Goal: Information Seeking & Learning: Learn about a topic

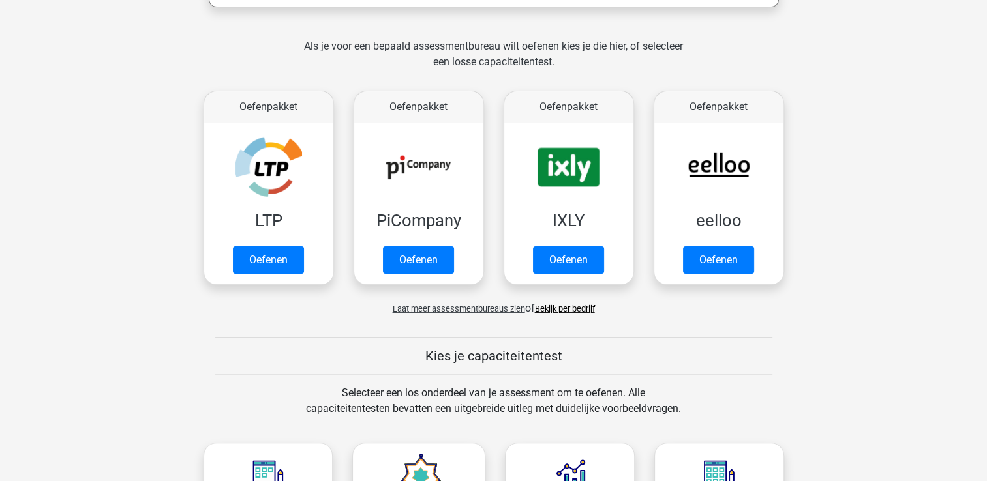
scroll to position [261, 0]
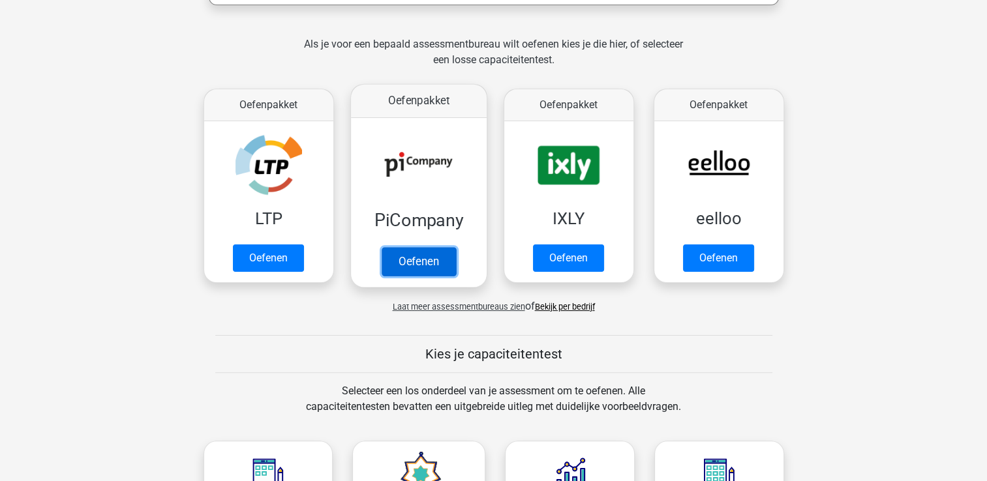
click at [423, 260] on link "Oefenen" at bounding box center [418, 261] width 74 height 29
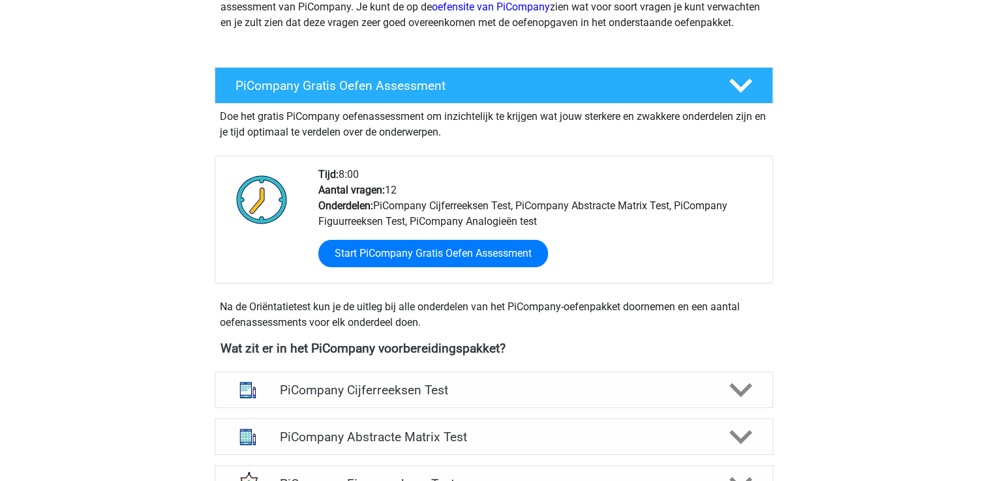
scroll to position [196, 0]
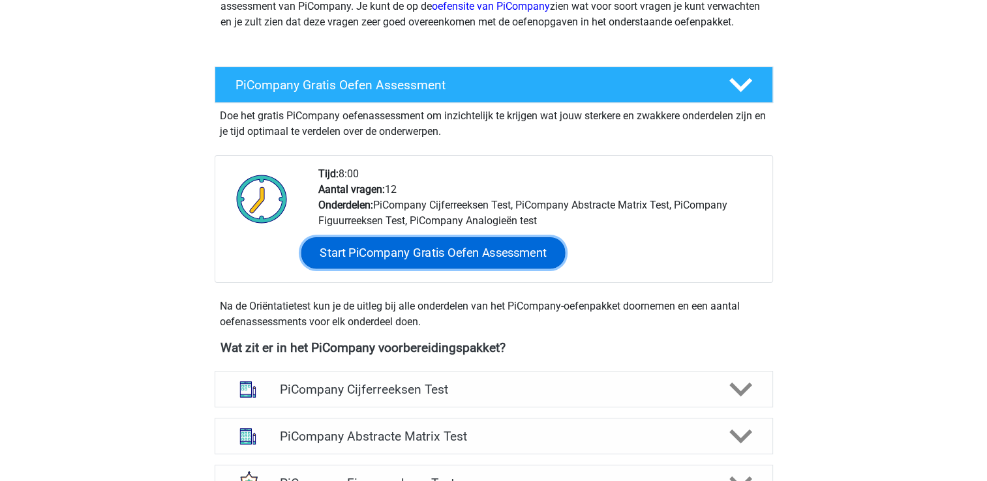
click at [430, 266] on link "Start PiCompany Gratis Oefen Assessment" at bounding box center [433, 252] width 264 height 31
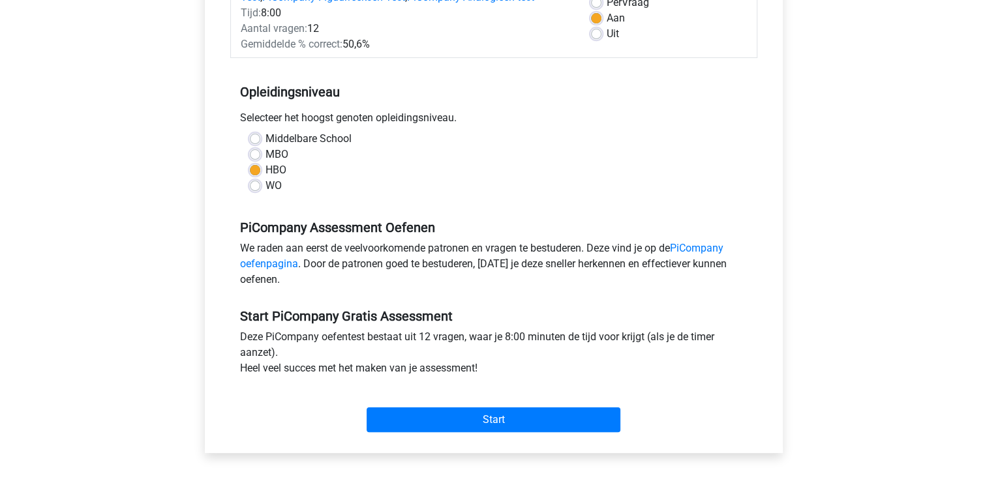
scroll to position [196, 0]
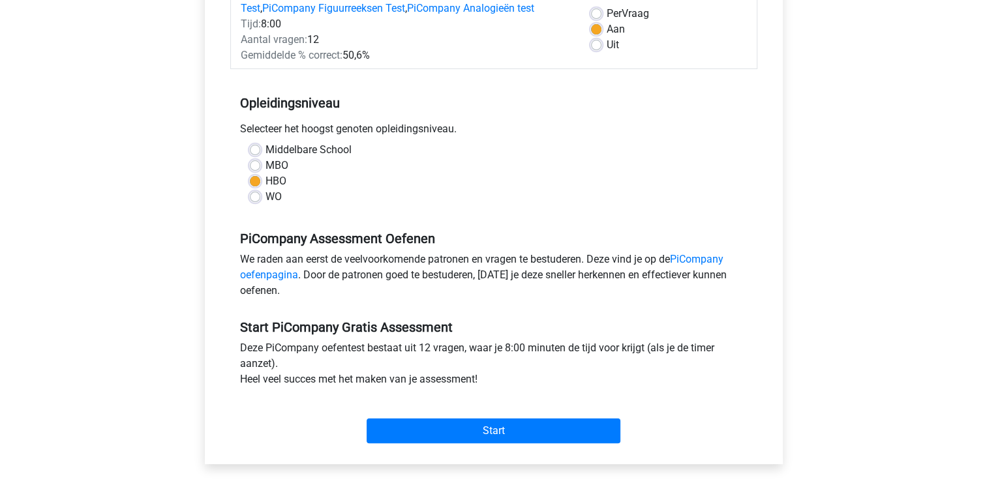
click at [265, 173] on label "MBO" at bounding box center [276, 166] width 23 height 16
click at [255, 171] on input "MBO" at bounding box center [255, 164] width 10 height 13
radio input "true"
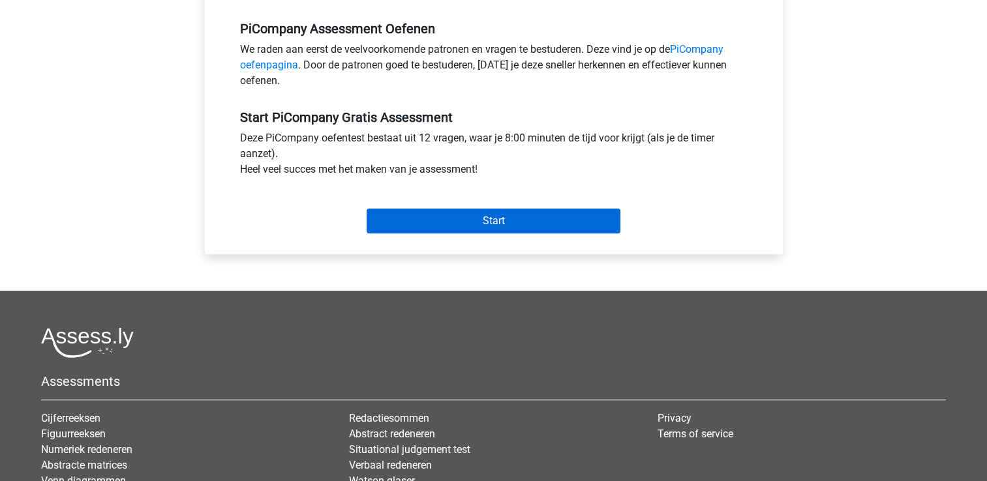
scroll to position [391, 0]
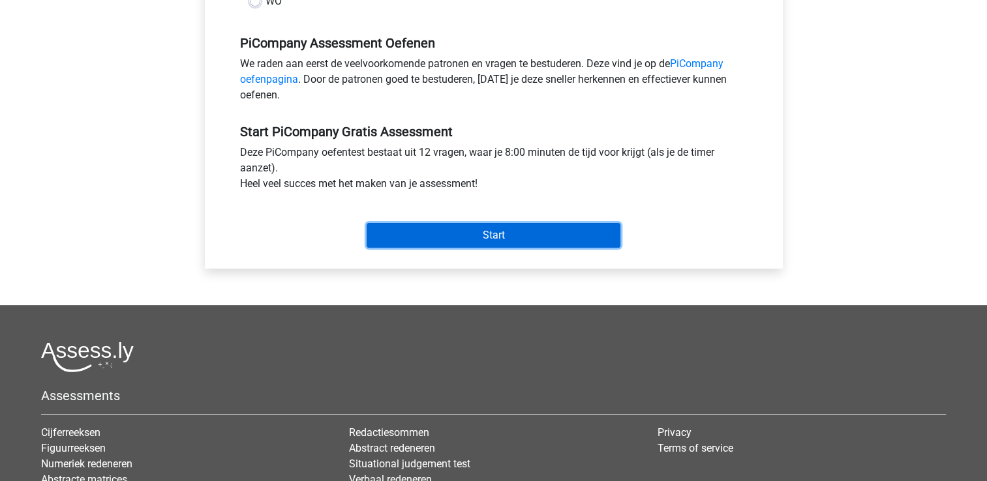
click at [519, 248] on input "Start" at bounding box center [494, 235] width 254 height 25
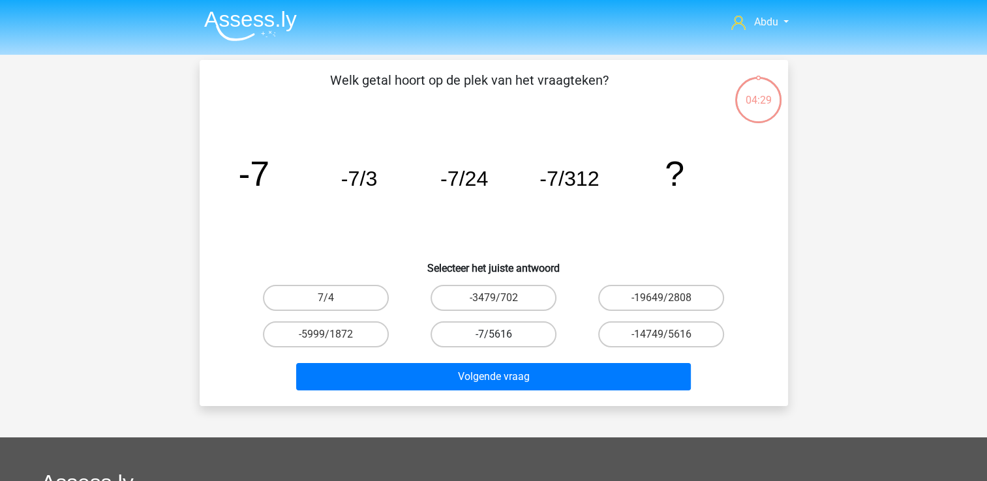
click at [511, 335] on label "-7/5616" at bounding box center [493, 335] width 126 height 26
click at [502, 335] on input "-7/5616" at bounding box center [497, 339] width 8 height 8
radio input "true"
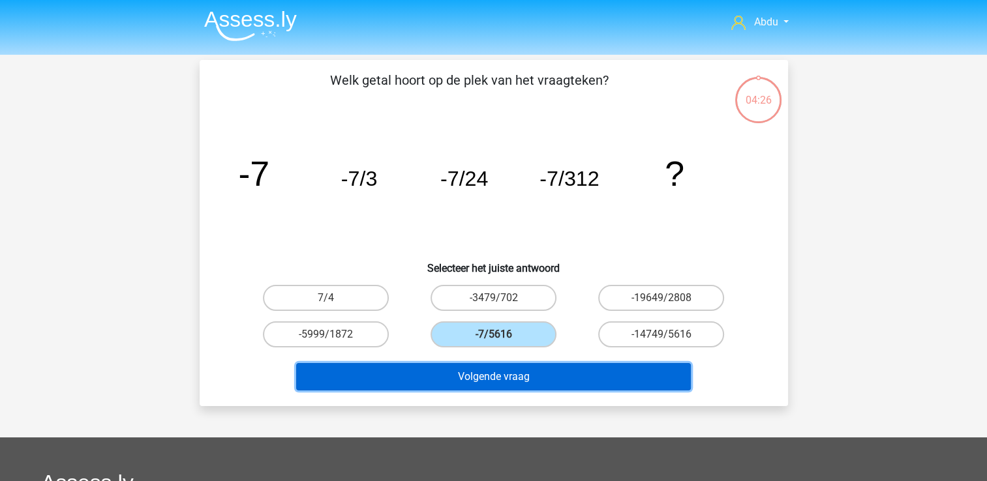
click at [539, 374] on button "Volgende vraag" at bounding box center [493, 376] width 395 height 27
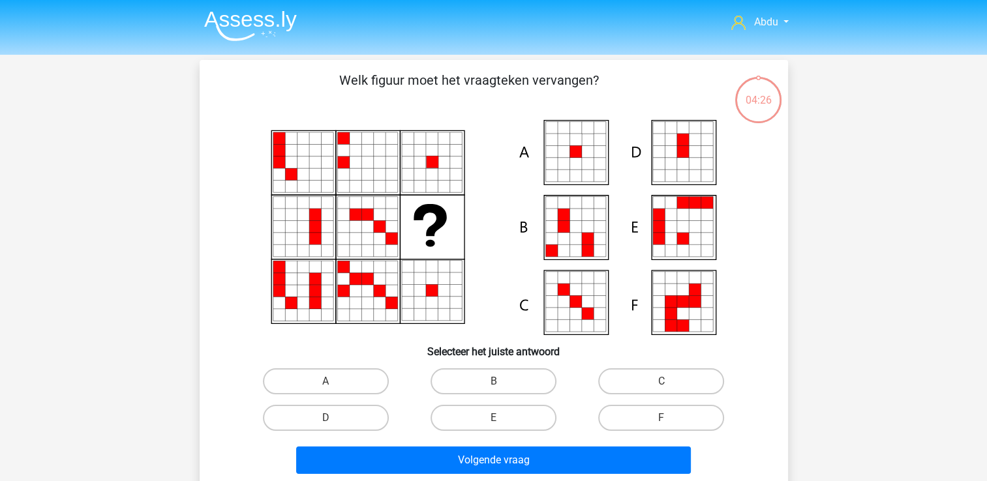
scroll to position [60, 0]
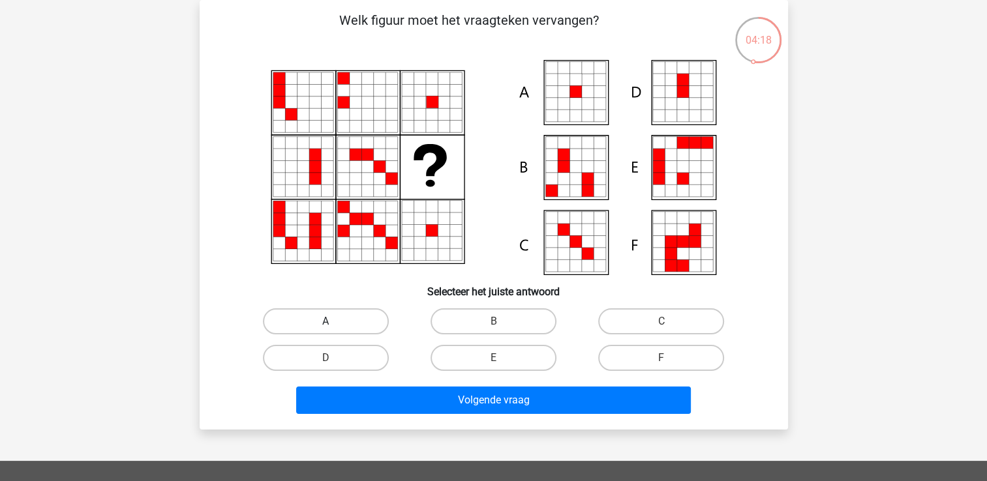
click at [334, 320] on label "A" at bounding box center [326, 322] width 126 height 26
click at [334, 322] on input "A" at bounding box center [329, 326] width 8 height 8
radio input "true"
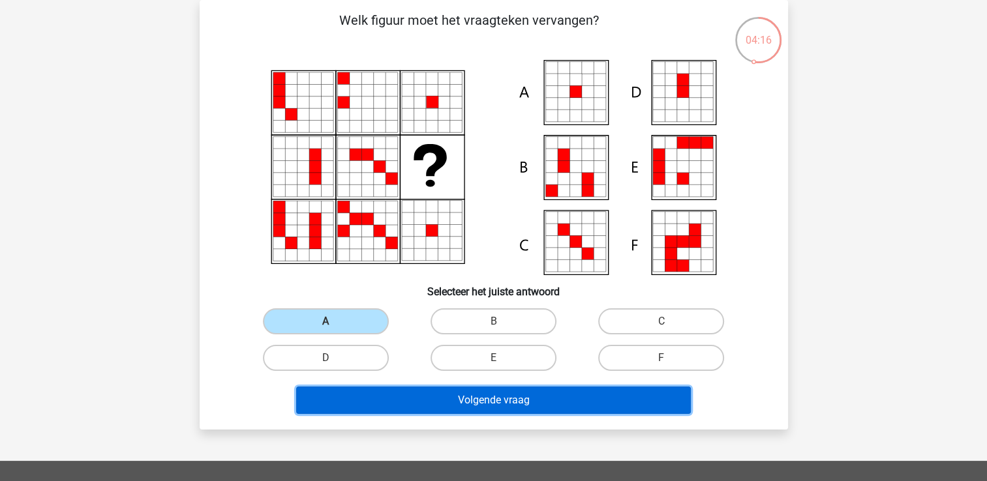
click at [562, 405] on button "Volgende vraag" at bounding box center [493, 400] width 395 height 27
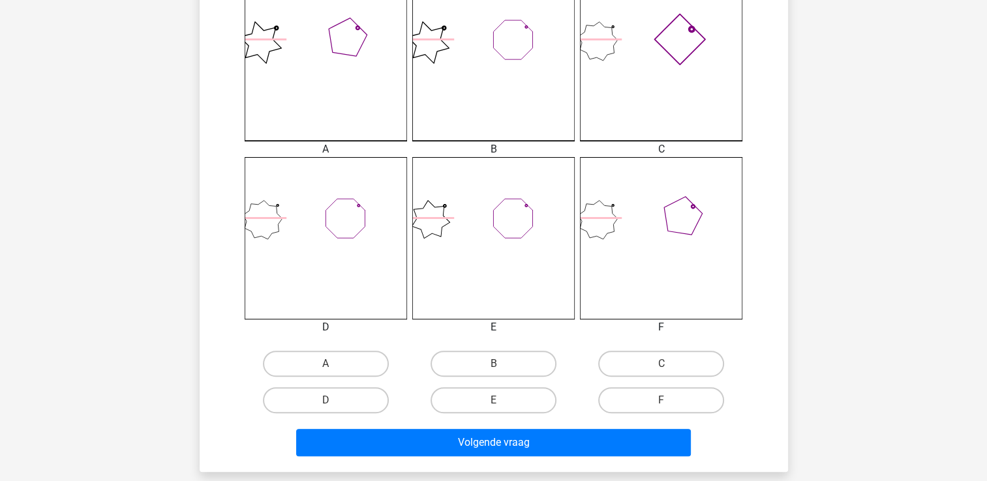
scroll to position [391, 0]
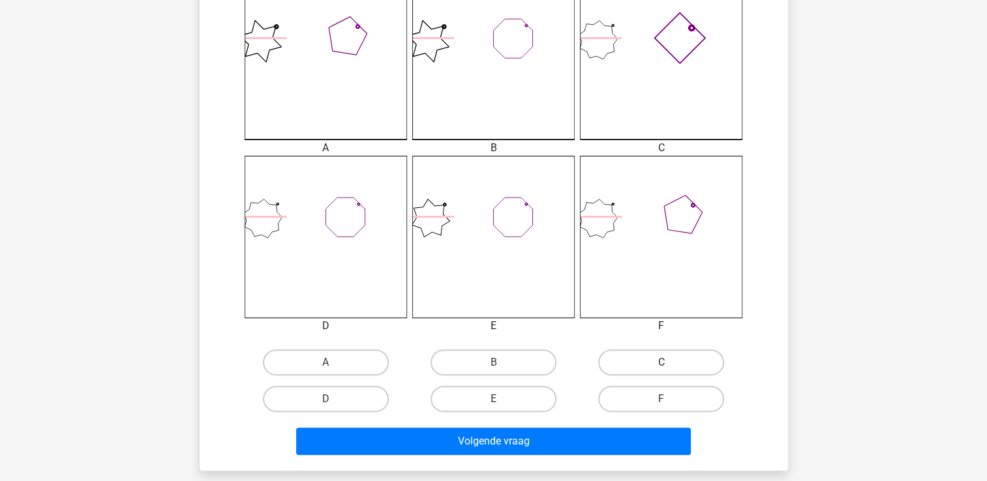
click at [681, 361] on label "C" at bounding box center [661, 363] width 126 height 26
click at [670, 363] on input "C" at bounding box center [665, 367] width 8 height 8
radio input "true"
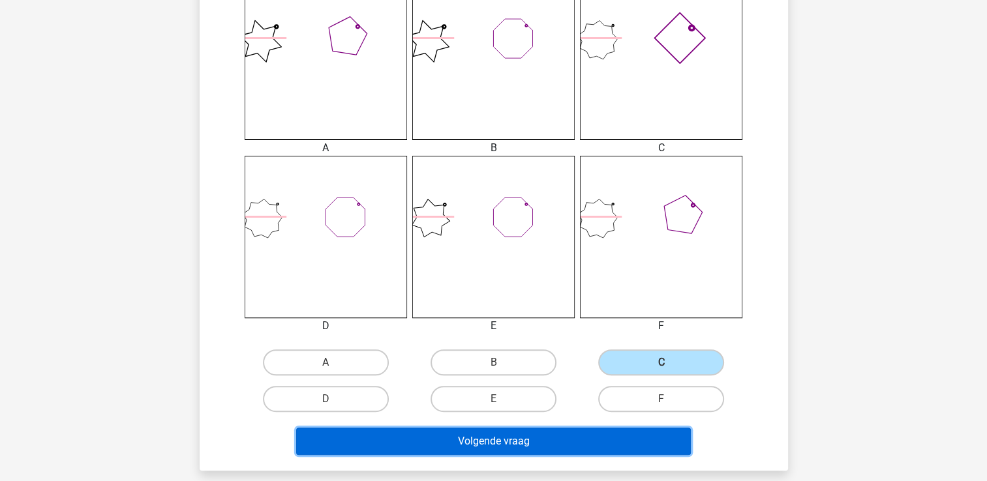
click at [574, 434] on button "Volgende vraag" at bounding box center [493, 441] width 395 height 27
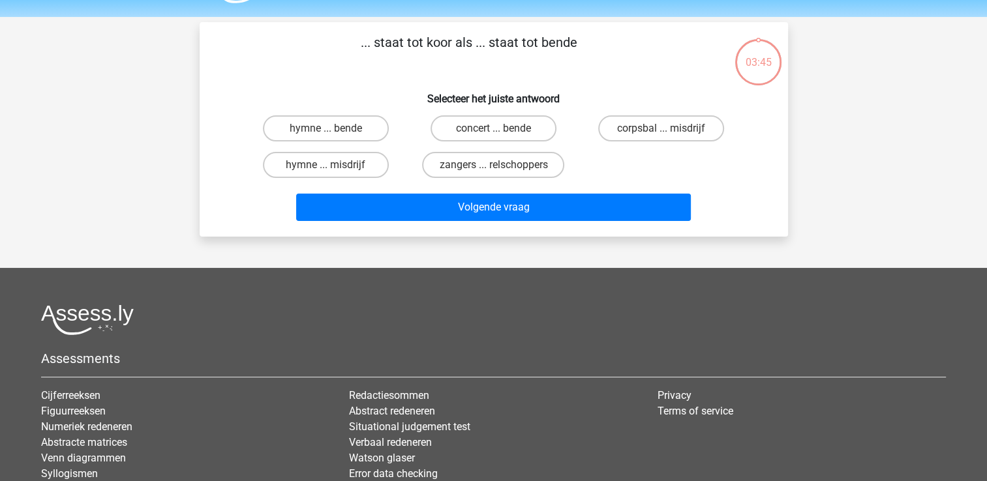
scroll to position [0, 0]
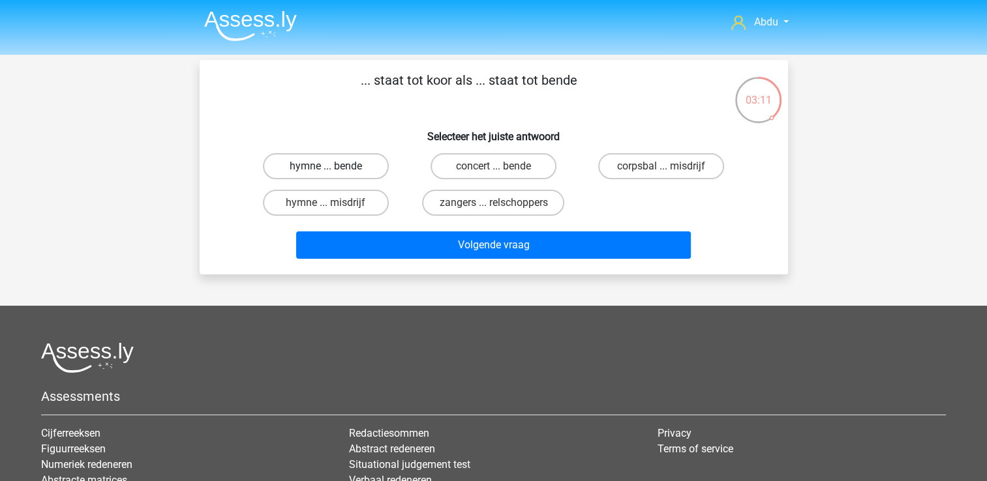
click at [372, 164] on label "hymne ... bende" at bounding box center [326, 166] width 126 height 26
click at [334, 166] on input "hymne ... bende" at bounding box center [329, 170] width 8 height 8
radio input "true"
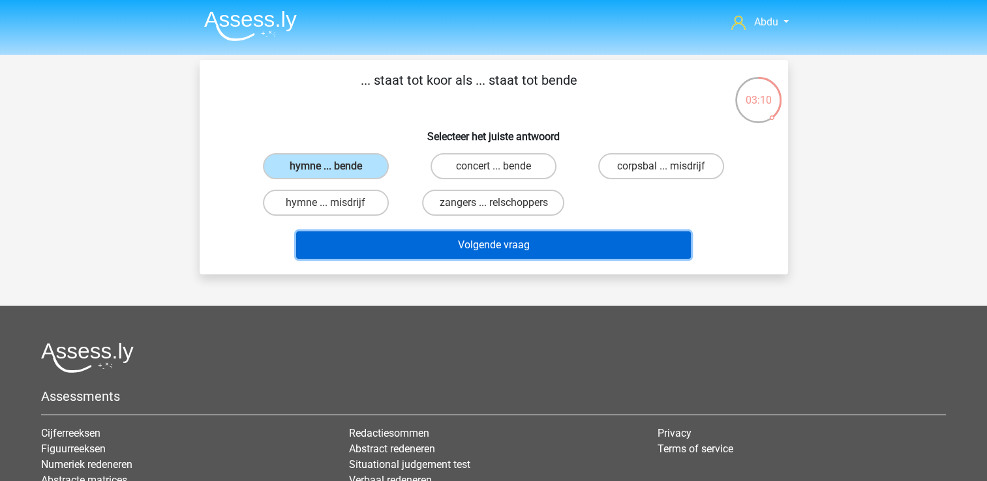
click at [618, 249] on button "Volgende vraag" at bounding box center [493, 245] width 395 height 27
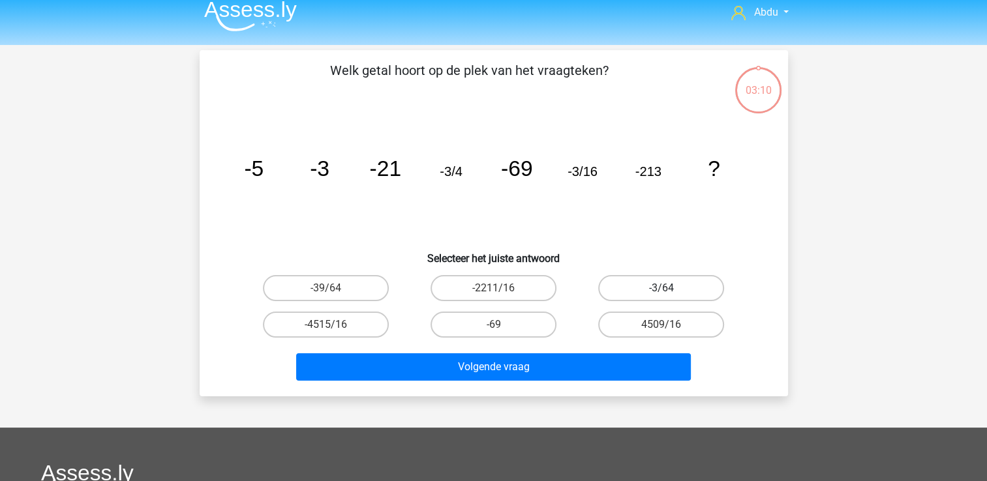
scroll to position [60, 0]
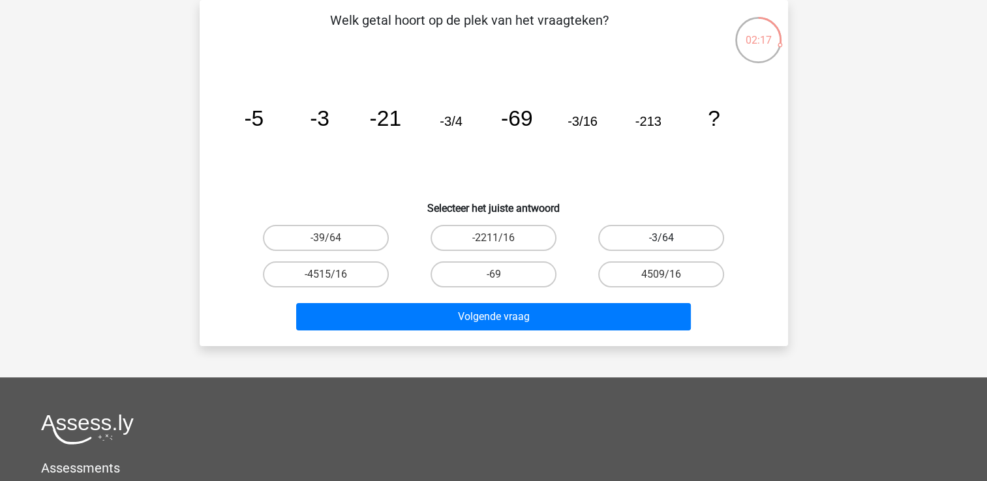
click at [693, 241] on label "-3/64" at bounding box center [661, 238] width 126 height 26
click at [670, 241] on input "-3/64" at bounding box center [665, 242] width 8 height 8
radio input "true"
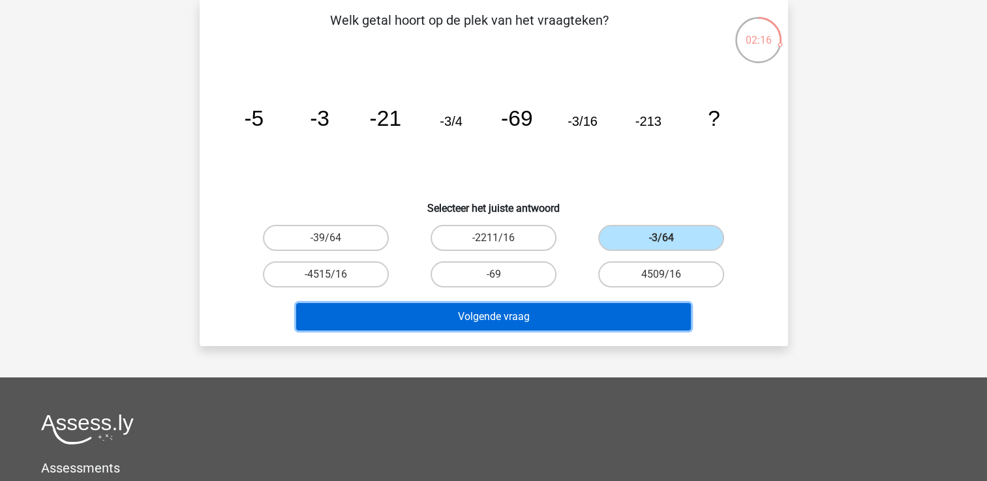
click at [483, 311] on button "Volgende vraag" at bounding box center [493, 316] width 395 height 27
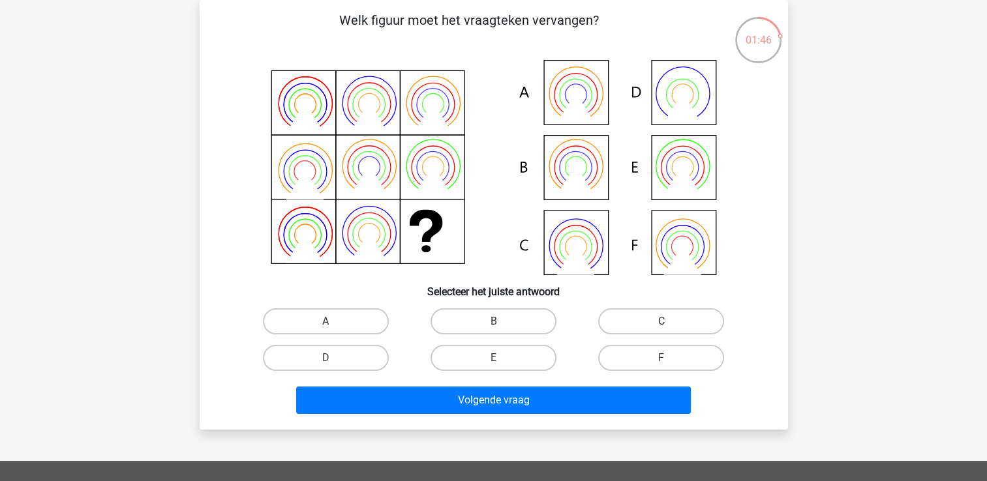
click at [694, 317] on label "C" at bounding box center [661, 322] width 126 height 26
click at [670, 322] on input "C" at bounding box center [665, 326] width 8 height 8
radio input "true"
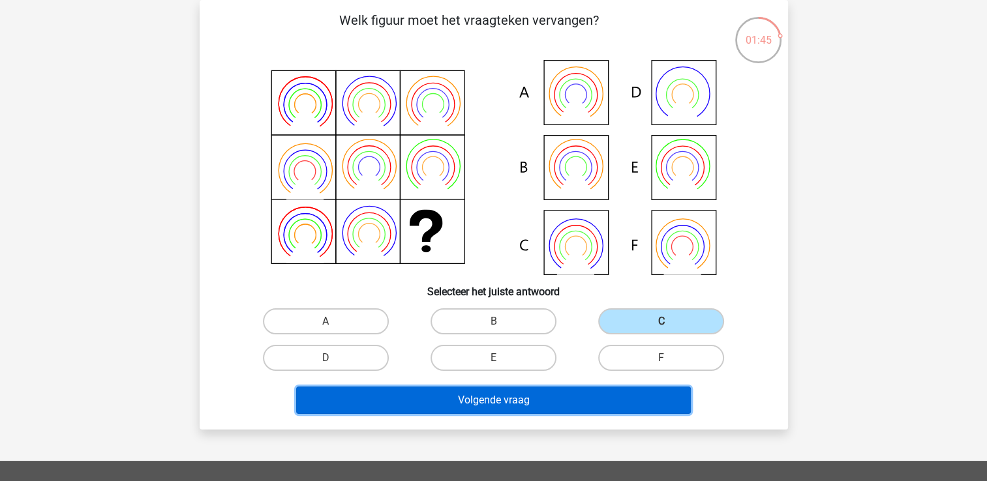
click at [556, 395] on button "Volgende vraag" at bounding box center [493, 400] width 395 height 27
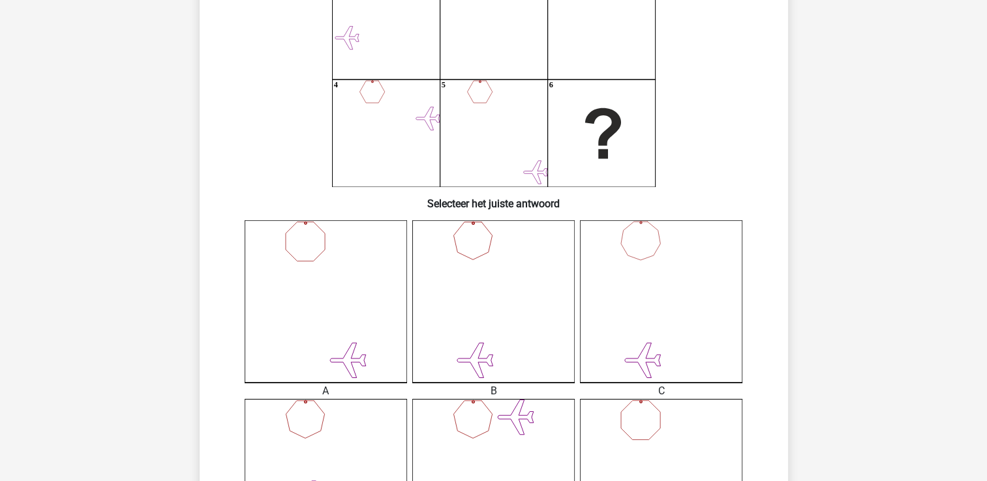
scroll to position [190, 0]
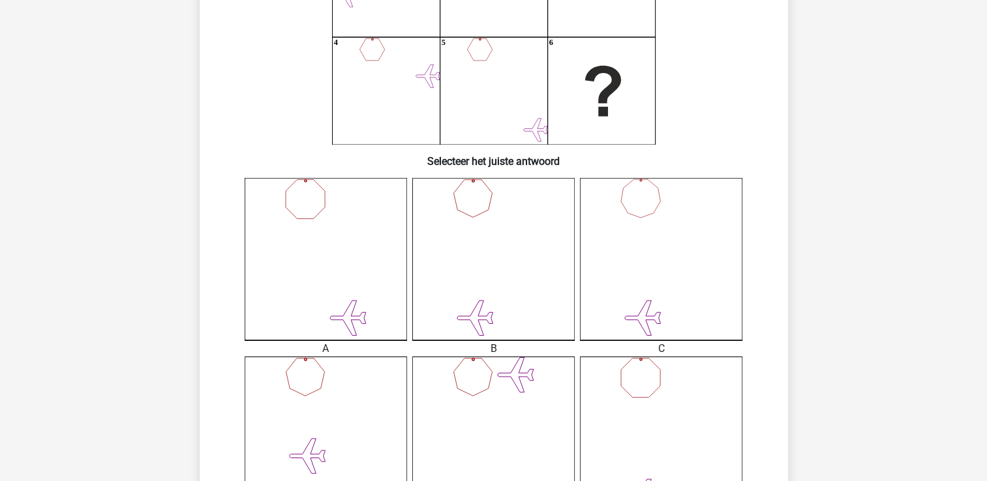
click at [511, 273] on icon at bounding box center [493, 259] width 162 height 162
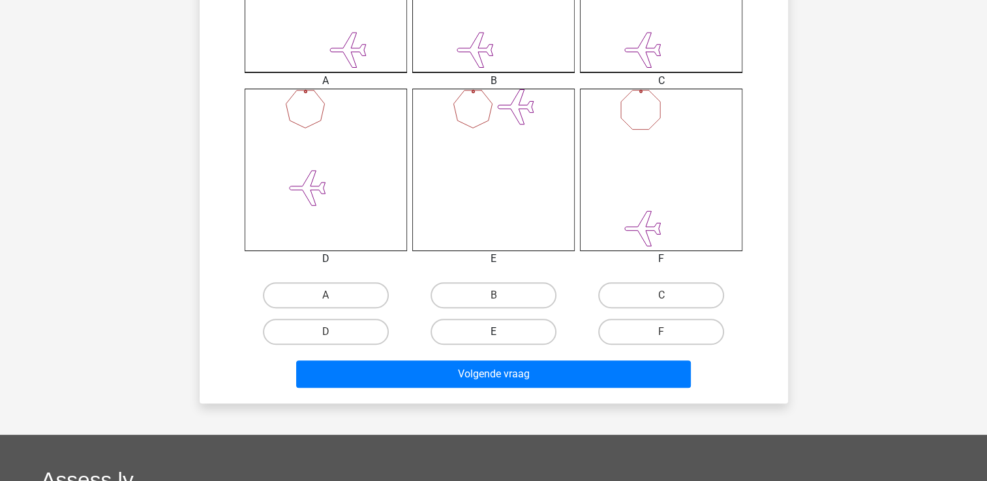
scroll to position [517, 0]
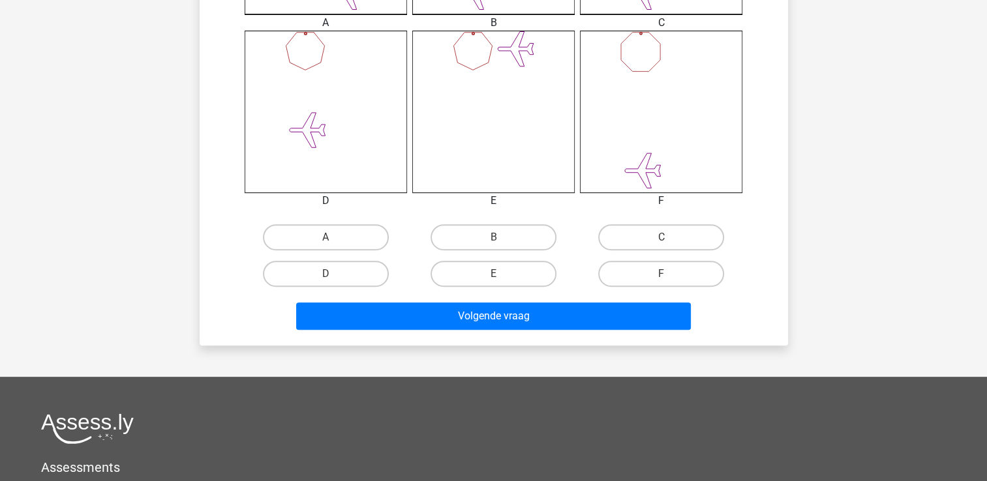
click at [496, 241] on input "B" at bounding box center [497, 241] width 8 height 8
radio input "true"
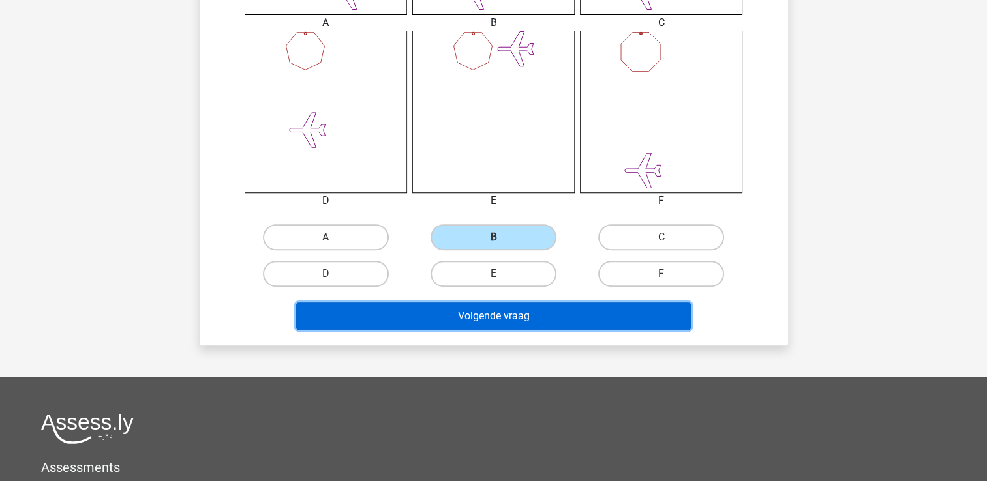
click at [544, 314] on button "Volgende vraag" at bounding box center [493, 316] width 395 height 27
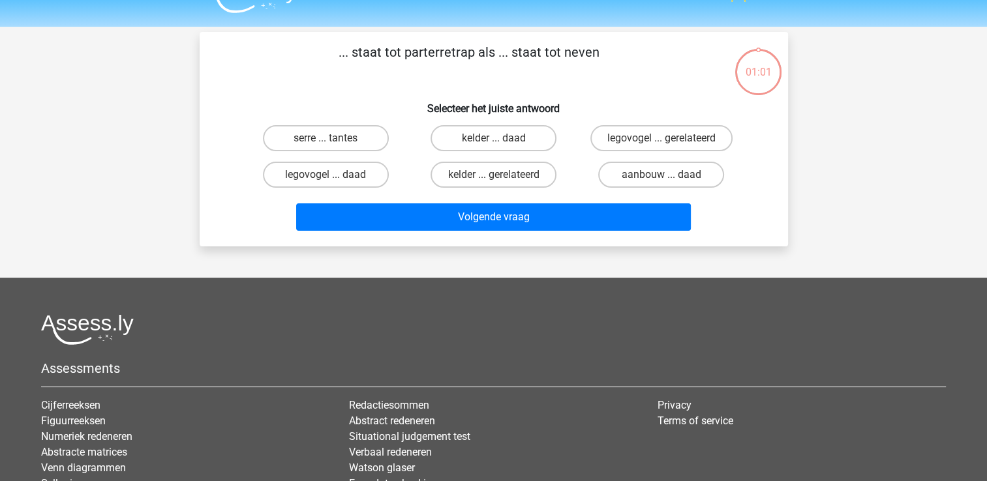
scroll to position [0, 0]
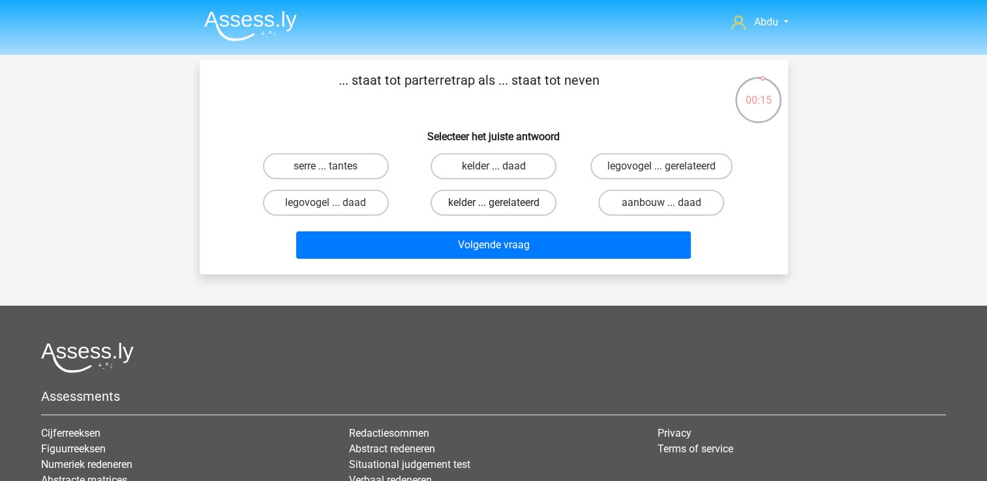
click at [535, 202] on label "kelder ... gerelateerd" at bounding box center [493, 203] width 126 height 26
click at [502, 203] on input "kelder ... gerelateerd" at bounding box center [497, 207] width 8 height 8
radio input "true"
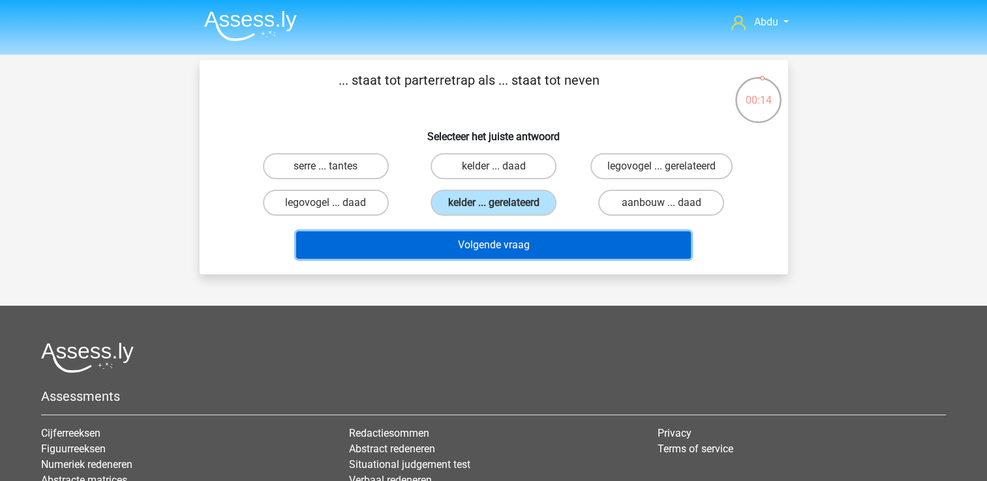
click at [547, 250] on button "Volgende vraag" at bounding box center [493, 245] width 395 height 27
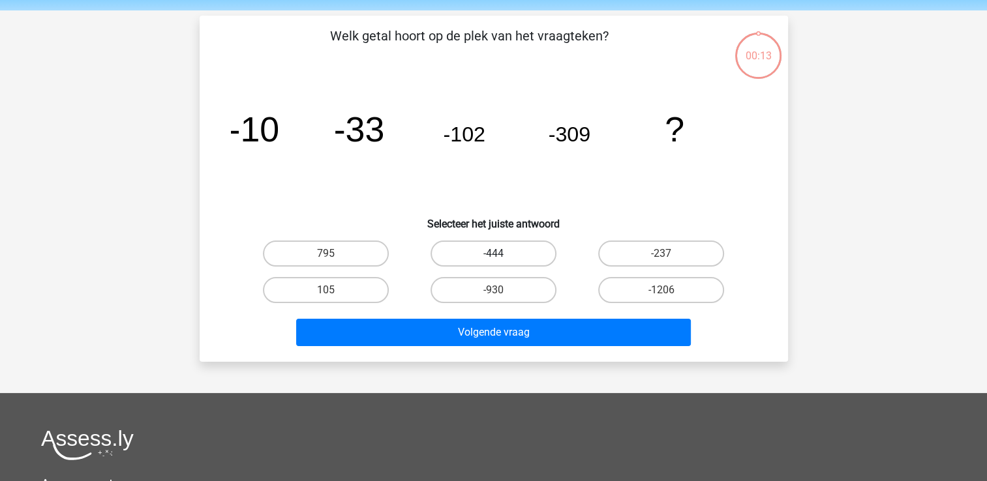
scroll to position [60, 0]
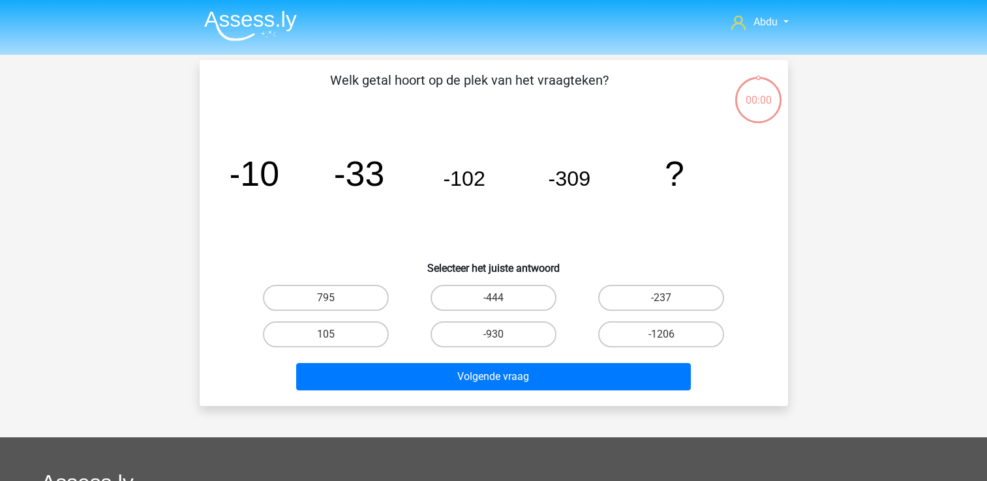
scroll to position [60, 0]
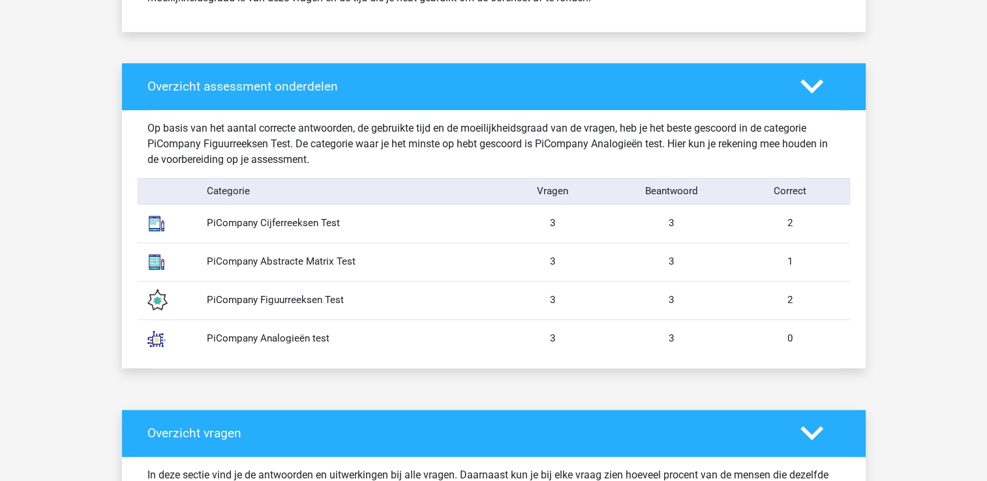
scroll to position [717, 0]
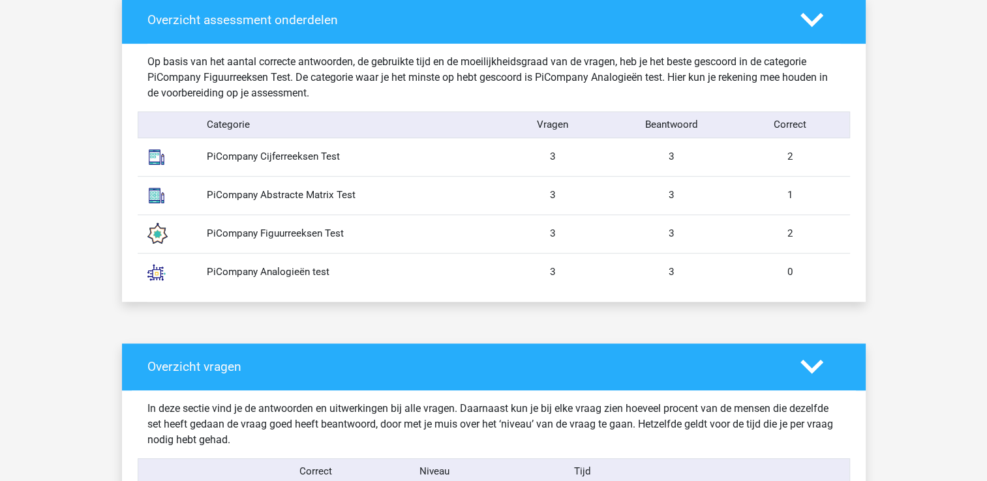
click at [273, 158] on div "PiCompany Cijferreeksen Test" at bounding box center [345, 156] width 297 height 15
click at [342, 163] on div "PiCompany Cijferreeksen Test" at bounding box center [345, 156] width 297 height 15
click at [290, 198] on div "PiCompany Abstracte Matrix Test" at bounding box center [345, 195] width 297 height 15
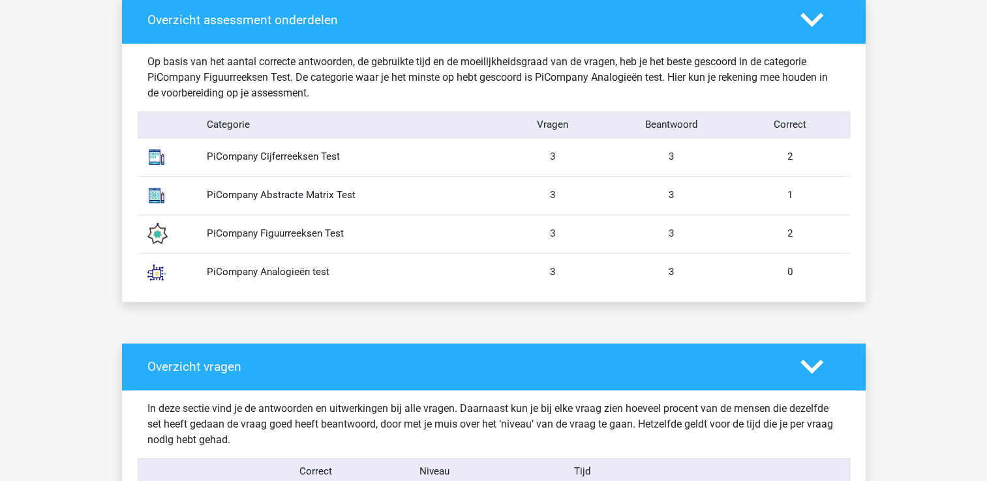
drag, startPoint x: 290, startPoint y: 198, endPoint x: 320, endPoint y: 208, distance: 32.4
click at [319, 208] on div "PiCompany Abstracte Matrix Test 3 3 1" at bounding box center [494, 195] width 712 height 38
click at [309, 228] on div "PiCompany Figuurreeksen Test" at bounding box center [345, 233] width 297 height 15
click at [308, 228] on div "PiCompany Figuurreeksen Test" at bounding box center [345, 233] width 297 height 15
click at [295, 262] on div "PiCompany Analogieën test 3 3 0" at bounding box center [494, 272] width 712 height 38
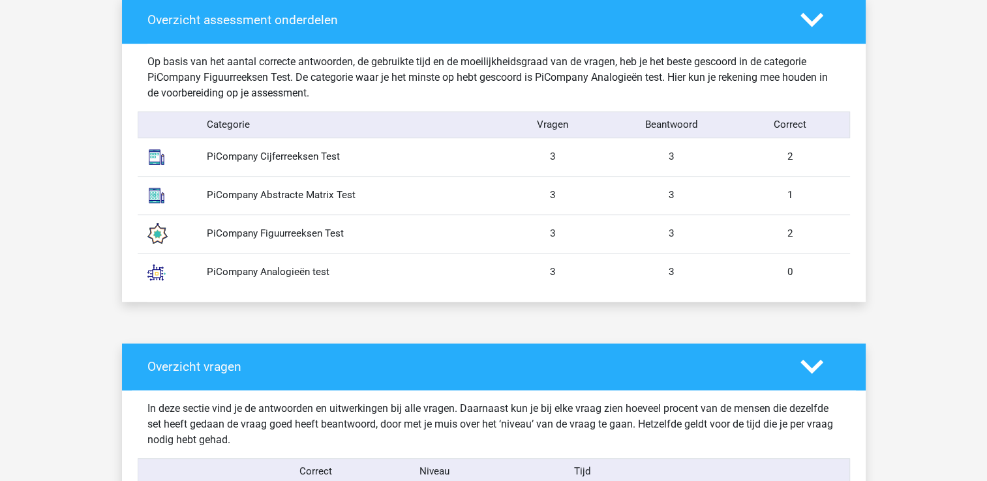
click at [294, 267] on div "PiCompany Analogieën test" at bounding box center [345, 272] width 297 height 15
click at [273, 231] on div "PiCompany Figuurreeksen Test" at bounding box center [345, 233] width 297 height 15
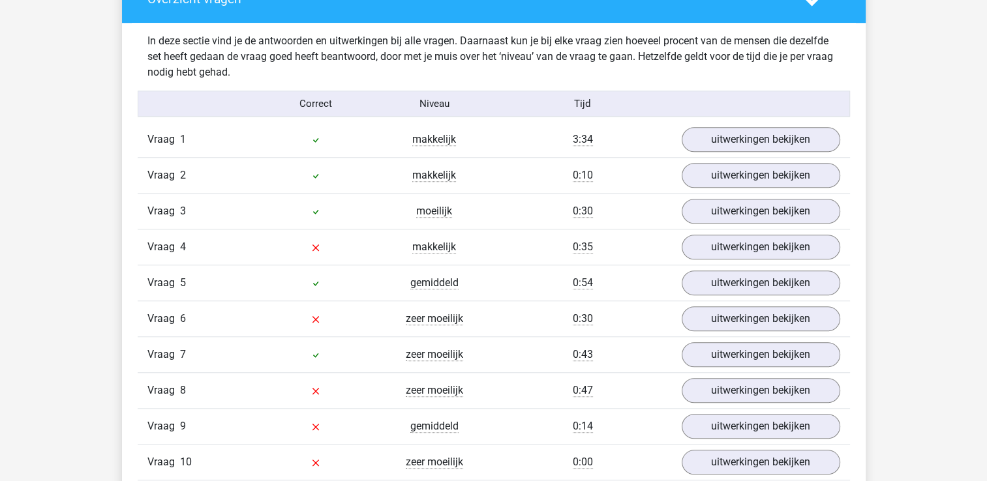
scroll to position [1109, 0]
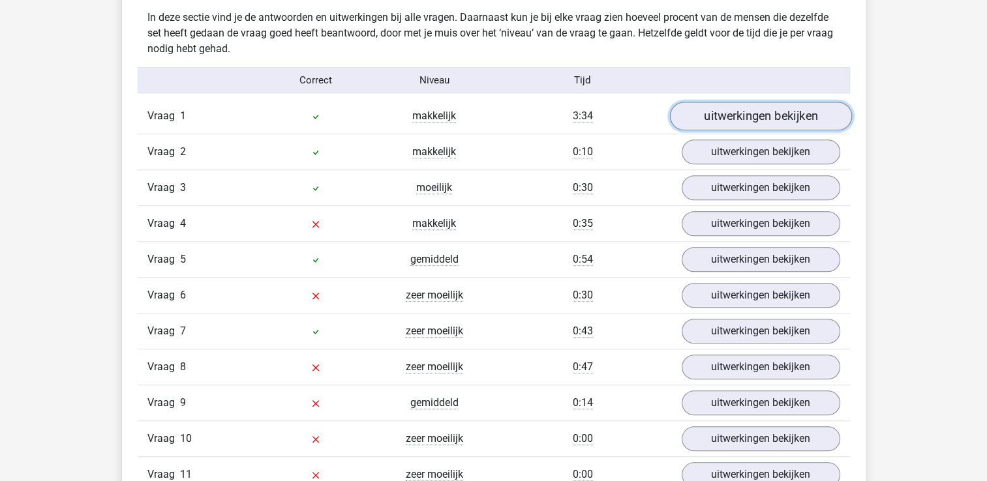
click at [734, 114] on link "uitwerkingen bekijken" at bounding box center [760, 116] width 182 height 29
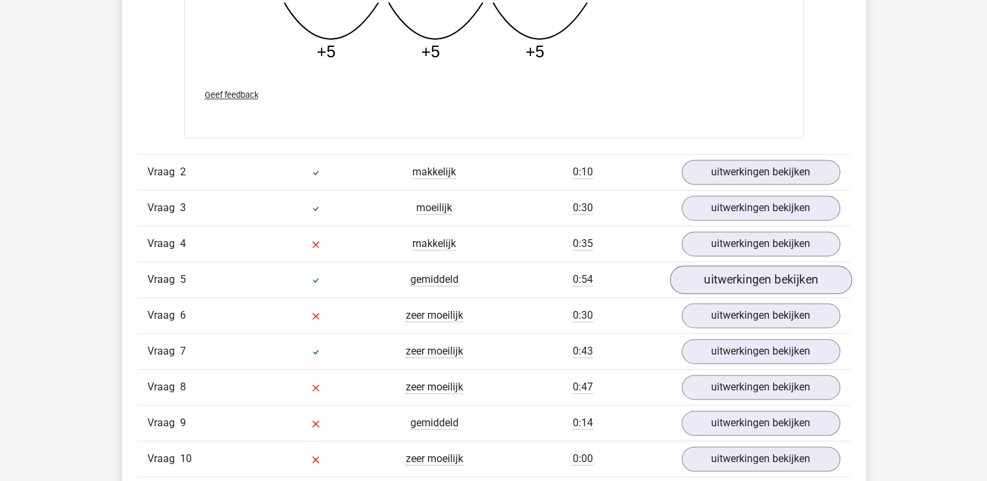
scroll to position [1826, 0]
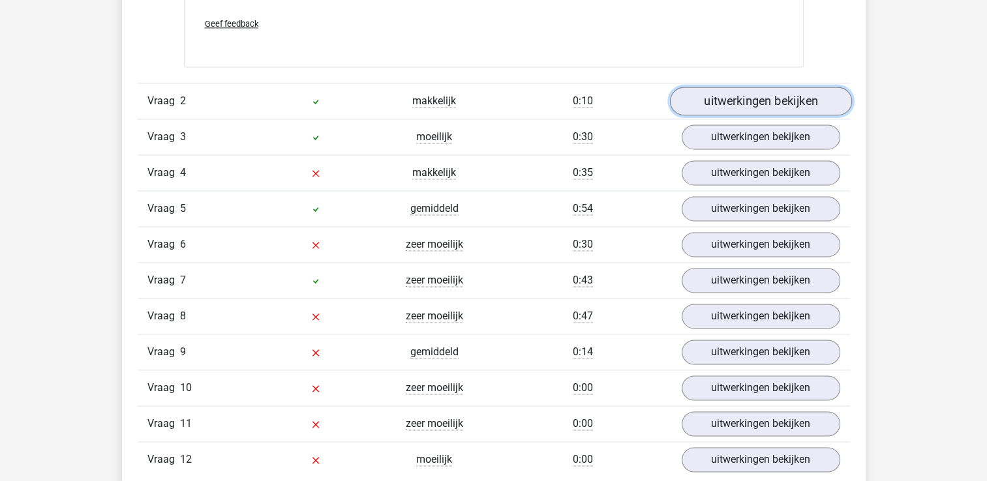
click at [757, 104] on link "uitwerkingen bekijken" at bounding box center [760, 101] width 182 height 29
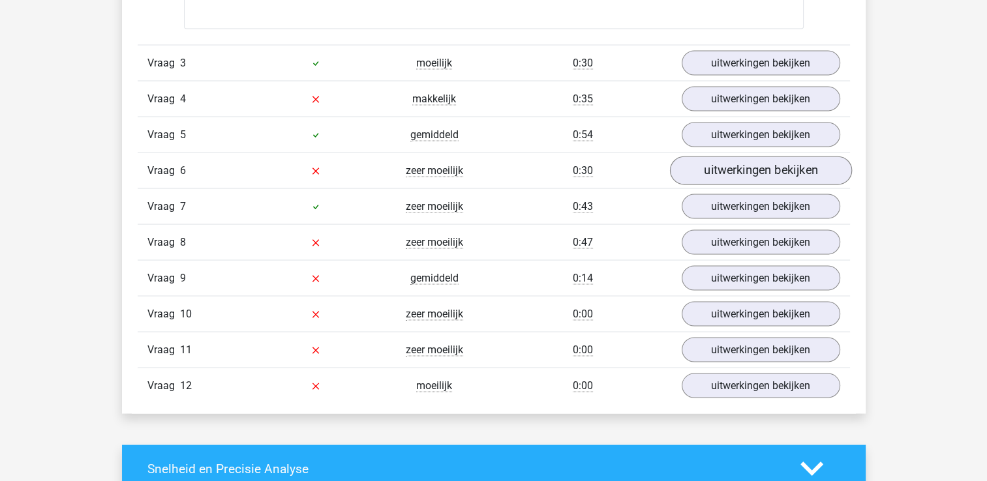
scroll to position [2413, 0]
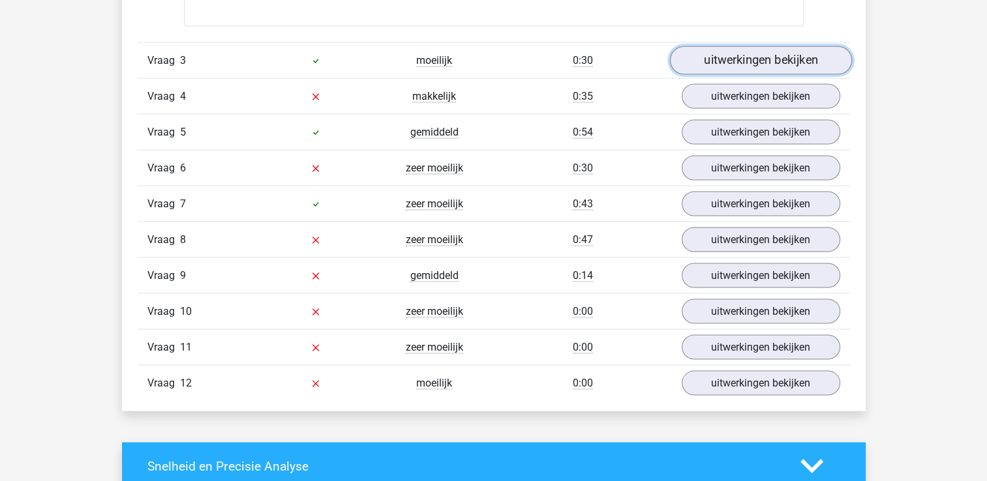
click at [744, 54] on link "uitwerkingen bekijken" at bounding box center [760, 60] width 182 height 29
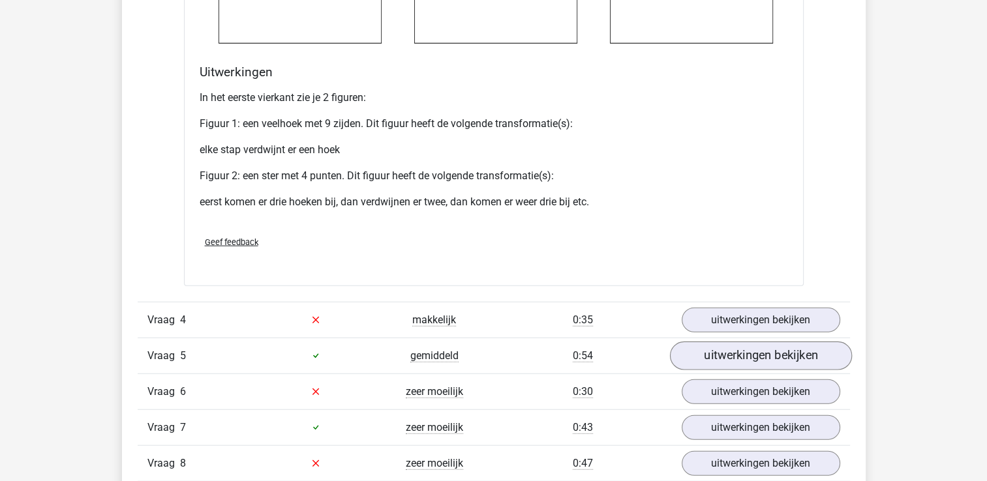
scroll to position [3261, 0]
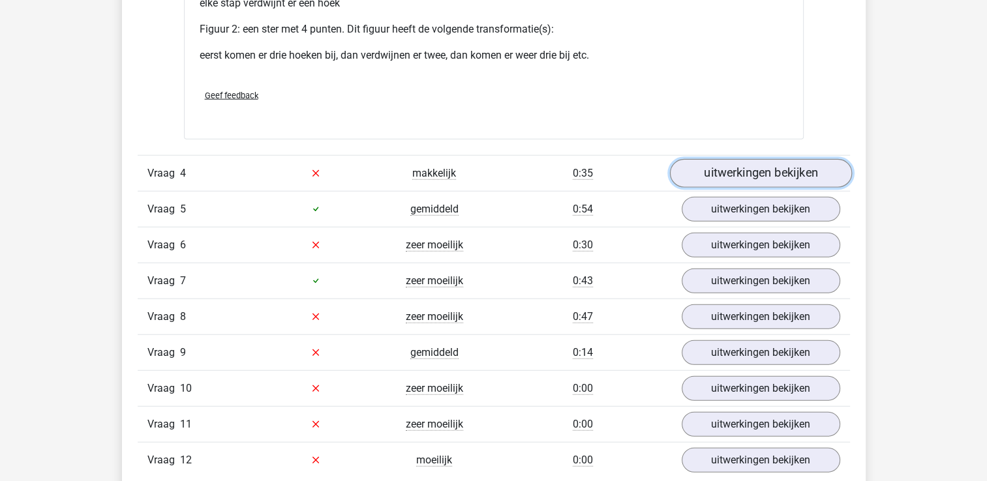
click at [757, 175] on link "uitwerkingen bekijken" at bounding box center [760, 173] width 182 height 29
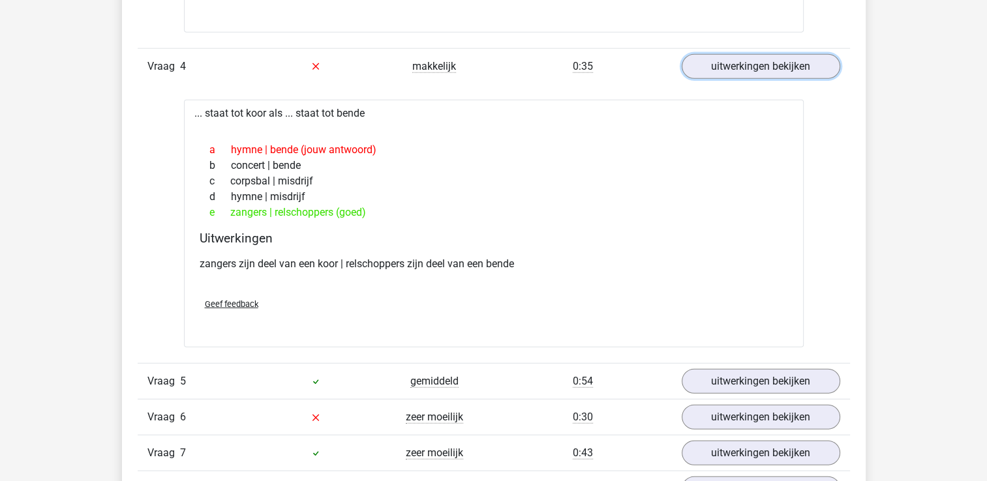
scroll to position [3392, 0]
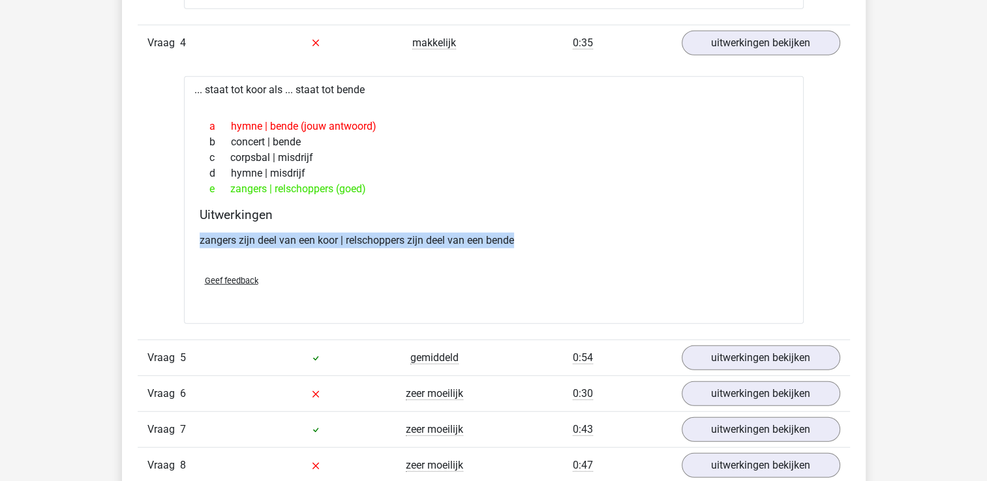
drag, startPoint x: 522, startPoint y: 236, endPoint x: 198, endPoint y: 234, distance: 324.2
click at [200, 234] on p "zangers zijn deel van een koor | relschoppers zijn deel van een bende" at bounding box center [494, 241] width 588 height 16
drag, startPoint x: 198, startPoint y: 234, endPoint x: 215, endPoint y: 235, distance: 16.4
copy p "zangers zijn deel van een koor | relschoppers zijn deel van een bende"
click at [360, 259] on div "zangers zijn deel van een koor | relschoppers zijn deel van een bende" at bounding box center [494, 246] width 588 height 37
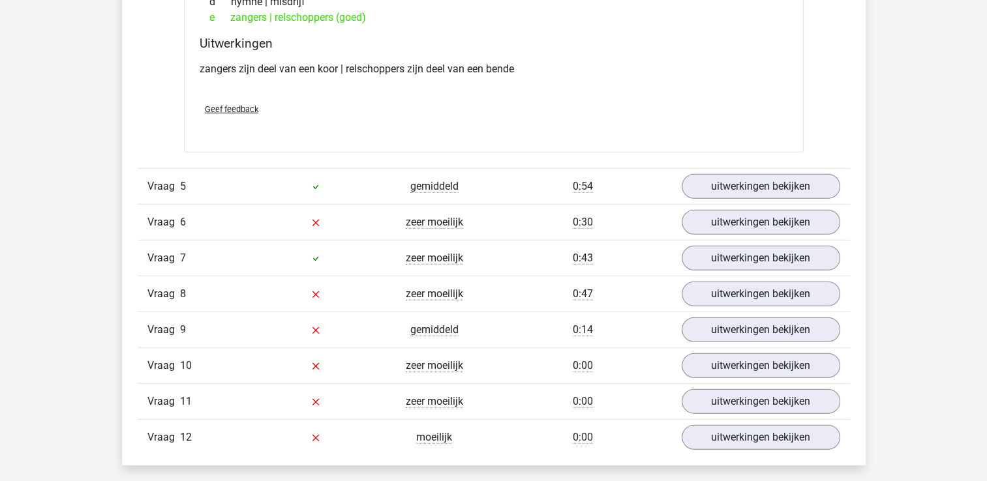
scroll to position [3587, 0]
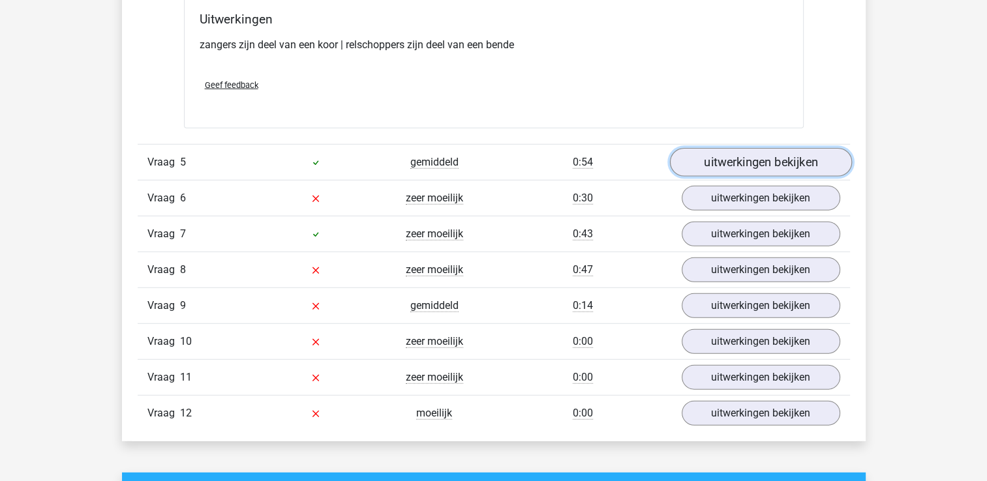
click at [792, 160] on link "uitwerkingen bekijken" at bounding box center [760, 162] width 182 height 29
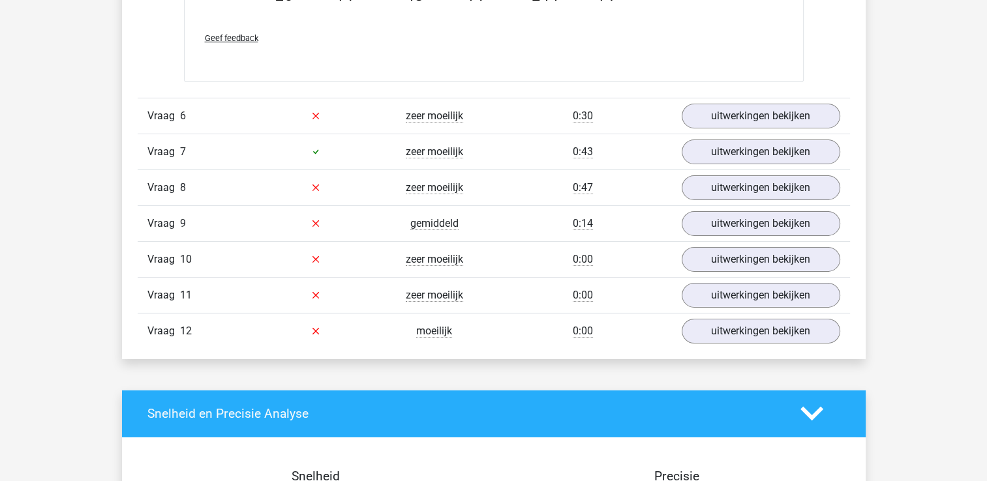
scroll to position [4240, 0]
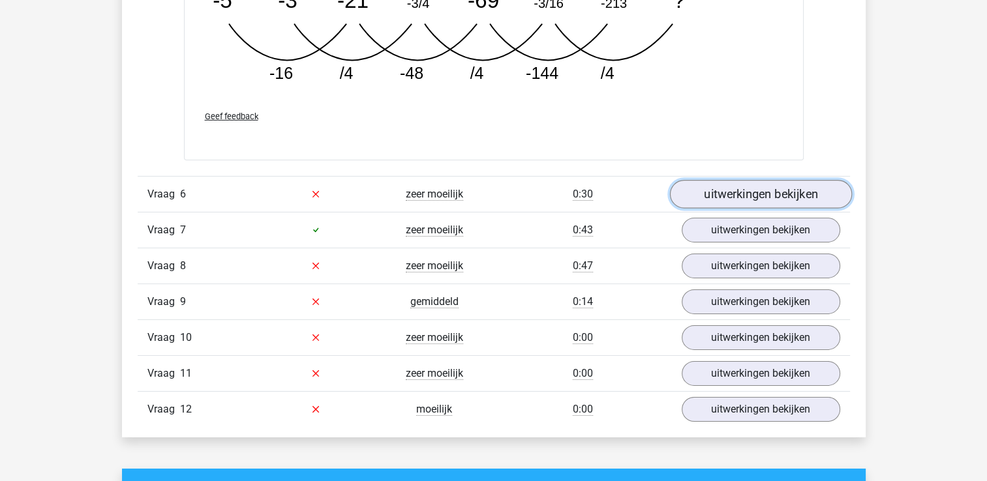
click at [736, 194] on link "uitwerkingen bekijken" at bounding box center [760, 194] width 182 height 29
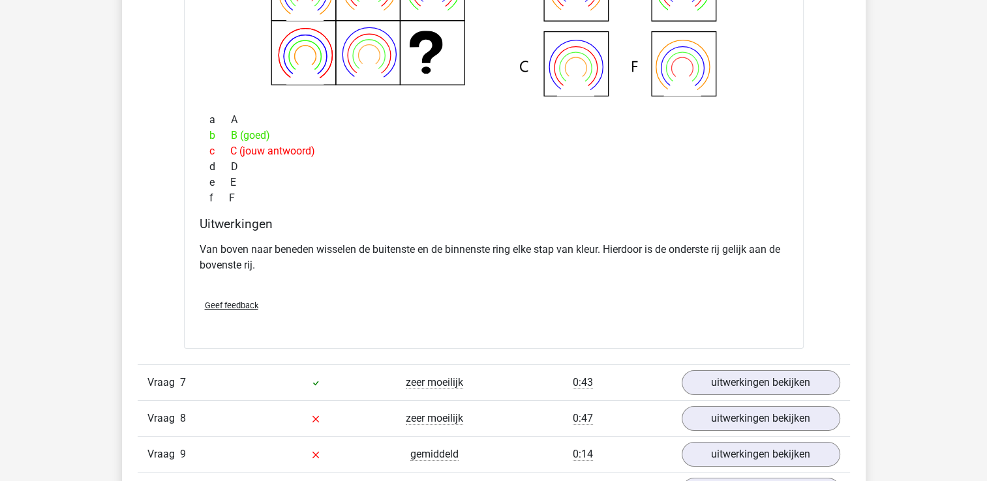
scroll to position [4631, 0]
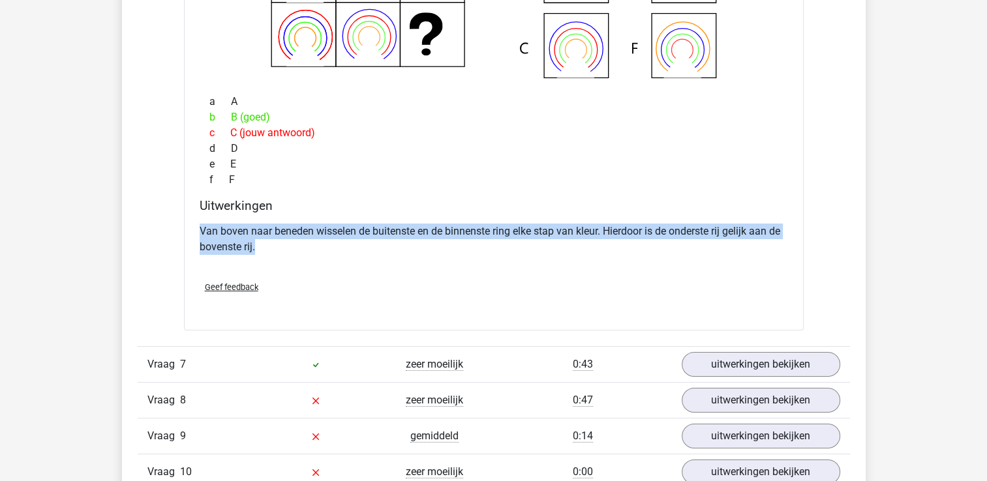
drag, startPoint x: 267, startPoint y: 246, endPoint x: 194, endPoint y: 230, distance: 74.2
click at [194, 230] on div "Uitwerkingen Van boven naar beneden wisselen de buitenste en de binnenste ring …" at bounding box center [493, 234] width 599 height 72
drag, startPoint x: 194, startPoint y: 230, endPoint x: 237, endPoint y: 236, distance: 43.5
copy p "Van boven naar beneden wisselen de buitenste en de binnenste ring elke stap van…"
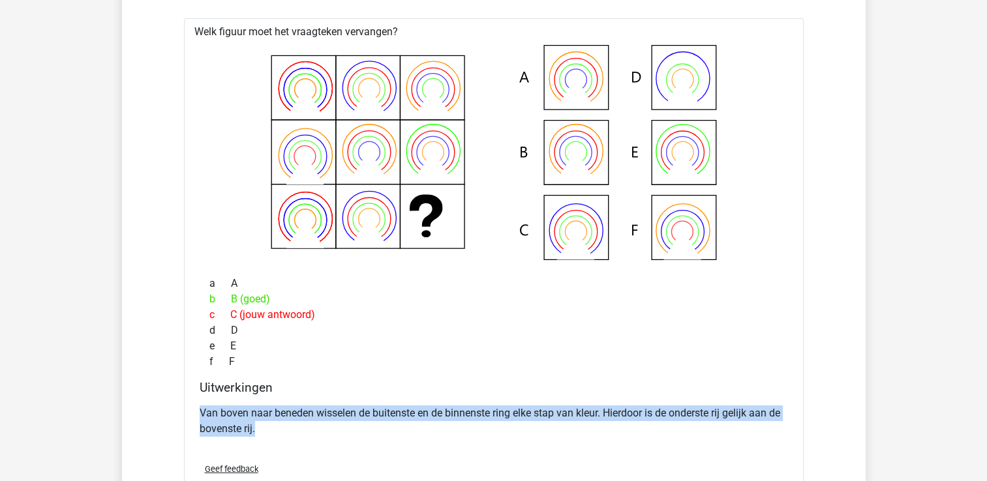
scroll to position [4435, 0]
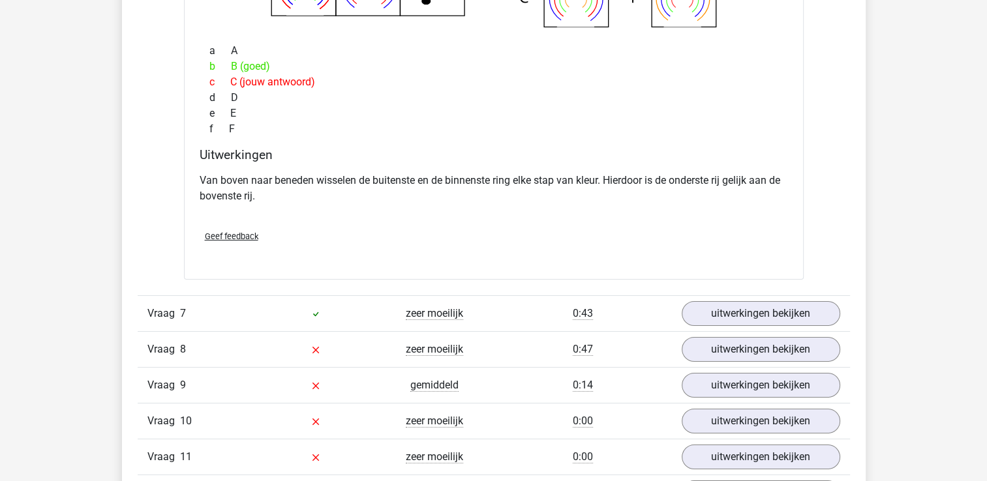
scroll to position [4761, 0]
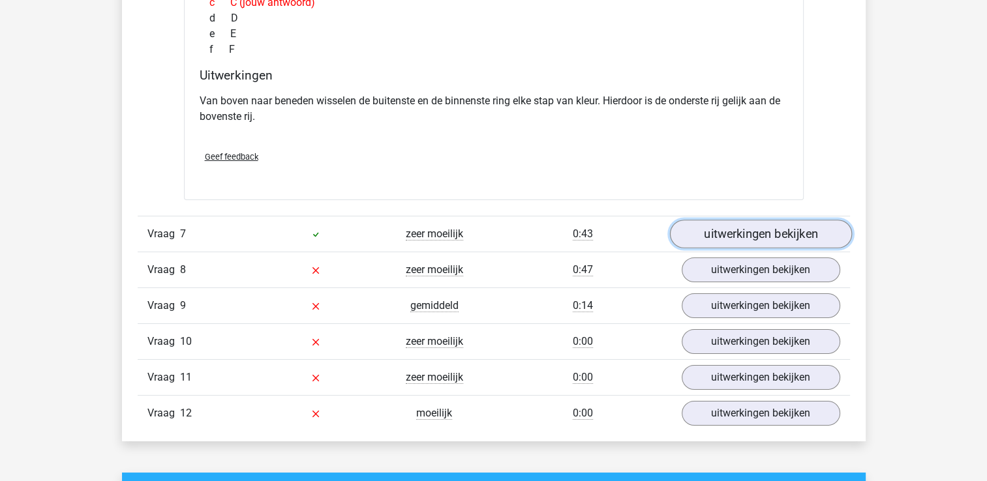
click at [738, 224] on link "uitwerkingen bekijken" at bounding box center [760, 234] width 182 height 29
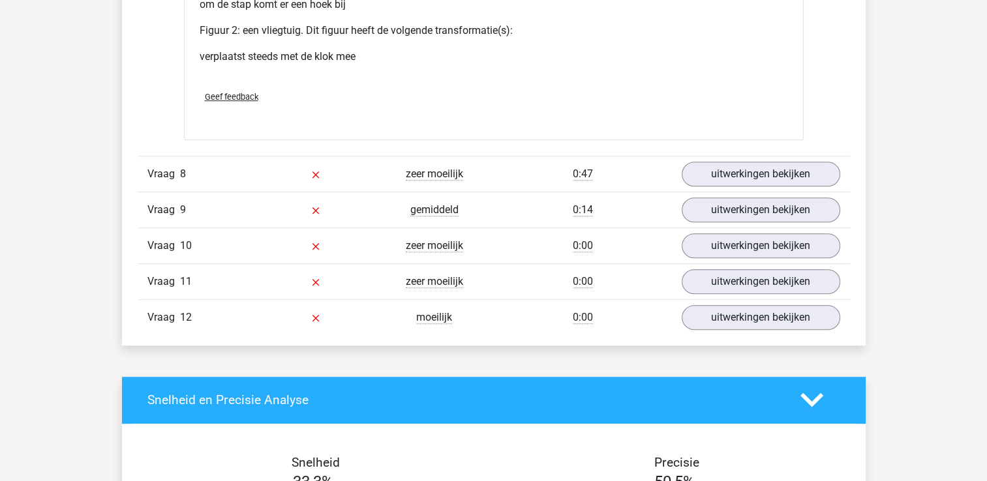
scroll to position [5805, 0]
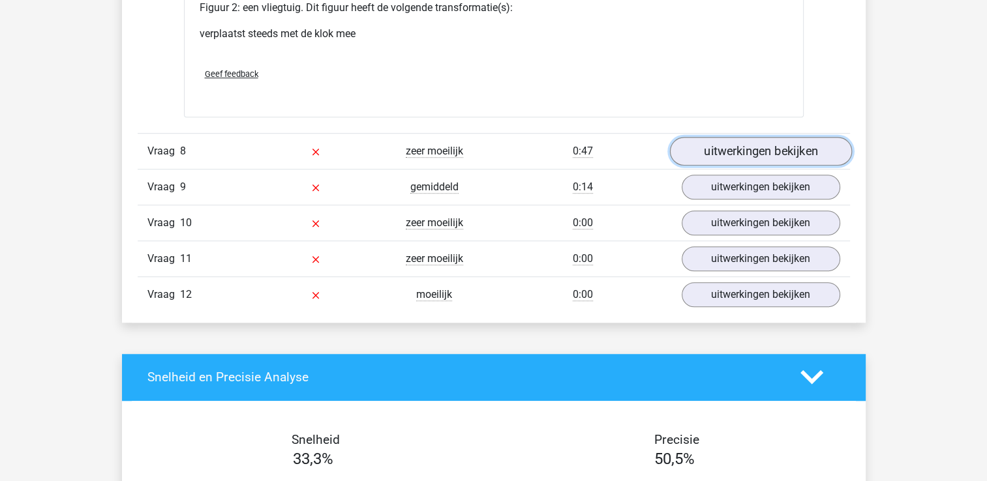
click at [757, 145] on link "uitwerkingen bekijken" at bounding box center [760, 151] width 182 height 29
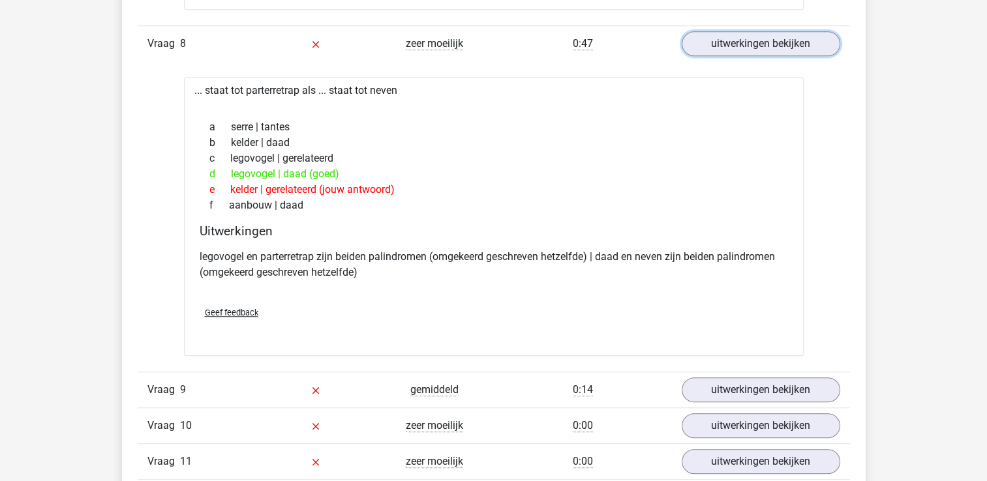
scroll to position [5935, 0]
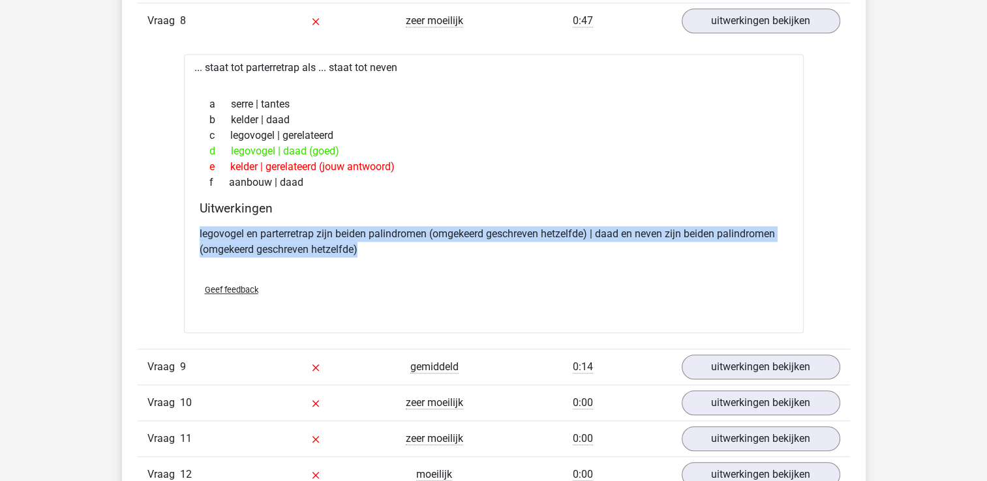
drag, startPoint x: 366, startPoint y: 249, endPoint x: 195, endPoint y: 227, distance: 172.2
click at [195, 227] on div "Uitwerkingen legovogel en parterretrap zijn beiden palindromen (omgekeerd gesch…" at bounding box center [493, 237] width 599 height 72
drag, startPoint x: 195, startPoint y: 227, endPoint x: 254, endPoint y: 239, distance: 60.5
copy p "legovogel en parterretrap zijn beiden palindromen (omgekeerd geschreven hetzelf…"
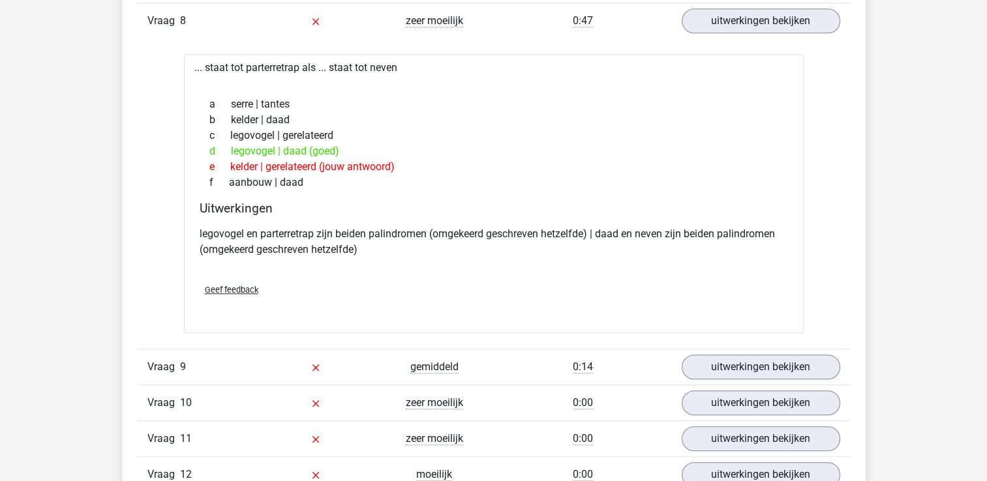
click at [446, 273] on div "Geef feedback" at bounding box center [493, 289] width 599 height 33
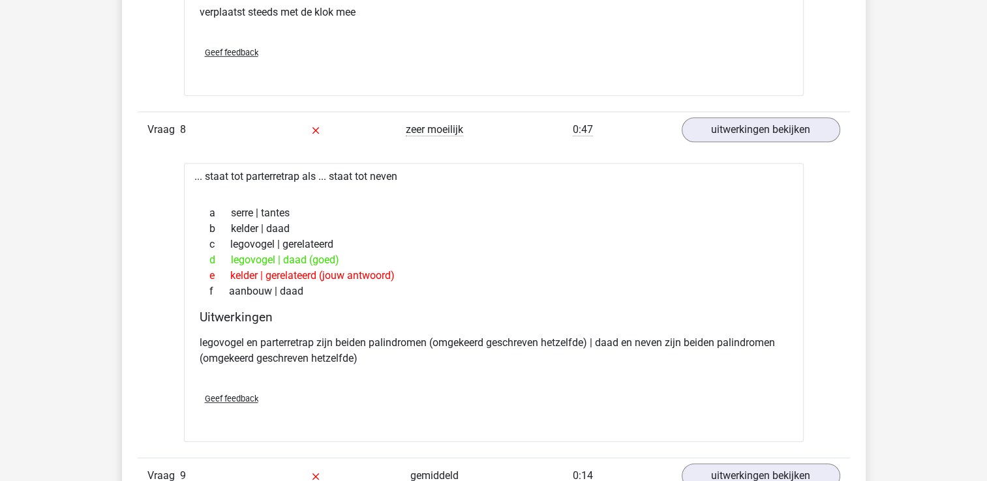
scroll to position [5805, 0]
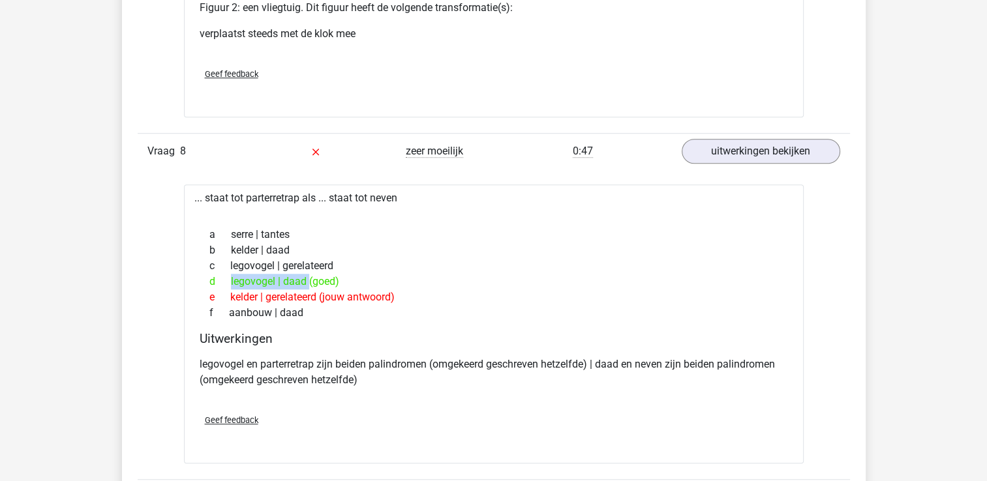
drag, startPoint x: 266, startPoint y: 273, endPoint x: 224, endPoint y: 273, distance: 41.7
click at [224, 274] on div "d legovogel | daad (goed)" at bounding box center [494, 282] width 588 height 16
drag, startPoint x: 224, startPoint y: 273, endPoint x: 256, endPoint y: 278, distance: 31.7
copy div "legovogel"
click at [293, 275] on div "d legovogel | daad (goed)" at bounding box center [494, 282] width 588 height 16
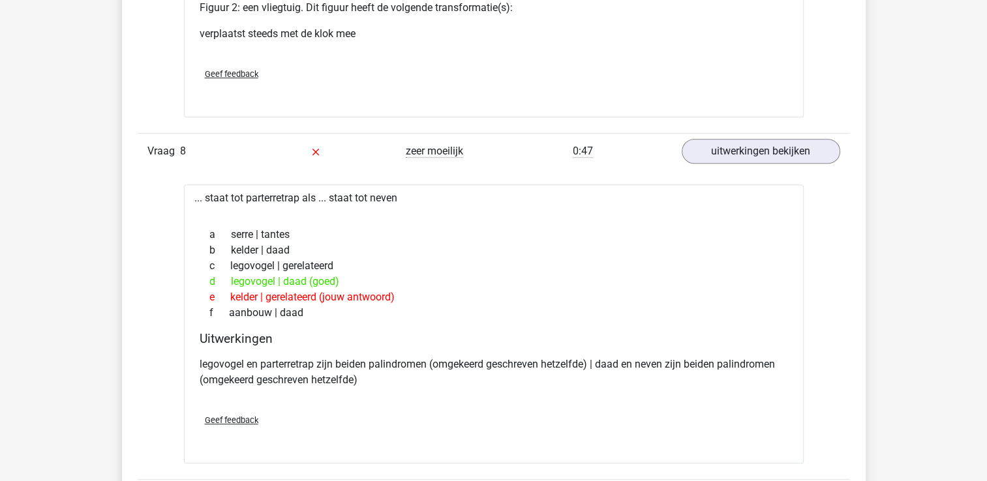
click at [292, 275] on div "d legovogel | daad (goed)" at bounding box center [494, 282] width 588 height 16
copy div "daad"
drag, startPoint x: 382, startPoint y: 321, endPoint x: 387, endPoint y: 318, distance: 6.7
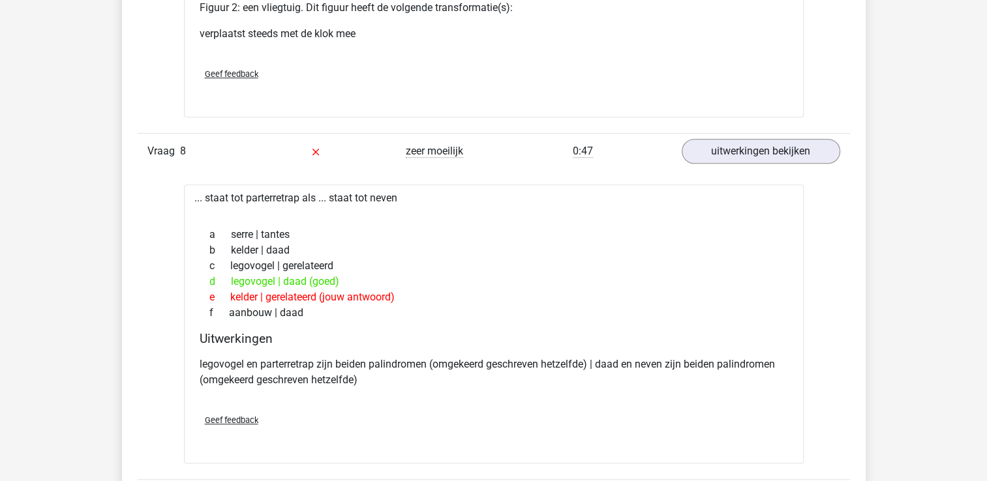
click at [383, 321] on div "... staat tot parterretrap als ... staat tot neven a serre | tantes b kelder | …" at bounding box center [494, 324] width 620 height 279
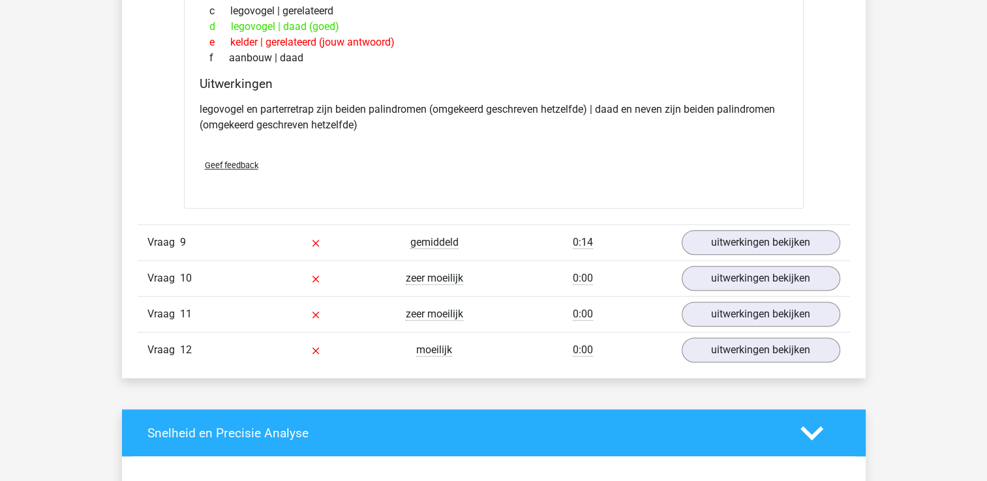
scroll to position [6066, 0]
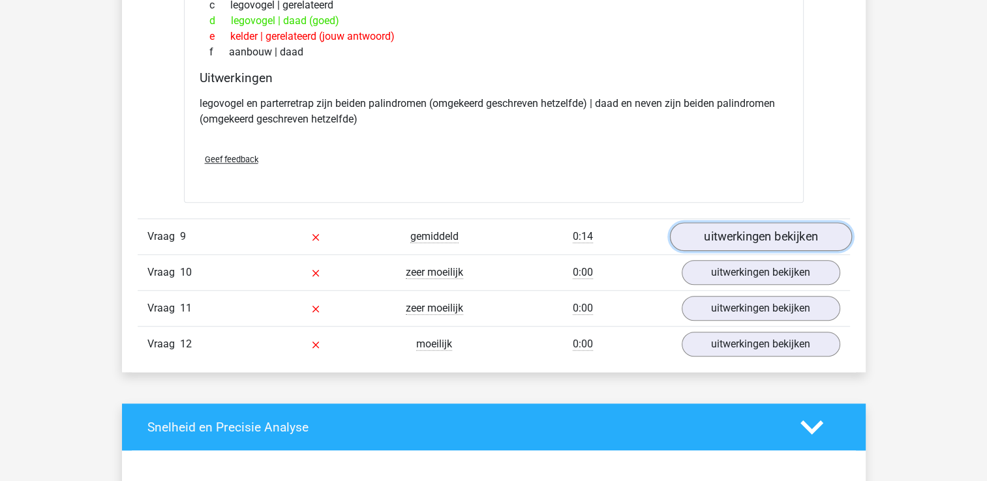
click at [791, 222] on link "uitwerkingen bekijken" at bounding box center [760, 236] width 182 height 29
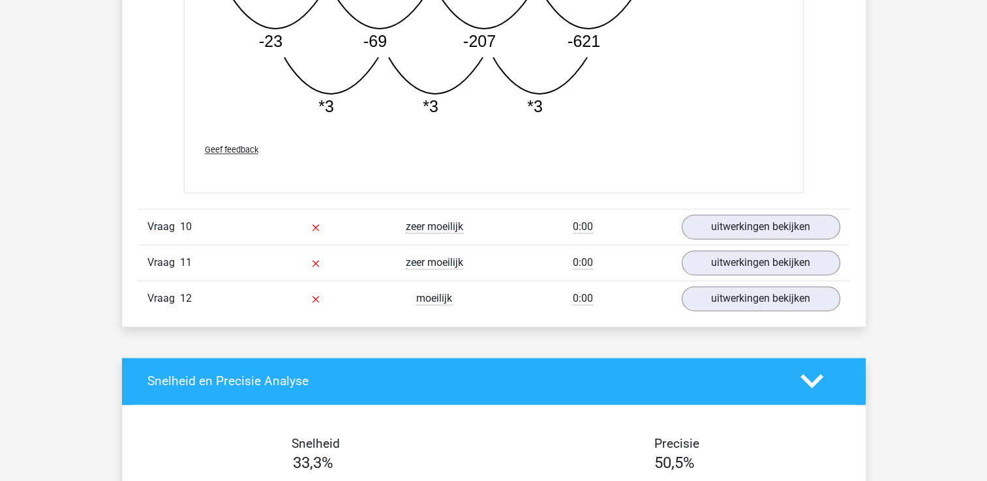
scroll to position [6783, 0]
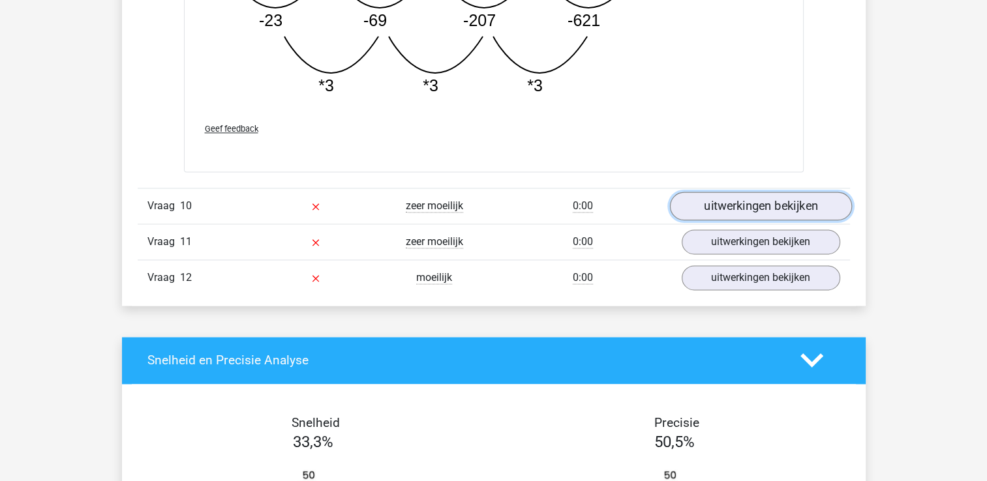
click at [721, 201] on link "uitwerkingen bekijken" at bounding box center [760, 206] width 182 height 29
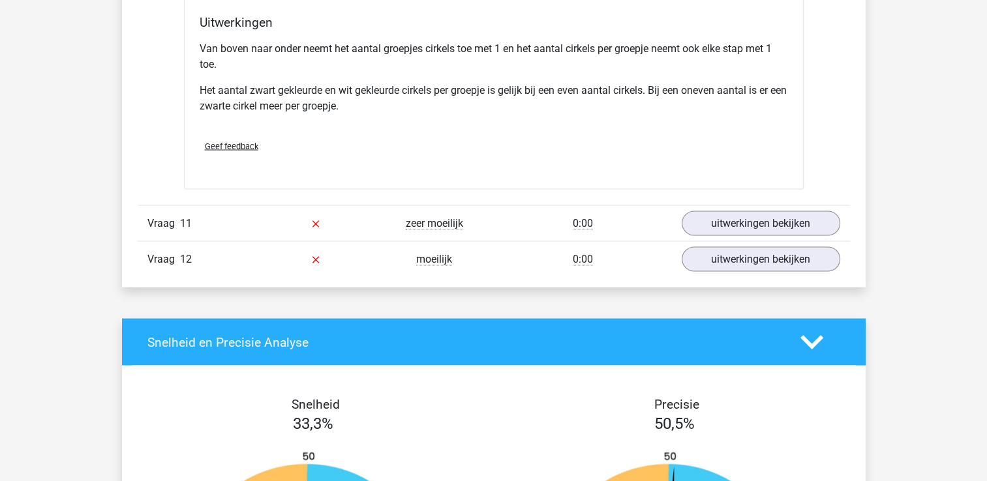
scroll to position [7370, 0]
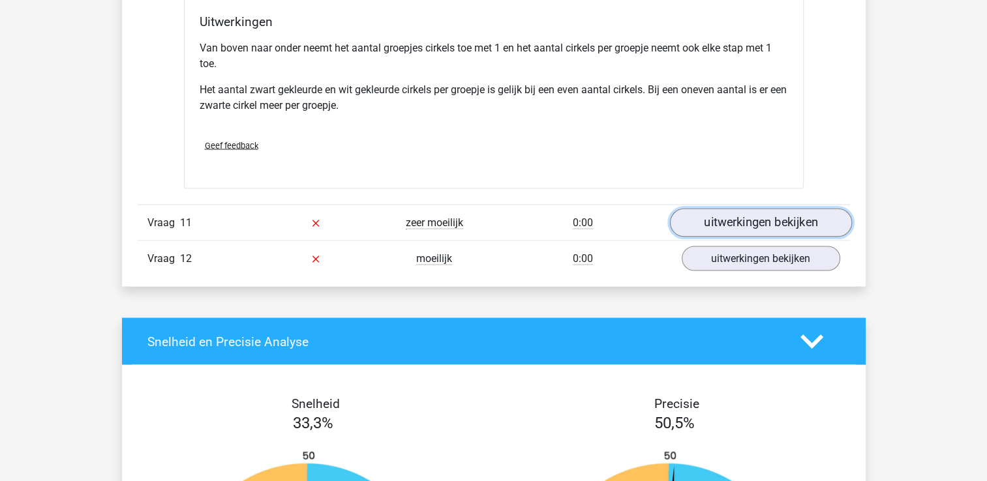
click at [776, 218] on link "uitwerkingen bekijken" at bounding box center [760, 222] width 182 height 29
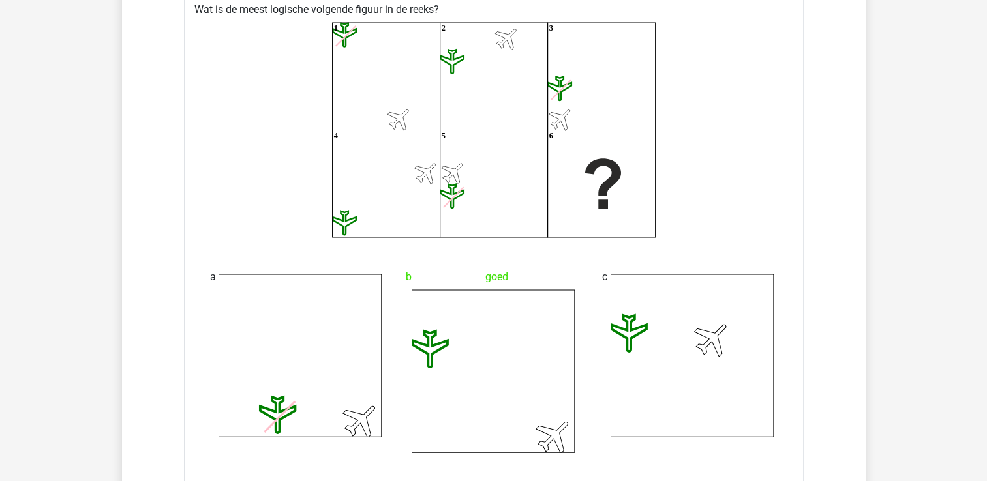
scroll to position [7631, 0]
click at [707, 361] on icon at bounding box center [691, 354] width 163 height 163
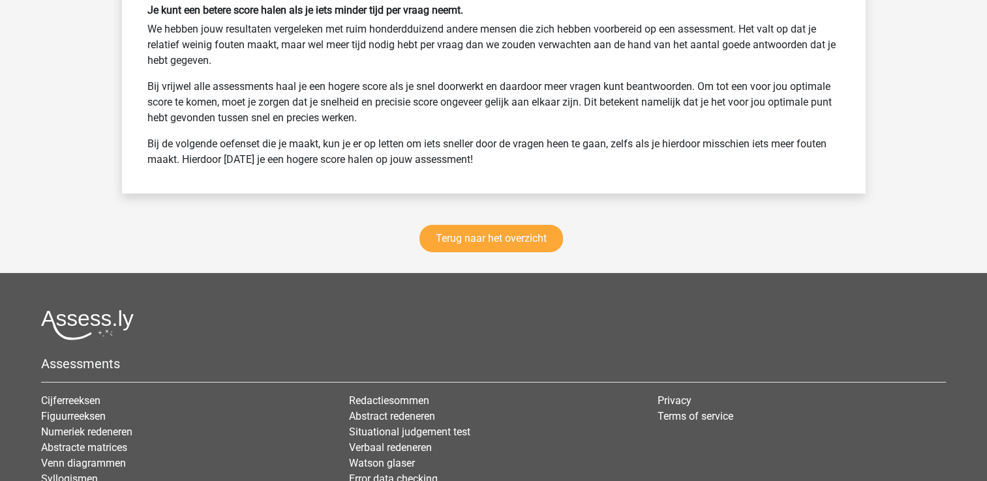
scroll to position [9134, 0]
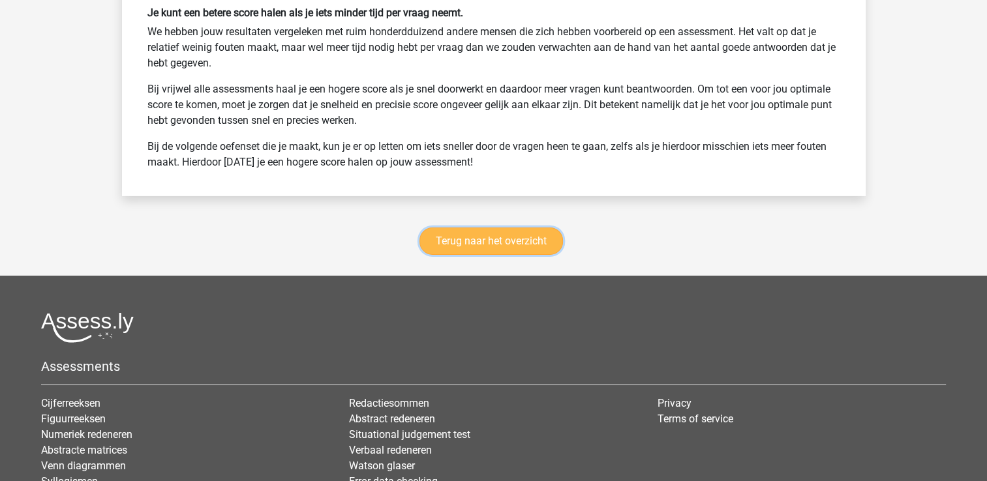
click at [504, 235] on link "Terug naar het overzicht" at bounding box center [490, 241] width 143 height 27
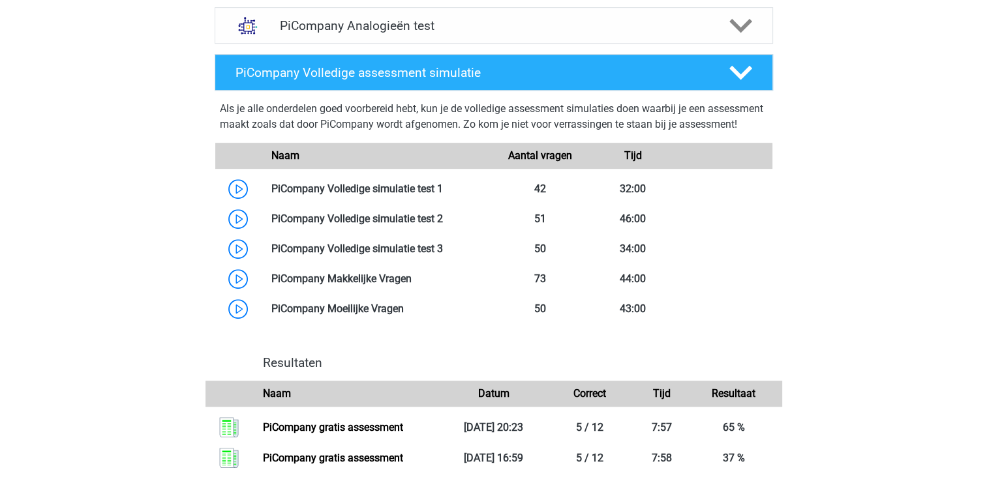
scroll to position [783, 0]
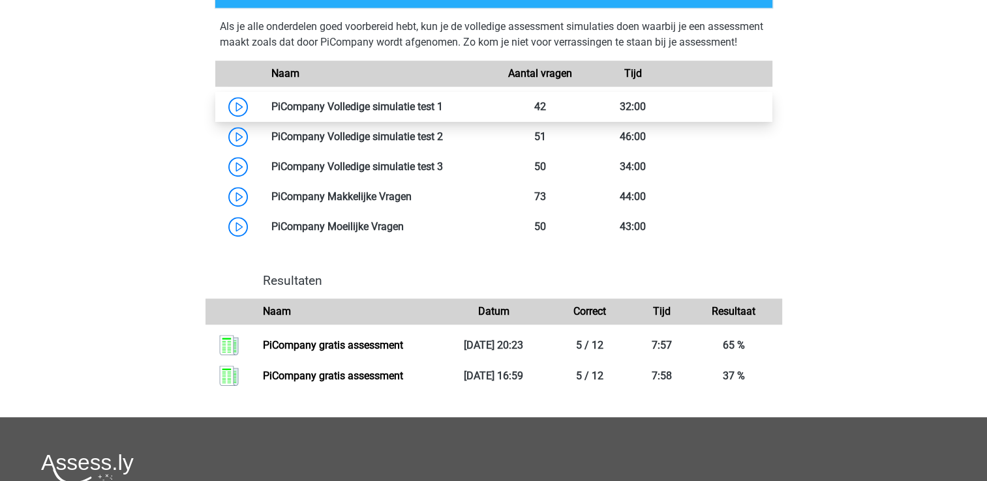
click at [443, 113] on link at bounding box center [443, 106] width 0 height 12
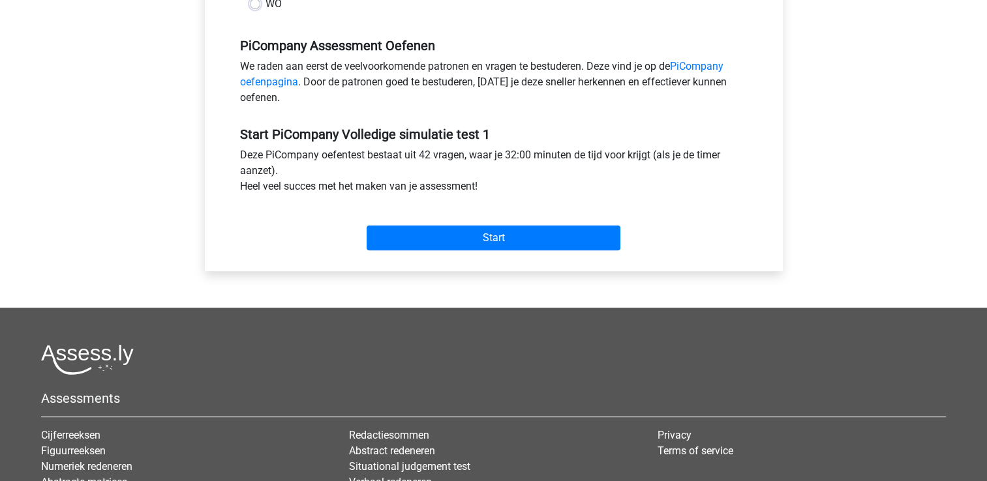
scroll to position [391, 0]
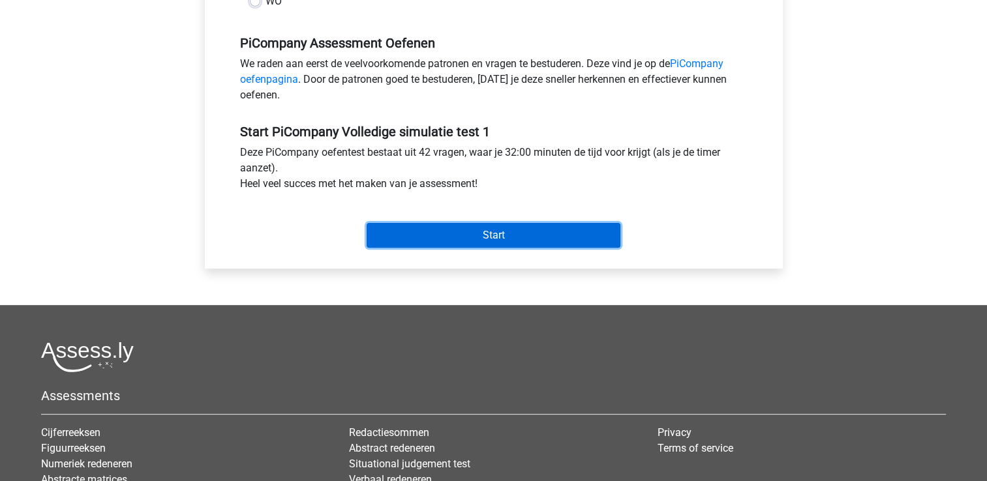
click at [532, 248] on input "Start" at bounding box center [494, 235] width 254 height 25
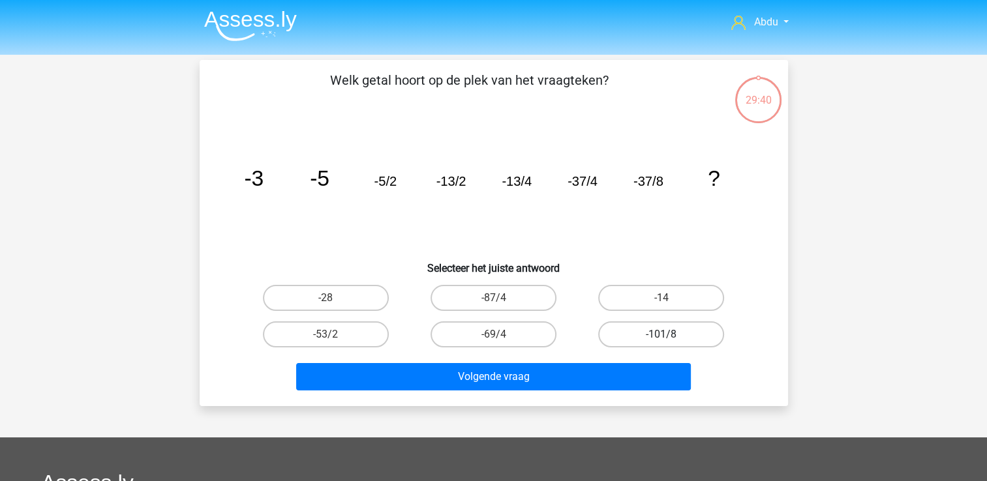
click at [672, 333] on label "-101/8" at bounding box center [661, 335] width 126 height 26
click at [670, 335] on input "-101/8" at bounding box center [665, 339] width 8 height 8
radio input "true"
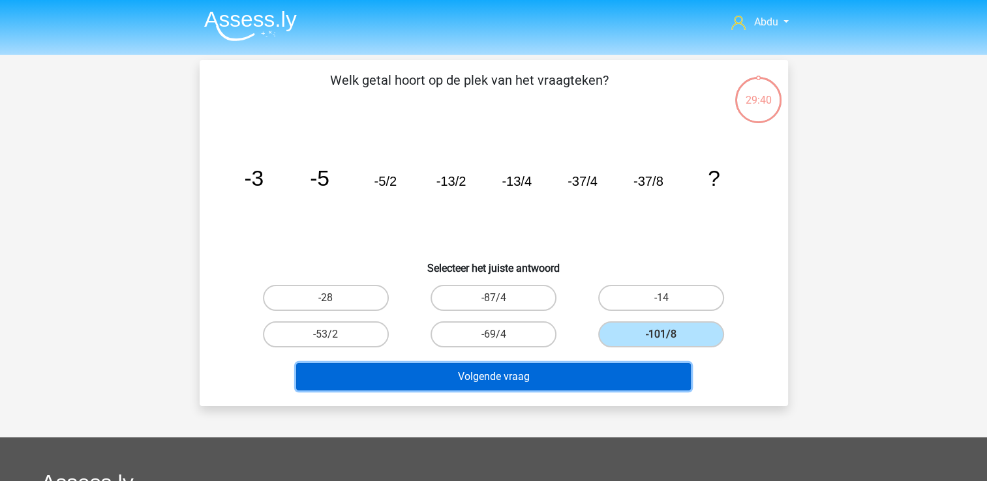
click at [561, 369] on button "Volgende vraag" at bounding box center [493, 376] width 395 height 27
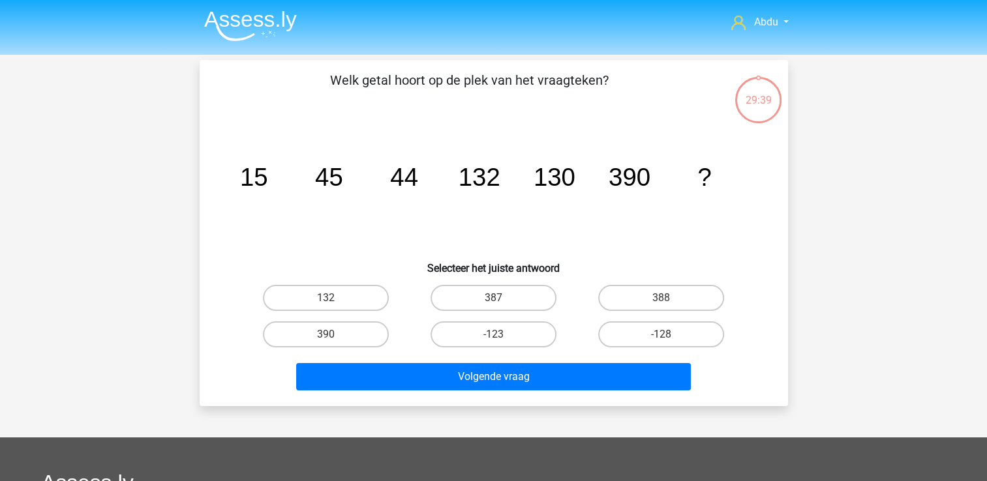
scroll to position [60, 0]
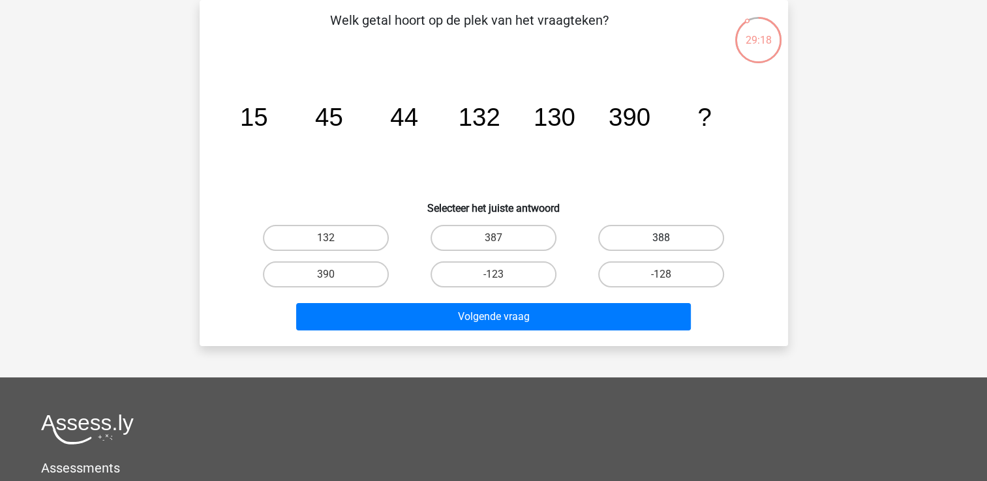
click at [714, 235] on label "388" at bounding box center [661, 238] width 126 height 26
click at [670, 238] on input "388" at bounding box center [665, 242] width 8 height 8
radio input "true"
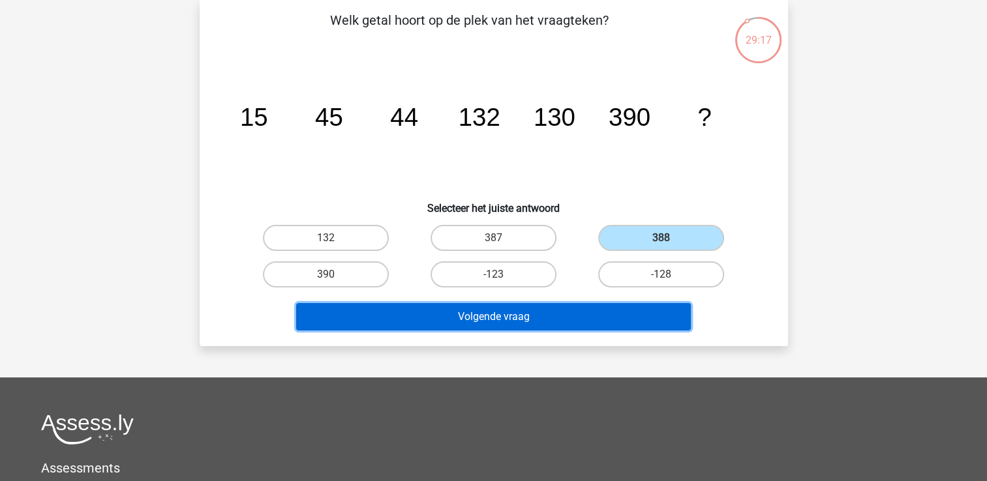
click at [626, 315] on button "Volgende vraag" at bounding box center [493, 316] width 395 height 27
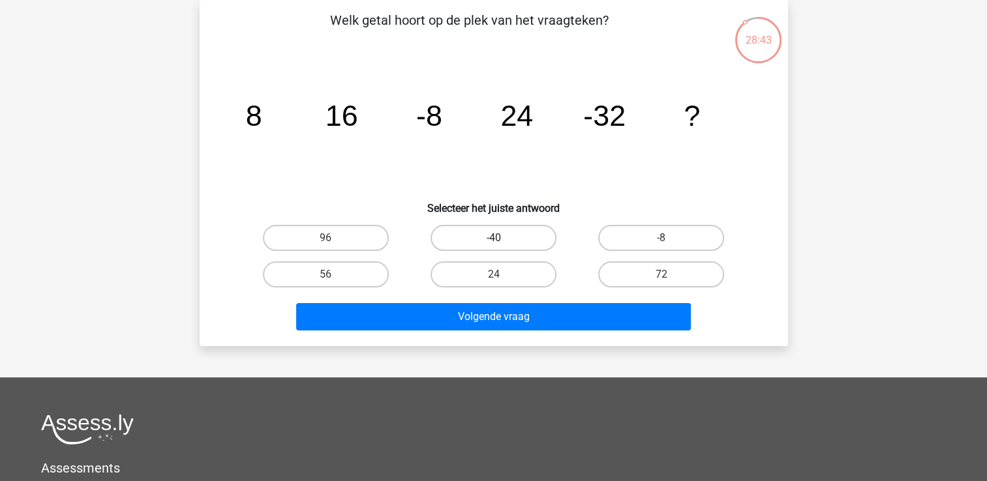
click at [511, 239] on label "-40" at bounding box center [493, 238] width 126 height 26
click at [502, 239] on input "-40" at bounding box center [497, 242] width 8 height 8
radio input "true"
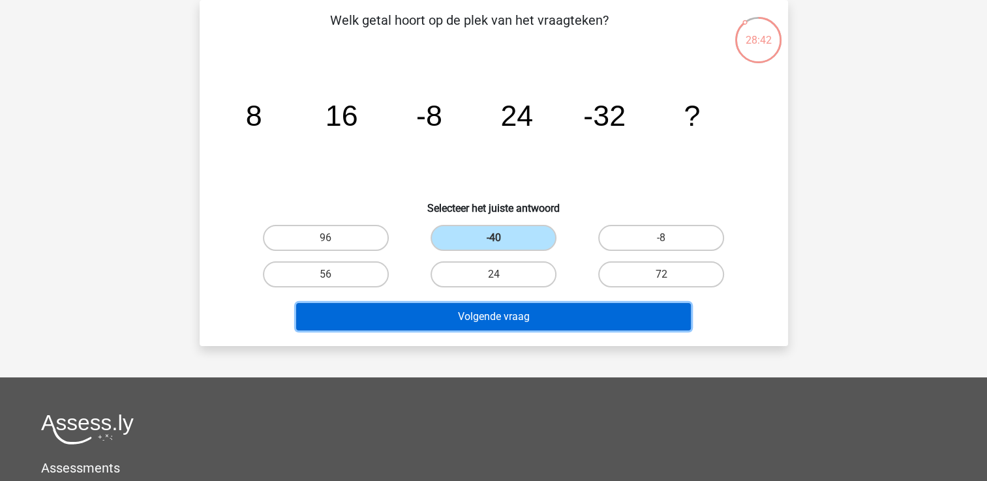
click at [570, 309] on button "Volgende vraag" at bounding box center [493, 316] width 395 height 27
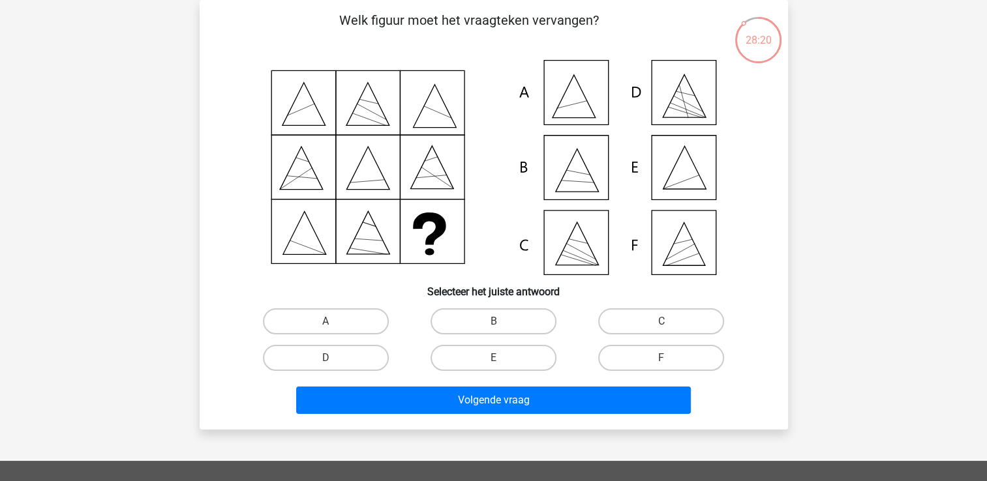
click at [587, 109] on icon at bounding box center [494, 167] width 526 height 215
click at [355, 322] on label "A" at bounding box center [326, 322] width 126 height 26
click at [334, 322] on input "A" at bounding box center [329, 326] width 8 height 8
radio input "true"
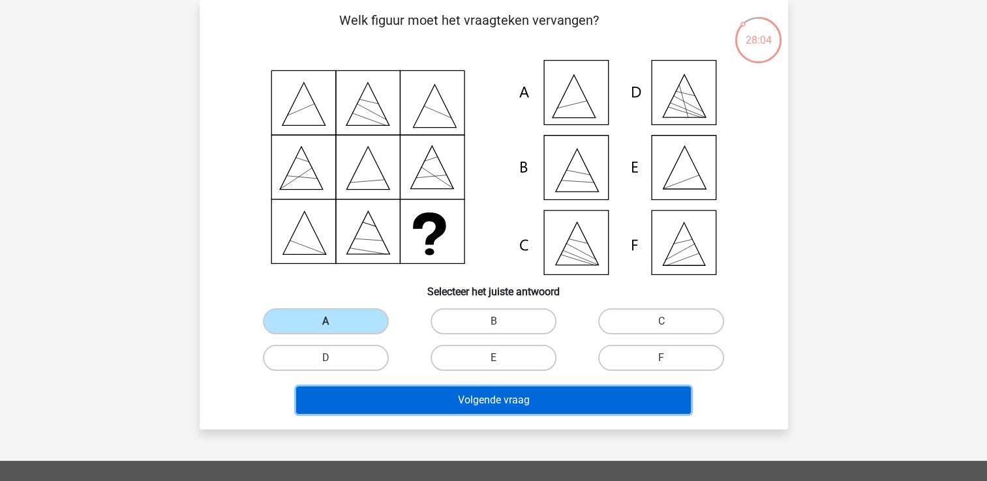
click at [561, 410] on button "Volgende vraag" at bounding box center [493, 400] width 395 height 27
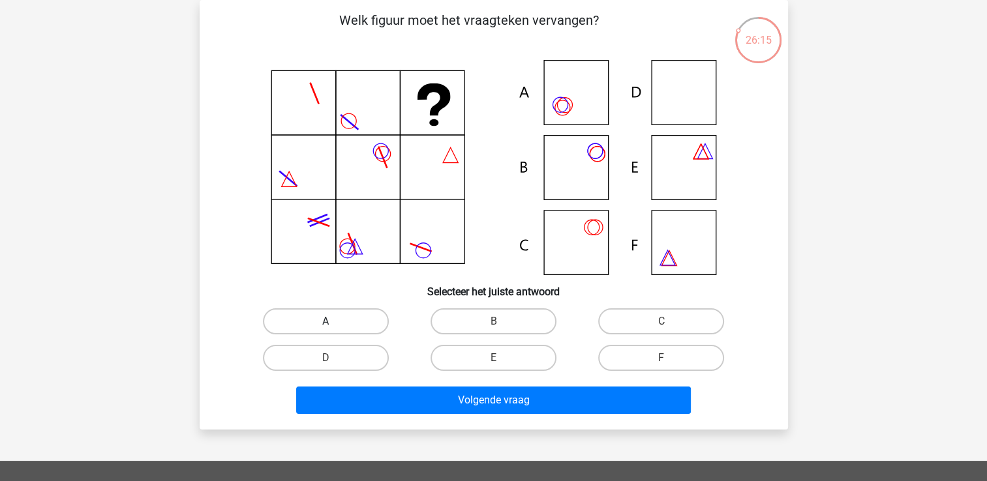
click at [359, 315] on label "A" at bounding box center [326, 322] width 126 height 26
click at [334, 322] on input "A" at bounding box center [329, 326] width 8 height 8
radio input "true"
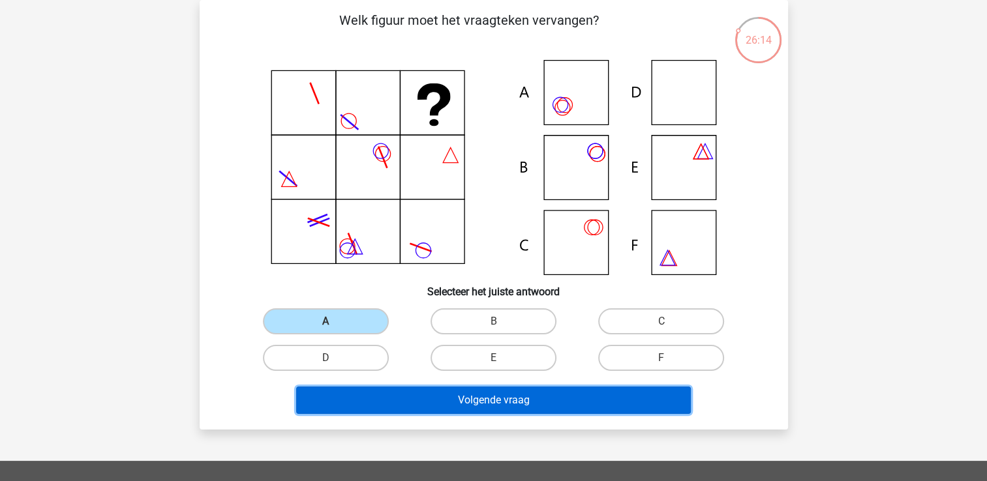
click at [553, 400] on button "Volgende vraag" at bounding box center [493, 400] width 395 height 27
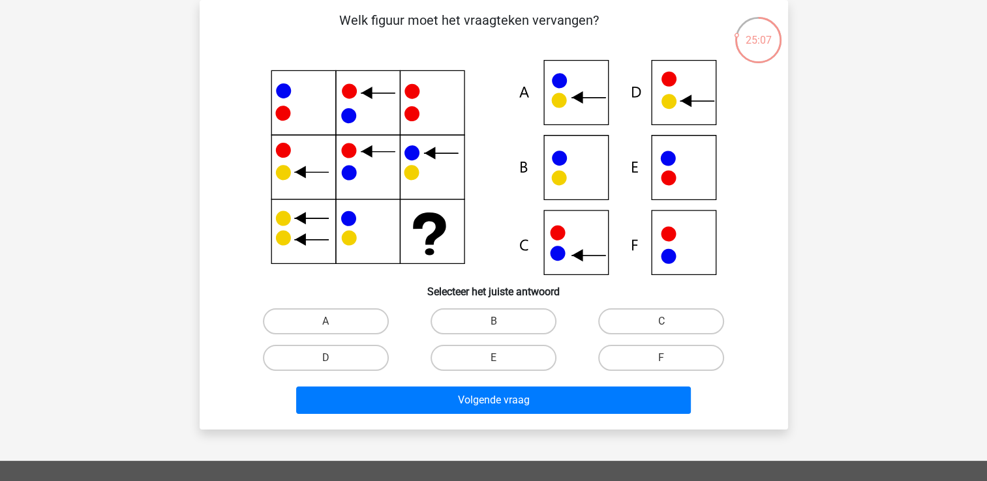
click at [574, 249] on icon at bounding box center [494, 167] width 526 height 215
click at [637, 320] on label "C" at bounding box center [661, 322] width 126 height 26
click at [661, 322] on input "C" at bounding box center [665, 326] width 8 height 8
radio input "true"
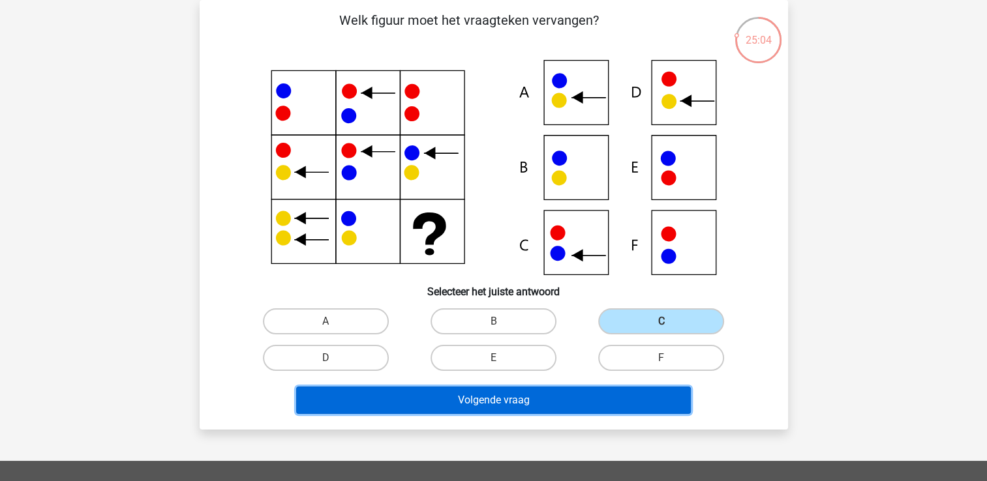
click at [592, 404] on button "Volgende vraag" at bounding box center [493, 400] width 395 height 27
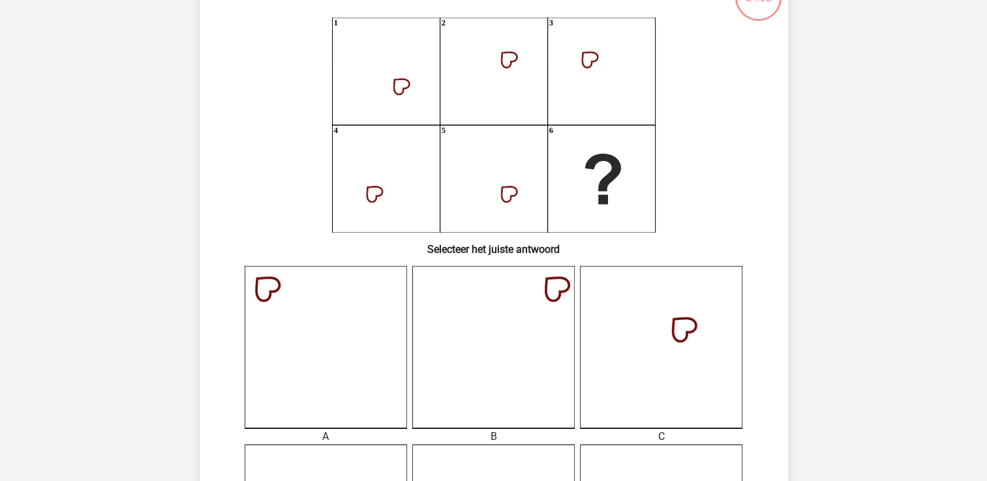
scroll to position [125, 0]
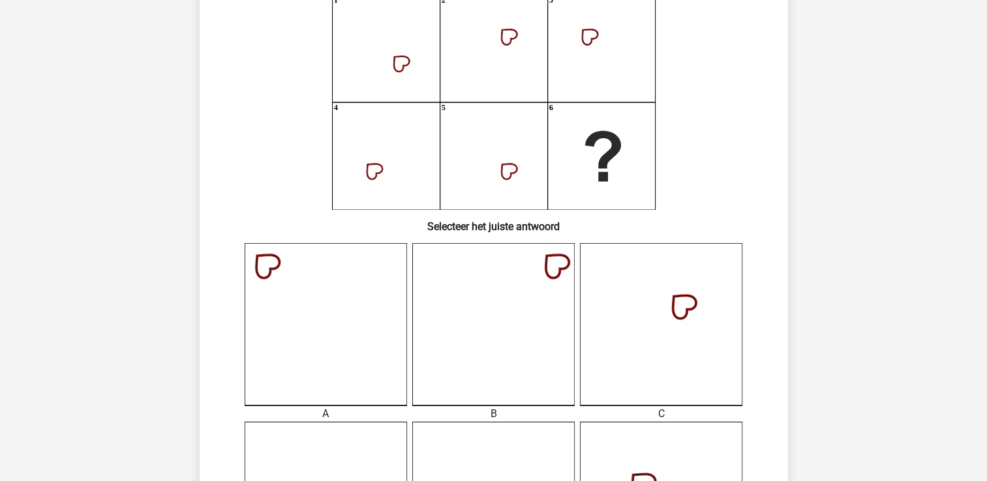
click at [682, 322] on icon at bounding box center [661, 324] width 162 height 162
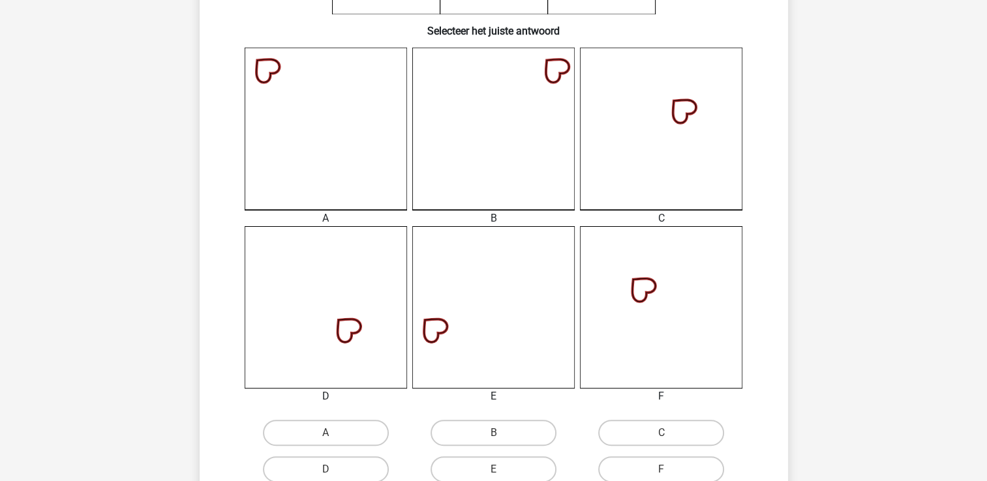
scroll to position [451, 0]
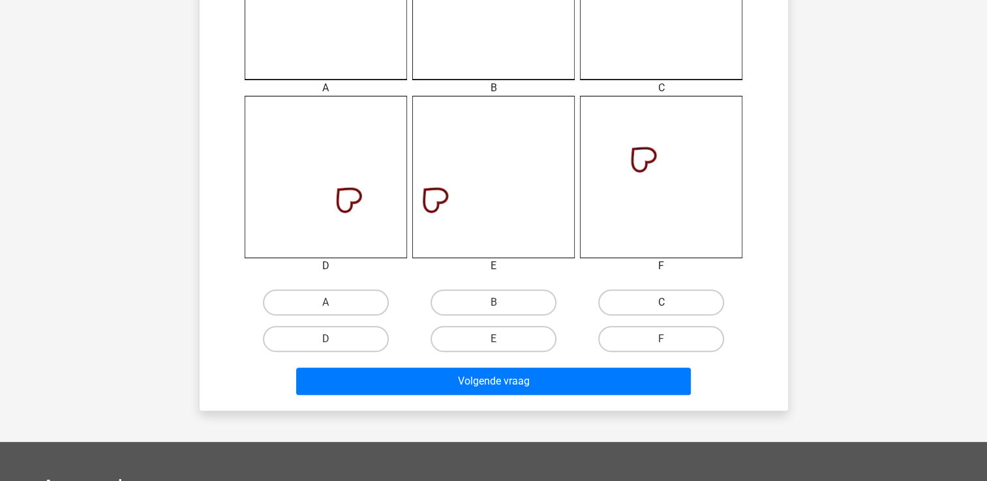
click at [648, 307] on label "C" at bounding box center [661, 303] width 126 height 26
click at [661, 307] on input "C" at bounding box center [665, 307] width 8 height 8
radio input "true"
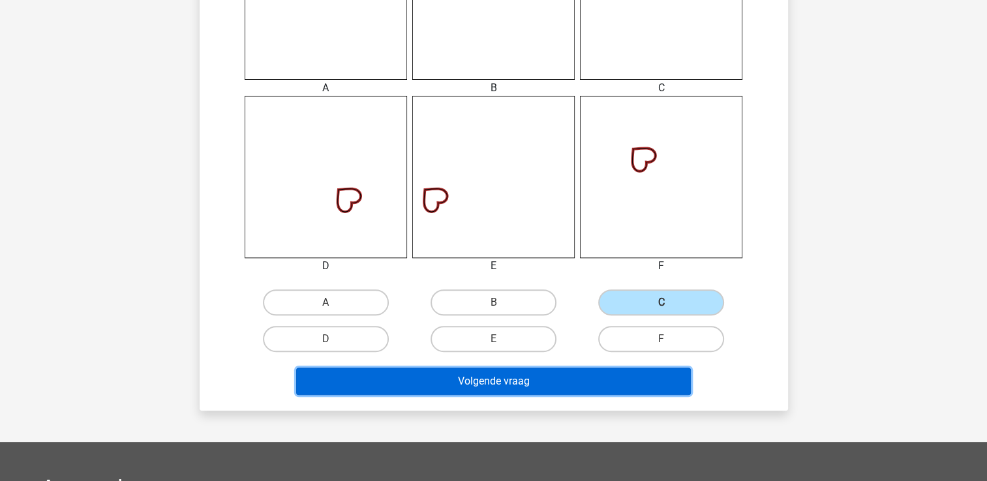
click at [608, 370] on button "Volgende vraag" at bounding box center [493, 381] width 395 height 27
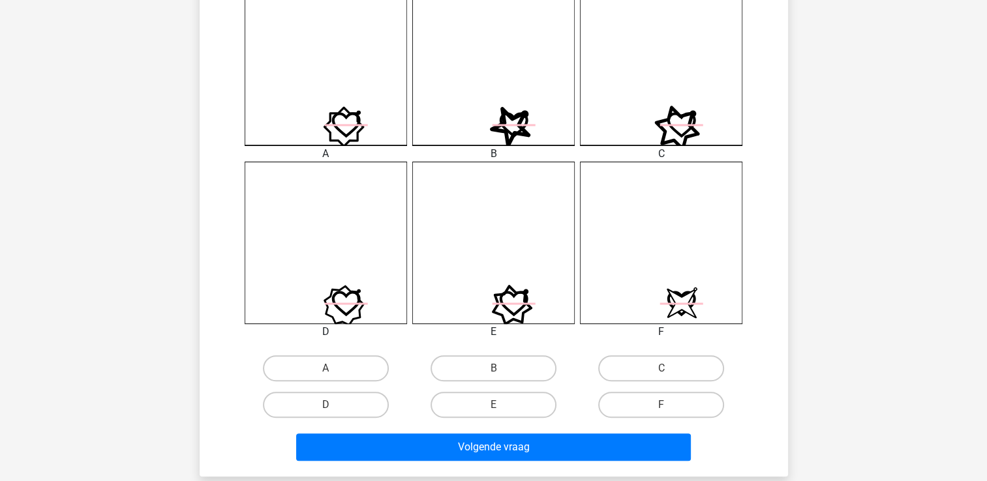
scroll to position [386, 0]
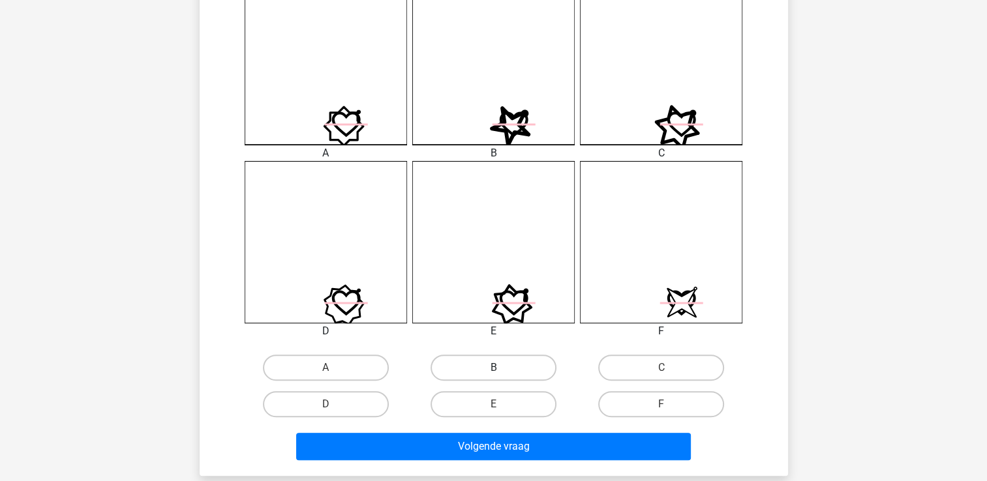
click at [504, 367] on label "B" at bounding box center [493, 368] width 126 height 26
click at [502, 368] on input "B" at bounding box center [497, 372] width 8 height 8
radio input "true"
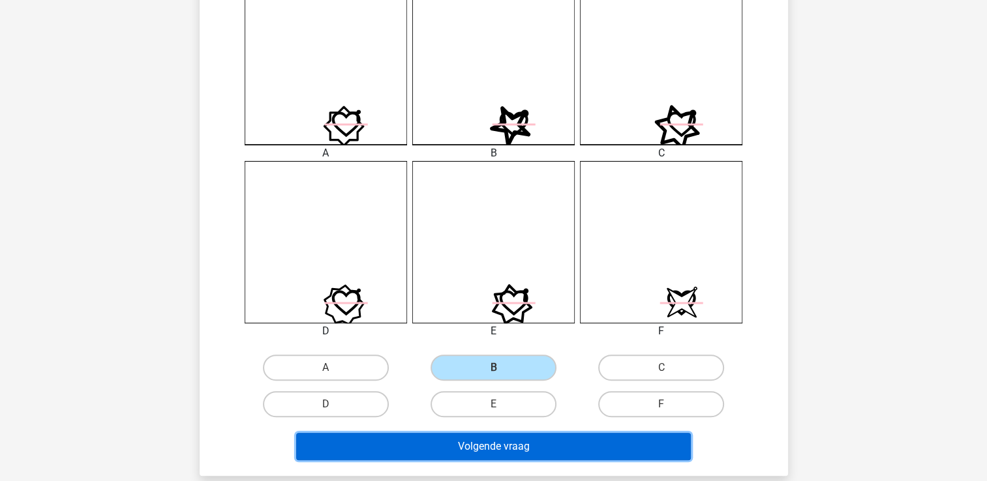
click at [623, 445] on button "Volgende vraag" at bounding box center [493, 446] width 395 height 27
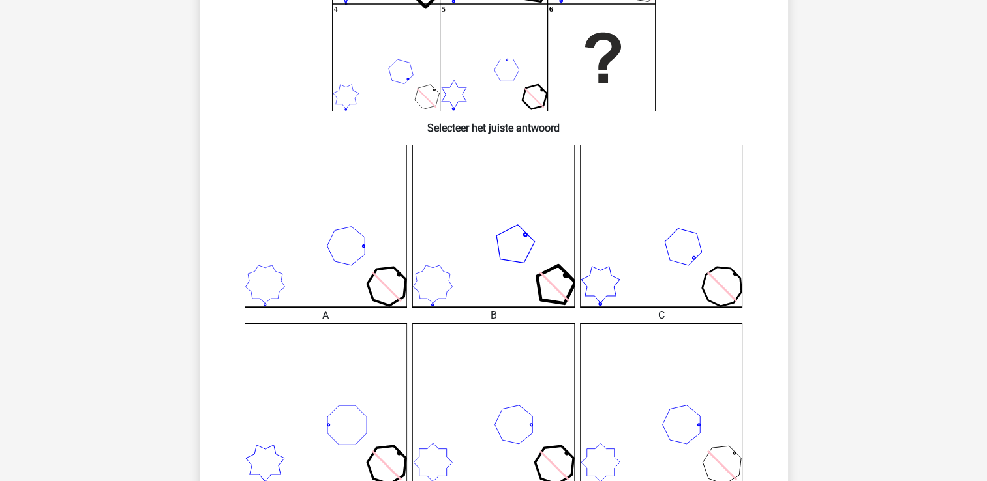
scroll to position [321, 0]
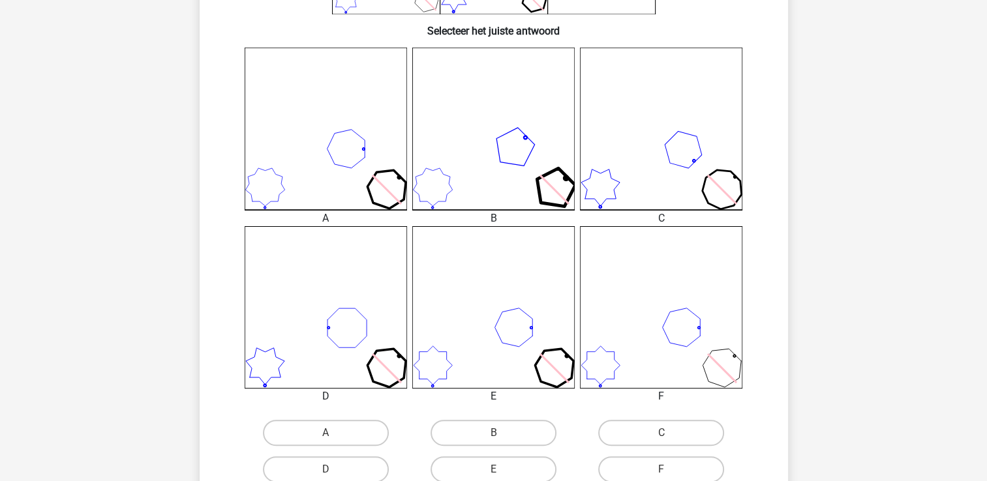
click at [536, 369] on icon at bounding box center [554, 368] width 54 height 54
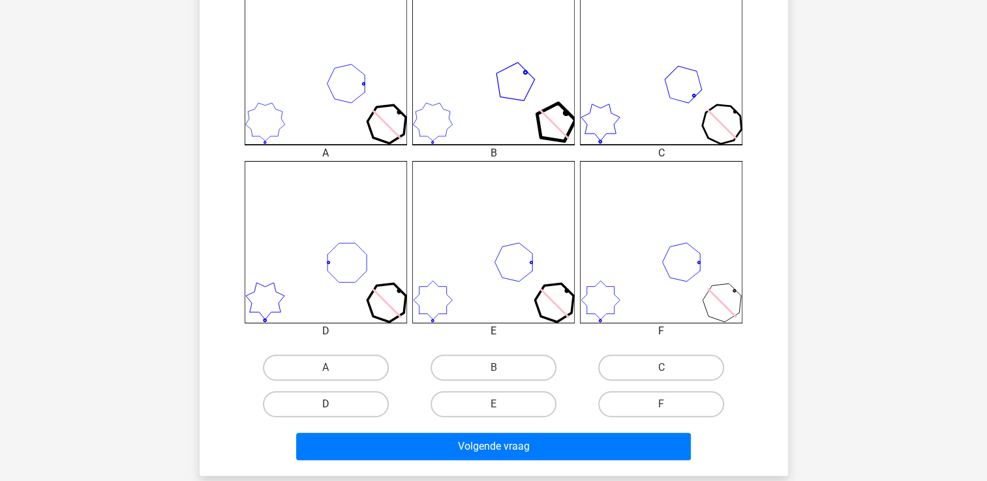
click at [367, 401] on label "D" at bounding box center [326, 404] width 126 height 26
click at [334, 404] on input "D" at bounding box center [329, 408] width 8 height 8
radio input "true"
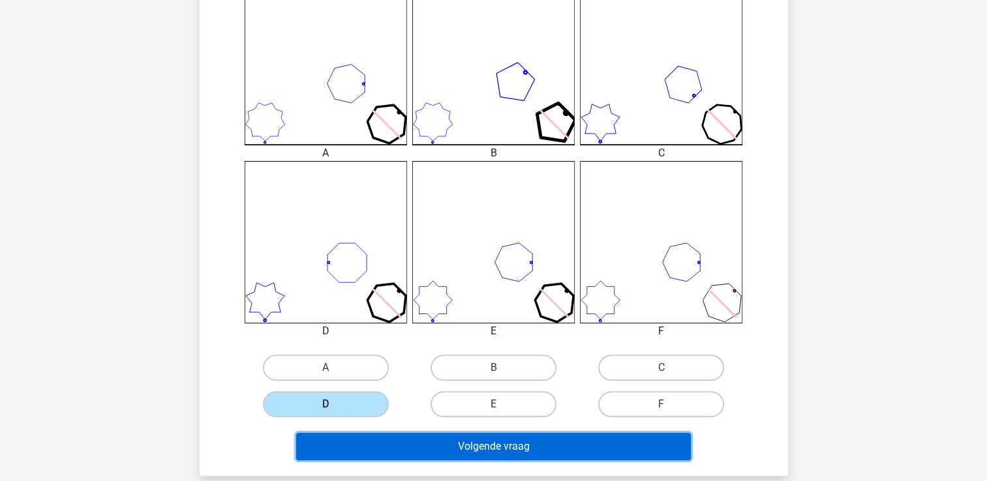
click at [550, 453] on button "Volgende vraag" at bounding box center [493, 446] width 395 height 27
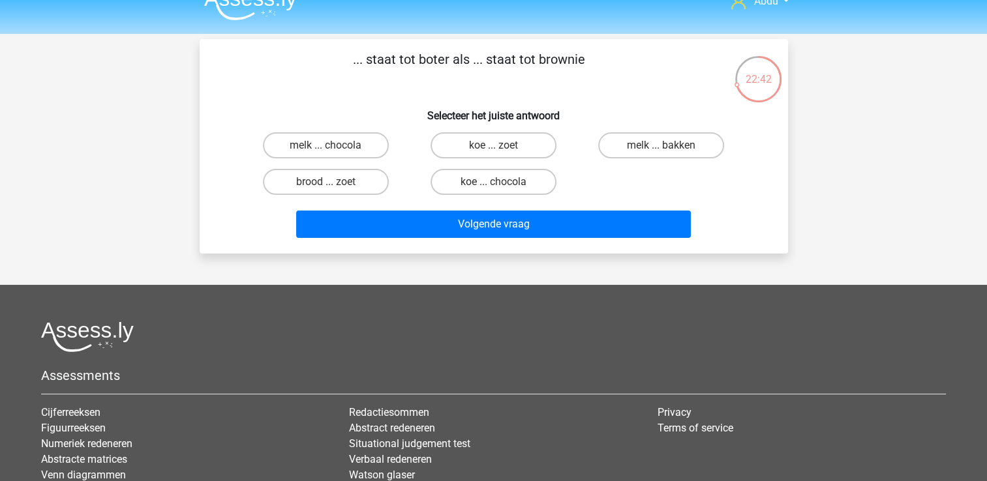
scroll to position [0, 0]
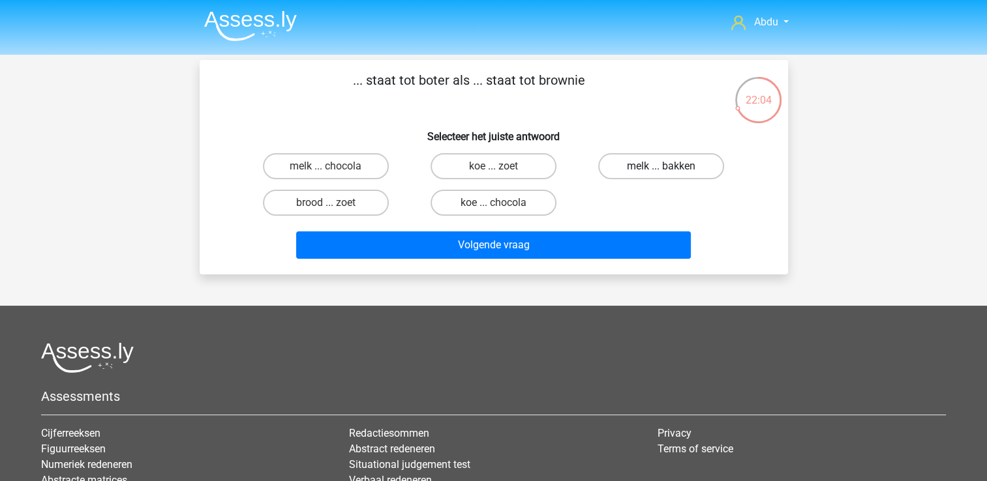
click at [684, 167] on label "melk ... bakken" at bounding box center [661, 166] width 126 height 26
click at [670, 167] on input "melk ... bakken" at bounding box center [665, 170] width 8 height 8
radio input "true"
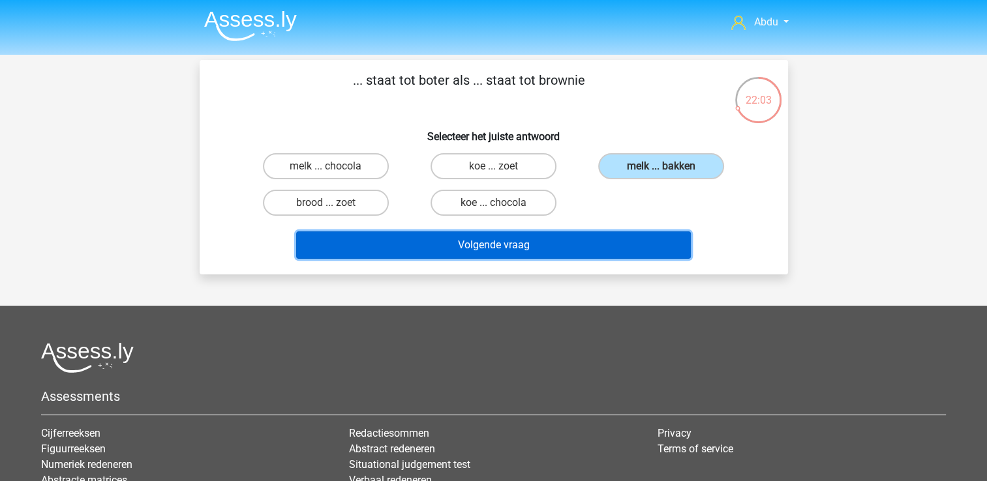
click at [605, 232] on button "Volgende vraag" at bounding box center [493, 245] width 395 height 27
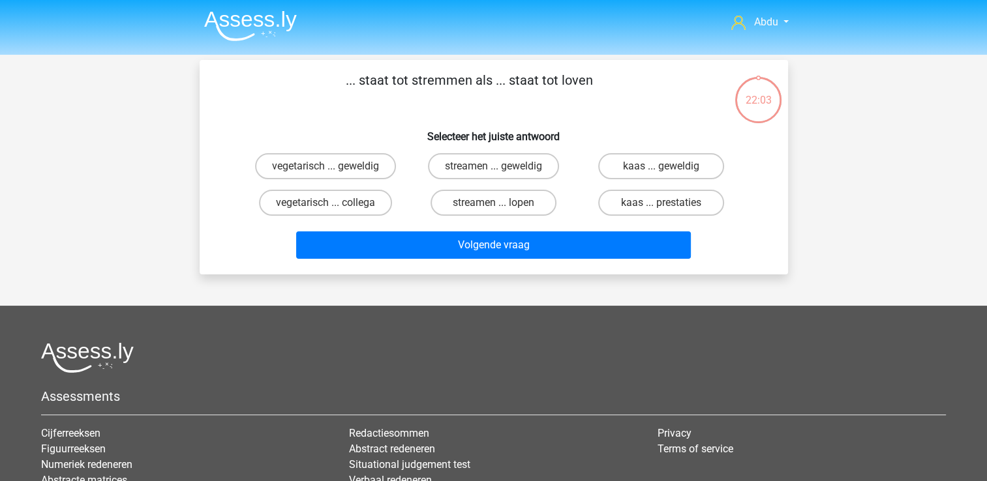
scroll to position [60, 0]
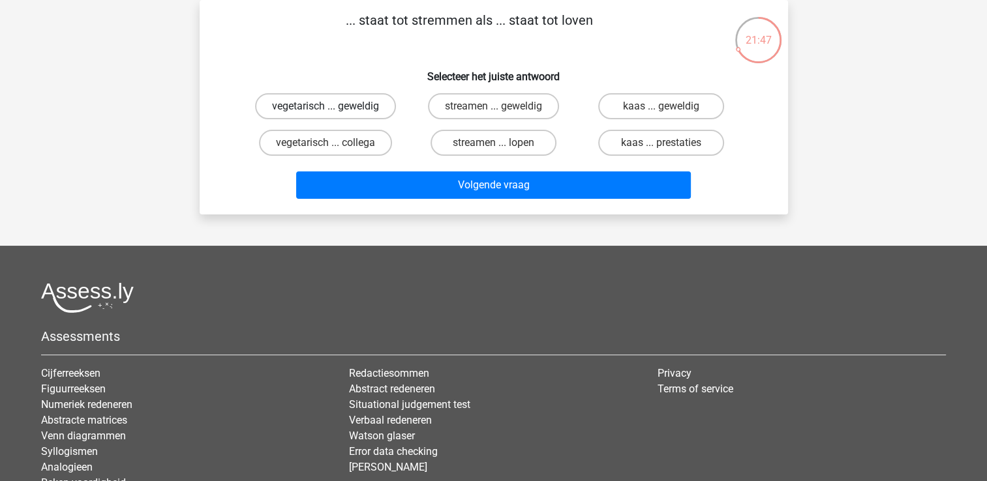
click at [357, 104] on label "vegetarisch ... geweldig" at bounding box center [325, 106] width 141 height 26
click at [334, 106] on input "vegetarisch ... geweldig" at bounding box center [329, 110] width 8 height 8
radio input "true"
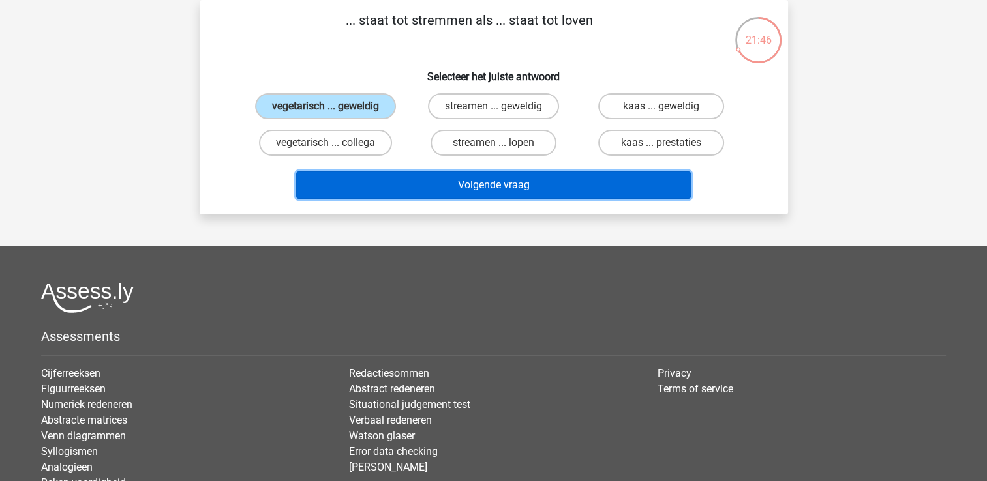
click at [470, 180] on button "Volgende vraag" at bounding box center [493, 185] width 395 height 27
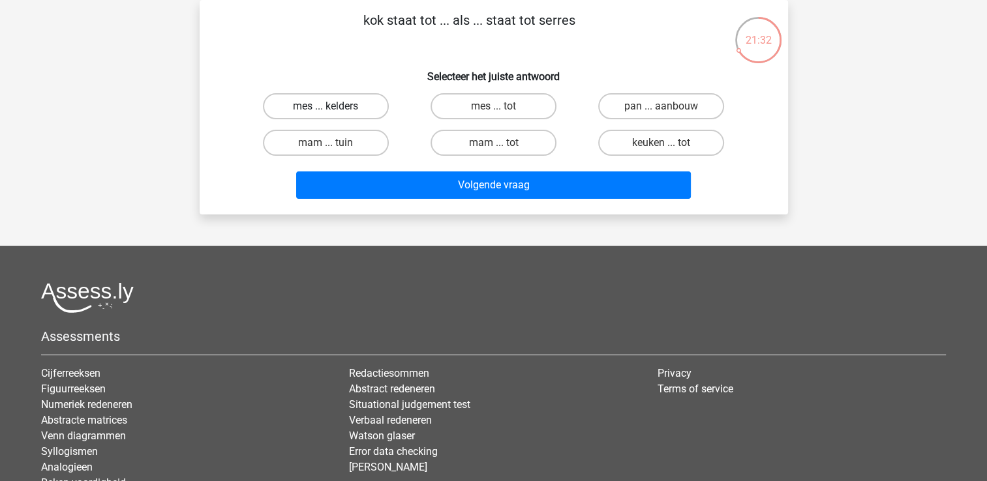
click at [354, 103] on label "mes ... kelders" at bounding box center [326, 106] width 126 height 26
click at [334, 106] on input "mes ... kelders" at bounding box center [329, 110] width 8 height 8
radio input "true"
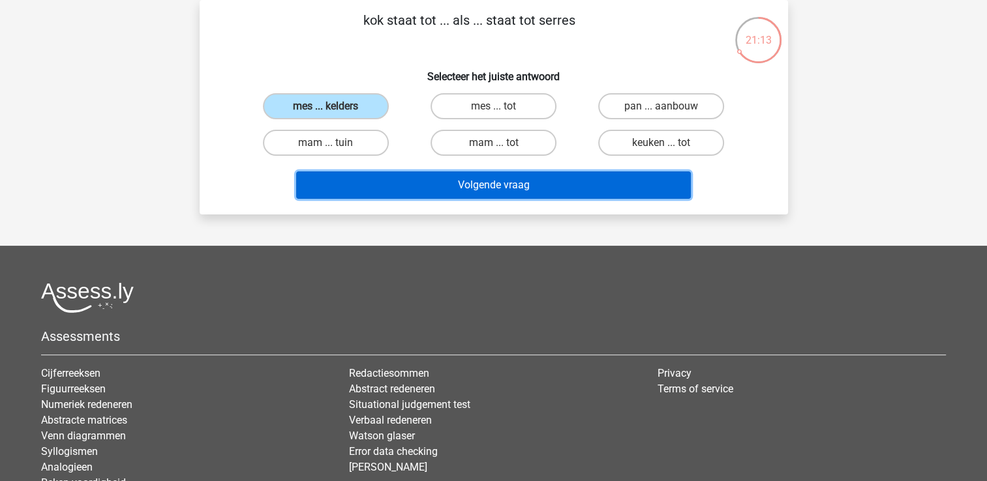
click at [490, 187] on button "Volgende vraag" at bounding box center [493, 185] width 395 height 27
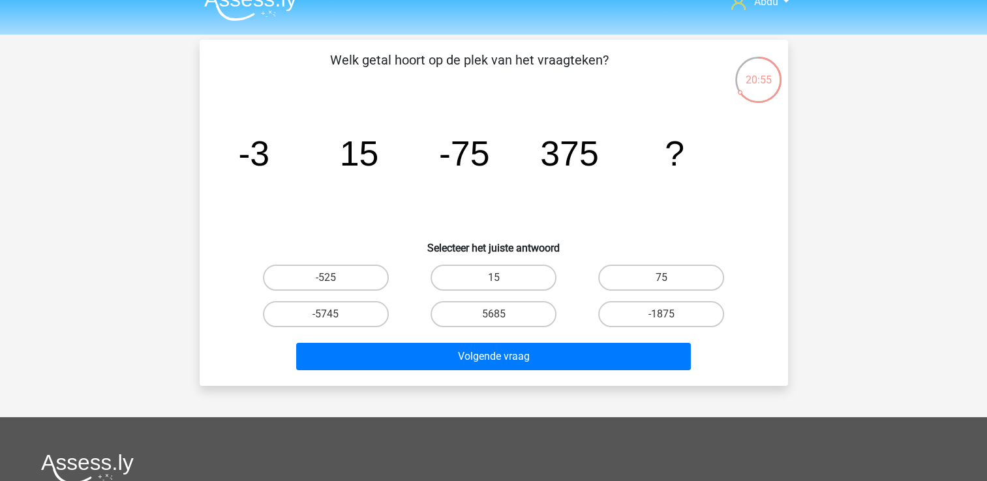
scroll to position [0, 0]
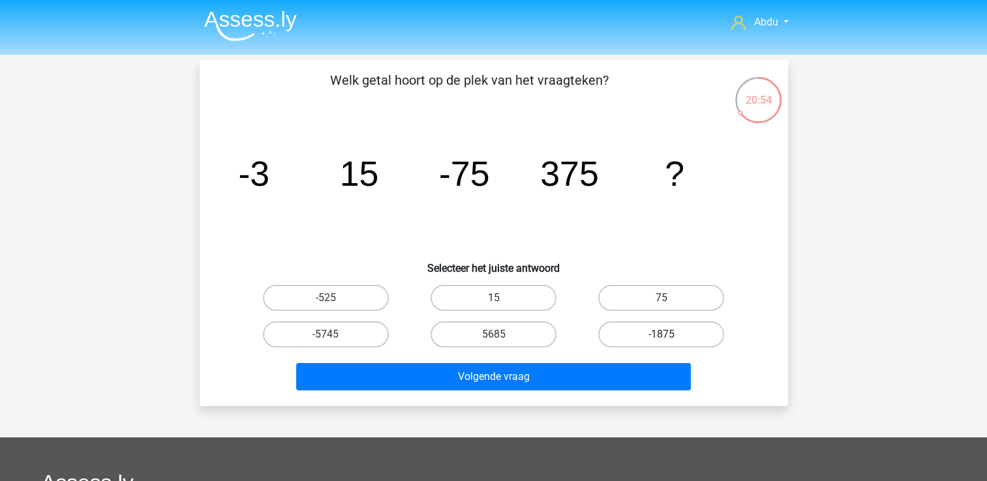
click at [710, 335] on label "-1875" at bounding box center [661, 335] width 126 height 26
click at [670, 335] on input "-1875" at bounding box center [665, 339] width 8 height 8
radio input "true"
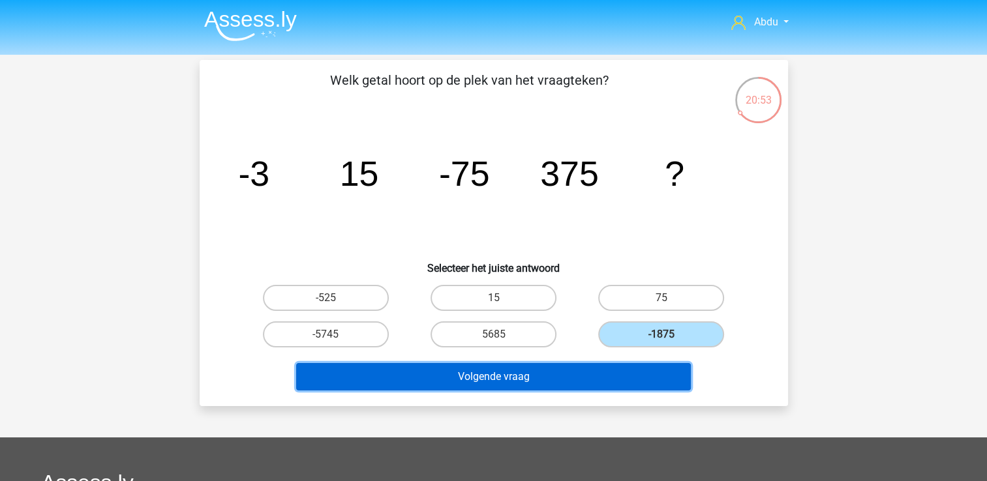
click at [535, 368] on button "Volgende vraag" at bounding box center [493, 376] width 395 height 27
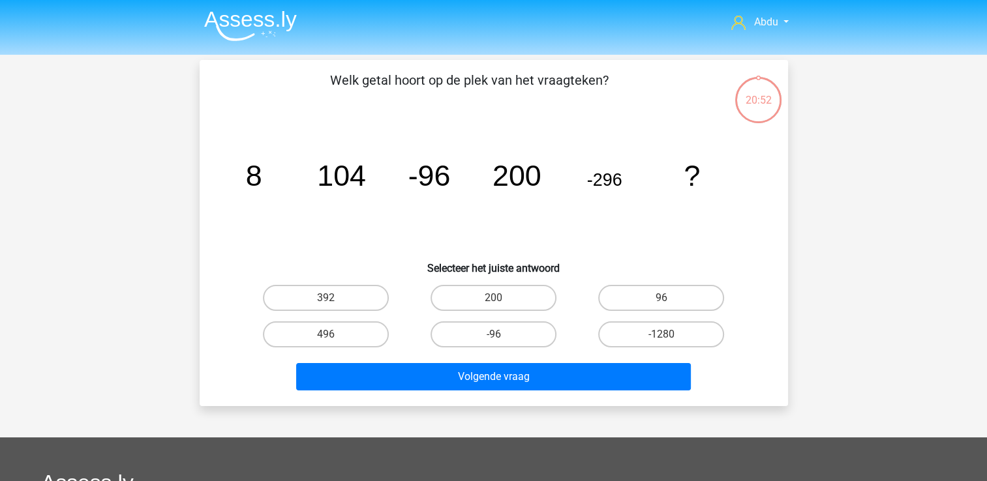
scroll to position [60, 0]
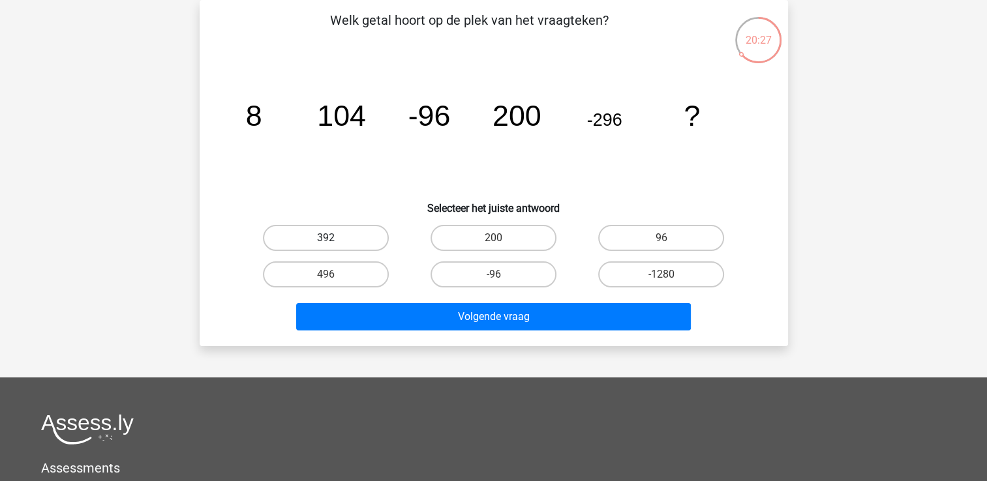
click at [348, 237] on label "392" at bounding box center [326, 238] width 126 height 26
click at [334, 238] on input "392" at bounding box center [329, 242] width 8 height 8
radio input "true"
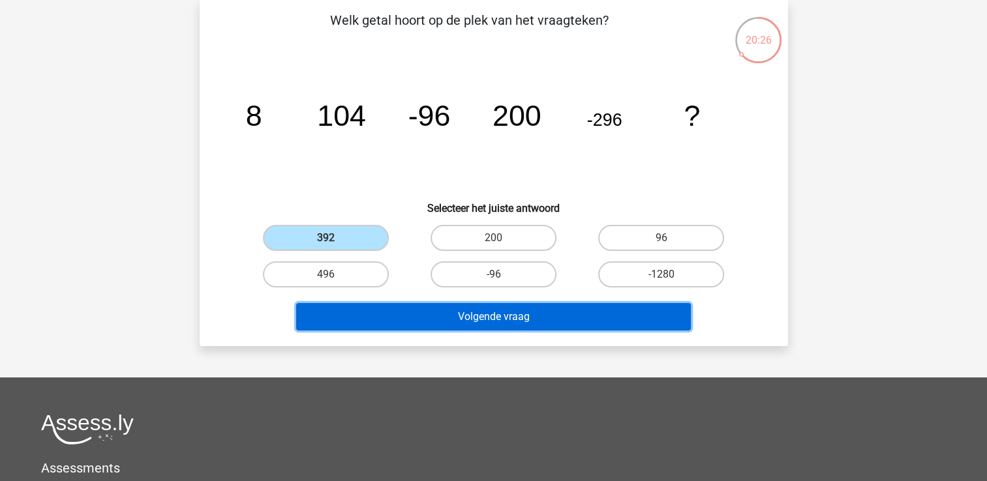
click at [490, 312] on button "Volgende vraag" at bounding box center [493, 316] width 395 height 27
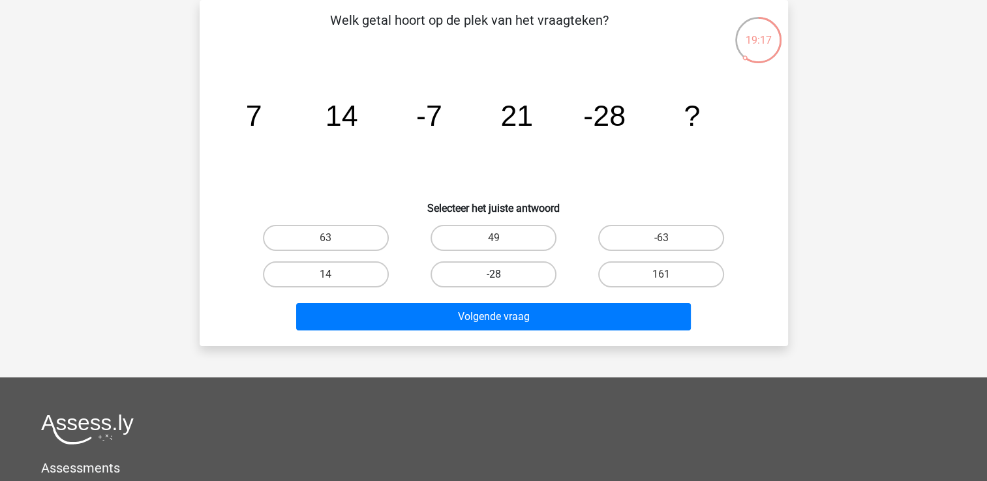
click at [509, 274] on label "-28" at bounding box center [493, 275] width 126 height 26
click at [502, 275] on input "-28" at bounding box center [497, 279] width 8 height 8
radio input "true"
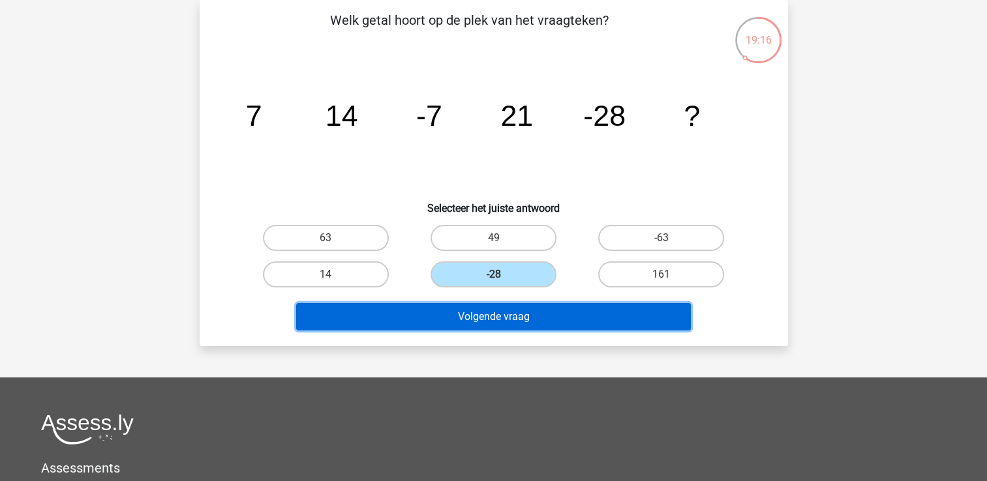
click at [571, 317] on button "Volgende vraag" at bounding box center [493, 316] width 395 height 27
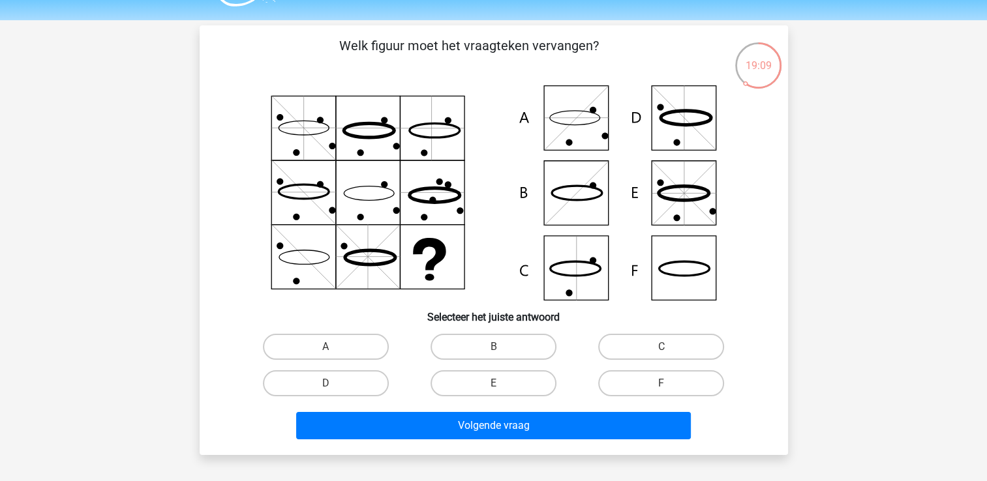
scroll to position [65, 0]
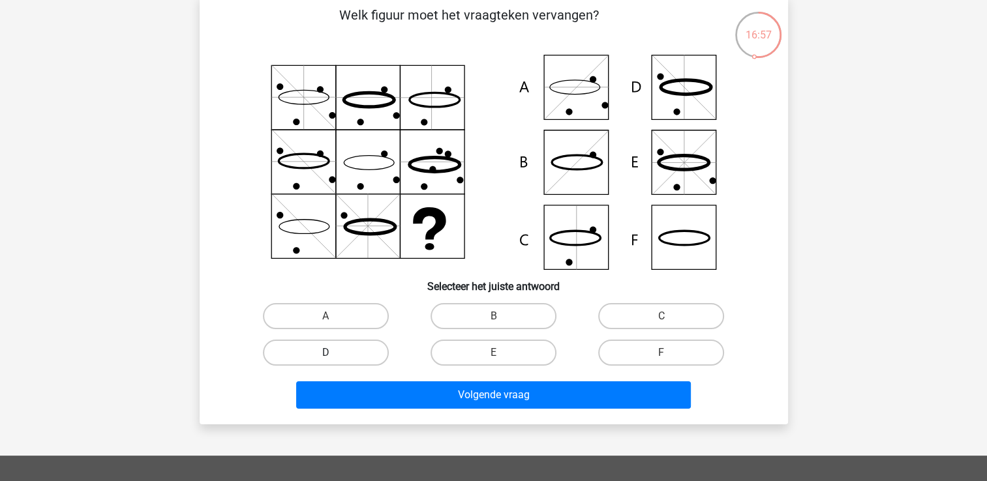
click at [339, 351] on label "D" at bounding box center [326, 353] width 126 height 26
click at [334, 353] on input "D" at bounding box center [329, 357] width 8 height 8
radio input "true"
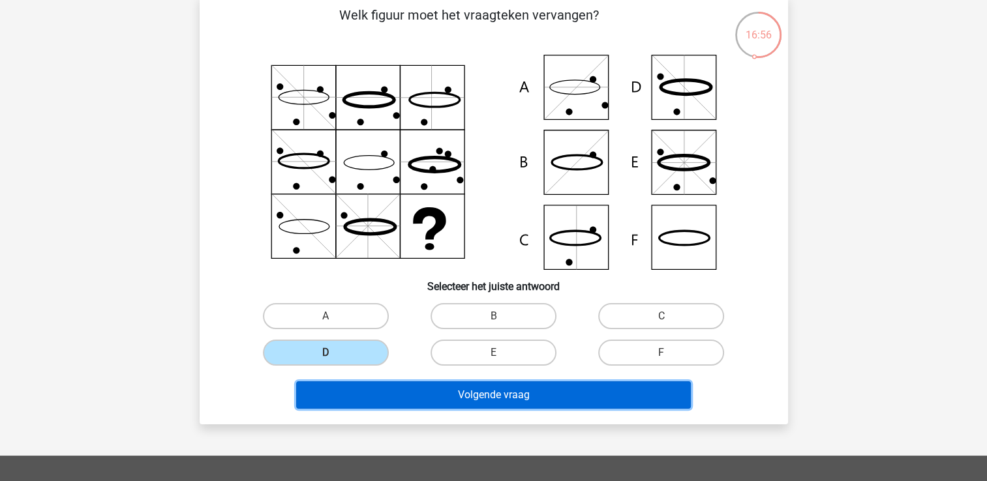
click at [513, 387] on button "Volgende vraag" at bounding box center [493, 395] width 395 height 27
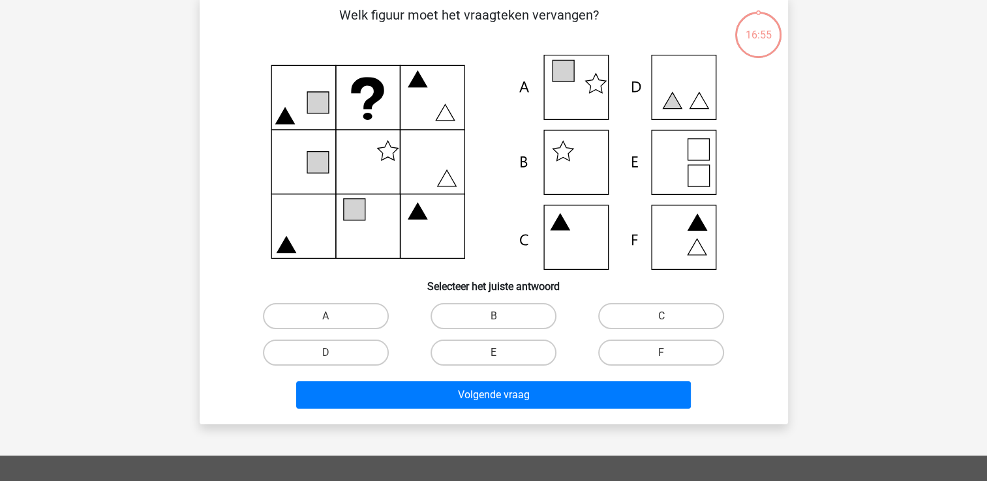
scroll to position [60, 0]
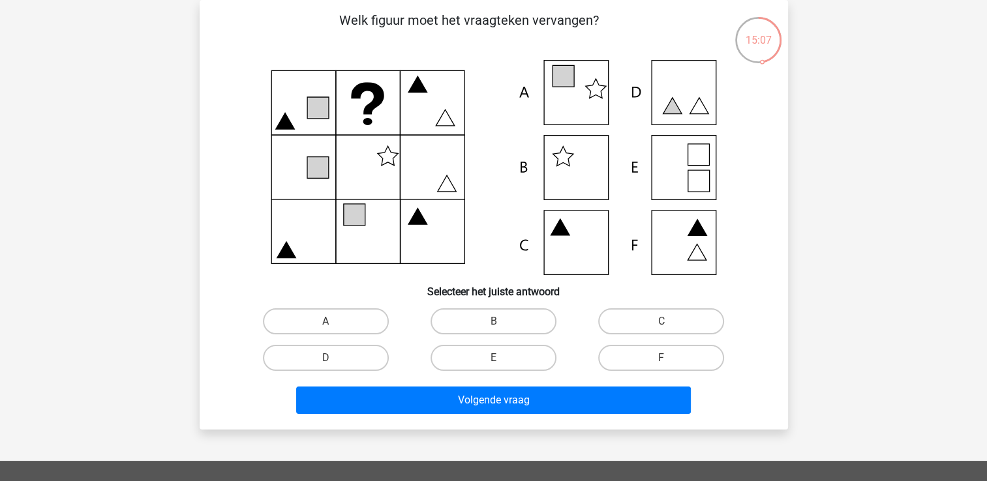
click at [584, 108] on icon at bounding box center [494, 167] width 526 height 215
click at [361, 322] on label "A" at bounding box center [326, 322] width 126 height 26
click at [334, 322] on input "A" at bounding box center [329, 326] width 8 height 8
radio input "true"
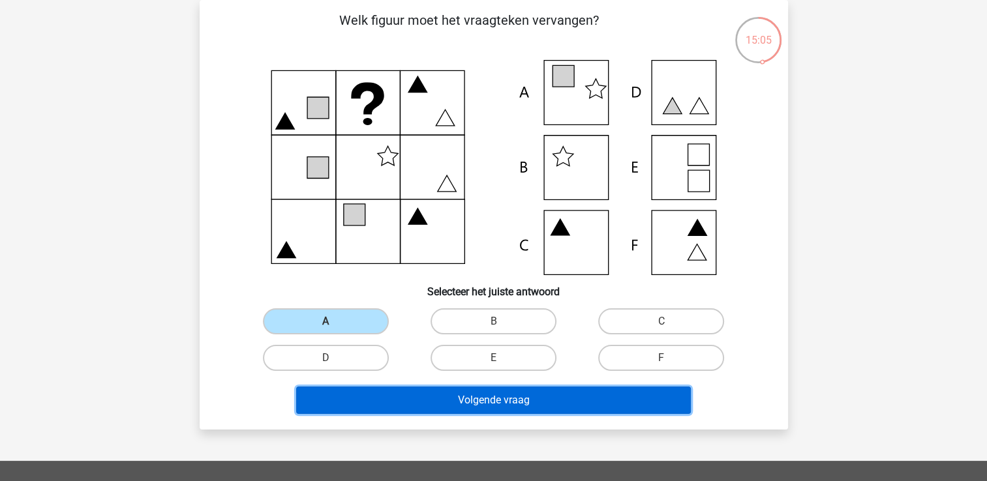
click at [530, 403] on button "Volgende vraag" at bounding box center [493, 400] width 395 height 27
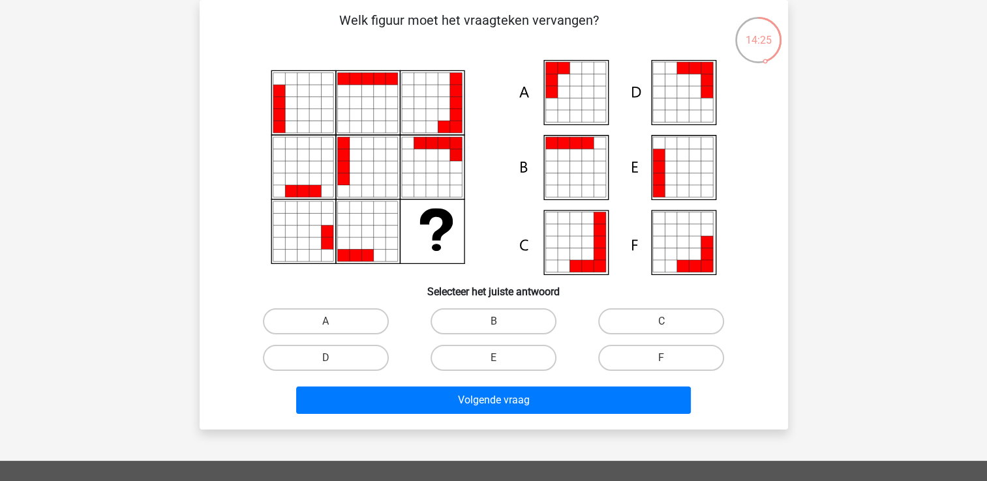
click at [709, 72] on icon at bounding box center [707, 68] width 12 height 12
click at [350, 357] on label "D" at bounding box center [326, 358] width 126 height 26
click at [334, 358] on input "D" at bounding box center [329, 362] width 8 height 8
radio input "true"
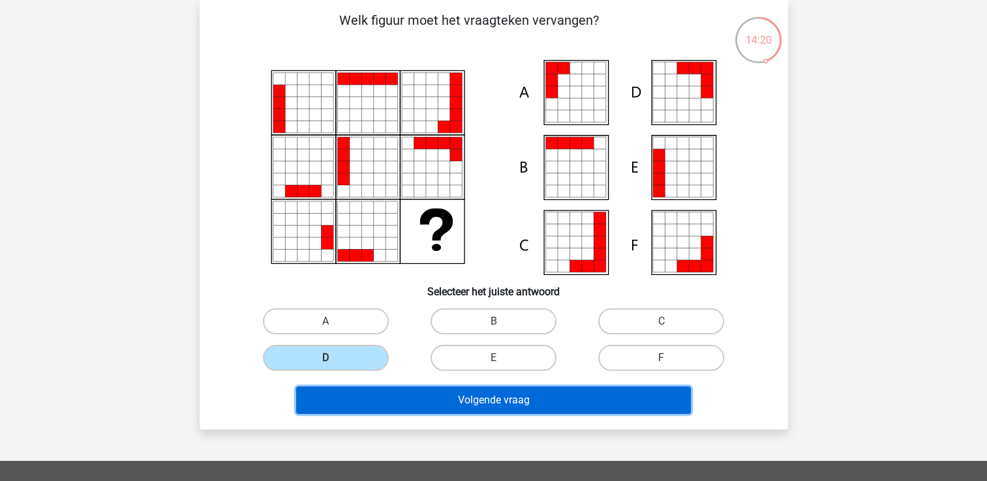
click at [579, 406] on button "Volgende vraag" at bounding box center [493, 400] width 395 height 27
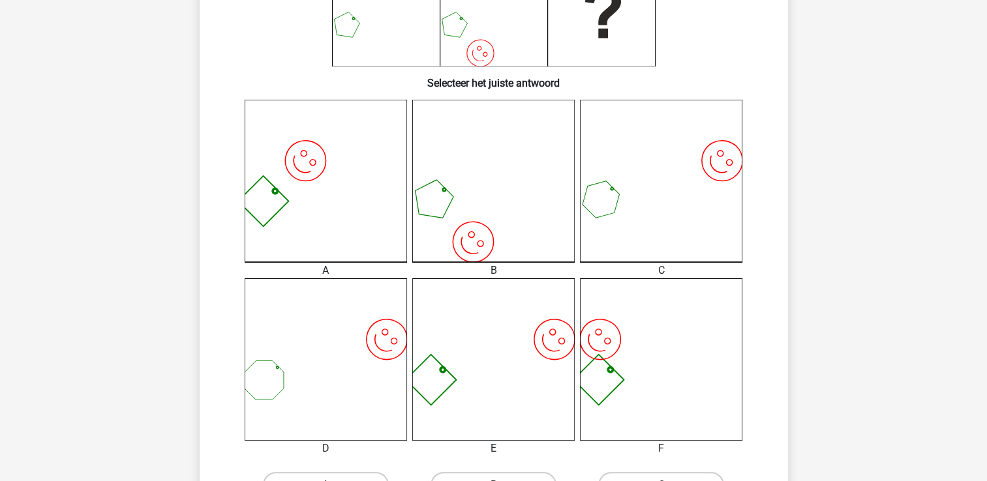
scroll to position [321, 0]
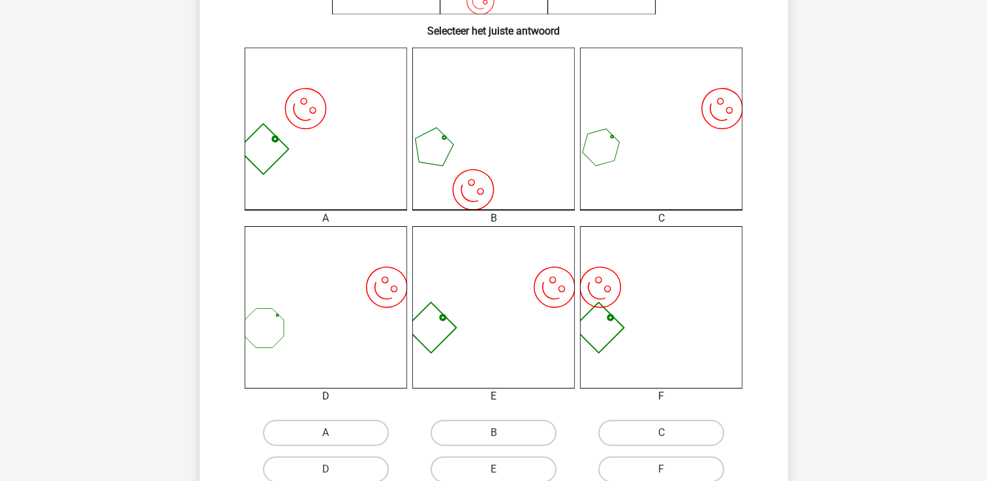
click at [369, 329] on icon "image/svg+xml" at bounding box center [326, 307] width 162 height 162
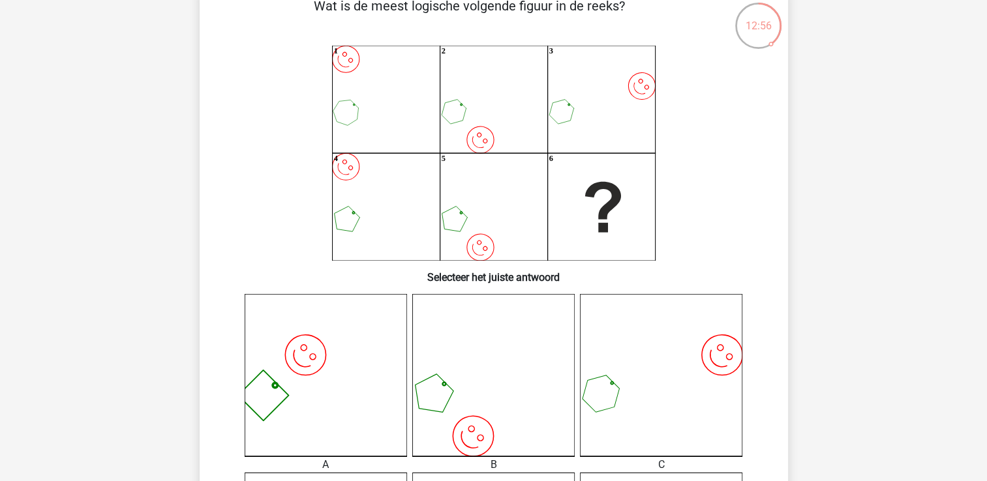
scroll to position [60, 0]
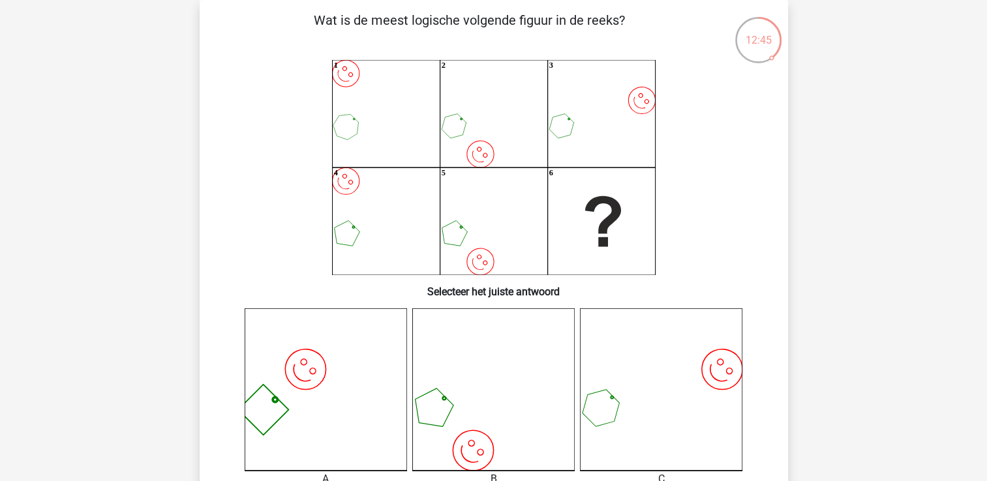
click at [538, 205] on icon "image/svg+xml 1 image/svg+xml 2 image/svg+xml 3 image/svg+xml 4 image/svg+xml 5…" at bounding box center [494, 167] width 526 height 215
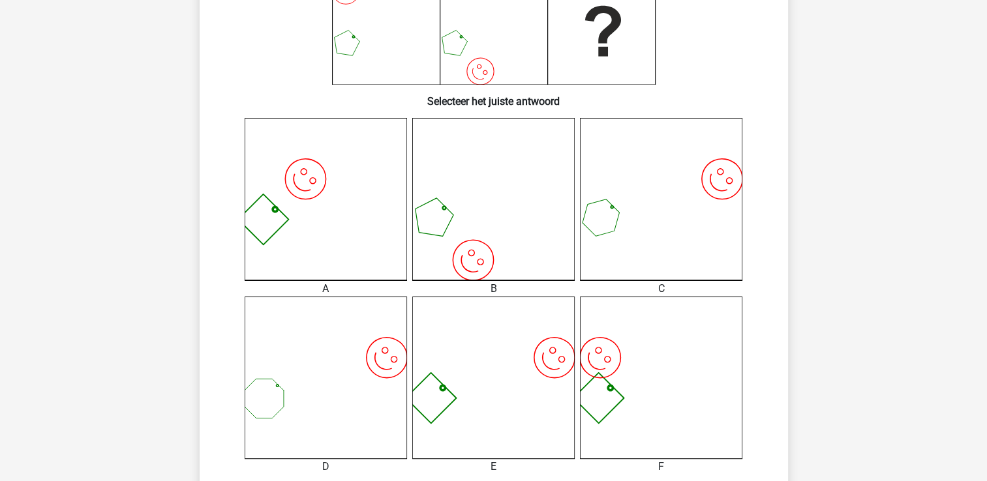
scroll to position [256, 0]
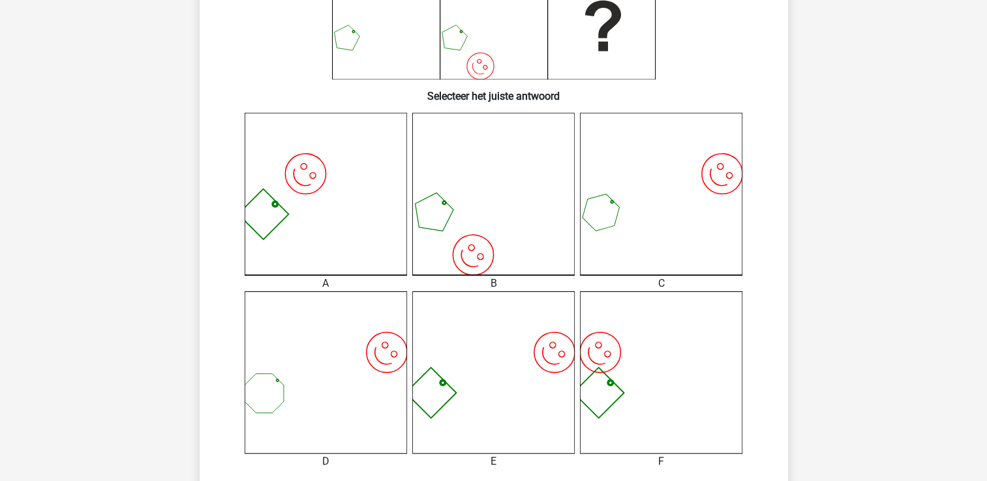
click at [670, 207] on icon "image/svg+xml" at bounding box center [661, 194] width 162 height 162
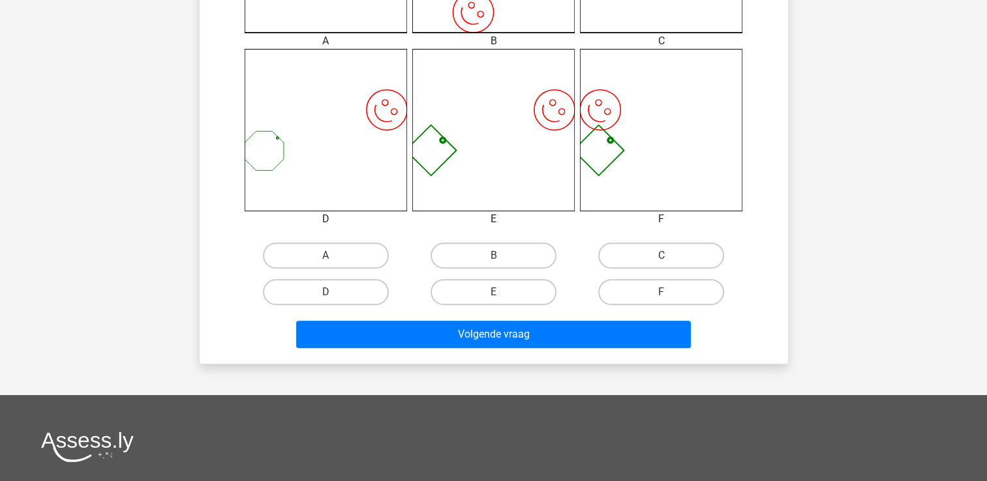
scroll to position [517, 0]
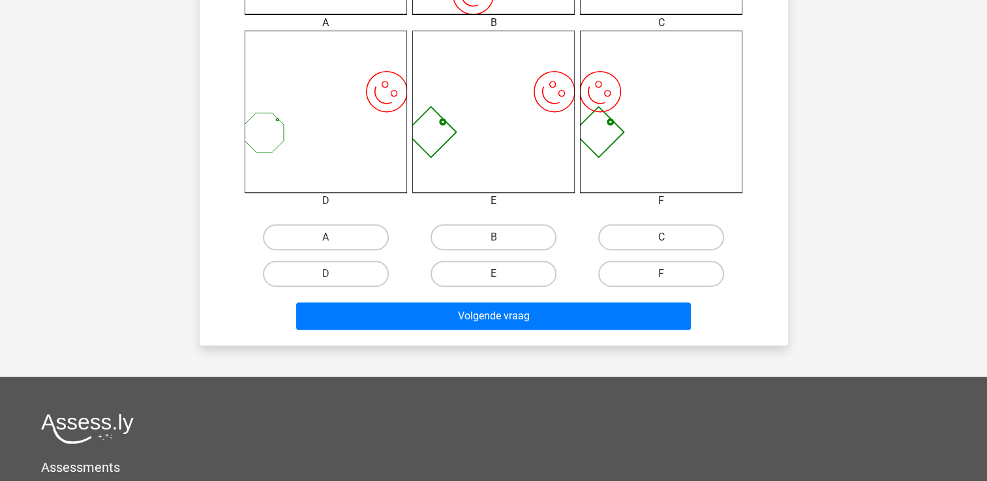
click at [634, 237] on label "C" at bounding box center [661, 237] width 126 height 26
click at [661, 237] on input "C" at bounding box center [665, 241] width 8 height 8
radio input "true"
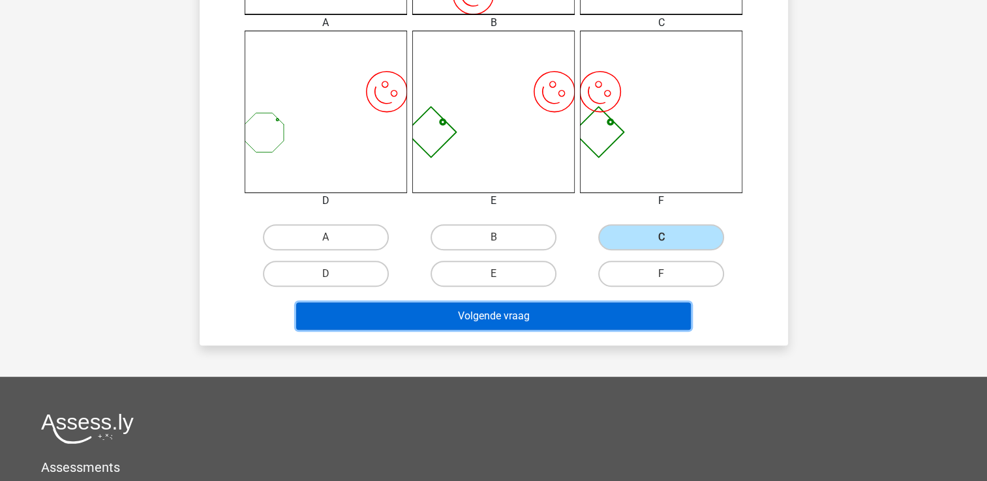
click at [597, 313] on button "Volgende vraag" at bounding box center [493, 316] width 395 height 27
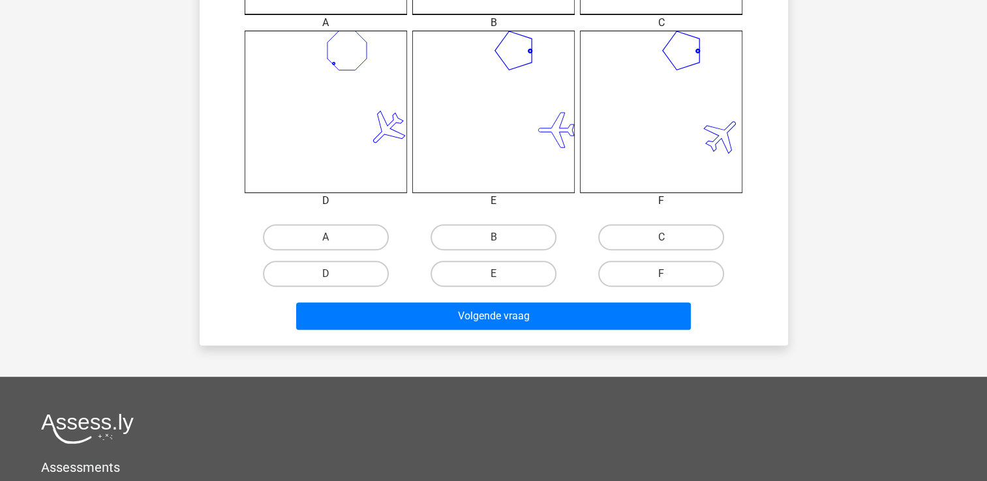
drag, startPoint x: 667, startPoint y: 269, endPoint x: 672, endPoint y: 286, distance: 18.2
click at [668, 269] on label "F" at bounding box center [661, 274] width 126 height 26
click at [668, 274] on input "F" at bounding box center [665, 278] width 8 height 8
radio input "true"
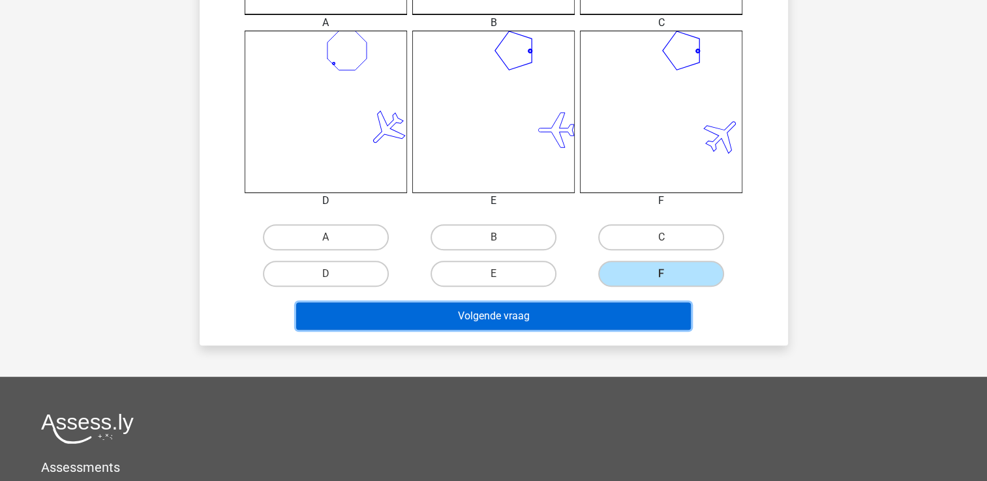
click at [626, 309] on button "Volgende vraag" at bounding box center [493, 316] width 395 height 27
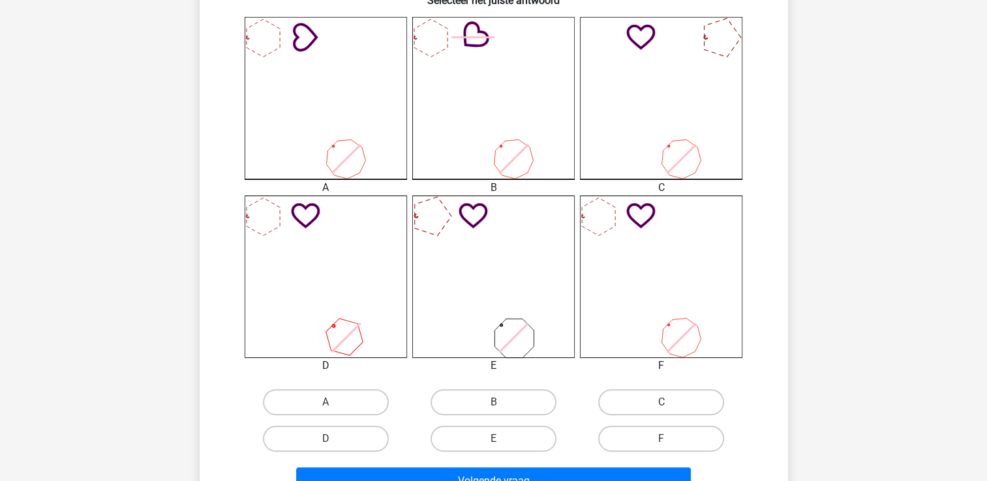
scroll to position [451, 0]
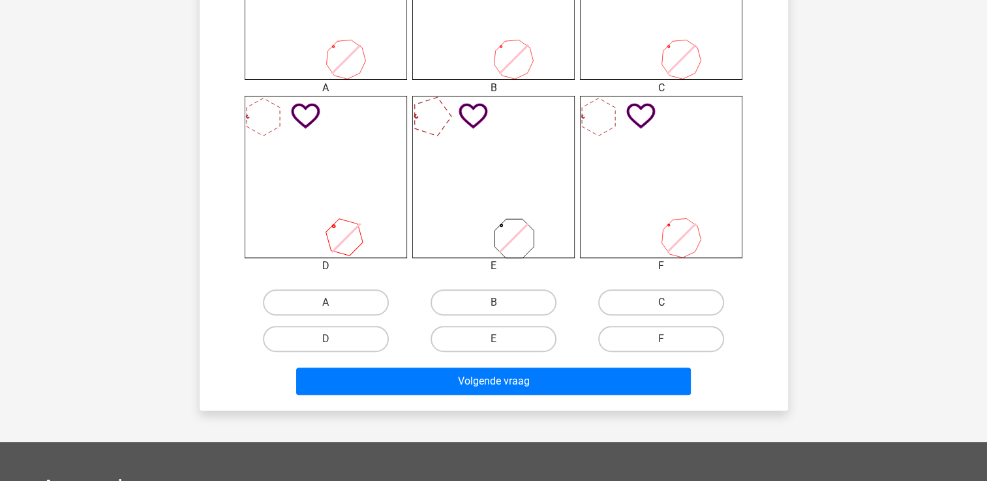
click at [659, 301] on label "C" at bounding box center [661, 303] width 126 height 26
click at [661, 303] on input "C" at bounding box center [665, 307] width 8 height 8
radio input "true"
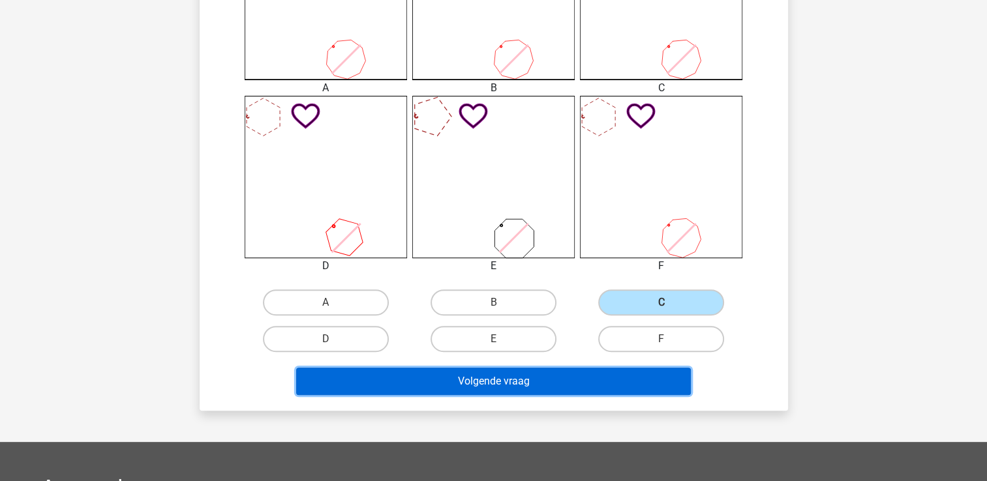
click at [594, 378] on button "Volgende vraag" at bounding box center [493, 381] width 395 height 27
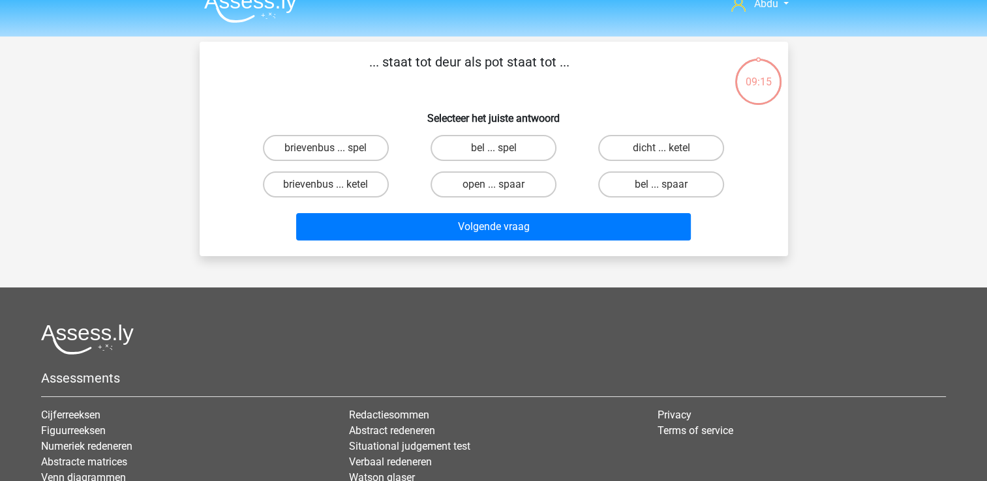
scroll to position [0, 0]
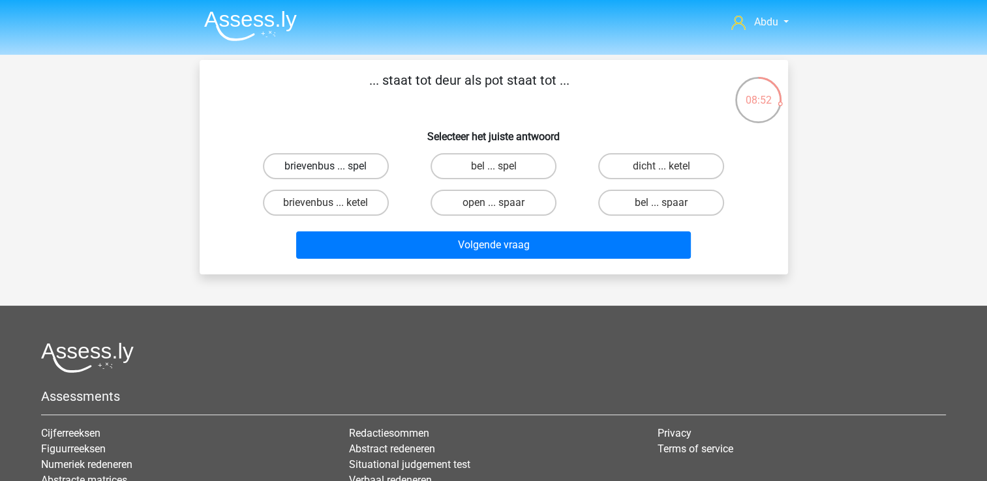
click at [360, 173] on label "brievenbus ... spel" at bounding box center [326, 166] width 126 height 26
click at [334, 173] on input "brievenbus ... spel" at bounding box center [329, 170] width 8 height 8
radio input "true"
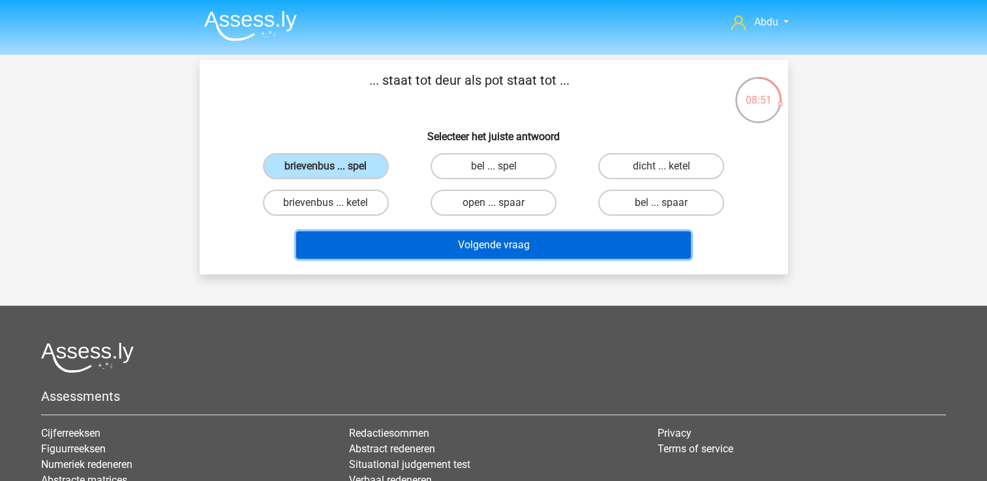
click at [490, 246] on button "Volgende vraag" at bounding box center [493, 245] width 395 height 27
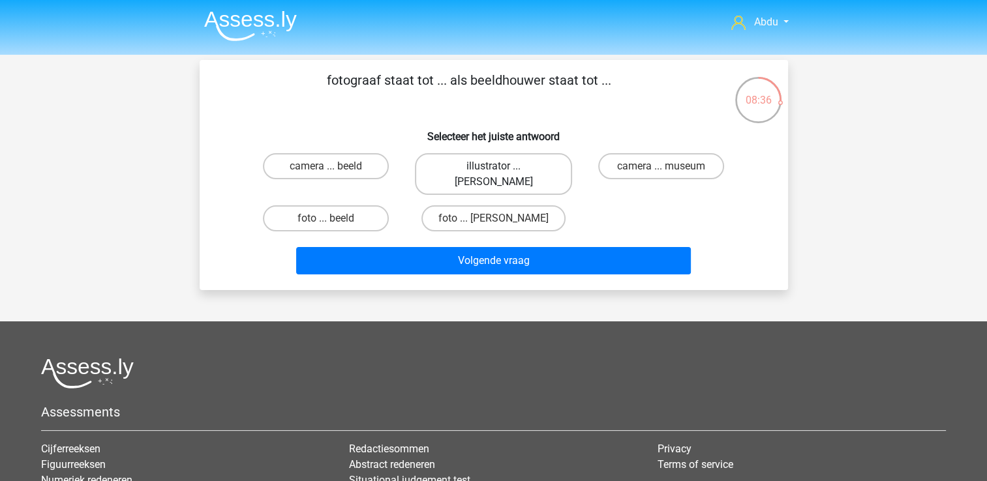
click at [480, 166] on label "illustrator ... michelangelo" at bounding box center [493, 174] width 157 height 42
click at [493, 166] on input "illustrator ... michelangelo" at bounding box center [497, 170] width 8 height 8
radio input "true"
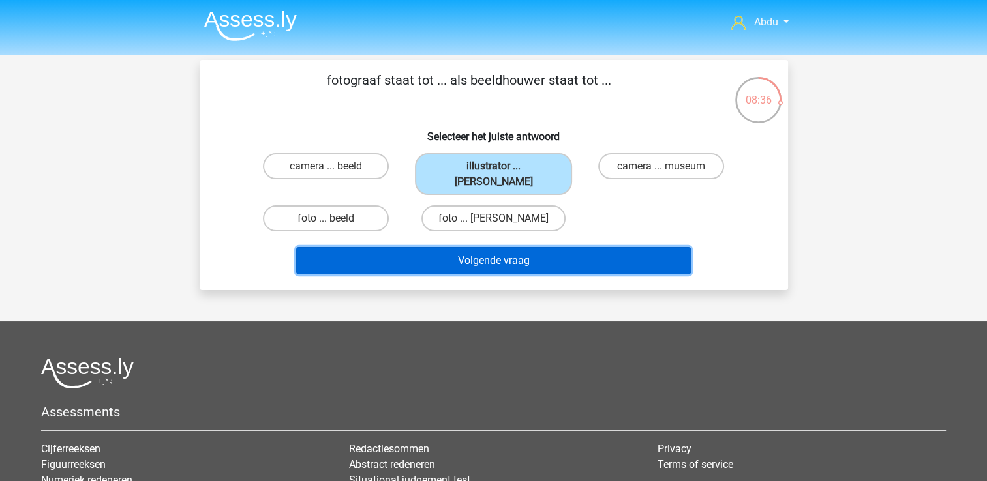
click at [535, 247] on button "Volgende vraag" at bounding box center [493, 260] width 395 height 27
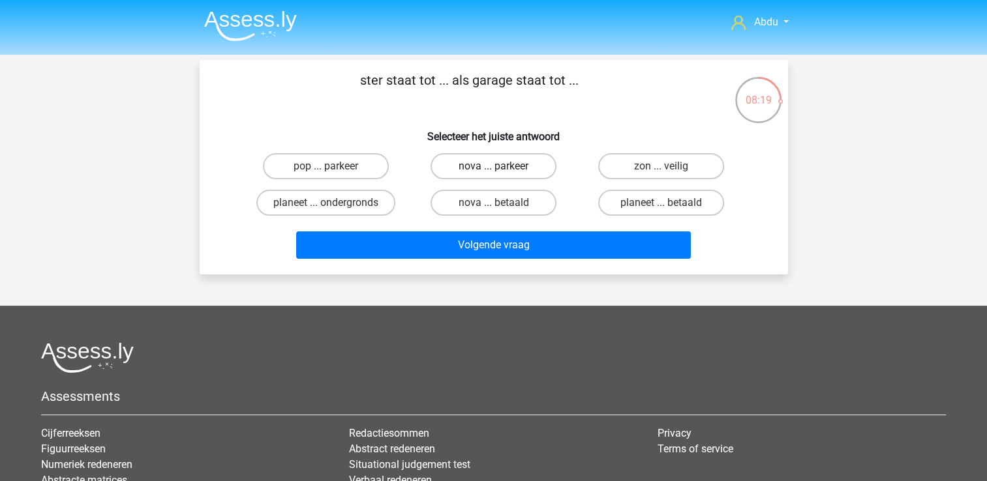
click at [507, 167] on label "nova ... parkeer" at bounding box center [493, 166] width 126 height 26
click at [502, 167] on input "nova ... parkeer" at bounding box center [497, 170] width 8 height 8
radio input "true"
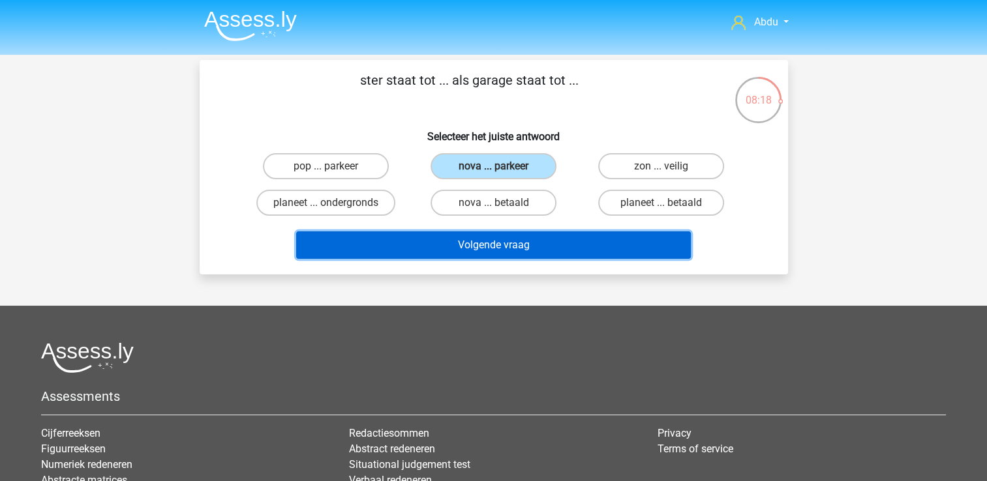
click at [511, 245] on button "Volgende vraag" at bounding box center [493, 245] width 395 height 27
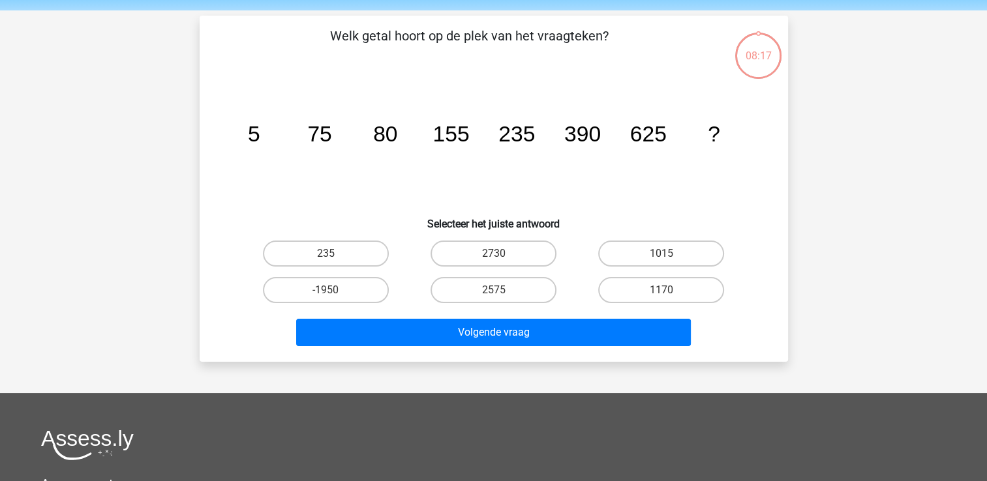
scroll to position [60, 0]
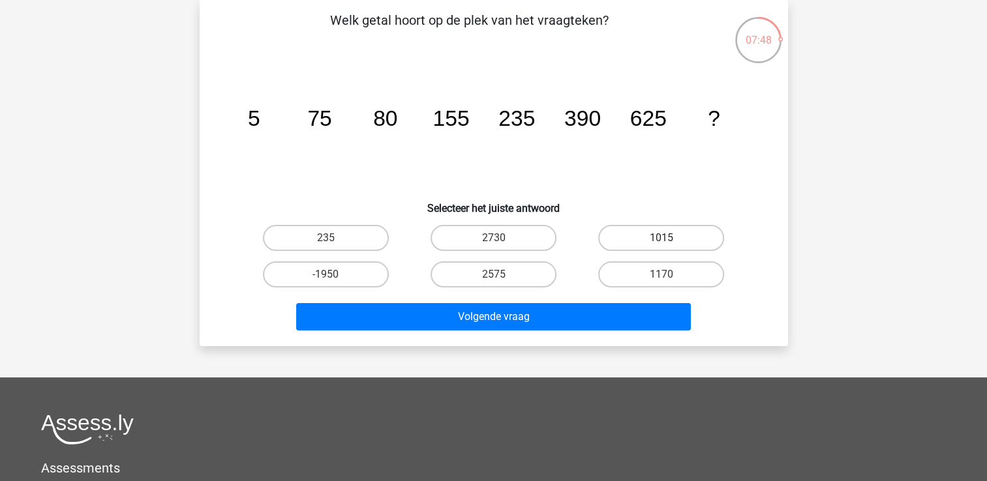
click at [638, 239] on label "1015" at bounding box center [661, 238] width 126 height 26
click at [661, 239] on input "1015" at bounding box center [665, 242] width 8 height 8
radio input "true"
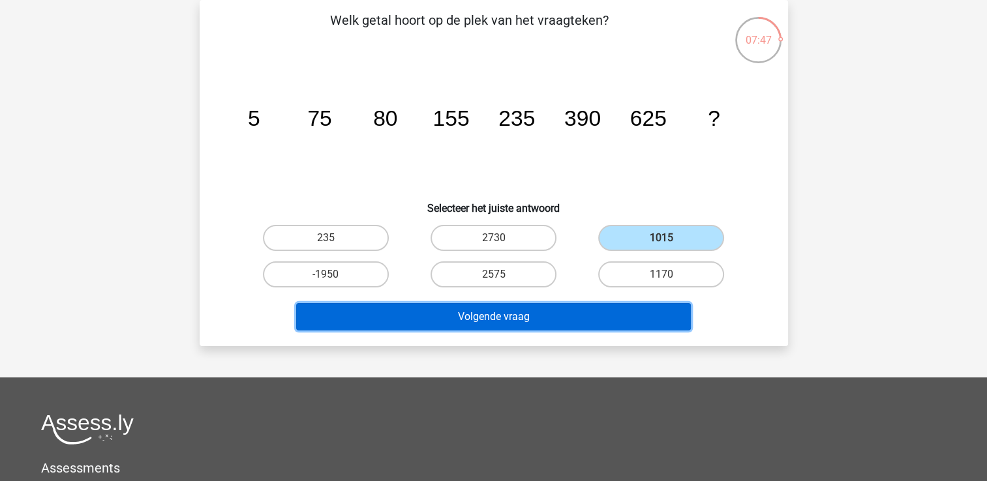
click at [565, 315] on button "Volgende vraag" at bounding box center [493, 316] width 395 height 27
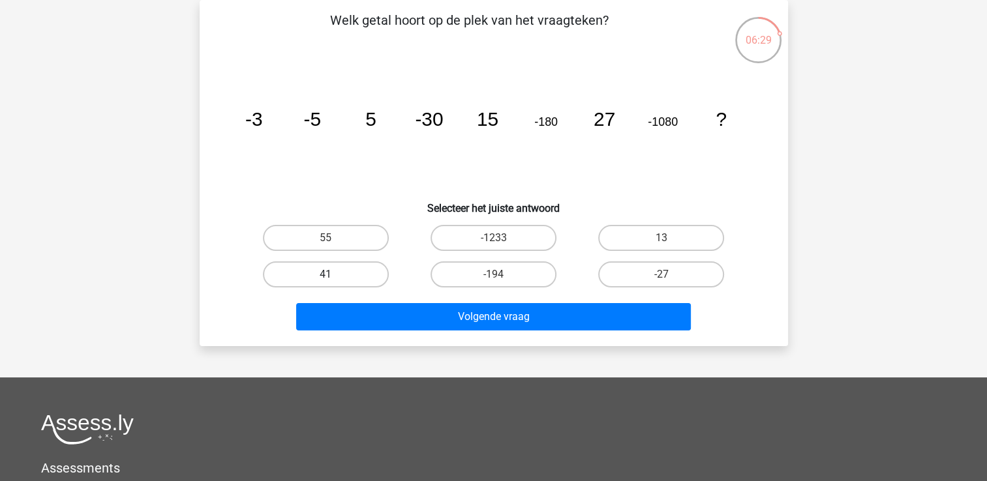
click at [339, 269] on label "41" at bounding box center [326, 275] width 126 height 26
click at [334, 275] on input "41" at bounding box center [329, 279] width 8 height 8
radio input "true"
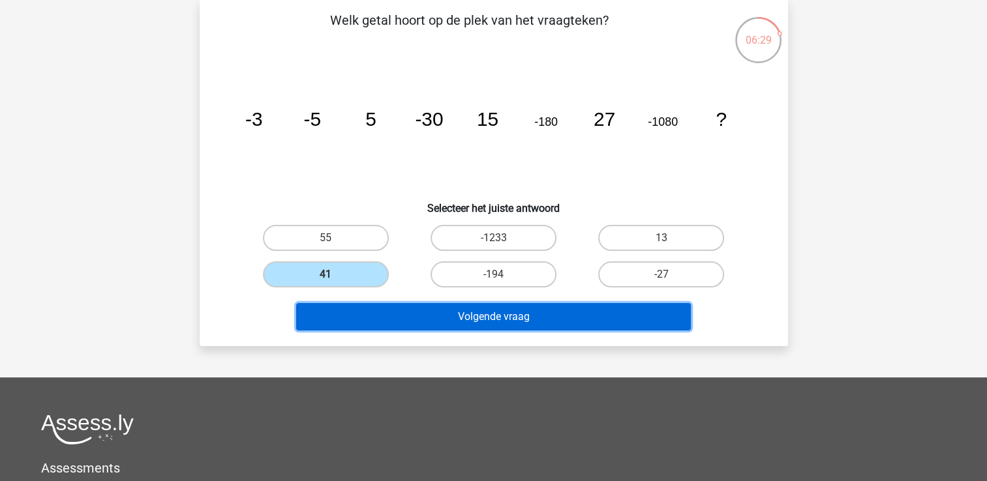
click at [587, 325] on button "Volgende vraag" at bounding box center [493, 316] width 395 height 27
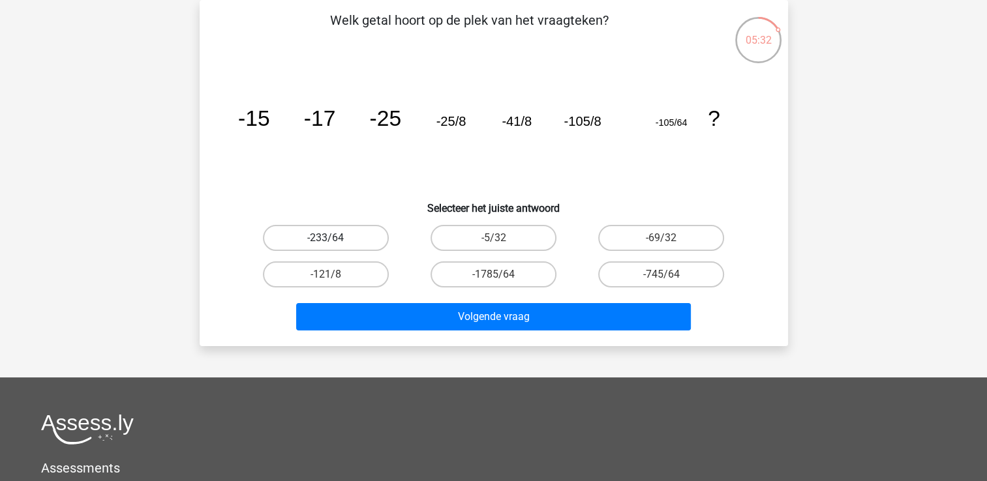
click at [367, 235] on label "-233/64" at bounding box center [326, 238] width 126 height 26
click at [334, 238] on input "-233/64" at bounding box center [329, 242] width 8 height 8
radio input "true"
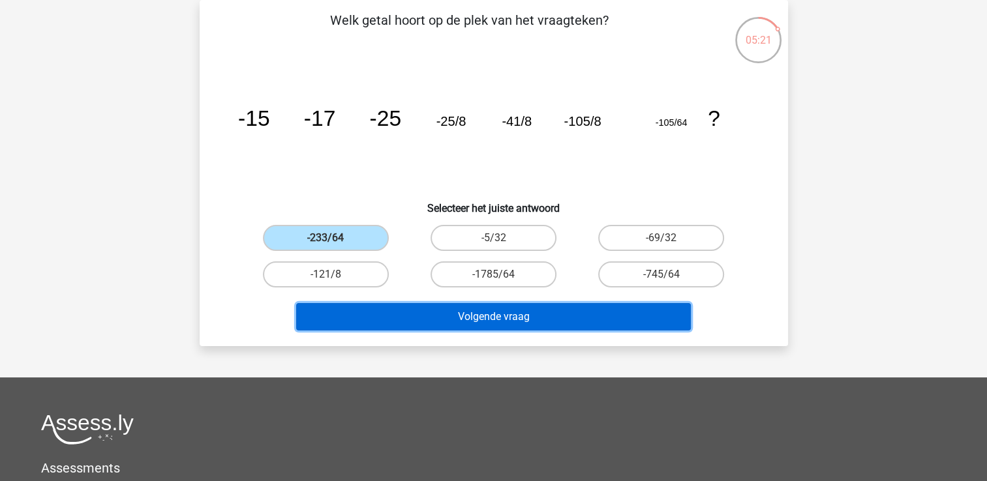
click at [505, 316] on button "Volgende vraag" at bounding box center [493, 316] width 395 height 27
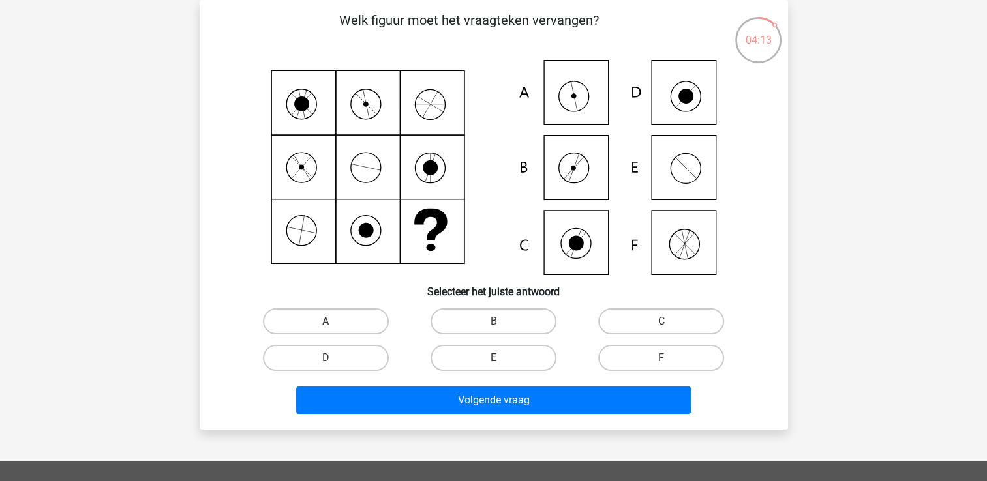
click at [582, 106] on icon at bounding box center [494, 167] width 526 height 215
click at [352, 322] on label "A" at bounding box center [326, 322] width 126 height 26
click at [334, 322] on input "A" at bounding box center [329, 326] width 8 height 8
radio input "true"
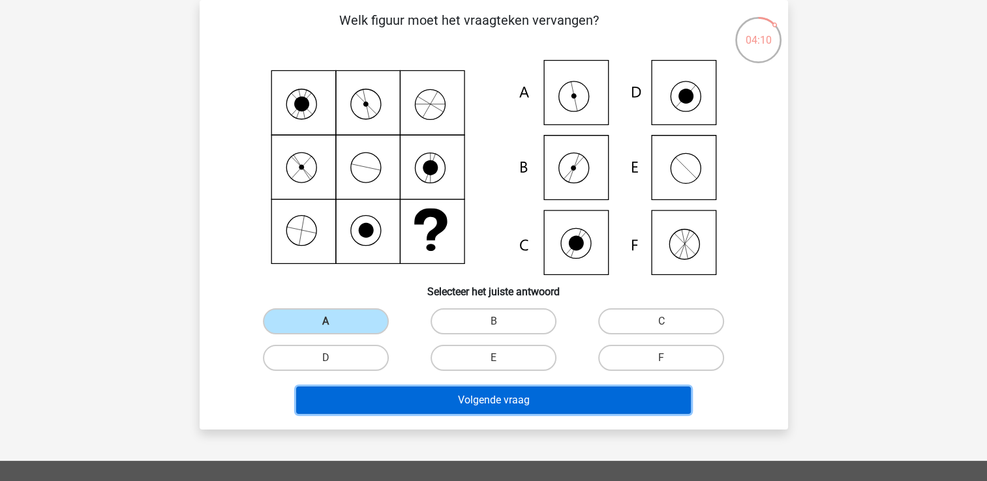
click at [526, 403] on button "Volgende vraag" at bounding box center [493, 400] width 395 height 27
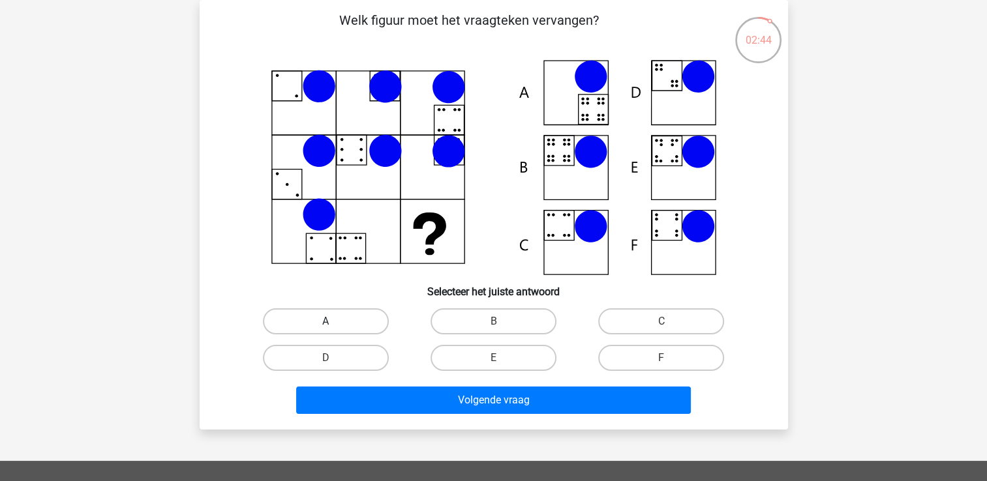
drag, startPoint x: 357, startPoint y: 323, endPoint x: 373, endPoint y: 330, distance: 17.2
click at [357, 322] on label "A" at bounding box center [326, 322] width 126 height 26
click at [334, 322] on input "A" at bounding box center [329, 326] width 8 height 8
radio input "true"
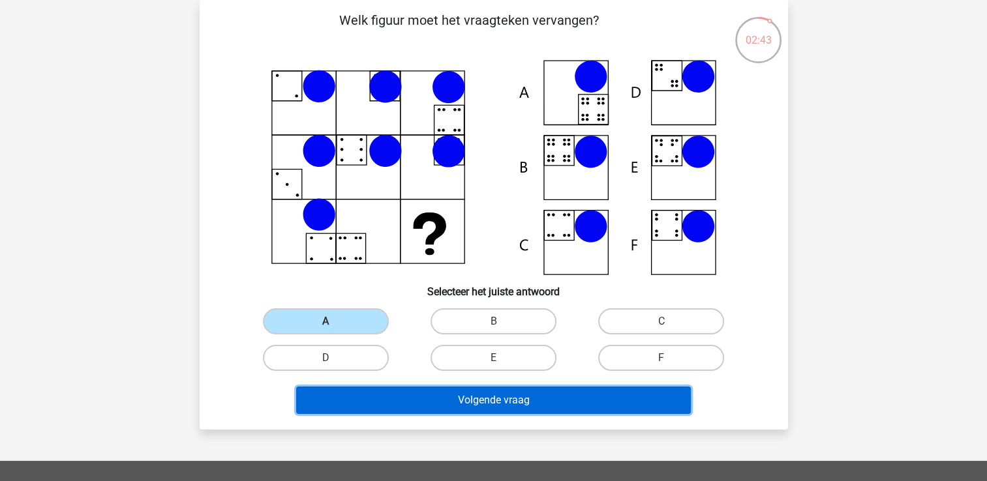
click at [548, 403] on button "Volgende vraag" at bounding box center [493, 400] width 395 height 27
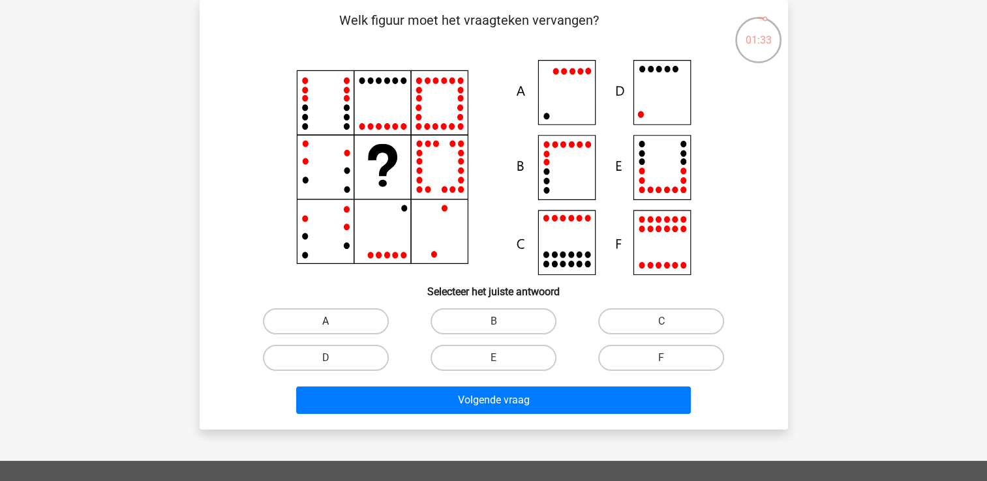
click at [365, 318] on label "A" at bounding box center [326, 322] width 126 height 26
click at [334, 322] on input "A" at bounding box center [329, 326] width 8 height 8
radio input "true"
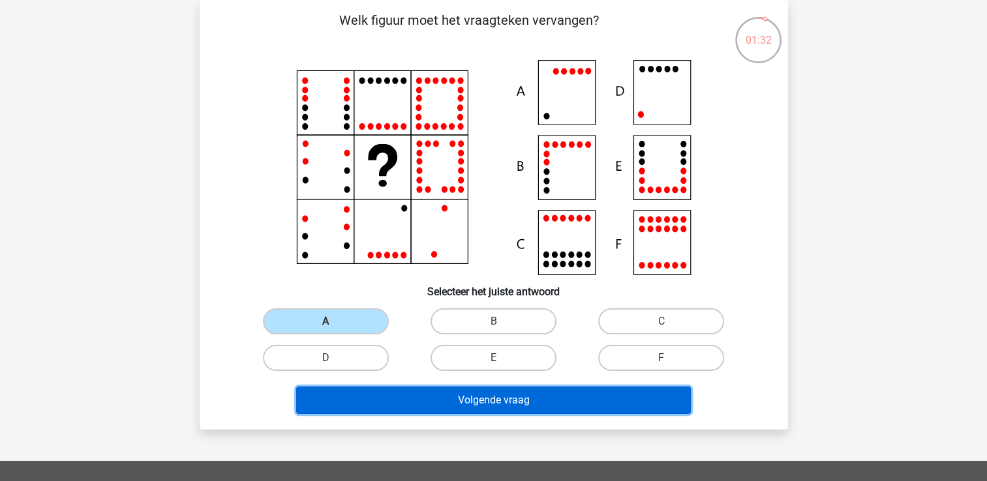
click at [525, 393] on button "Volgende vraag" at bounding box center [493, 400] width 395 height 27
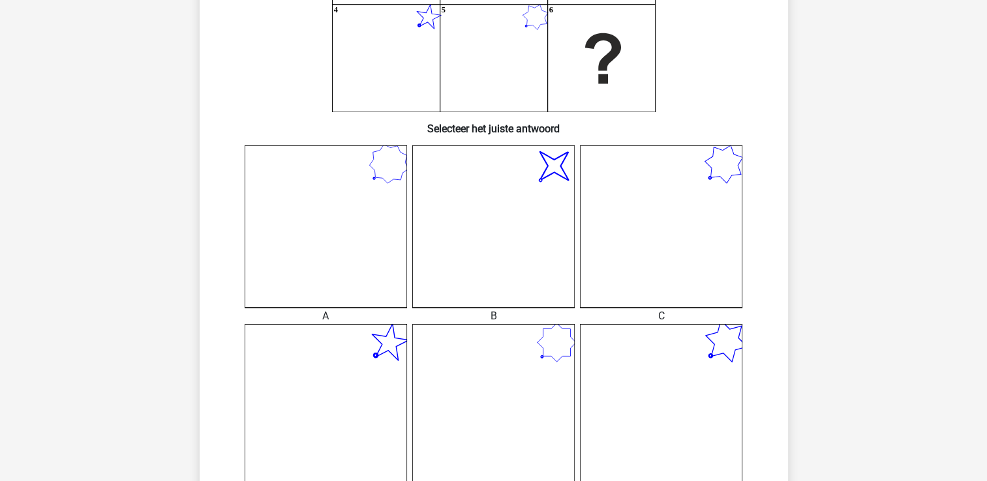
scroll to position [261, 0]
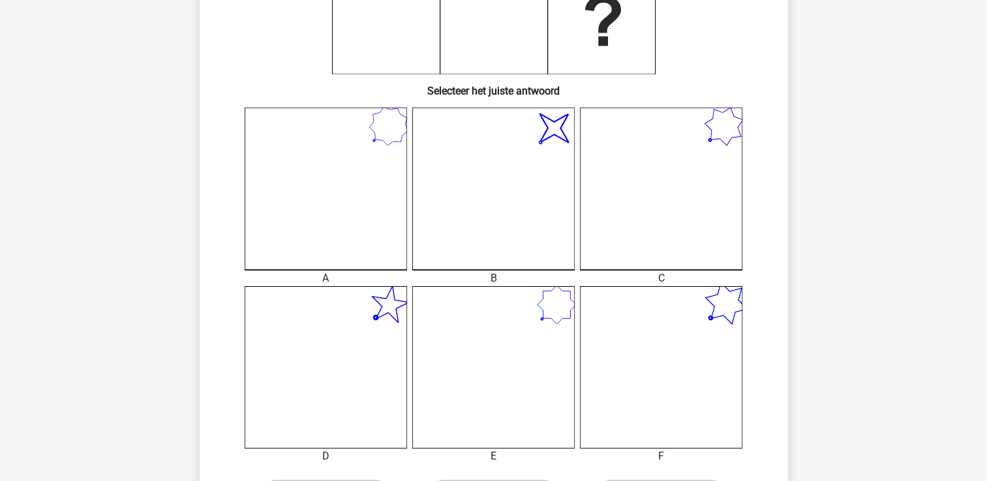
click at [556, 166] on icon "image/svg+xml" at bounding box center [493, 189] width 162 height 162
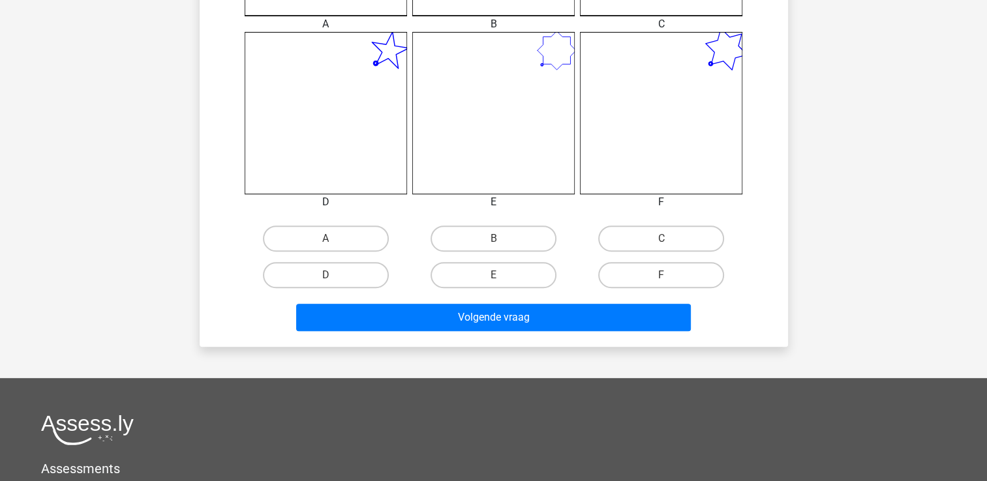
scroll to position [522, 0]
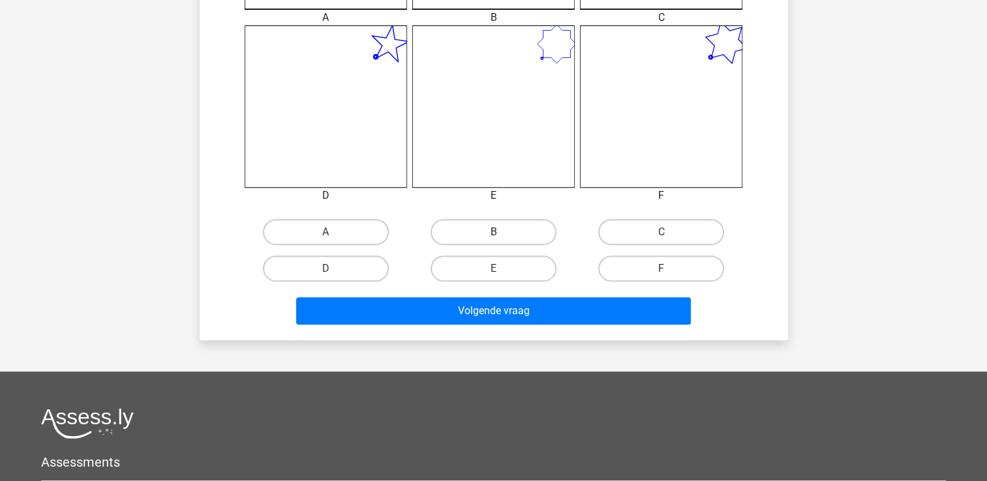
click at [488, 230] on label "B" at bounding box center [493, 232] width 126 height 26
click at [493, 232] on input "B" at bounding box center [497, 236] width 8 height 8
radio input "true"
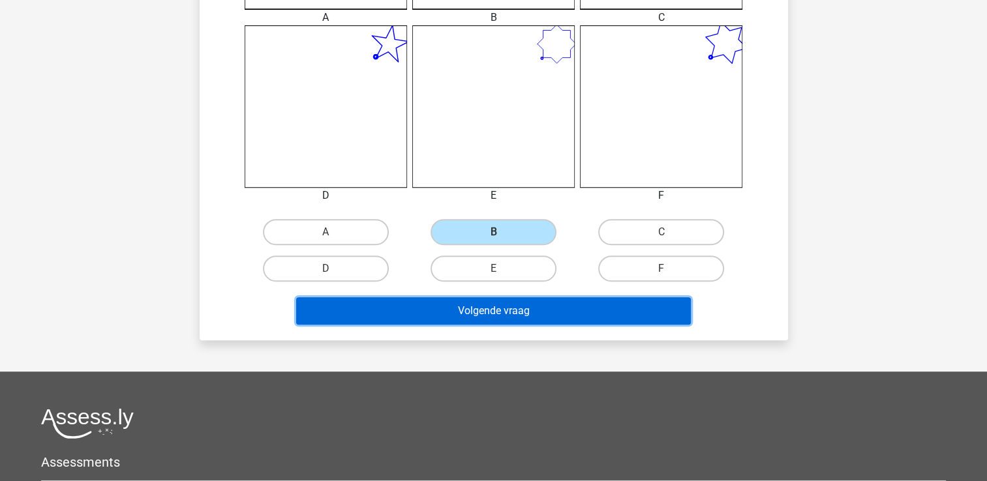
click at [547, 303] on button "Volgende vraag" at bounding box center [493, 310] width 395 height 27
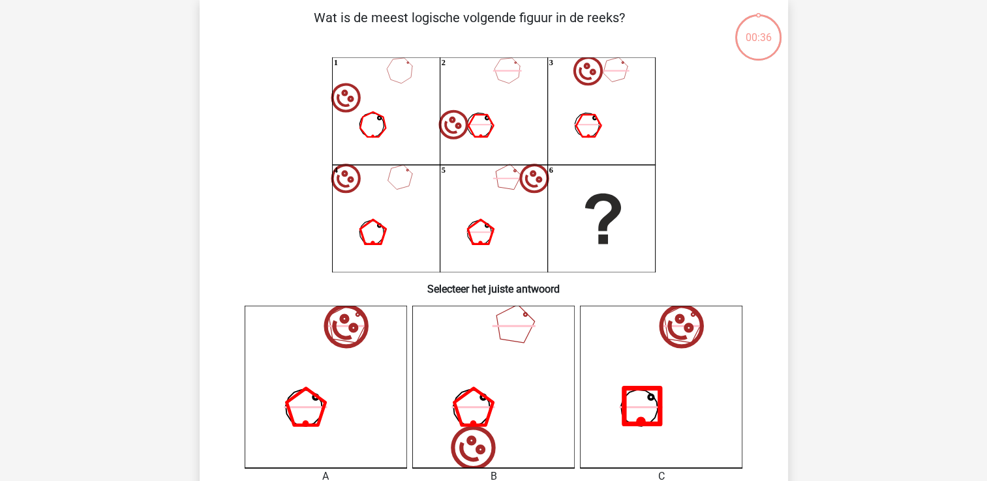
scroll to position [60, 0]
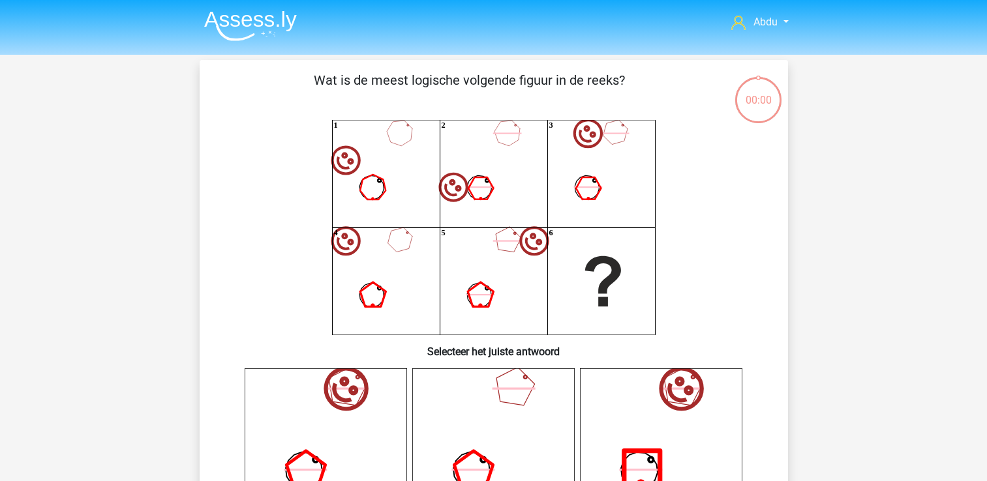
scroll to position [60, 0]
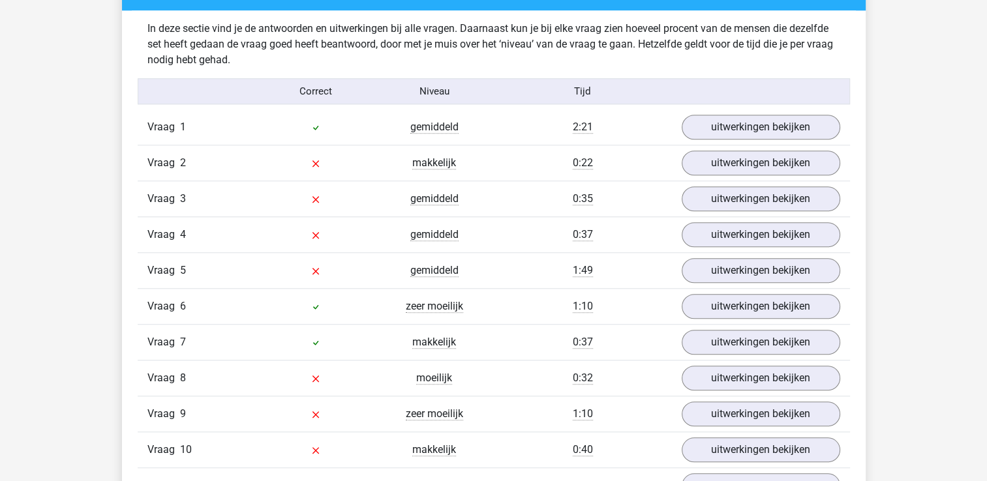
scroll to position [1098, 0]
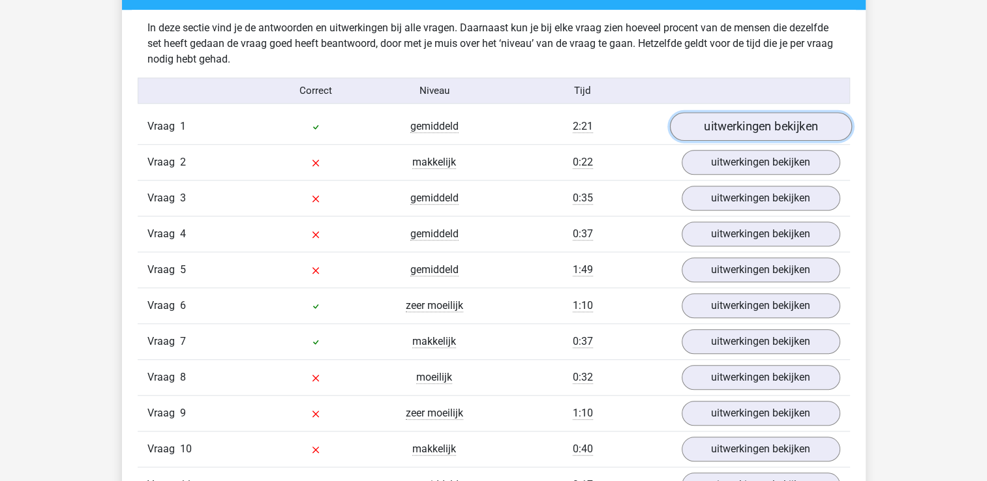
click at [772, 127] on link "uitwerkingen bekijken" at bounding box center [760, 127] width 182 height 29
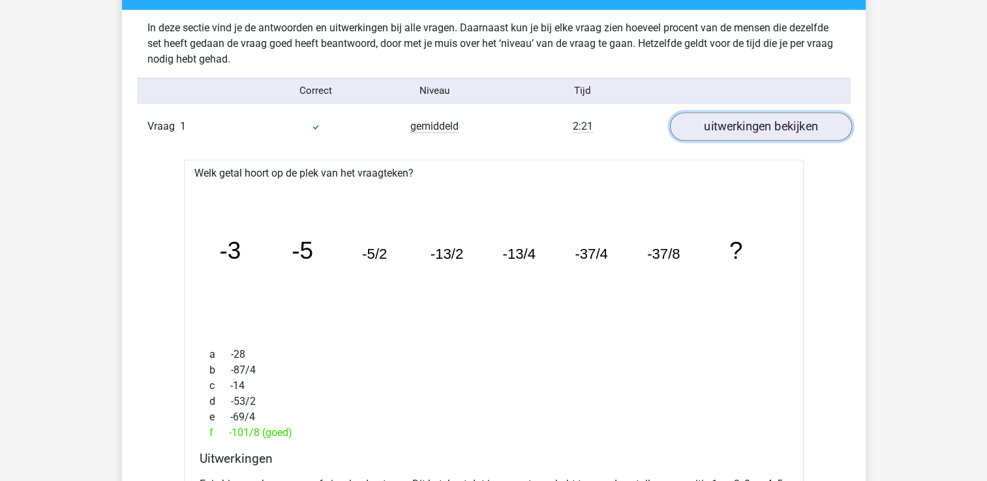
click at [767, 127] on link "uitwerkingen bekijken" at bounding box center [760, 127] width 182 height 29
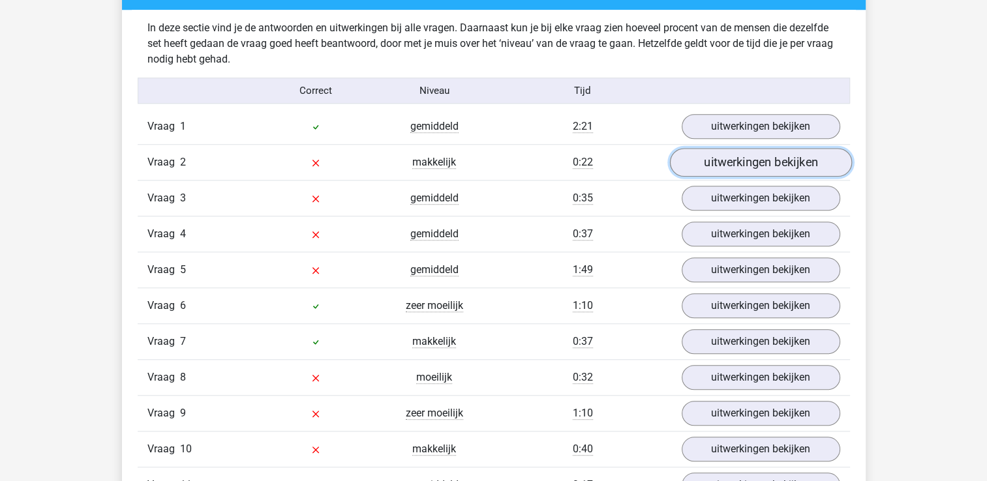
click at [774, 164] on link "uitwerkingen bekijken" at bounding box center [760, 163] width 182 height 29
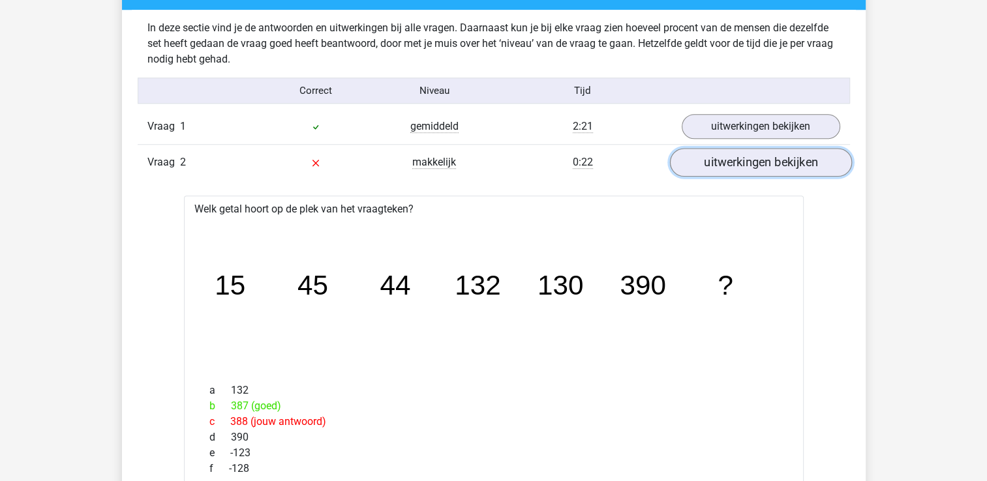
click at [774, 164] on link "uitwerkingen bekijken" at bounding box center [760, 163] width 182 height 29
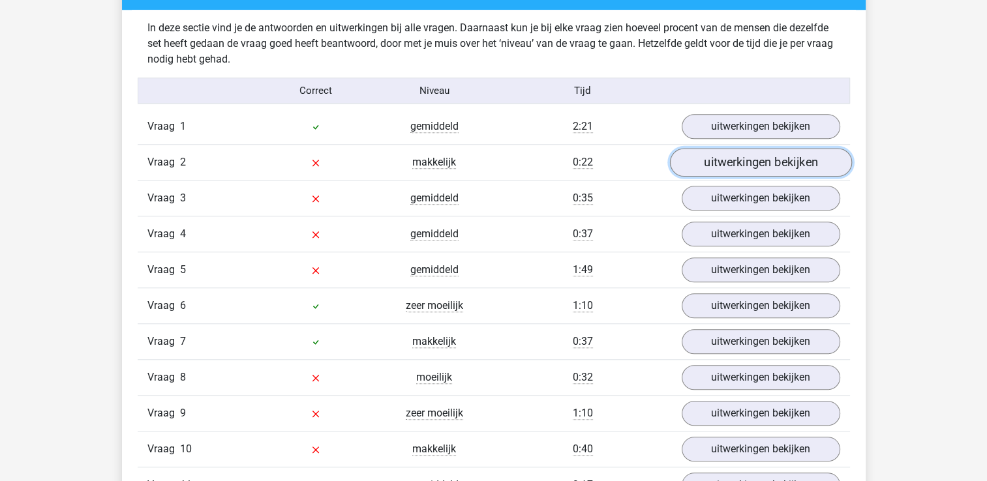
click at [775, 160] on link "uitwerkingen bekijken" at bounding box center [760, 163] width 182 height 29
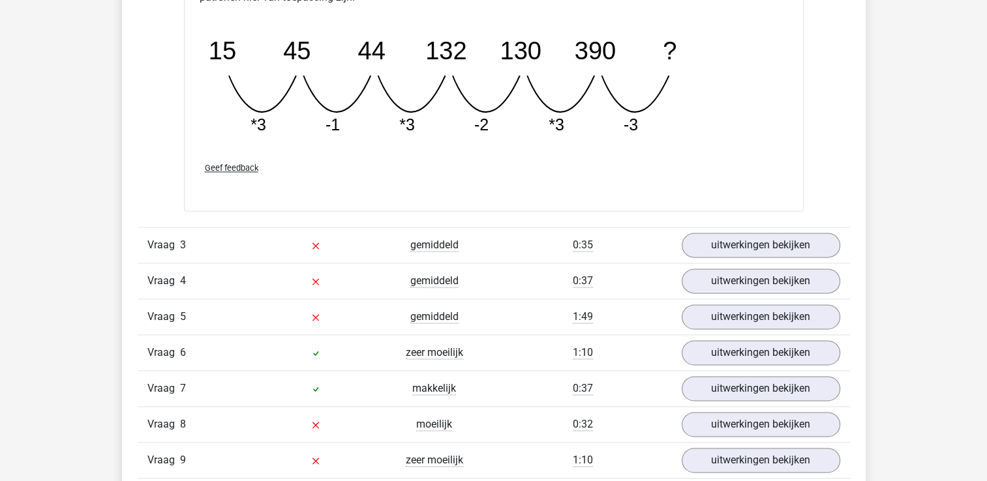
scroll to position [1685, 0]
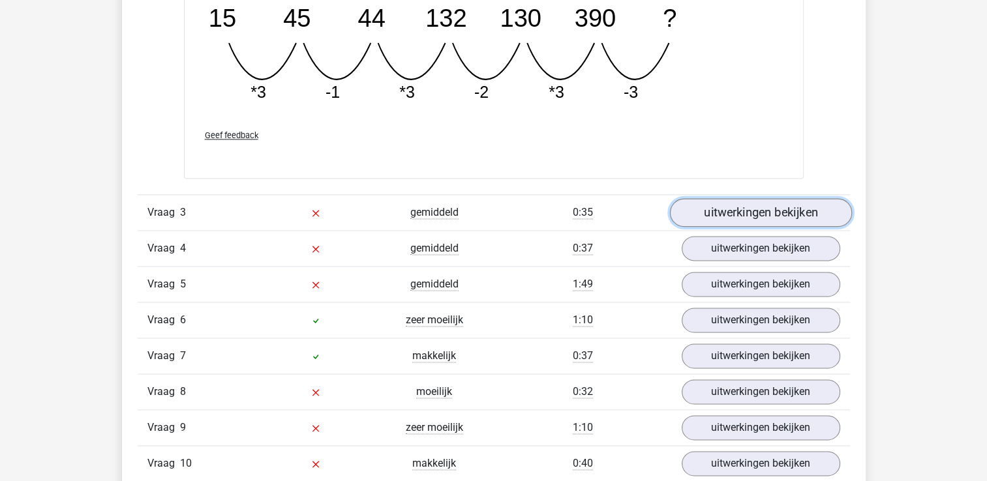
click at [775, 209] on link "uitwerkingen bekijken" at bounding box center [760, 212] width 182 height 29
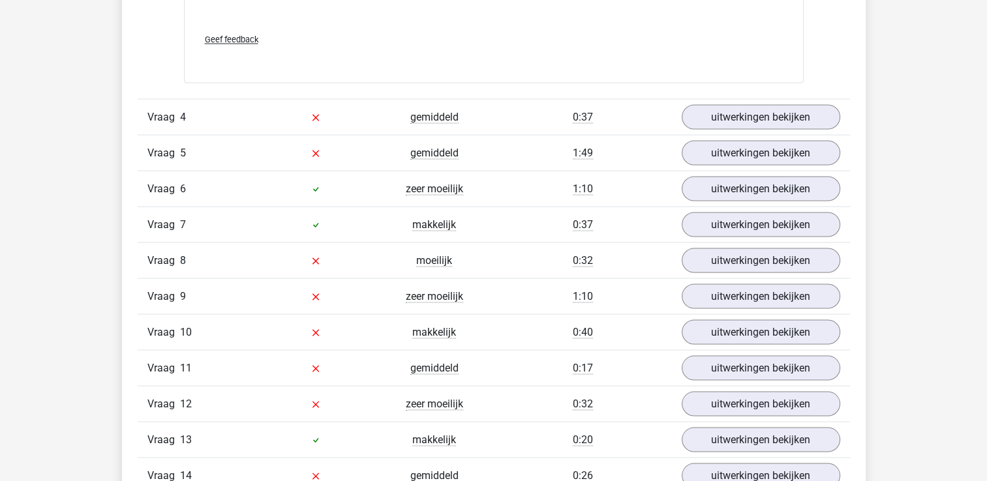
scroll to position [2403, 0]
click at [753, 117] on link "uitwerkingen bekijken" at bounding box center [760, 116] width 182 height 29
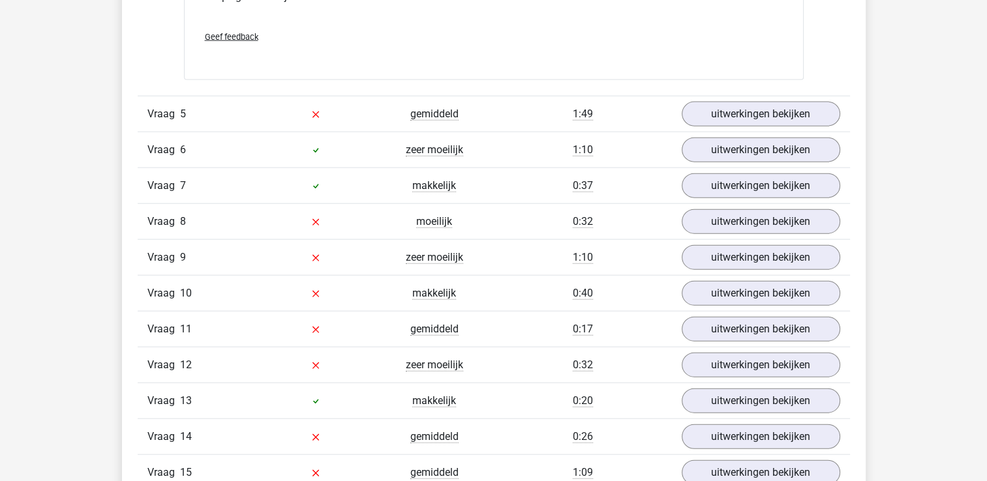
scroll to position [2990, 0]
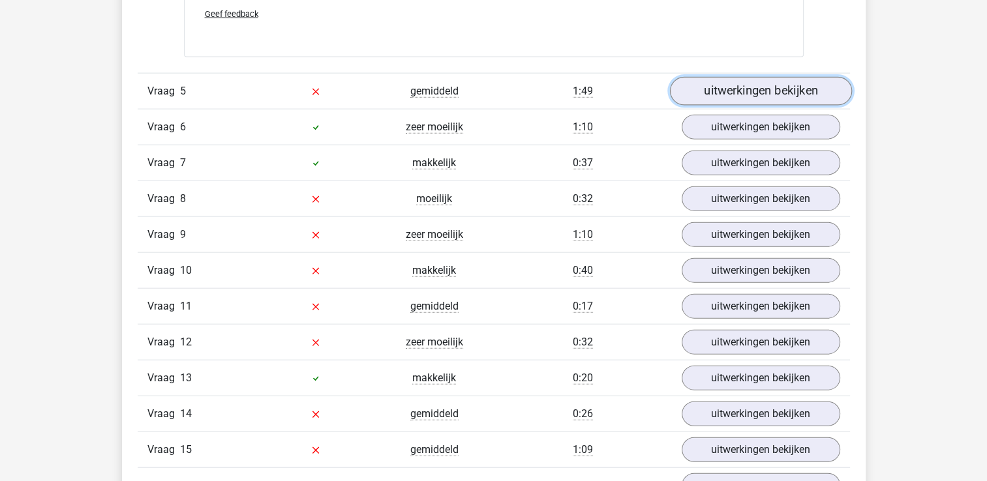
click at [742, 85] on link "uitwerkingen bekijken" at bounding box center [760, 91] width 182 height 29
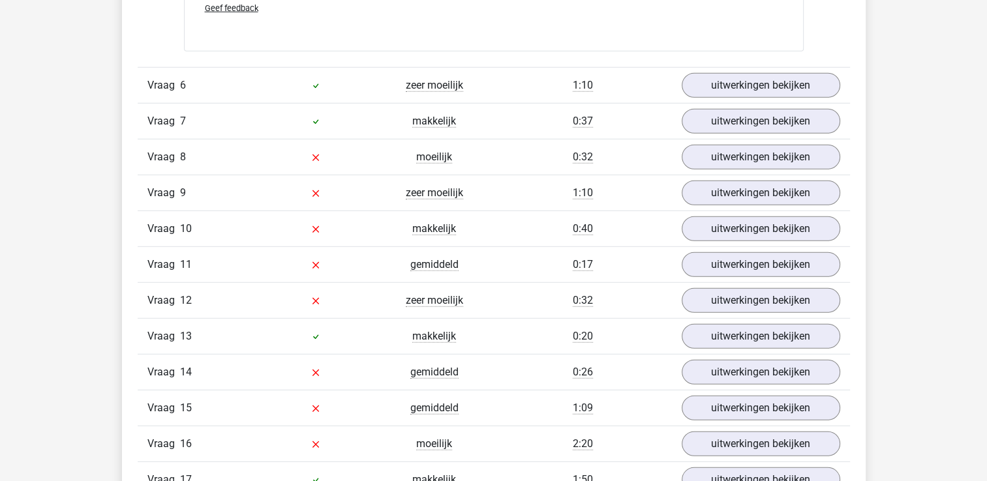
scroll to position [3512, 0]
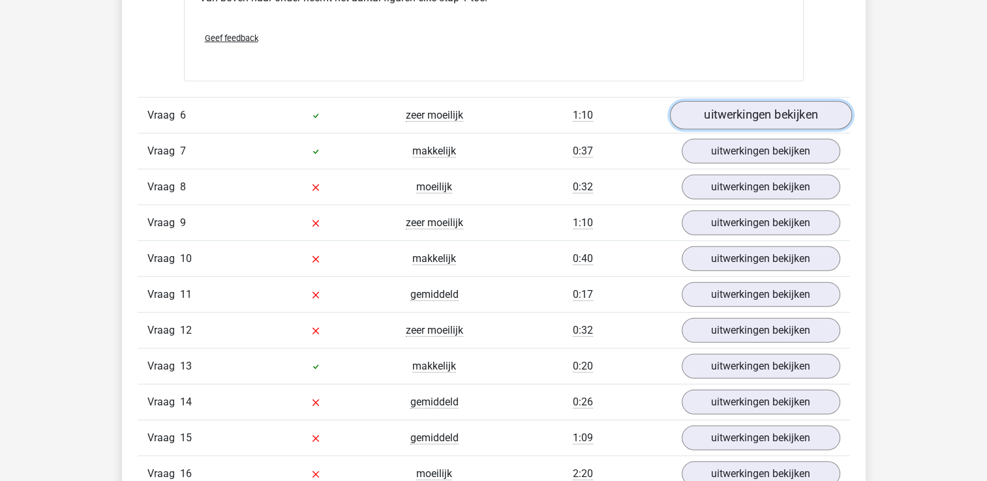
click at [729, 113] on link "uitwerkingen bekijken" at bounding box center [760, 115] width 182 height 29
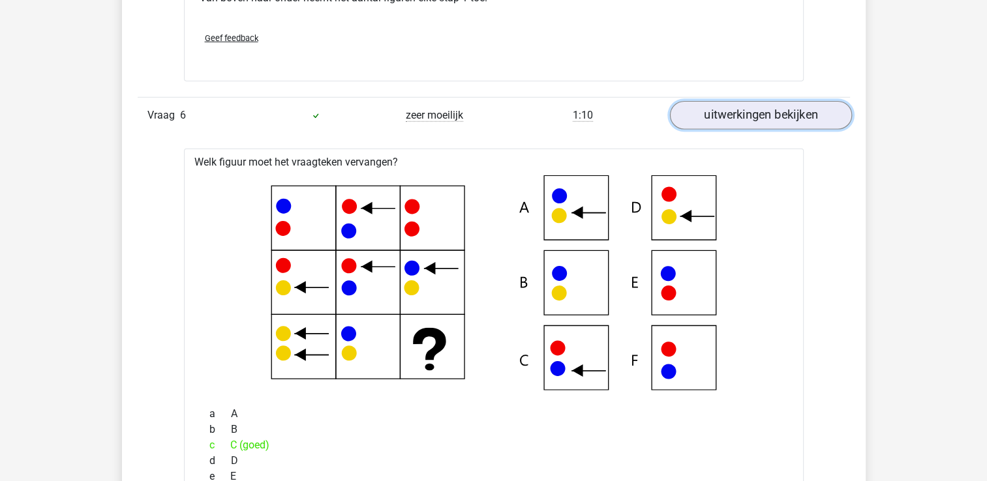
click at [729, 111] on link "uitwerkingen bekijken" at bounding box center [760, 115] width 182 height 29
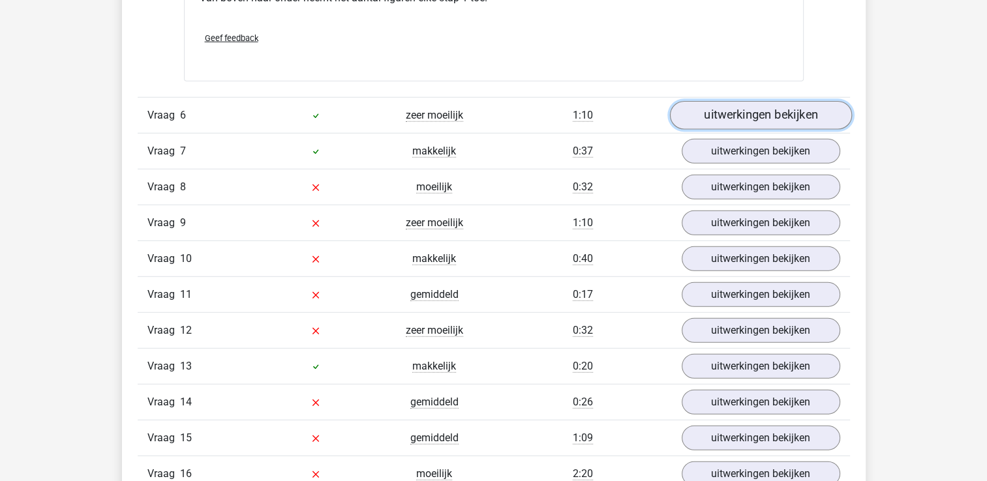
click at [729, 103] on link "uitwerkingen bekijken" at bounding box center [760, 115] width 182 height 29
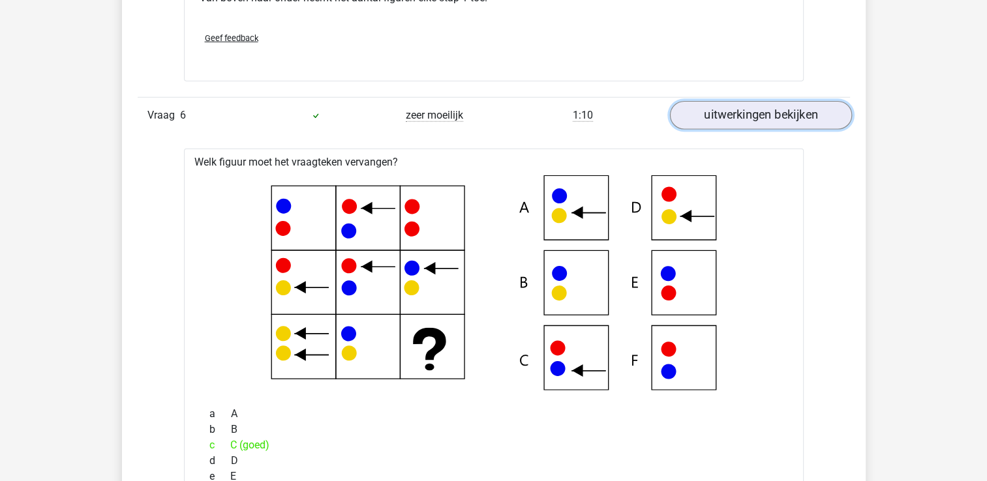
click at [729, 103] on link "uitwerkingen bekijken" at bounding box center [760, 115] width 182 height 29
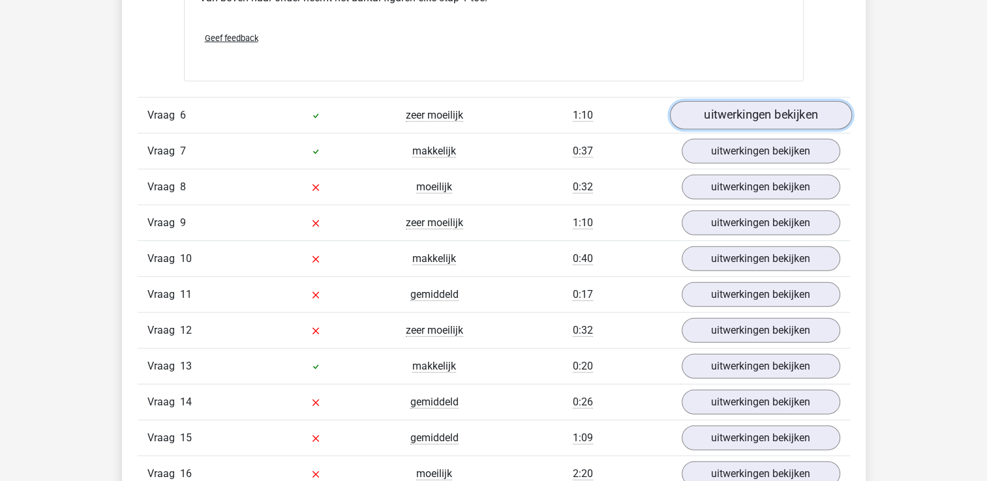
click at [729, 103] on link "uitwerkingen bekijken" at bounding box center [760, 115] width 182 height 29
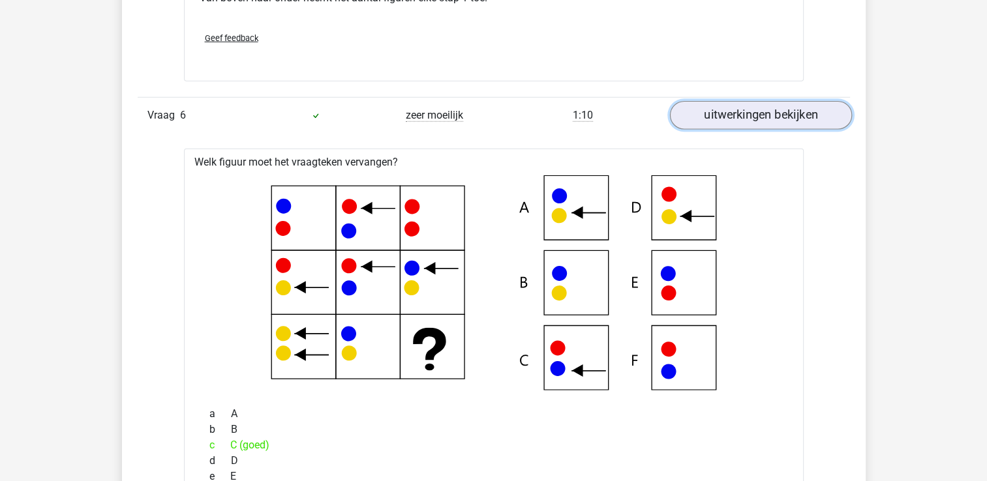
click at [728, 104] on link "uitwerkingen bekijken" at bounding box center [760, 115] width 182 height 29
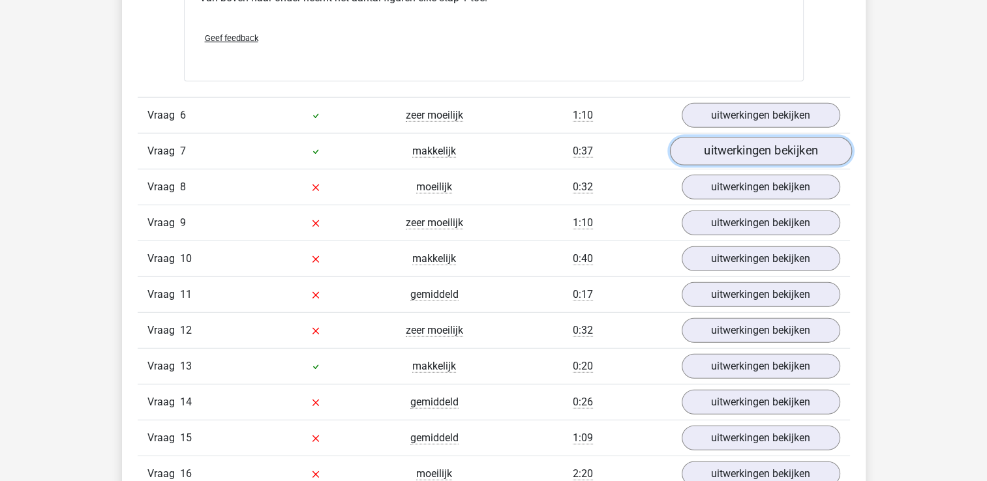
click at [777, 145] on link "uitwerkingen bekijken" at bounding box center [760, 151] width 182 height 29
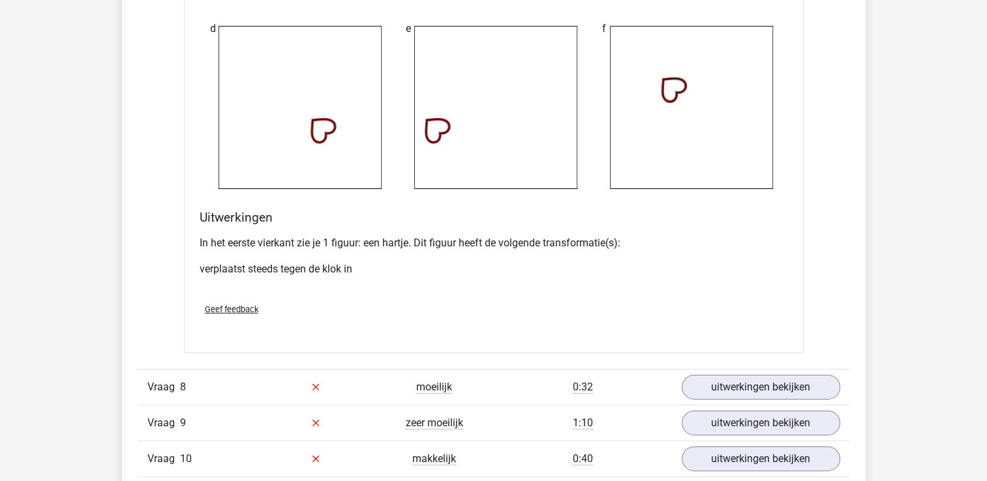
scroll to position [4294, 0]
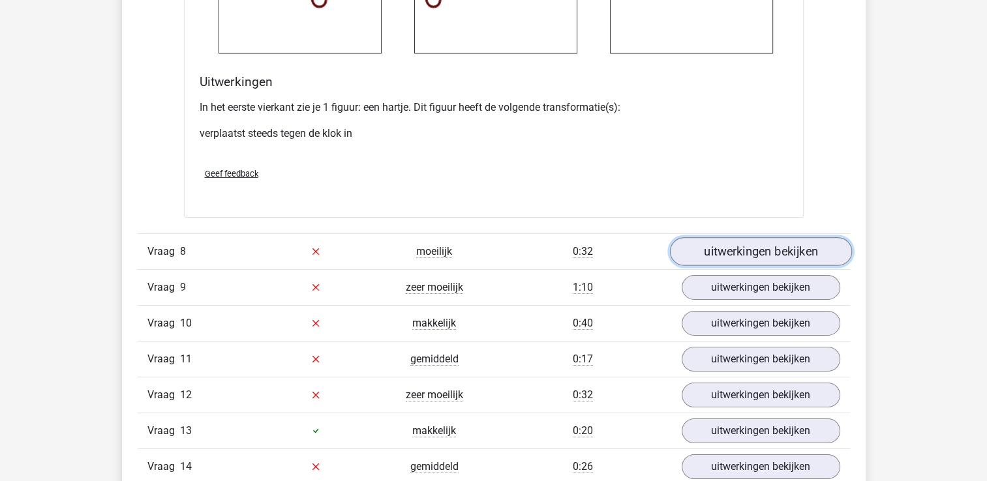
click at [776, 249] on link "uitwerkingen bekijken" at bounding box center [760, 251] width 182 height 29
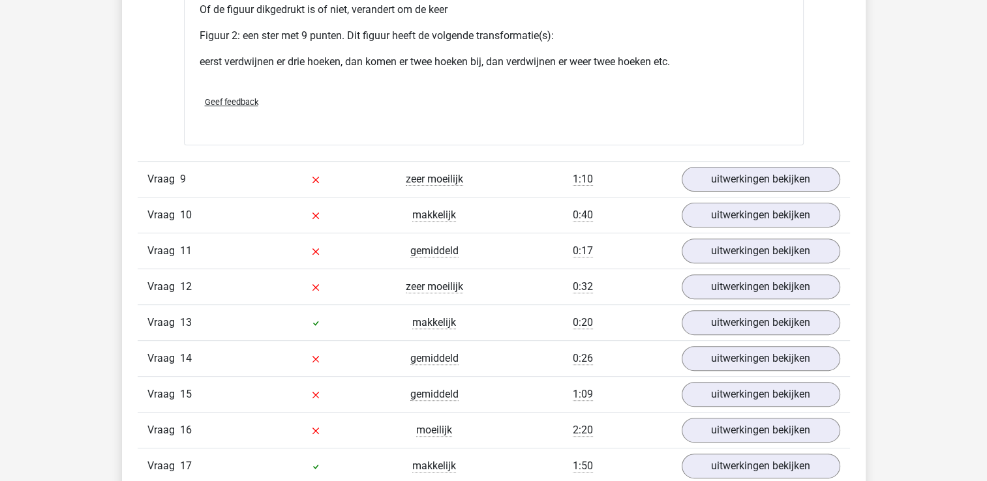
scroll to position [5338, 0]
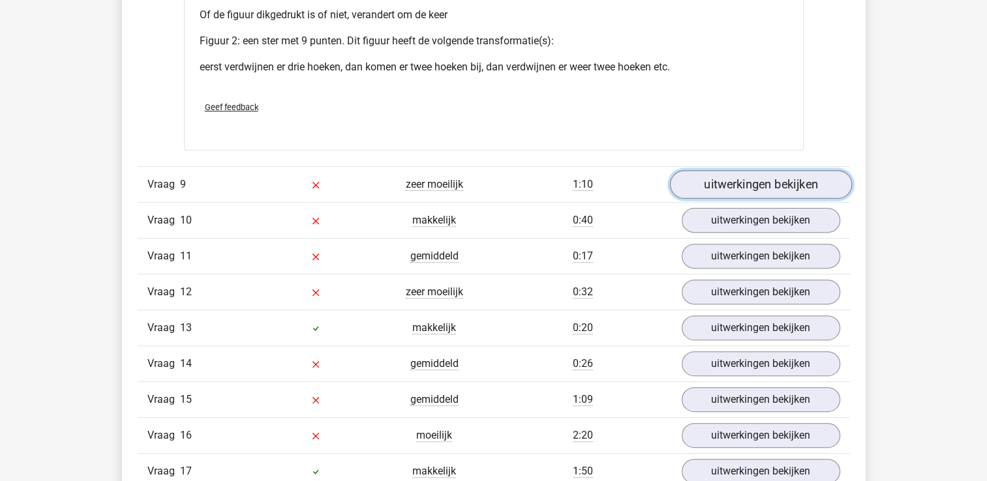
click at [784, 176] on link "uitwerkingen bekijken" at bounding box center [760, 184] width 182 height 29
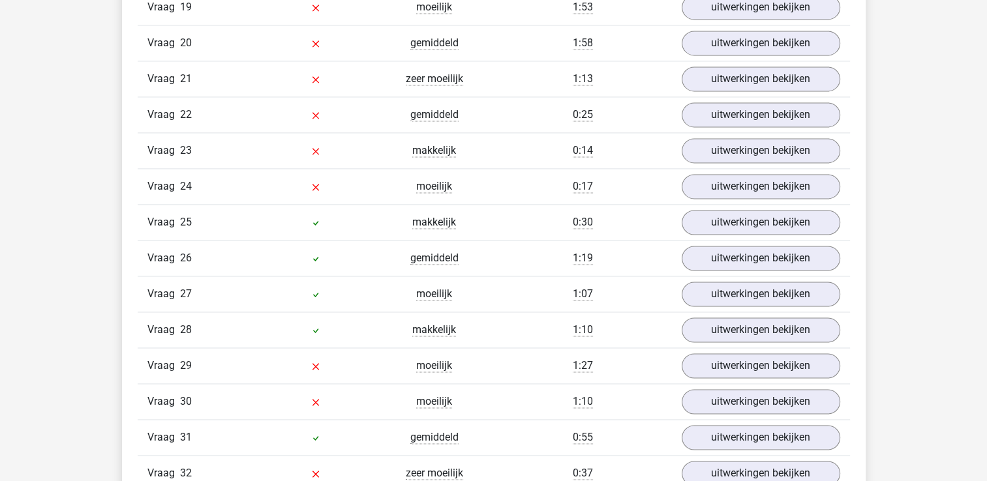
scroll to position [6968, 0]
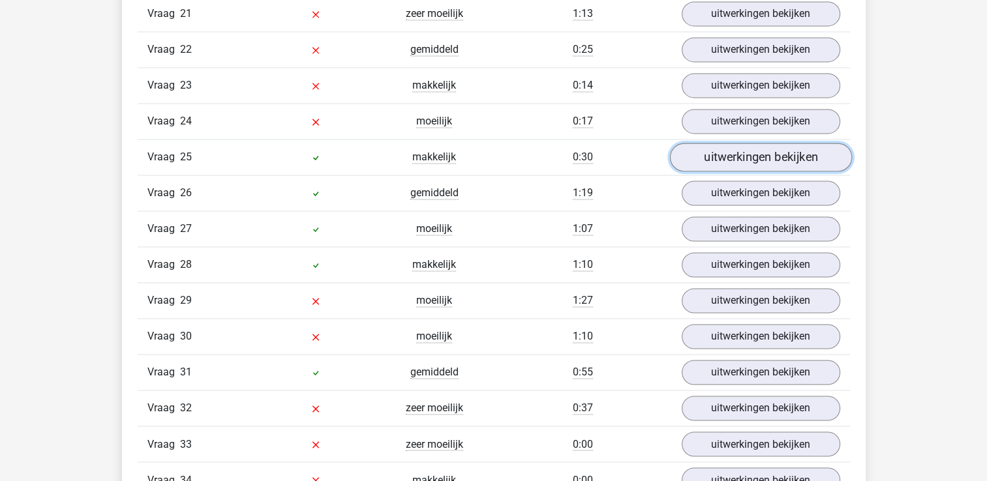
click at [725, 147] on link "uitwerkingen bekijken" at bounding box center [760, 157] width 182 height 29
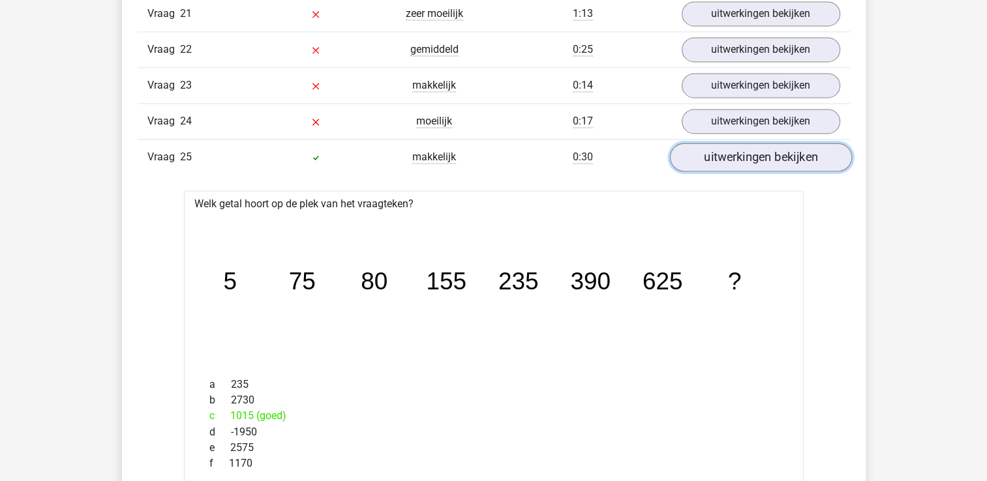
click at [725, 147] on link "uitwerkingen bekijken" at bounding box center [760, 157] width 182 height 29
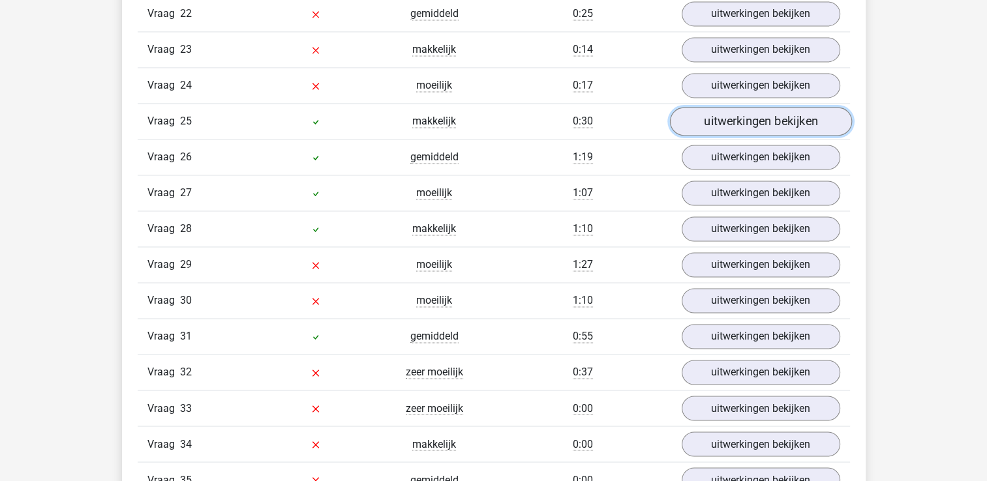
scroll to position [7034, 0]
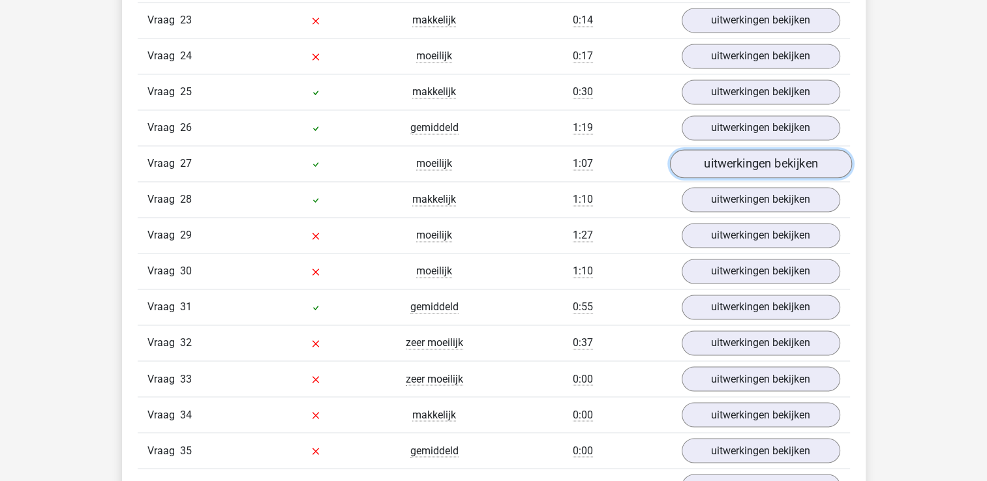
click at [742, 149] on link "uitwerkingen bekijken" at bounding box center [760, 163] width 182 height 29
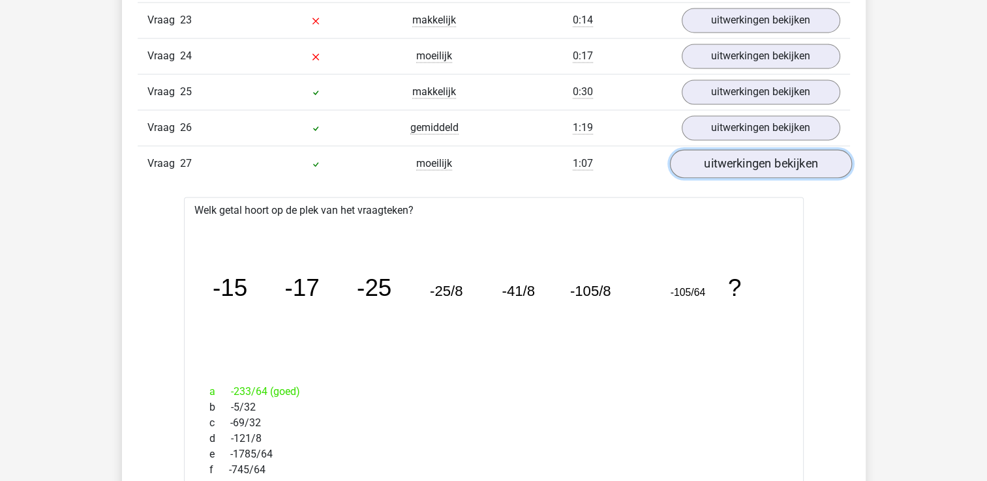
click at [740, 149] on link "uitwerkingen bekijken" at bounding box center [760, 163] width 182 height 29
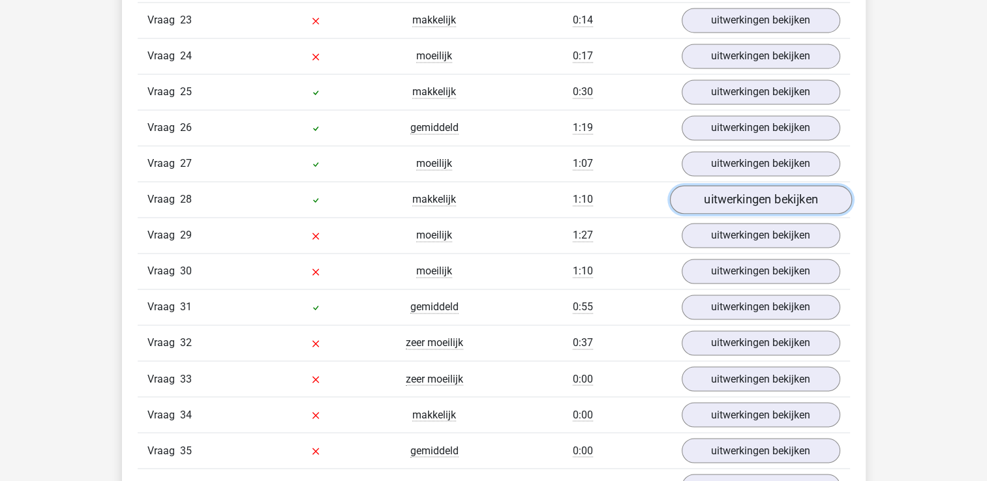
click at [742, 195] on link "uitwerkingen bekijken" at bounding box center [760, 199] width 182 height 29
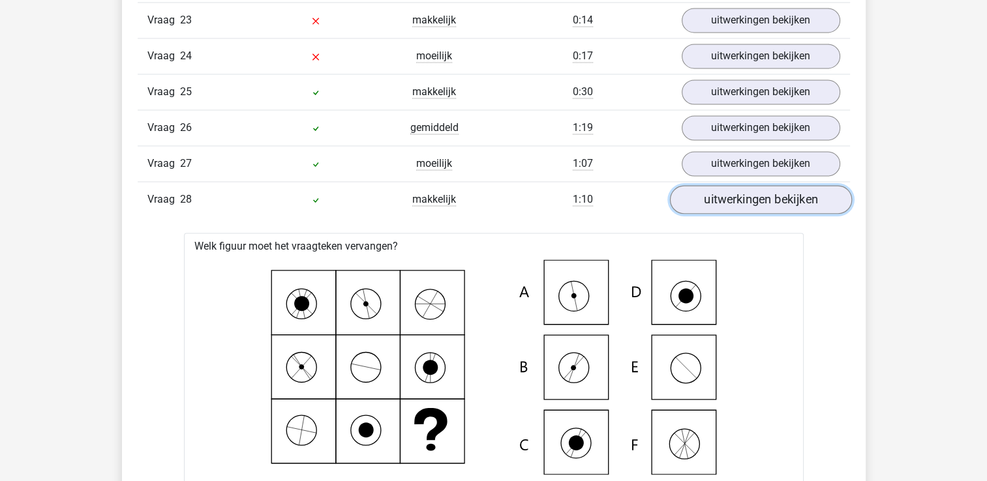
click at [742, 190] on link "uitwerkingen bekijken" at bounding box center [760, 199] width 182 height 29
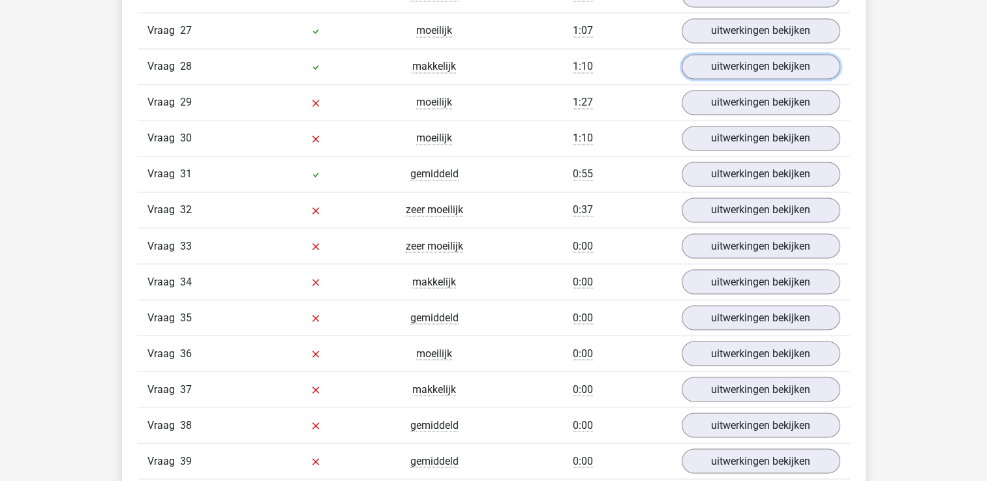
scroll to position [7099, 0]
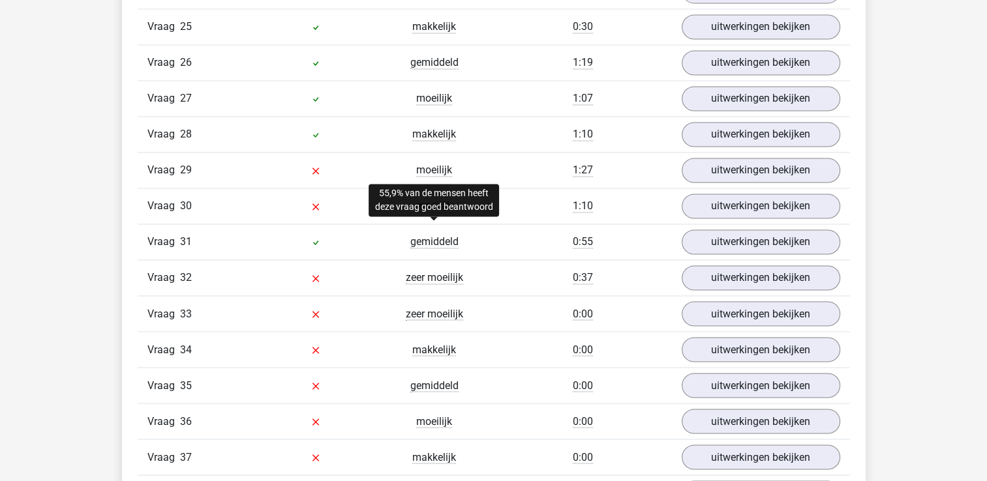
click at [454, 235] on span "gemiddeld" at bounding box center [434, 241] width 48 height 13
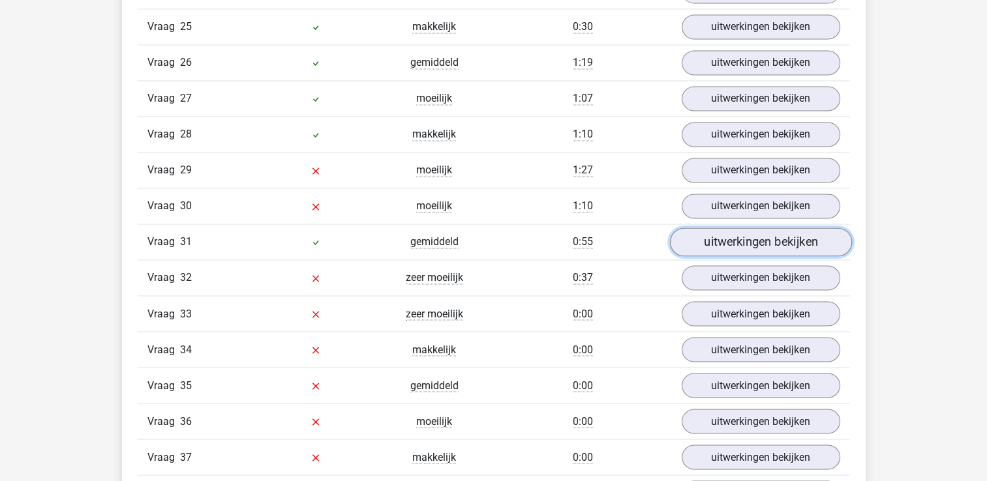
click at [801, 233] on link "uitwerkingen bekijken" at bounding box center [760, 242] width 182 height 29
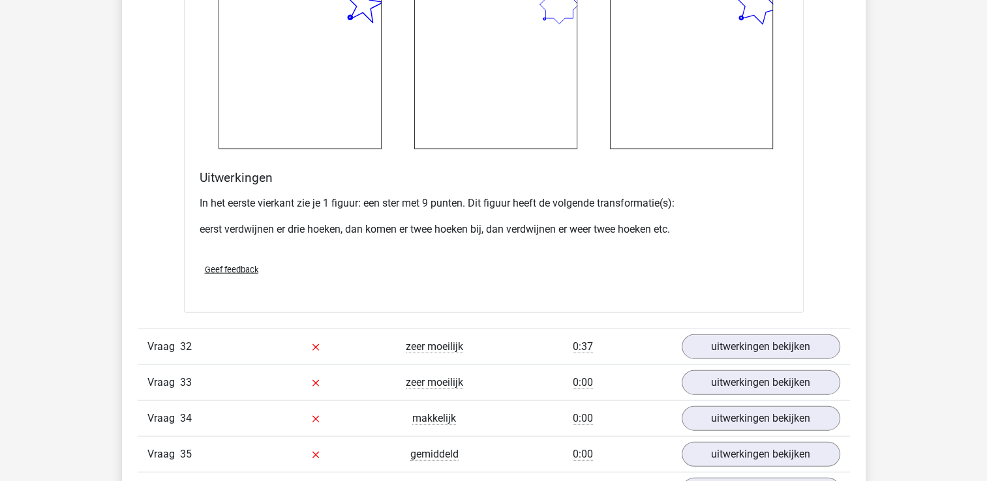
scroll to position [7882, 0]
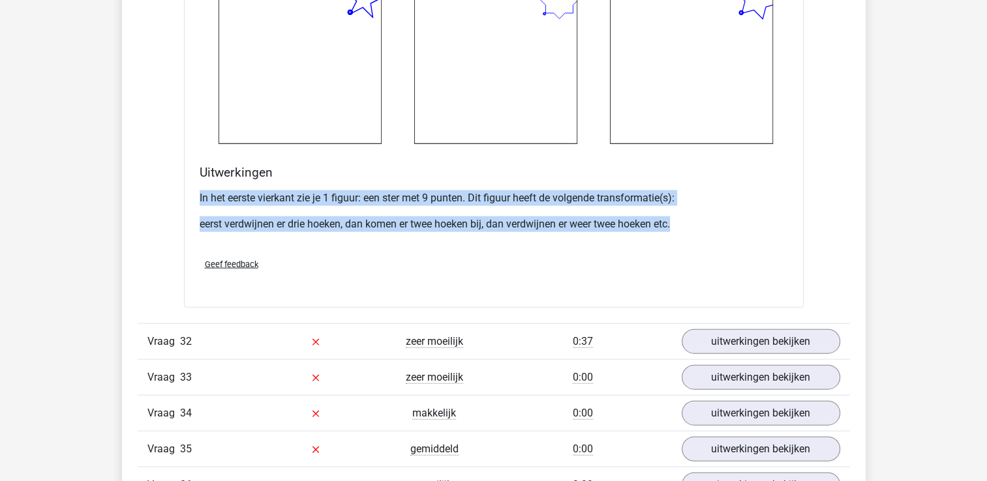
drag, startPoint x: 699, startPoint y: 212, endPoint x: 172, endPoint y: 171, distance: 528.6
drag, startPoint x: 172, startPoint y: 171, endPoint x: 243, endPoint y: 184, distance: 72.3
copy div "In het eerste vierkant zie je 1 figuur: een ster met 9 punten. Dit figuur heeft…"
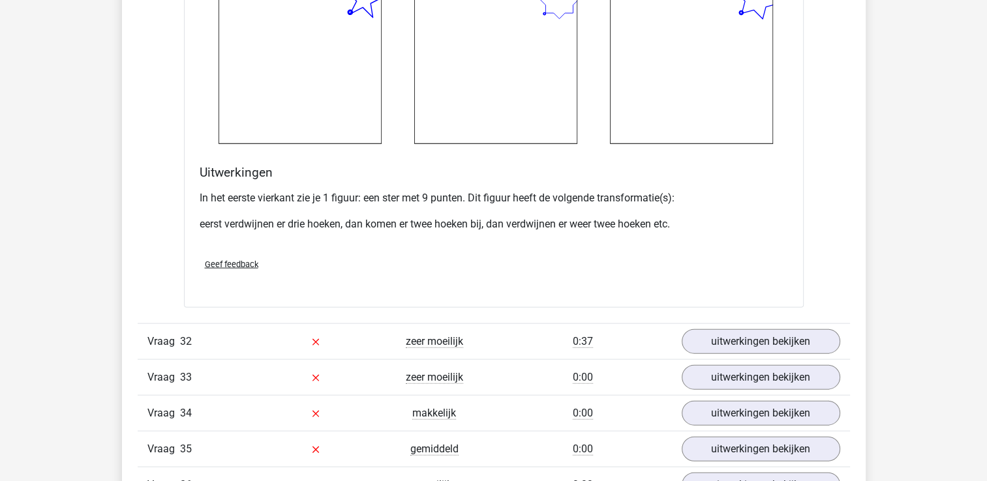
click at [434, 248] on div "Geef feedback" at bounding box center [493, 264] width 599 height 33
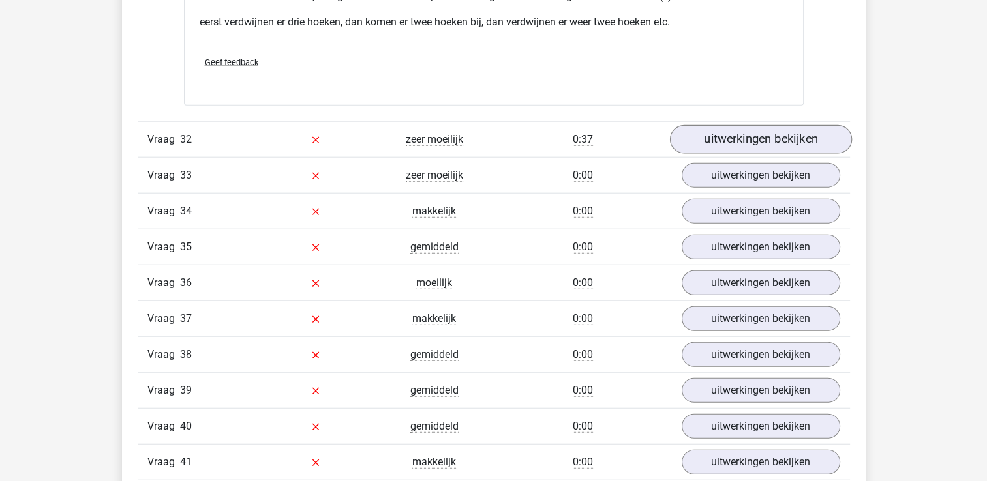
scroll to position [8012, 0]
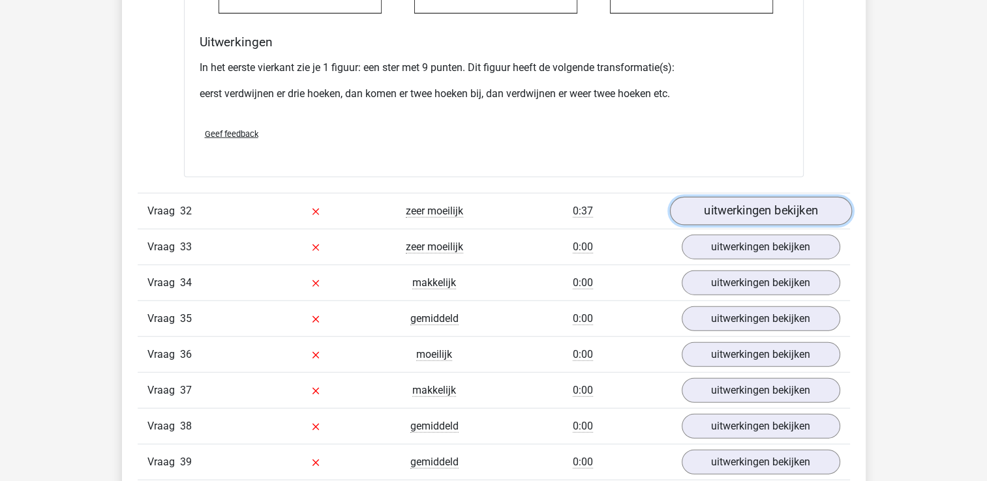
click at [790, 197] on link "uitwerkingen bekijken" at bounding box center [760, 211] width 182 height 29
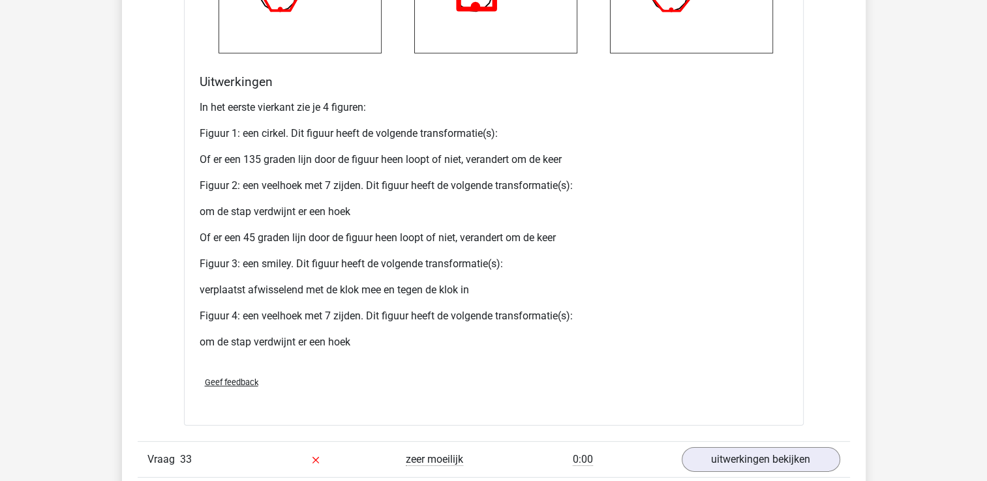
scroll to position [8860, 0]
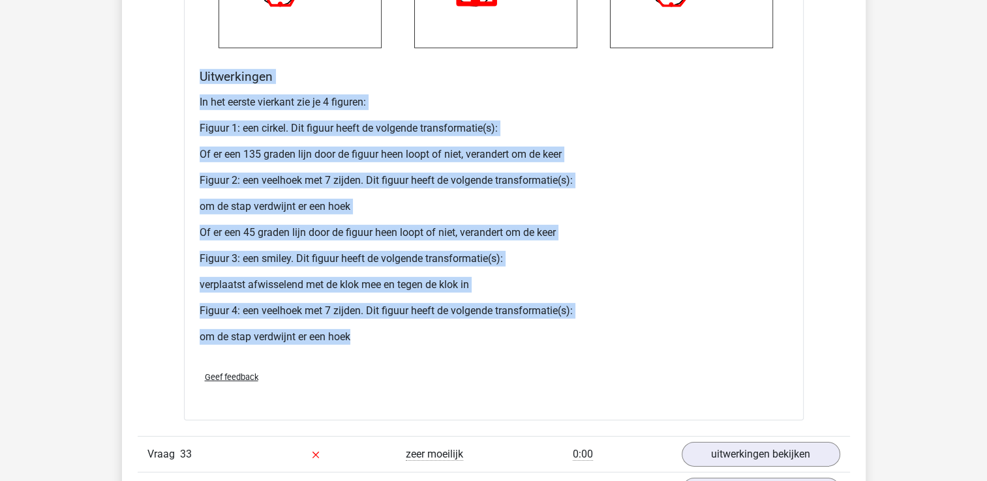
drag, startPoint x: 203, startPoint y: 59, endPoint x: 389, endPoint y: 318, distance: 318.2
click at [389, 318] on div "Uitwerkingen In het eerste vierkant zie je 4 figuren: Figuur 1: een cirkel. Dit…" at bounding box center [493, 215] width 599 height 292
drag, startPoint x: 389, startPoint y: 318, endPoint x: 319, endPoint y: 202, distance: 134.9
copy div "Uitwerkingen In het eerste vierkant zie je 4 figuren: Figuur 1: een cirkel. Dit…"
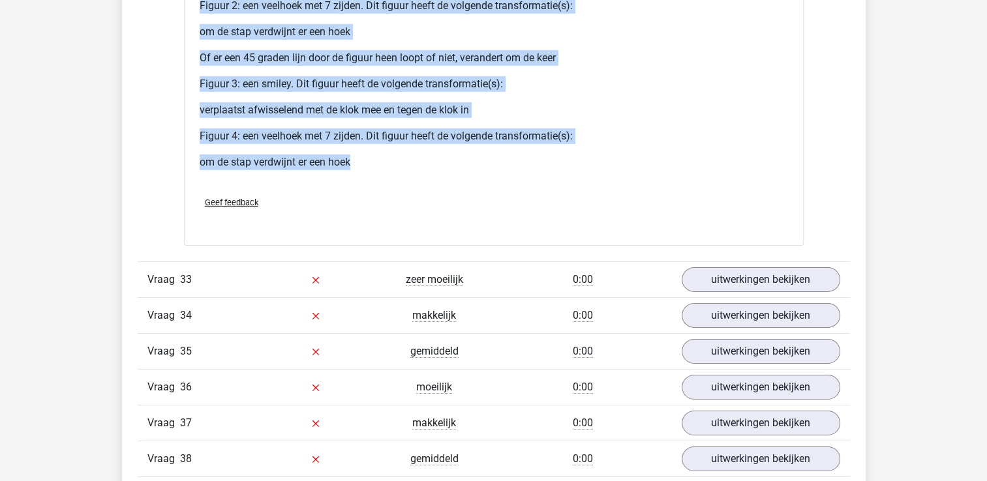
scroll to position [9121, 0]
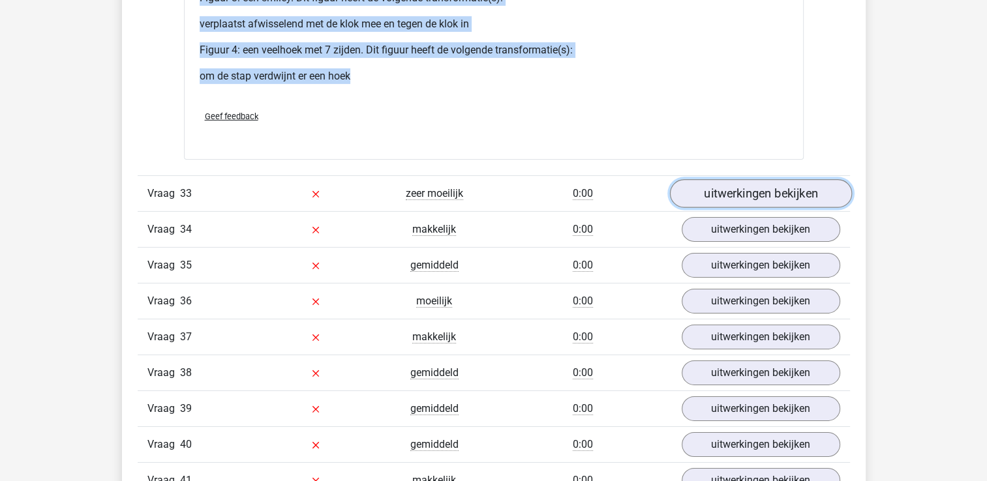
click at [768, 180] on link "uitwerkingen bekijken" at bounding box center [760, 194] width 182 height 29
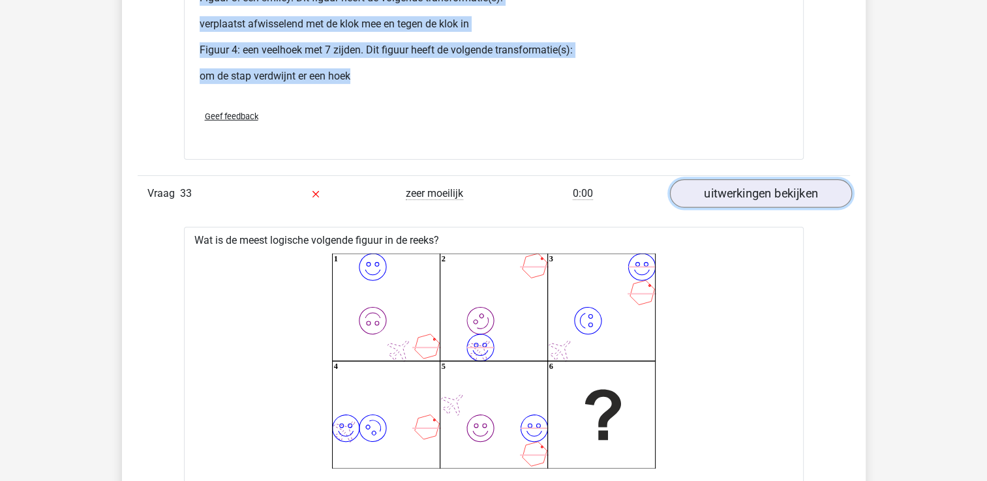
click at [768, 180] on link "uitwerkingen bekijken" at bounding box center [760, 194] width 182 height 29
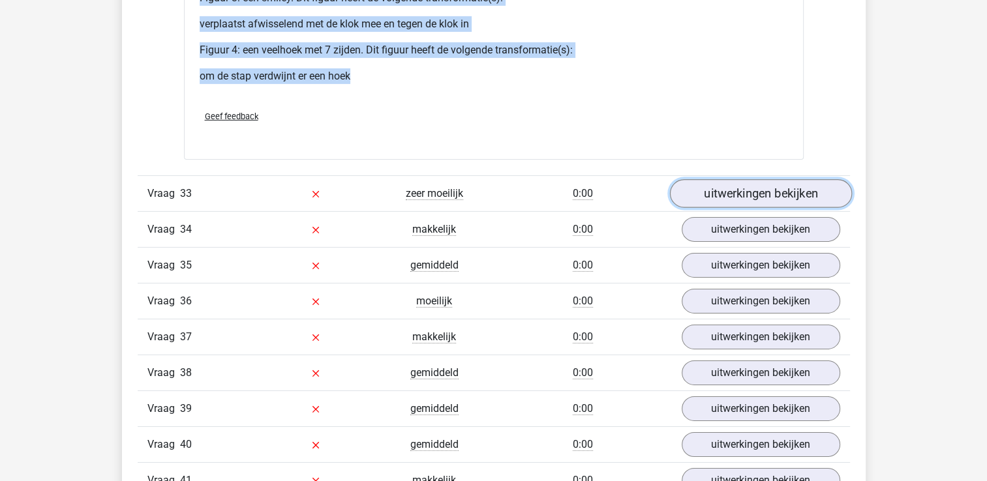
click at [768, 180] on link "uitwerkingen bekijken" at bounding box center [760, 194] width 182 height 29
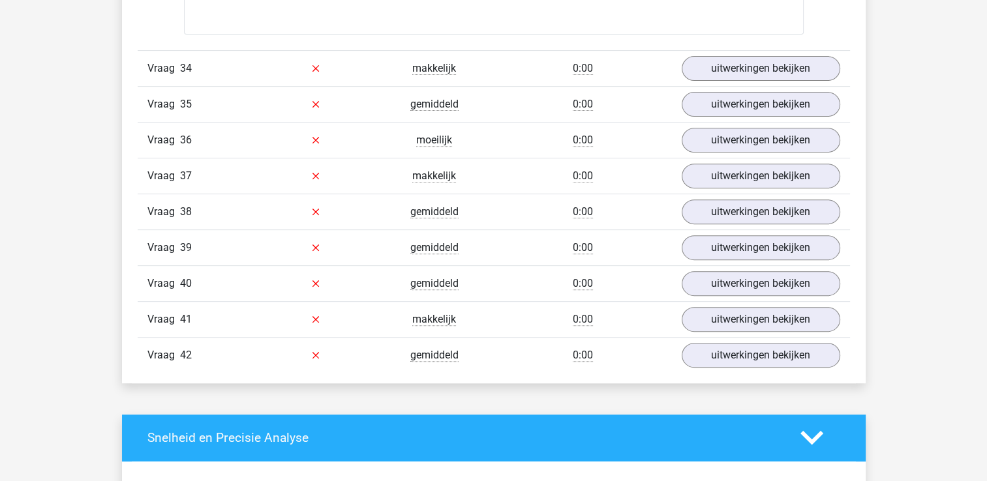
scroll to position [10295, 0]
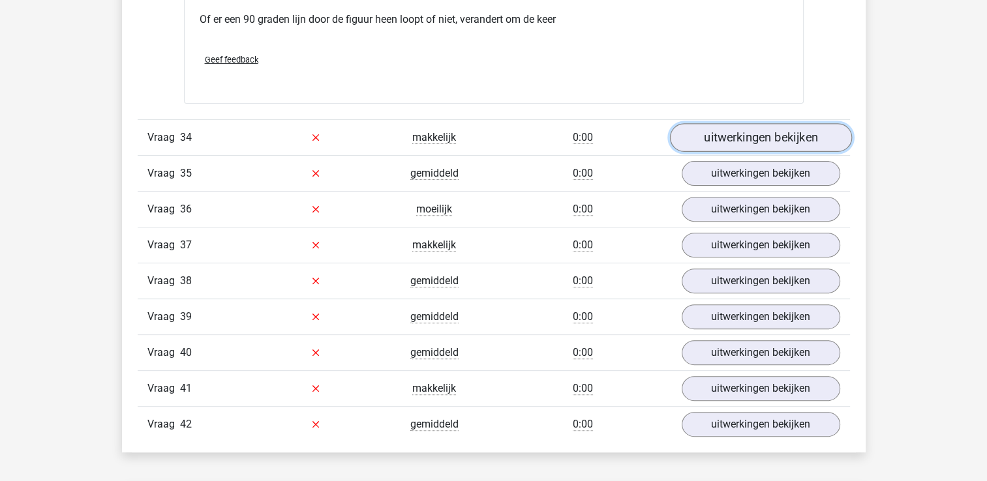
click at [770, 123] on link "uitwerkingen bekijken" at bounding box center [760, 137] width 182 height 29
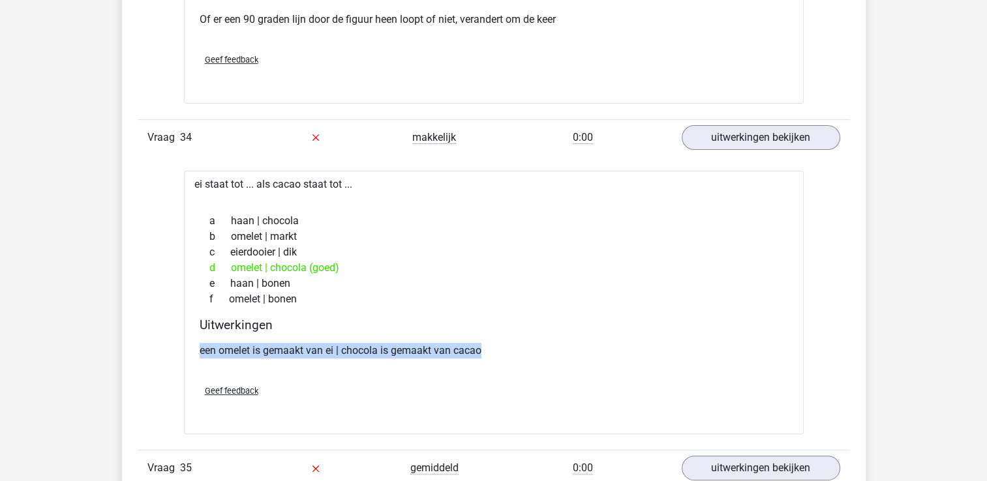
drag, startPoint x: 488, startPoint y: 335, endPoint x: 198, endPoint y: 339, distance: 289.6
click at [198, 339] on div "Uitwerkingen een omelet is gemaakt van ei | chocola is gemaakt van cacao" at bounding box center [493, 346] width 599 height 57
drag, startPoint x: 198, startPoint y: 339, endPoint x: 220, endPoint y: 348, distance: 24.0
click at [221, 348] on div "een omelet is gemaakt van ei | chocola is gemaakt van cacao" at bounding box center [494, 356] width 588 height 37
click at [239, 356] on div "een omelet is gemaakt van ei | chocola is gemaakt van cacao" at bounding box center [494, 356] width 588 height 37
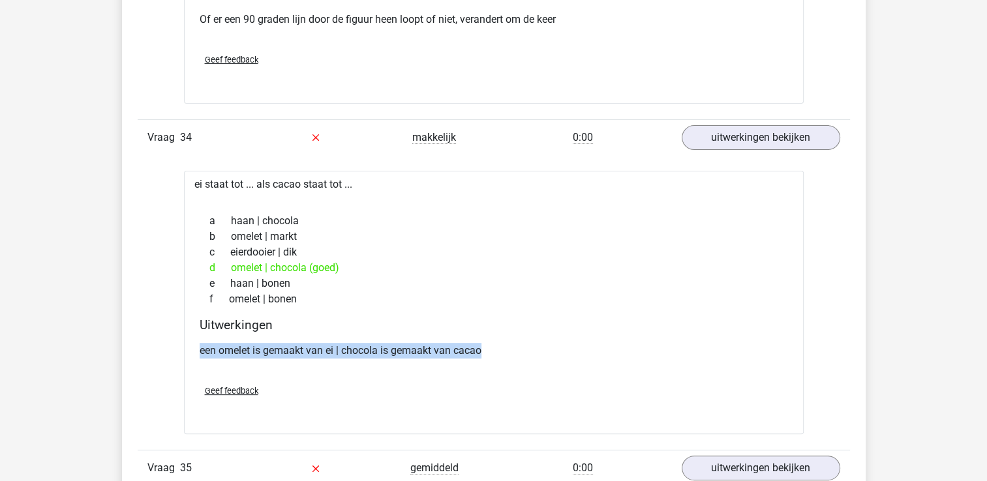
drag, startPoint x: 256, startPoint y: 356, endPoint x: 272, endPoint y: 355, distance: 15.7
click at [258, 356] on div "een omelet is gemaakt van ei | chocola is gemaakt van cacao" at bounding box center [494, 356] width 588 height 37
click at [305, 318] on div "Uitwerkingen een omelet is gemaakt van ei | chocola is gemaakt van cacao" at bounding box center [493, 346] width 599 height 57
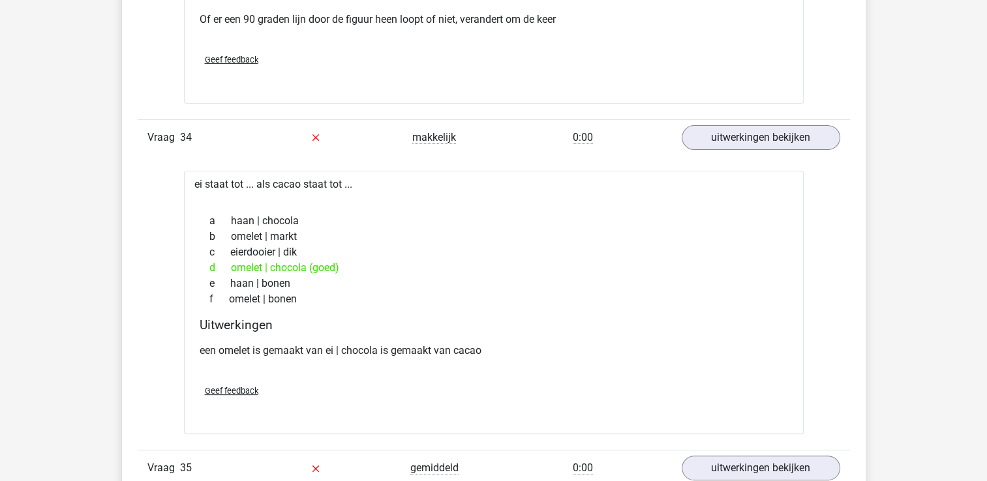
drag, startPoint x: 333, startPoint y: 172, endPoint x: 177, endPoint y: 178, distance: 155.3
click at [348, 171] on div "ei staat tot ... als cacao staat tot ... a haan | chocola b omelet | markt c ei…" at bounding box center [494, 303] width 620 height 264
click at [344, 171] on div "ei staat tot ... als cacao staat tot ... a haan | chocola b omelet | markt c ei…" at bounding box center [494, 303] width 620 height 264
drag, startPoint x: 193, startPoint y: 171, endPoint x: 356, endPoint y: 170, distance: 163.1
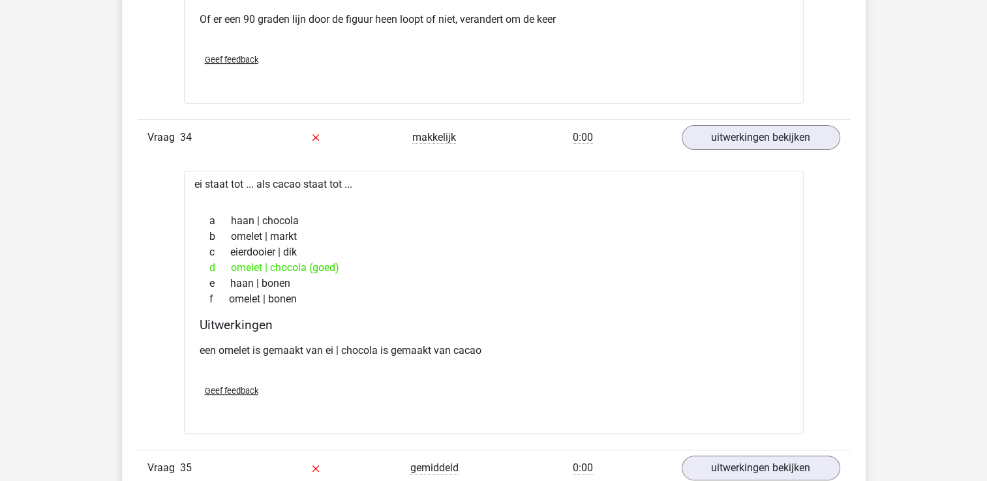
click at [356, 171] on div "ei staat tot ... als cacao staat tot ... a haan | chocola b omelet | markt c ei…" at bounding box center [494, 303] width 620 height 264
drag, startPoint x: 356, startPoint y: 170, endPoint x: 332, endPoint y: 171, distance: 24.2
copy div "ei staat tot ... als cacao staat tot ..."
click at [243, 260] on div "d omelet | chocola (goed)" at bounding box center [494, 268] width 588 height 16
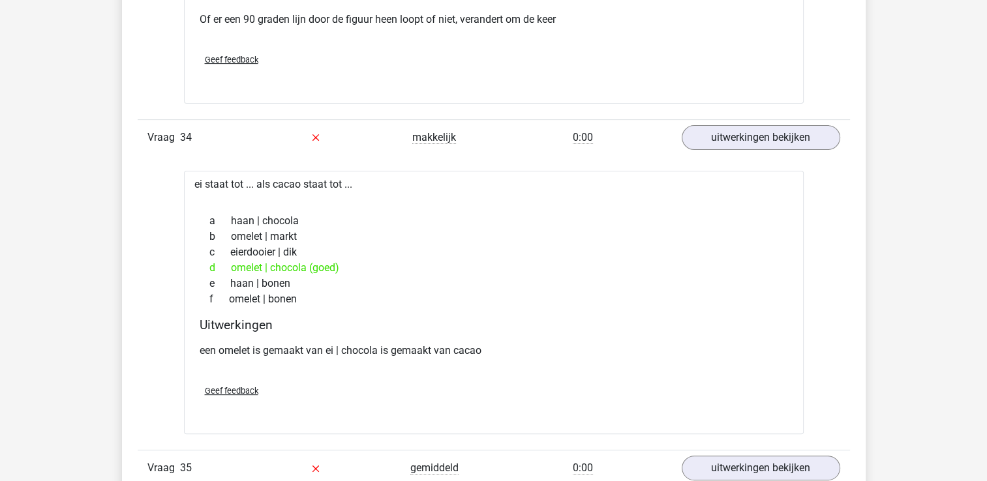
click at [245, 260] on div "d omelet | chocola (goed)" at bounding box center [494, 268] width 588 height 16
drag, startPoint x: 339, startPoint y: 247, endPoint x: 232, endPoint y: 251, distance: 106.4
click at [232, 260] on div "d omelet | chocola (goed)" at bounding box center [494, 268] width 588 height 16
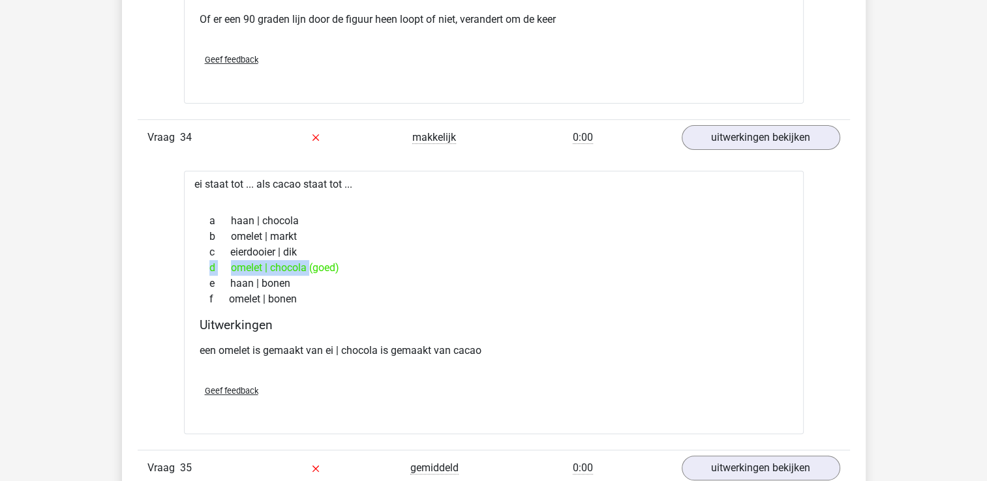
copy div "omelet | chocola (goed)"
drag, startPoint x: 410, startPoint y: 286, endPoint x: 404, endPoint y: 280, distance: 7.9
click at [406, 292] on div "f omelet | bonen" at bounding box center [494, 300] width 588 height 16
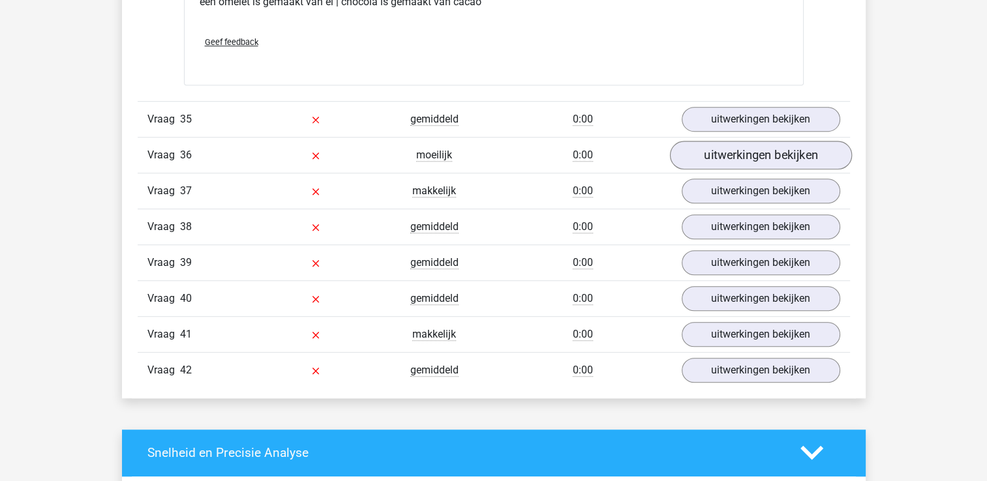
scroll to position [10621, 0]
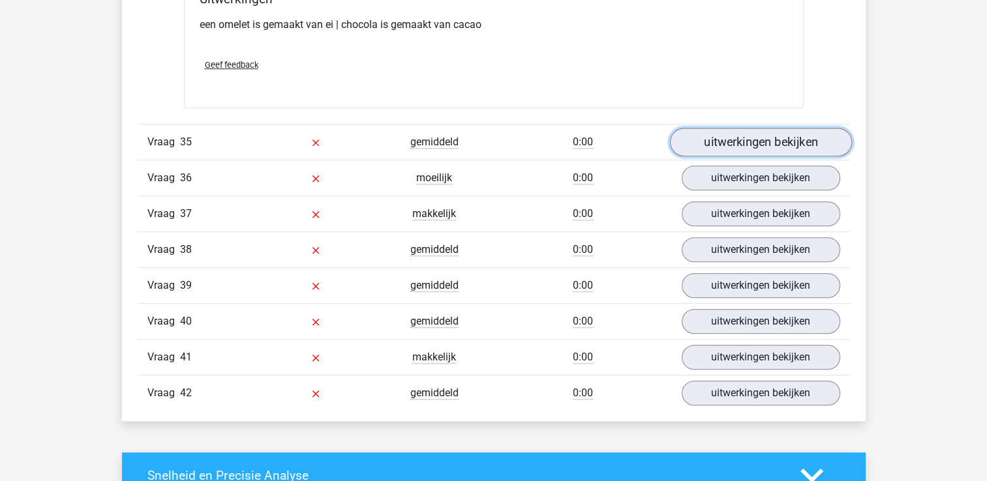
click at [762, 128] on link "uitwerkingen bekijken" at bounding box center [760, 142] width 182 height 29
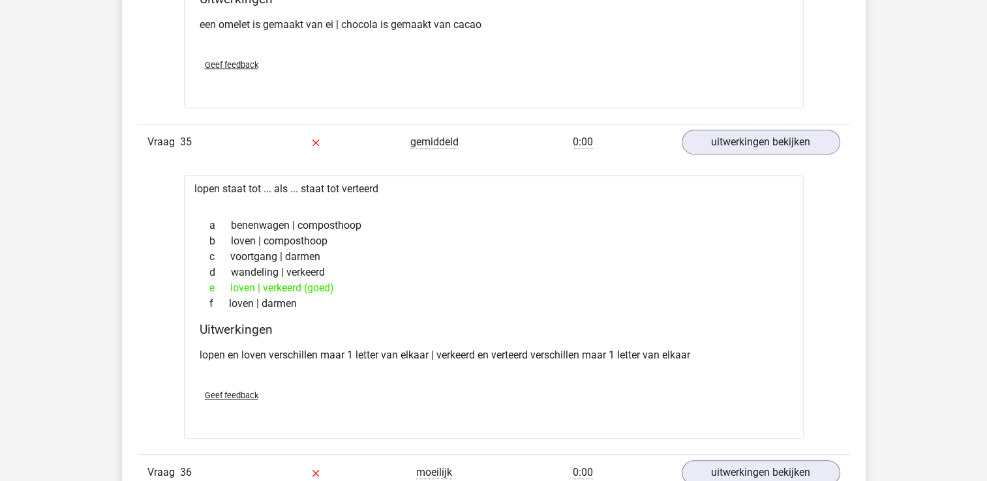
drag, startPoint x: 349, startPoint y: 172, endPoint x: 168, endPoint y: 172, distance: 181.3
drag, startPoint x: 168, startPoint y: 172, endPoint x: 220, endPoint y: 171, distance: 52.2
copy div "lopen staat tot ... als ... staat tot verteerd"
click at [243, 280] on div "e loven | verkeerd (goed)" at bounding box center [494, 288] width 588 height 16
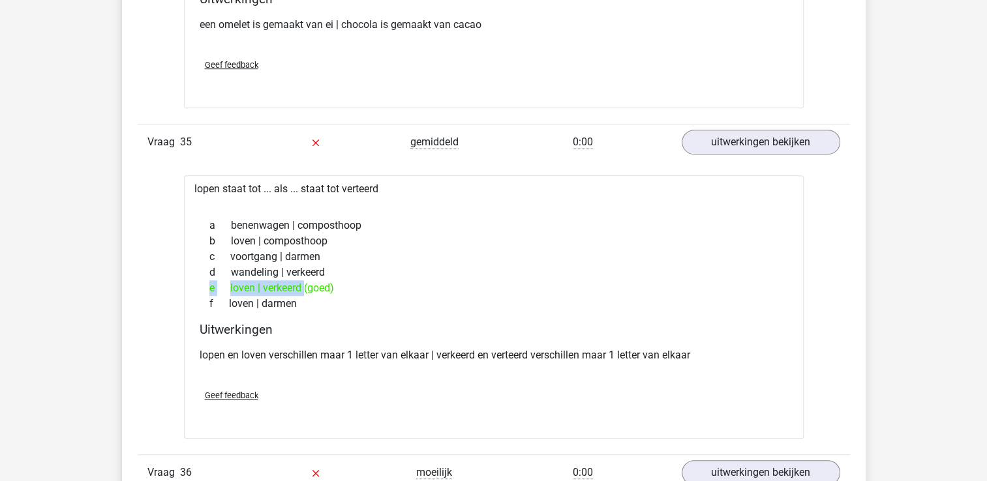
click at [243, 280] on div "e loven | verkeerd (goed)" at bounding box center [494, 288] width 588 height 16
drag, startPoint x: 243, startPoint y: 265, endPoint x: 247, endPoint y: 273, distance: 8.8
click at [247, 280] on div "e loven | verkeerd (goed)" at bounding box center [494, 288] width 588 height 16
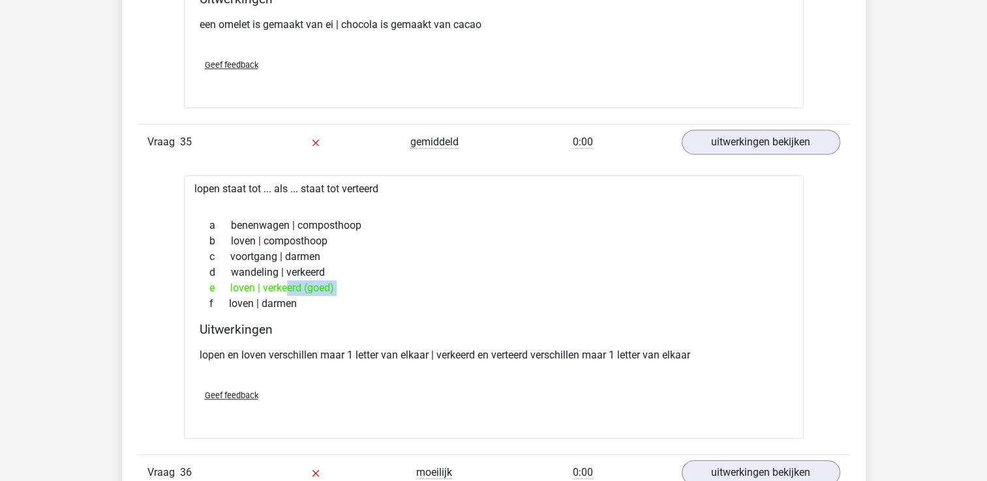
click at [247, 280] on div "e loven | verkeerd (goed)" at bounding box center [494, 288] width 588 height 16
drag, startPoint x: 247, startPoint y: 273, endPoint x: 265, endPoint y: 283, distance: 21.0
click at [260, 296] on div "f loven | darmen" at bounding box center [494, 304] width 588 height 16
click at [247, 280] on div "e loven | verkeerd (goed)" at bounding box center [494, 288] width 588 height 16
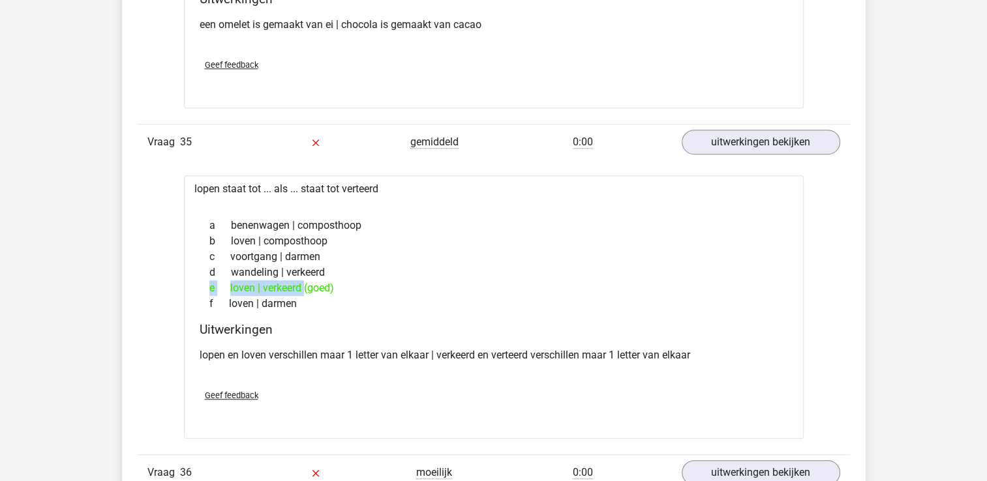
click at [247, 280] on div "e loven | verkeerd (goed)" at bounding box center [494, 288] width 588 height 16
click at [250, 280] on div "e loven | verkeerd (goed)" at bounding box center [494, 288] width 588 height 16
click at [258, 280] on div "e loven | verkeerd (goed)" at bounding box center [494, 288] width 588 height 16
drag, startPoint x: 252, startPoint y: 270, endPoint x: 224, endPoint y: 269, distance: 27.4
click at [224, 280] on div "e loven | verkeerd (goed)" at bounding box center [494, 288] width 588 height 16
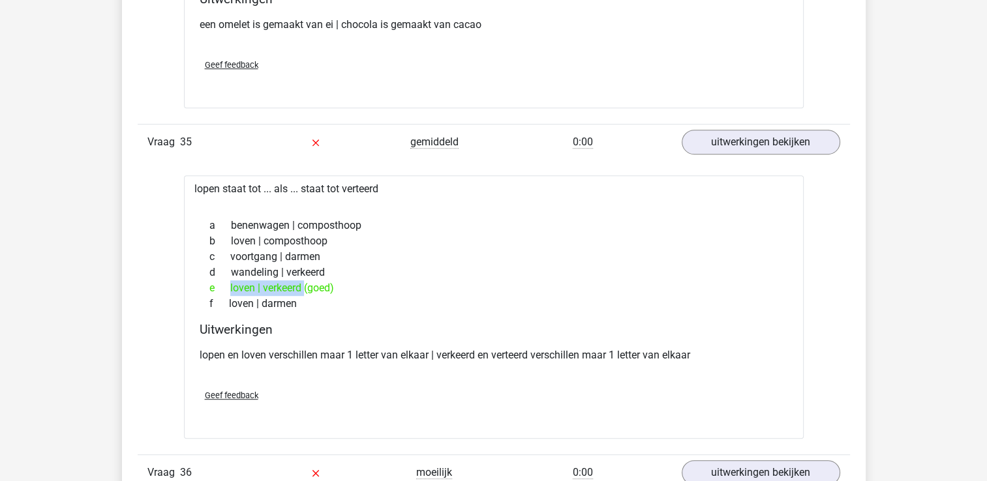
drag, startPoint x: 224, startPoint y: 269, endPoint x: 232, endPoint y: 270, distance: 7.9
copy div "loven"
click at [441, 265] on div "d wandeling | verkeerd" at bounding box center [494, 273] width 588 height 16
click at [472, 265] on div "d wandeling | verkeerd" at bounding box center [494, 273] width 588 height 16
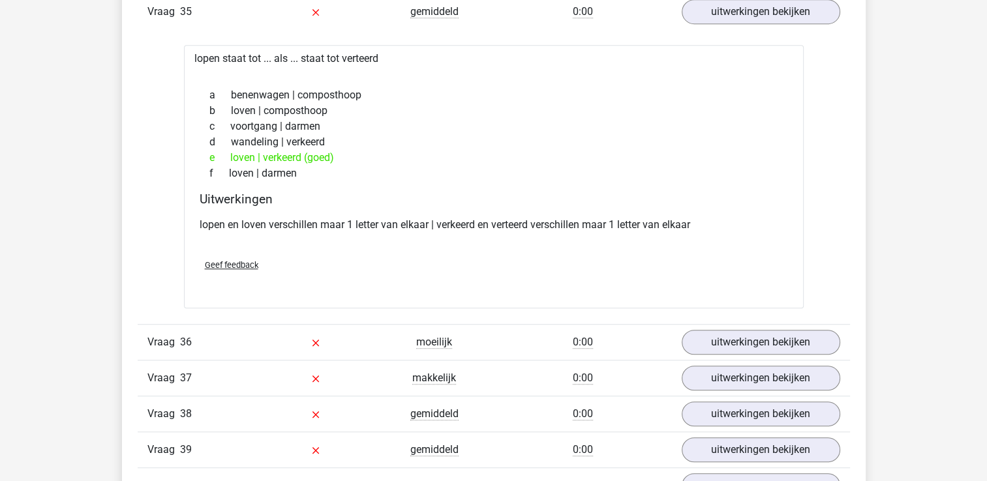
scroll to position [10882, 0]
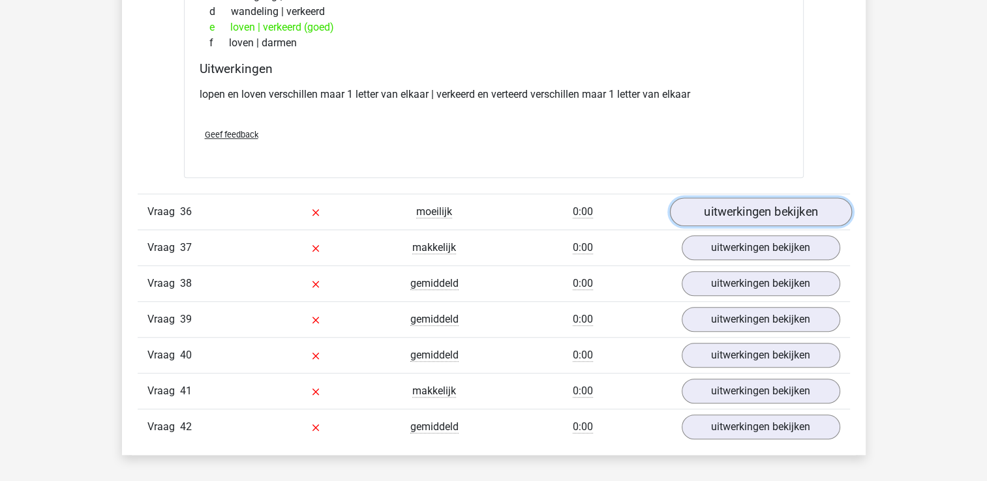
click at [742, 198] on link "uitwerkingen bekijken" at bounding box center [760, 212] width 182 height 29
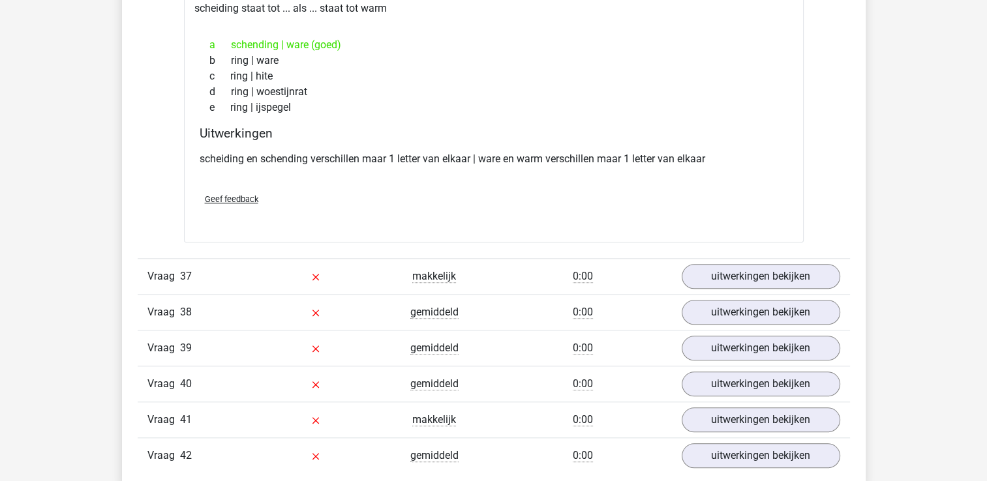
scroll to position [11208, 0]
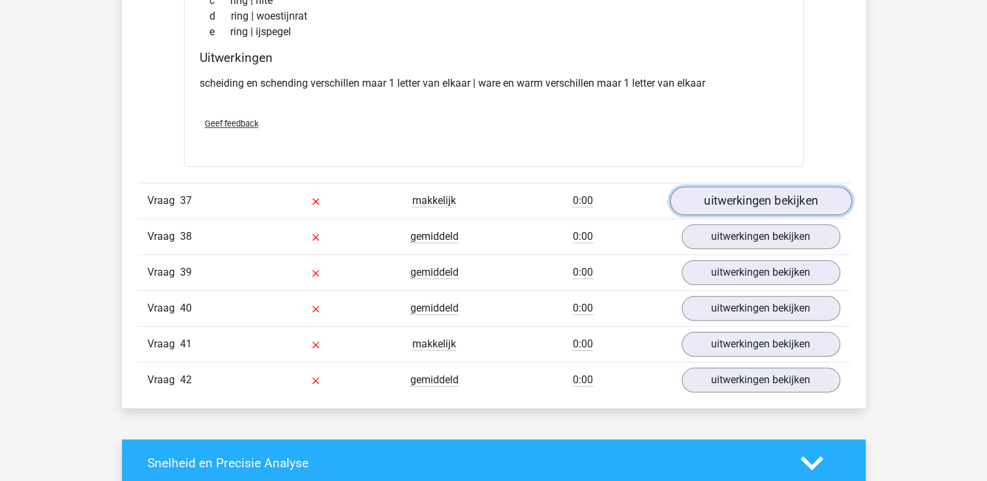
click at [747, 187] on link "uitwerkingen bekijken" at bounding box center [760, 201] width 182 height 29
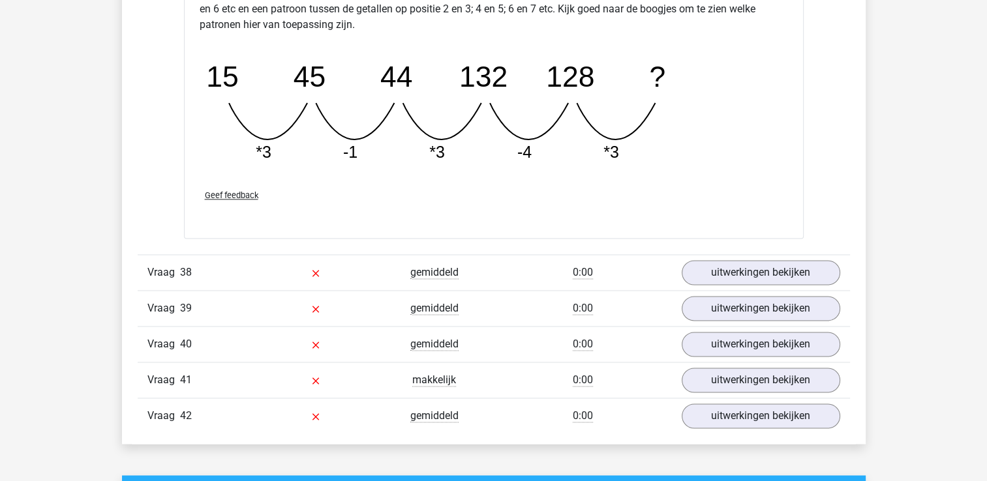
scroll to position [11795, 0]
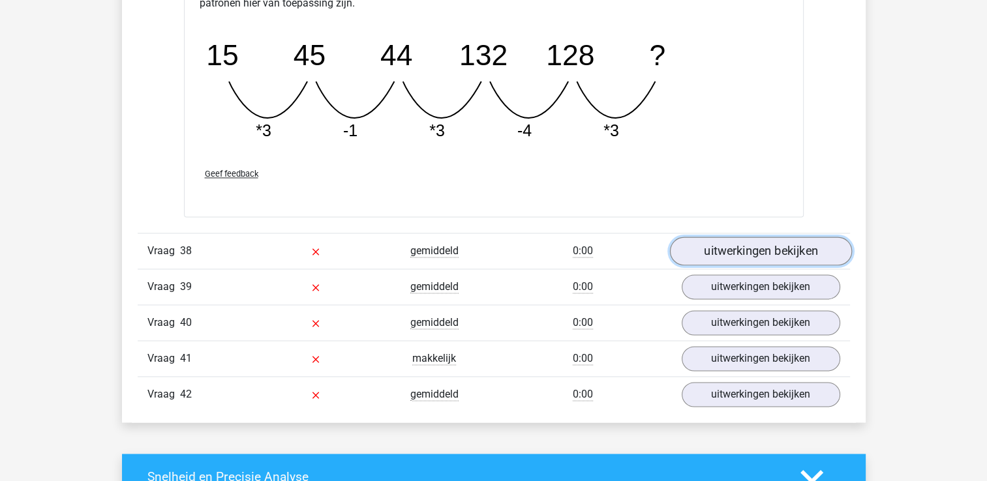
click at [777, 237] on link "uitwerkingen bekijken" at bounding box center [760, 251] width 182 height 29
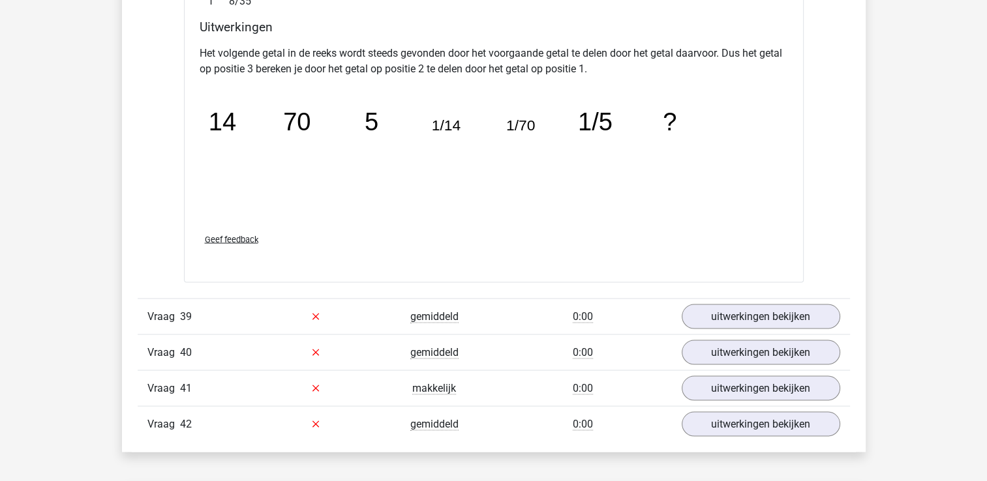
scroll to position [12447, 0]
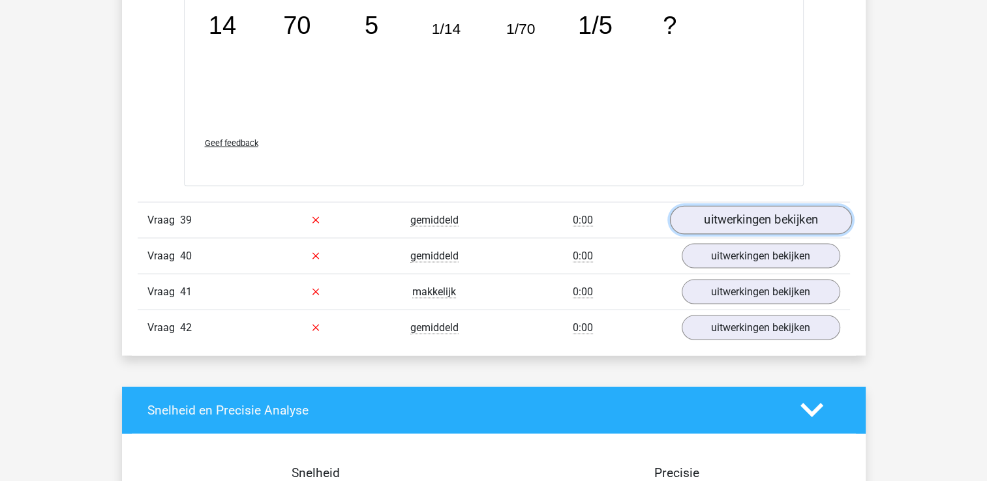
click at [785, 206] on link "uitwerkingen bekijken" at bounding box center [760, 220] width 182 height 29
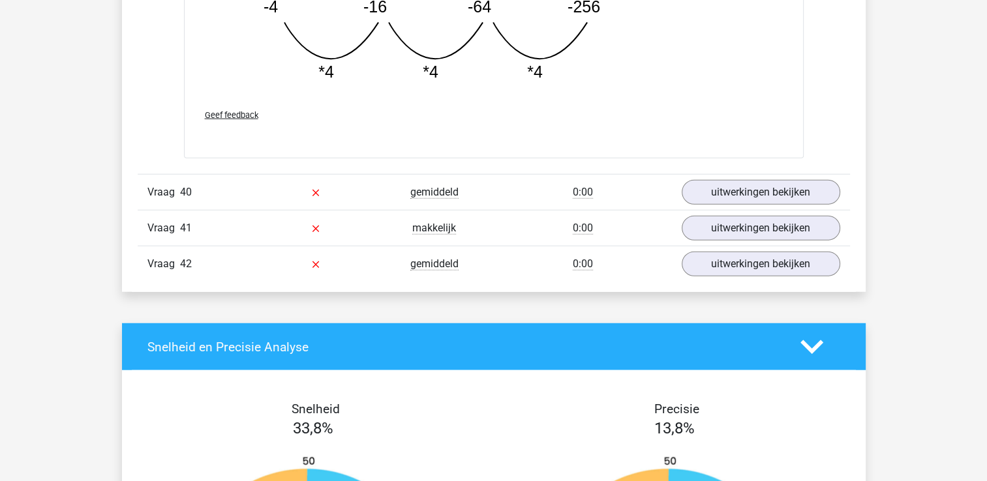
scroll to position [13165, 0]
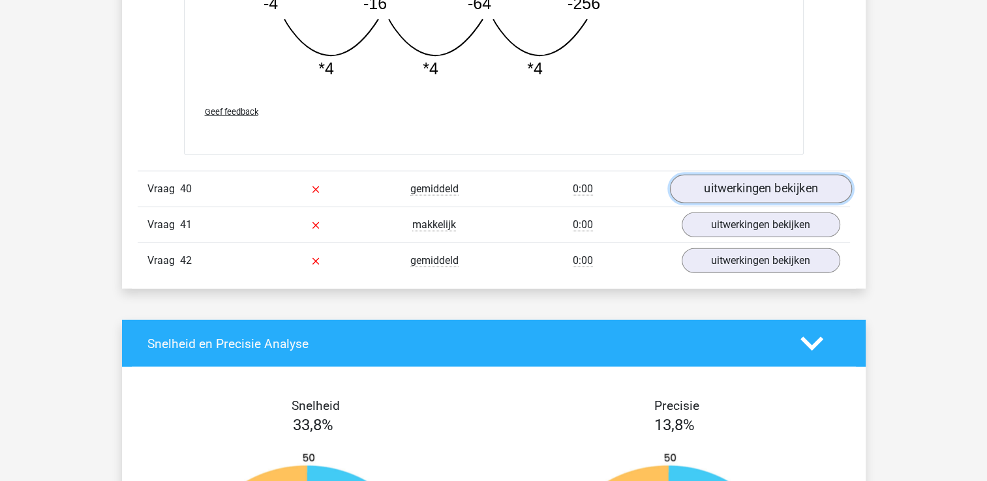
click at [798, 175] on link "uitwerkingen bekijken" at bounding box center [760, 189] width 182 height 29
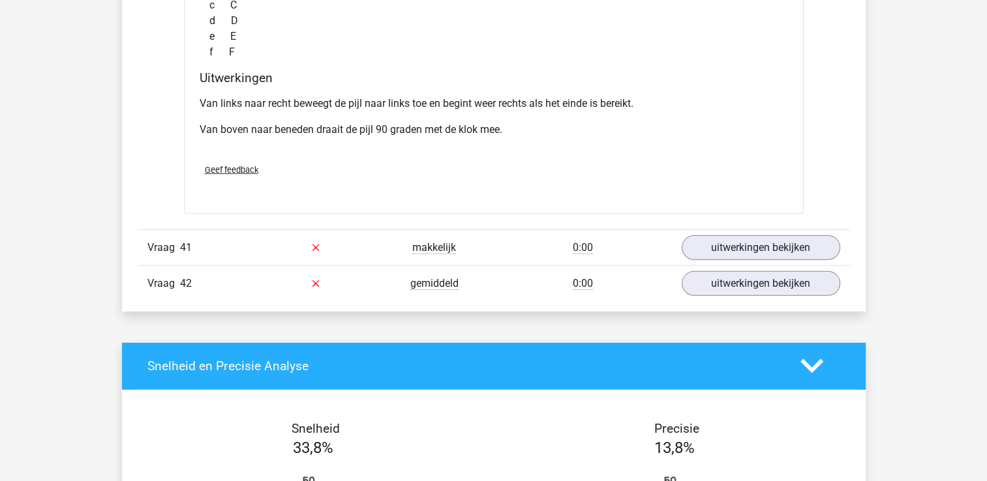
scroll to position [13687, 0]
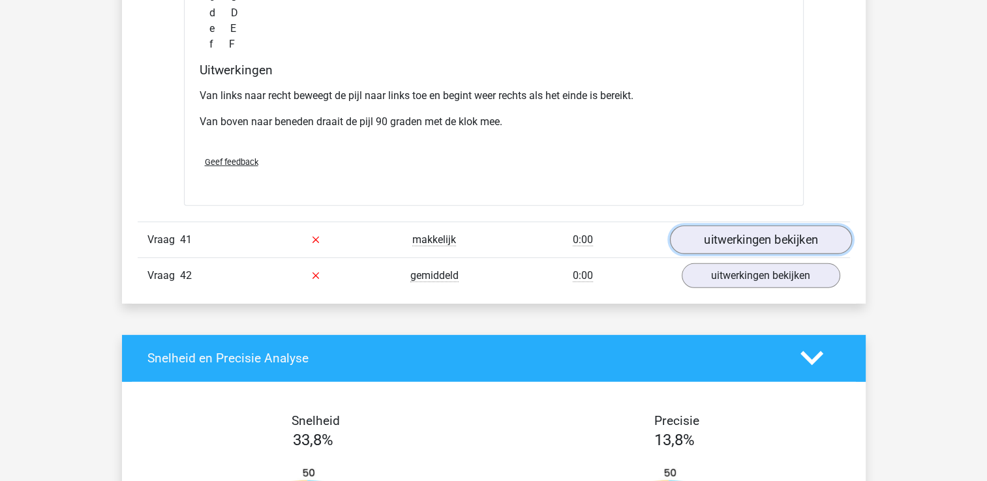
click at [802, 226] on link "uitwerkingen bekijken" at bounding box center [760, 240] width 182 height 29
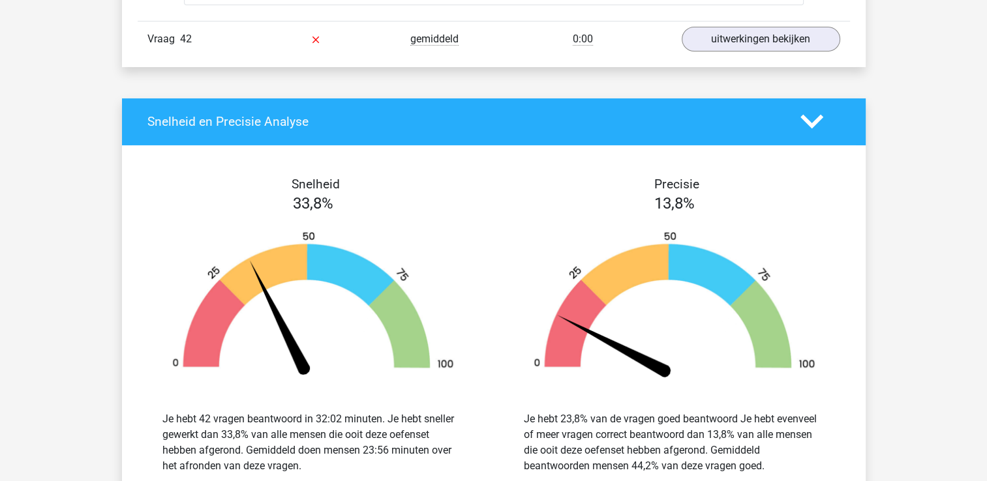
scroll to position [14404, 0]
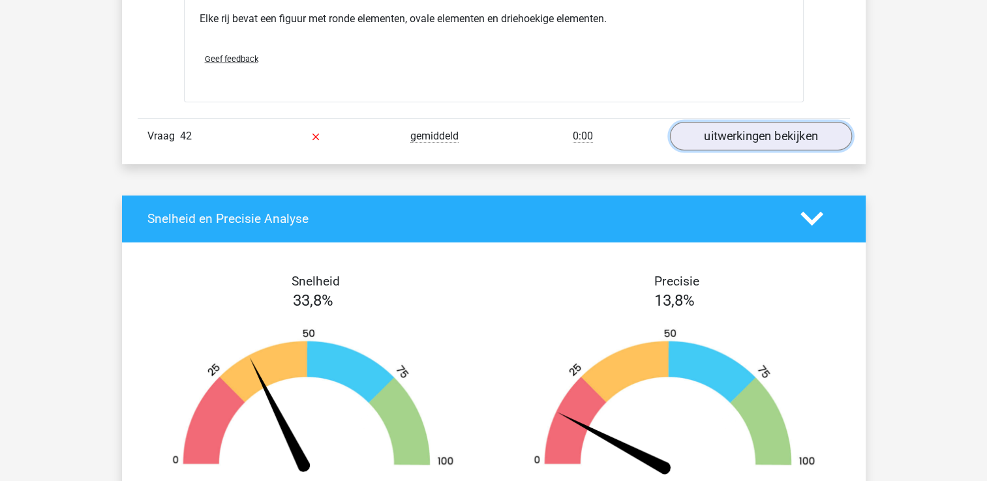
click at [796, 122] on link "uitwerkingen bekijken" at bounding box center [760, 136] width 182 height 29
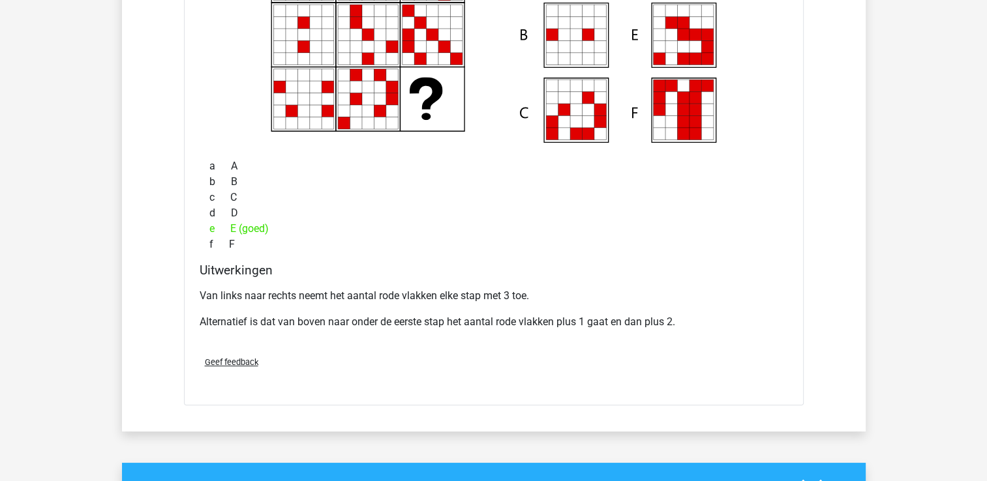
scroll to position [14730, 0]
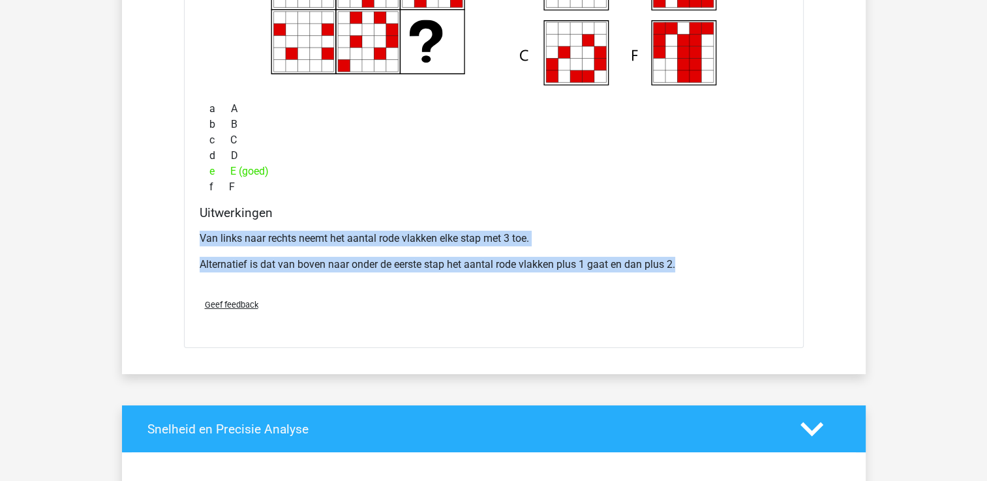
drag, startPoint x: 653, startPoint y: 242, endPoint x: 188, endPoint y: 215, distance: 465.9
click at [188, 215] on div "Welk figuur moet het vraagteken vervangen?" at bounding box center [494, 95] width 620 height 505
drag, startPoint x: 188, startPoint y: 215, endPoint x: 237, endPoint y: 218, distance: 49.7
copy div "Van links naar rechts neemt het aantal rode vlakken elke stap met 3 toe. Altern…"
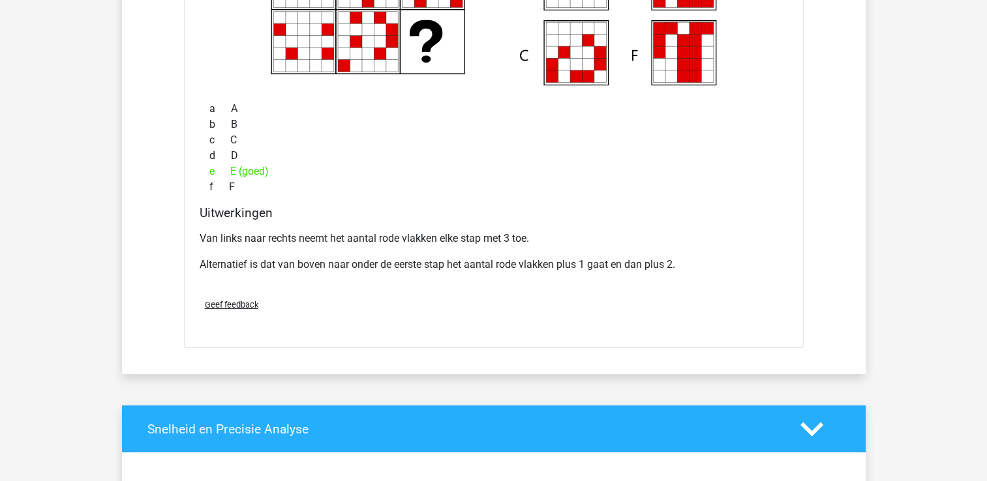
click at [377, 291] on div "Geef feedback" at bounding box center [493, 304] width 599 height 33
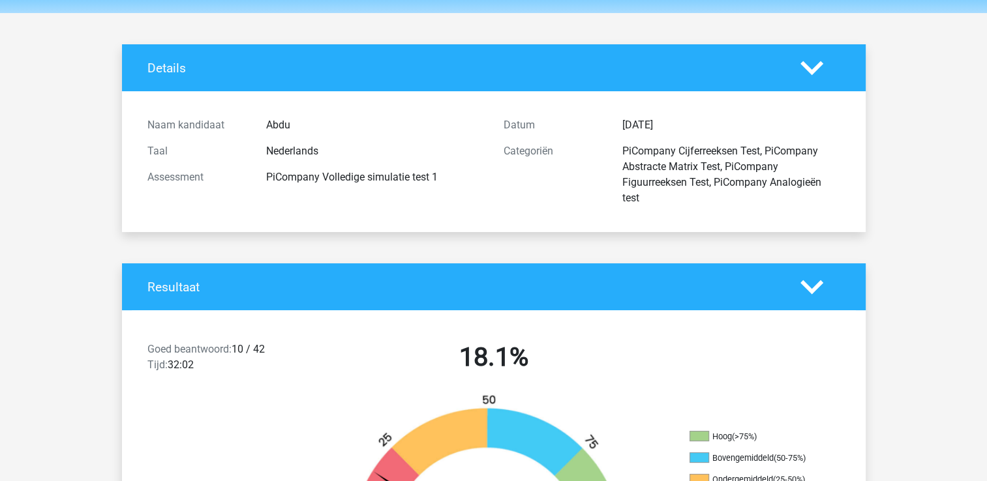
scroll to position [0, 0]
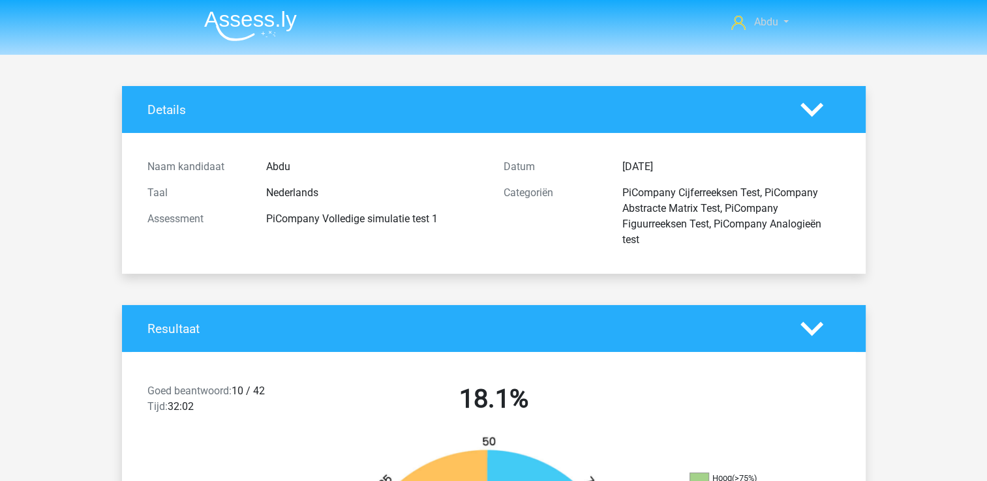
click at [785, 25] on link "Abdu" at bounding box center [759, 22] width 67 height 16
click at [578, 100] on div "Details" at bounding box center [494, 109] width 744 height 47
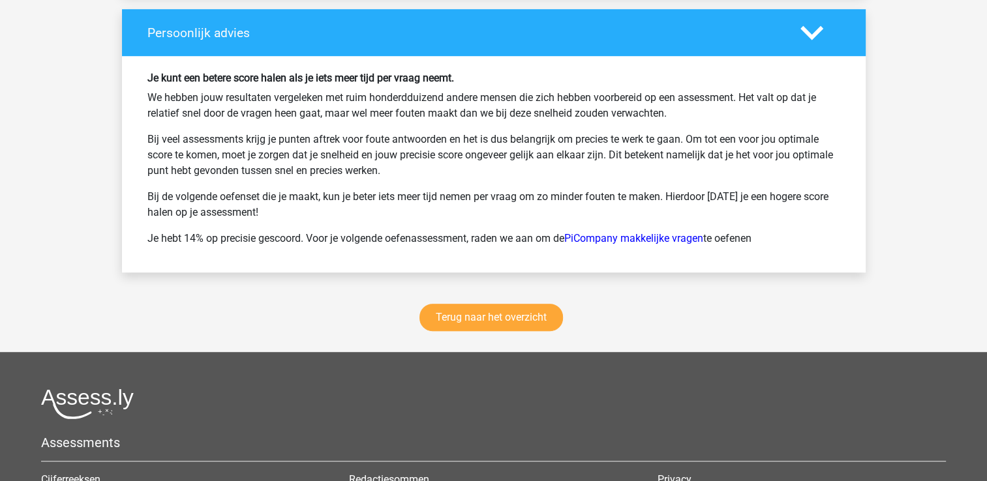
scroll to position [15562, 0]
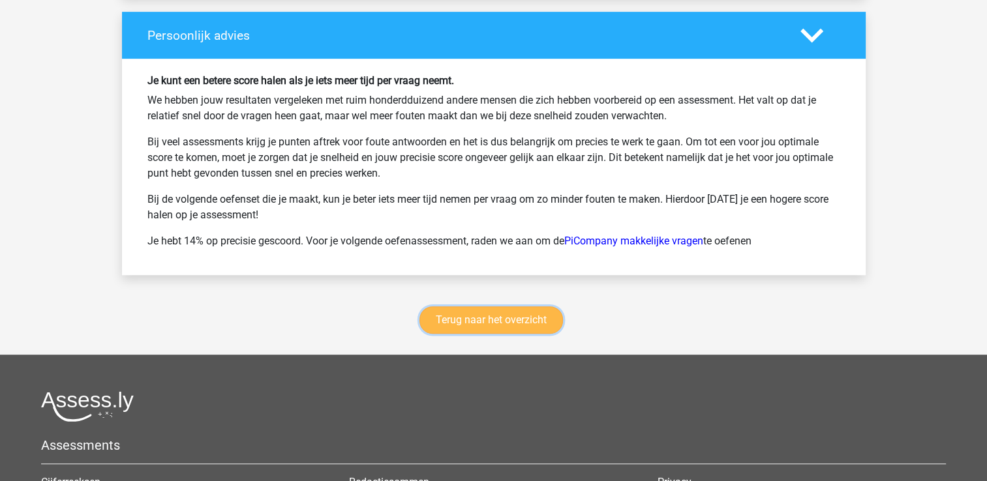
click at [522, 307] on link "Terug naar het overzicht" at bounding box center [490, 320] width 143 height 27
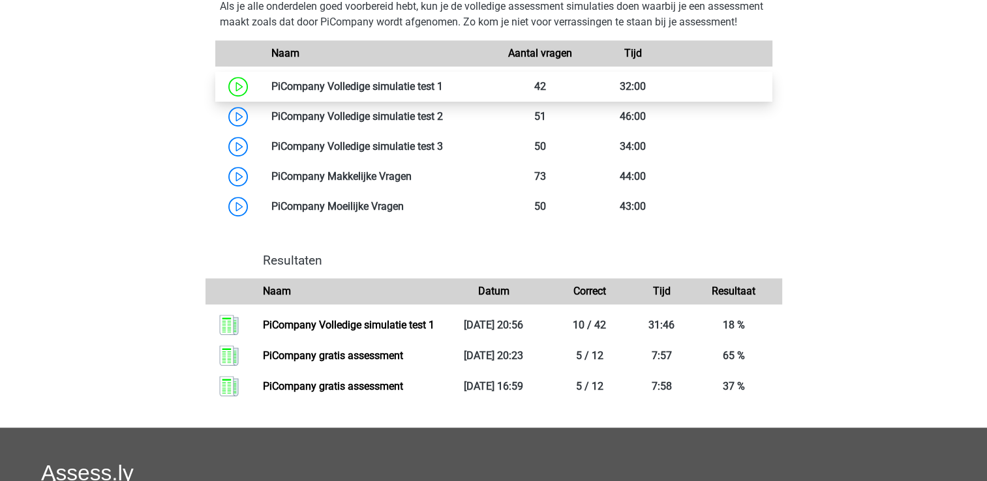
scroll to position [913, 0]
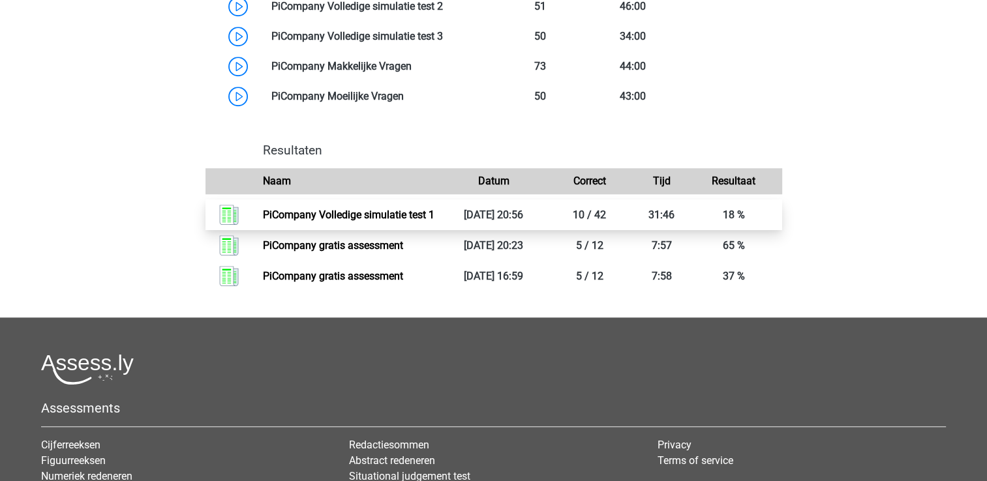
click at [347, 221] on link "PiCompany Volledige simulatie test 1" at bounding box center [349, 215] width 172 height 12
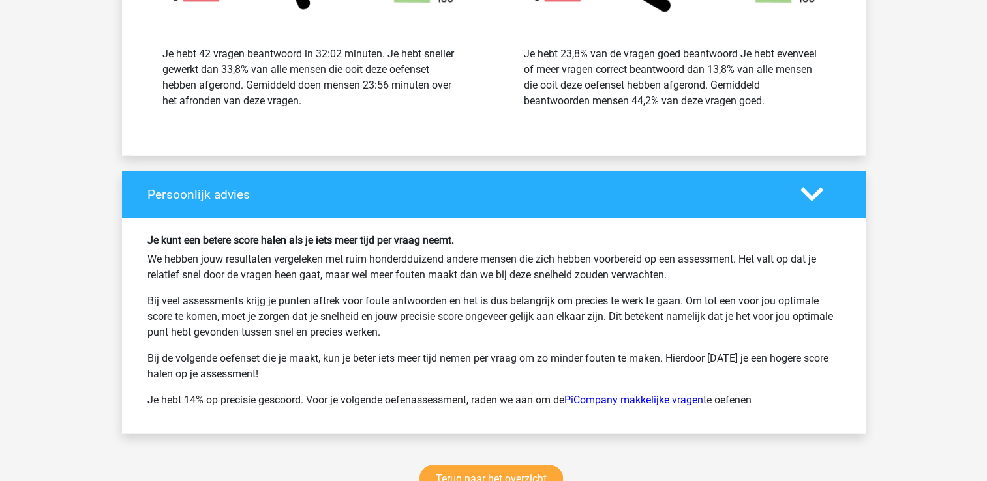
scroll to position [3326, 0]
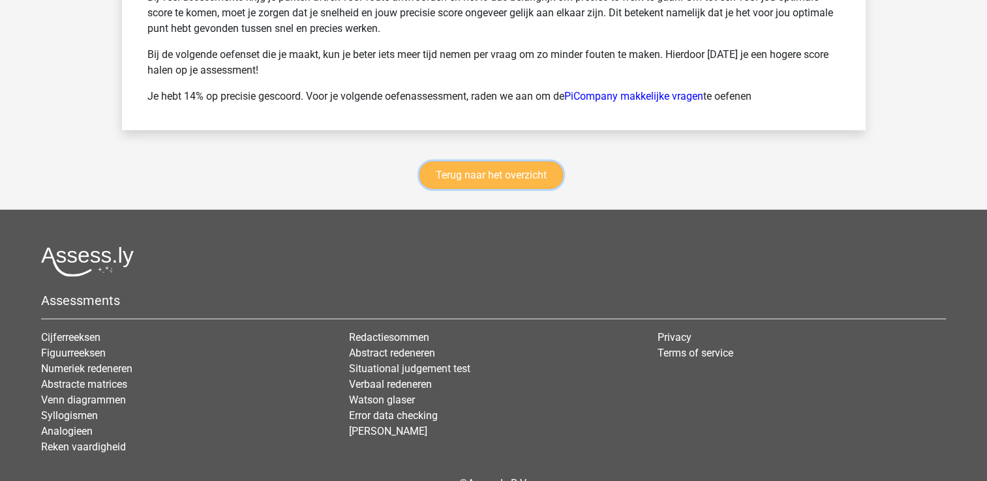
click at [520, 166] on link "Terug naar het overzicht" at bounding box center [490, 175] width 143 height 27
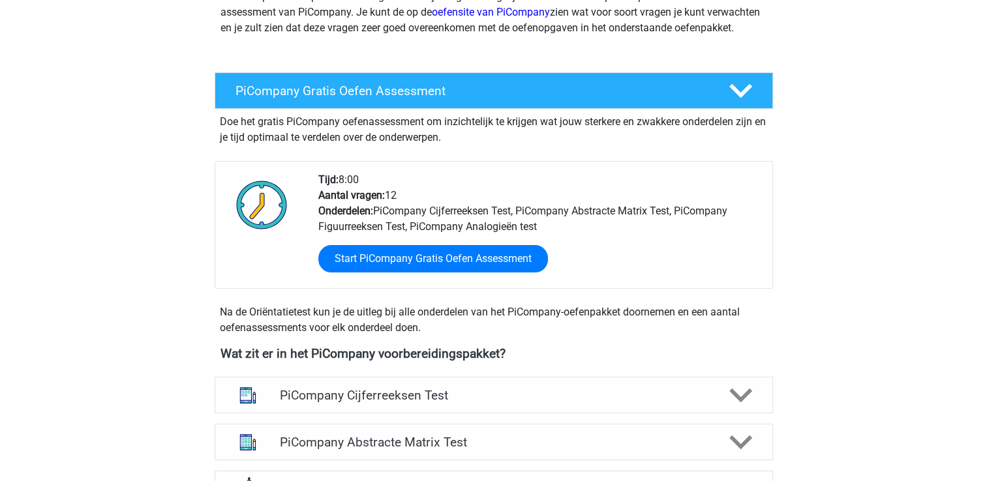
scroll to position [196, 0]
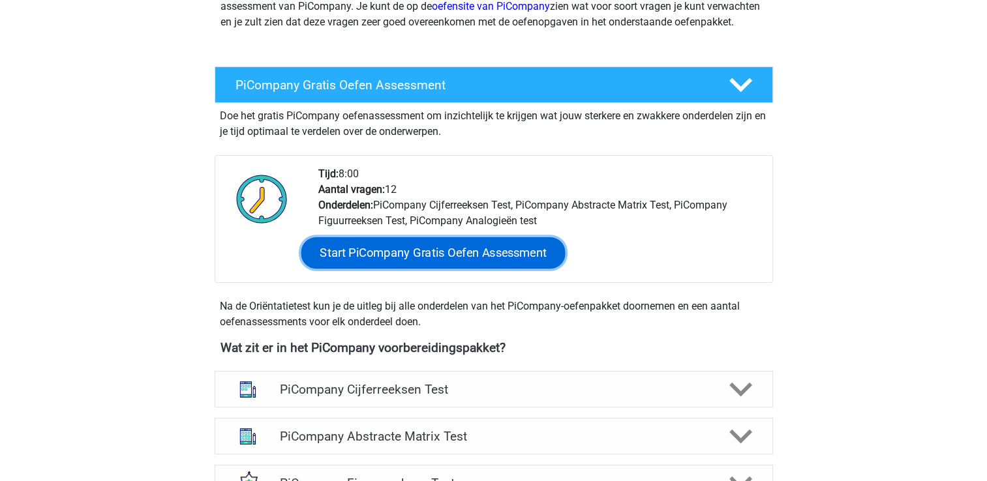
click at [400, 269] on link "Start PiCompany Gratis Oefen Assessment" at bounding box center [433, 252] width 264 height 31
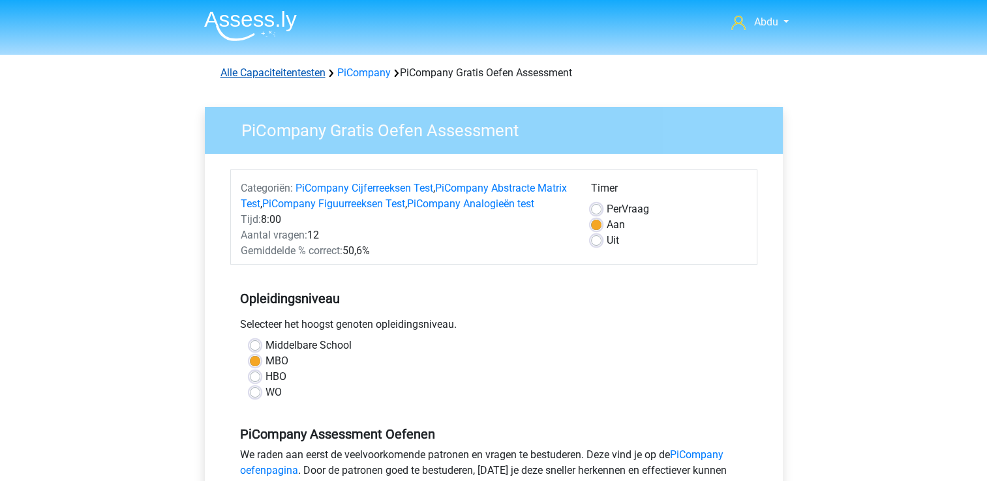
click at [308, 67] on link "Alle Capaciteitentesten" at bounding box center [272, 73] width 105 height 12
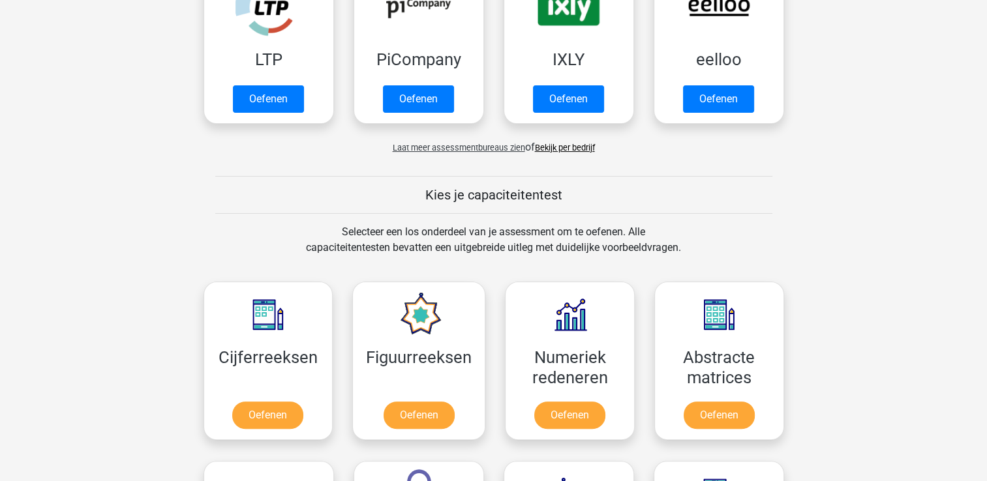
scroll to position [457, 0]
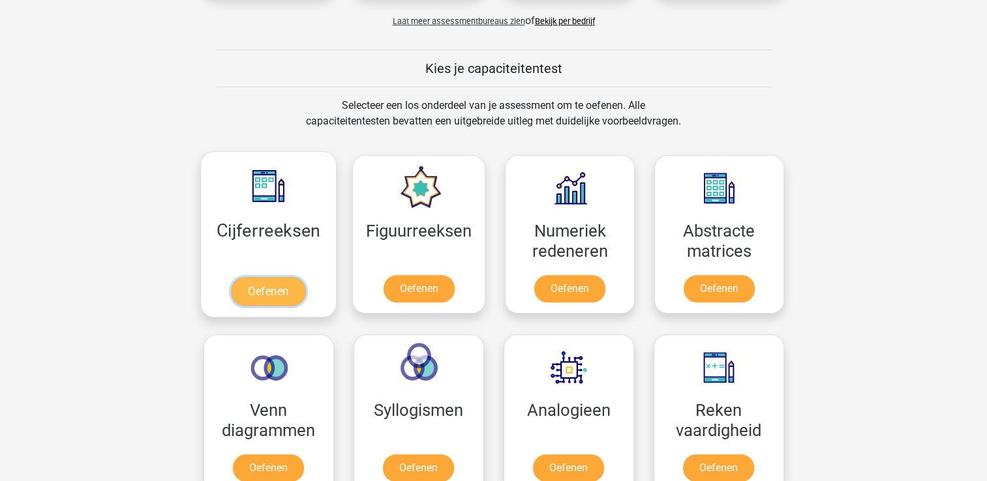
click at [284, 294] on link "Oefenen" at bounding box center [268, 291] width 74 height 29
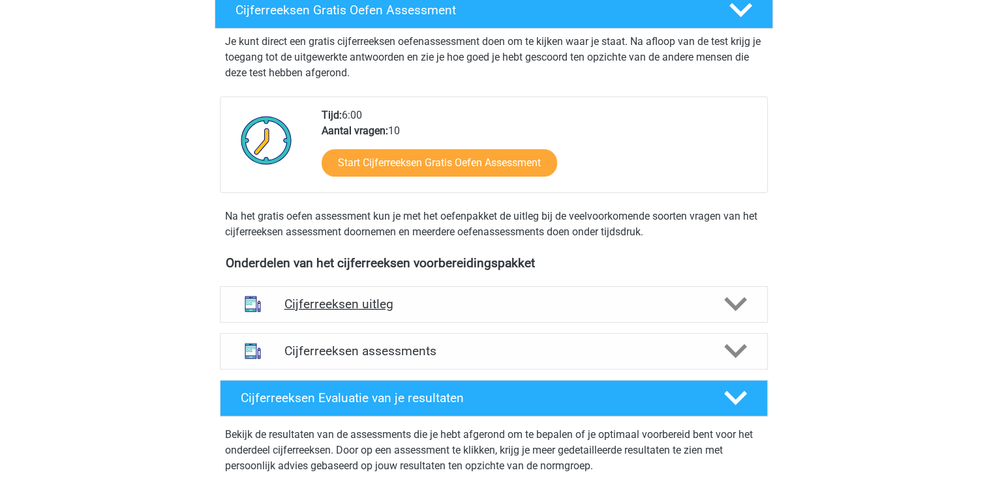
scroll to position [261, 0]
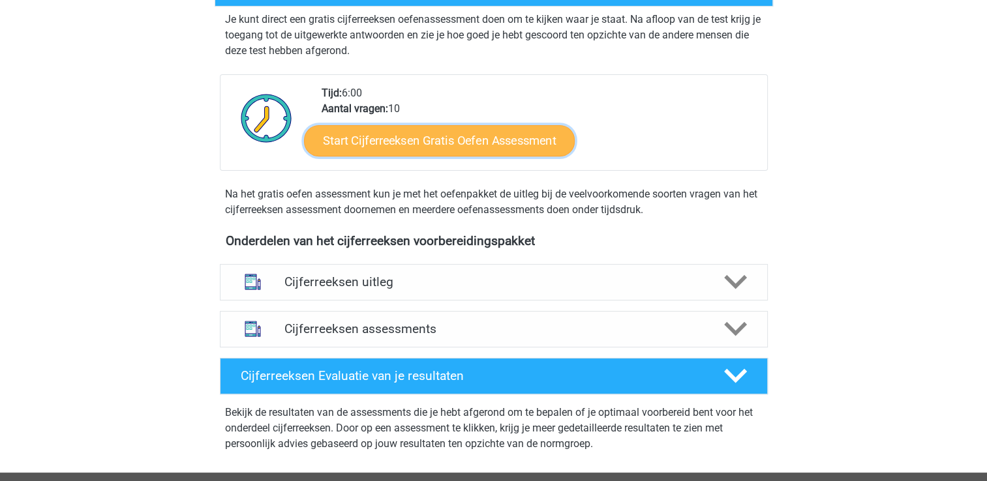
click at [481, 156] on link "Start Cijferreeksen Gratis Oefen Assessment" at bounding box center [439, 140] width 271 height 31
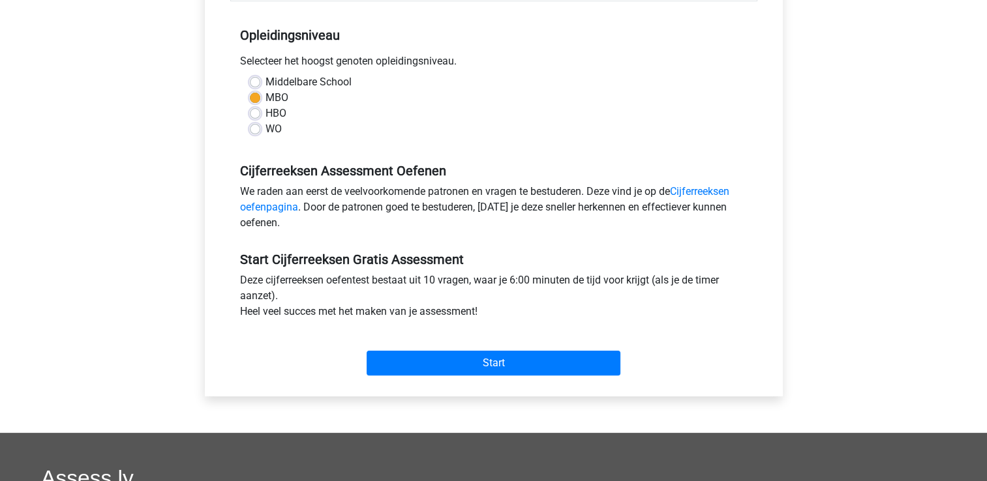
scroll to position [261, 0]
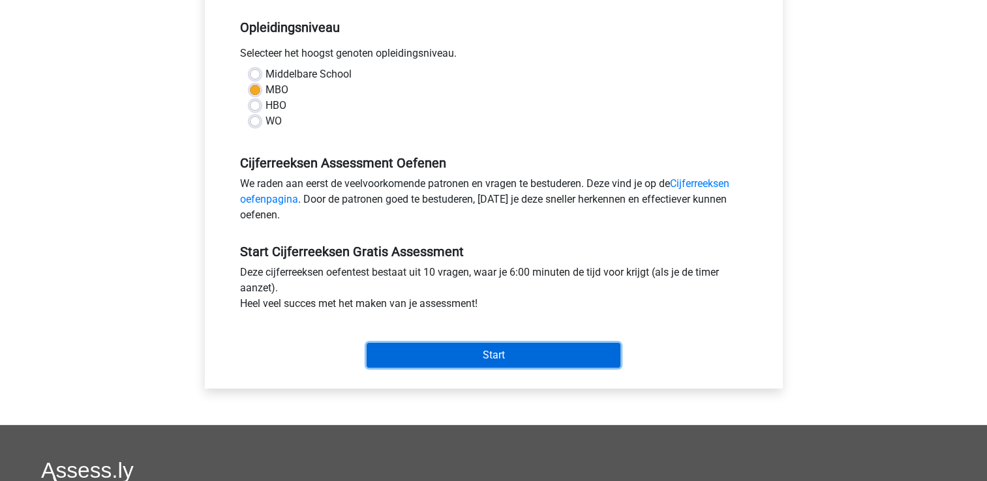
click at [552, 355] on input "Start" at bounding box center [494, 355] width 254 height 25
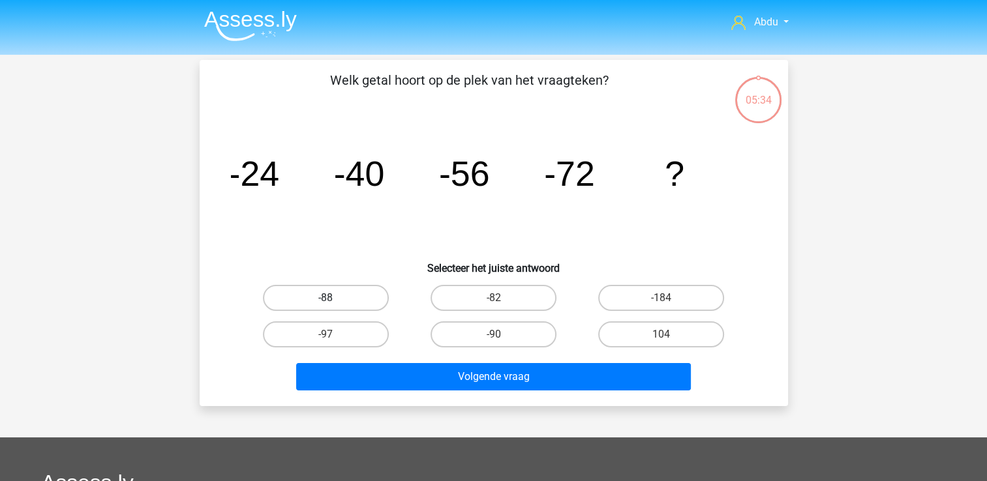
click at [350, 292] on label "-88" at bounding box center [326, 298] width 126 height 26
click at [334, 298] on input "-88" at bounding box center [329, 302] width 8 height 8
radio input "true"
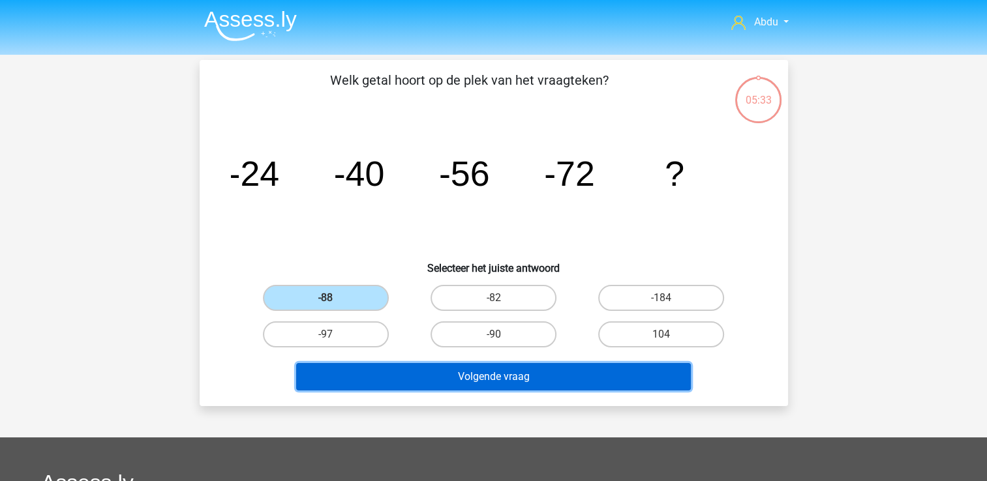
click at [497, 369] on button "Volgende vraag" at bounding box center [493, 376] width 395 height 27
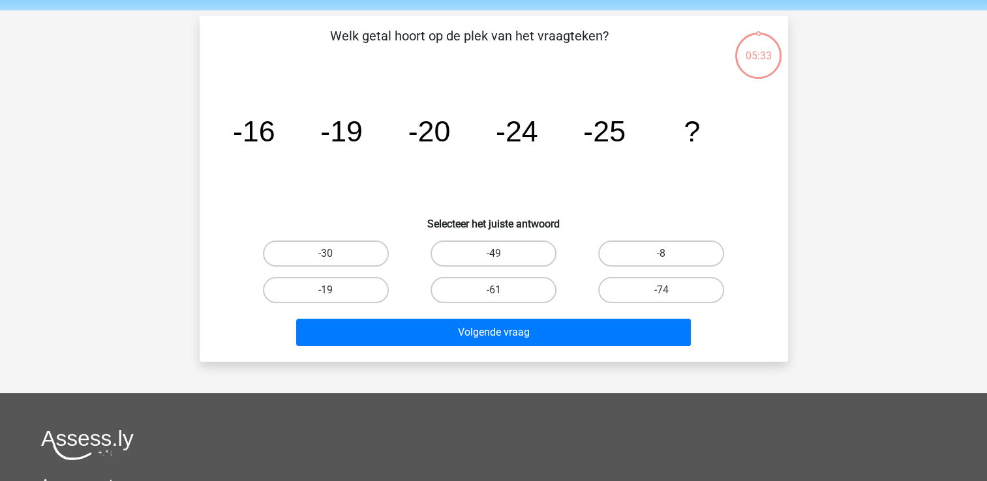
scroll to position [60, 0]
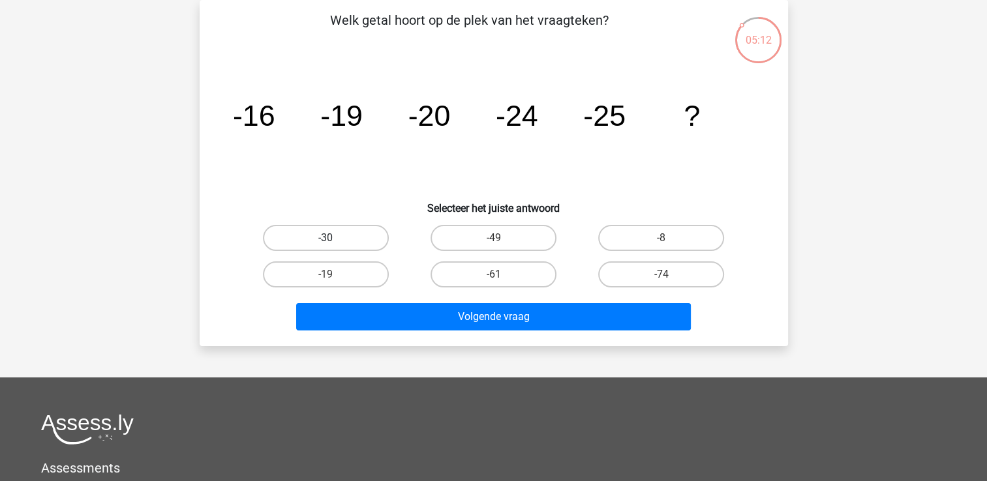
click at [363, 240] on label "-30" at bounding box center [326, 238] width 126 height 26
click at [334, 240] on input "-30" at bounding box center [329, 242] width 8 height 8
radio input "true"
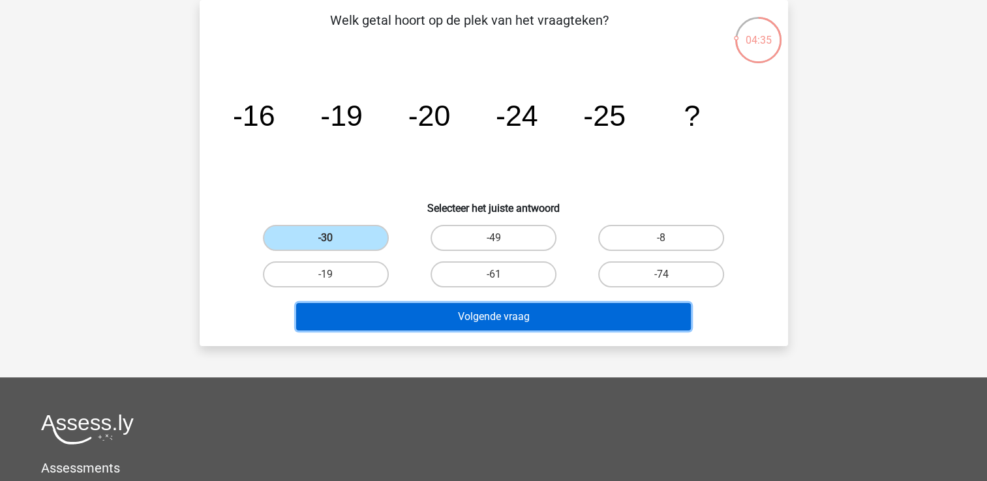
click at [549, 317] on button "Volgende vraag" at bounding box center [493, 316] width 395 height 27
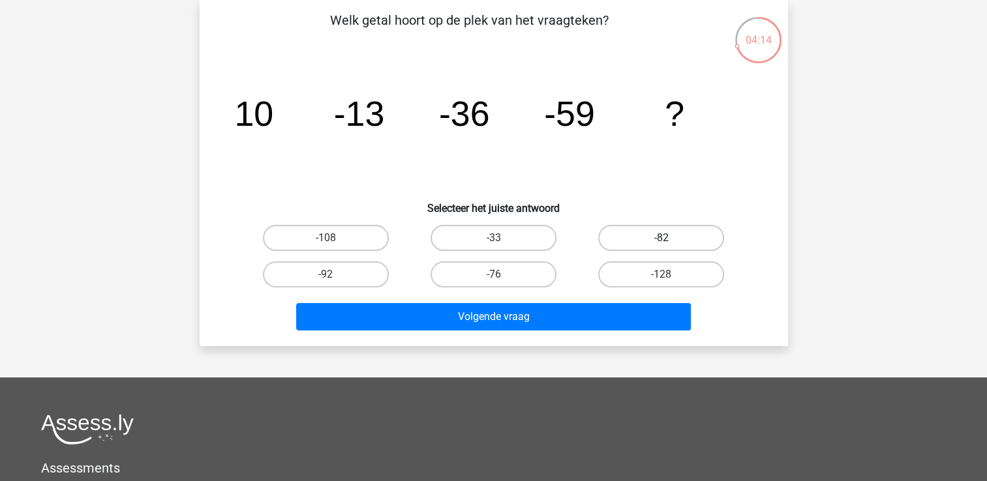
click at [695, 236] on label "-82" at bounding box center [661, 238] width 126 height 26
click at [670, 238] on input "-82" at bounding box center [665, 242] width 8 height 8
radio input "true"
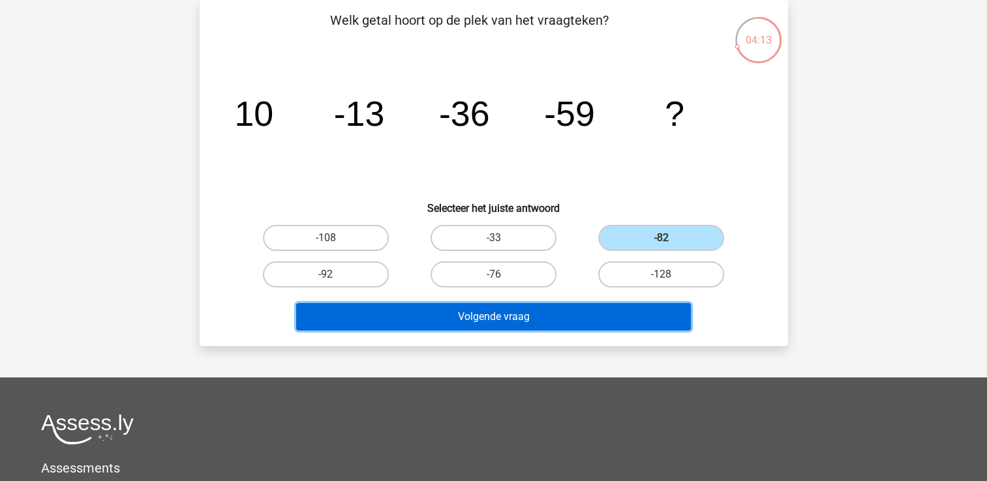
click at [602, 317] on button "Volgende vraag" at bounding box center [493, 316] width 395 height 27
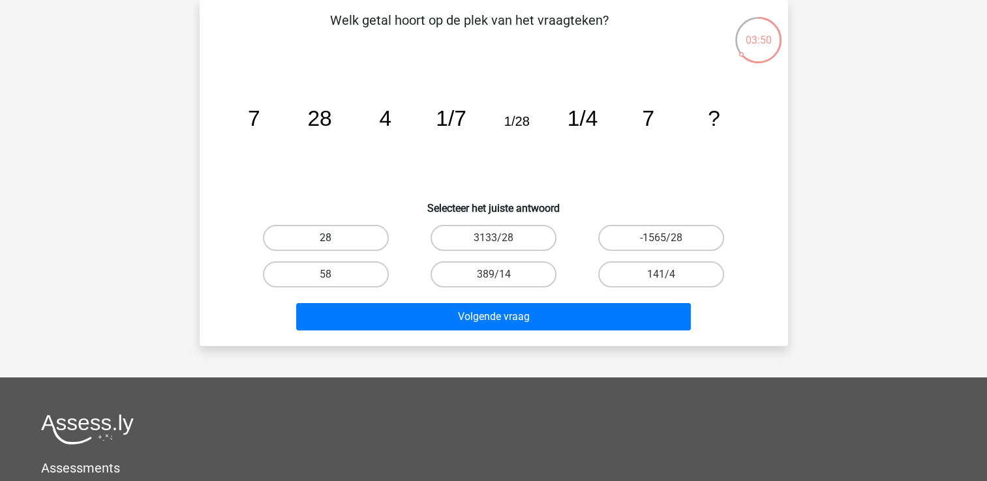
click at [360, 234] on label "28" at bounding box center [326, 238] width 126 height 26
click at [334, 238] on input "28" at bounding box center [329, 242] width 8 height 8
radio input "true"
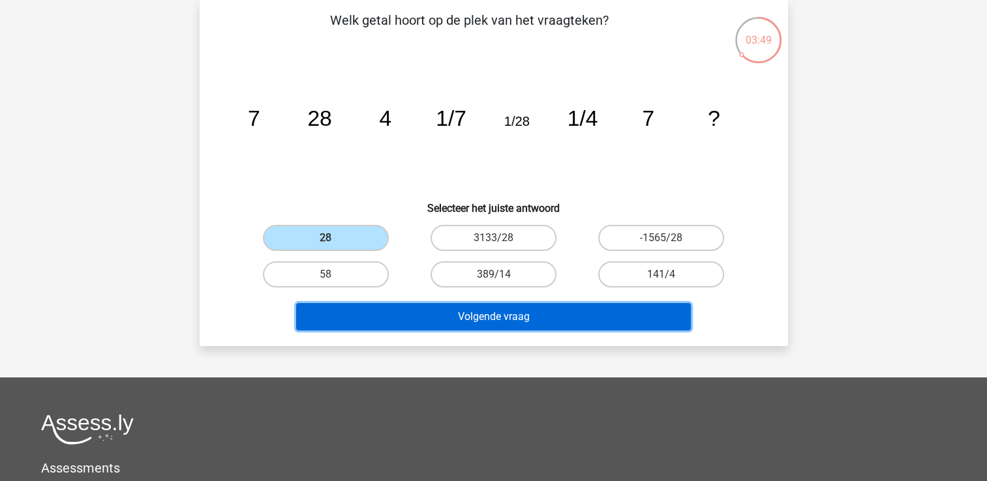
click at [515, 321] on button "Volgende vraag" at bounding box center [493, 316] width 395 height 27
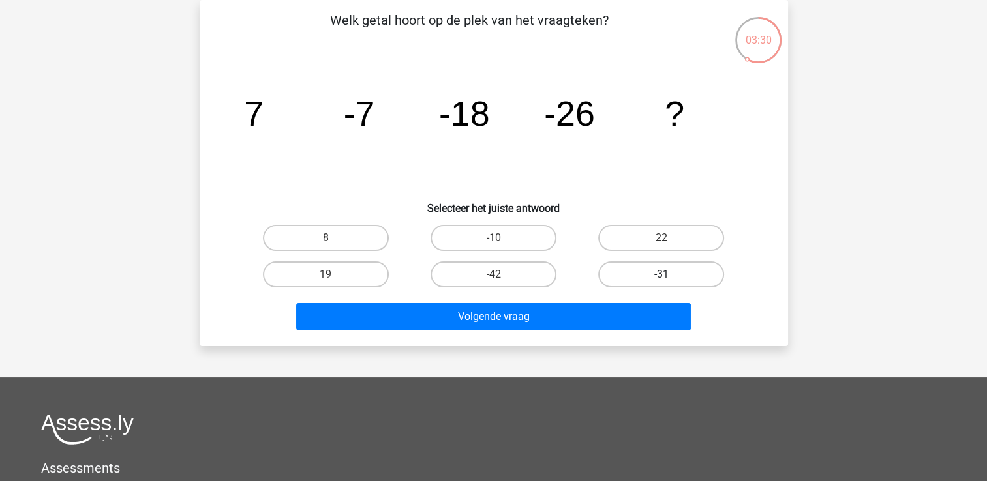
click at [655, 274] on label "-31" at bounding box center [661, 275] width 126 height 26
click at [661, 275] on input "-31" at bounding box center [665, 279] width 8 height 8
radio input "true"
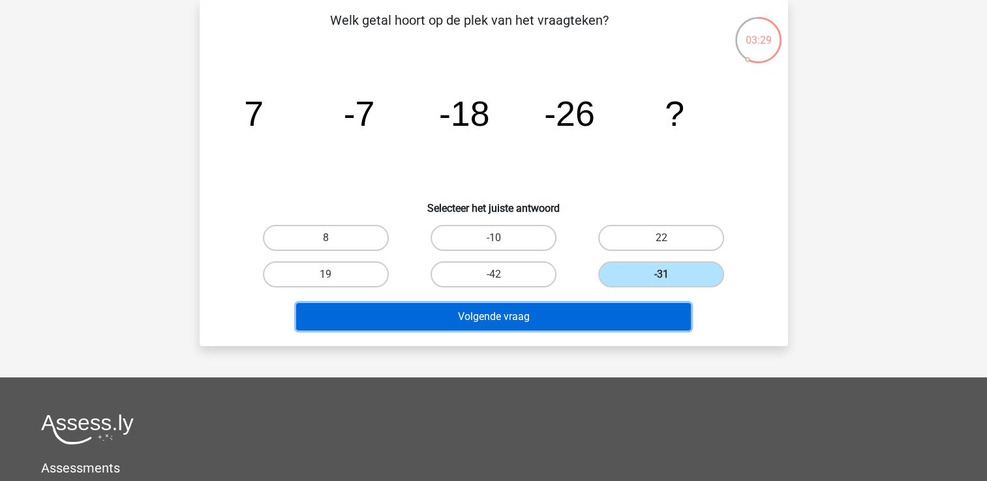
click at [591, 316] on button "Volgende vraag" at bounding box center [493, 316] width 395 height 27
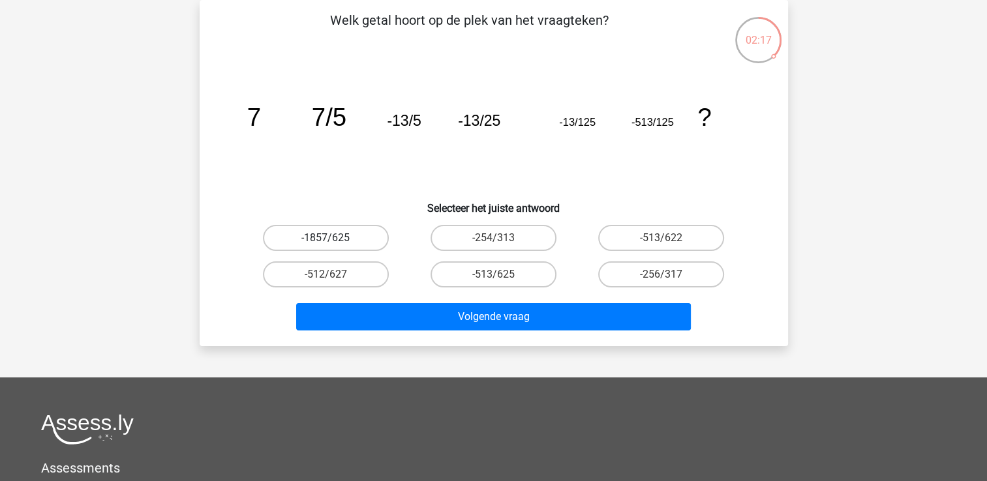
click at [369, 236] on label "-1857/625" at bounding box center [326, 238] width 126 height 26
click at [334, 238] on input "-1857/625" at bounding box center [329, 242] width 8 height 8
radio input "true"
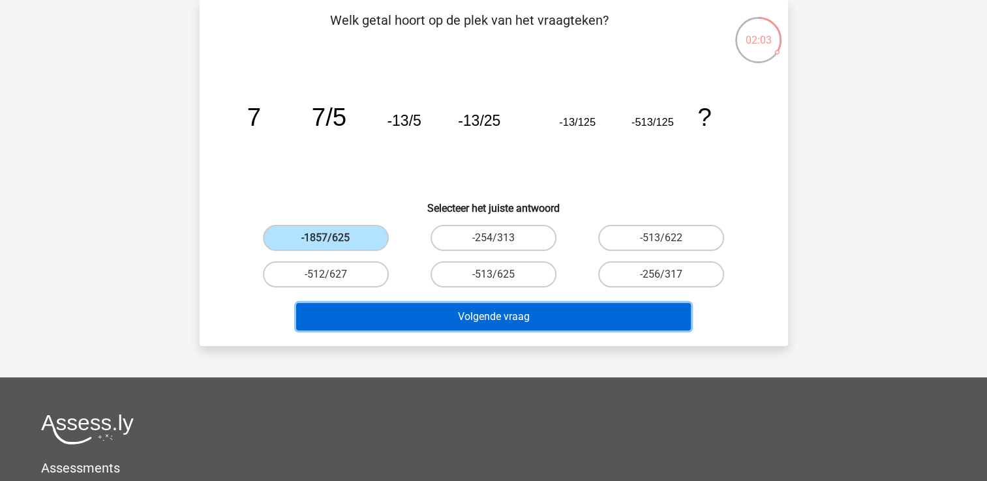
click at [489, 314] on button "Volgende vraag" at bounding box center [493, 316] width 395 height 27
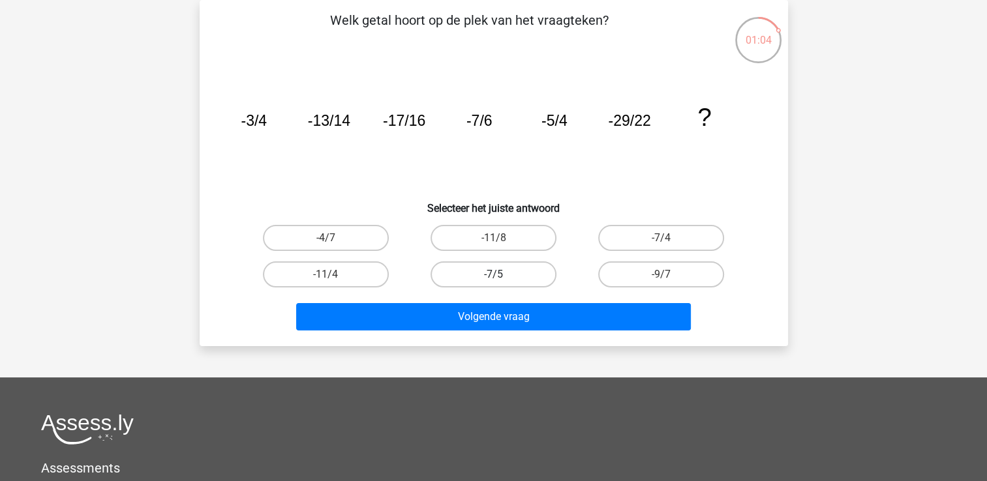
click at [520, 273] on label "-7/5" at bounding box center [493, 275] width 126 height 26
click at [502, 275] on input "-7/5" at bounding box center [497, 279] width 8 height 8
radio input "true"
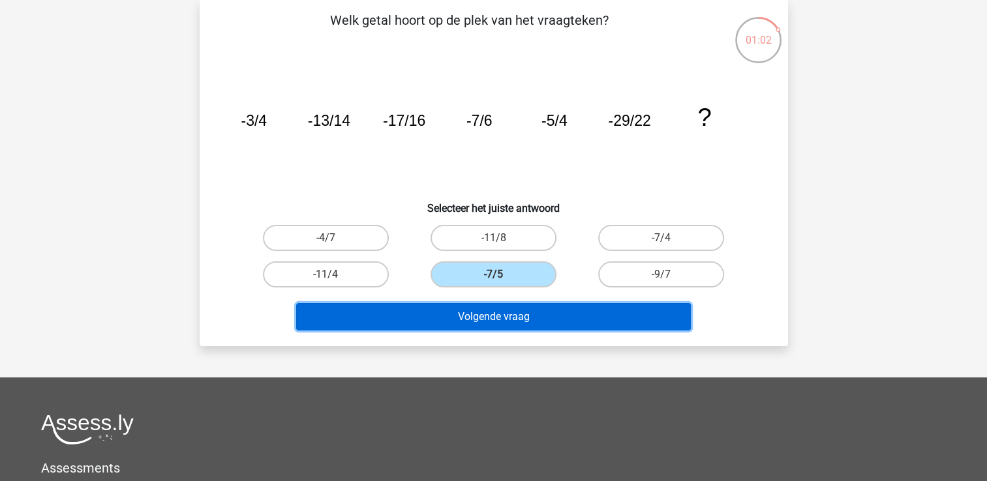
click at [522, 316] on button "Volgende vraag" at bounding box center [493, 316] width 395 height 27
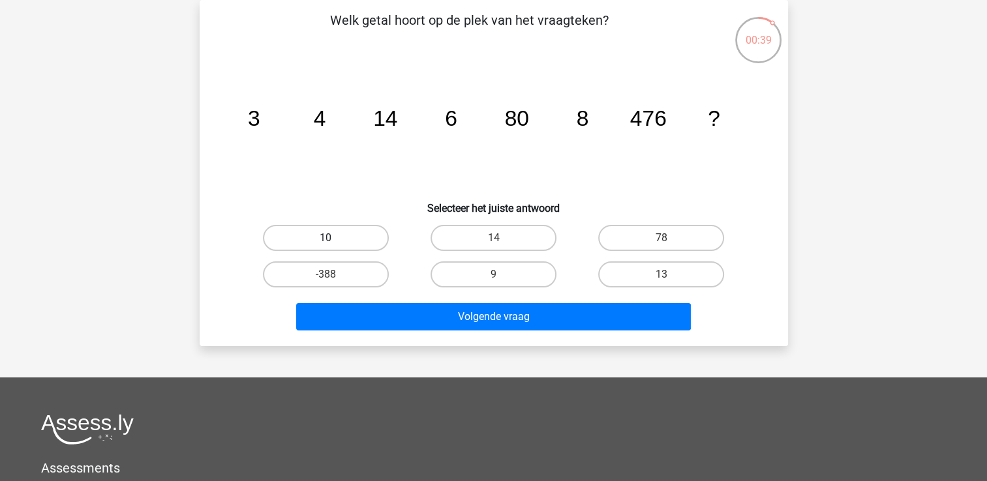
click at [372, 229] on label "10" at bounding box center [326, 238] width 126 height 26
click at [334, 238] on input "10" at bounding box center [329, 242] width 8 height 8
radio input "true"
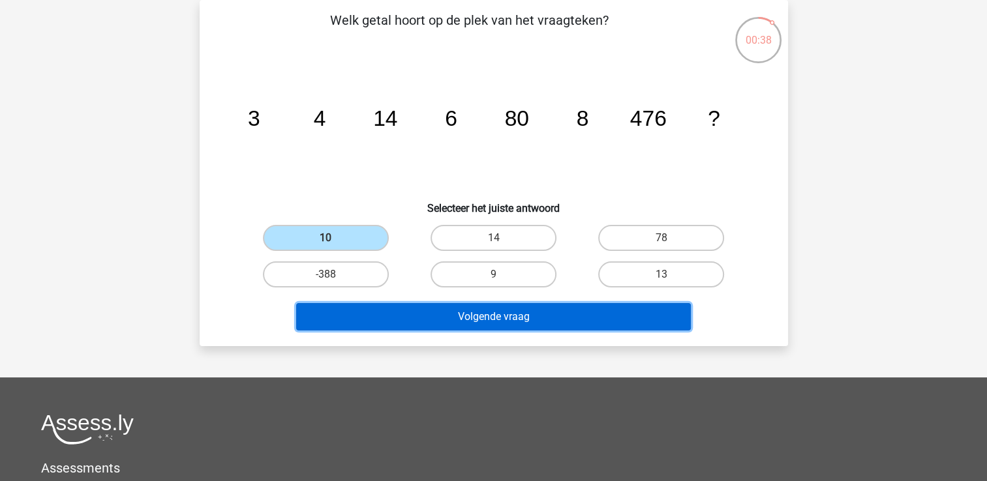
click at [522, 313] on button "Volgende vraag" at bounding box center [493, 316] width 395 height 27
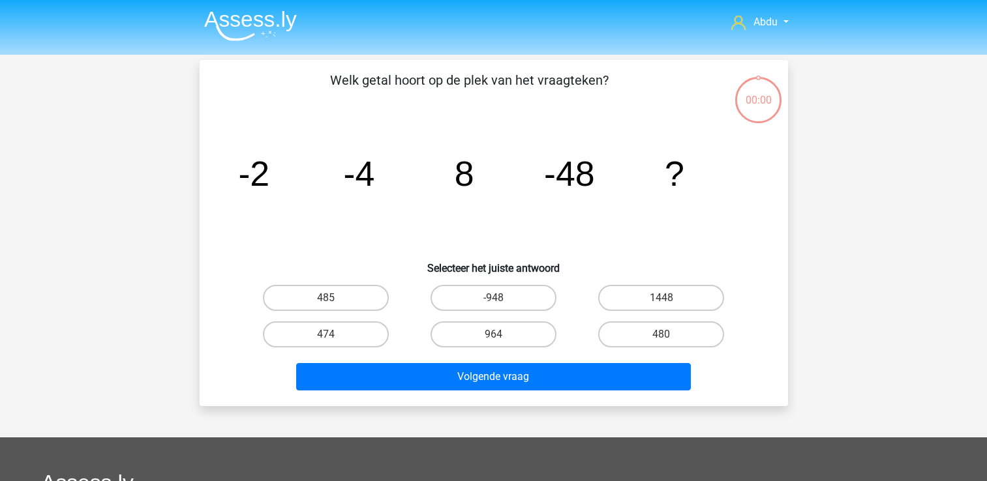
scroll to position [60, 0]
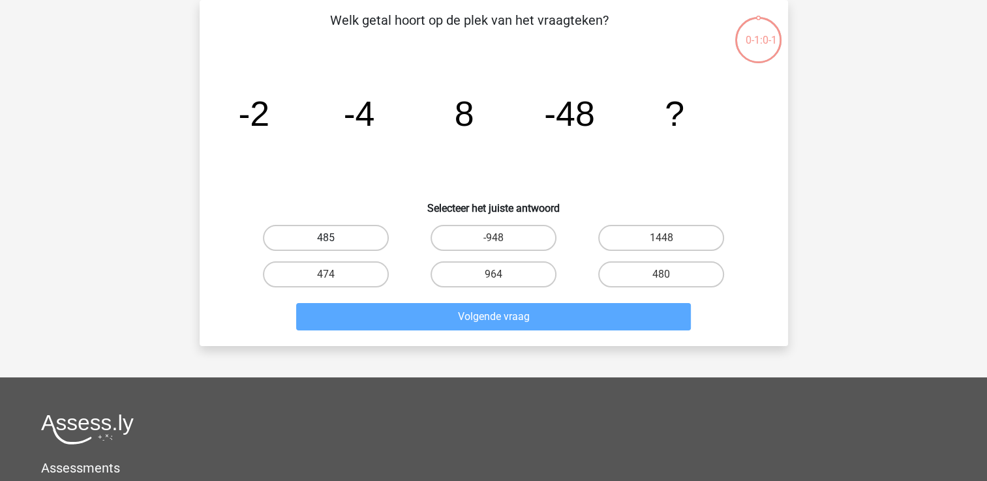
click at [344, 241] on label "485" at bounding box center [326, 238] width 126 height 26
click at [334, 241] on input "485" at bounding box center [329, 242] width 8 height 8
radio input "true"
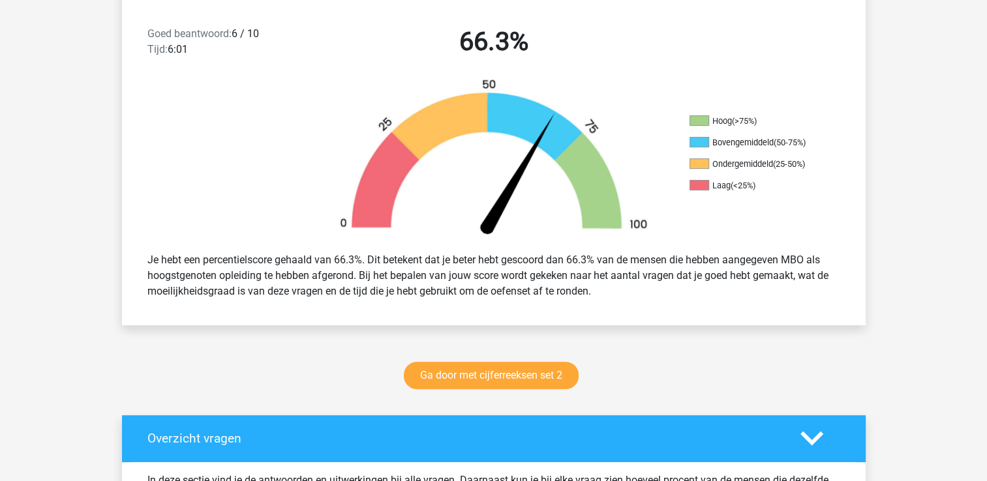
scroll to position [391, 0]
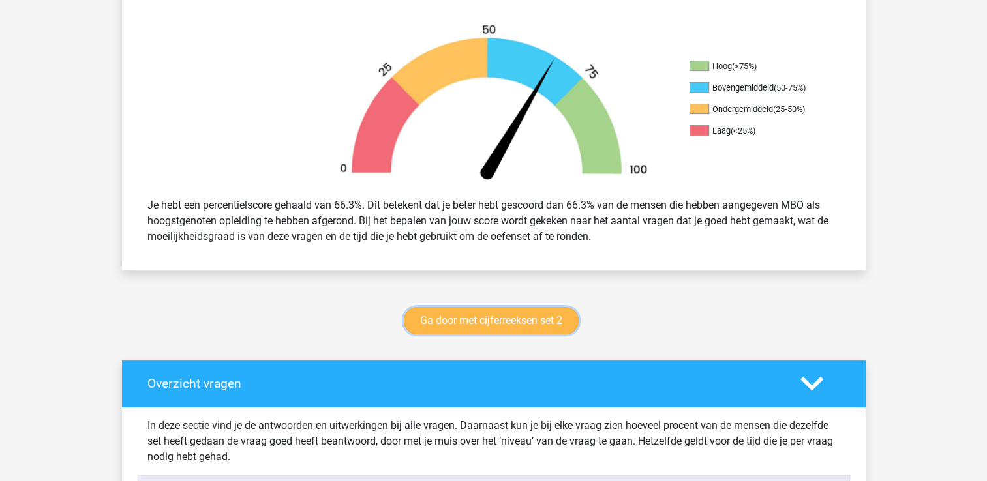
click at [560, 320] on link "Ga door met cijferreeksen set 2" at bounding box center [491, 320] width 175 height 27
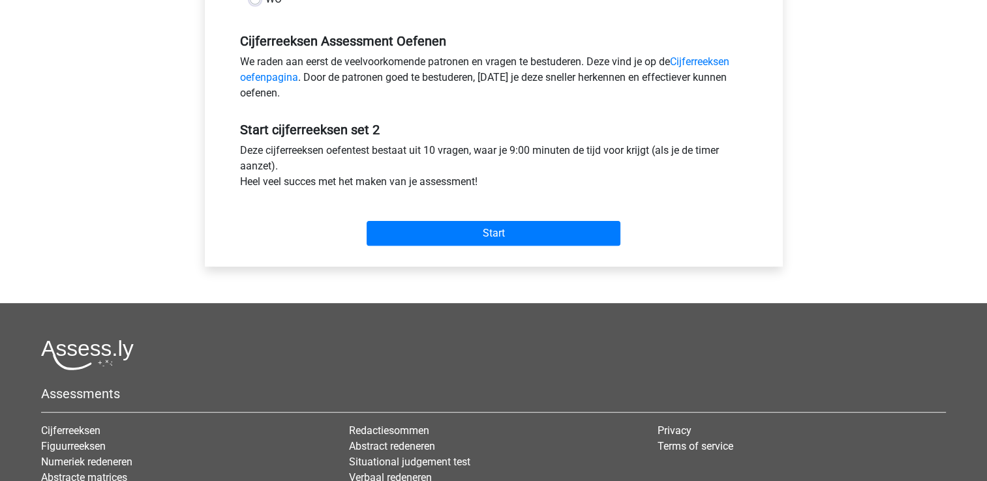
scroll to position [391, 0]
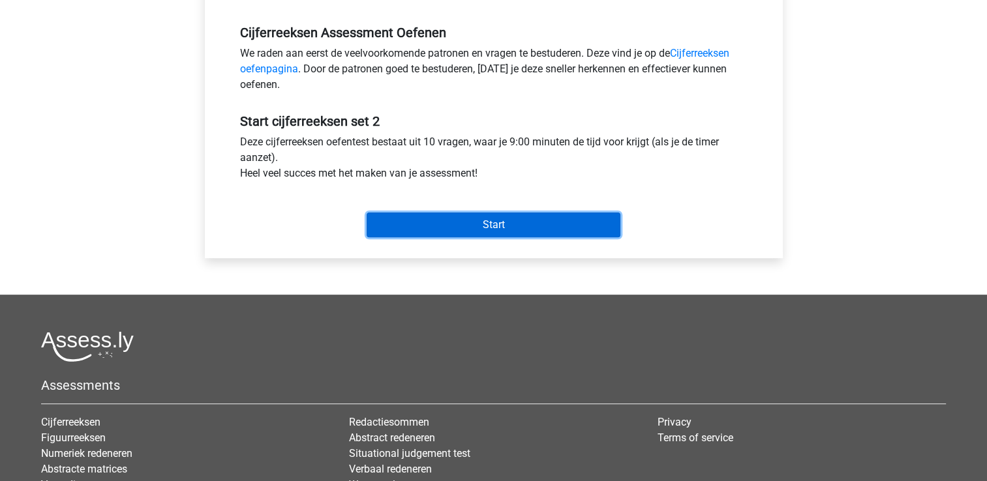
click at [558, 231] on input "Start" at bounding box center [494, 225] width 254 height 25
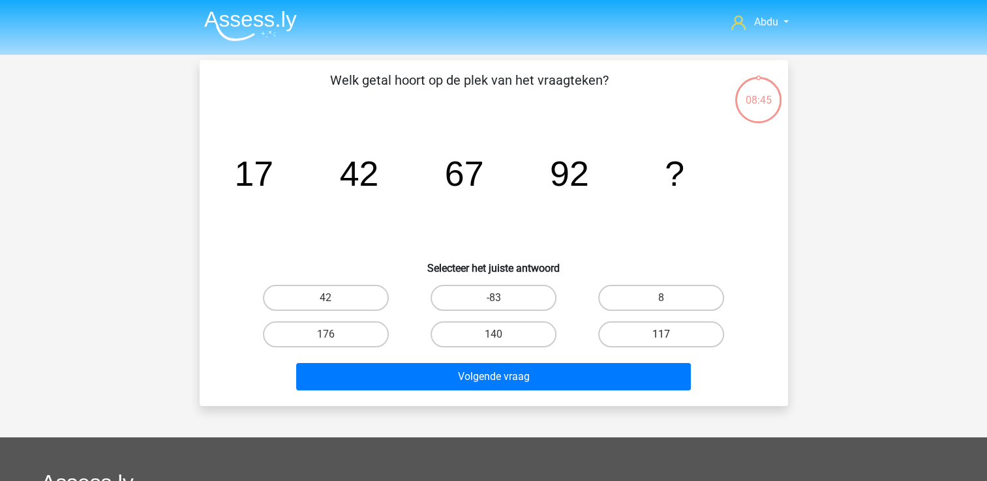
click at [702, 334] on label "117" at bounding box center [661, 335] width 126 height 26
click at [670, 335] on input "117" at bounding box center [665, 339] width 8 height 8
radio input "true"
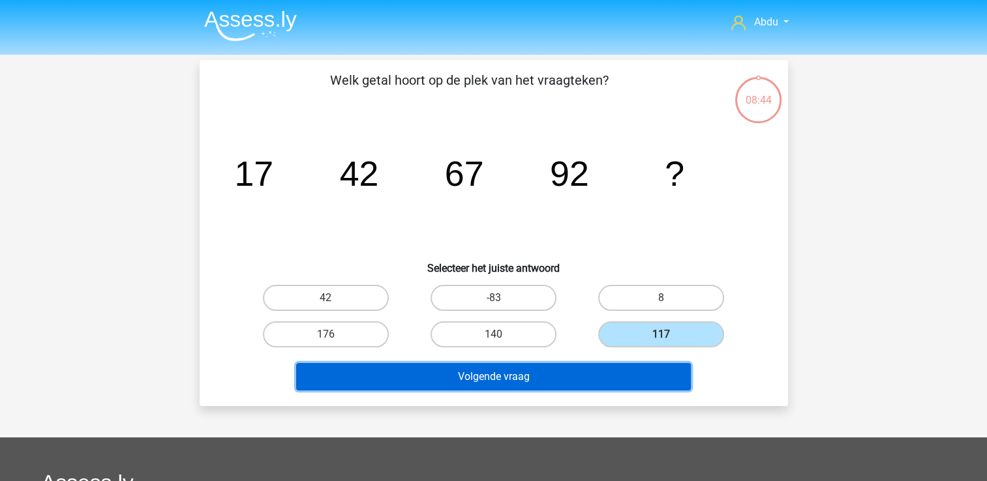
click at [642, 372] on button "Volgende vraag" at bounding box center [493, 376] width 395 height 27
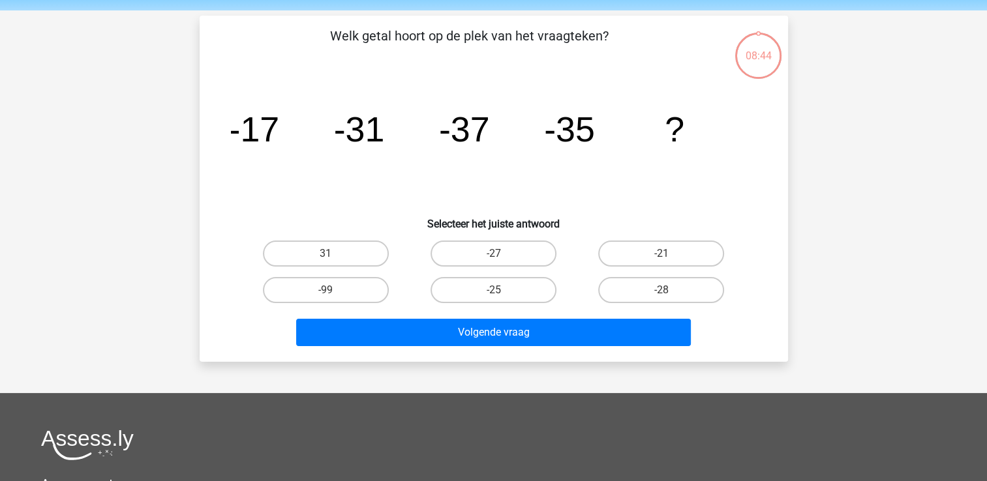
scroll to position [60, 0]
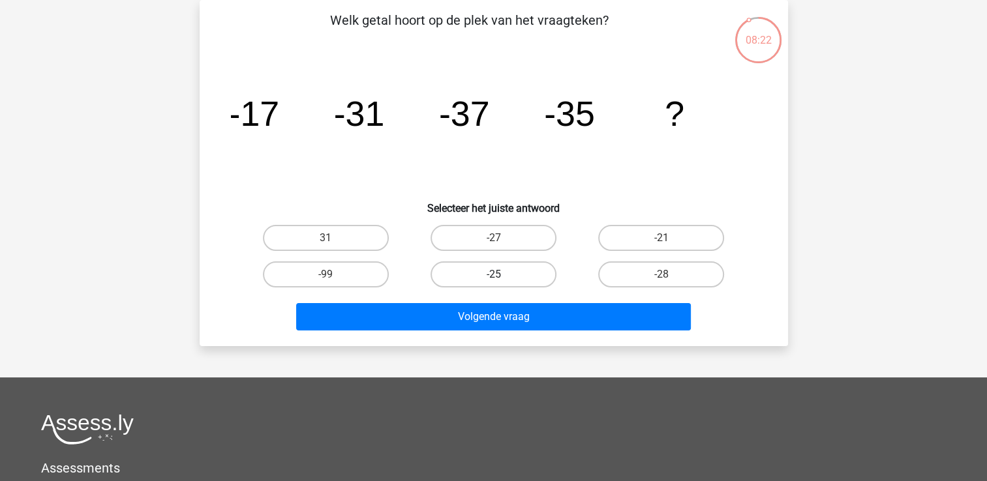
click at [521, 271] on label "-25" at bounding box center [493, 275] width 126 height 26
click at [502, 275] on input "-25" at bounding box center [497, 279] width 8 height 8
radio input "true"
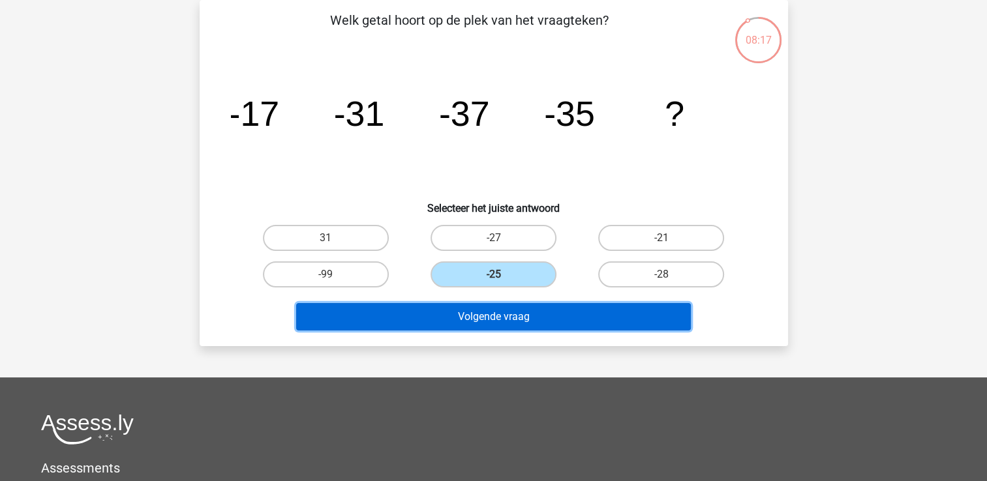
click at [558, 319] on button "Volgende vraag" at bounding box center [493, 316] width 395 height 27
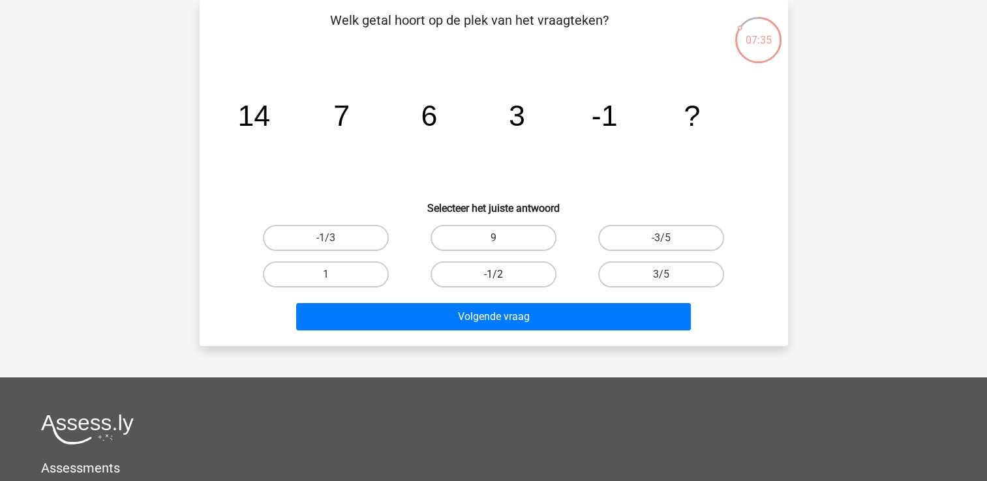
click at [508, 272] on label "-1/2" at bounding box center [493, 275] width 126 height 26
click at [502, 275] on input "-1/2" at bounding box center [497, 279] width 8 height 8
radio input "true"
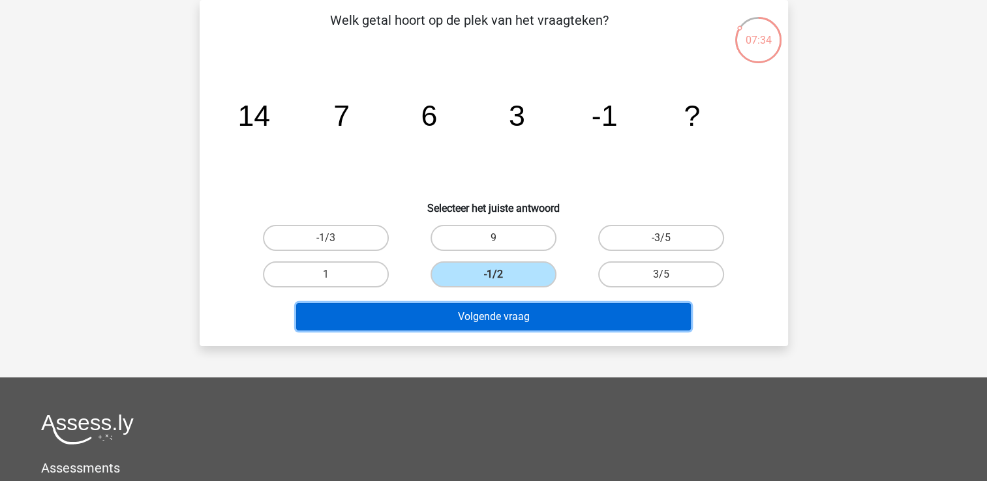
click at [548, 317] on button "Volgende vraag" at bounding box center [493, 316] width 395 height 27
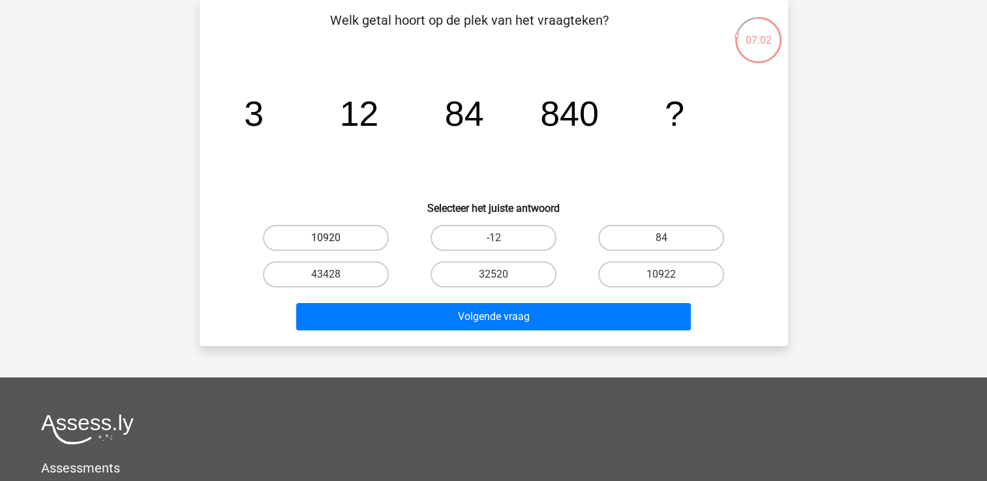
click at [357, 239] on label "10920" at bounding box center [326, 238] width 126 height 26
click at [334, 239] on input "10920" at bounding box center [329, 242] width 8 height 8
radio input "true"
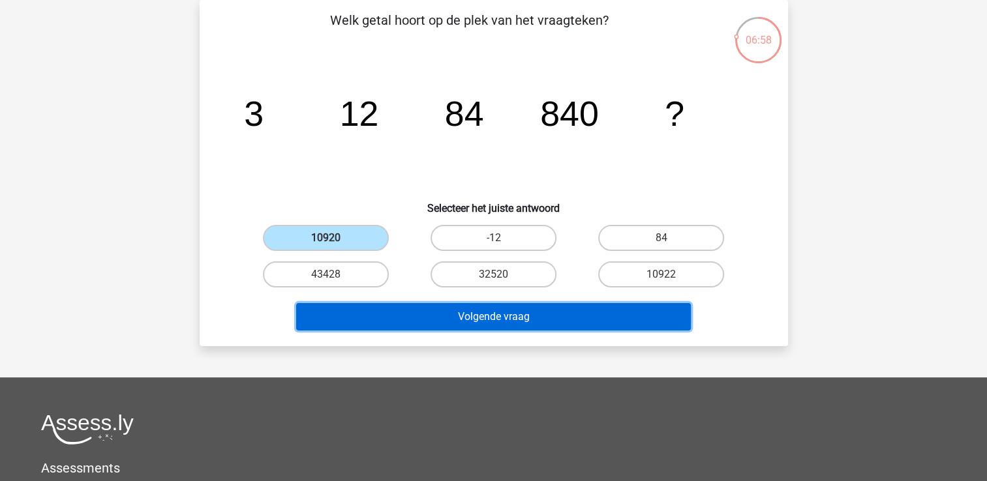
click at [618, 322] on button "Volgende vraag" at bounding box center [493, 316] width 395 height 27
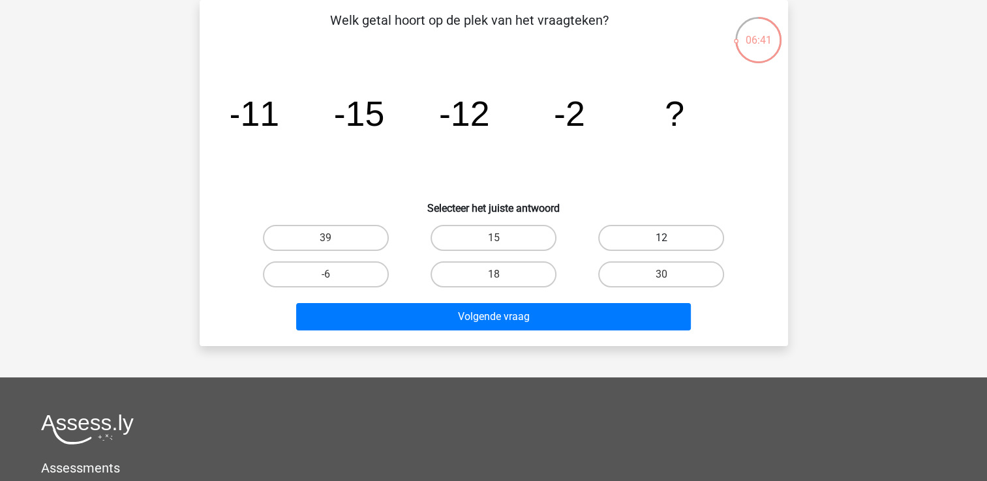
drag, startPoint x: 620, startPoint y: 234, endPoint x: 626, endPoint y: 237, distance: 7.3
click at [621, 233] on label "12" at bounding box center [661, 238] width 126 height 26
click at [661, 238] on input "12" at bounding box center [665, 242] width 8 height 8
radio input "true"
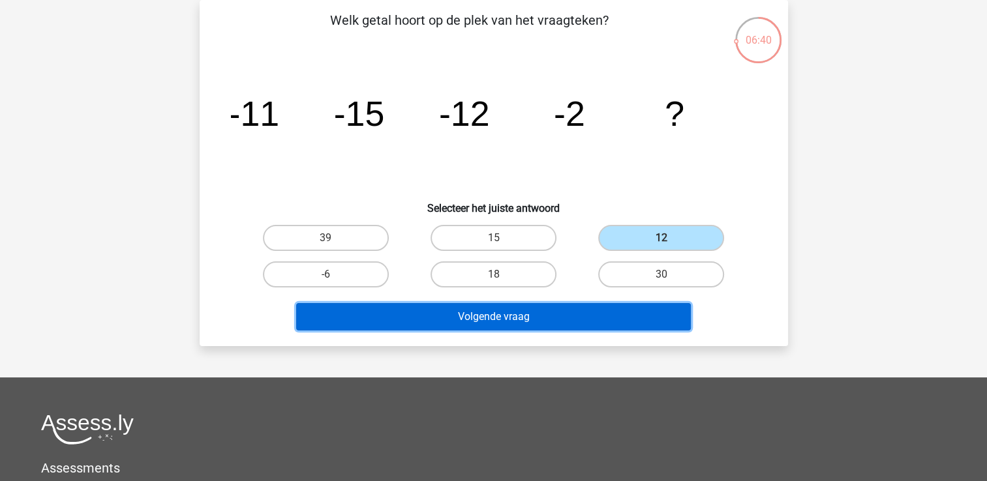
click at [547, 316] on button "Volgende vraag" at bounding box center [493, 316] width 395 height 27
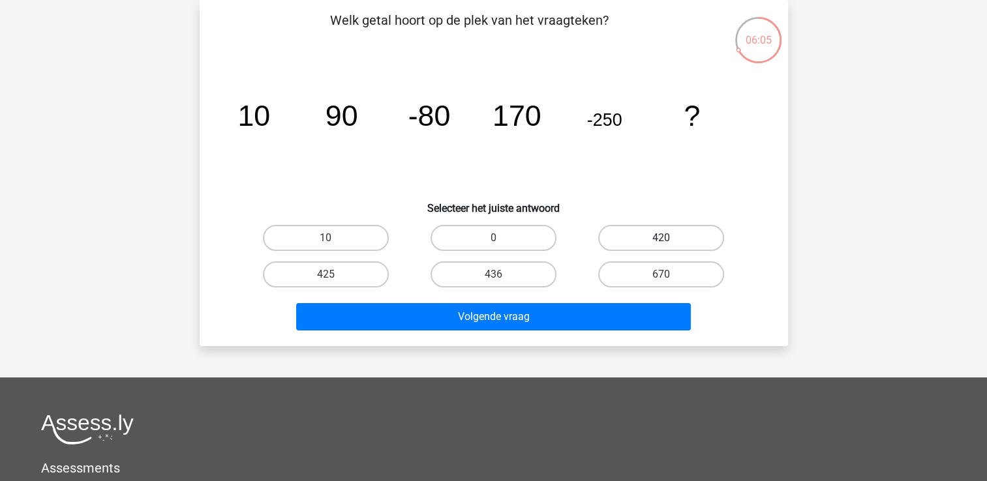
click at [635, 239] on label "420" at bounding box center [661, 238] width 126 height 26
click at [661, 239] on input "420" at bounding box center [665, 242] width 8 height 8
radio input "true"
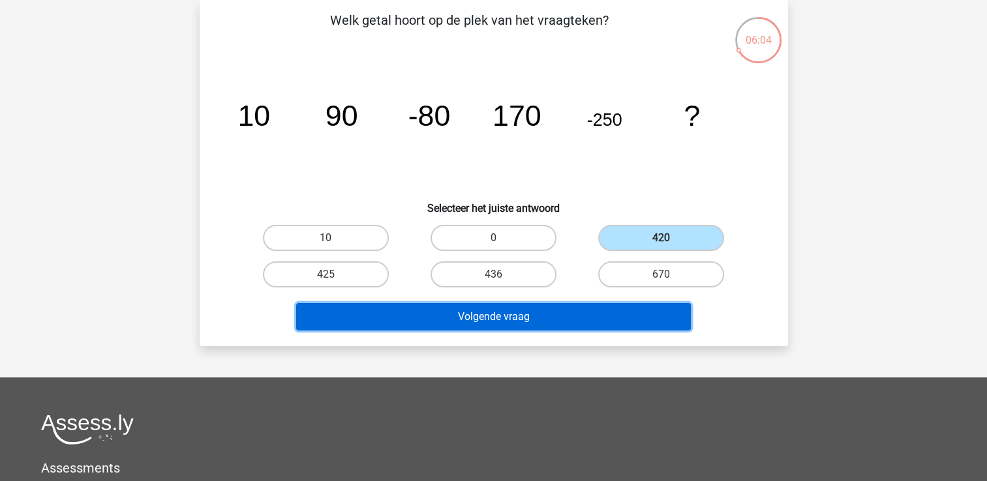
click at [598, 322] on button "Volgende vraag" at bounding box center [493, 316] width 395 height 27
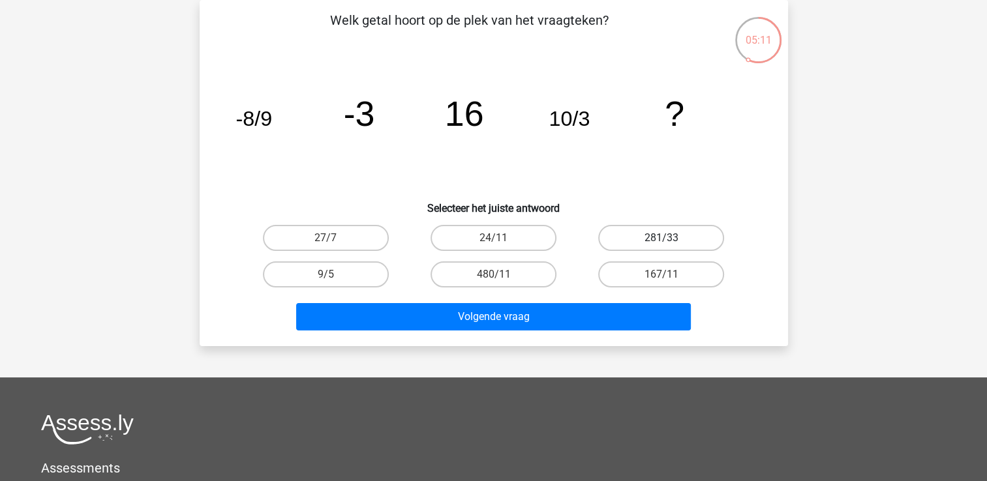
click at [659, 237] on label "281/33" at bounding box center [661, 238] width 126 height 26
click at [661, 238] on input "281/33" at bounding box center [665, 242] width 8 height 8
radio input "true"
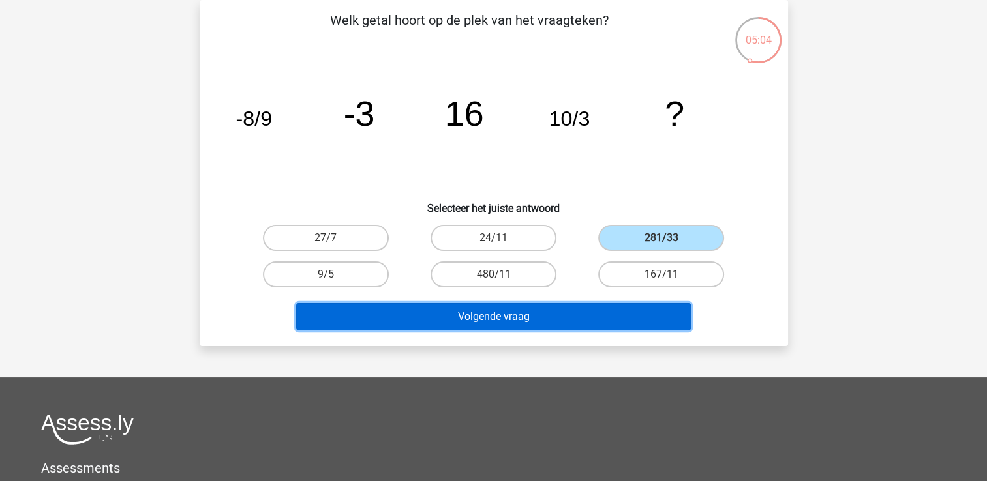
click at [571, 314] on button "Volgende vraag" at bounding box center [493, 316] width 395 height 27
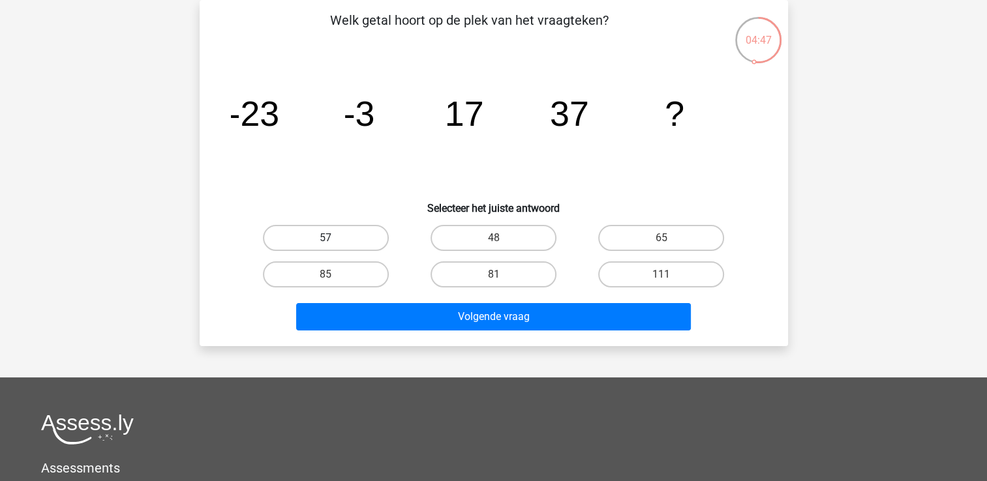
click at [323, 236] on label "57" at bounding box center [326, 238] width 126 height 26
click at [325, 238] on input "57" at bounding box center [329, 242] width 8 height 8
radio input "true"
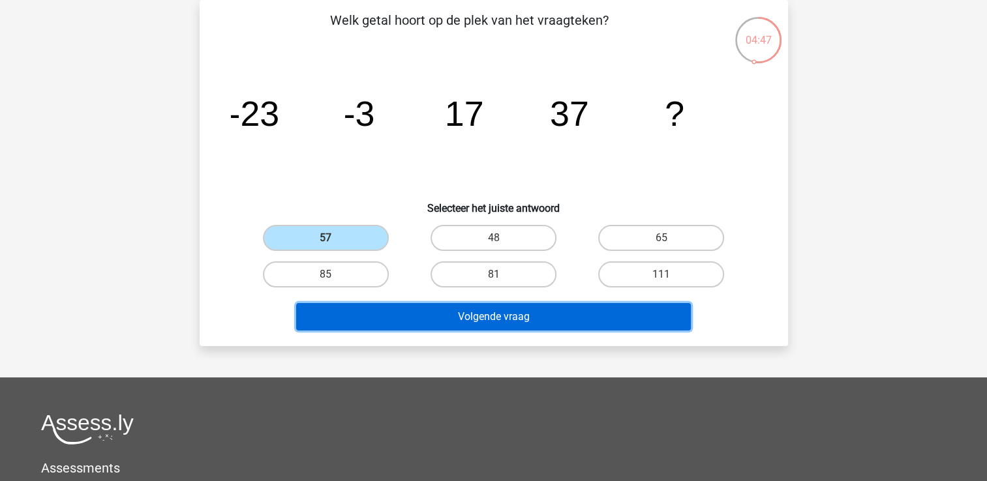
click at [552, 312] on button "Volgende vraag" at bounding box center [493, 316] width 395 height 27
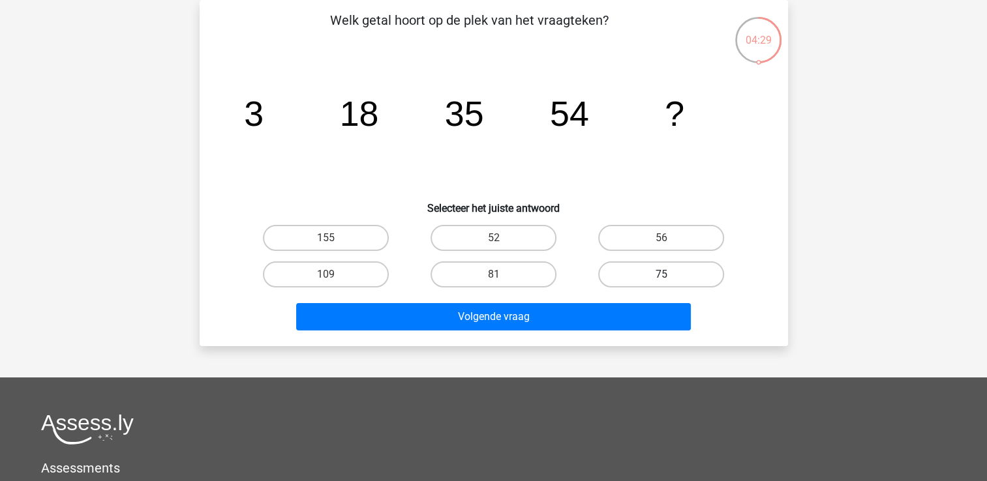
drag, startPoint x: 665, startPoint y: 265, endPoint x: 672, endPoint y: 274, distance: 11.2
click at [667, 264] on label "75" at bounding box center [661, 275] width 126 height 26
click at [667, 275] on input "75" at bounding box center [665, 279] width 8 height 8
radio input "true"
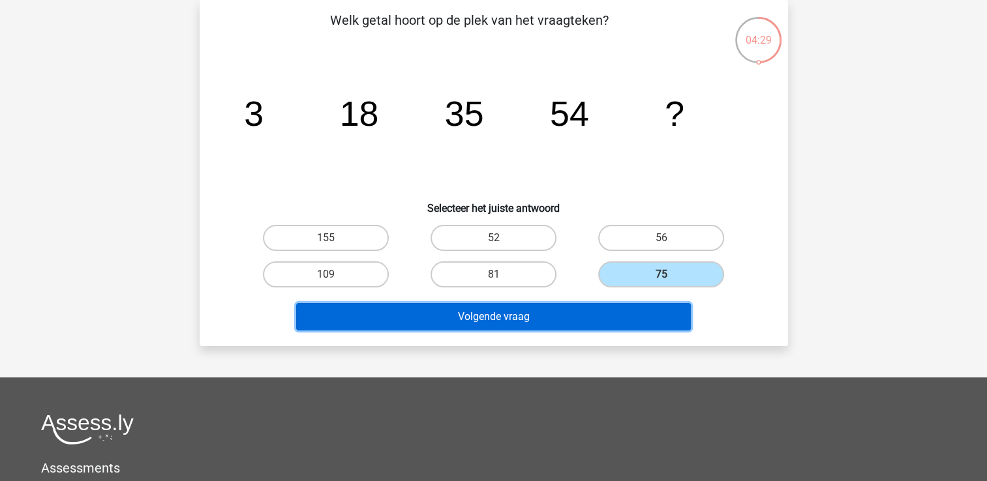
click at [652, 304] on button "Volgende vraag" at bounding box center [493, 316] width 395 height 27
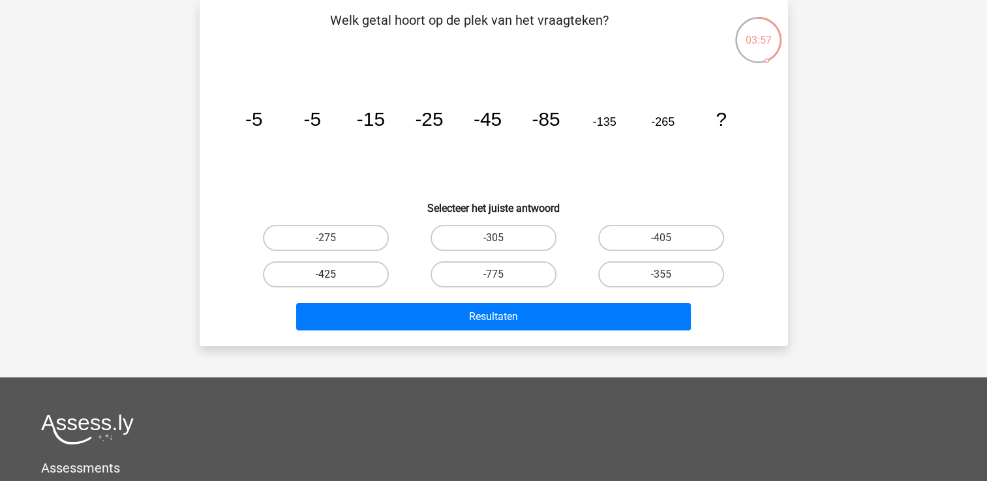
click at [343, 278] on label "-425" at bounding box center [326, 275] width 126 height 26
click at [334, 278] on input "-425" at bounding box center [329, 279] width 8 height 8
radio input "true"
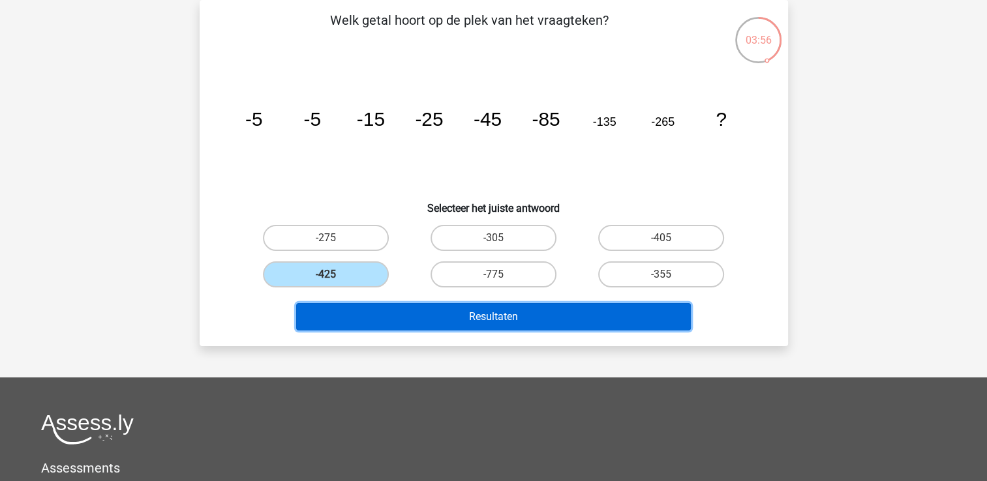
click at [579, 319] on button "Resultaten" at bounding box center [493, 316] width 395 height 27
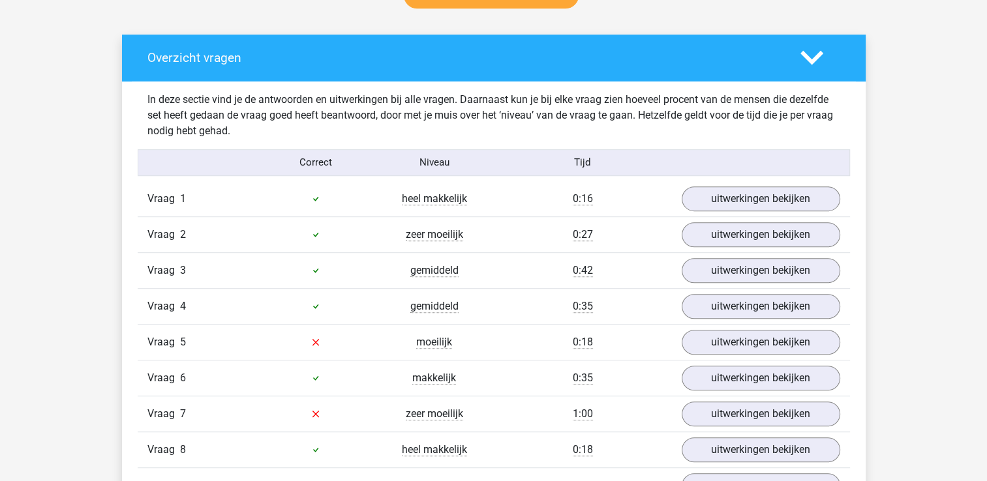
scroll to position [587, 0]
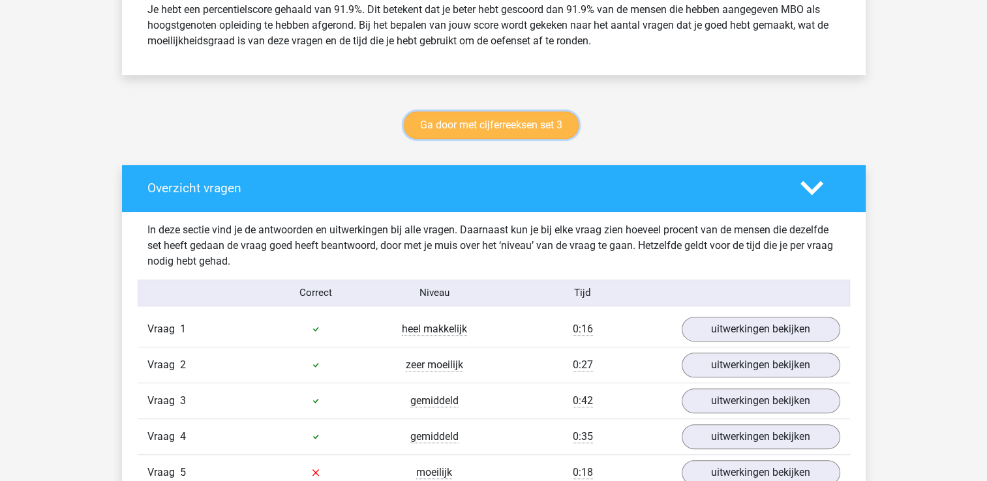
click at [509, 125] on link "Ga door met cijferreeksen set 3" at bounding box center [491, 125] width 175 height 27
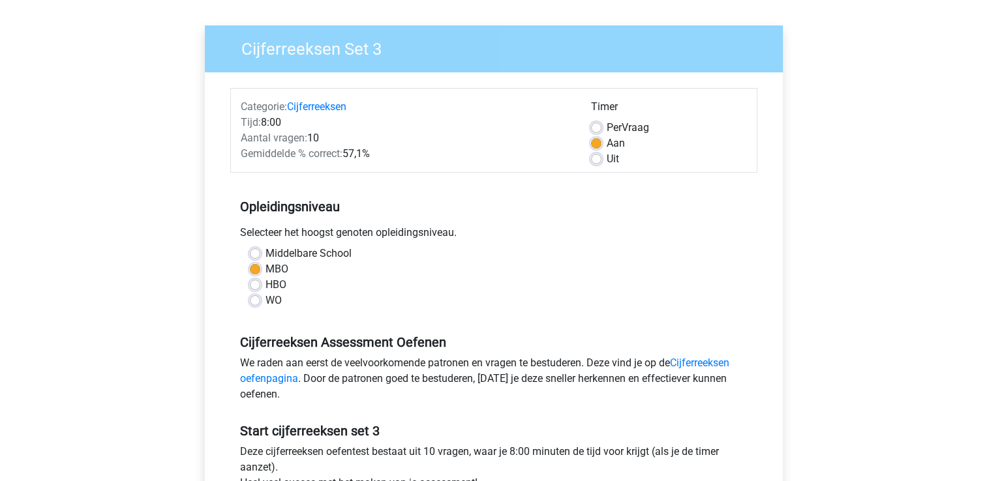
scroll to position [65, 0]
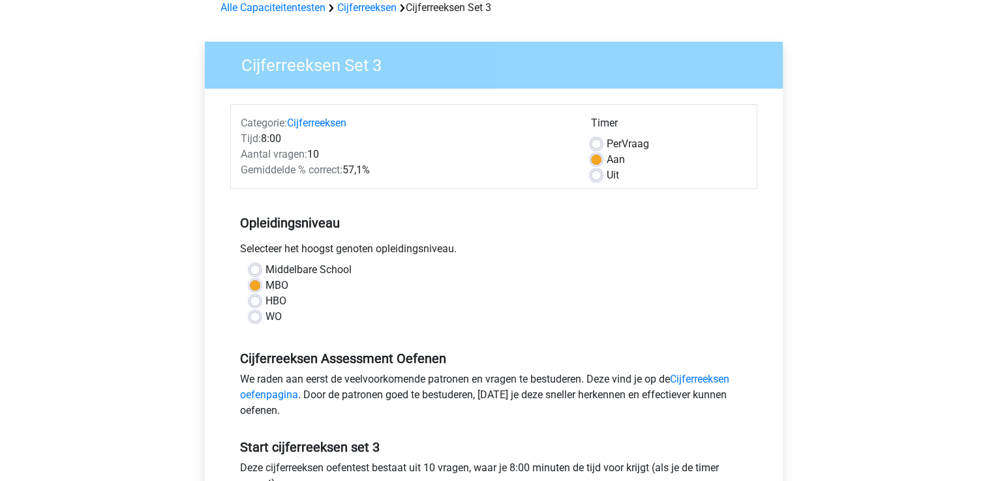
click at [607, 141] on label "Per Vraag" at bounding box center [628, 144] width 42 height 16
click at [600, 141] on input "Per Vraag" at bounding box center [596, 142] width 10 height 13
radio input "true"
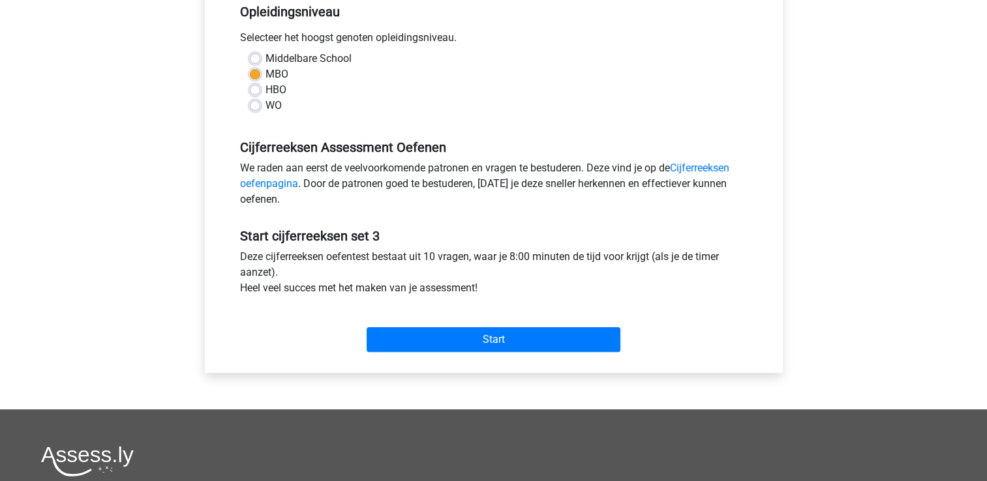
scroll to position [391, 0]
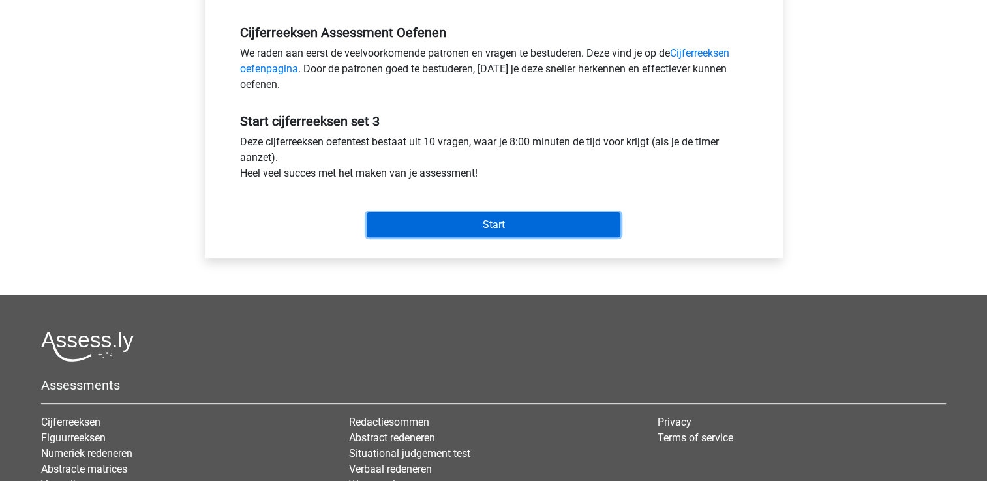
click at [518, 231] on input "Start" at bounding box center [494, 225] width 254 height 25
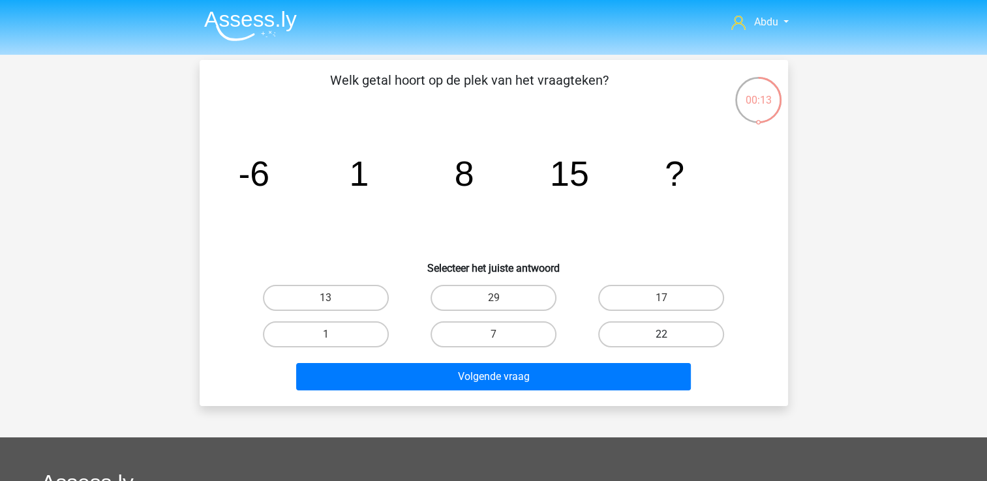
click at [680, 332] on label "22" at bounding box center [661, 335] width 126 height 26
click at [670, 335] on input "22" at bounding box center [665, 339] width 8 height 8
radio input "true"
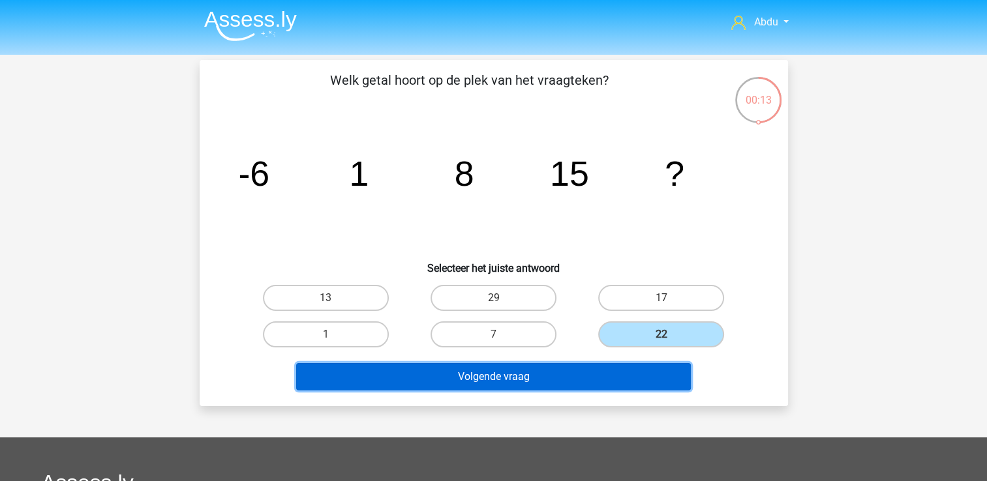
click at [623, 374] on button "Volgende vraag" at bounding box center [493, 376] width 395 height 27
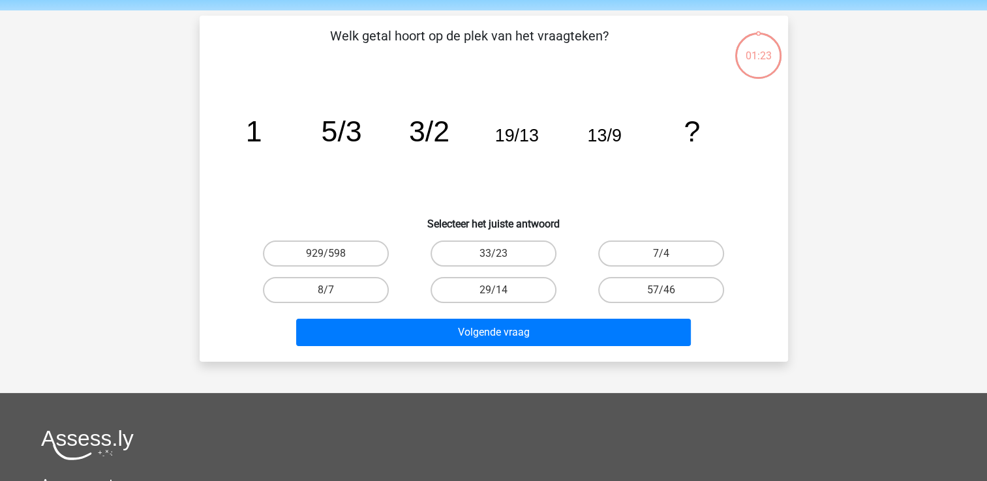
scroll to position [60, 0]
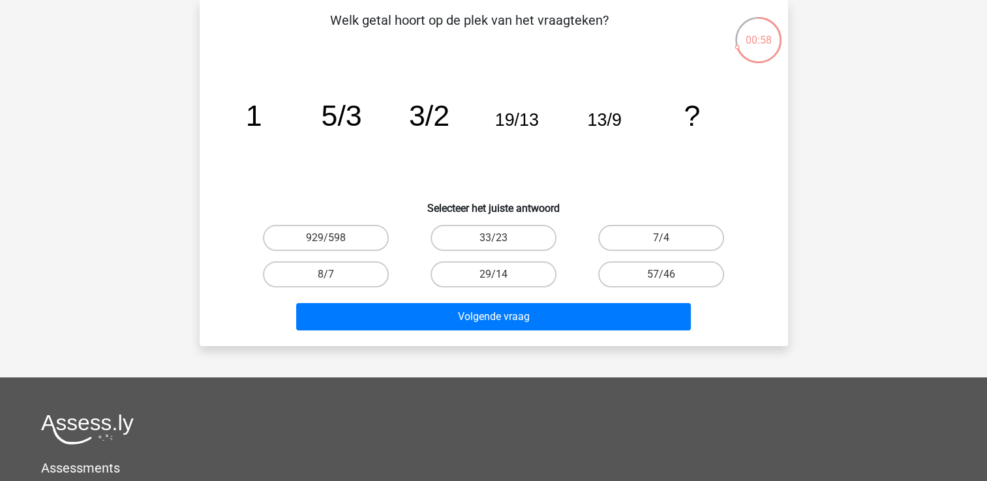
click at [496, 240] on input "33/23" at bounding box center [497, 242] width 8 height 8
radio input "true"
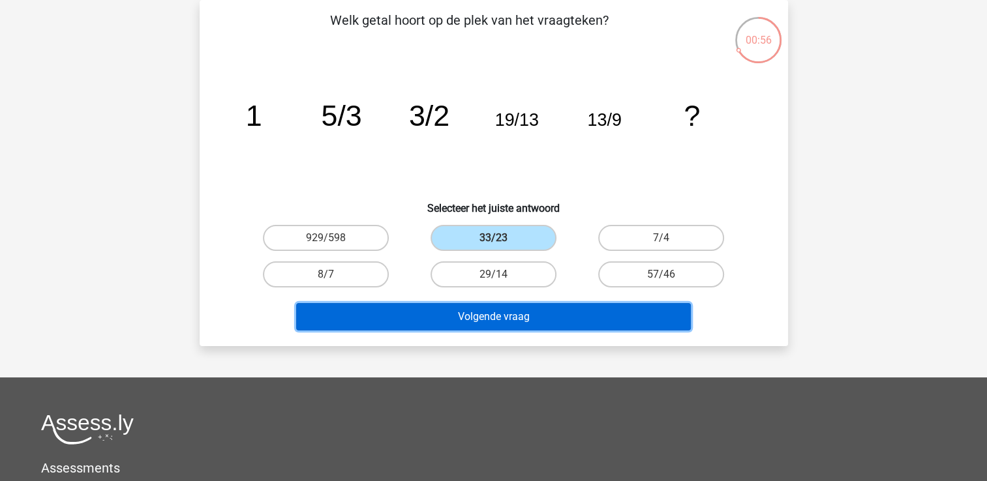
click at [554, 309] on button "Volgende vraag" at bounding box center [493, 316] width 395 height 27
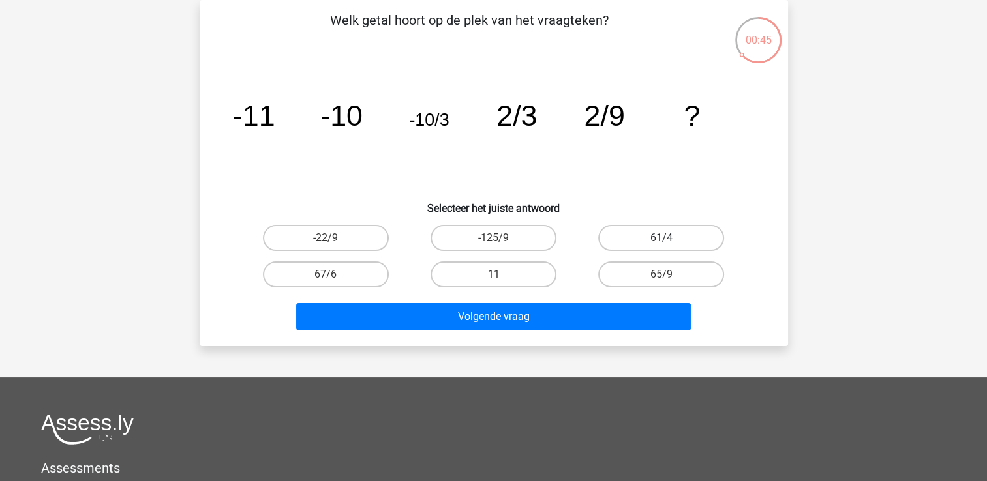
click at [650, 239] on label "61/4" at bounding box center [661, 238] width 126 height 26
click at [661, 239] on input "61/4" at bounding box center [665, 242] width 8 height 8
radio input "true"
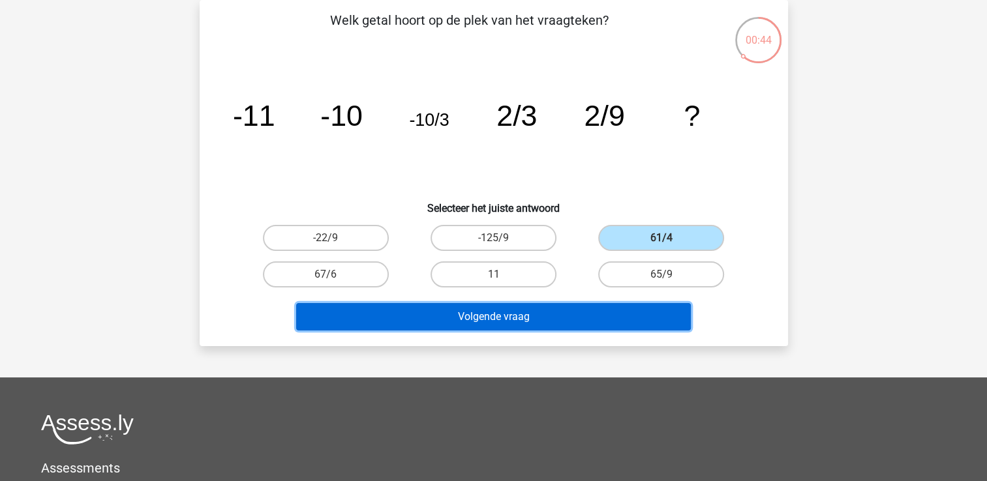
click at [603, 315] on button "Volgende vraag" at bounding box center [493, 316] width 395 height 27
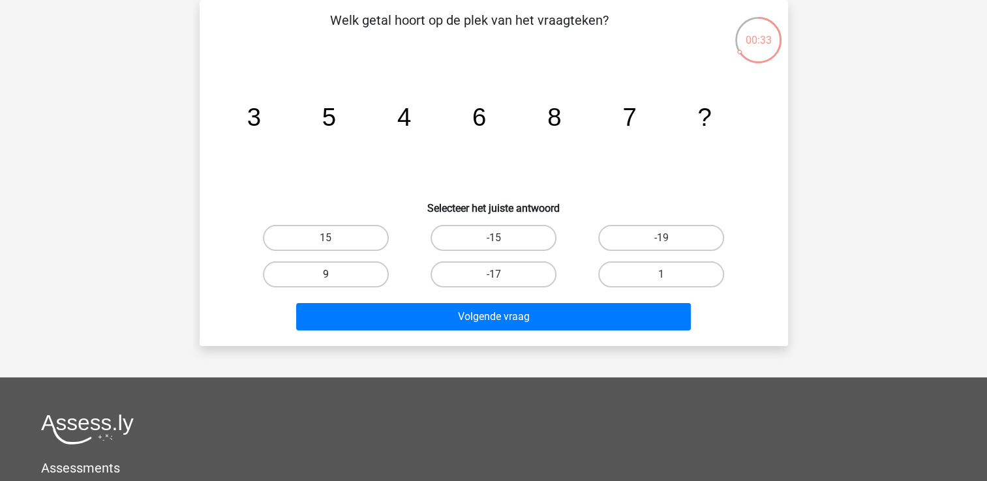
click at [375, 273] on label "9" at bounding box center [326, 275] width 126 height 26
click at [334, 275] on input "9" at bounding box center [329, 279] width 8 height 8
radio input "true"
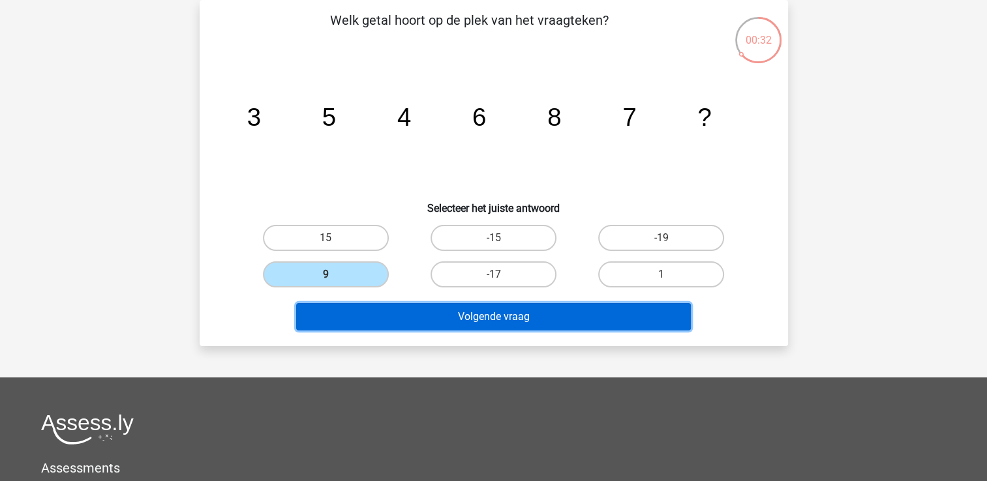
click at [501, 314] on button "Volgende vraag" at bounding box center [493, 316] width 395 height 27
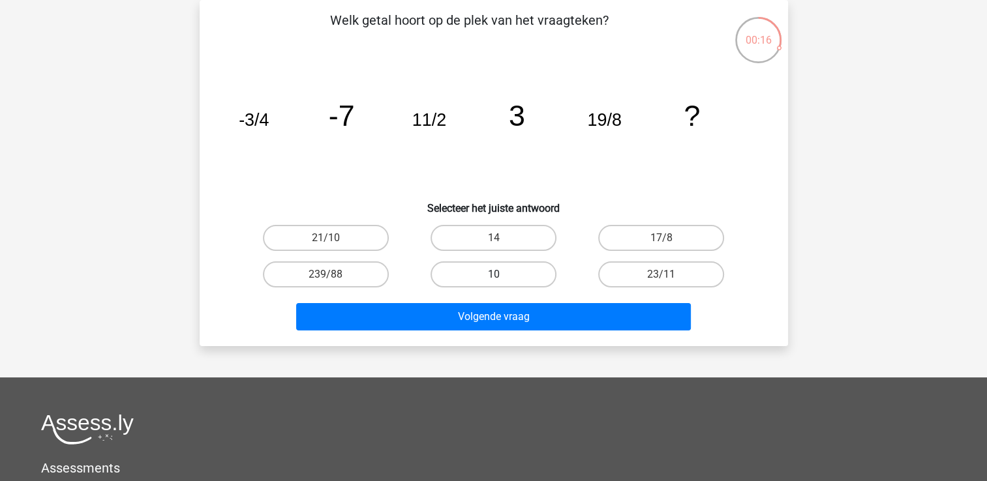
click at [514, 275] on label "10" at bounding box center [493, 275] width 126 height 26
click at [502, 275] on input "10" at bounding box center [497, 279] width 8 height 8
radio input "true"
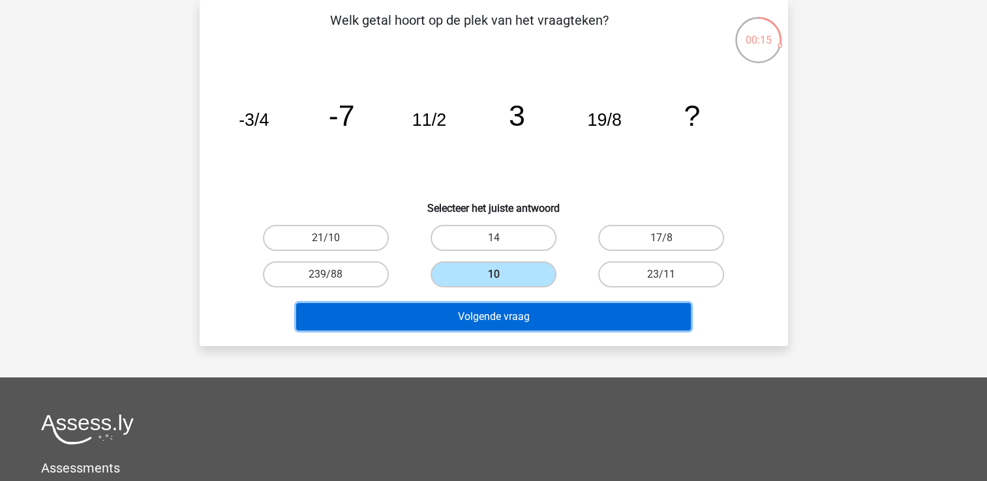
click at [571, 318] on button "Volgende vraag" at bounding box center [493, 316] width 395 height 27
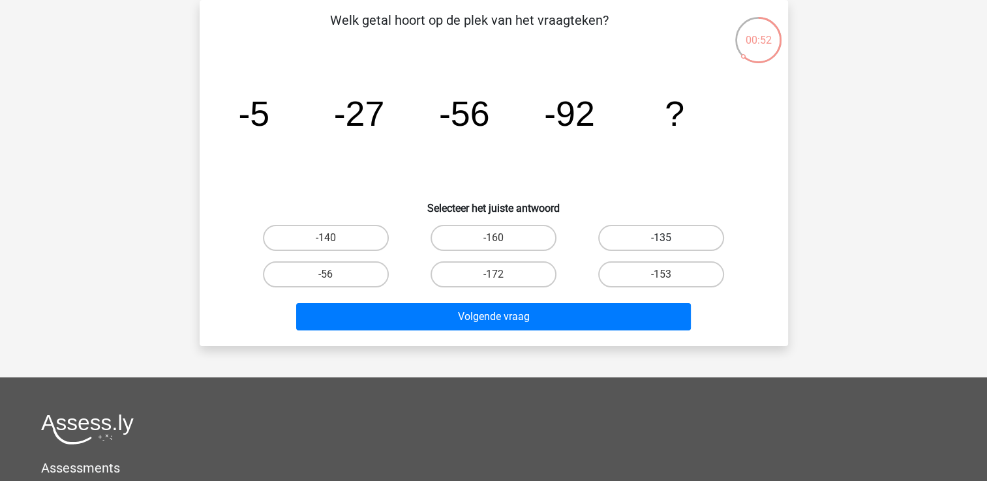
click at [650, 230] on label "-135" at bounding box center [661, 238] width 126 height 26
click at [661, 238] on input "-135" at bounding box center [665, 242] width 8 height 8
radio input "true"
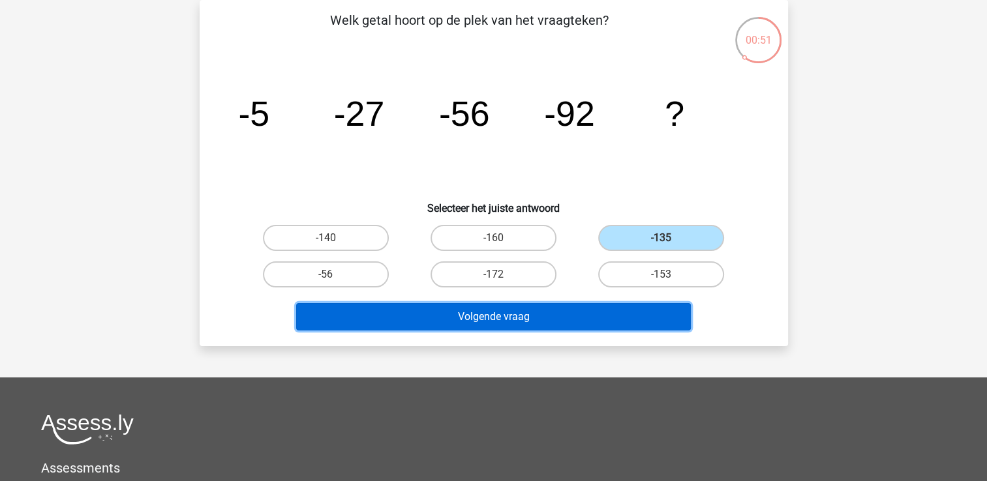
click at [603, 312] on button "Volgende vraag" at bounding box center [493, 316] width 395 height 27
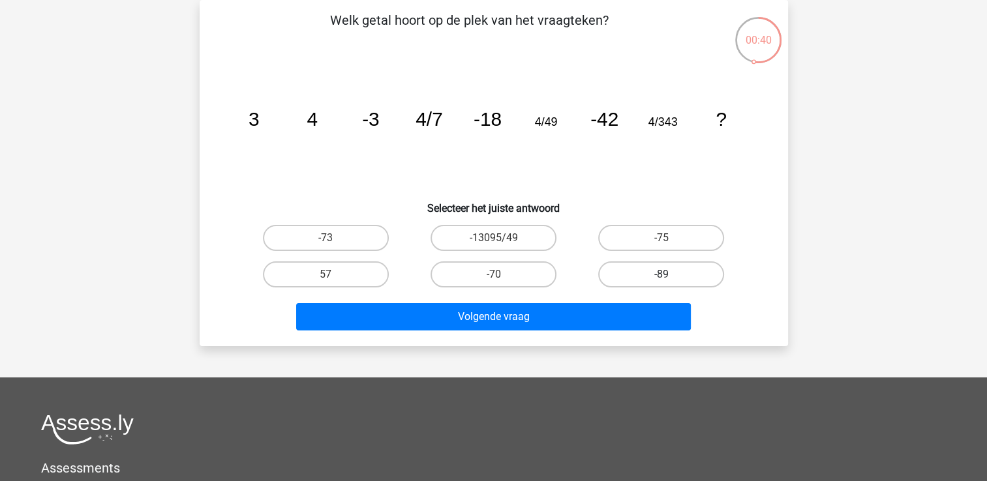
click at [674, 275] on label "-89" at bounding box center [661, 275] width 126 height 26
click at [670, 275] on input "-89" at bounding box center [665, 279] width 8 height 8
radio input "true"
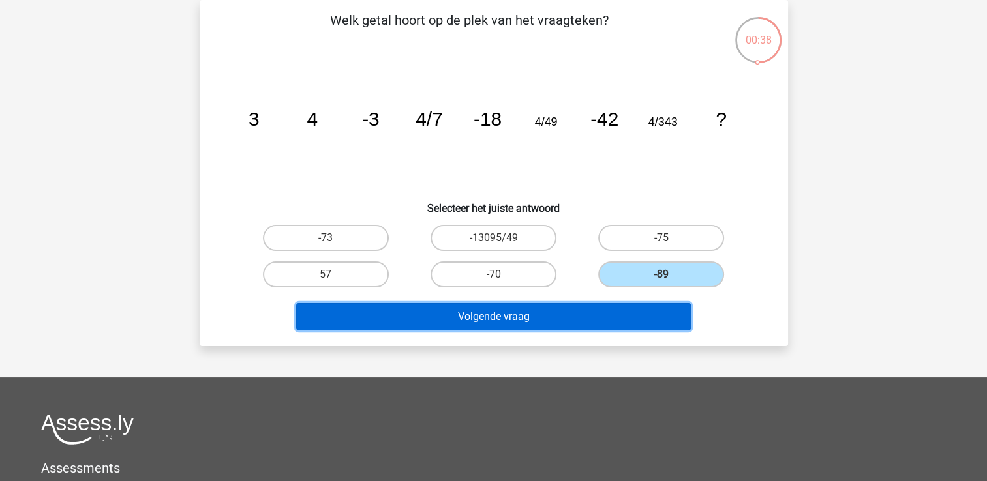
click at [617, 317] on button "Volgende vraag" at bounding box center [493, 316] width 395 height 27
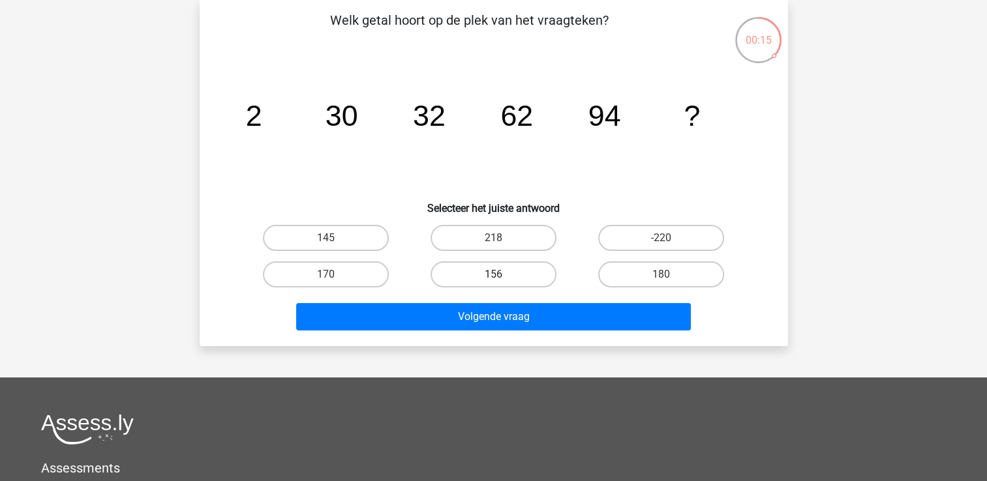
click at [519, 277] on label "156" at bounding box center [493, 275] width 126 height 26
click at [502, 277] on input "156" at bounding box center [497, 279] width 8 height 8
radio input "true"
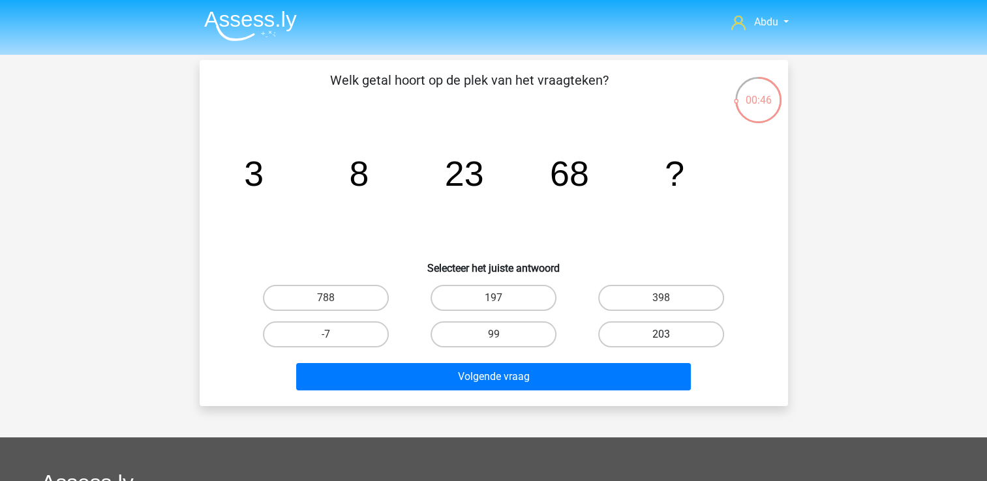
click at [675, 333] on label "203" at bounding box center [661, 335] width 126 height 26
click at [670, 335] on input "203" at bounding box center [665, 339] width 8 height 8
radio input "true"
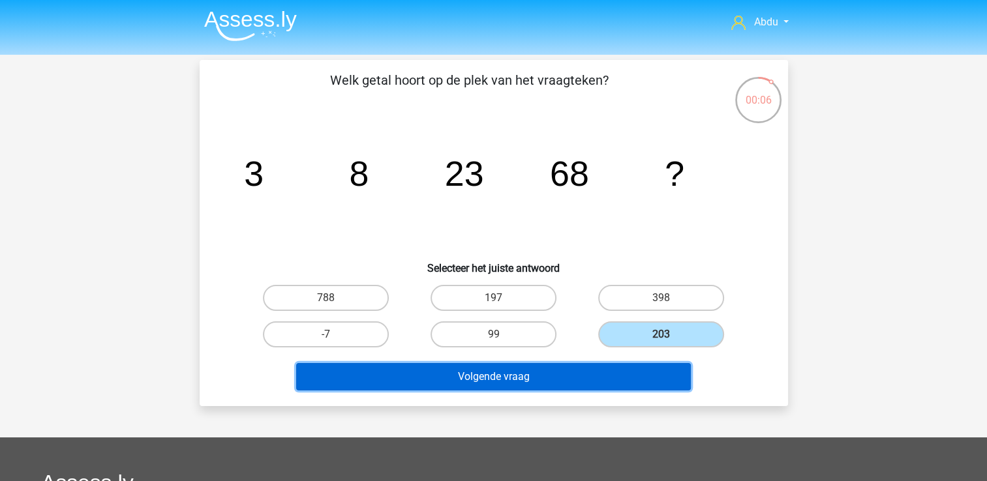
click at [592, 378] on button "Volgende vraag" at bounding box center [493, 376] width 395 height 27
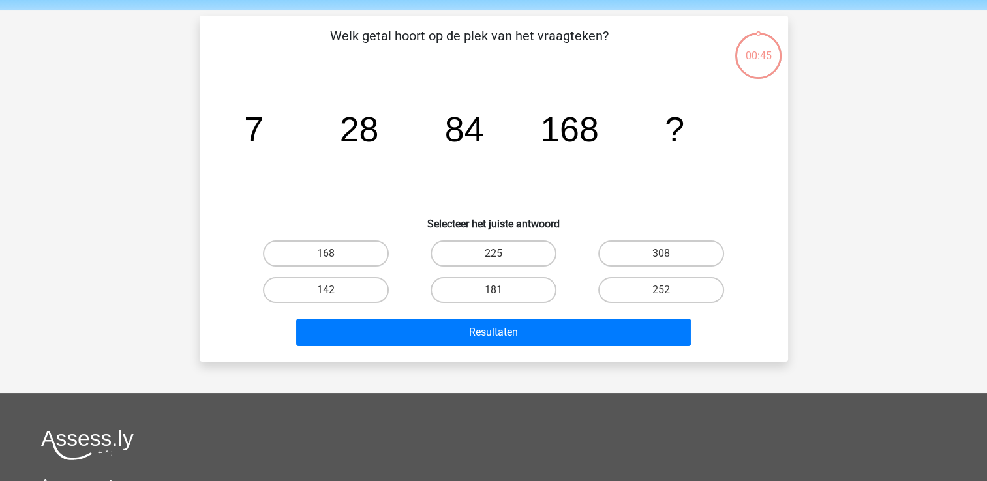
scroll to position [60, 0]
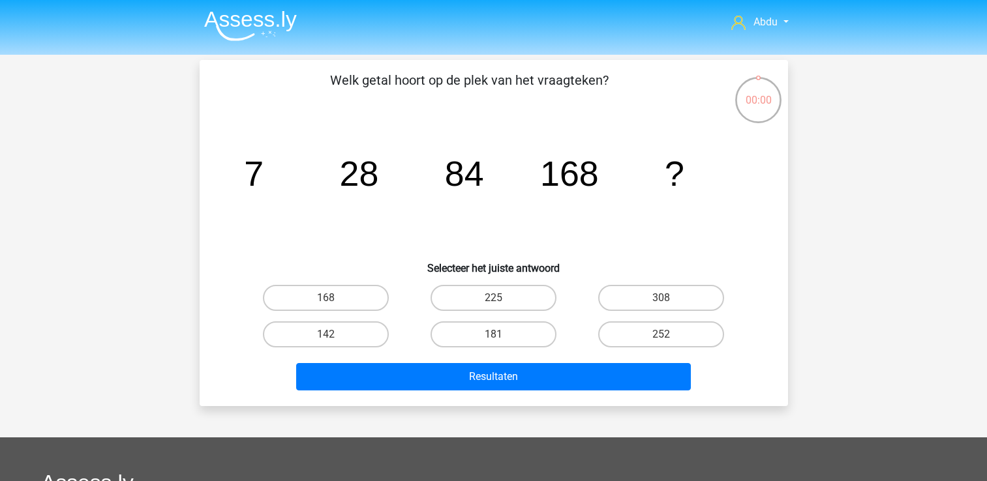
scroll to position [60, 0]
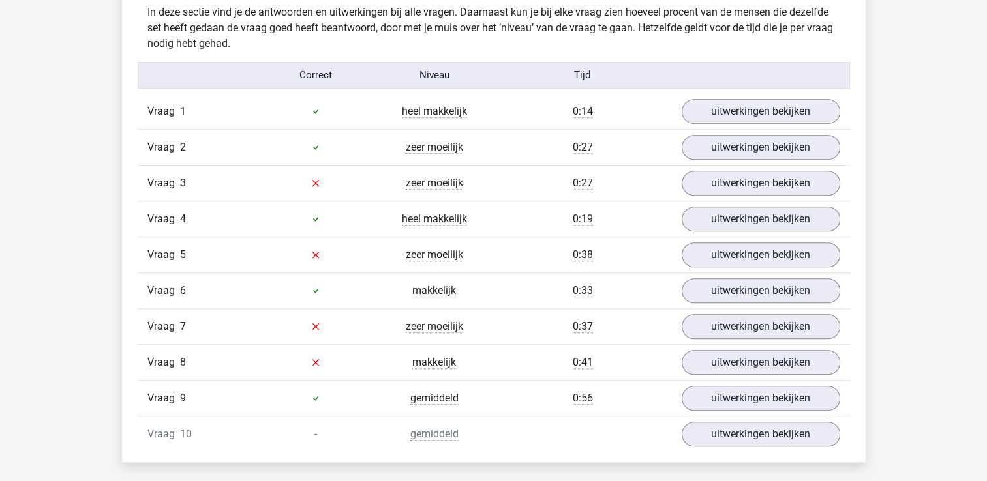
scroll to position [783, 0]
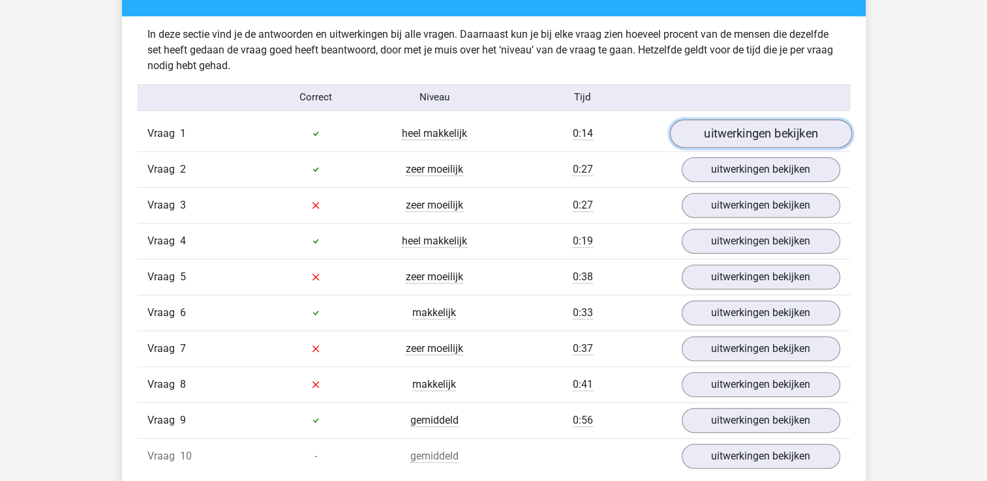
click at [781, 141] on link "uitwerkingen bekijken" at bounding box center [760, 133] width 182 height 29
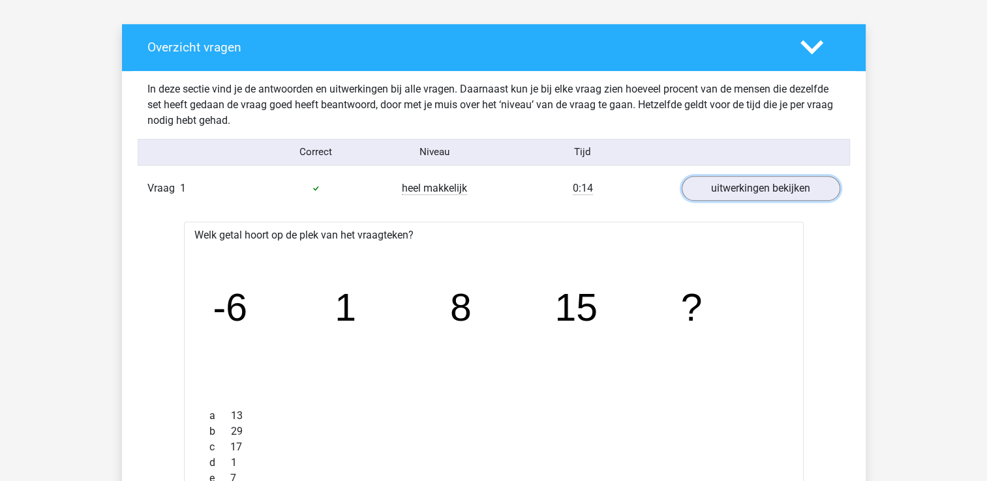
scroll to position [717, 0]
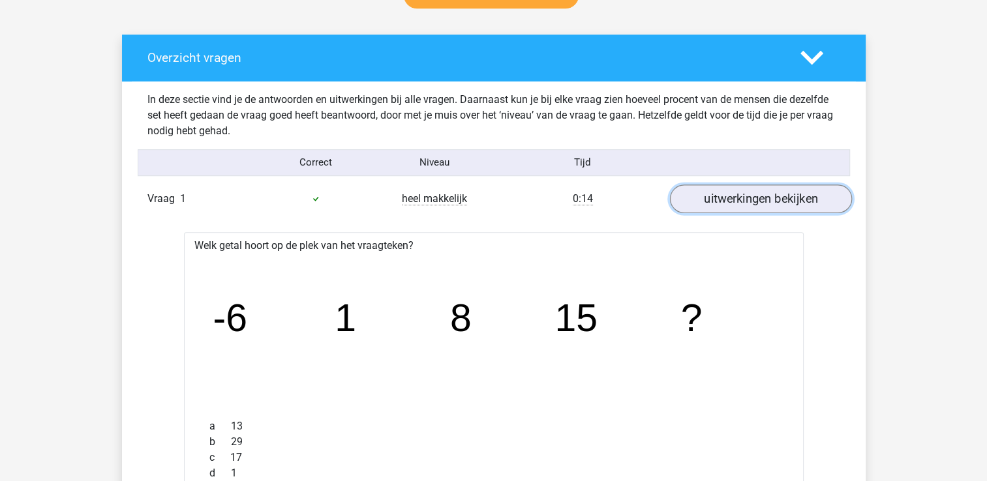
click at [772, 193] on link "uitwerkingen bekijken" at bounding box center [760, 199] width 182 height 29
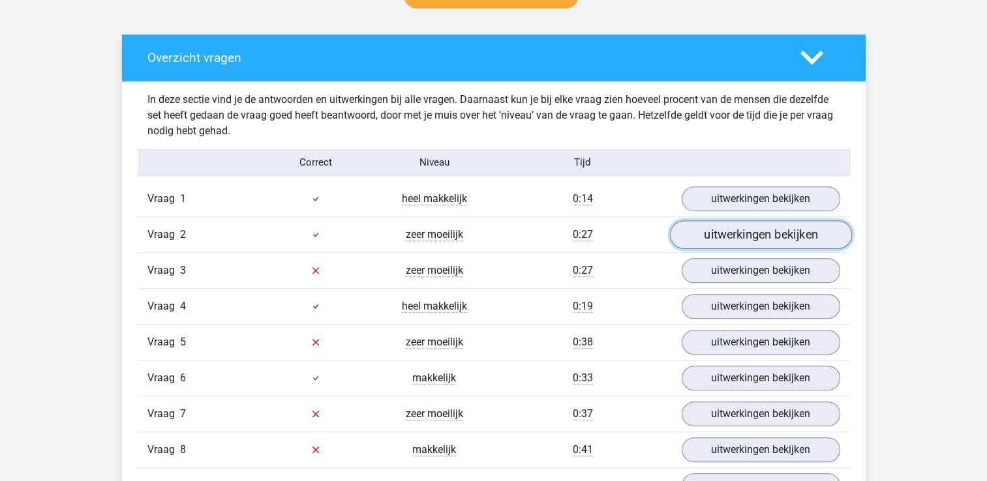
click at [777, 233] on link "uitwerkingen bekijken" at bounding box center [760, 234] width 182 height 29
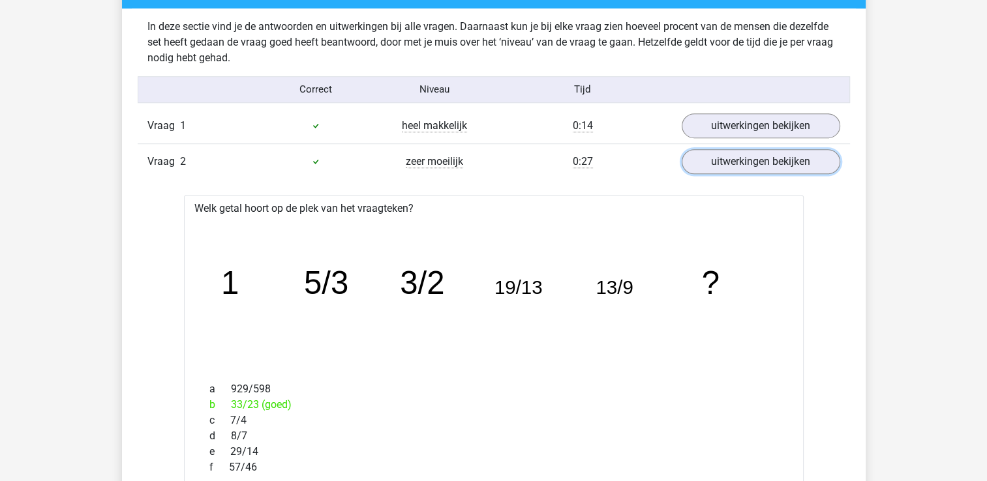
scroll to position [783, 0]
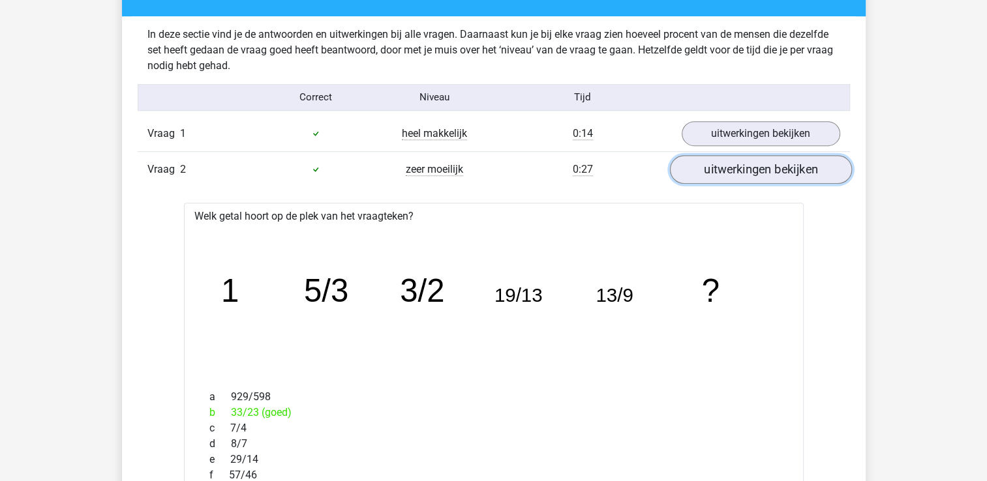
click at [790, 172] on link "uitwerkingen bekijken" at bounding box center [760, 169] width 182 height 29
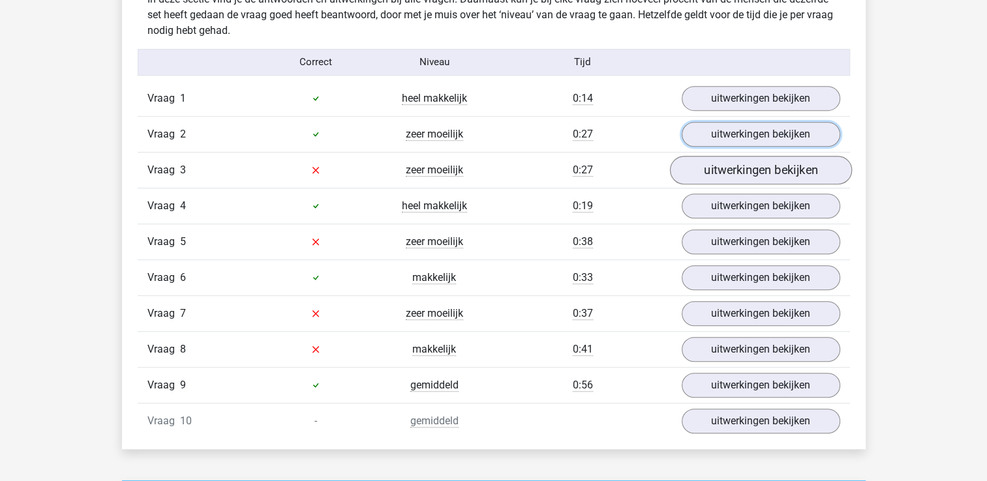
scroll to position [848, 0]
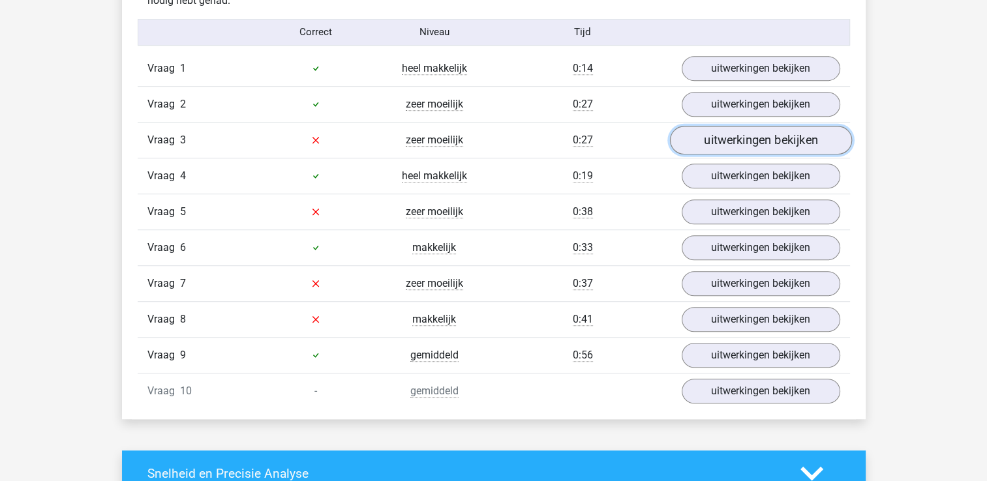
click at [770, 145] on link "uitwerkingen bekijken" at bounding box center [760, 140] width 182 height 29
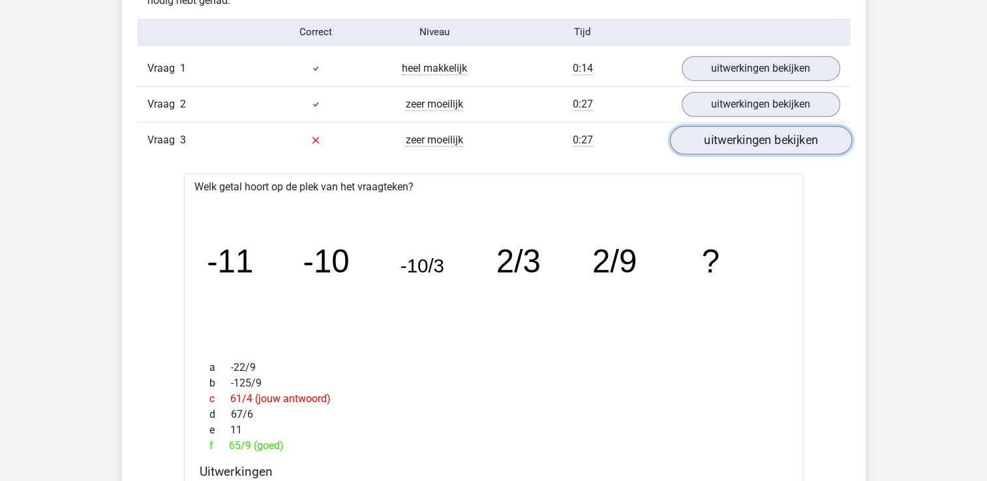
click at [775, 142] on link "uitwerkingen bekijken" at bounding box center [760, 140] width 182 height 29
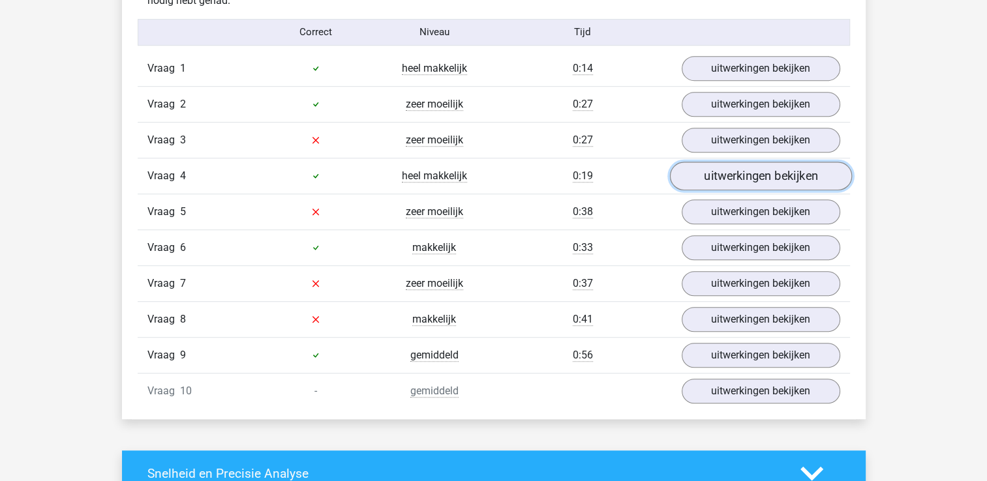
click at [776, 173] on link "uitwerkingen bekijken" at bounding box center [760, 176] width 182 height 29
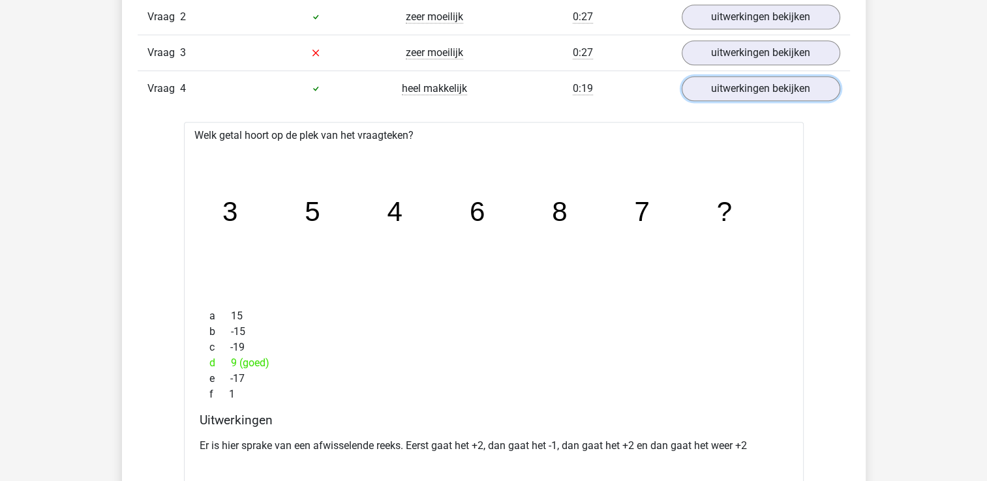
scroll to position [913, 0]
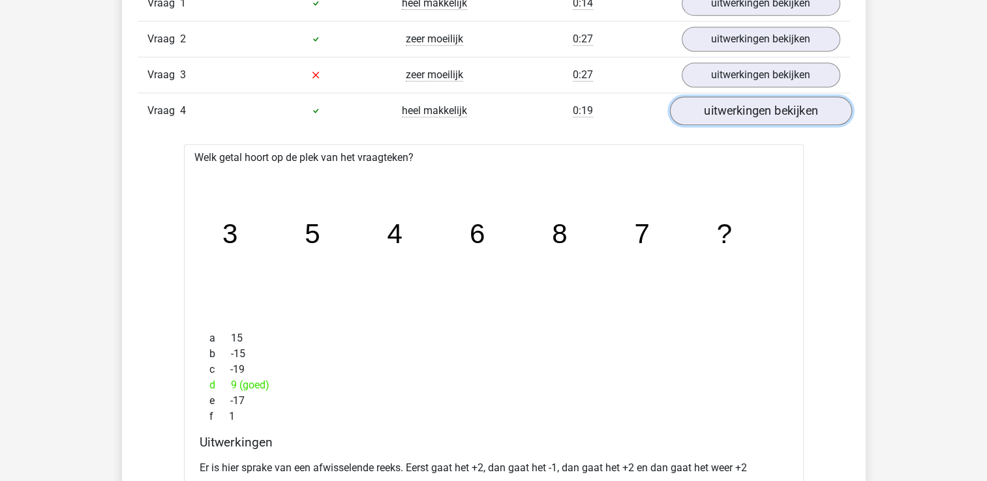
click at [766, 112] on link "uitwerkingen bekijken" at bounding box center [760, 111] width 182 height 29
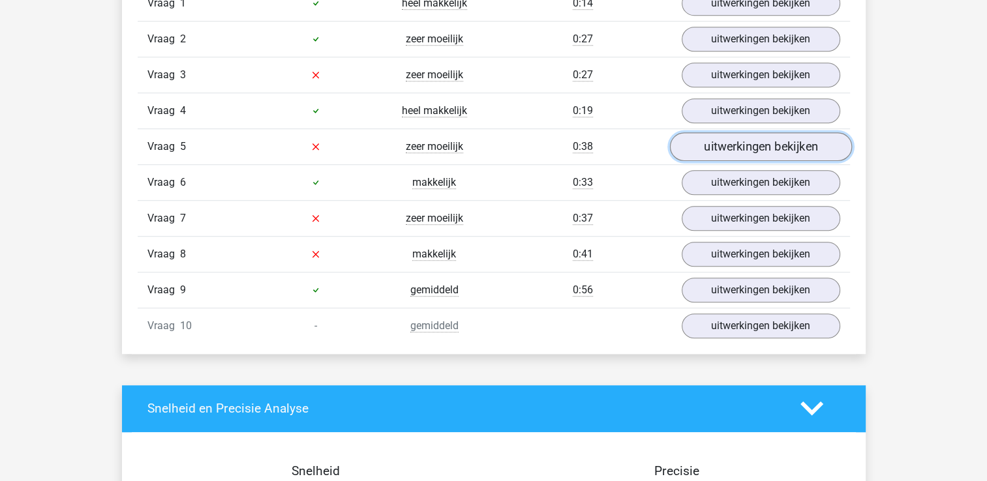
click at [757, 145] on link "uitwerkingen bekijken" at bounding box center [760, 146] width 182 height 29
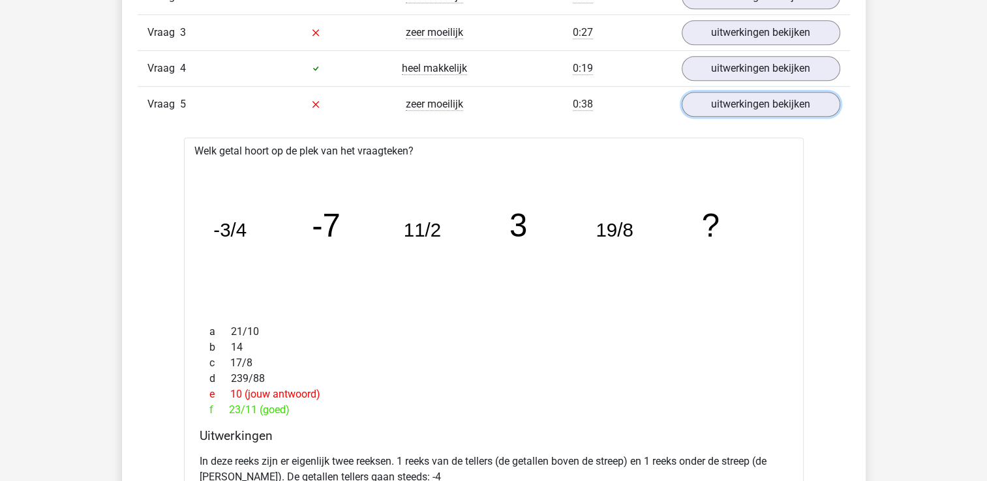
scroll to position [978, 0]
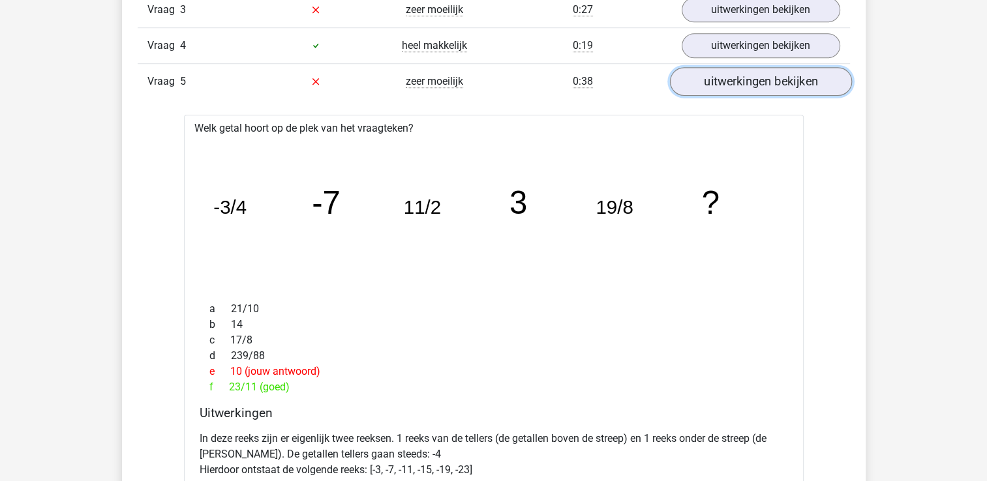
click at [754, 76] on link "uitwerkingen bekijken" at bounding box center [760, 81] width 182 height 29
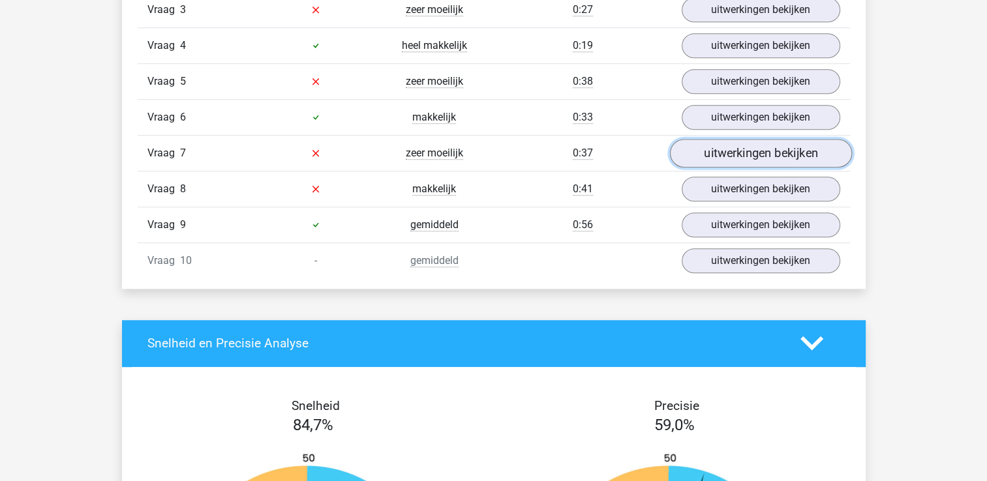
click at [759, 142] on link "uitwerkingen bekijken" at bounding box center [760, 153] width 182 height 29
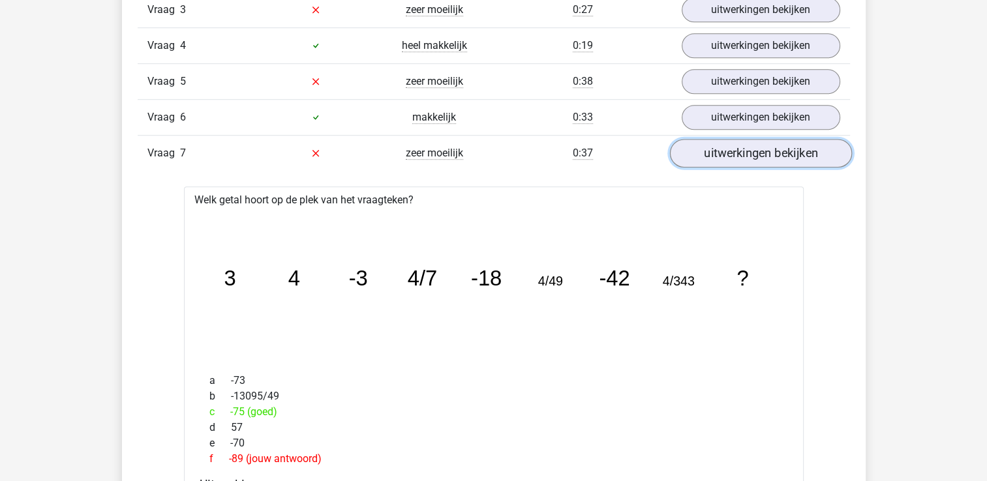
click at [761, 146] on link "uitwerkingen bekijken" at bounding box center [760, 153] width 182 height 29
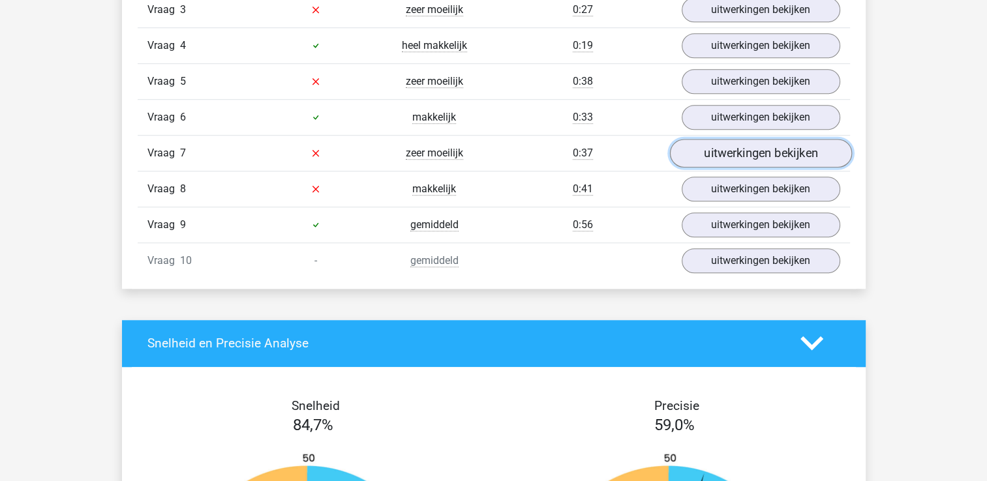
click at [759, 148] on link "uitwerkingen bekijken" at bounding box center [760, 153] width 182 height 29
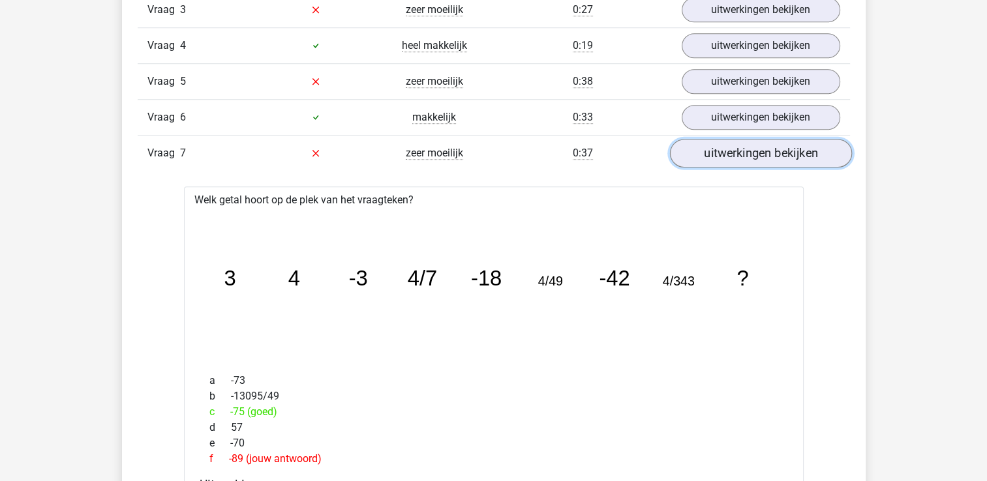
click at [759, 147] on link "uitwerkingen bekijken" at bounding box center [760, 153] width 182 height 29
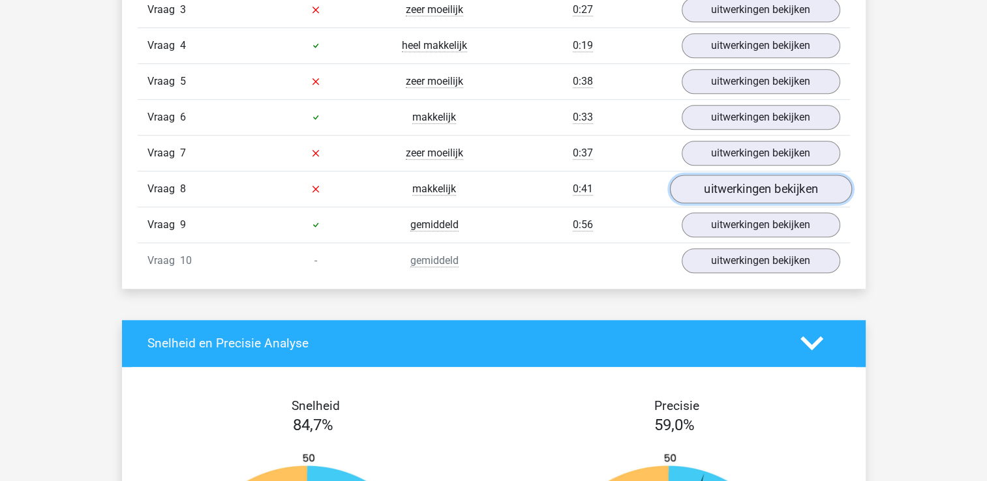
click at [766, 179] on link "uitwerkingen bekijken" at bounding box center [760, 189] width 182 height 29
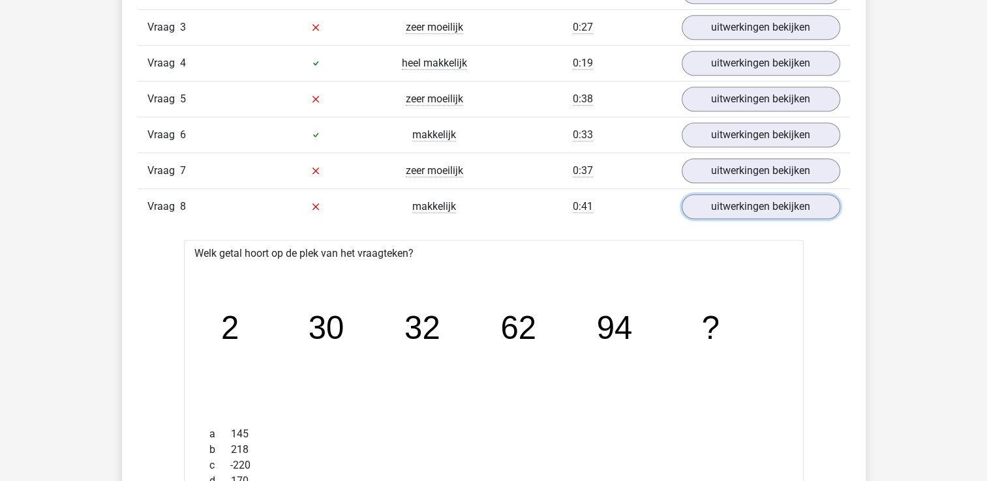
scroll to position [717, 0]
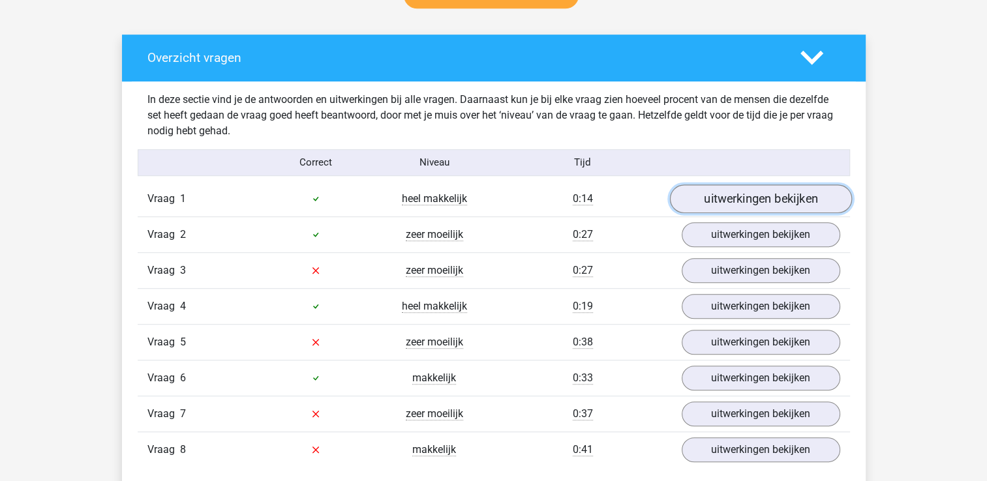
click at [770, 204] on link "uitwerkingen bekijken" at bounding box center [760, 199] width 182 height 29
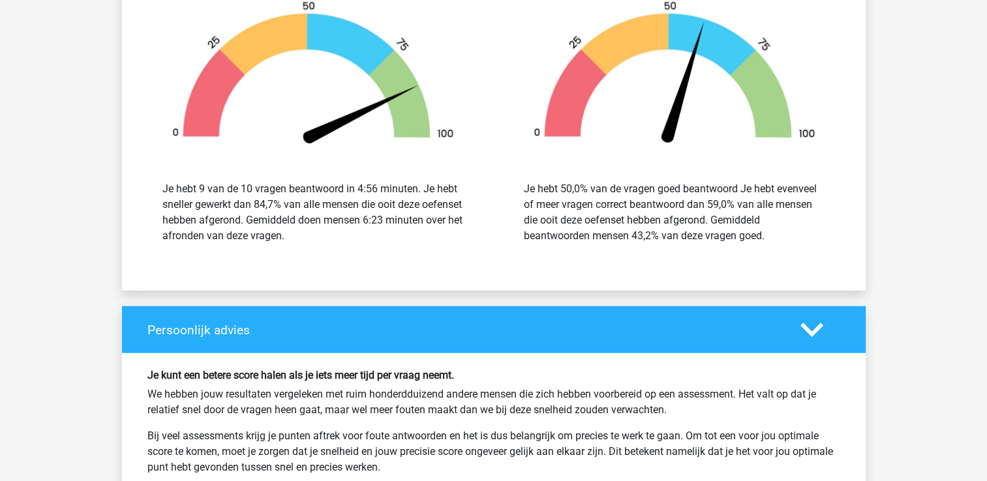
scroll to position [2933, 0]
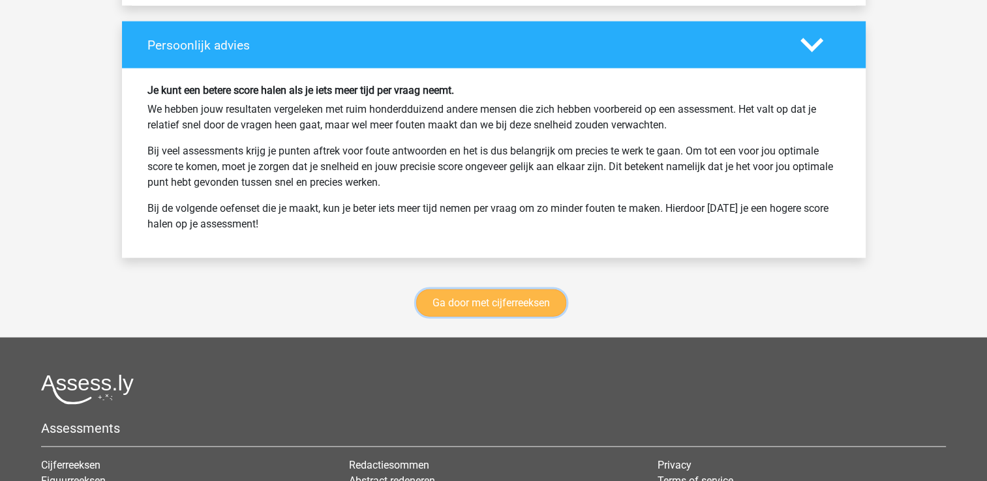
click at [537, 299] on link "Ga door met cijferreeksen" at bounding box center [491, 303] width 150 height 27
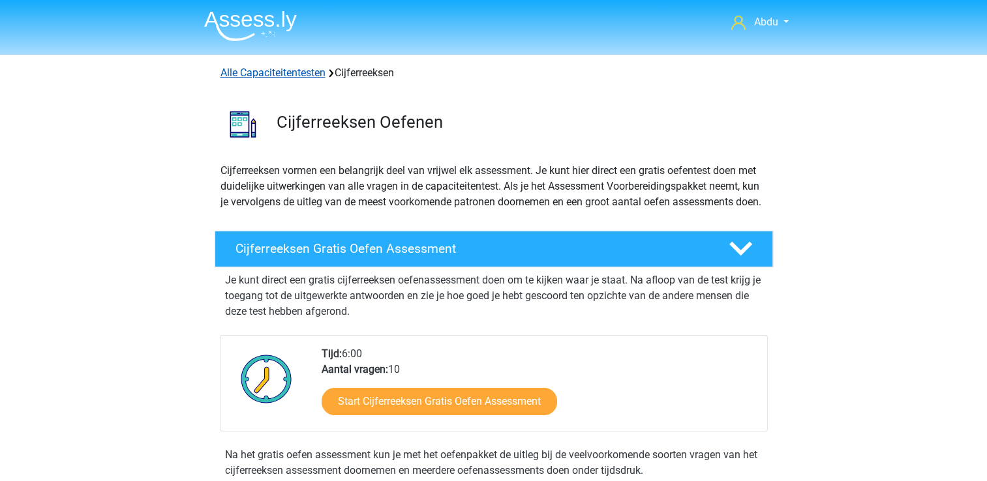
click at [297, 72] on link "Alle Capaciteitentesten" at bounding box center [272, 73] width 105 height 12
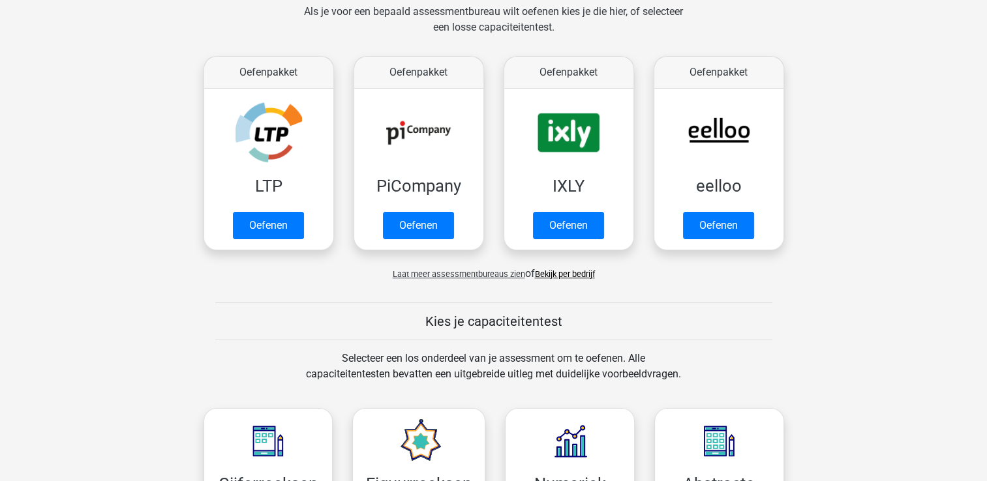
scroll to position [261, 0]
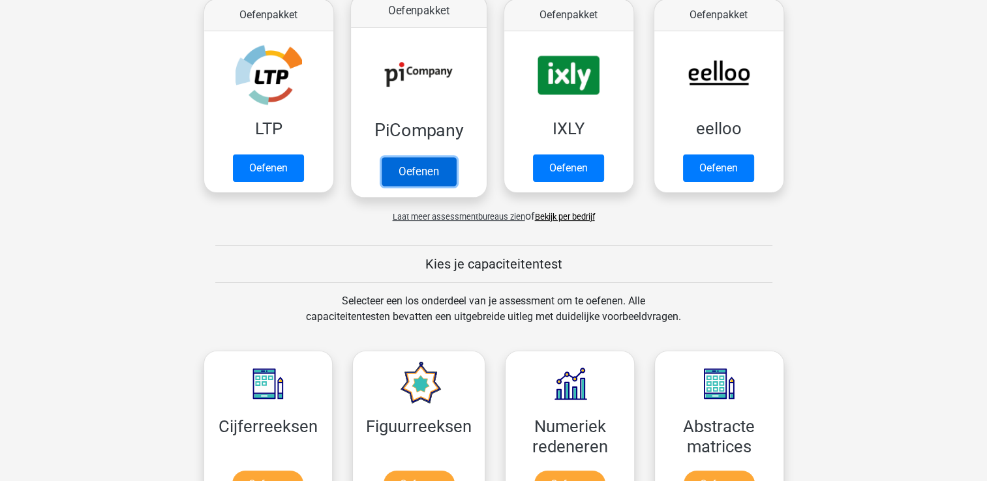
click at [417, 175] on link "Oefenen" at bounding box center [418, 171] width 74 height 29
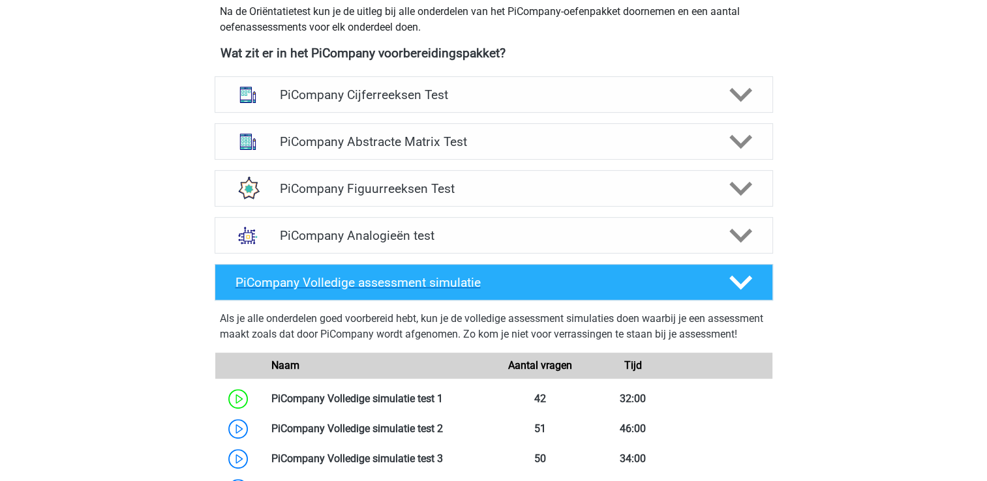
scroll to position [522, 0]
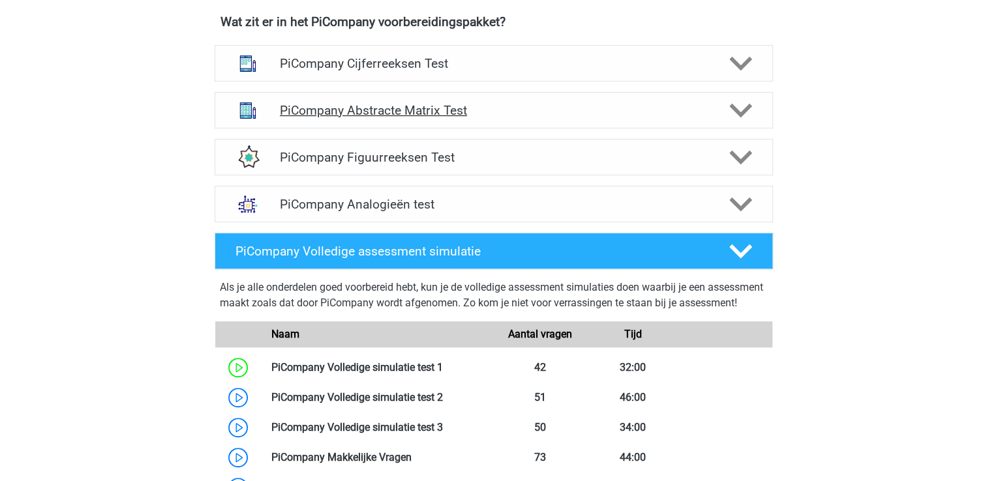
click at [750, 122] on icon at bounding box center [740, 110] width 23 height 23
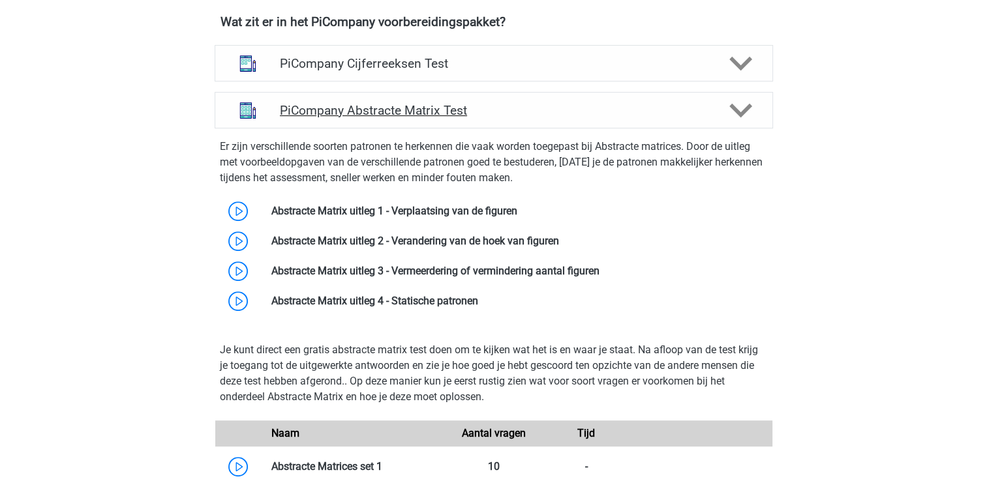
click at [750, 122] on icon at bounding box center [740, 110] width 23 height 23
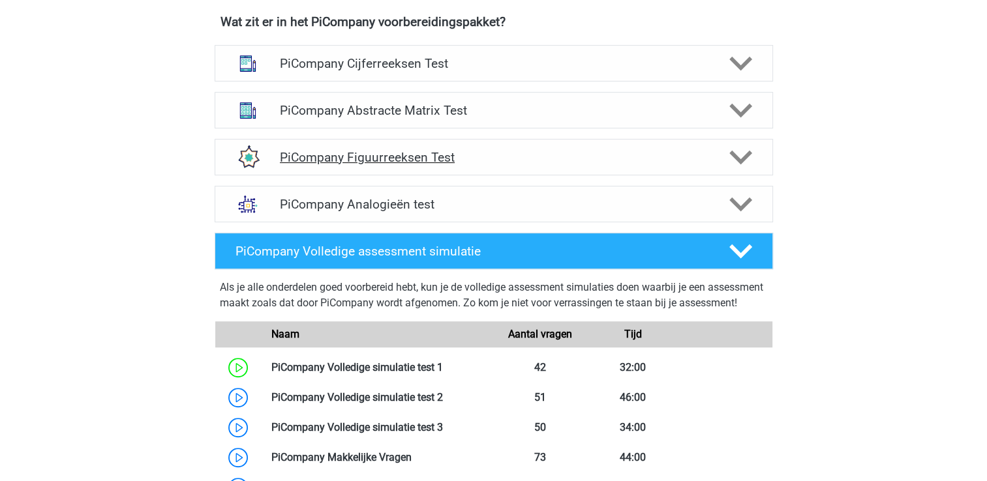
click at [356, 165] on h4 "PiCompany Figuurreeksen Test" at bounding box center [493, 157] width 427 height 15
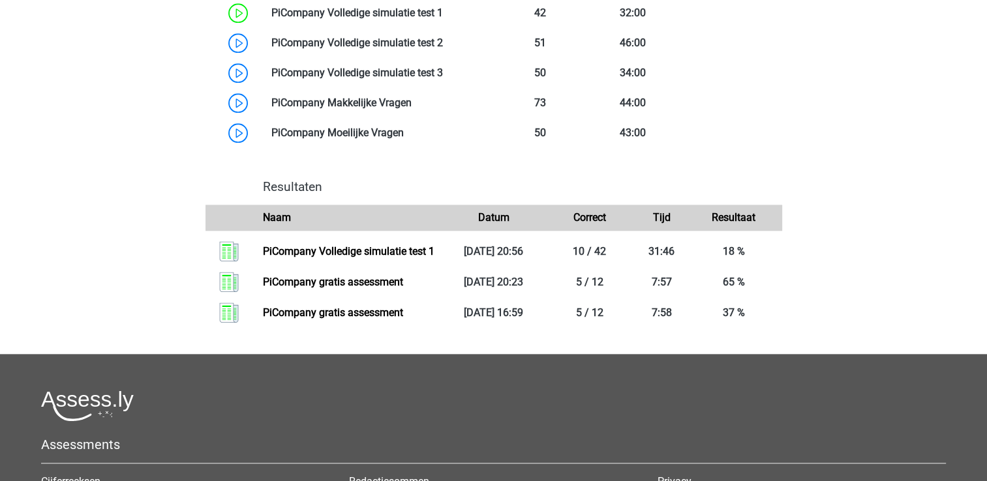
scroll to position [1435, 0]
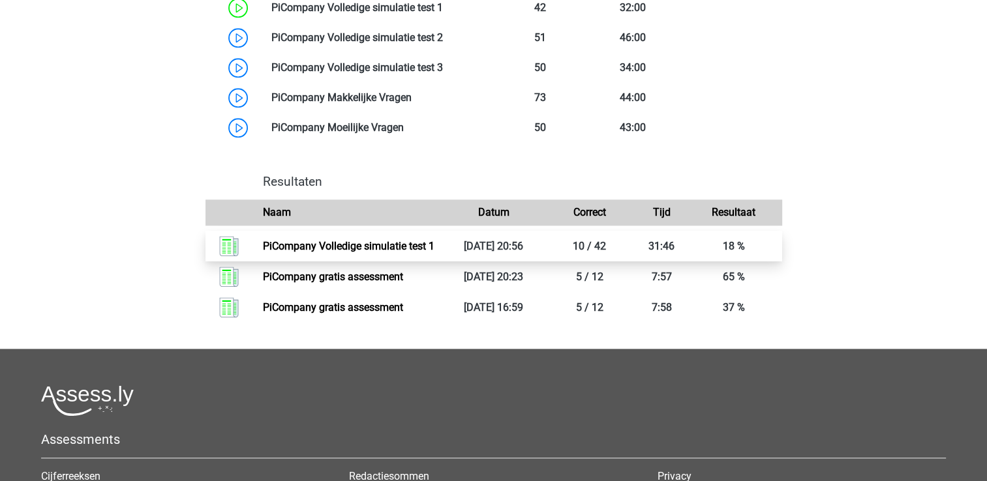
click at [360, 252] on link "PiCompany Volledige simulatie test 1" at bounding box center [349, 246] width 172 height 12
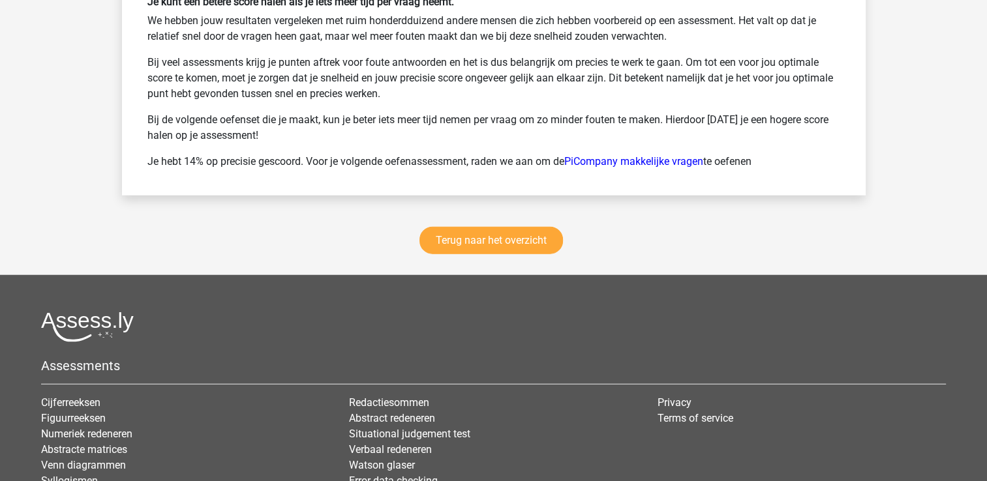
scroll to position [3196, 0]
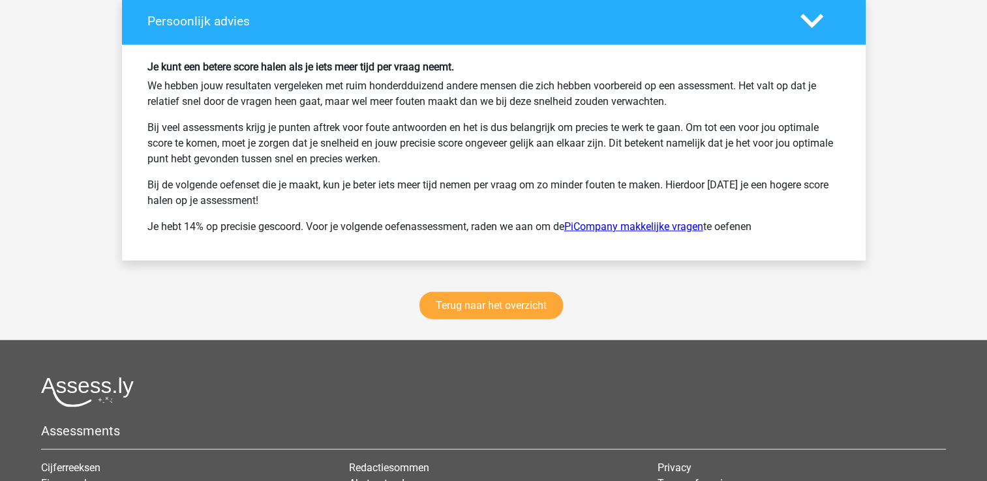
click at [647, 220] on link "PiCompany makkelijke vragen" at bounding box center [633, 226] width 139 height 12
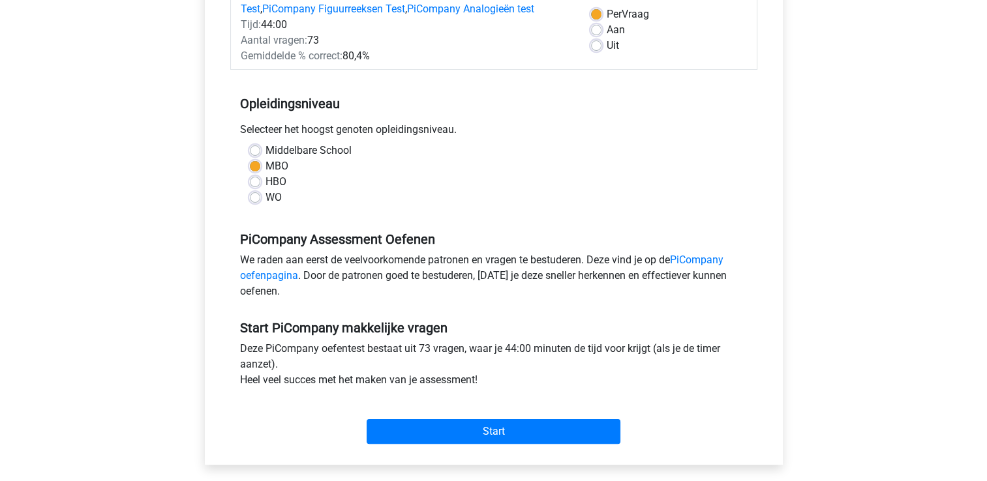
scroll to position [196, 0]
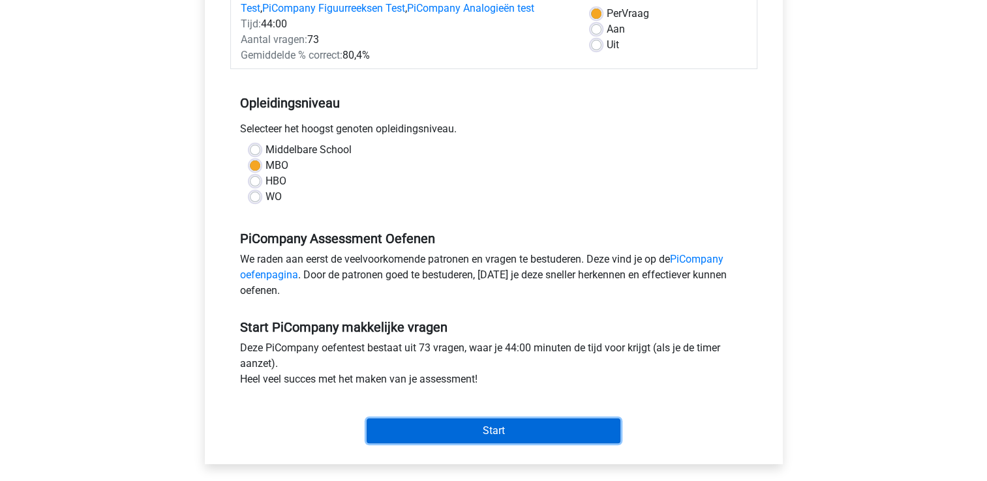
click at [535, 444] on input "Start" at bounding box center [494, 431] width 254 height 25
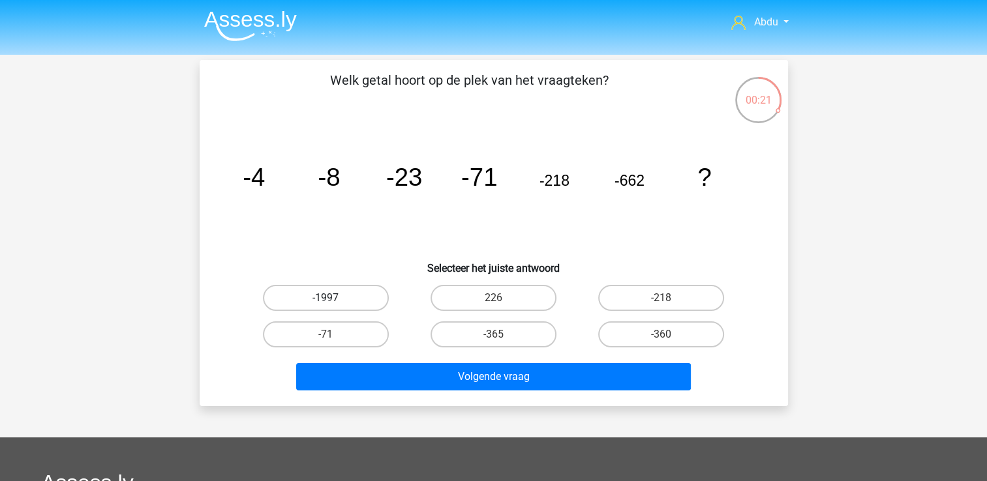
click at [372, 297] on label "-1997" at bounding box center [326, 298] width 126 height 26
click at [334, 298] on input "-1997" at bounding box center [329, 302] width 8 height 8
radio input "true"
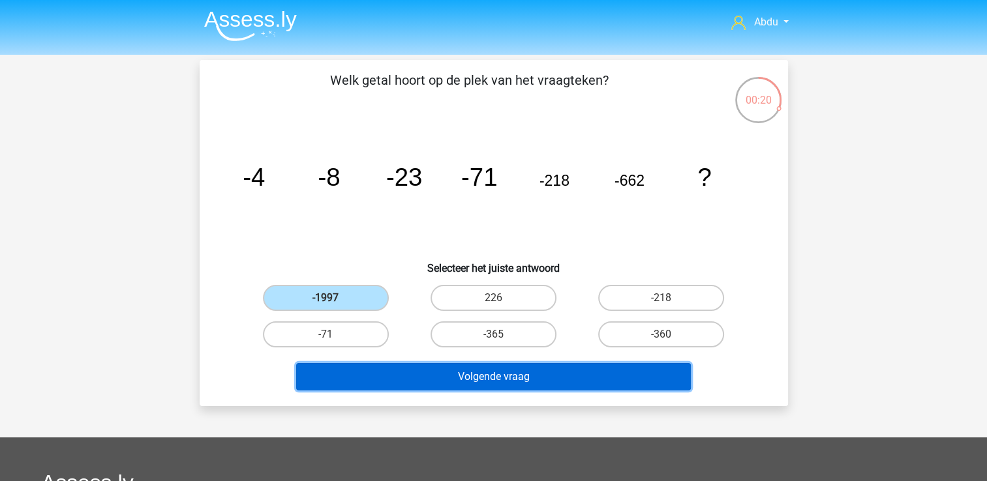
click at [543, 372] on button "Volgende vraag" at bounding box center [493, 376] width 395 height 27
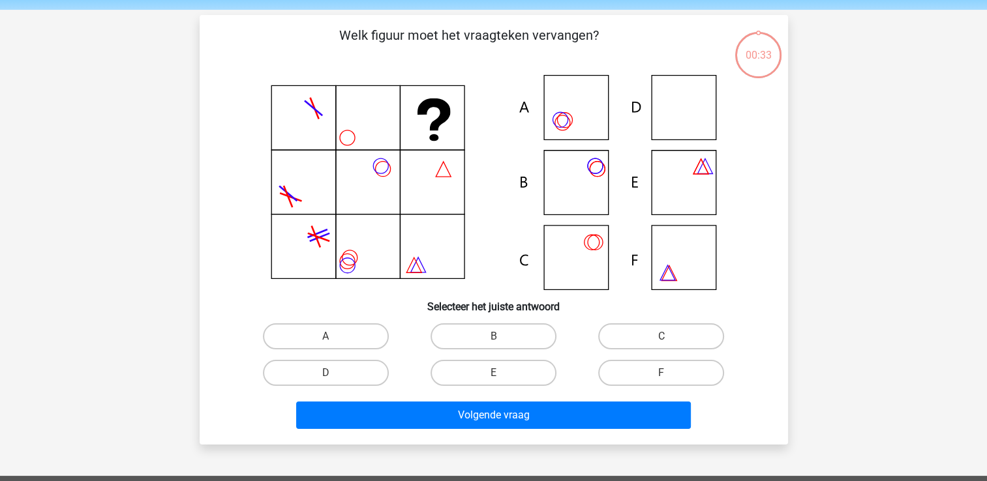
scroll to position [60, 0]
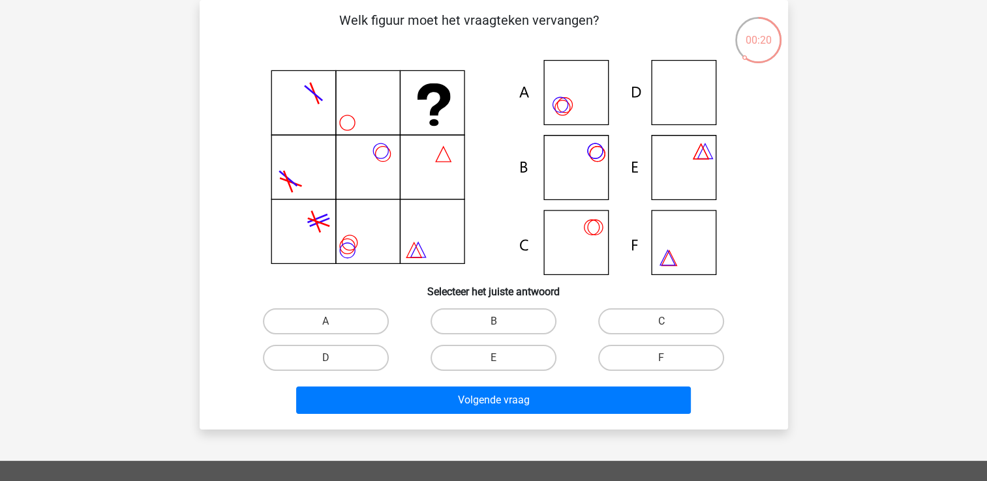
click at [667, 97] on icon at bounding box center [494, 167] width 526 height 215
click at [367, 354] on label "D" at bounding box center [326, 358] width 126 height 26
click at [334, 358] on input "D" at bounding box center [329, 362] width 8 height 8
radio input "true"
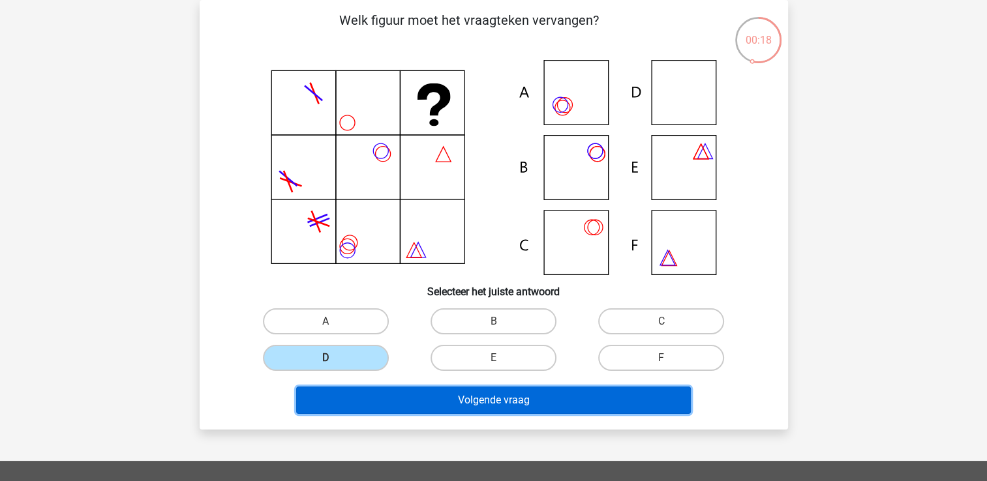
click at [546, 401] on button "Volgende vraag" at bounding box center [493, 400] width 395 height 27
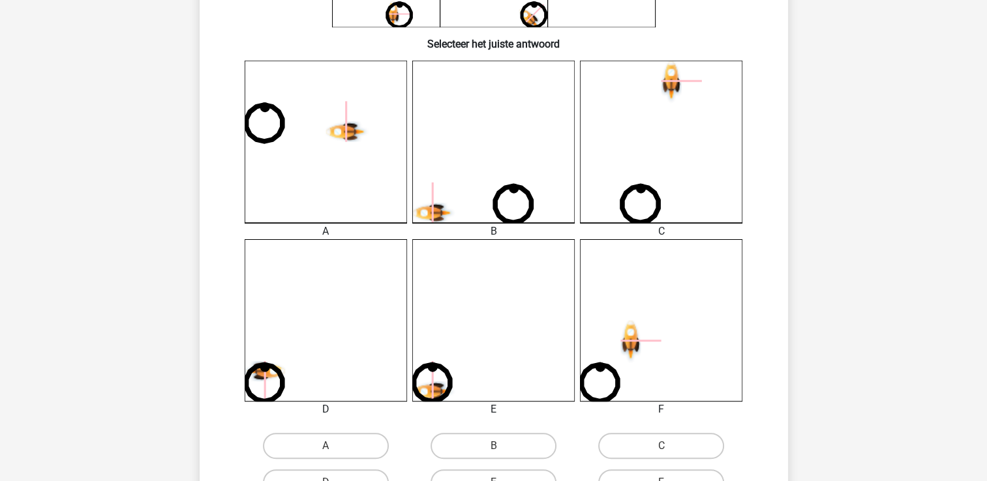
scroll to position [451, 0]
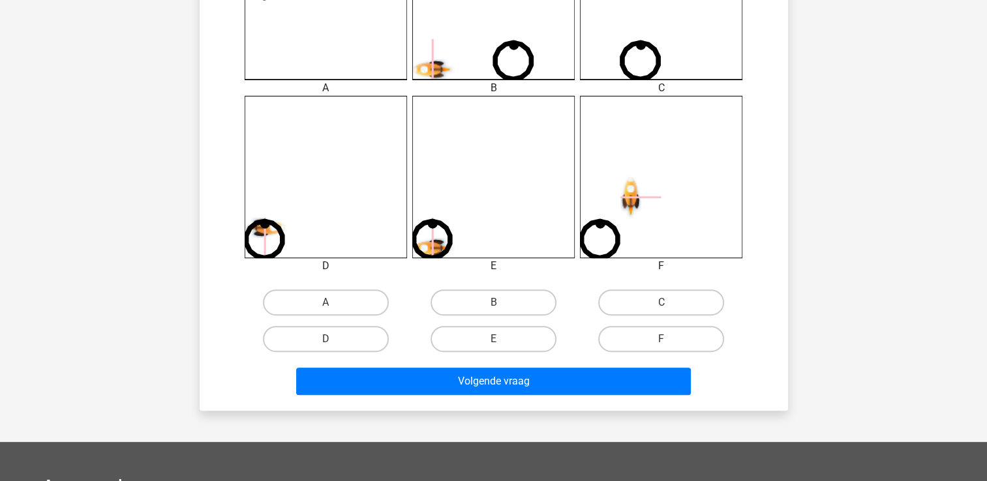
click at [274, 247] on icon at bounding box center [326, 177] width 162 height 162
click at [282, 348] on label "D" at bounding box center [326, 339] width 126 height 26
click at [325, 348] on input "D" at bounding box center [329, 343] width 8 height 8
radio input "true"
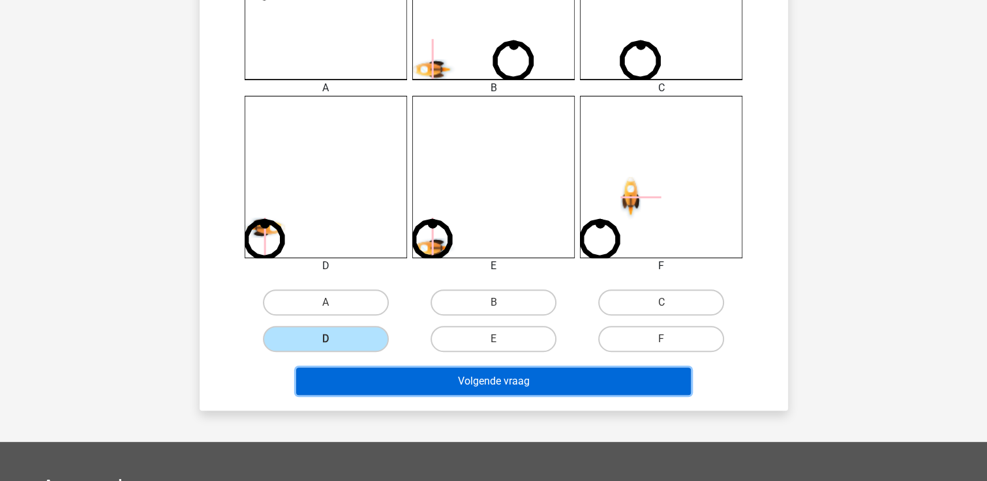
click at [498, 382] on button "Volgende vraag" at bounding box center [493, 381] width 395 height 27
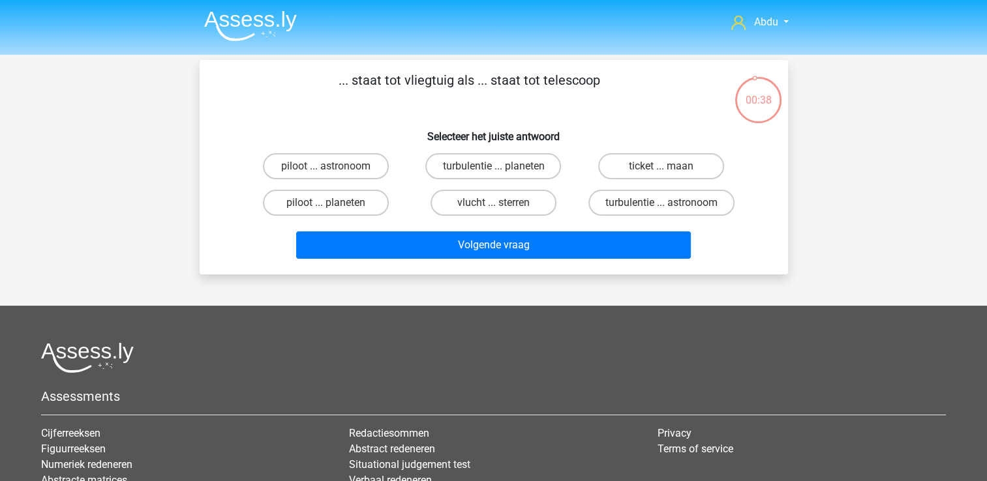
scroll to position [0, 0]
click at [369, 167] on label "piloot ... astronoom" at bounding box center [326, 166] width 126 height 26
click at [334, 167] on input "piloot ... astronoom" at bounding box center [329, 170] width 8 height 8
radio input "true"
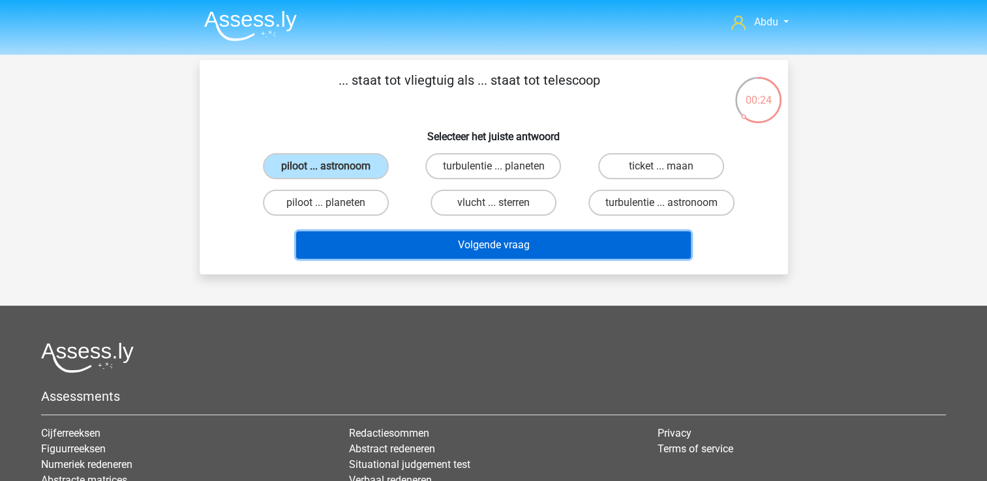
click at [532, 241] on button "Volgende vraag" at bounding box center [493, 245] width 395 height 27
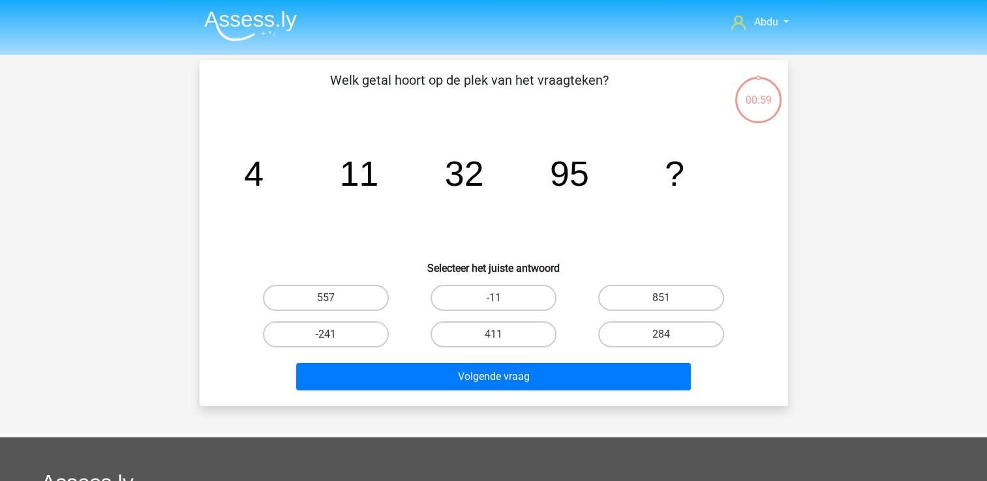
scroll to position [60, 0]
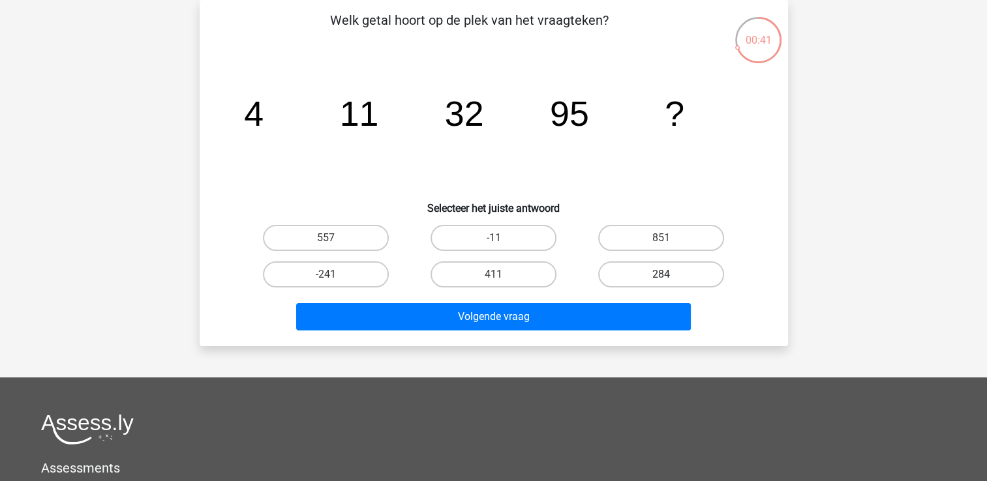
click at [643, 270] on label "284" at bounding box center [661, 275] width 126 height 26
click at [661, 275] on input "284" at bounding box center [665, 279] width 8 height 8
radio input "true"
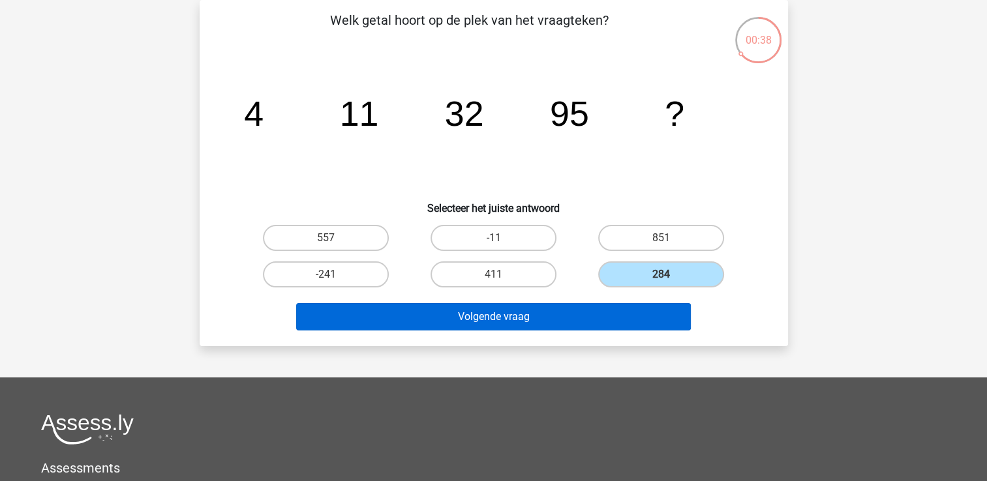
scroll to position [0, 0]
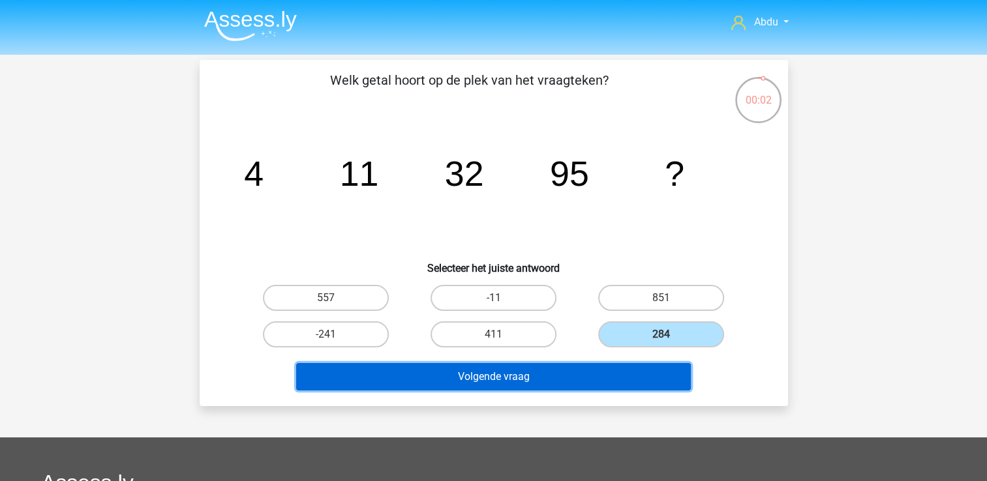
click at [554, 372] on button "Volgende vraag" at bounding box center [493, 376] width 395 height 27
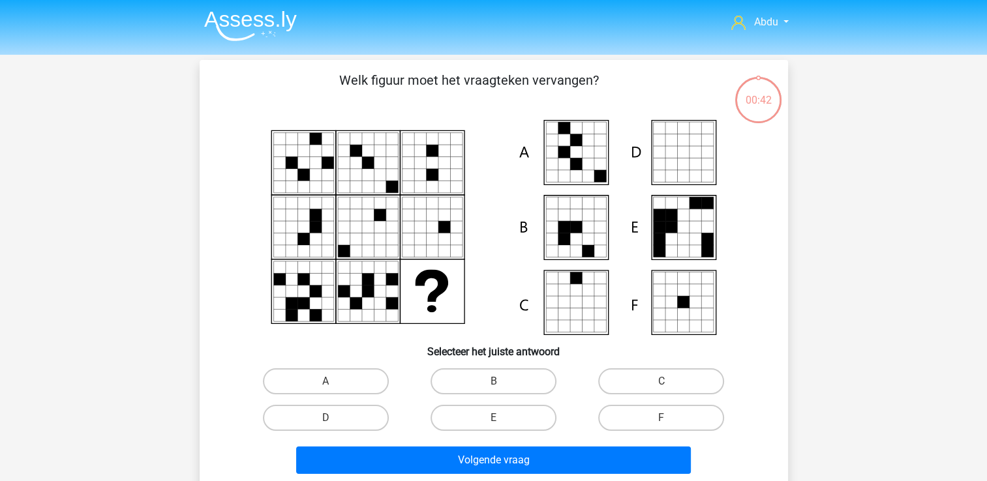
scroll to position [60, 0]
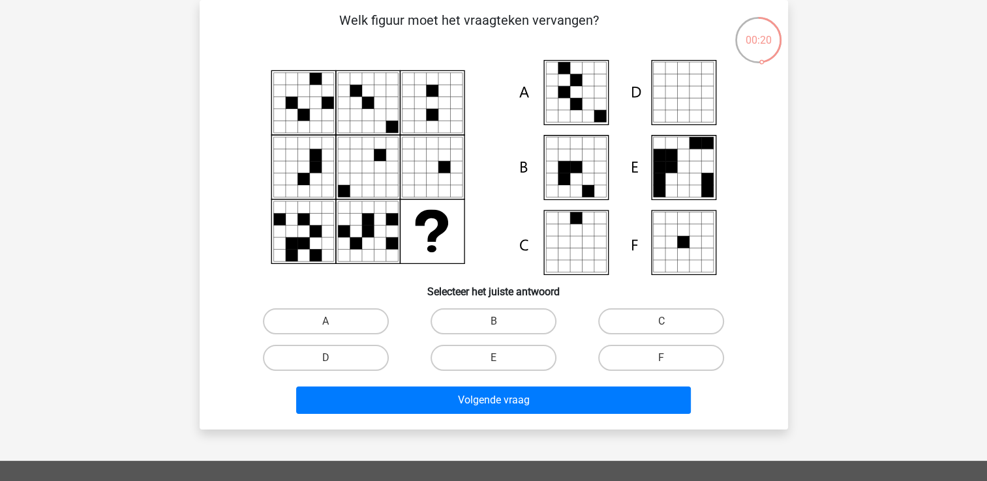
drag, startPoint x: 329, startPoint y: 327, endPoint x: 352, endPoint y: 337, distance: 24.8
click at [329, 325] on input "A" at bounding box center [329, 326] width 8 height 8
radio input "true"
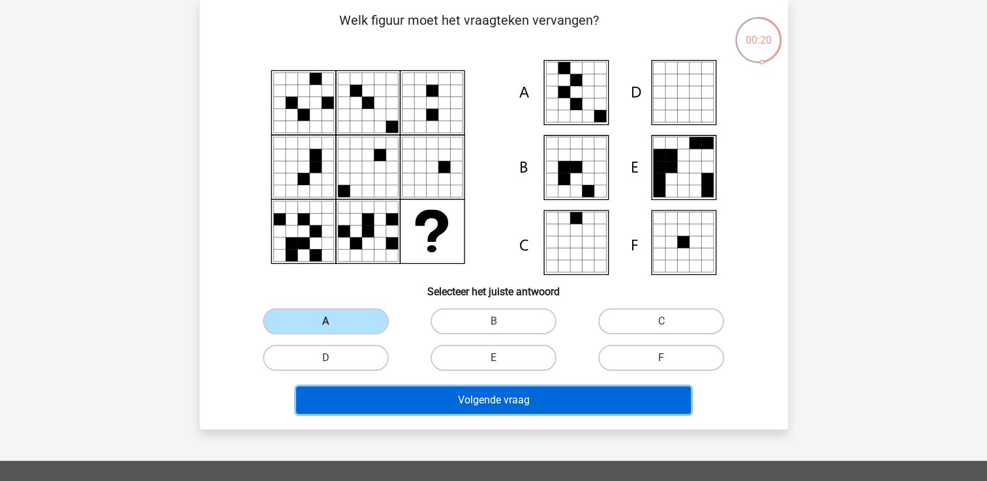
click at [594, 404] on button "Volgende vraag" at bounding box center [493, 400] width 395 height 27
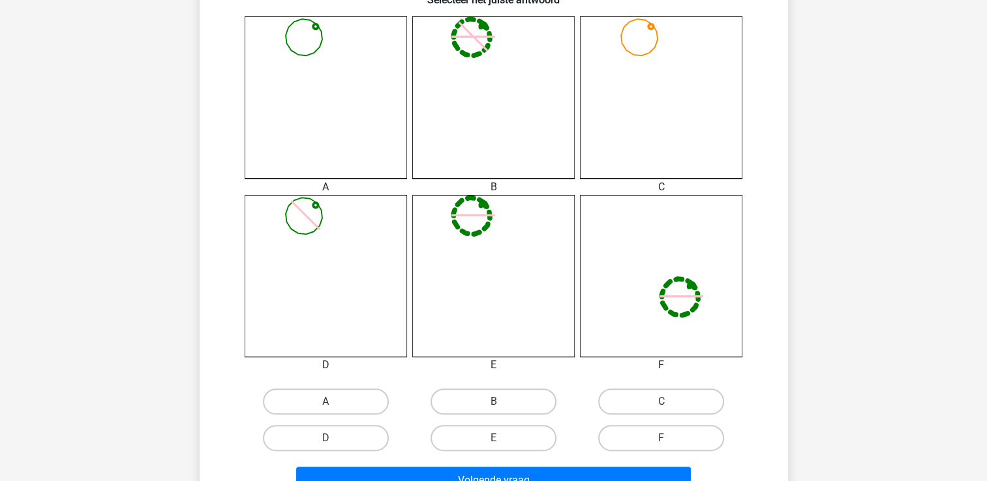
scroll to position [386, 0]
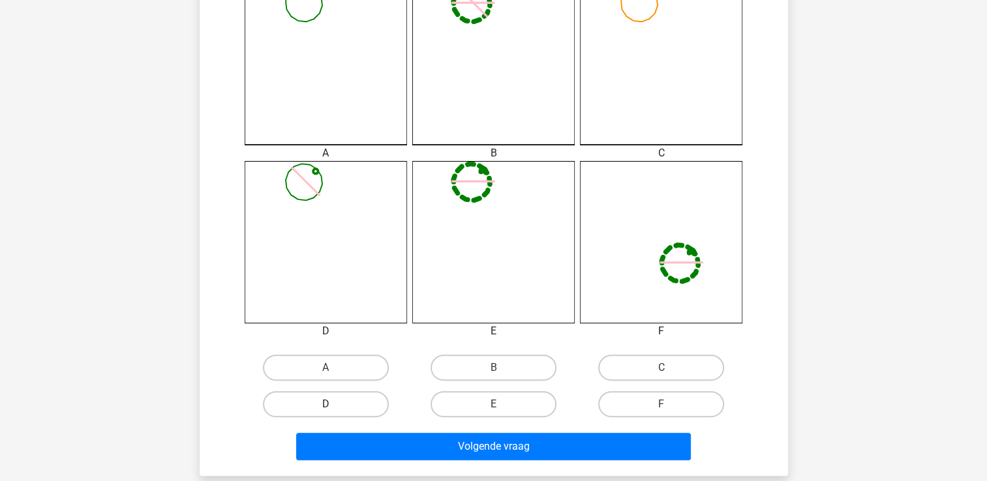
click at [361, 407] on label "D" at bounding box center [326, 404] width 126 height 26
click at [334, 407] on input "D" at bounding box center [329, 408] width 8 height 8
radio input "true"
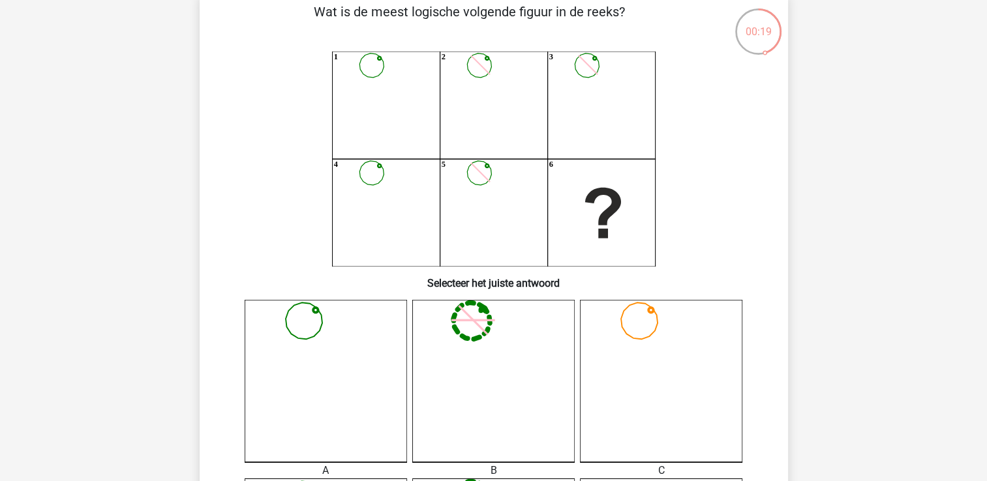
scroll to position [60, 0]
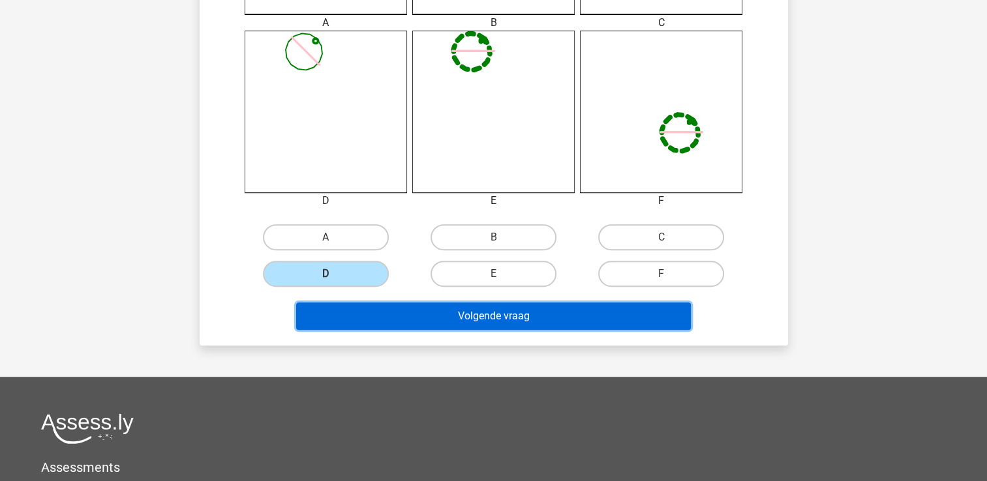
click at [595, 314] on button "Volgende vraag" at bounding box center [493, 316] width 395 height 27
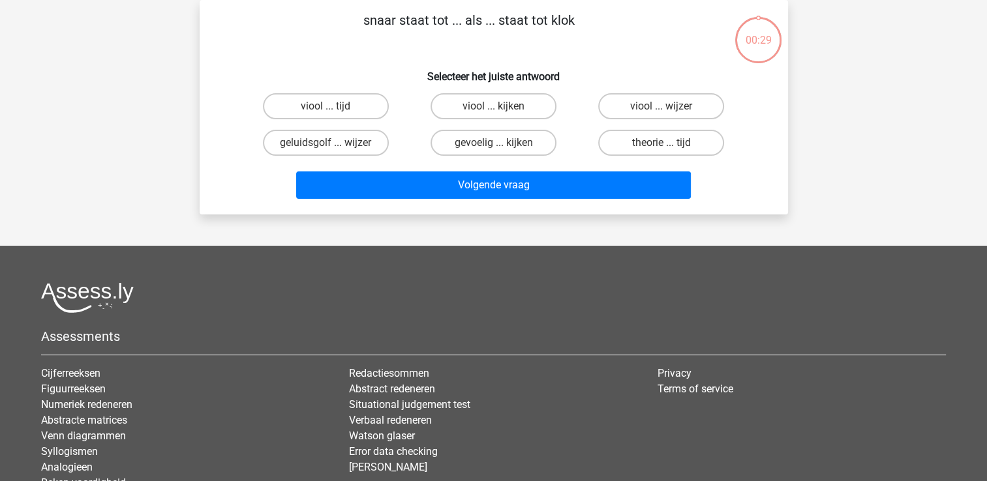
scroll to position [0, 0]
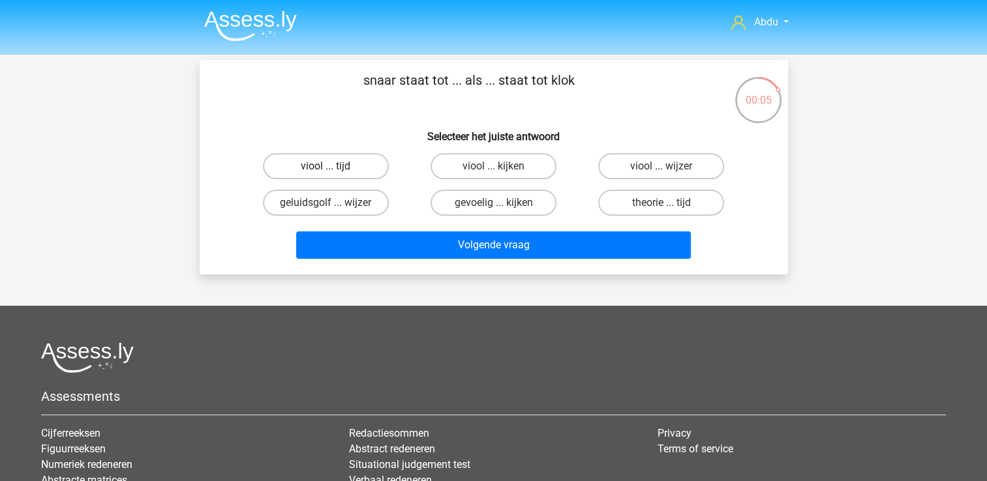
click at [344, 168] on label "viool ... tijd" at bounding box center [326, 166] width 126 height 26
click at [334, 168] on input "viool ... tijd" at bounding box center [329, 170] width 8 height 8
radio input "true"
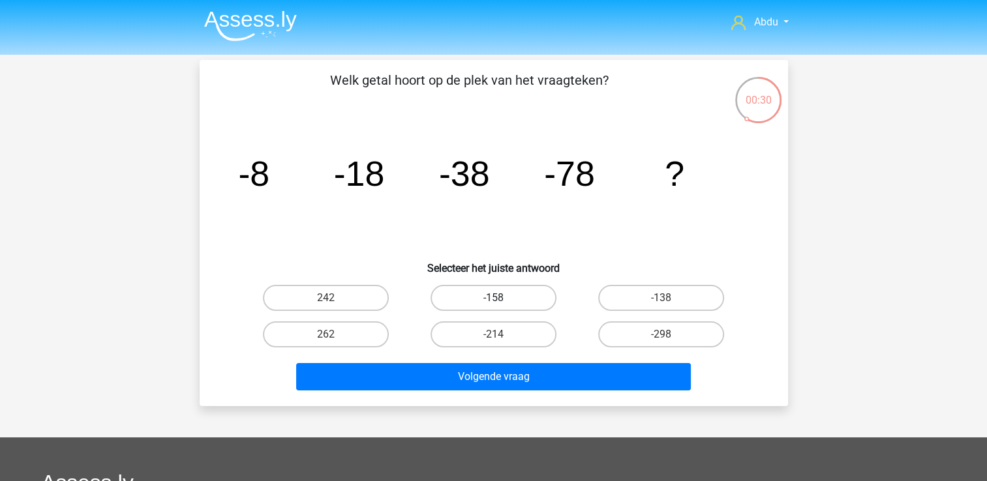
click at [544, 299] on label "-158" at bounding box center [493, 298] width 126 height 26
click at [502, 299] on input "-158" at bounding box center [497, 302] width 8 height 8
radio input "true"
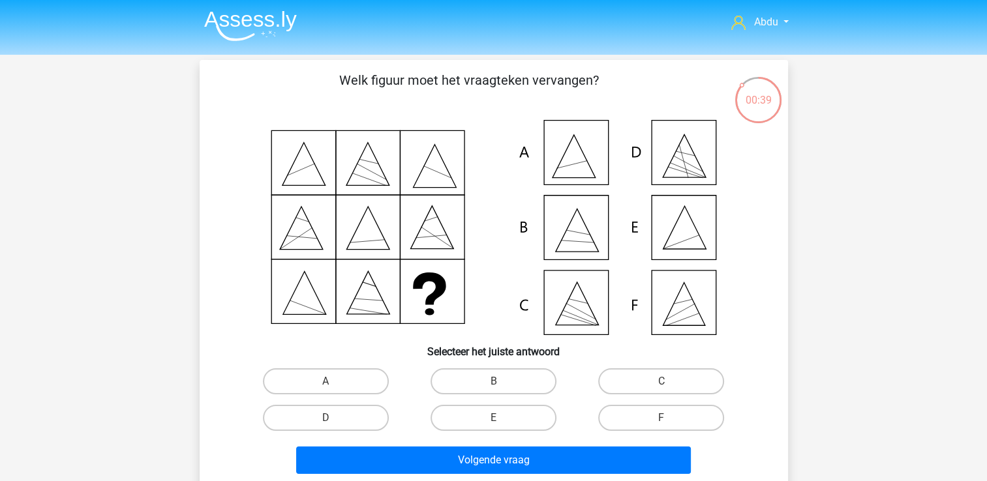
click at [695, 232] on icon at bounding box center [494, 227] width 526 height 215
click at [479, 411] on label "E" at bounding box center [493, 418] width 126 height 26
click at [493, 418] on input "E" at bounding box center [497, 422] width 8 height 8
radio input "true"
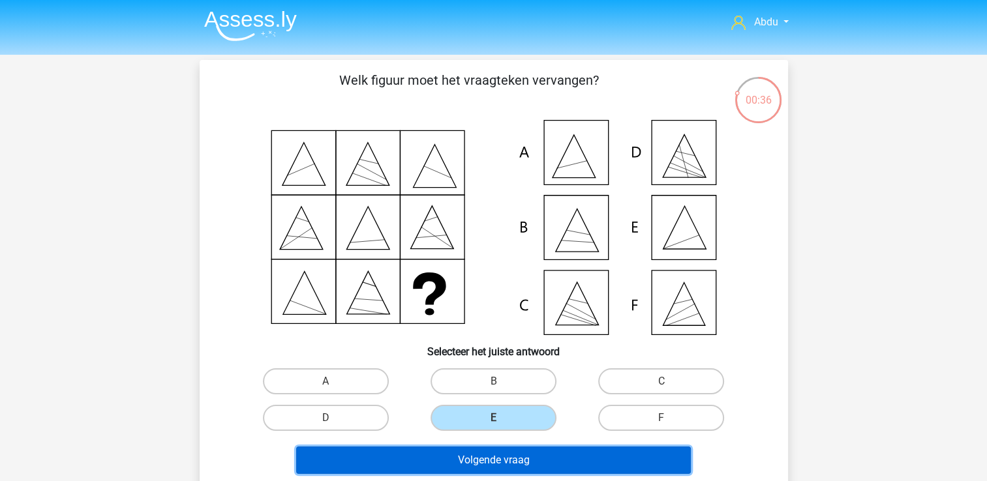
click at [549, 458] on button "Volgende vraag" at bounding box center [493, 460] width 395 height 27
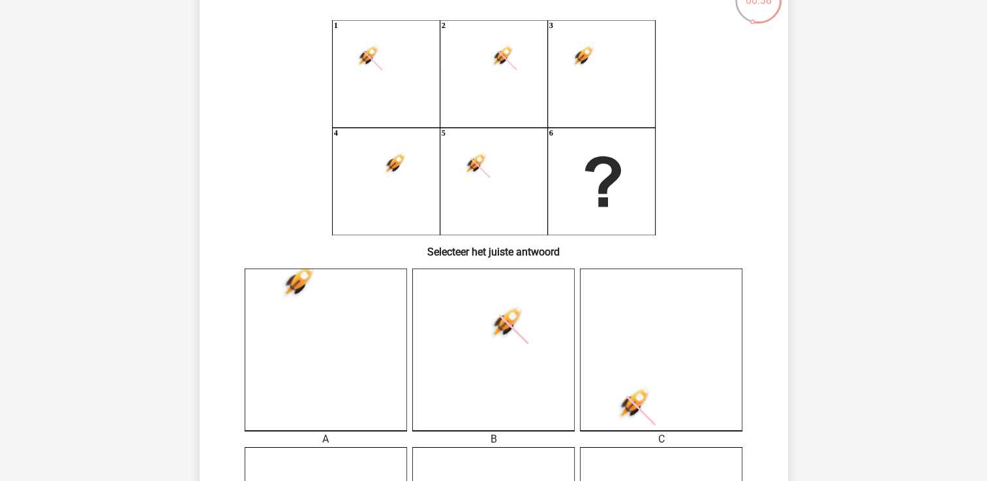
scroll to position [130, 0]
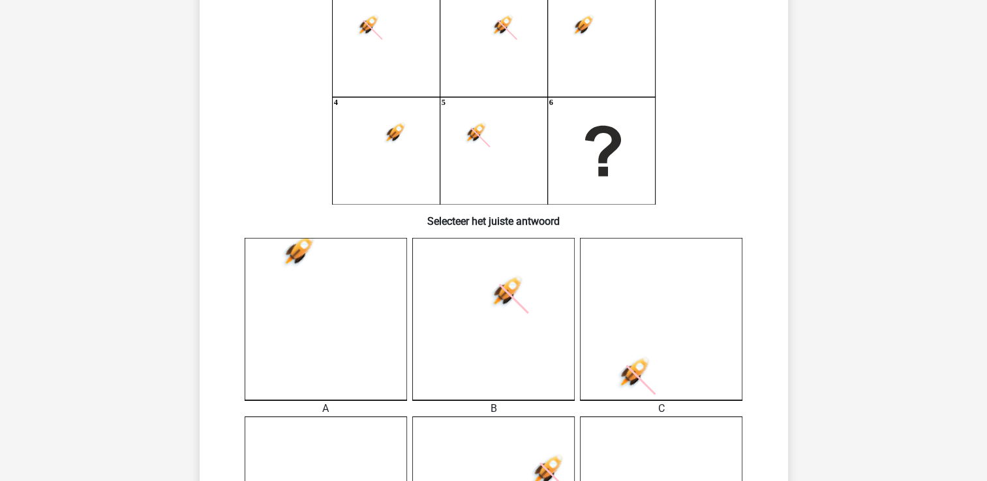
click at [496, 344] on icon at bounding box center [493, 319] width 162 height 162
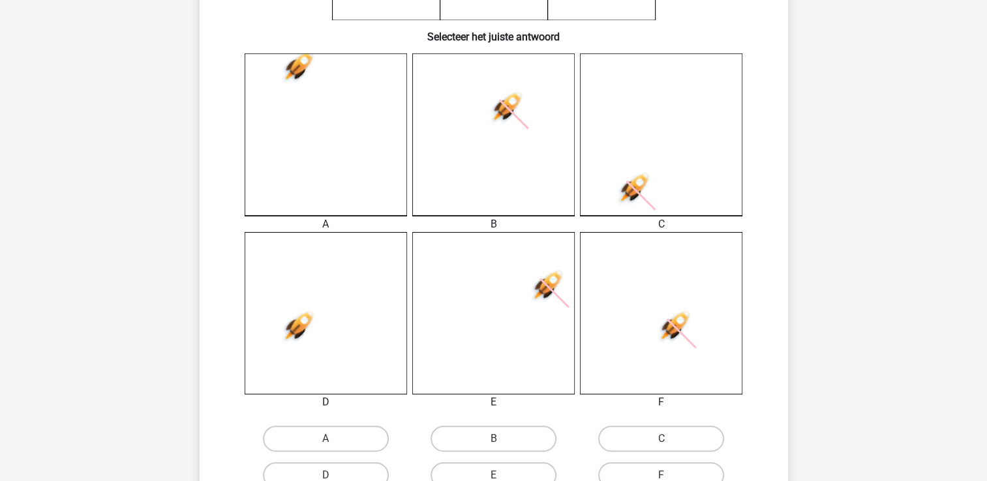
scroll to position [391, 0]
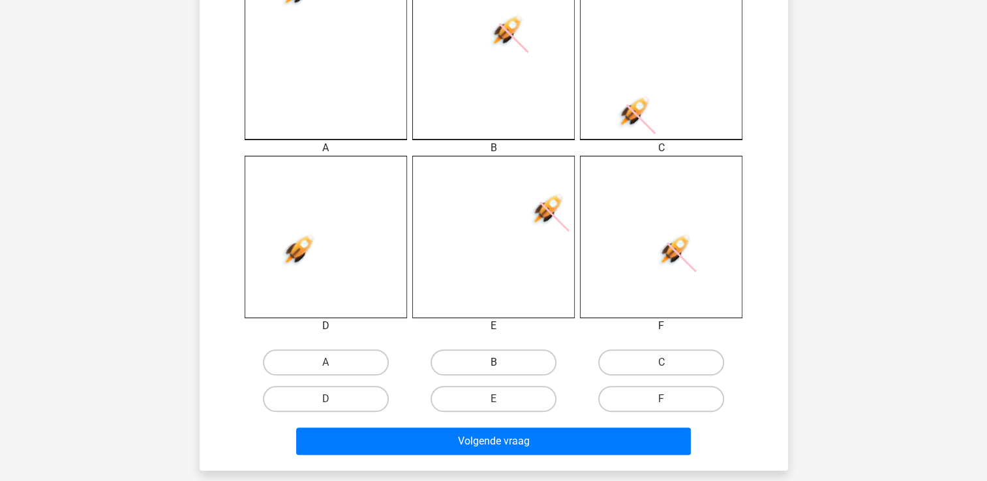
click at [510, 363] on label "B" at bounding box center [493, 363] width 126 height 26
click at [502, 363] on input "B" at bounding box center [497, 367] width 8 height 8
radio input "true"
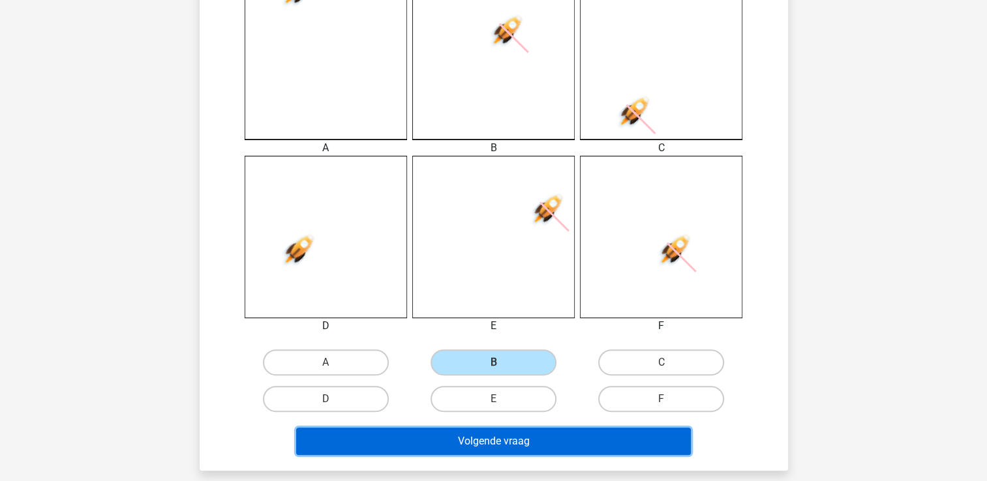
click at [554, 443] on button "Volgende vraag" at bounding box center [493, 441] width 395 height 27
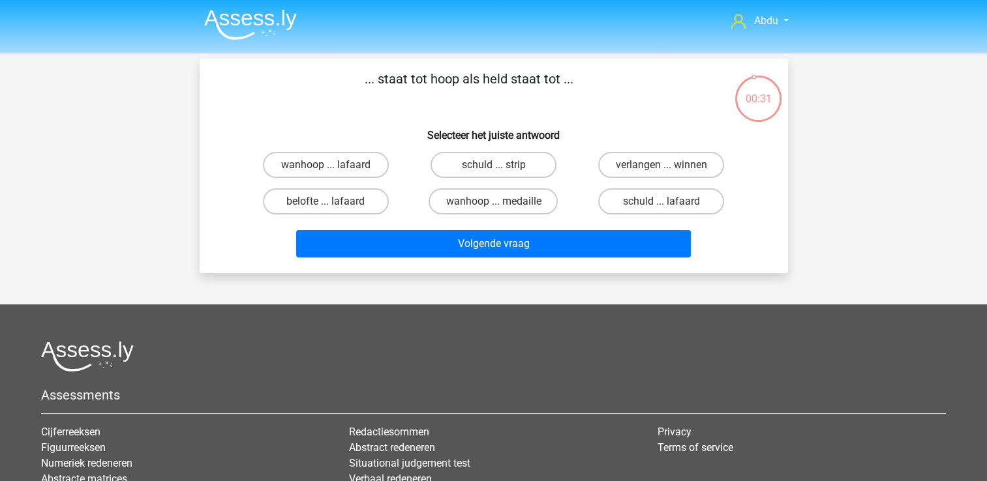
scroll to position [0, 0]
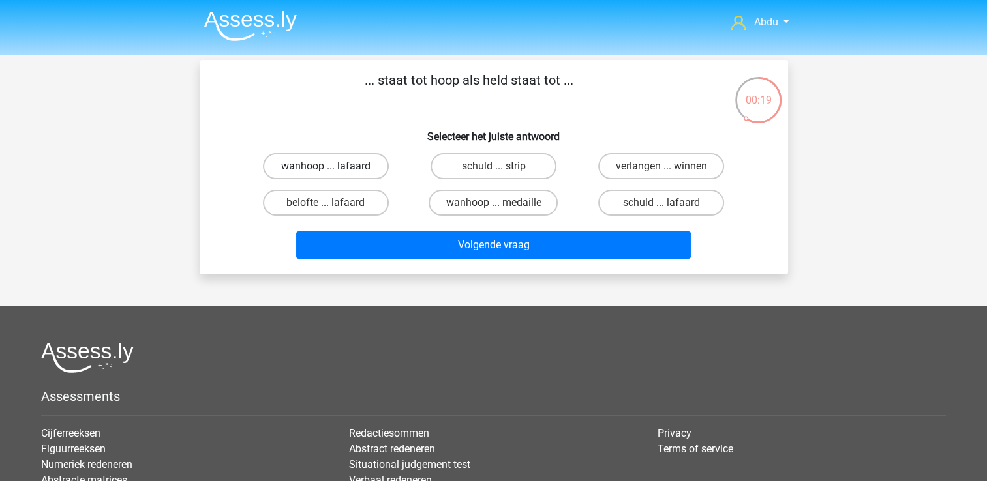
click at [323, 171] on label "wanhoop ... lafaard" at bounding box center [326, 166] width 126 height 26
click at [325, 171] on input "wanhoop ... lafaard" at bounding box center [329, 170] width 8 height 8
radio input "true"
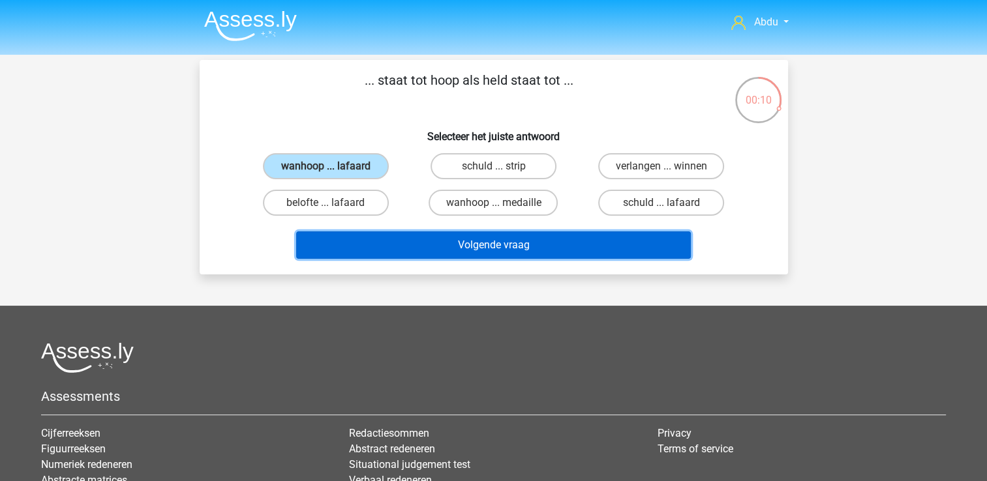
click at [457, 249] on button "Volgende vraag" at bounding box center [493, 245] width 395 height 27
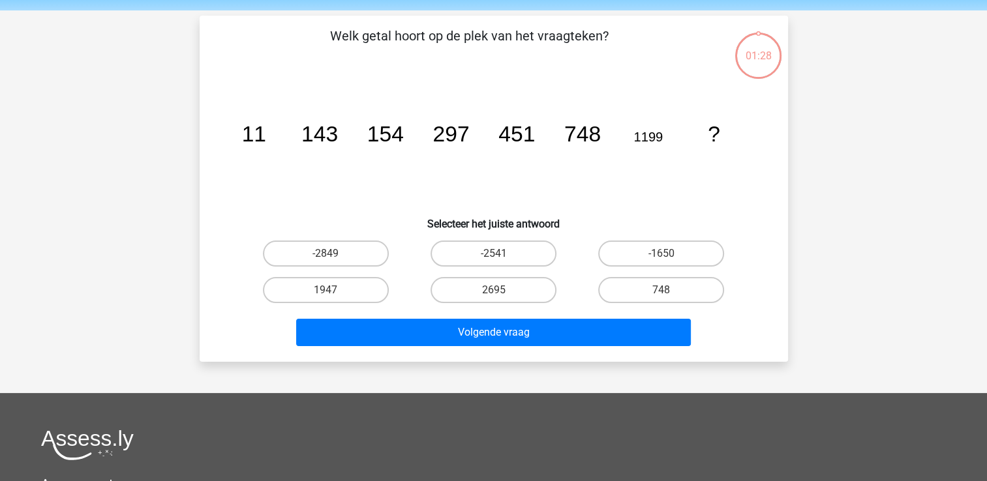
scroll to position [60, 0]
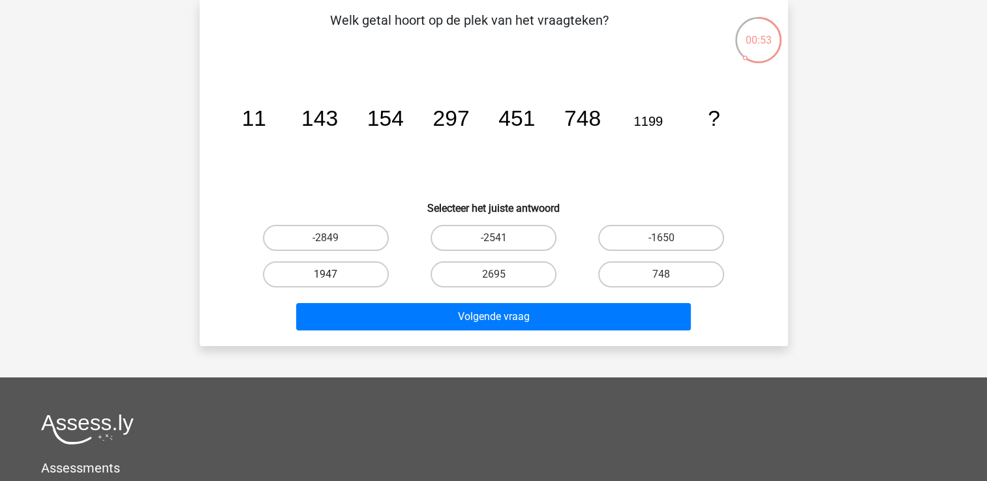
click at [366, 275] on label "1947" at bounding box center [326, 275] width 126 height 26
click at [334, 275] on input "1947" at bounding box center [329, 279] width 8 height 8
radio input "true"
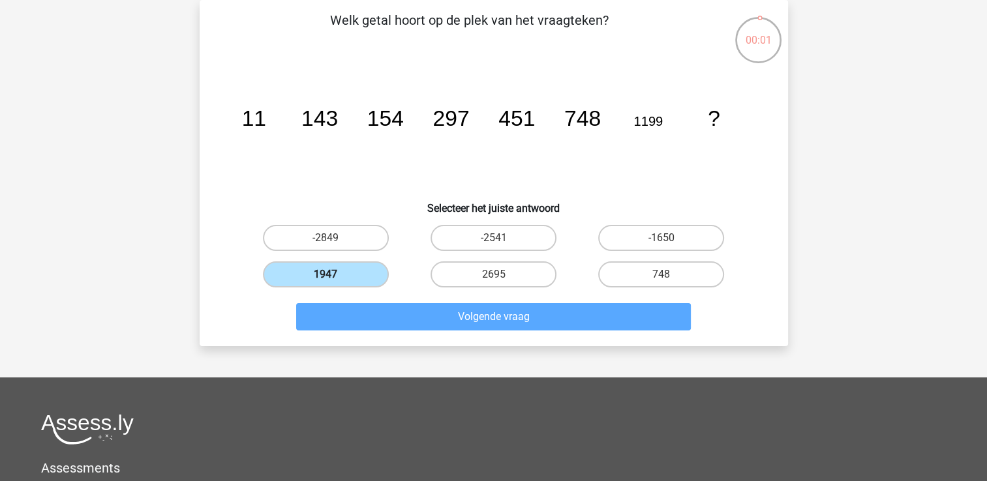
click at [363, 271] on label "1947" at bounding box center [326, 275] width 126 height 26
click at [334, 275] on input "1947" at bounding box center [329, 279] width 8 height 8
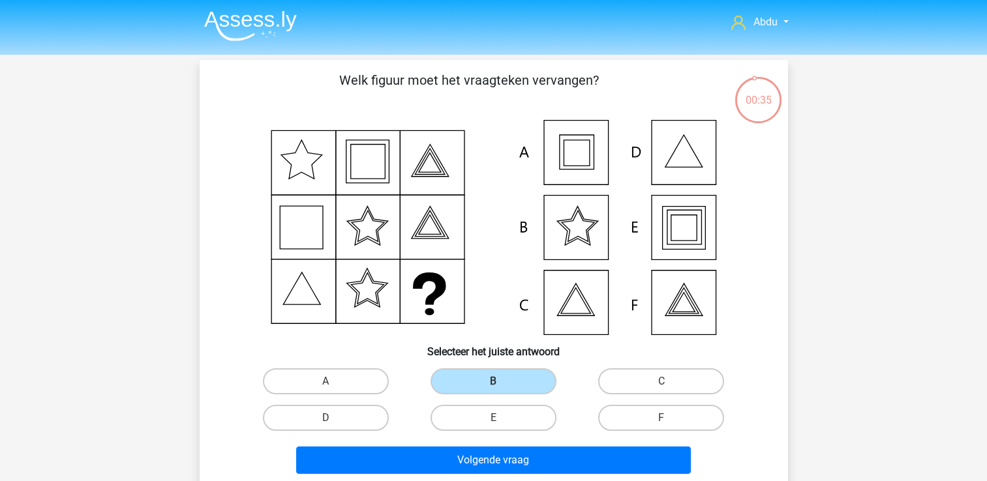
scroll to position [60, 0]
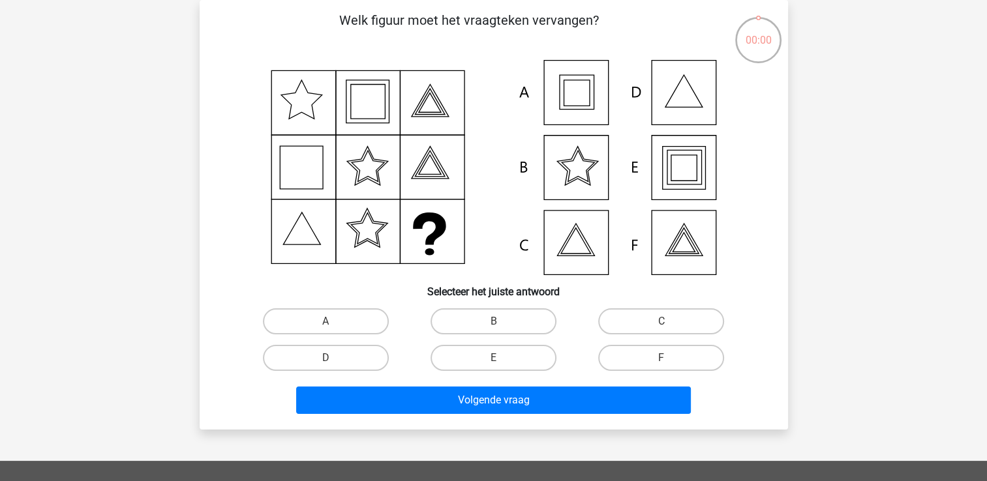
click at [588, 107] on icon at bounding box center [494, 167] width 526 height 215
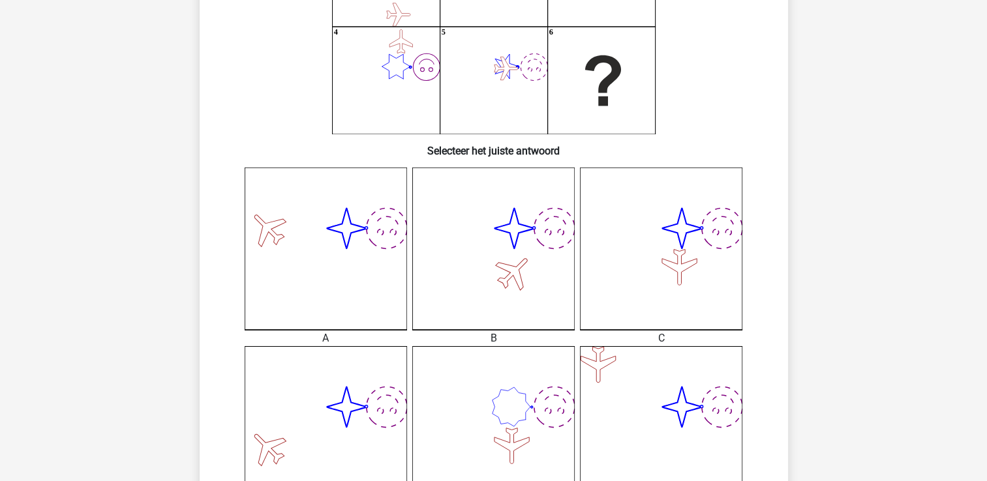
scroll to position [256, 0]
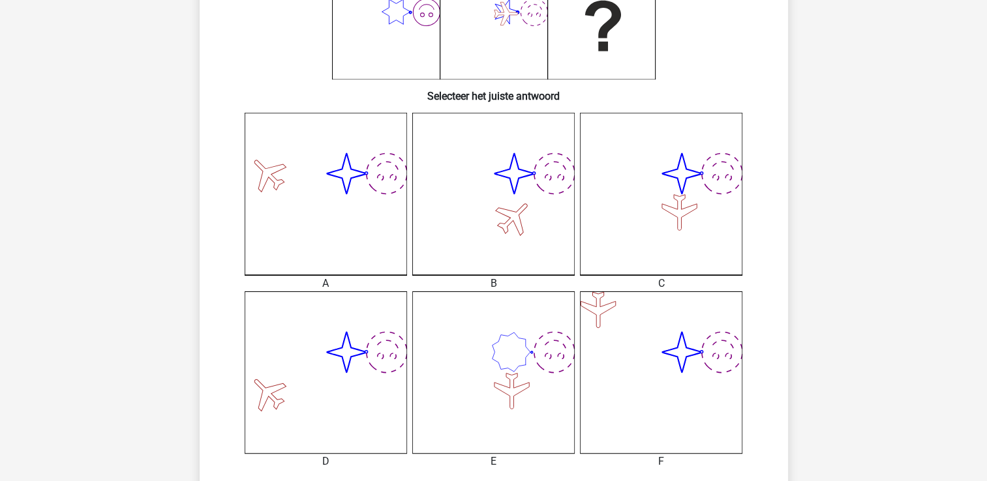
click at [704, 224] on icon "image/svg+xml image/svg+xml" at bounding box center [661, 194] width 162 height 162
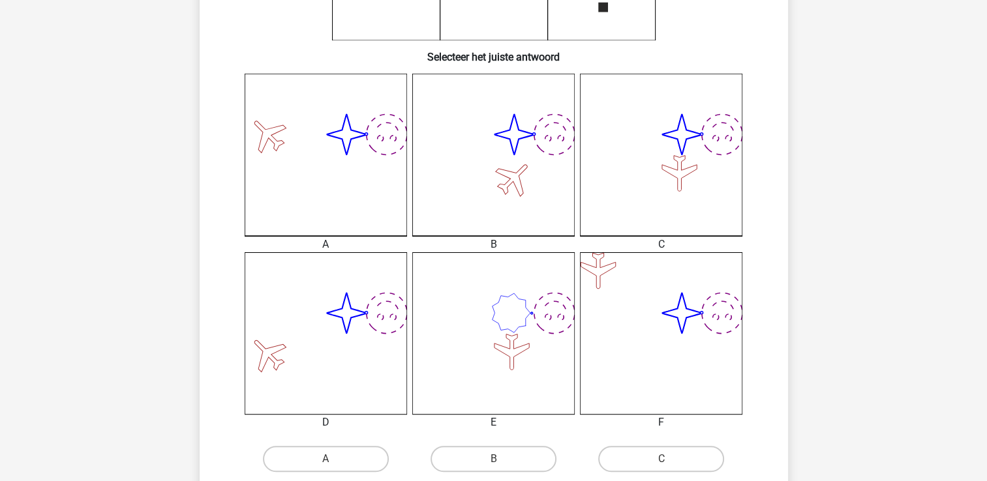
scroll to position [326, 0]
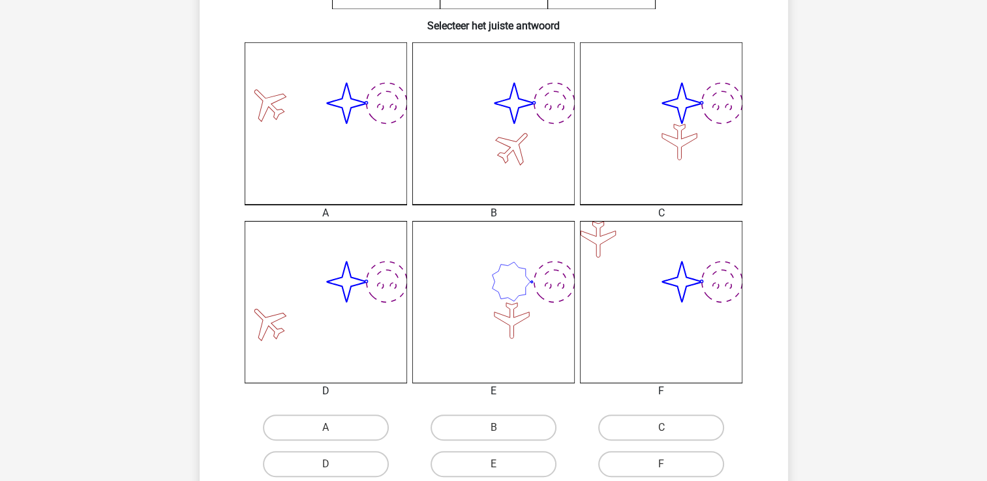
click at [524, 319] on icon at bounding box center [511, 321] width 35 height 36
click at [496, 461] on label "E" at bounding box center [493, 464] width 126 height 26
click at [496, 464] on input "E" at bounding box center [497, 468] width 8 height 8
radio input "true"
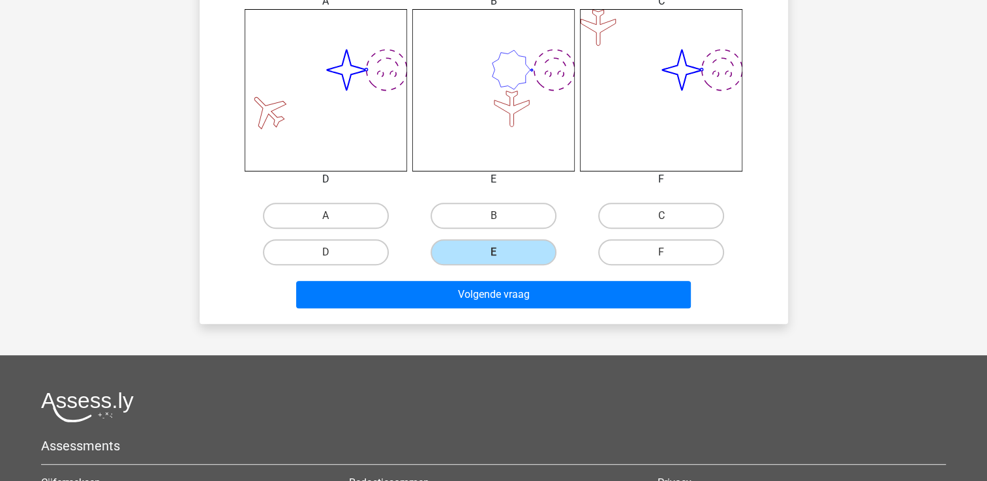
scroll to position [587, 0]
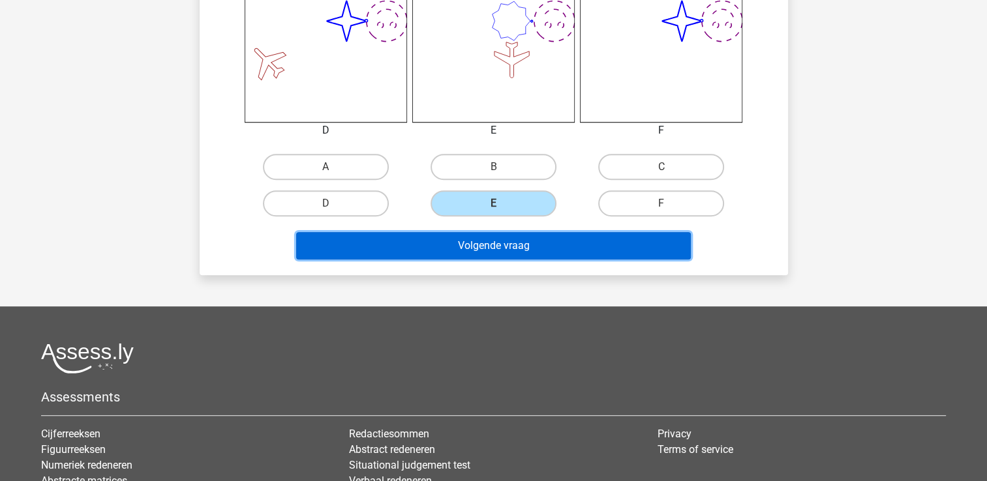
click at [543, 244] on button "Volgende vraag" at bounding box center [493, 245] width 395 height 27
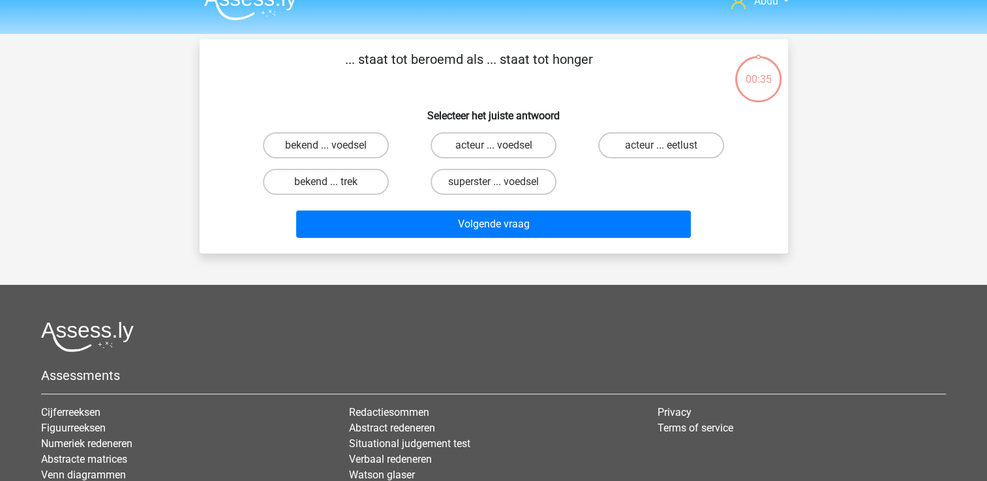
scroll to position [0, 0]
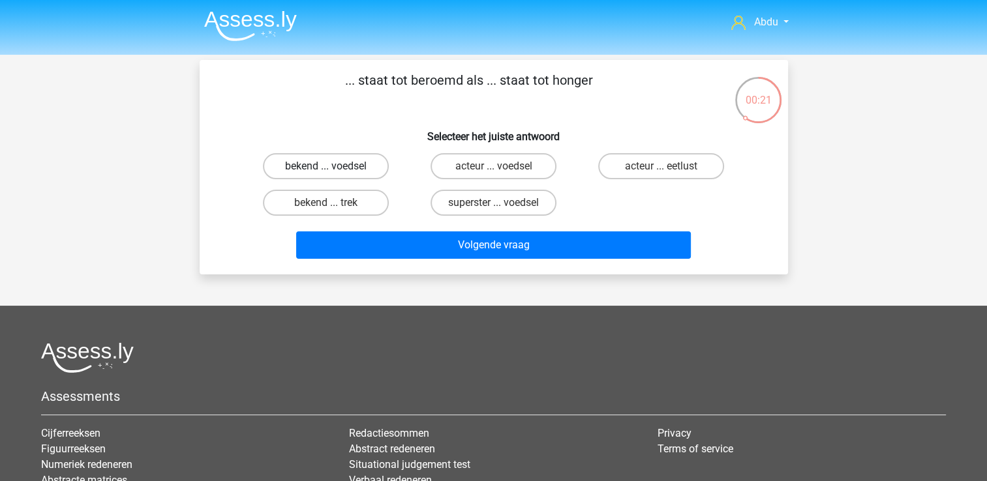
click at [316, 170] on label "bekend ... voedsel" at bounding box center [326, 166] width 126 height 26
click at [325, 170] on input "bekend ... voedsel" at bounding box center [329, 170] width 8 height 8
radio input "true"
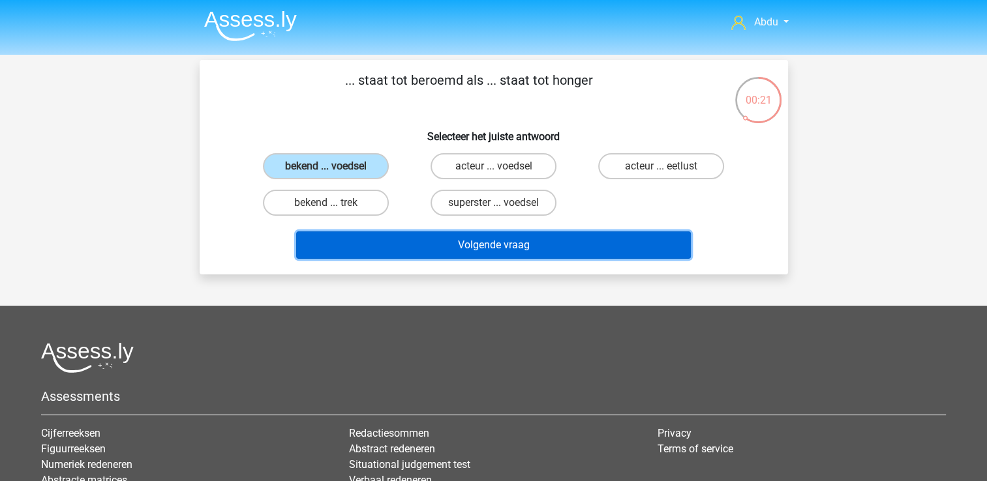
click at [573, 247] on button "Volgende vraag" at bounding box center [493, 245] width 395 height 27
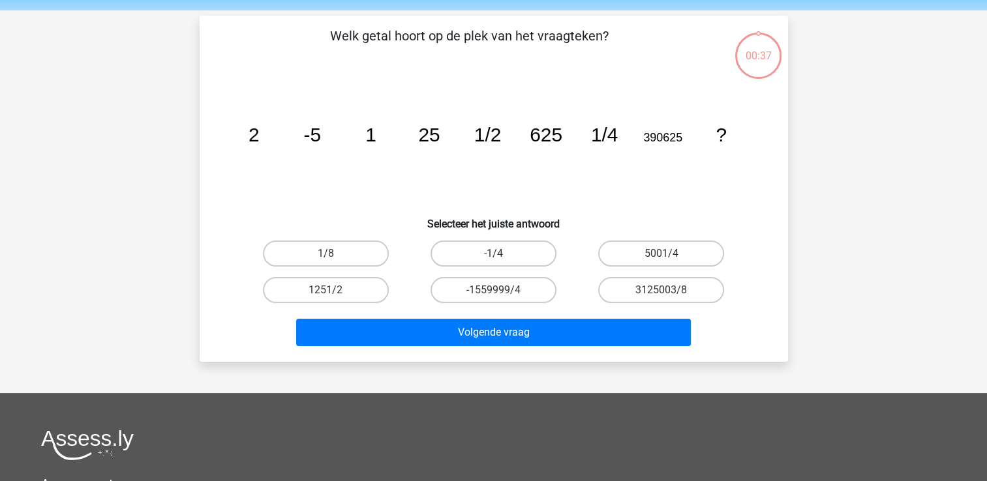
scroll to position [60, 0]
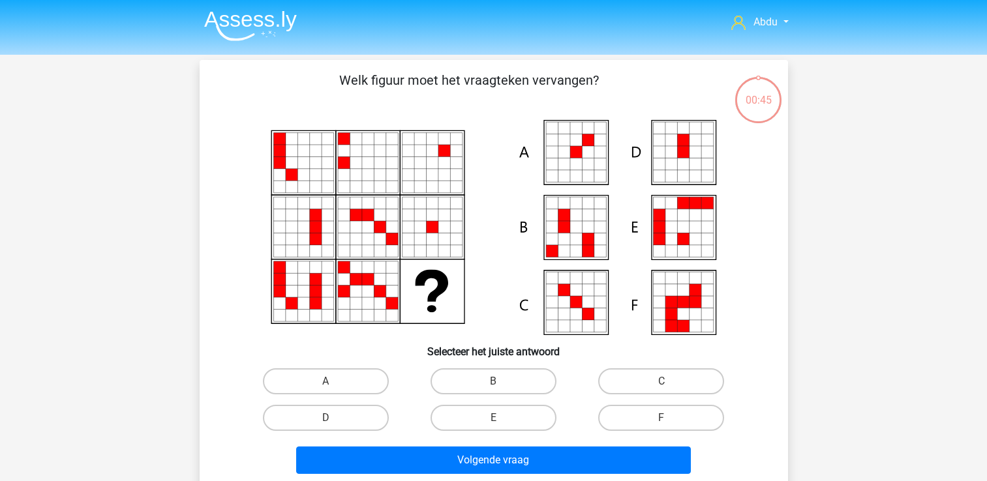
scroll to position [60, 0]
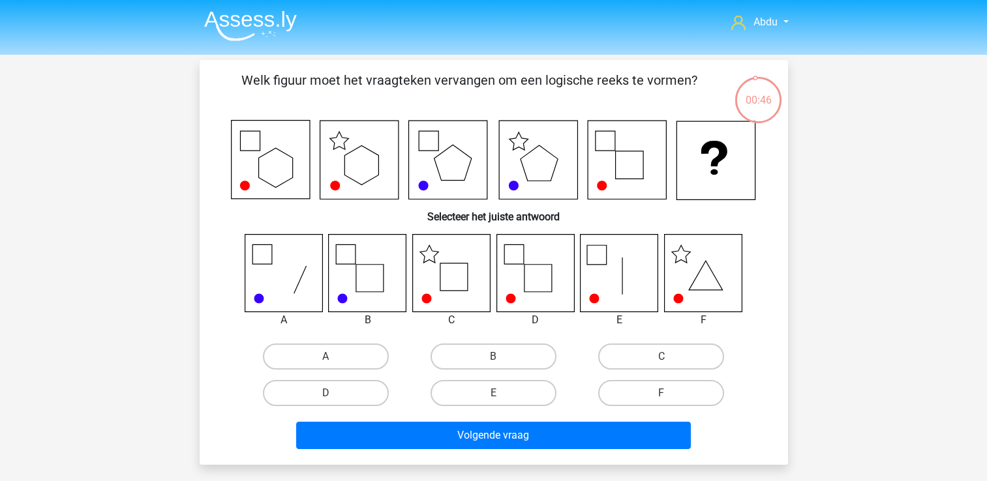
scroll to position [60, 0]
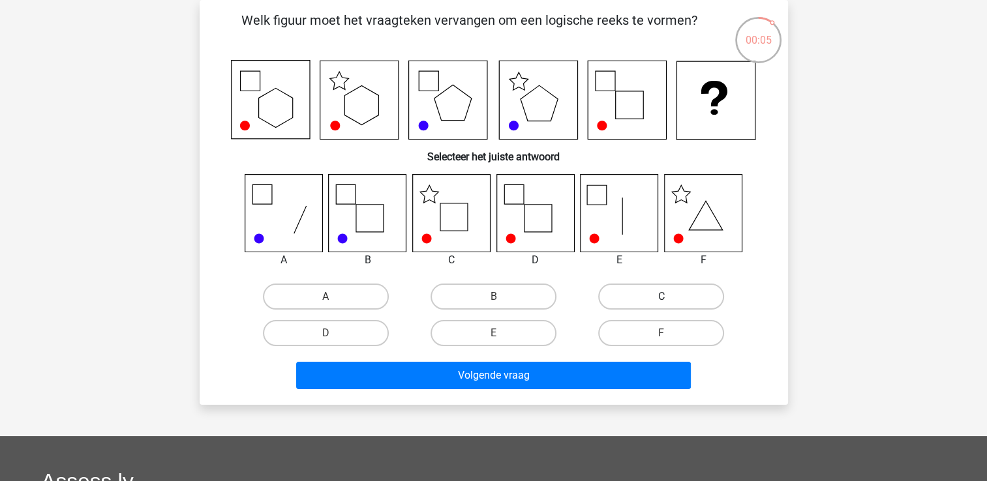
click at [698, 297] on label "C" at bounding box center [661, 297] width 126 height 26
click at [670, 297] on input "C" at bounding box center [665, 301] width 8 height 8
radio input "true"
click at [590, 390] on div "Volgende vraag" at bounding box center [494, 378] width 504 height 33
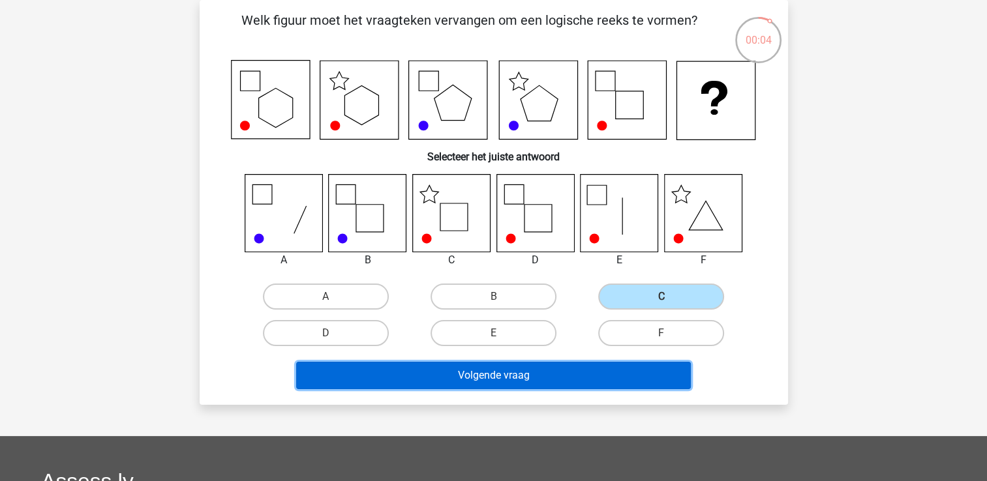
click at [594, 379] on button "Volgende vraag" at bounding box center [493, 375] width 395 height 27
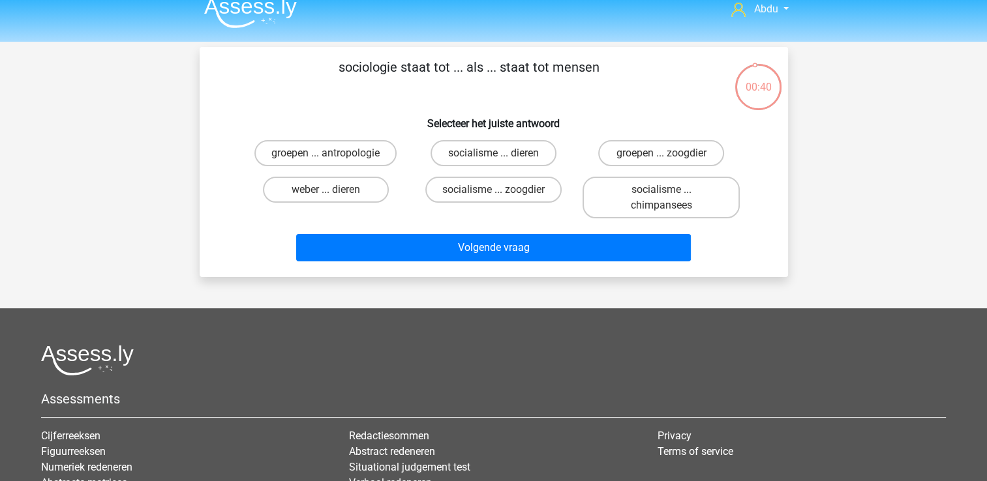
scroll to position [0, 0]
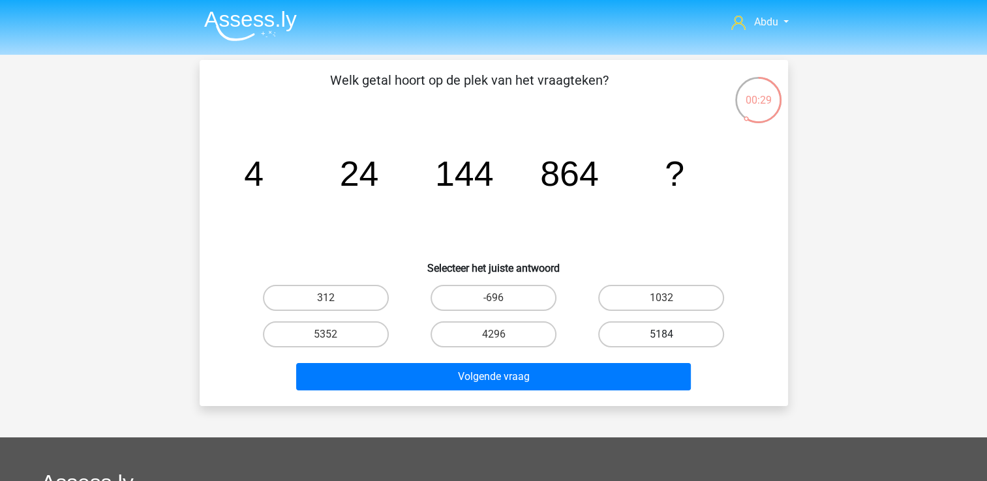
click at [654, 330] on label "5184" at bounding box center [661, 335] width 126 height 26
click at [661, 335] on input "5184" at bounding box center [665, 339] width 8 height 8
radio input "true"
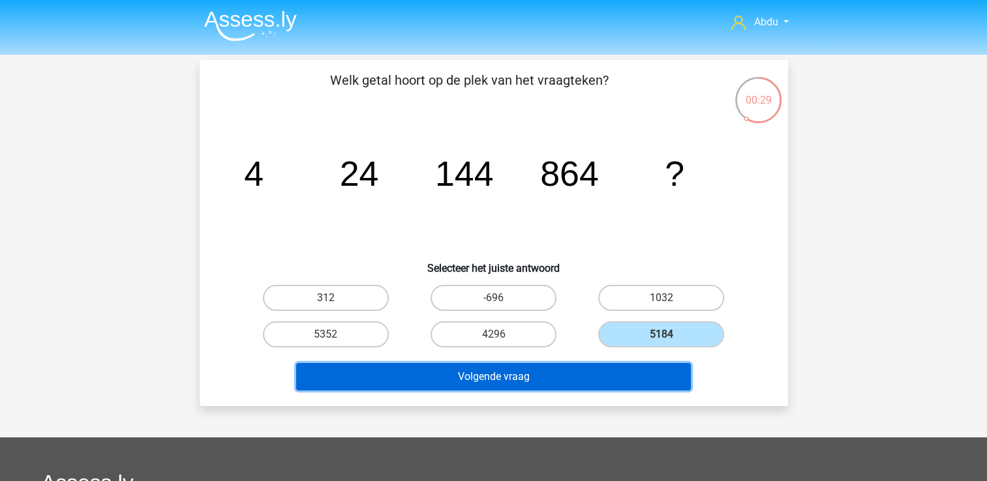
click at [566, 372] on button "Volgende vraag" at bounding box center [493, 376] width 395 height 27
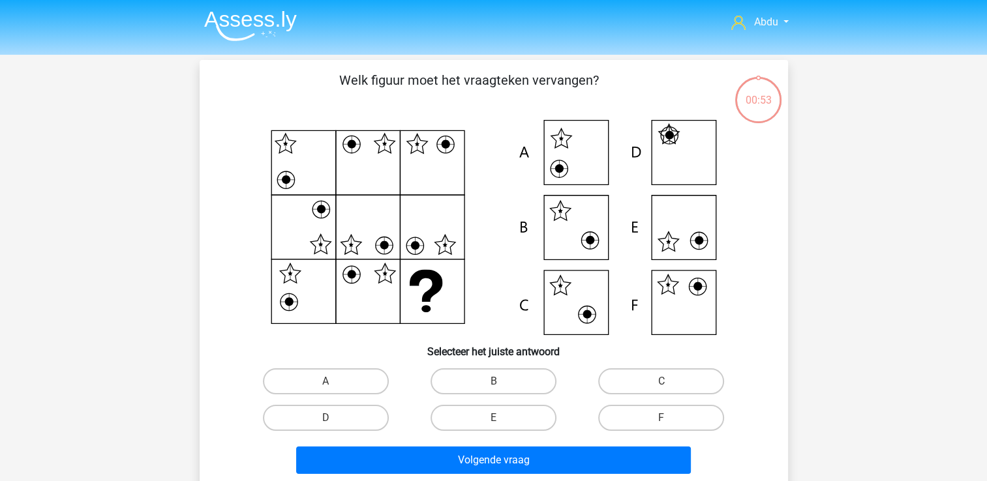
scroll to position [60, 0]
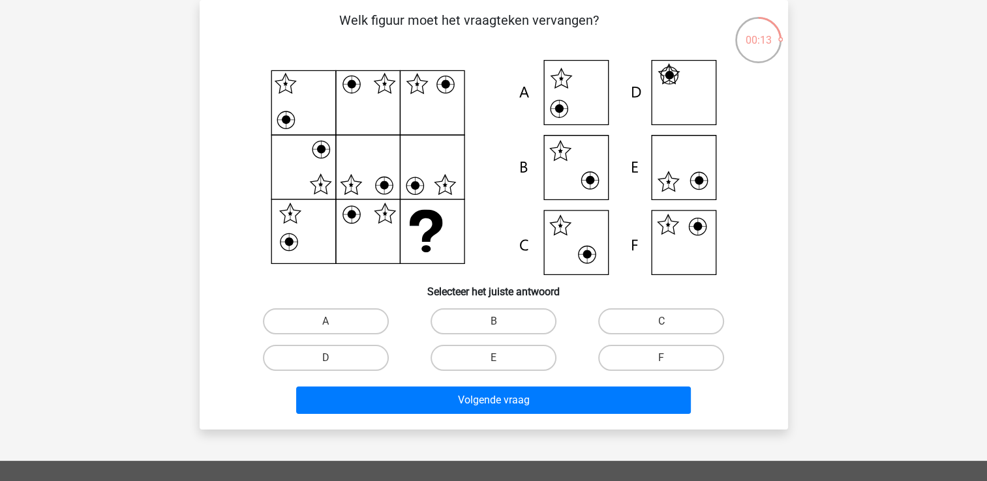
click at [588, 97] on icon at bounding box center [494, 167] width 526 height 215
click at [343, 318] on label "A" at bounding box center [326, 322] width 126 height 26
click at [334, 322] on input "A" at bounding box center [329, 326] width 8 height 8
radio input "true"
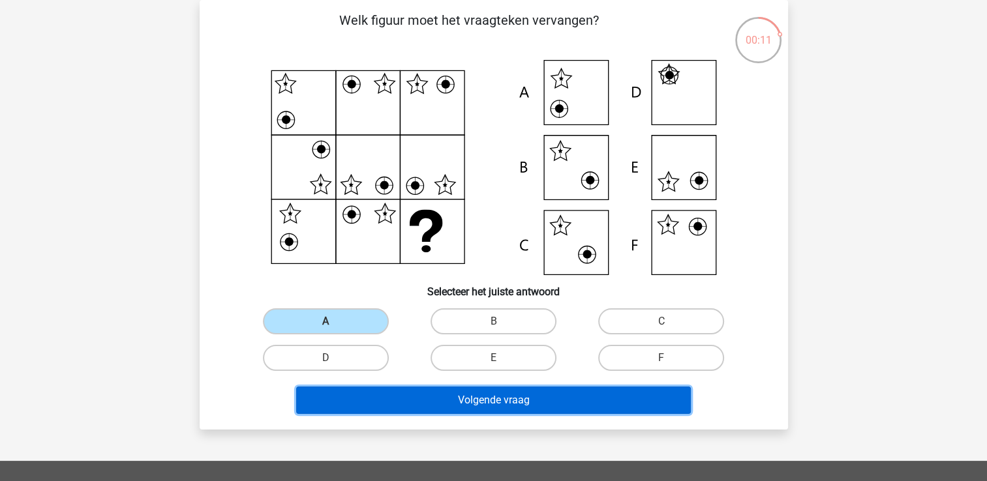
click at [584, 406] on button "Volgende vraag" at bounding box center [493, 400] width 395 height 27
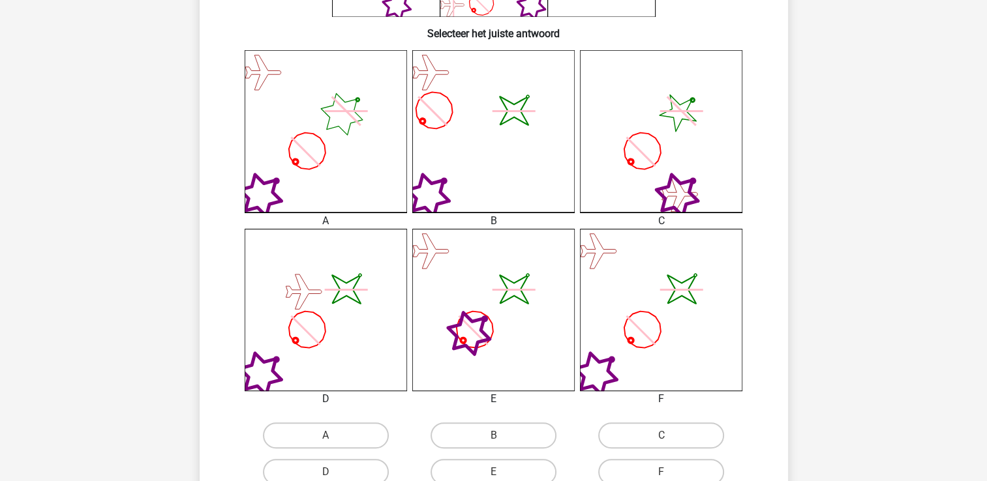
scroll to position [321, 0]
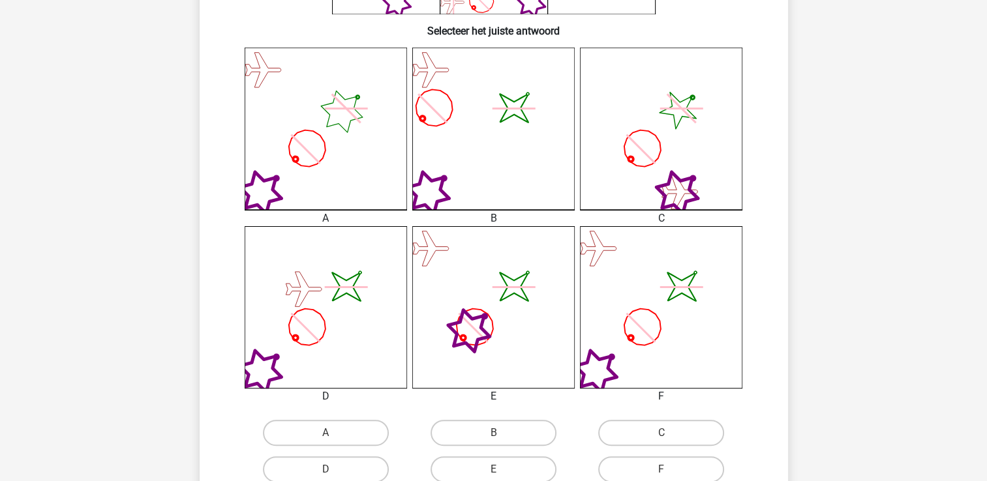
click at [369, 331] on icon "image/svg+xml" at bounding box center [326, 307] width 162 height 162
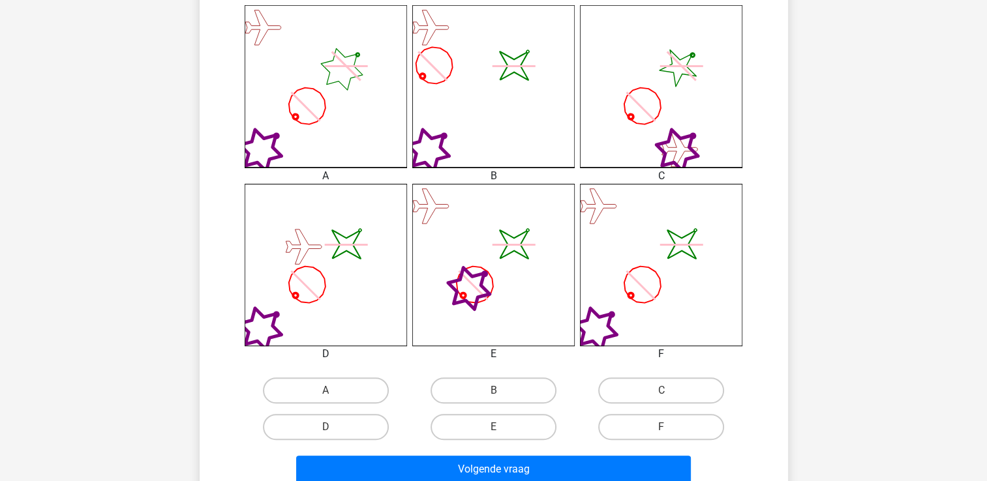
scroll to position [386, 0]
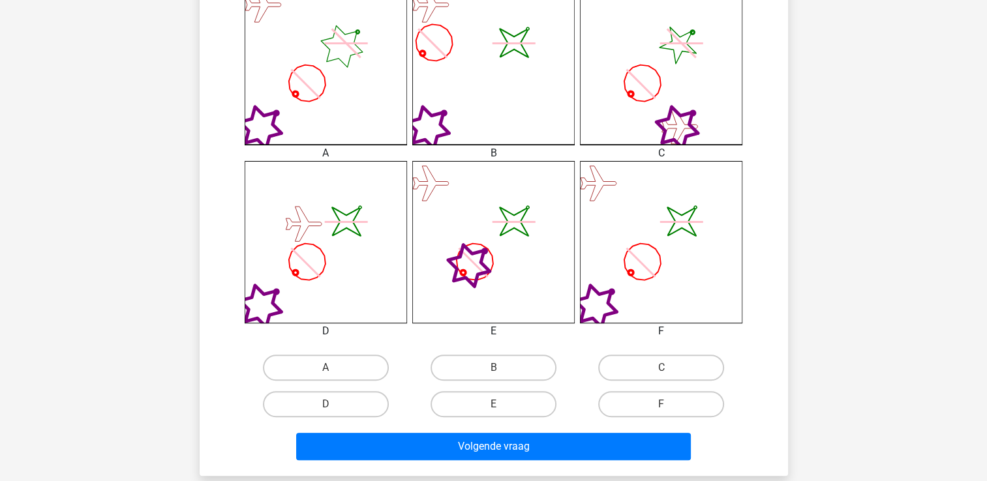
click at [333, 408] on input "D" at bounding box center [329, 408] width 8 height 8
radio input "true"
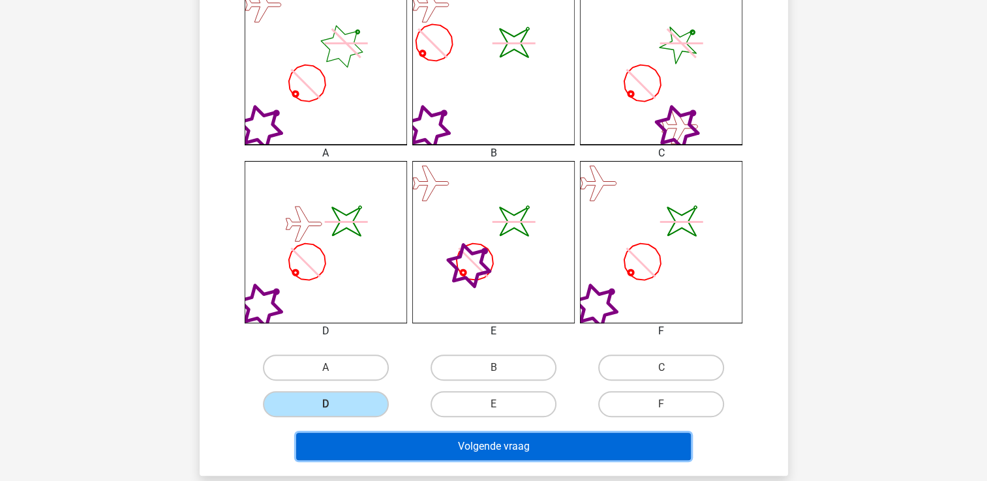
click at [525, 446] on button "Volgende vraag" at bounding box center [493, 446] width 395 height 27
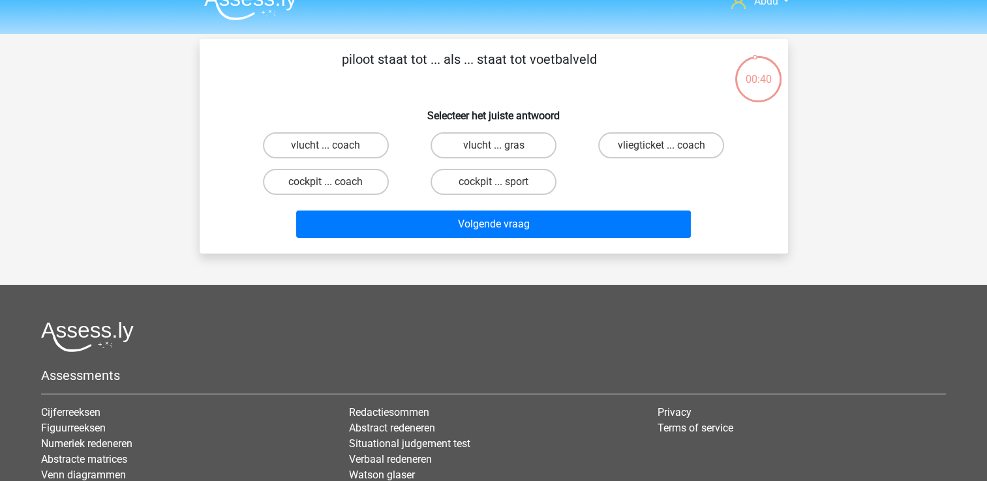
scroll to position [0, 0]
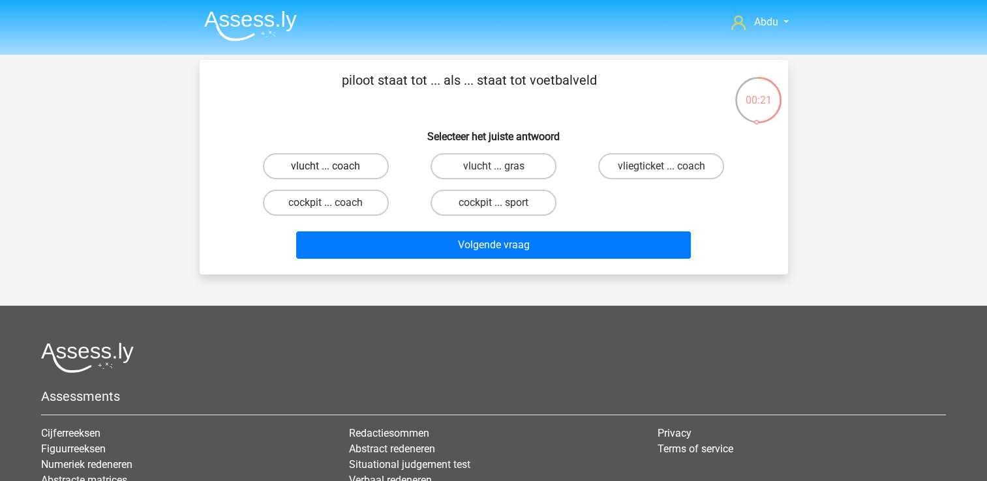
click at [339, 167] on label "vlucht ... coach" at bounding box center [326, 166] width 126 height 26
click at [334, 167] on input "vlucht ... coach" at bounding box center [329, 170] width 8 height 8
radio input "true"
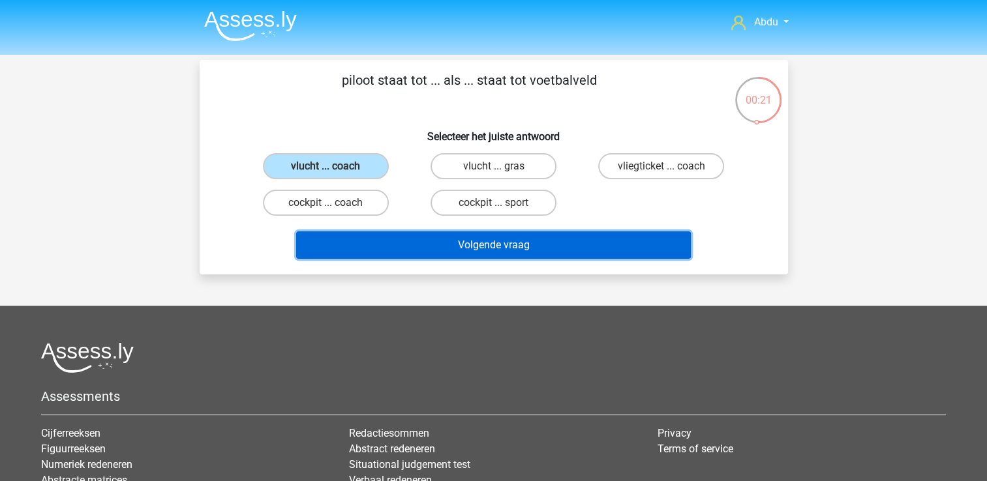
click at [550, 241] on button "Volgende vraag" at bounding box center [493, 245] width 395 height 27
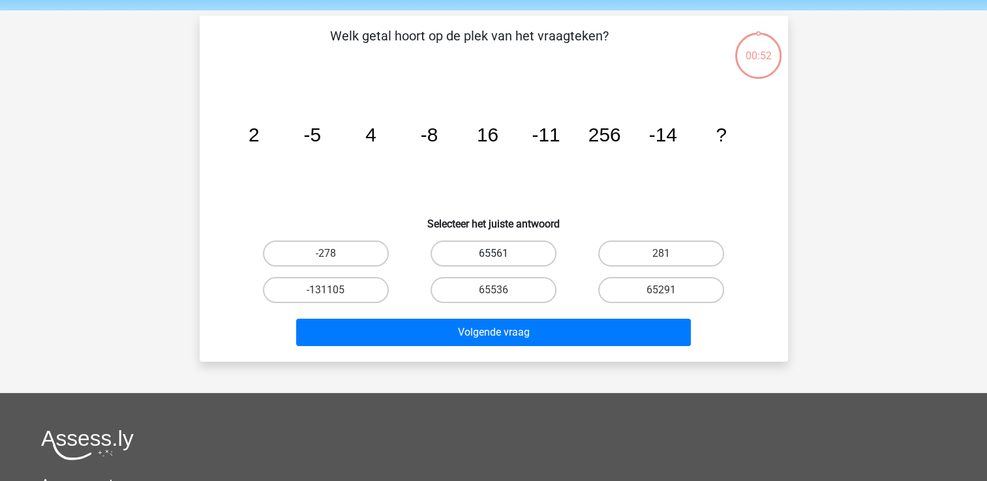
scroll to position [60, 0]
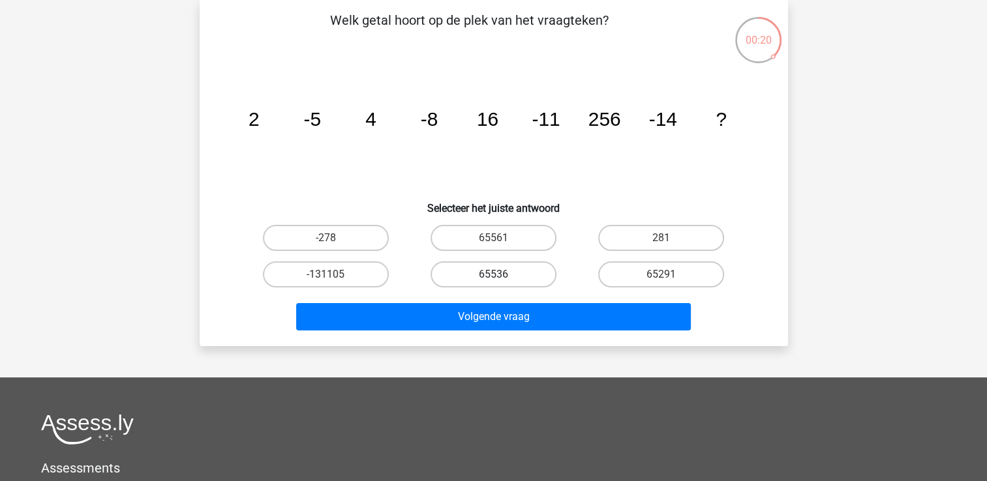
click at [524, 272] on label "65536" at bounding box center [493, 275] width 126 height 26
click at [502, 275] on input "65536" at bounding box center [497, 279] width 8 height 8
radio input "true"
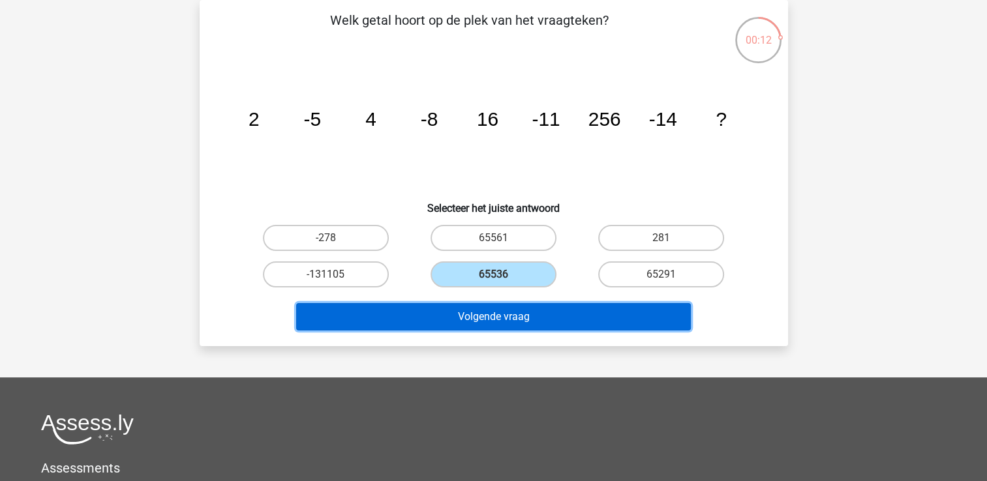
click at [563, 316] on button "Volgende vraag" at bounding box center [493, 316] width 395 height 27
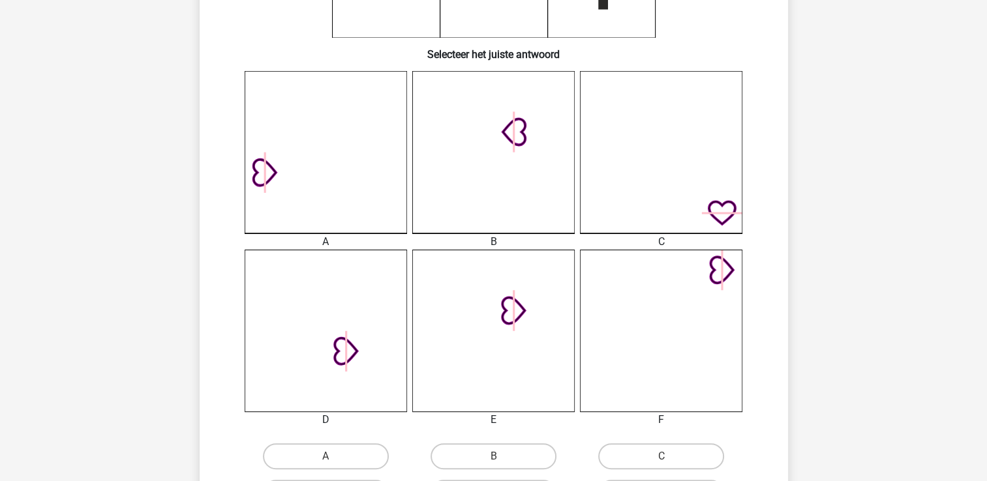
scroll to position [321, 0]
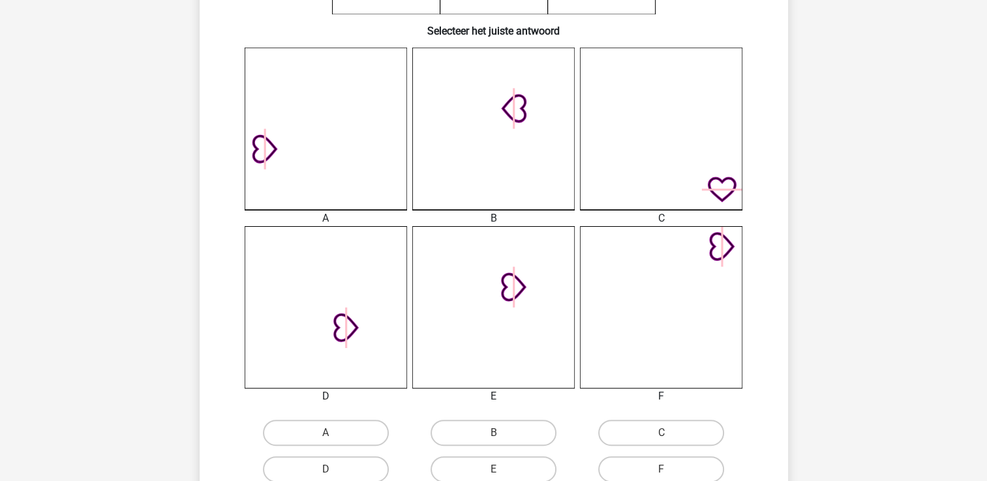
click at [540, 307] on icon at bounding box center [493, 307] width 162 height 162
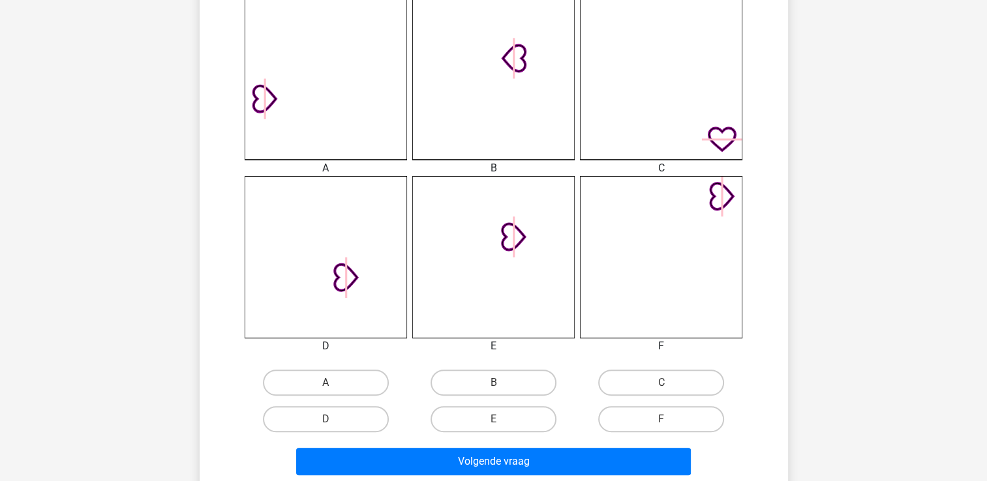
scroll to position [386, 0]
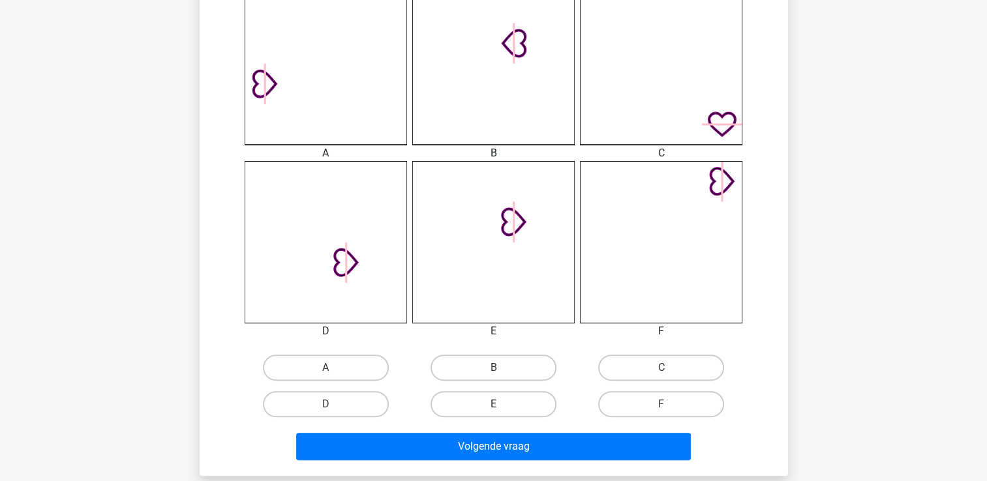
click at [518, 402] on label "E" at bounding box center [493, 404] width 126 height 26
click at [502, 404] on input "E" at bounding box center [497, 408] width 8 height 8
radio input "true"
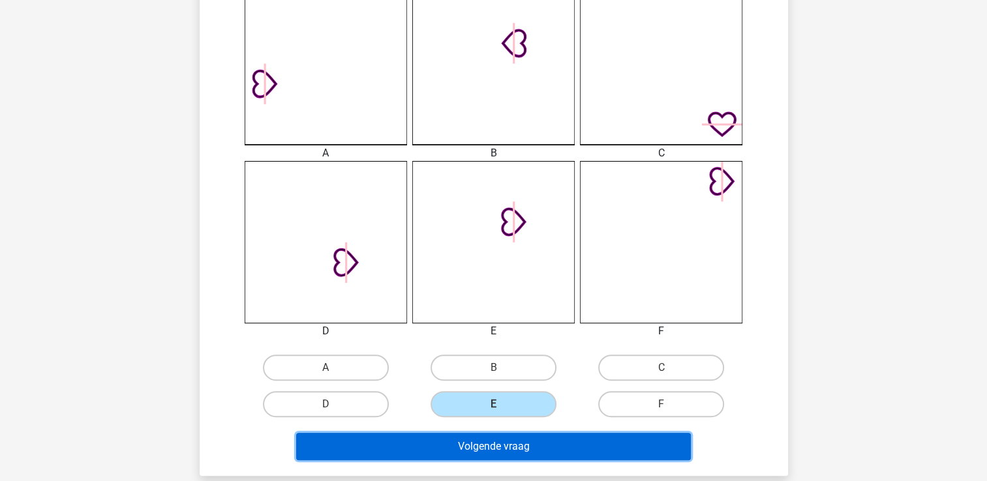
click at [553, 447] on button "Volgende vraag" at bounding box center [493, 446] width 395 height 27
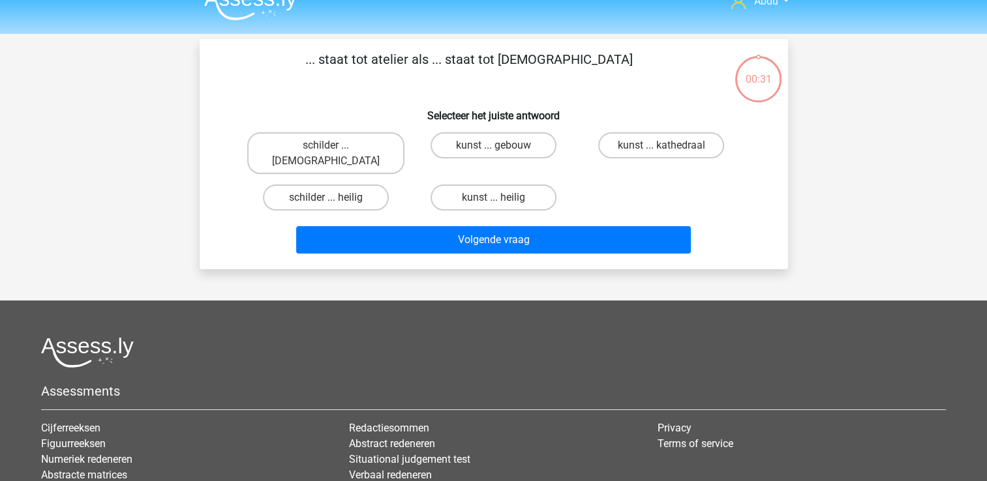
scroll to position [0, 0]
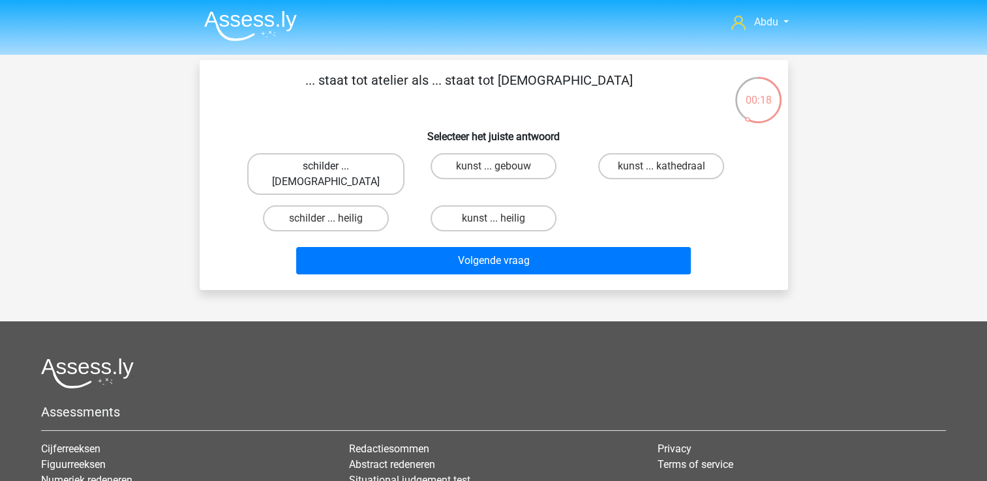
click at [363, 166] on label "schilder ... [DEMOGRAPHIC_DATA]" at bounding box center [325, 174] width 157 height 42
click at [334, 166] on input "schilder ... [DEMOGRAPHIC_DATA]" at bounding box center [329, 170] width 8 height 8
radio input "true"
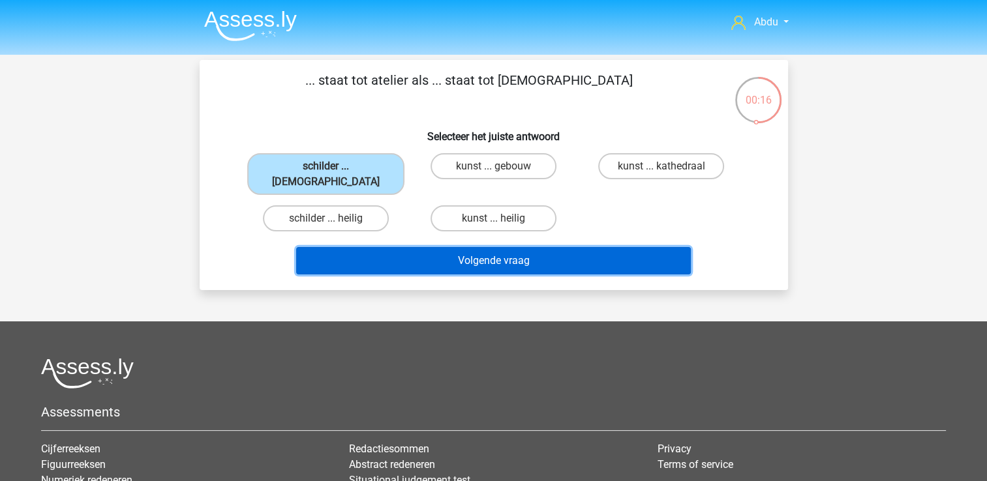
click at [582, 247] on button "Volgende vraag" at bounding box center [493, 260] width 395 height 27
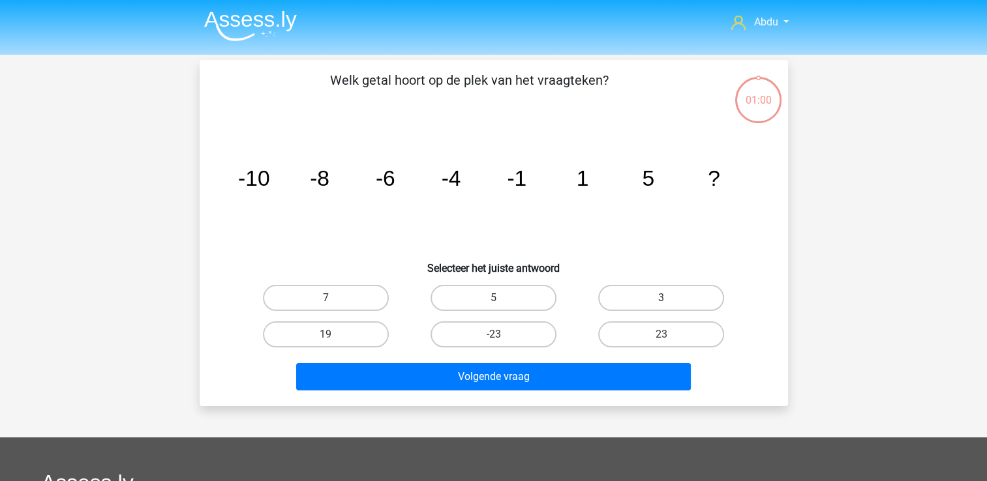
scroll to position [60, 0]
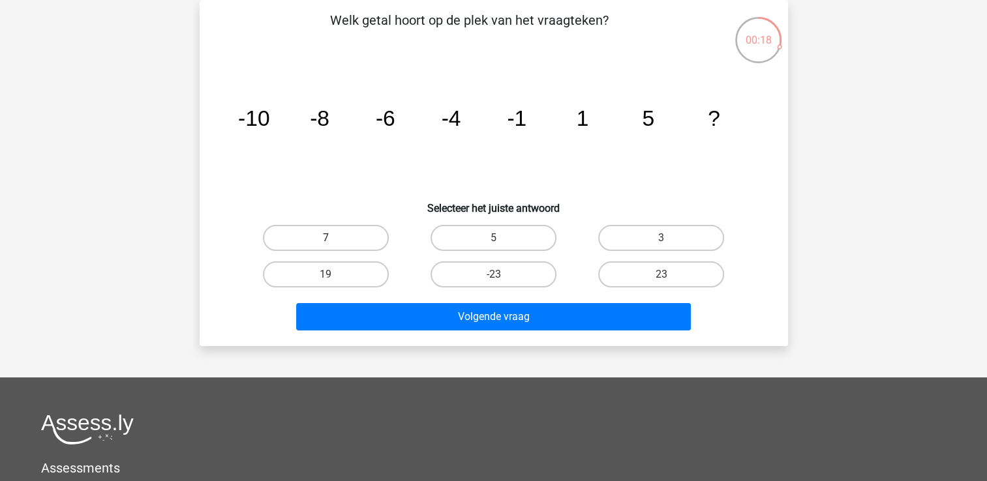
click at [340, 239] on label "7" at bounding box center [326, 238] width 126 height 26
click at [334, 239] on input "7" at bounding box center [329, 242] width 8 height 8
radio input "true"
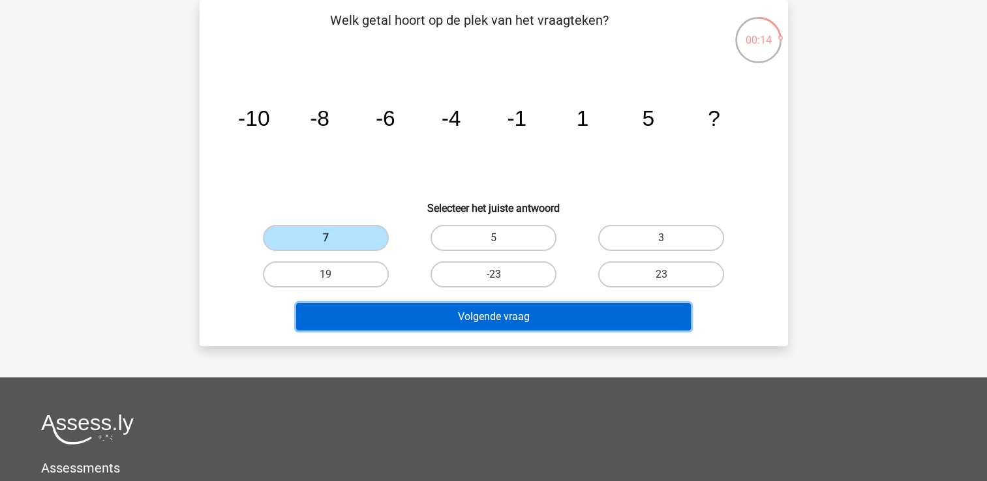
click at [577, 316] on button "Volgende vraag" at bounding box center [493, 316] width 395 height 27
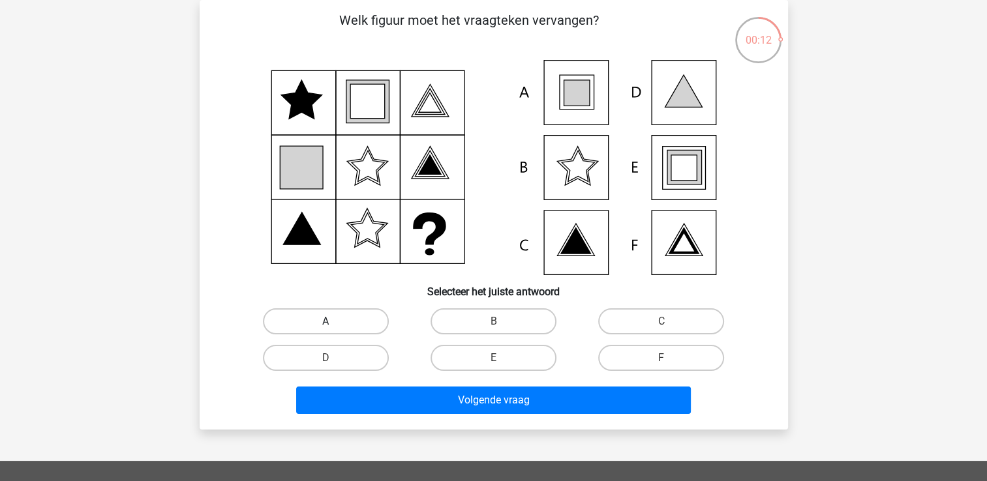
click at [367, 324] on label "A" at bounding box center [326, 322] width 126 height 26
click at [334, 324] on input "A" at bounding box center [329, 326] width 8 height 8
radio input "true"
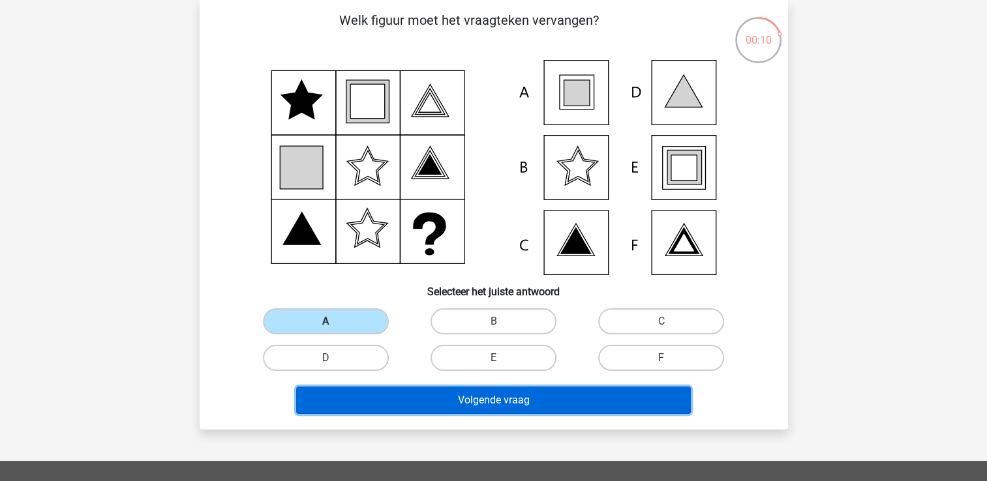
click at [567, 403] on button "Volgende vraag" at bounding box center [493, 400] width 395 height 27
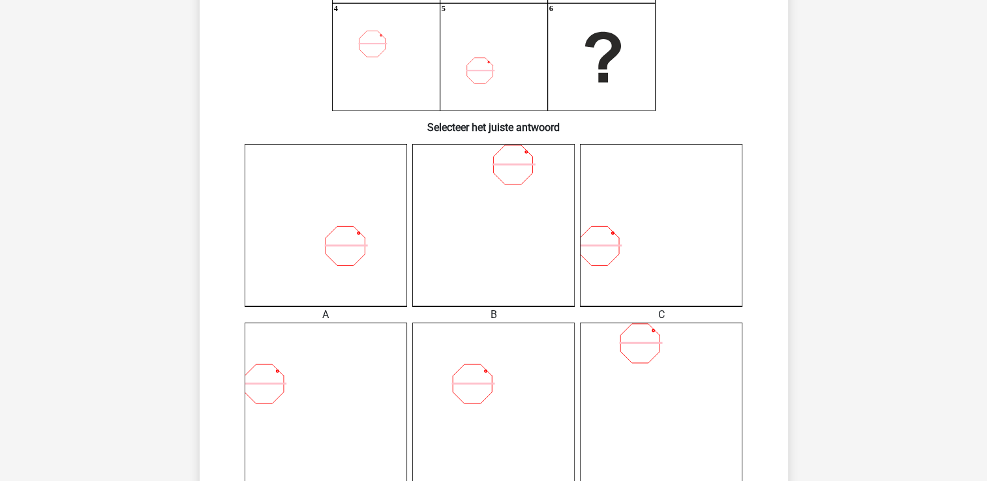
scroll to position [256, 0]
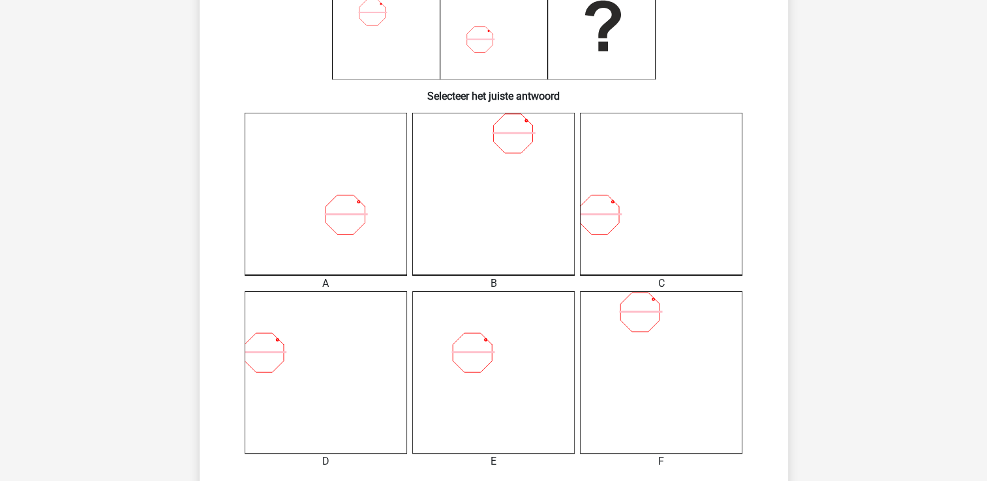
click at [487, 374] on icon at bounding box center [493, 373] width 162 height 162
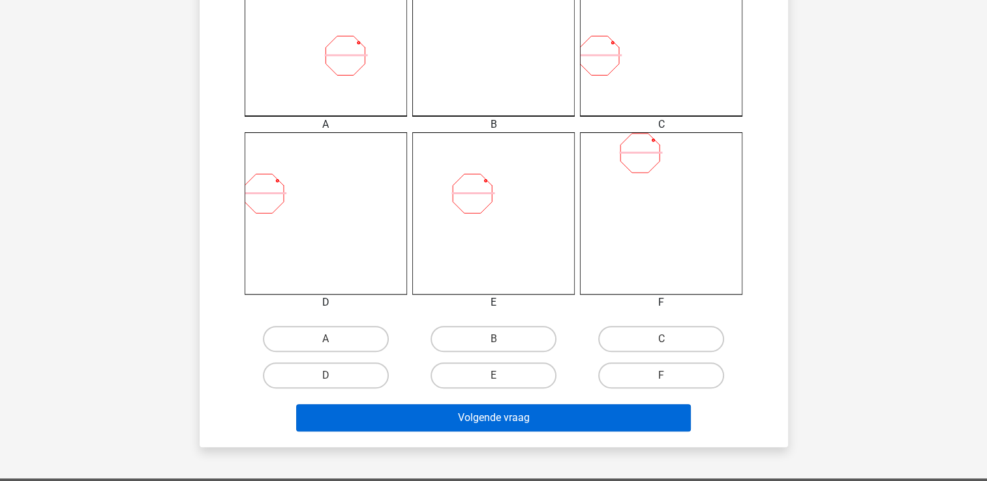
scroll to position [451, 0]
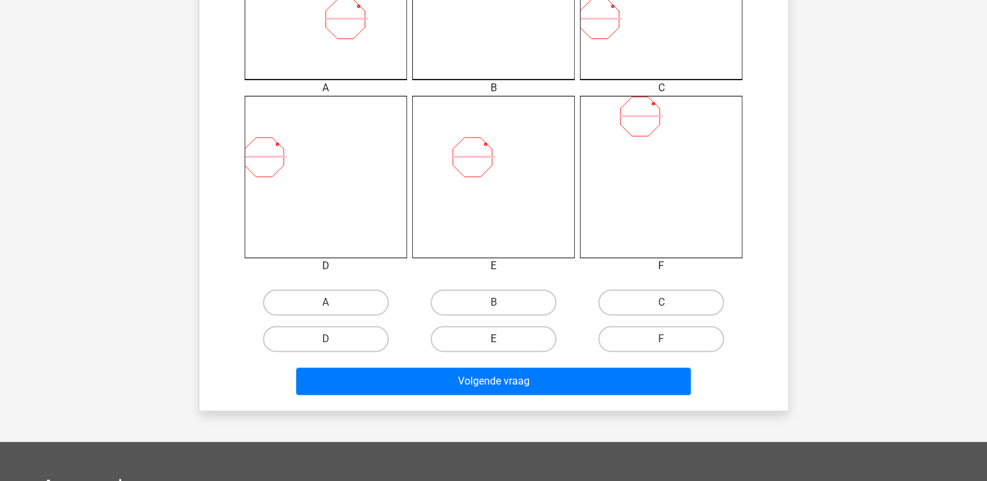
click at [509, 340] on label "E" at bounding box center [493, 339] width 126 height 26
click at [502, 340] on input "E" at bounding box center [497, 343] width 8 height 8
radio input "true"
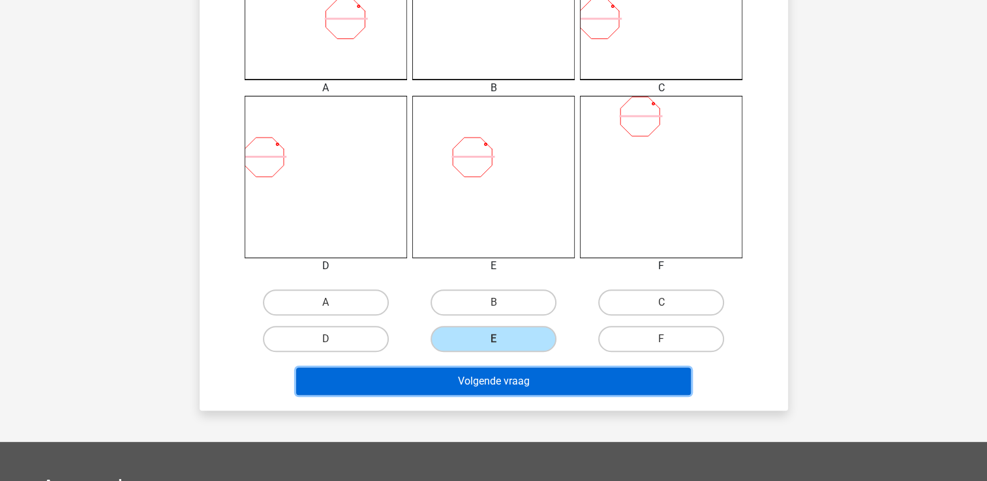
click at [517, 383] on button "Volgende vraag" at bounding box center [493, 381] width 395 height 27
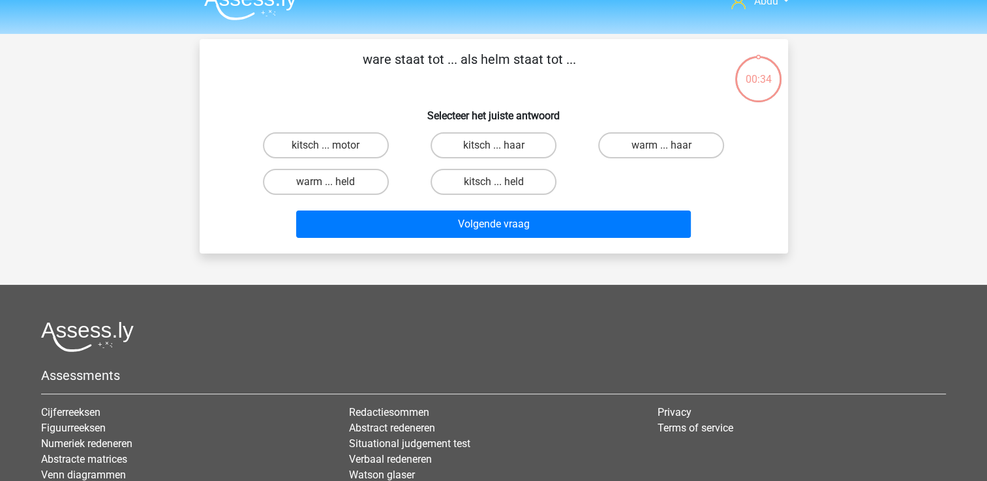
scroll to position [0, 0]
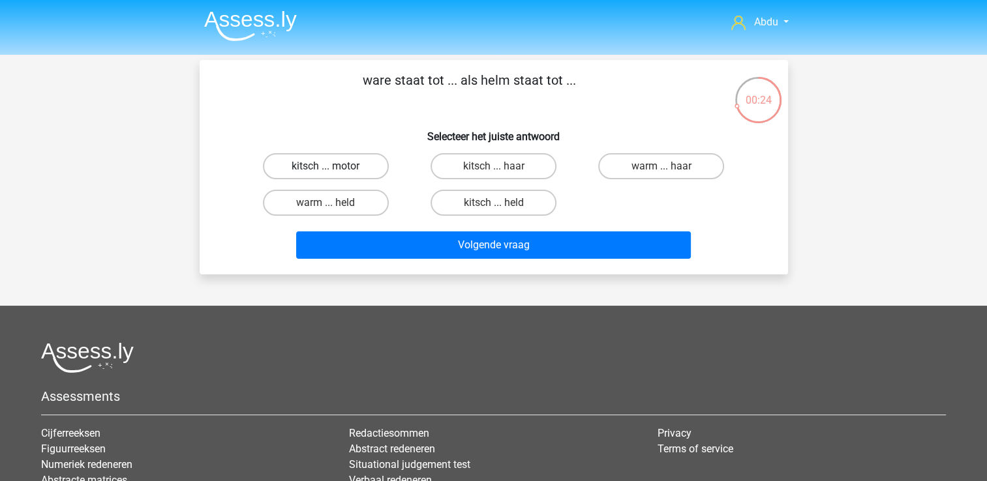
click at [350, 168] on label "kitsch ... motor" at bounding box center [326, 166] width 126 height 26
click at [334, 168] on input "kitsch ... motor" at bounding box center [329, 170] width 8 height 8
radio input "true"
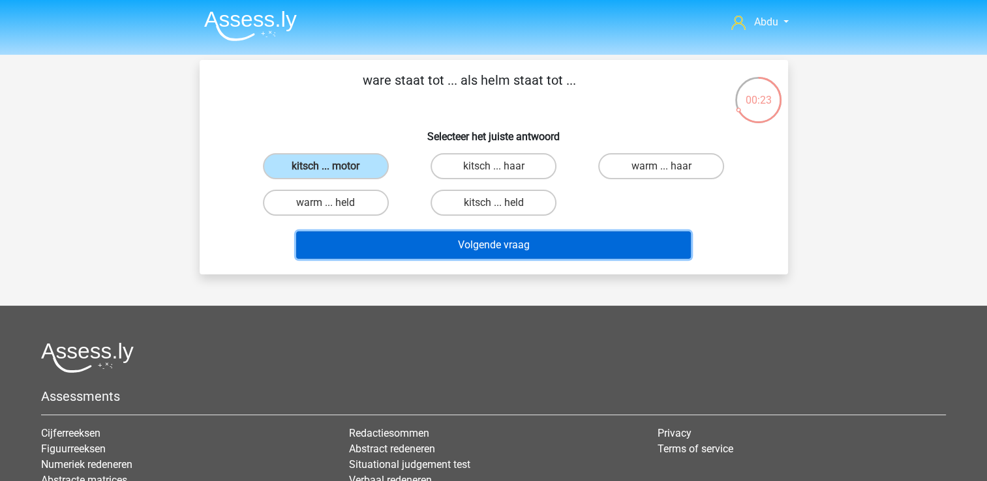
click at [567, 252] on button "Volgende vraag" at bounding box center [493, 245] width 395 height 27
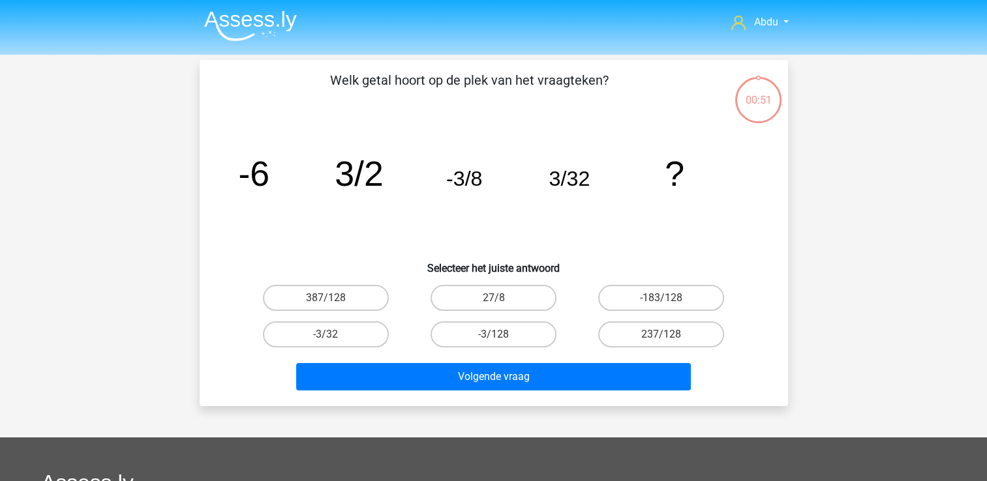
scroll to position [60, 0]
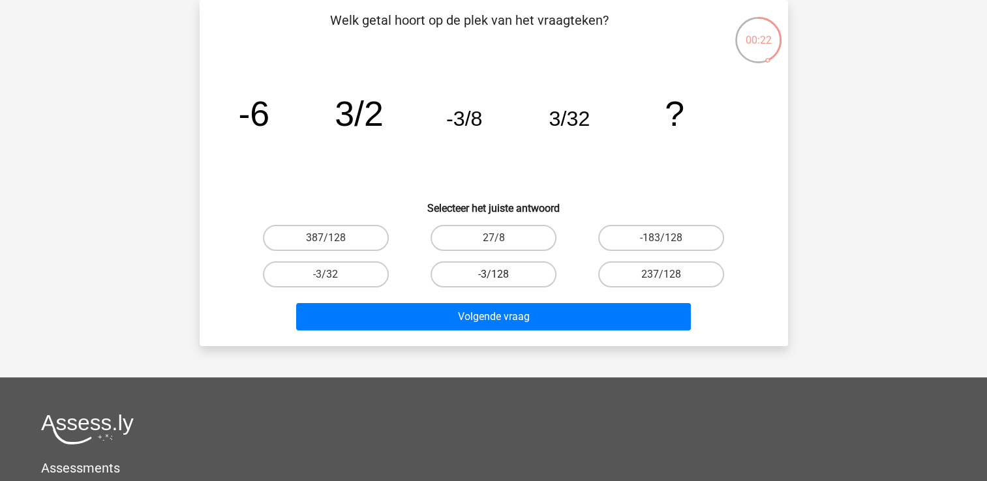
click at [526, 275] on label "-3/128" at bounding box center [493, 275] width 126 height 26
click at [502, 275] on input "-3/128" at bounding box center [497, 279] width 8 height 8
radio input "true"
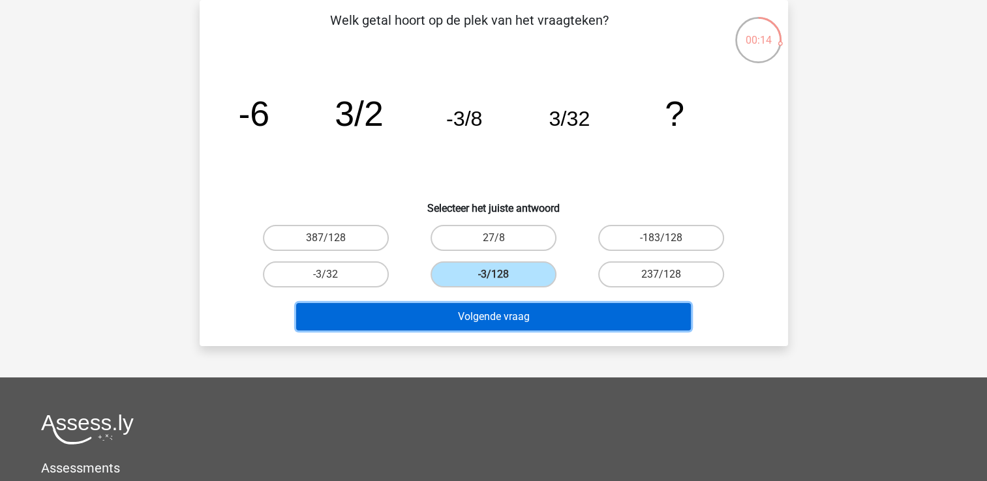
click at [540, 318] on button "Volgende vraag" at bounding box center [493, 316] width 395 height 27
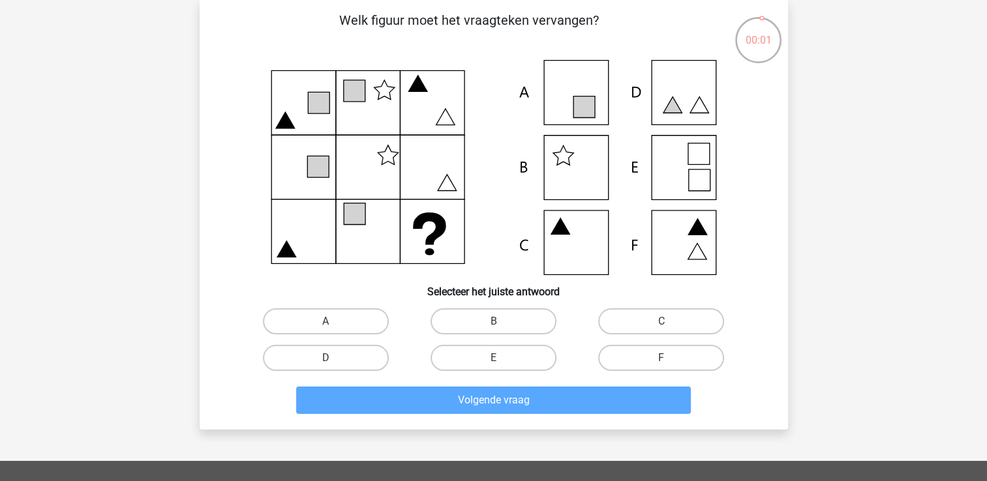
click at [594, 242] on icon at bounding box center [494, 167] width 526 height 215
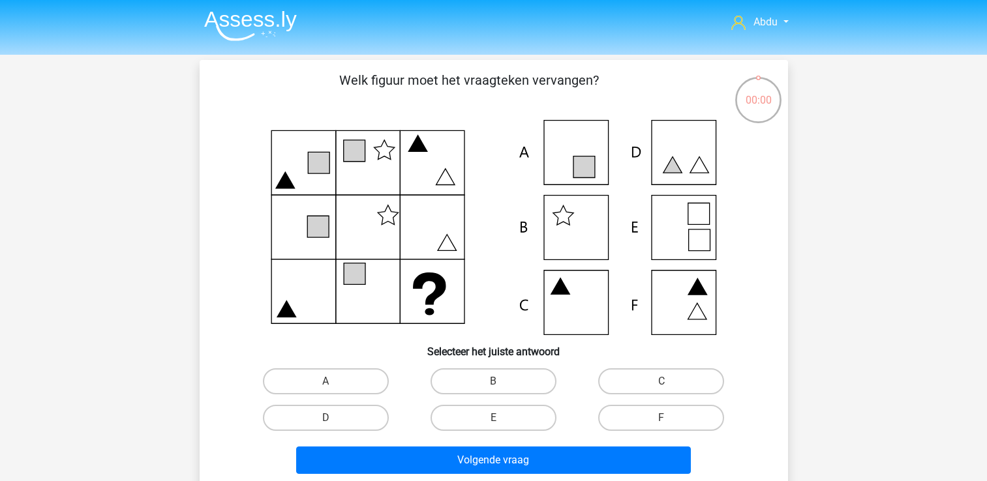
scroll to position [60, 0]
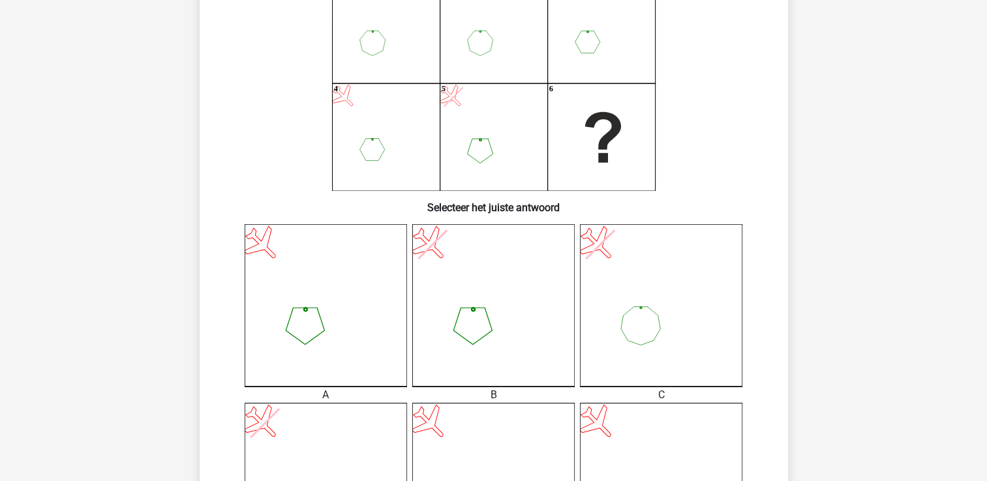
scroll to position [130, 0]
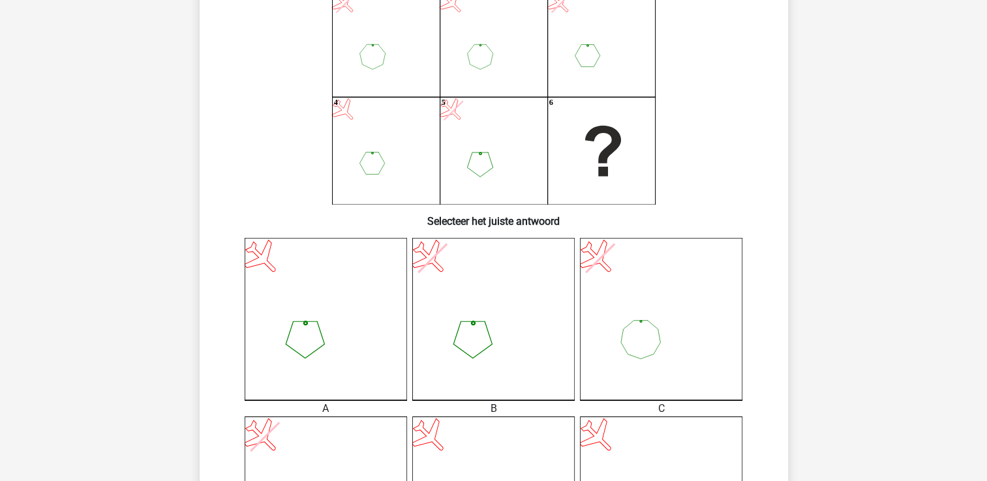
click at [527, 347] on icon at bounding box center [493, 319] width 162 height 162
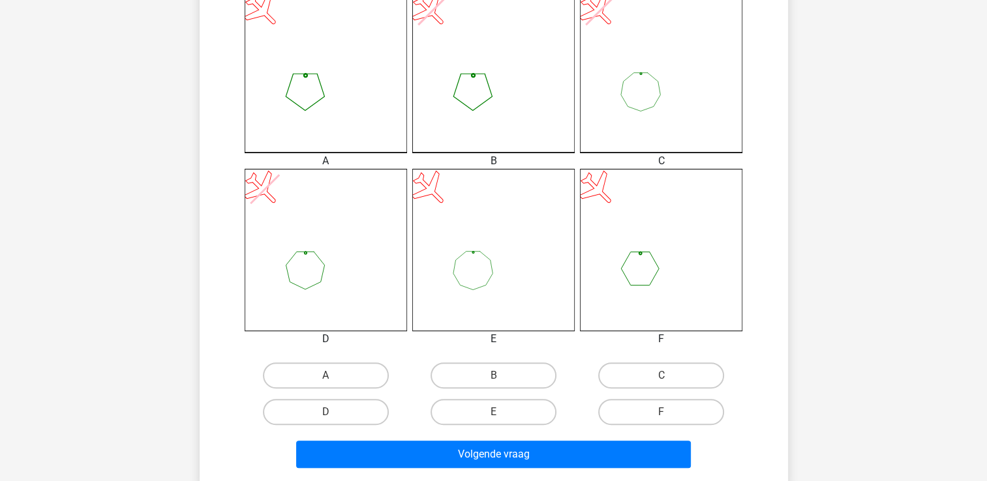
scroll to position [391, 0]
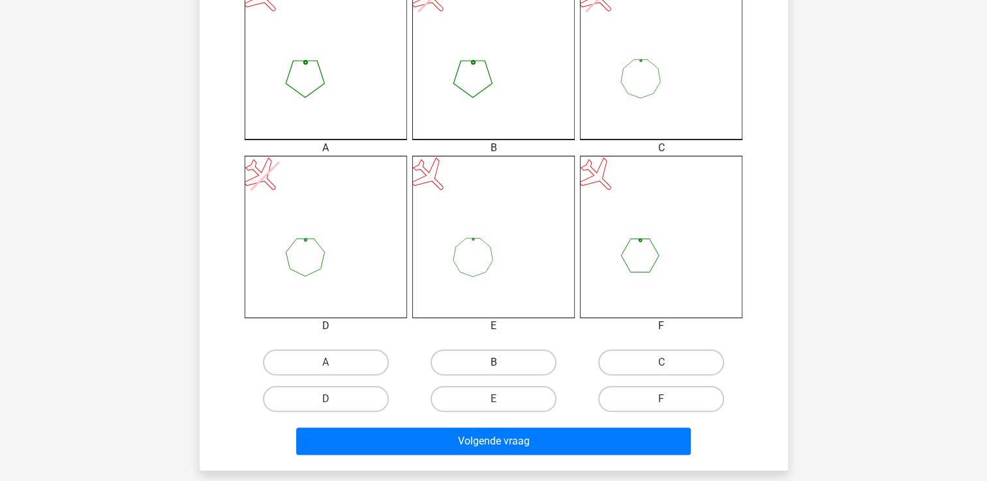
click at [513, 354] on label "B" at bounding box center [493, 363] width 126 height 26
click at [502, 363] on input "B" at bounding box center [497, 367] width 8 height 8
radio input "true"
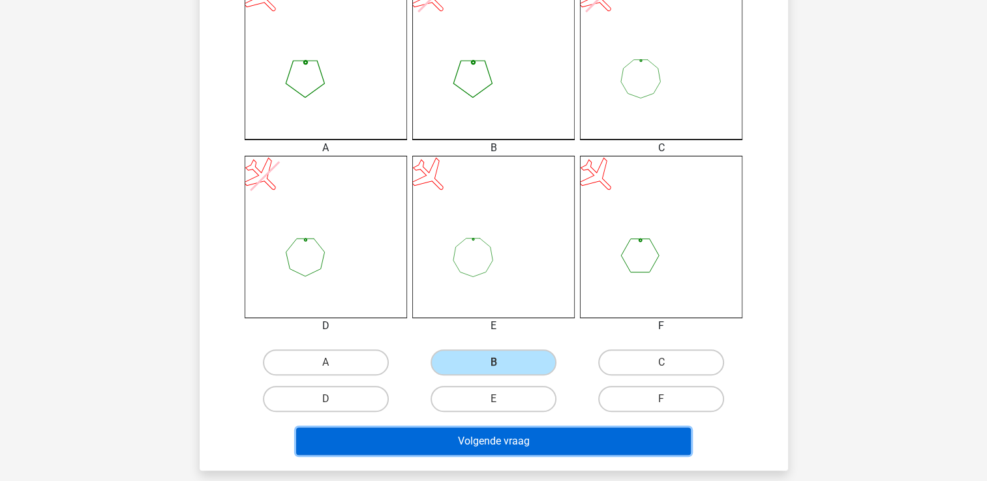
click at [586, 438] on button "Volgende vraag" at bounding box center [493, 441] width 395 height 27
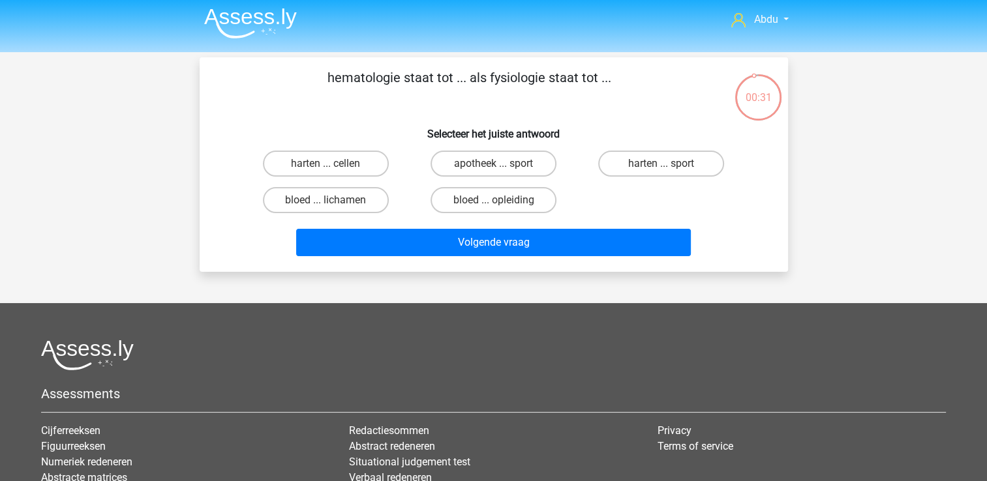
scroll to position [0, 0]
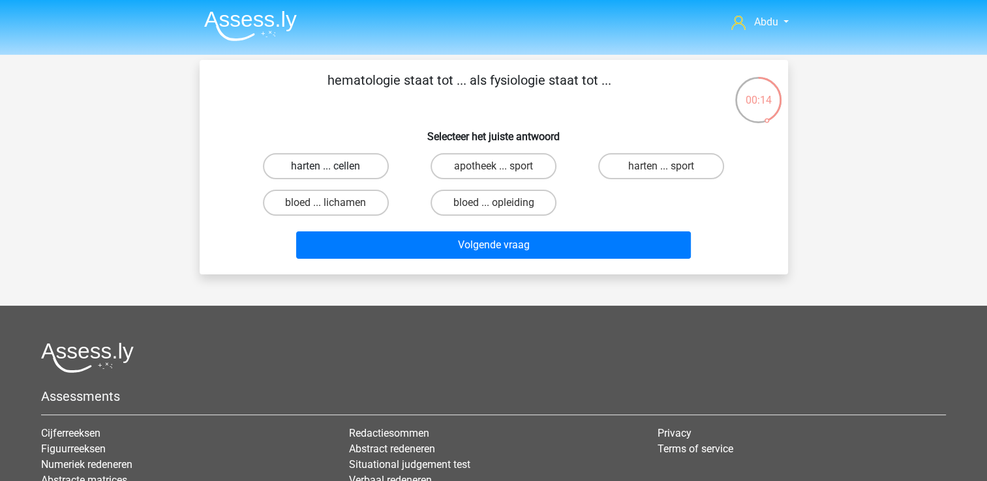
click at [365, 168] on label "harten ... cellen" at bounding box center [326, 166] width 126 height 26
click at [334, 168] on input "harten ... cellen" at bounding box center [329, 170] width 8 height 8
radio input "true"
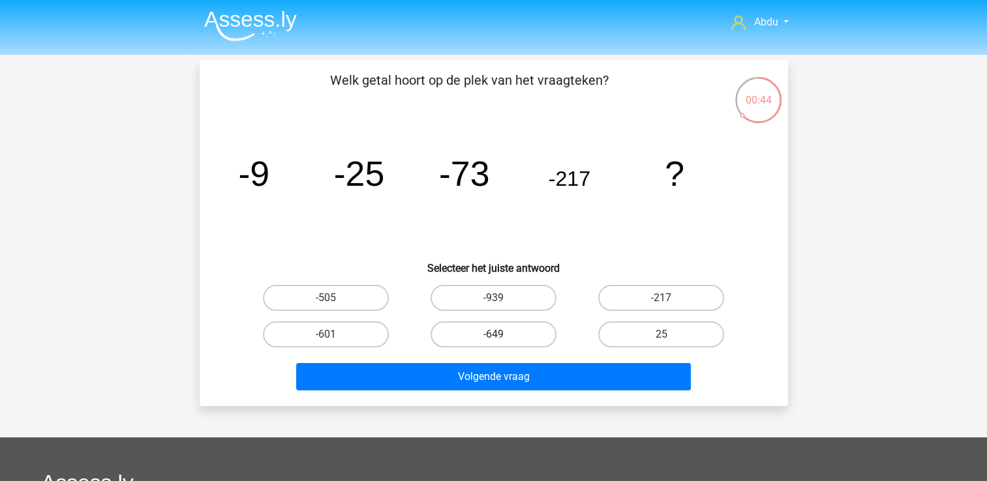
click at [523, 332] on label "-649" at bounding box center [493, 335] width 126 height 26
click at [502, 335] on input "-649" at bounding box center [497, 339] width 8 height 8
radio input "true"
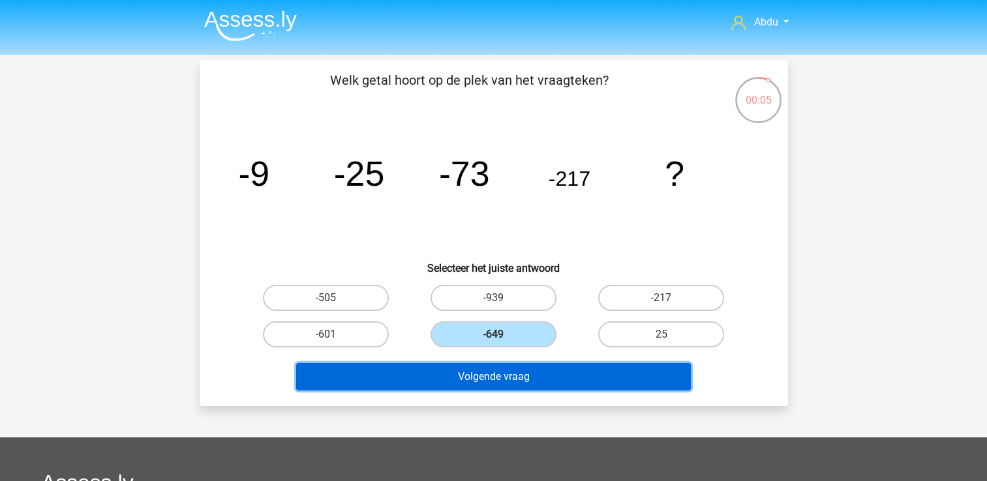
click at [584, 374] on button "Volgende vraag" at bounding box center [493, 376] width 395 height 27
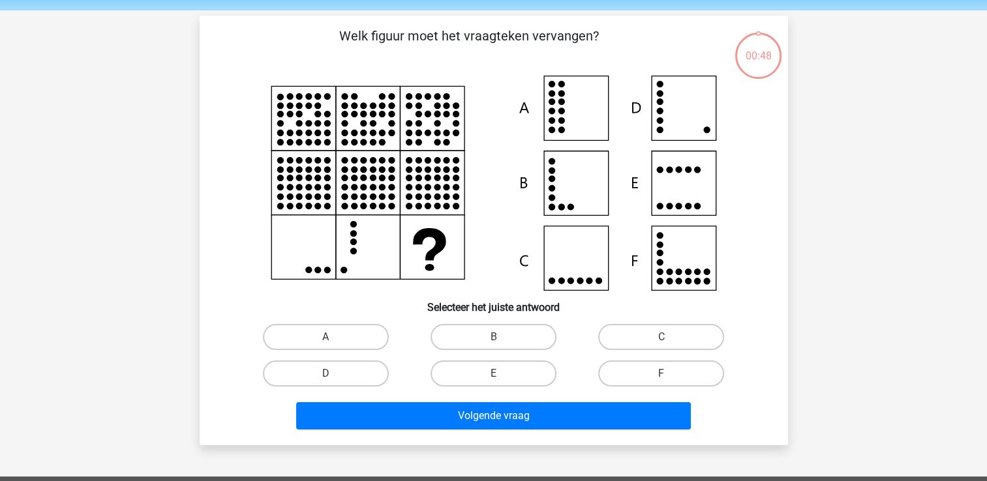
scroll to position [60, 0]
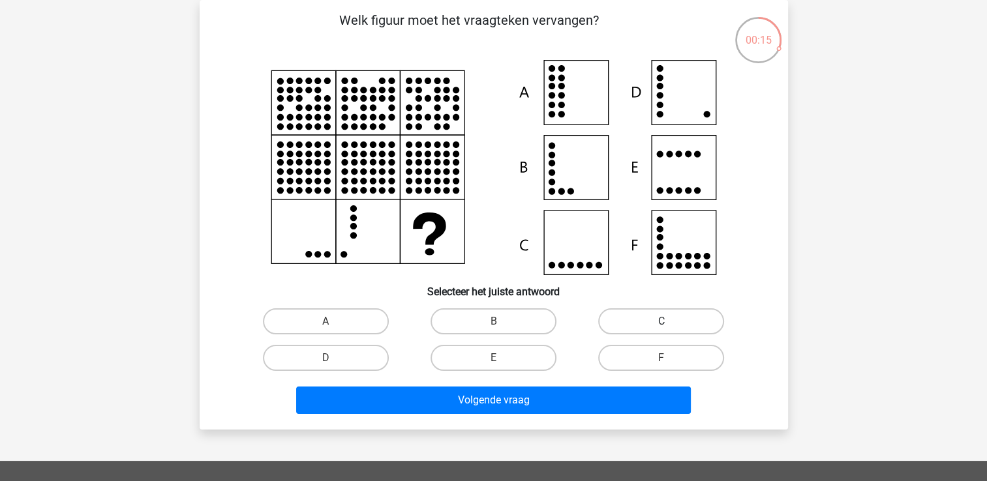
click at [657, 320] on label "C" at bounding box center [661, 322] width 126 height 26
click at [661, 322] on input "C" at bounding box center [665, 326] width 8 height 8
radio input "true"
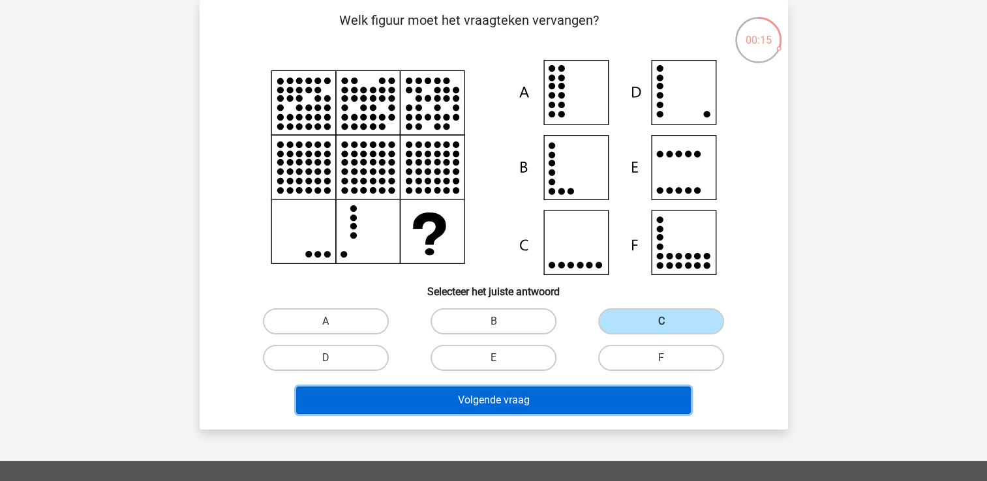
click at [623, 391] on button "Volgende vraag" at bounding box center [493, 400] width 395 height 27
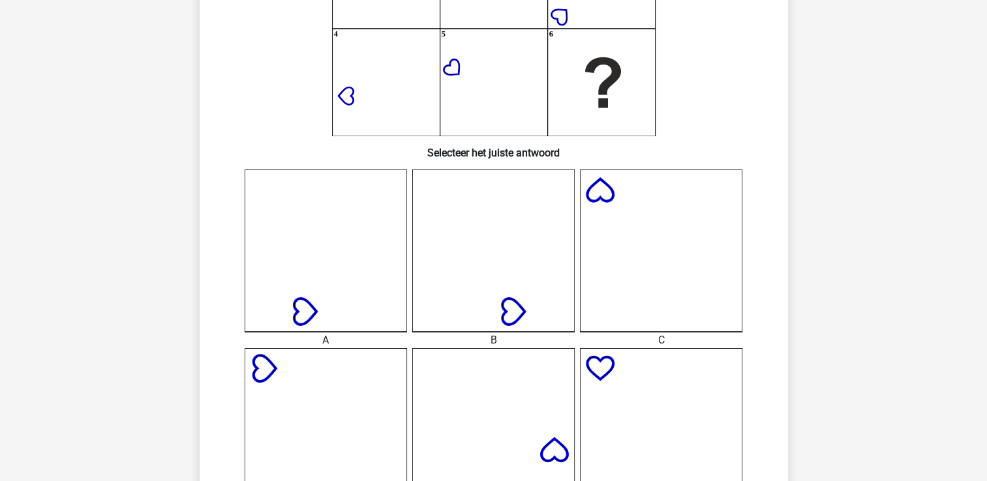
scroll to position [386, 0]
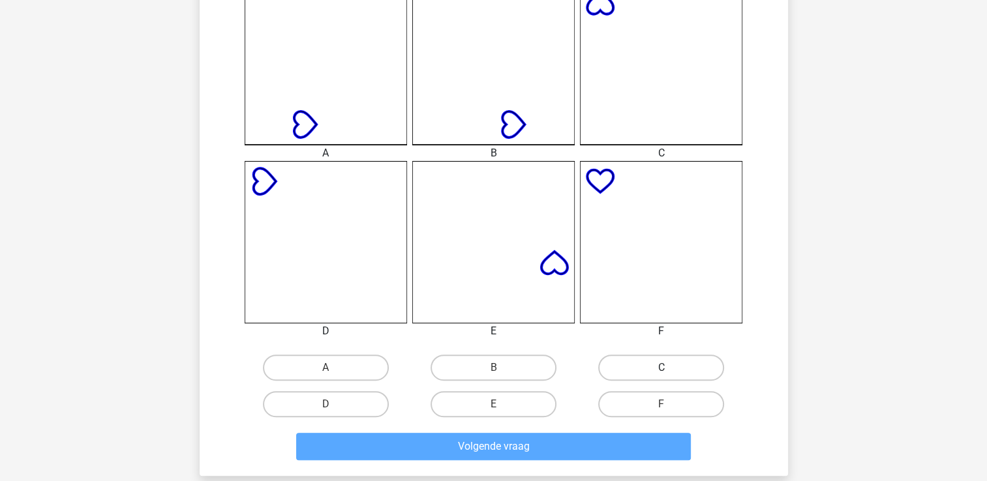
click at [629, 366] on label "C" at bounding box center [661, 368] width 126 height 26
click at [661, 368] on input "C" at bounding box center [665, 372] width 8 height 8
radio input "true"
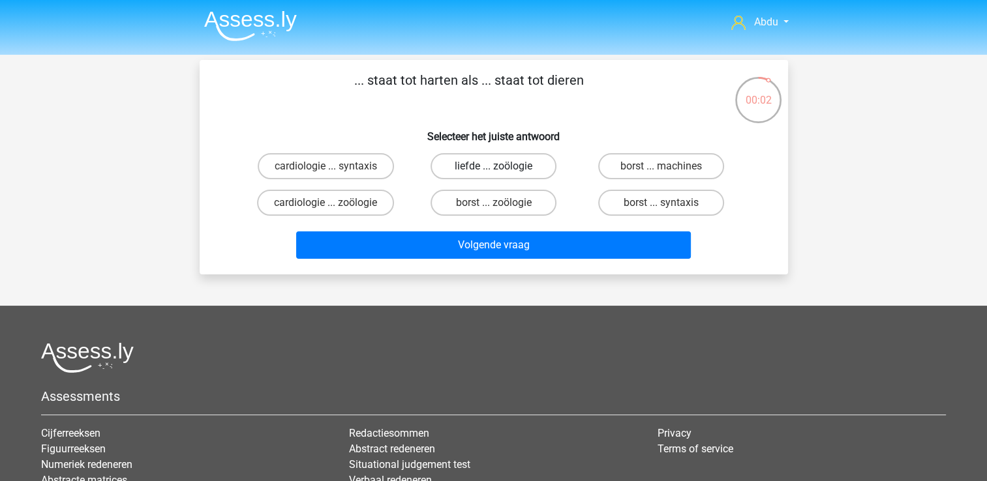
click at [524, 170] on label "liefde ... zoölogie" at bounding box center [493, 166] width 126 height 26
click at [502, 170] on input "liefde ... zoölogie" at bounding box center [497, 170] width 8 height 8
radio input "true"
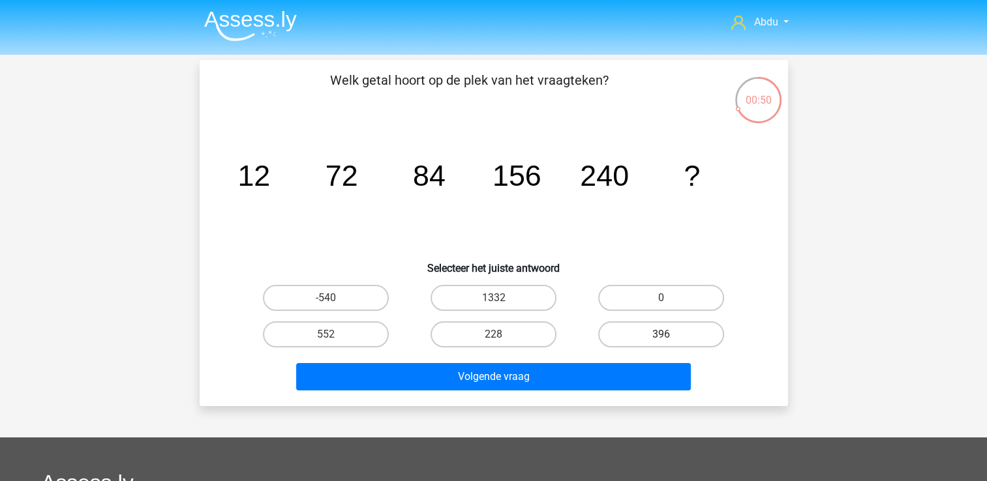
click at [649, 330] on label "396" at bounding box center [661, 335] width 126 height 26
click at [661, 335] on input "396" at bounding box center [665, 339] width 8 height 8
radio input "true"
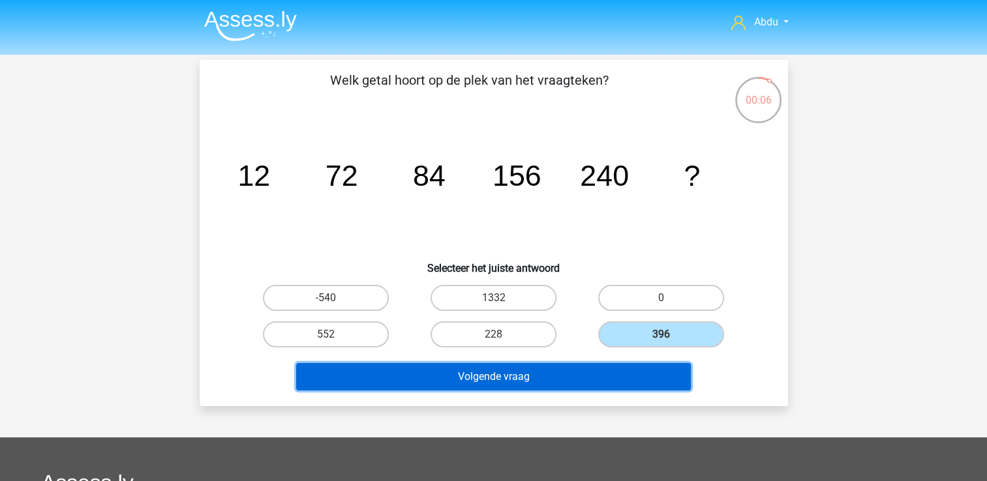
click at [633, 376] on button "Volgende vraag" at bounding box center [493, 376] width 395 height 27
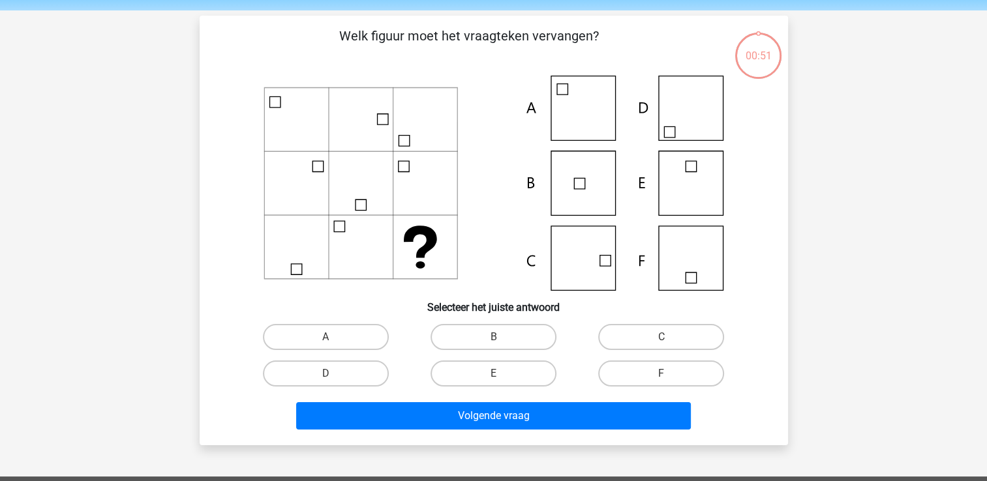
scroll to position [60, 0]
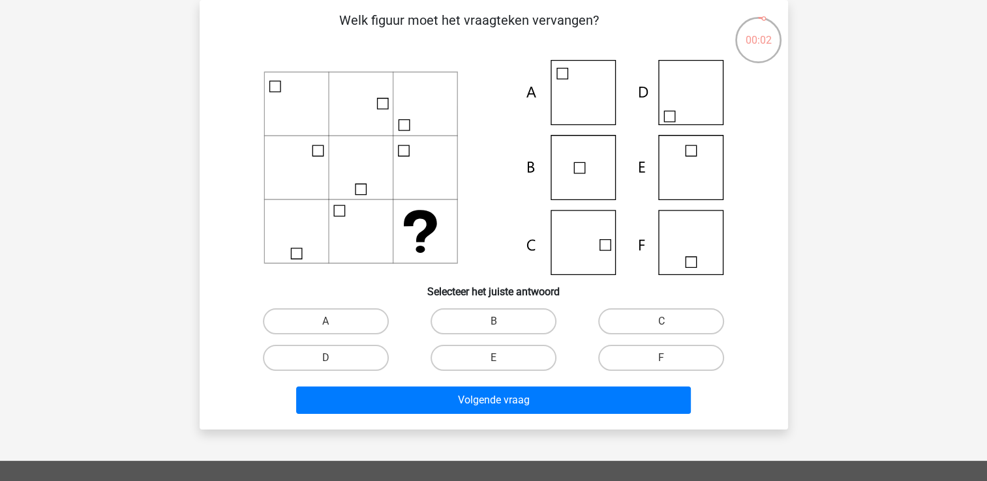
click at [274, 257] on icon at bounding box center [494, 167] width 526 height 215
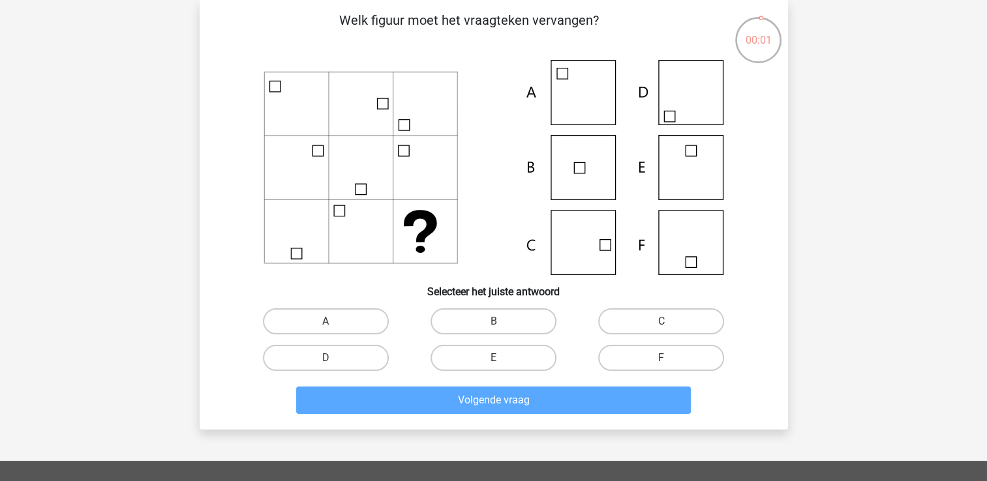
drag, startPoint x: 270, startPoint y: 236, endPoint x: 271, endPoint y: 223, distance: 13.1
click at [270, 234] on icon at bounding box center [494, 167] width 526 height 215
click at [270, 213] on icon at bounding box center [494, 167] width 526 height 215
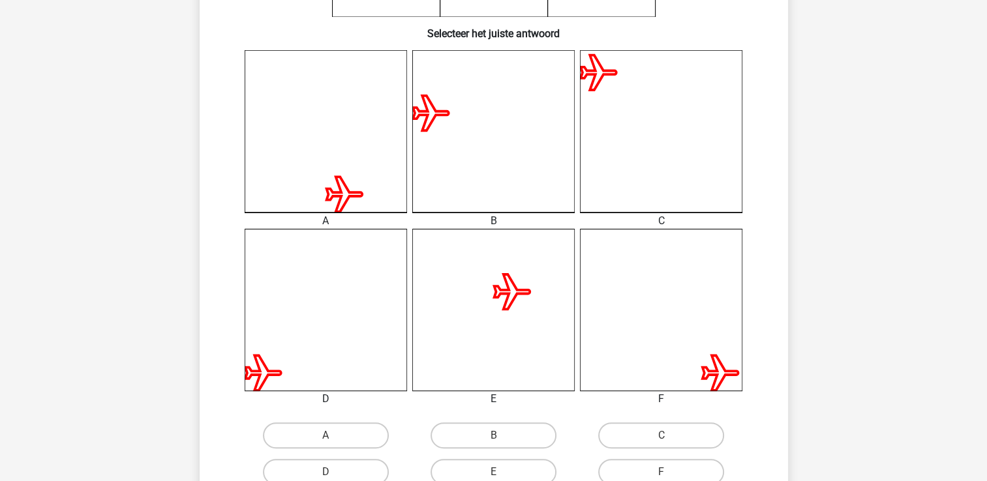
scroll to position [321, 0]
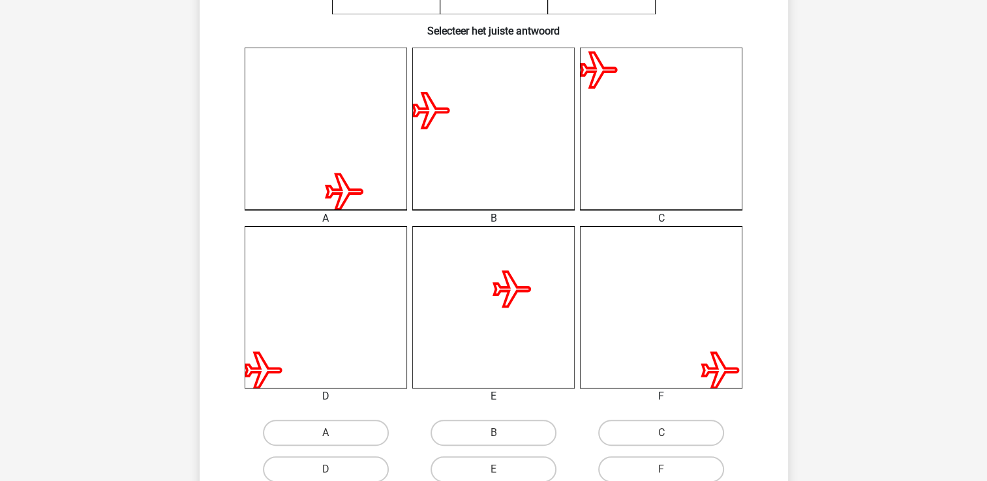
click at [324, 361] on icon at bounding box center [326, 307] width 162 height 162
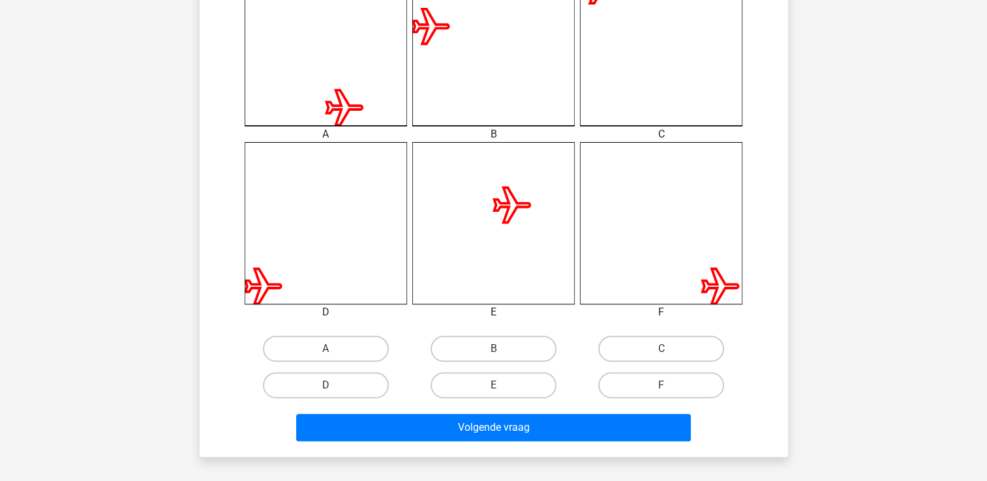
scroll to position [451, 0]
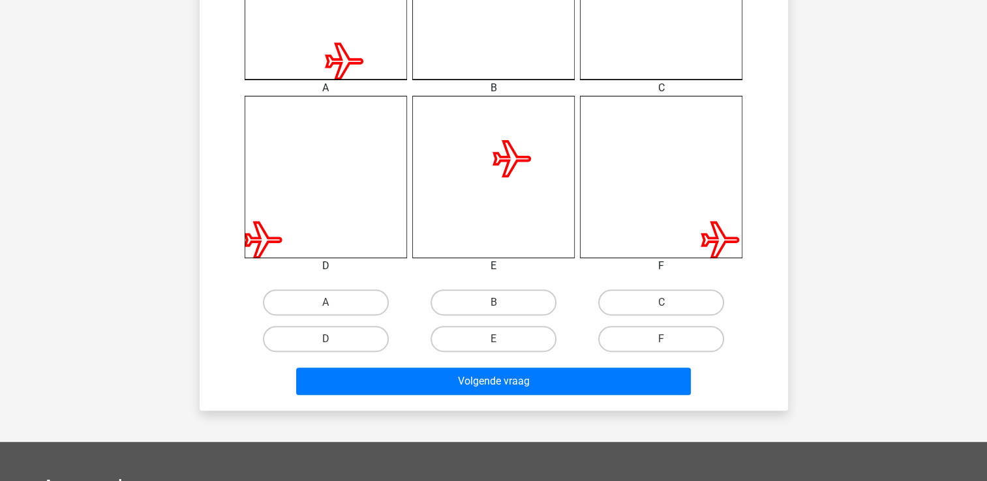
click at [327, 339] on input "D" at bounding box center [329, 343] width 8 height 8
radio input "true"
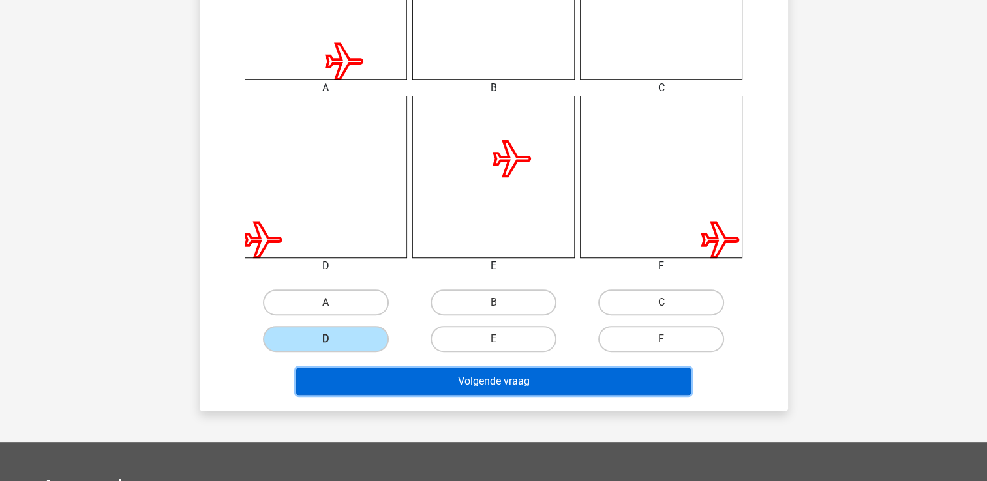
click at [474, 380] on button "Volgende vraag" at bounding box center [493, 381] width 395 height 27
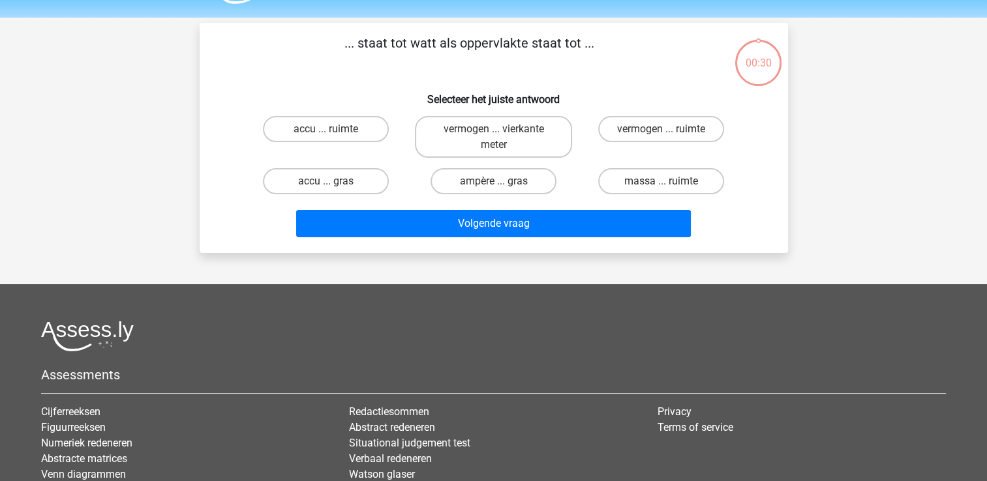
scroll to position [0, 0]
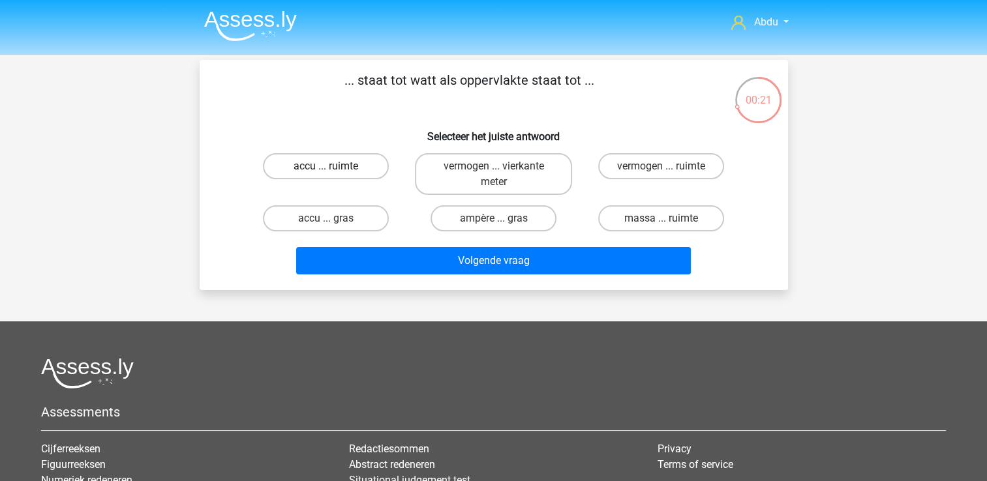
click at [368, 168] on label "accu ... ruimte" at bounding box center [326, 166] width 126 height 26
click at [334, 168] on input "accu ... ruimte" at bounding box center [329, 170] width 8 height 8
radio input "true"
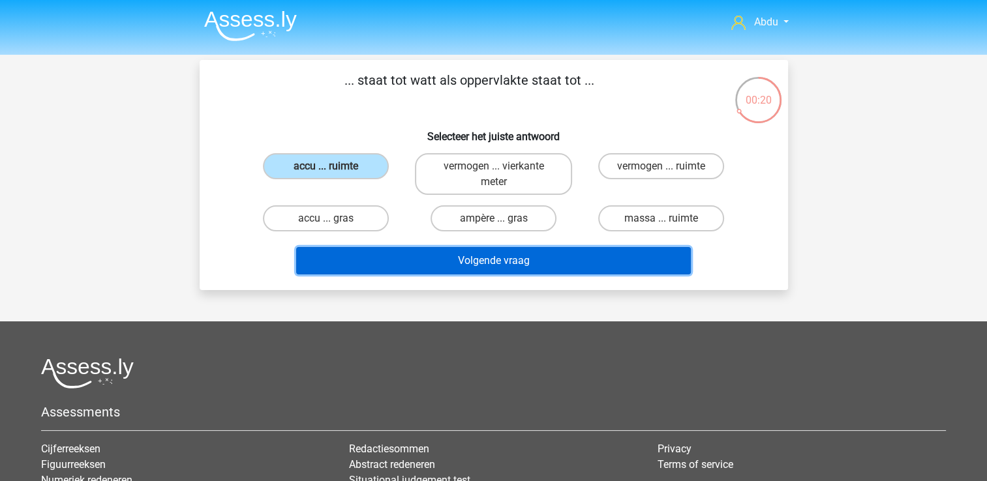
click at [558, 258] on button "Volgende vraag" at bounding box center [493, 260] width 395 height 27
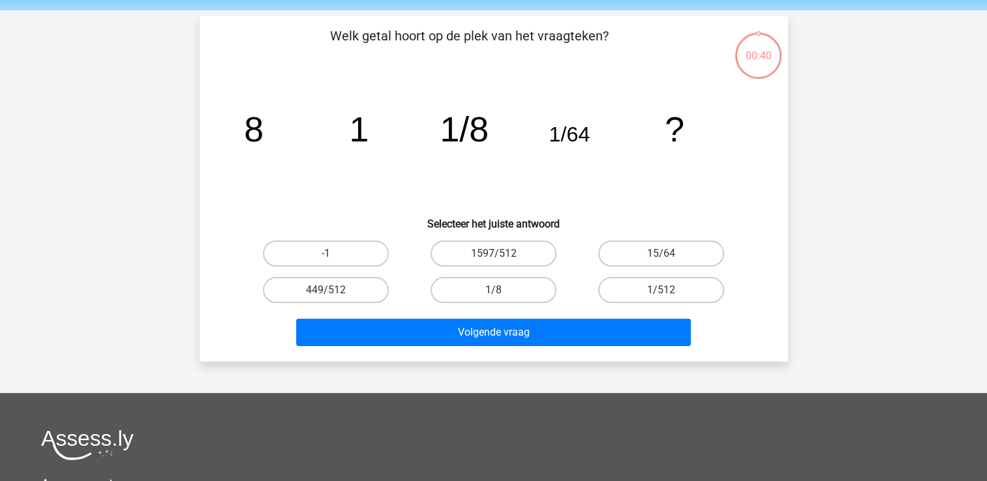
scroll to position [60, 0]
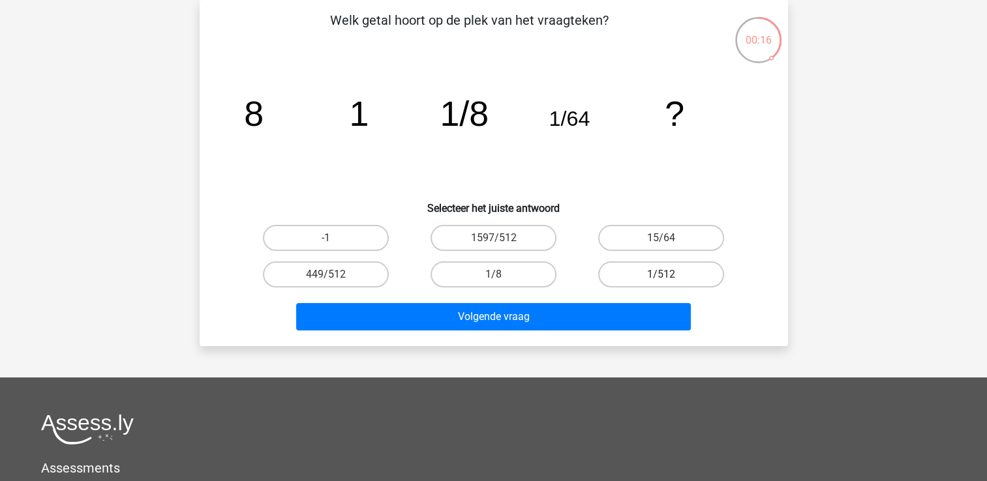
click at [678, 276] on label "1/512" at bounding box center [661, 275] width 126 height 26
click at [670, 276] on input "1/512" at bounding box center [665, 279] width 8 height 8
radio input "true"
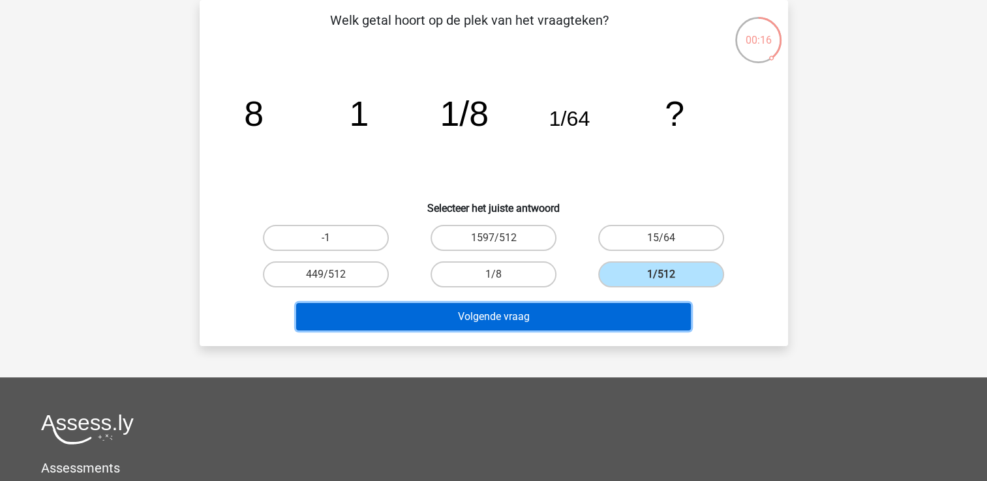
click at [617, 328] on button "Volgende vraag" at bounding box center [493, 316] width 395 height 27
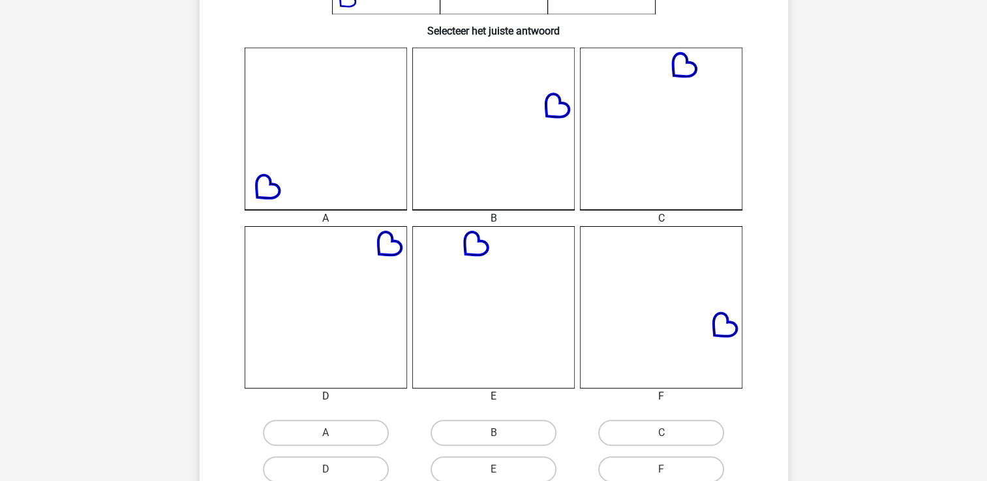
scroll to position [451, 0]
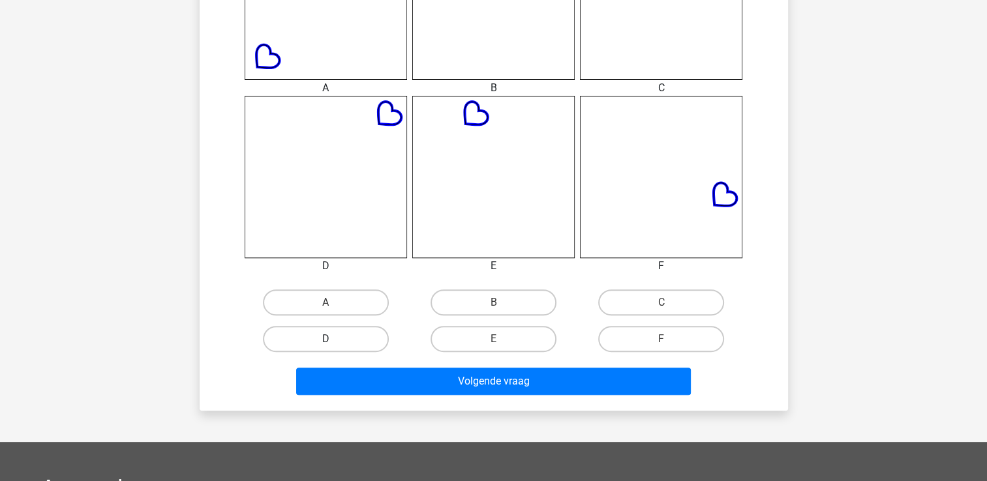
click at [337, 338] on label "D" at bounding box center [326, 339] width 126 height 26
click at [334, 339] on input "D" at bounding box center [329, 343] width 8 height 8
radio input "true"
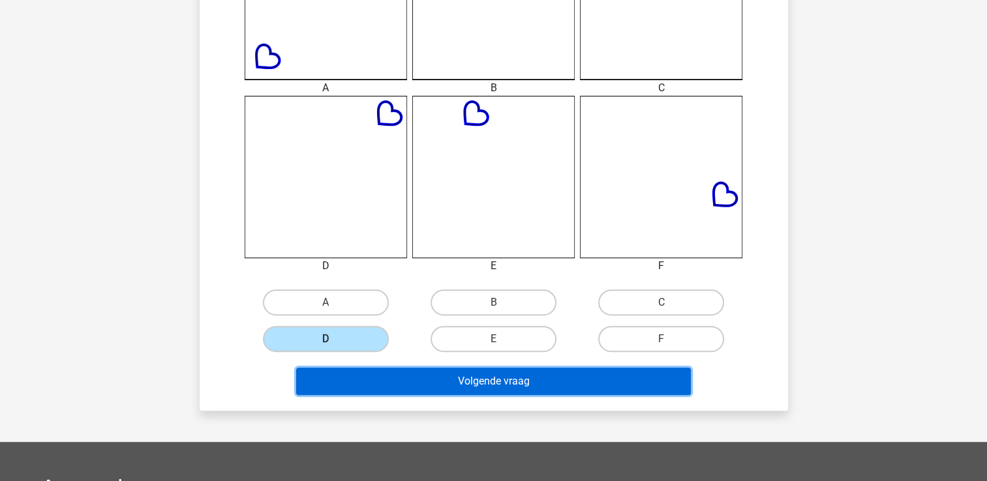
click at [454, 377] on button "Volgende vraag" at bounding box center [493, 381] width 395 height 27
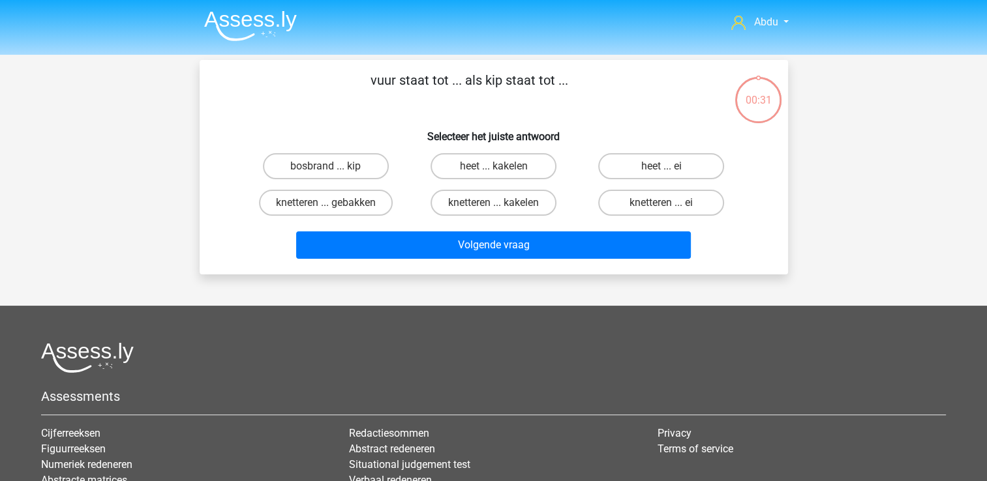
scroll to position [0, 0]
click at [704, 164] on label "heet ... ei" at bounding box center [661, 166] width 126 height 26
click at [670, 166] on input "heet ... ei" at bounding box center [665, 170] width 8 height 8
radio input "true"
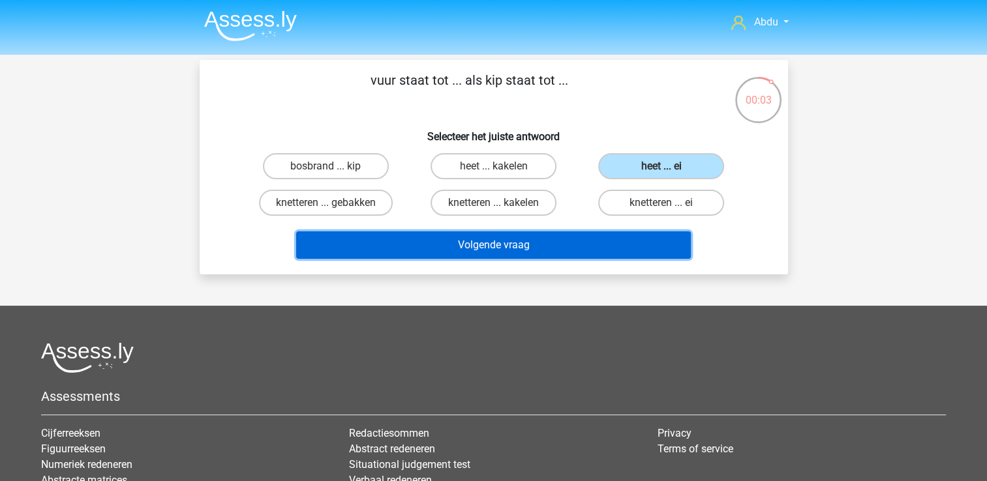
click at [613, 243] on button "Volgende vraag" at bounding box center [493, 245] width 395 height 27
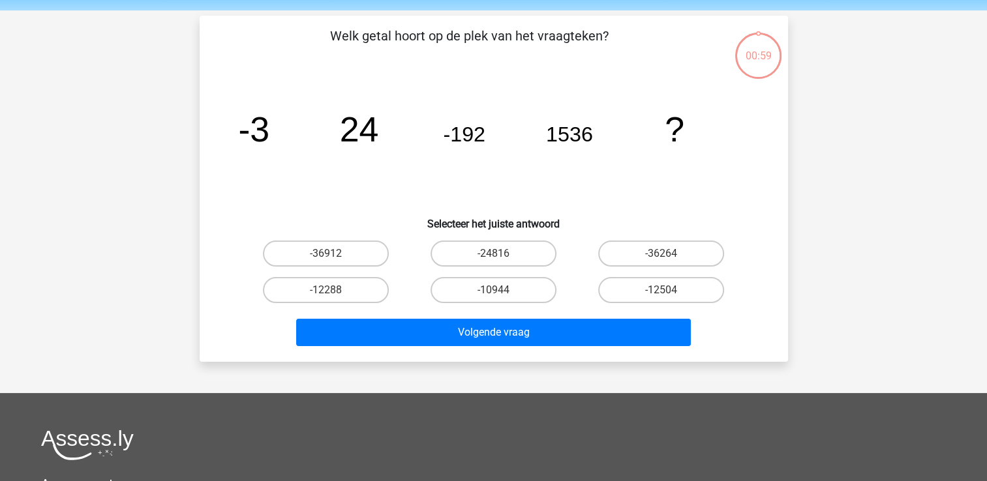
scroll to position [60, 0]
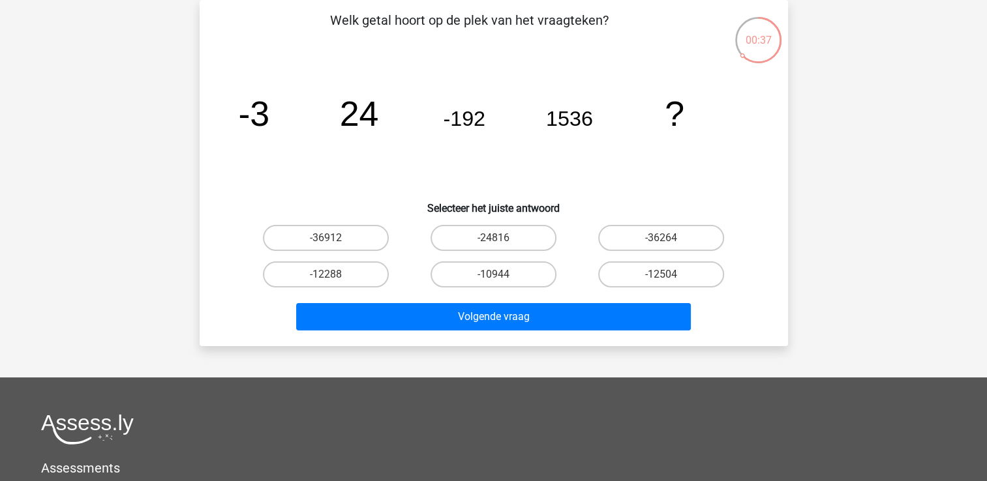
drag, startPoint x: 339, startPoint y: 276, endPoint x: 384, endPoint y: 294, distance: 48.3
click at [339, 275] on label "-12288" at bounding box center [326, 275] width 126 height 26
click at [334, 275] on input "-12288" at bounding box center [329, 279] width 8 height 8
radio input "true"
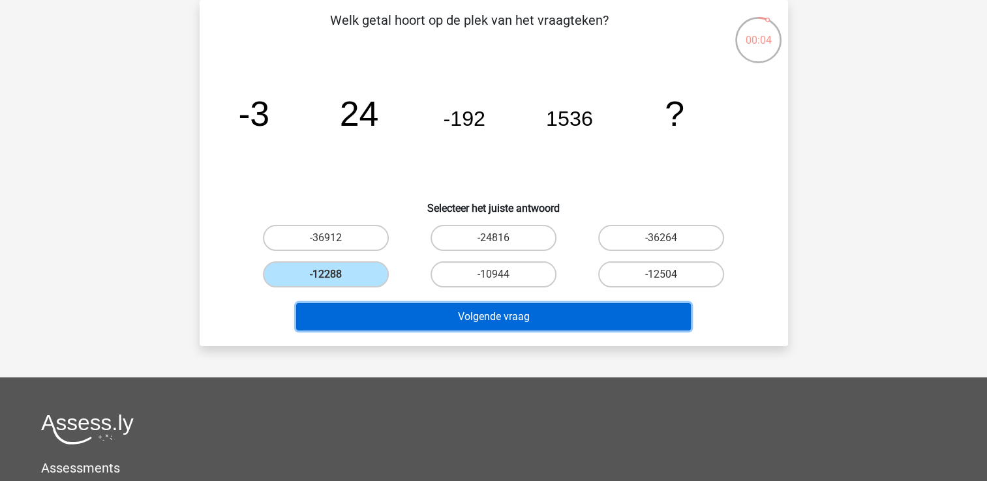
drag, startPoint x: 604, startPoint y: 313, endPoint x: 592, endPoint y: 312, distance: 11.8
click at [592, 312] on button "Volgende vraag" at bounding box center [493, 316] width 395 height 27
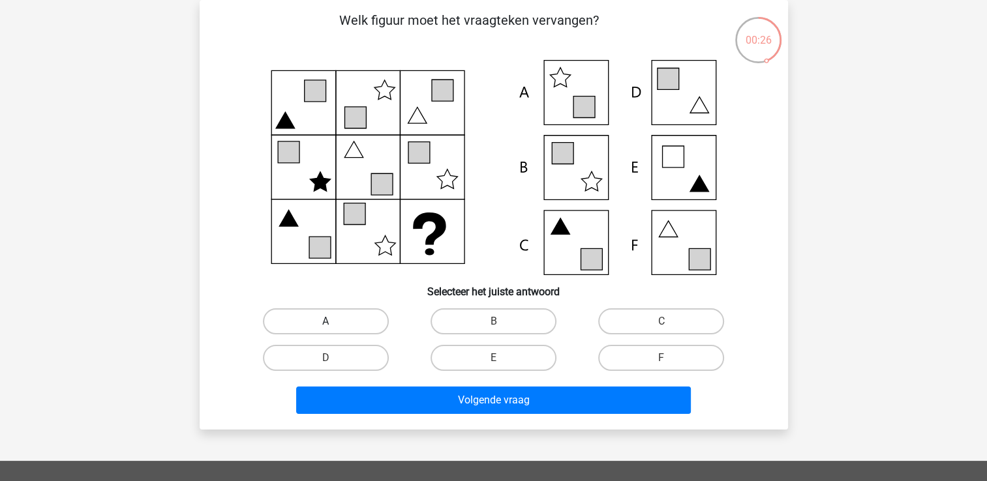
click at [330, 321] on label "A" at bounding box center [326, 322] width 126 height 26
click at [330, 322] on input "A" at bounding box center [329, 326] width 8 height 8
radio input "true"
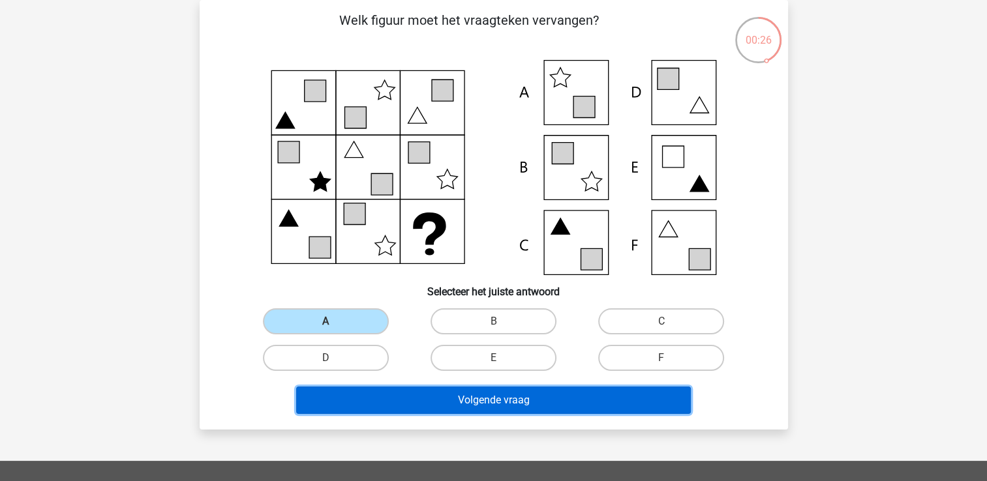
click at [639, 406] on button "Volgende vraag" at bounding box center [493, 400] width 395 height 27
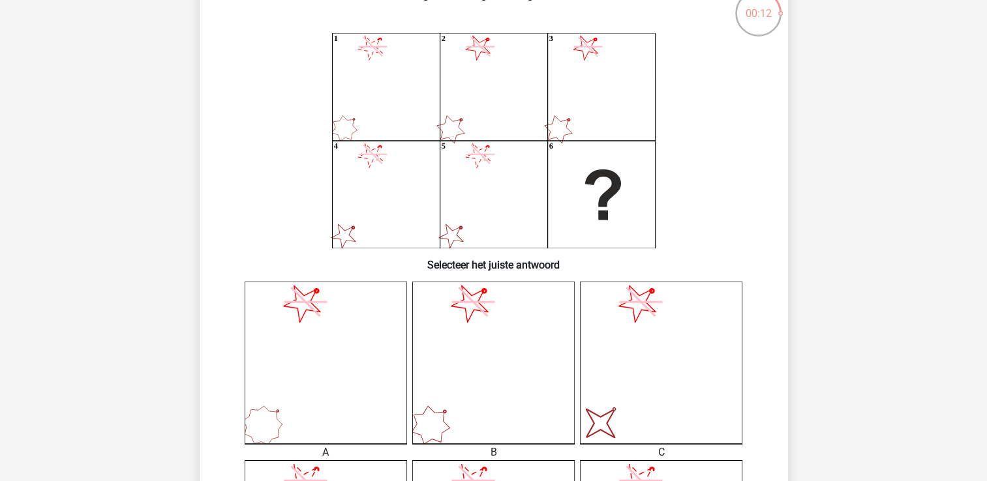
scroll to position [65, 0]
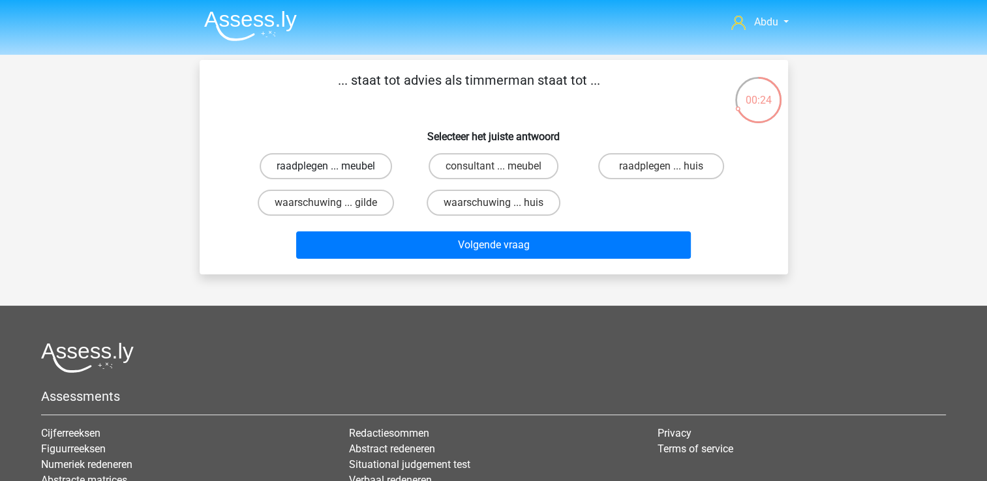
click at [341, 166] on label "raadplegen ... meubel" at bounding box center [326, 166] width 132 height 26
click at [334, 166] on input "raadplegen ... meubel" at bounding box center [329, 170] width 8 height 8
radio input "true"
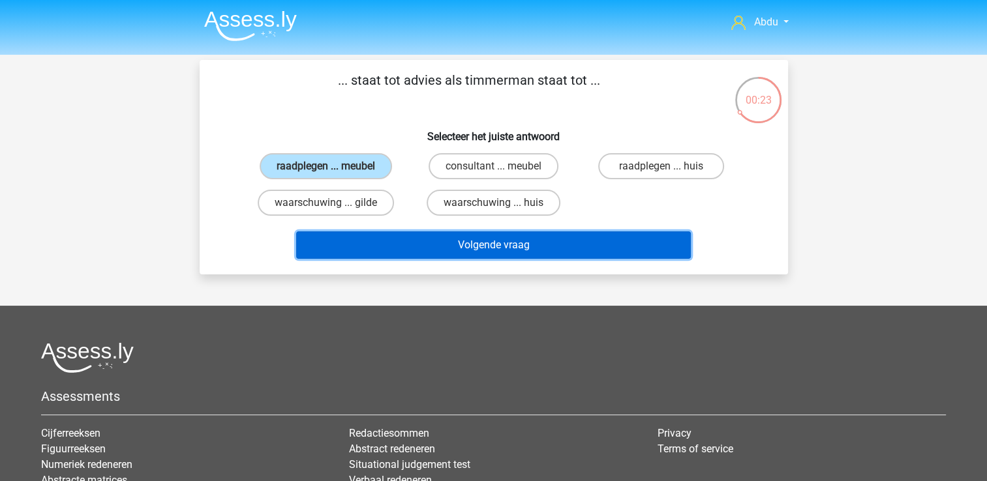
click at [578, 246] on button "Volgende vraag" at bounding box center [493, 245] width 395 height 27
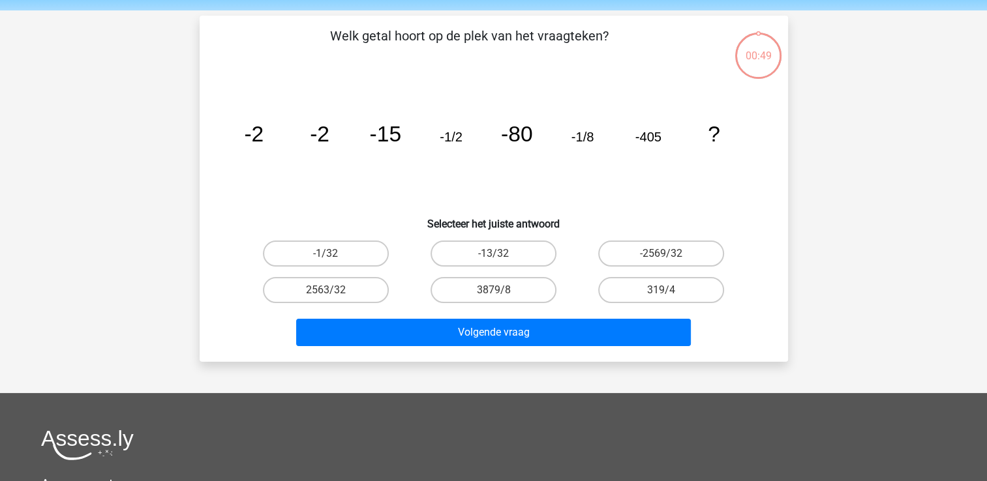
scroll to position [60, 0]
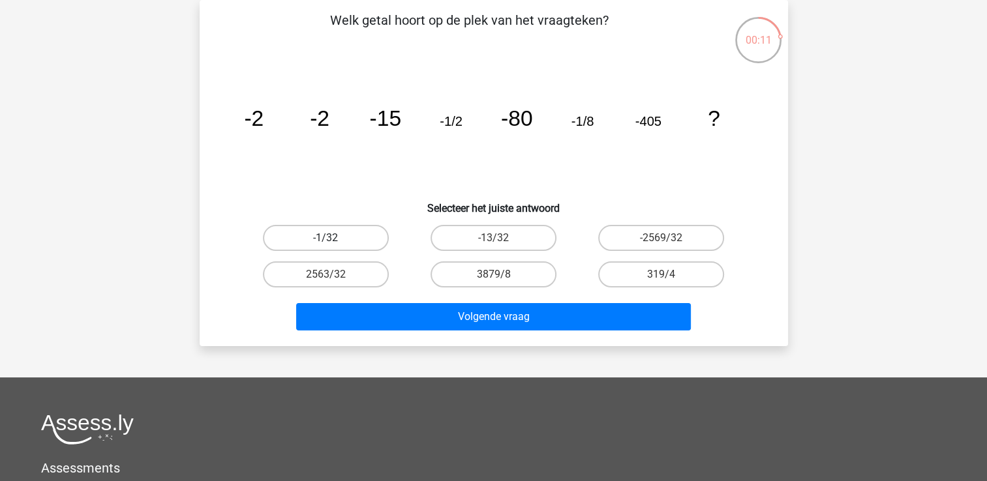
click at [358, 237] on label "-1/32" at bounding box center [326, 238] width 126 height 26
click at [334, 238] on input "-1/32" at bounding box center [329, 242] width 8 height 8
radio input "true"
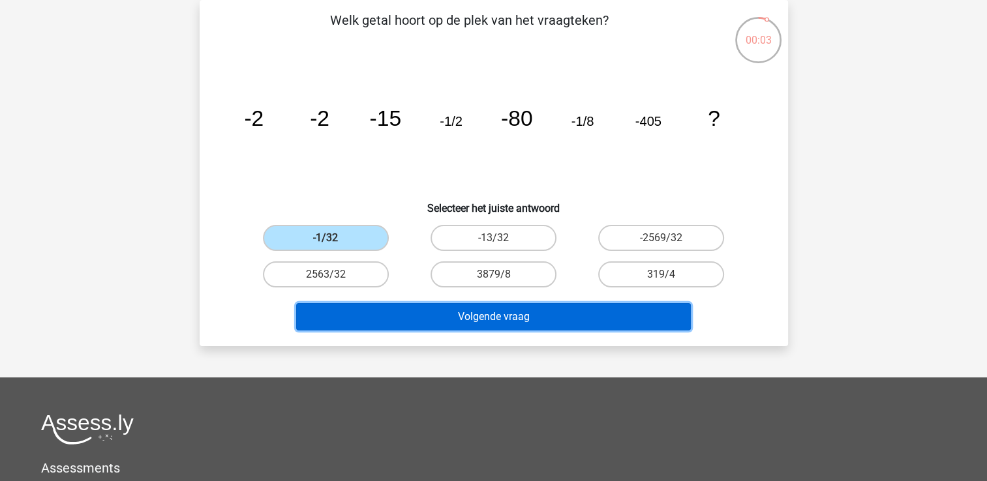
click at [547, 317] on button "Volgende vraag" at bounding box center [493, 316] width 395 height 27
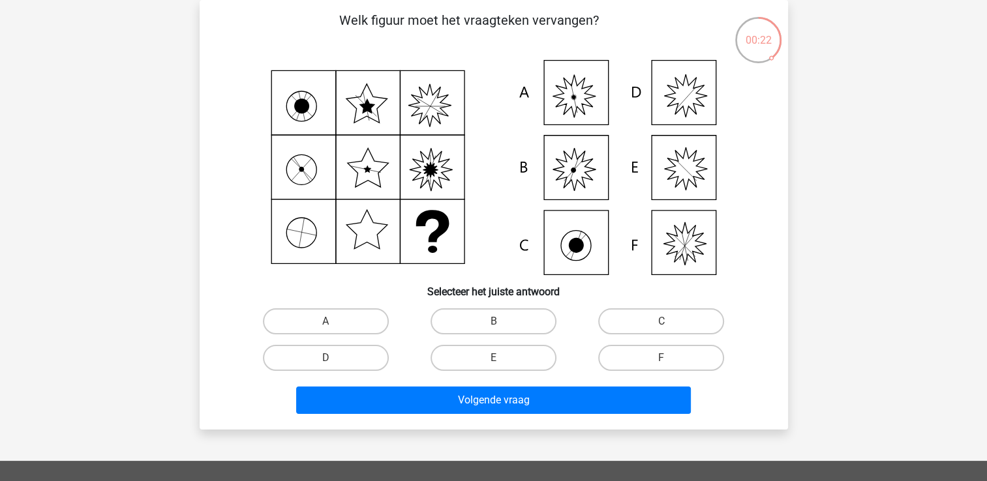
click at [580, 91] on icon at bounding box center [494, 167] width 526 height 215
click at [321, 314] on label "A" at bounding box center [326, 322] width 126 height 26
click at [325, 322] on input "A" at bounding box center [329, 326] width 8 height 8
radio input "true"
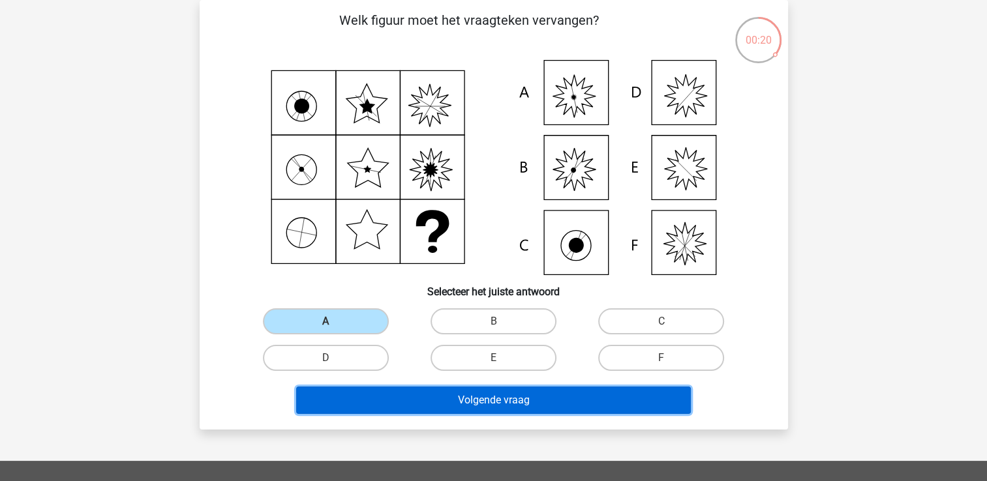
click at [534, 395] on button "Volgende vraag" at bounding box center [493, 400] width 395 height 27
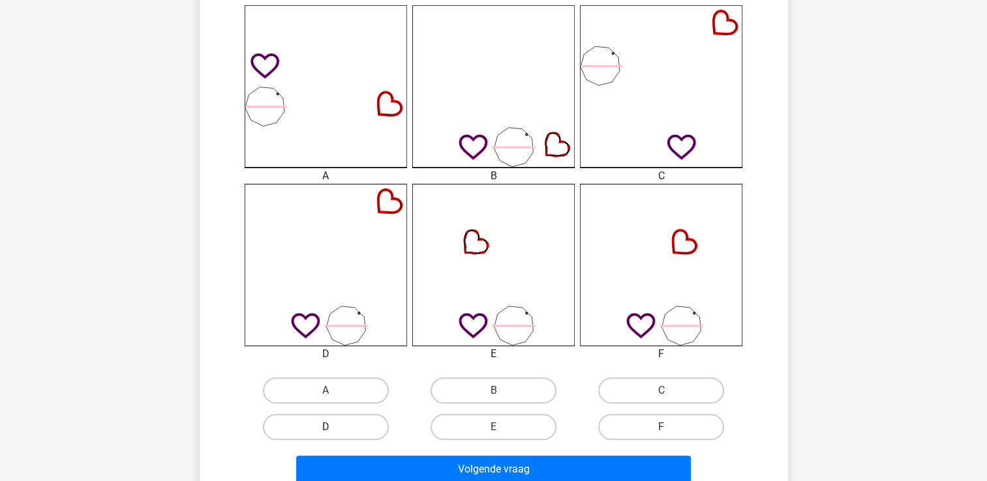
scroll to position [386, 0]
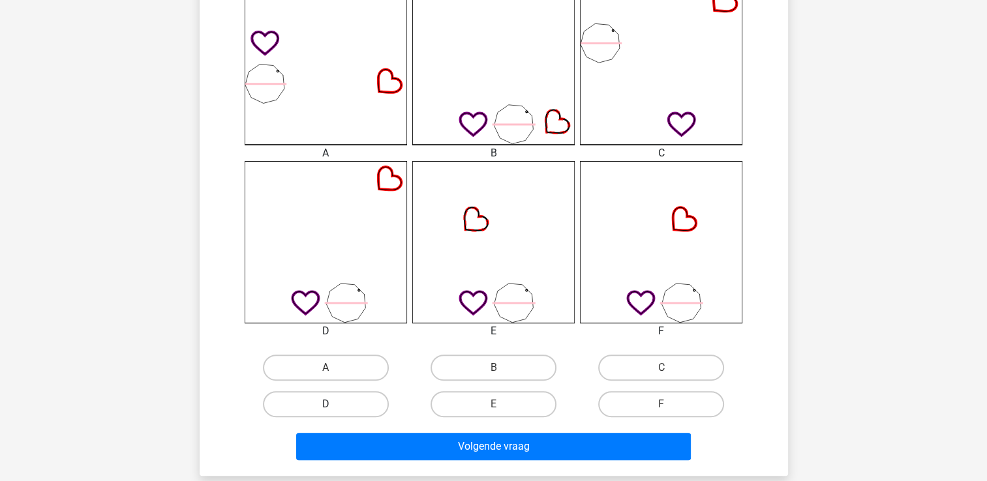
click at [359, 401] on label "D" at bounding box center [326, 404] width 126 height 26
click at [334, 404] on input "D" at bounding box center [329, 408] width 8 height 8
radio input "true"
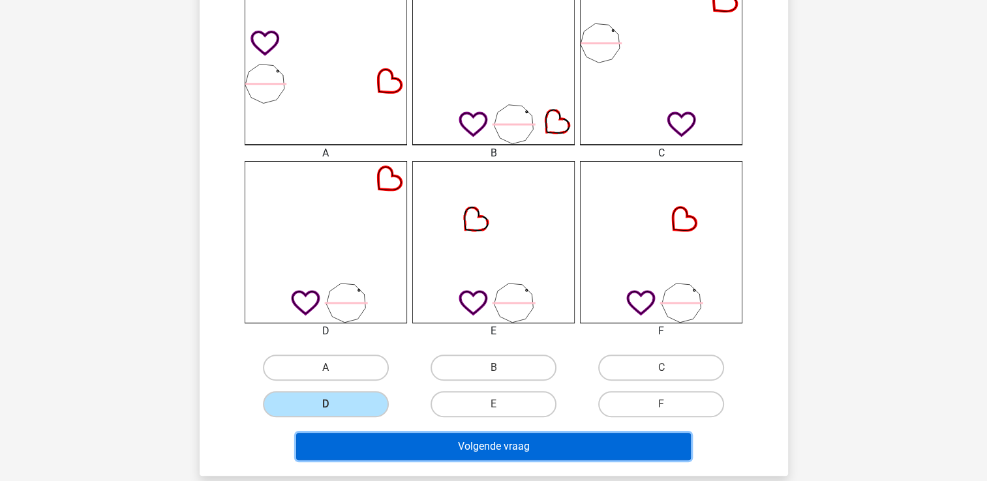
click at [492, 445] on button "Volgende vraag" at bounding box center [493, 446] width 395 height 27
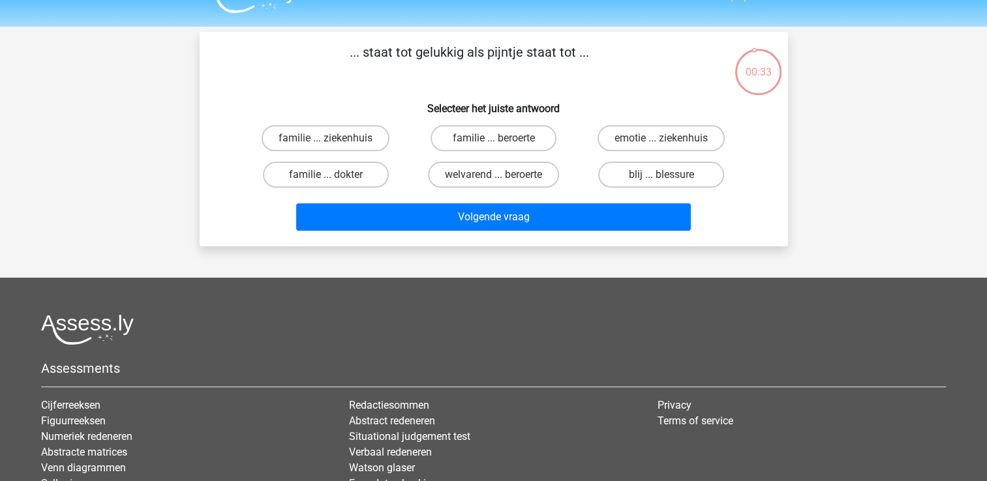
scroll to position [0, 0]
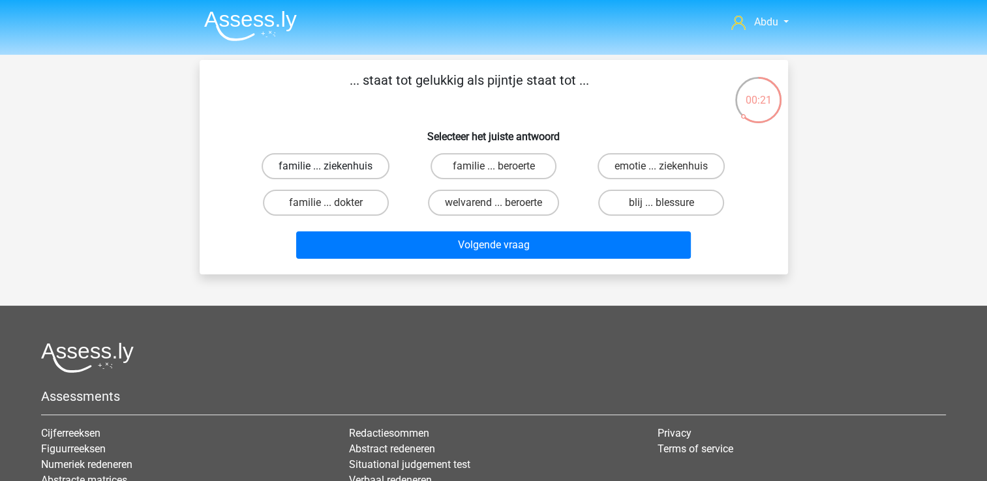
click at [354, 162] on label "familie ... ziekenhuis" at bounding box center [326, 166] width 128 height 26
click at [334, 166] on input "familie ... ziekenhuis" at bounding box center [329, 170] width 8 height 8
radio input "true"
click at [689, 205] on label "blij ... blessure" at bounding box center [661, 203] width 126 height 26
click at [670, 205] on input "blij ... blessure" at bounding box center [665, 207] width 8 height 8
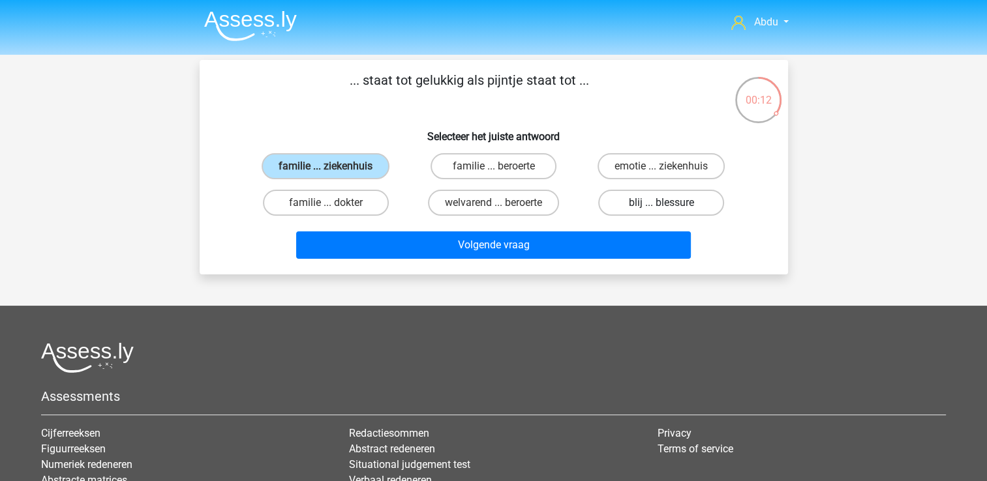
radio input "true"
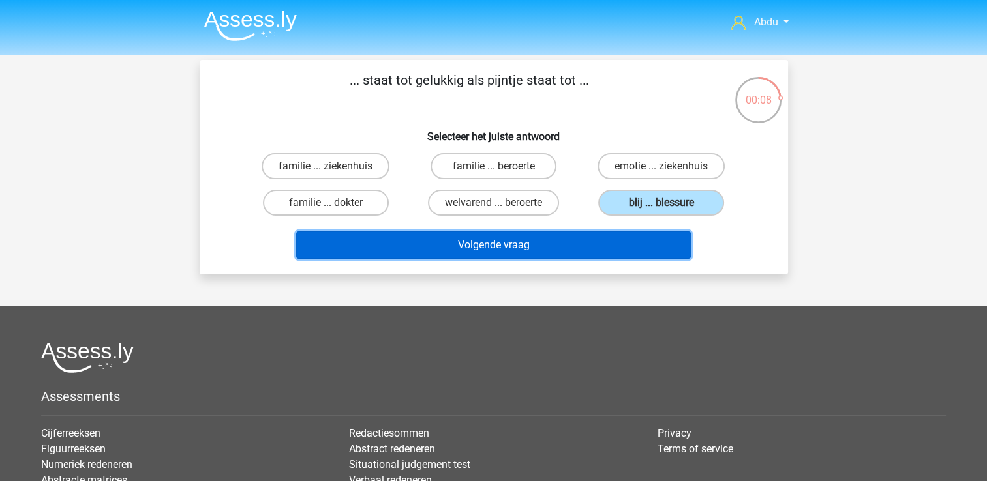
click at [636, 244] on button "Volgende vraag" at bounding box center [493, 245] width 395 height 27
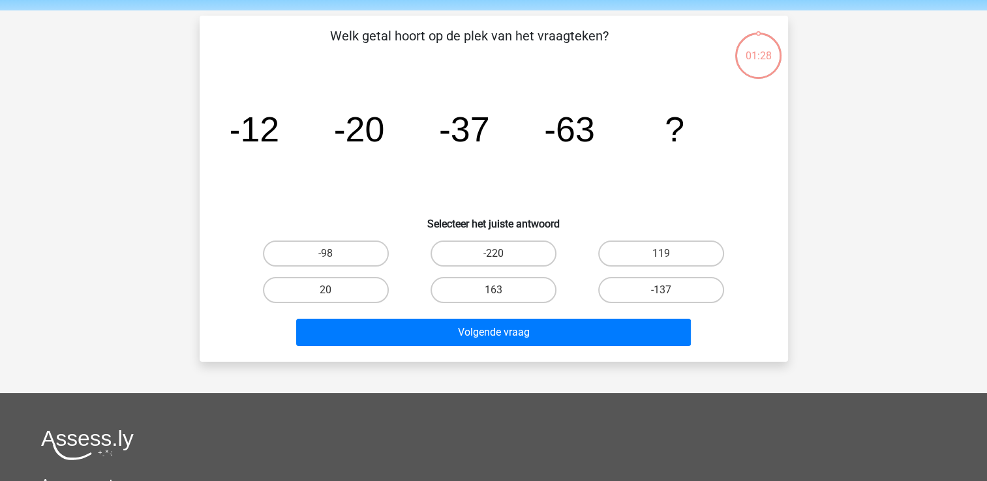
scroll to position [60, 0]
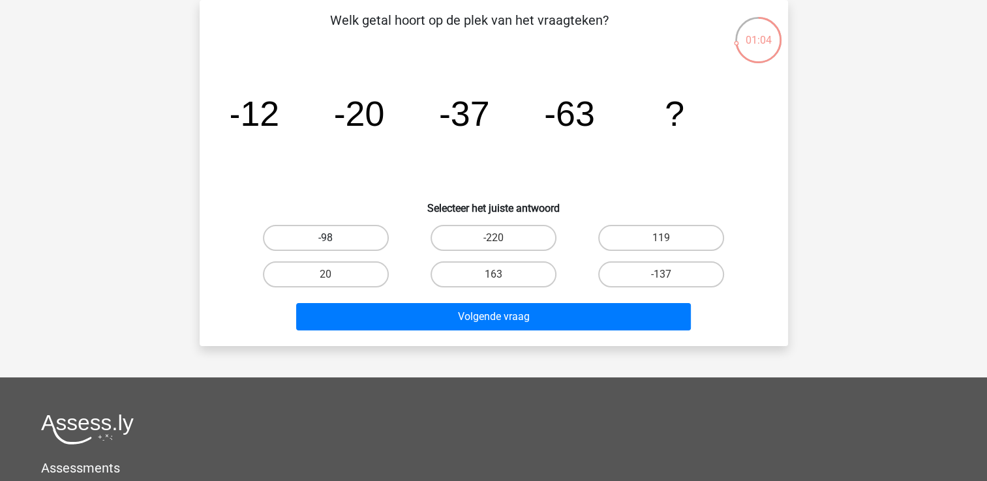
click at [357, 232] on label "-98" at bounding box center [326, 238] width 126 height 26
click at [334, 238] on input "-98" at bounding box center [329, 242] width 8 height 8
radio input "true"
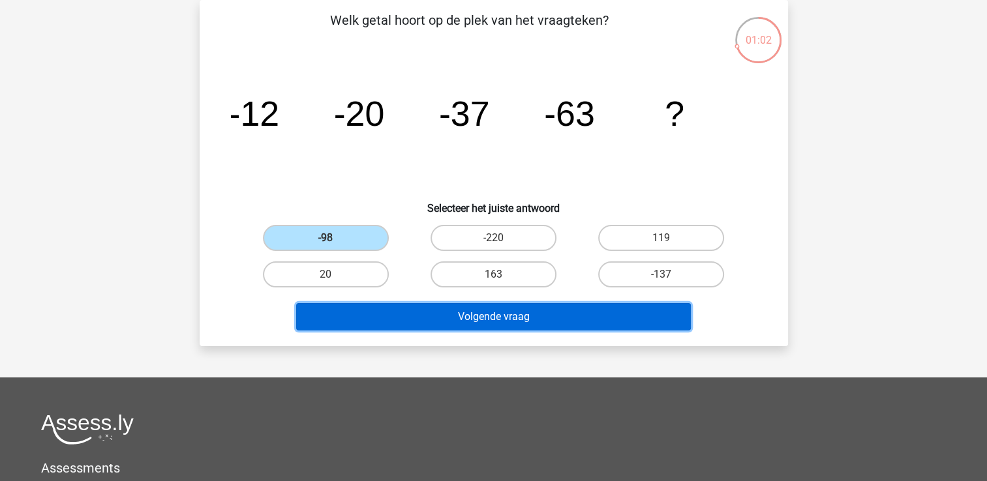
click at [575, 324] on button "Volgende vraag" at bounding box center [493, 316] width 395 height 27
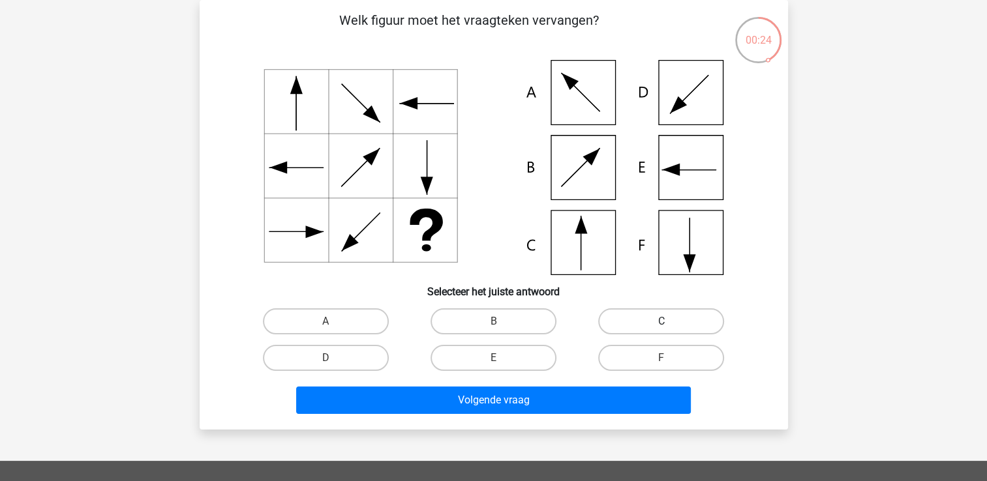
click at [682, 321] on label "C" at bounding box center [661, 322] width 126 height 26
click at [670, 322] on input "C" at bounding box center [665, 326] width 8 height 8
radio input "true"
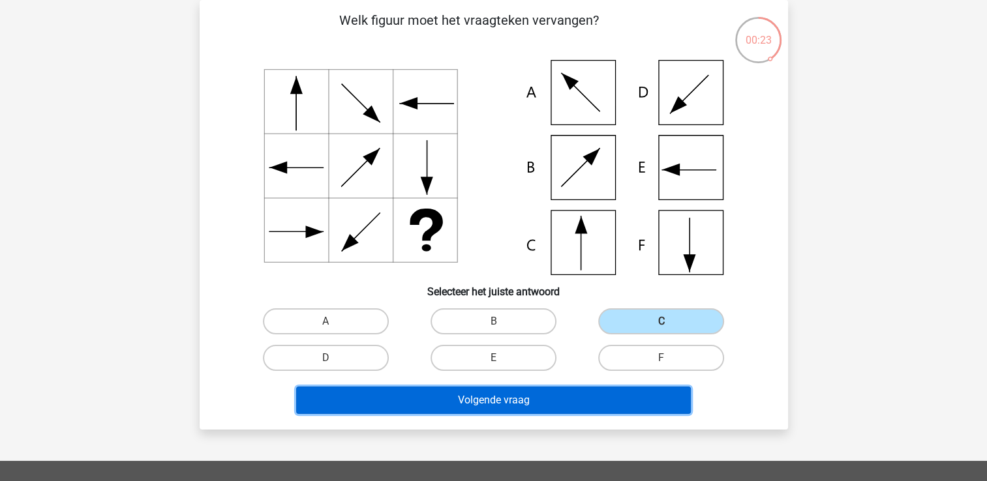
click at [630, 400] on button "Volgende vraag" at bounding box center [493, 400] width 395 height 27
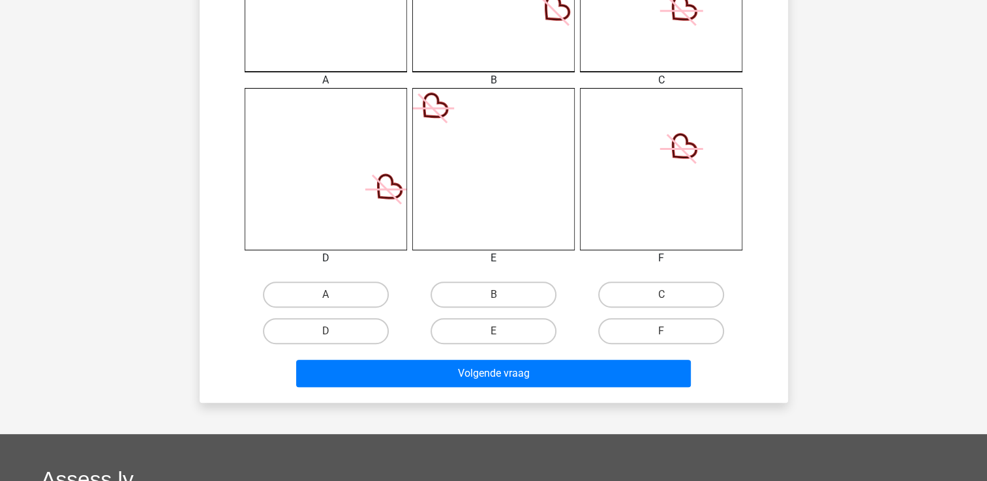
scroll to position [522, 0]
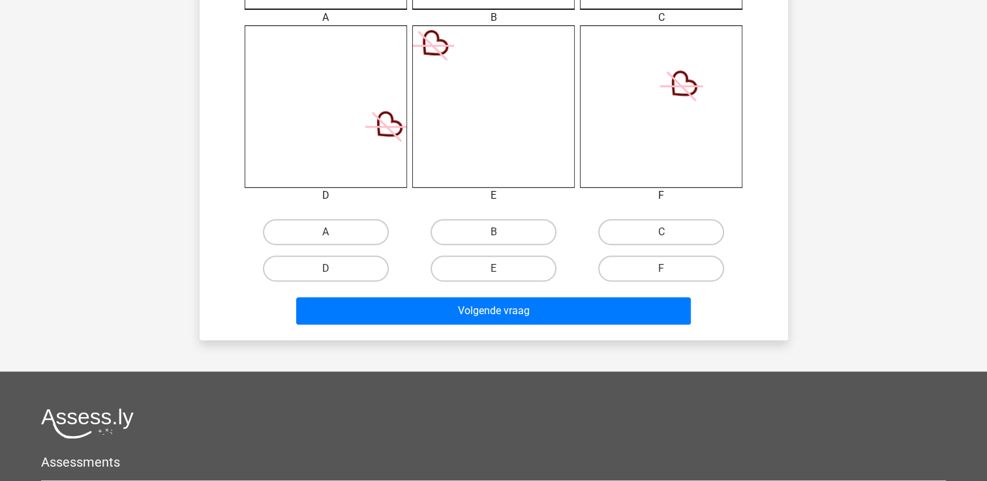
drag, startPoint x: 363, startPoint y: 234, endPoint x: 411, endPoint y: 258, distance: 54.3
click at [363, 232] on label "A" at bounding box center [326, 232] width 126 height 26
click at [334, 232] on input "A" at bounding box center [329, 236] width 8 height 8
radio input "true"
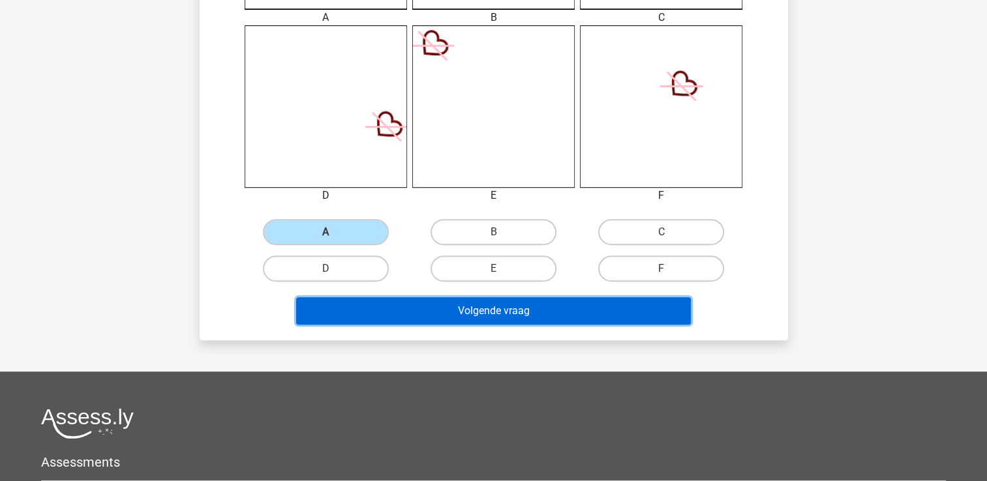
click at [547, 307] on button "Volgende vraag" at bounding box center [493, 310] width 395 height 27
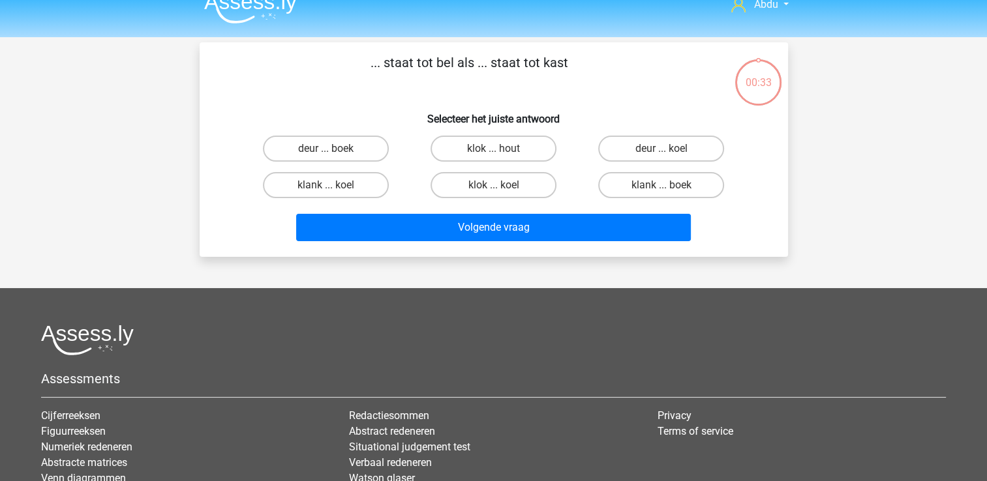
scroll to position [0, 0]
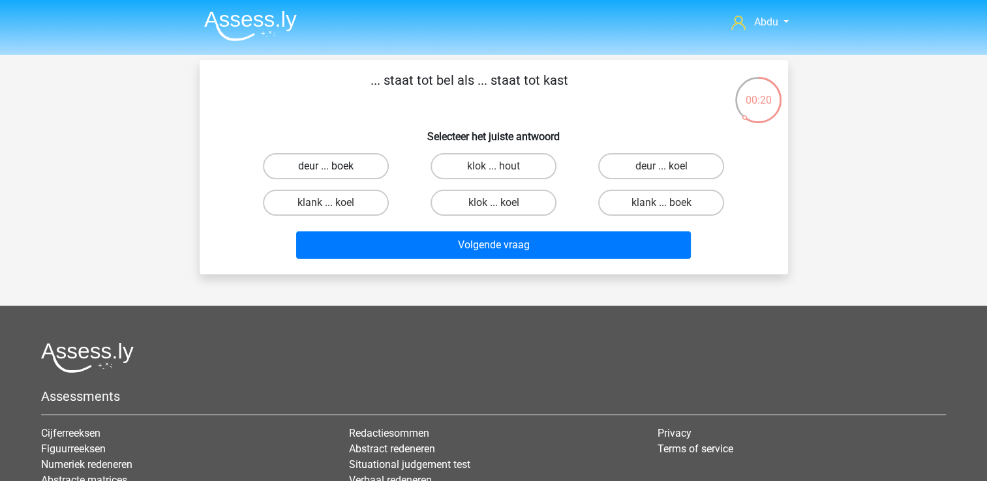
click at [358, 176] on label "deur ... boek" at bounding box center [326, 166] width 126 height 26
click at [334, 175] on input "deur ... boek" at bounding box center [329, 170] width 8 height 8
radio input "true"
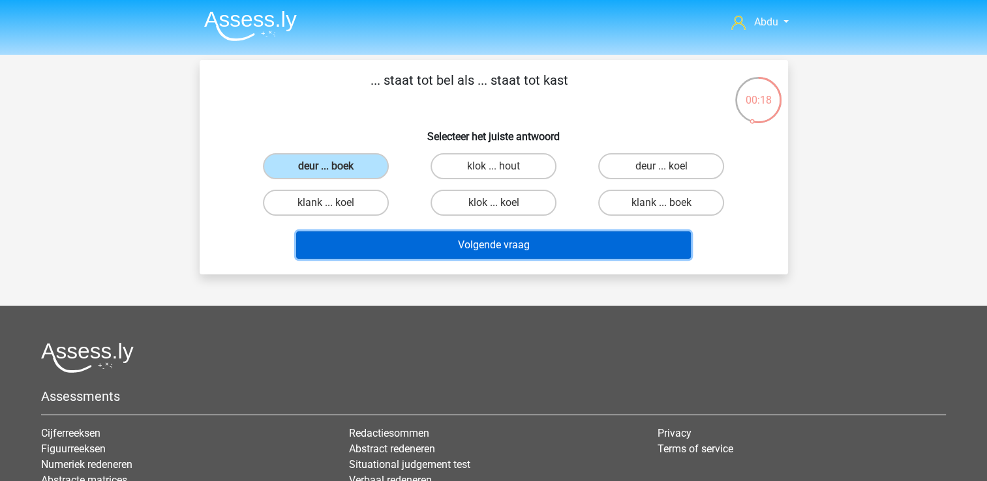
click at [527, 239] on button "Volgende vraag" at bounding box center [493, 245] width 395 height 27
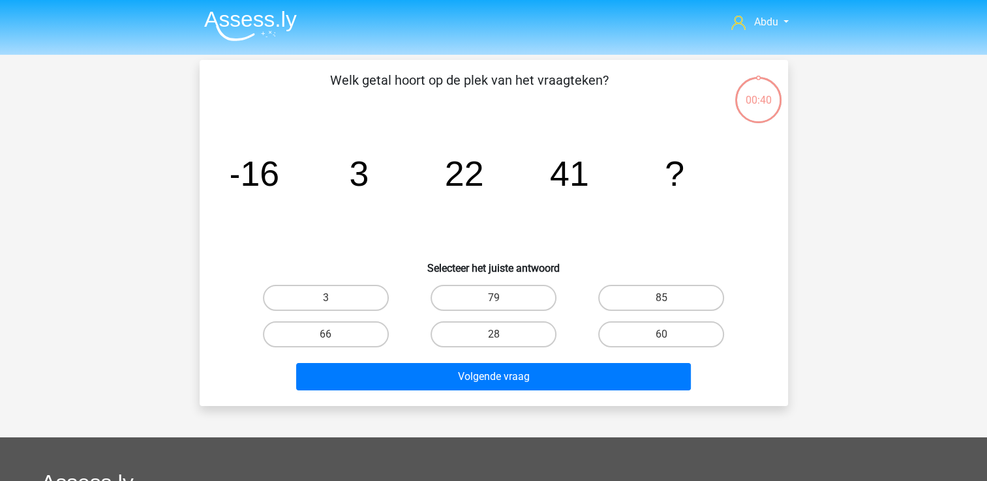
scroll to position [60, 0]
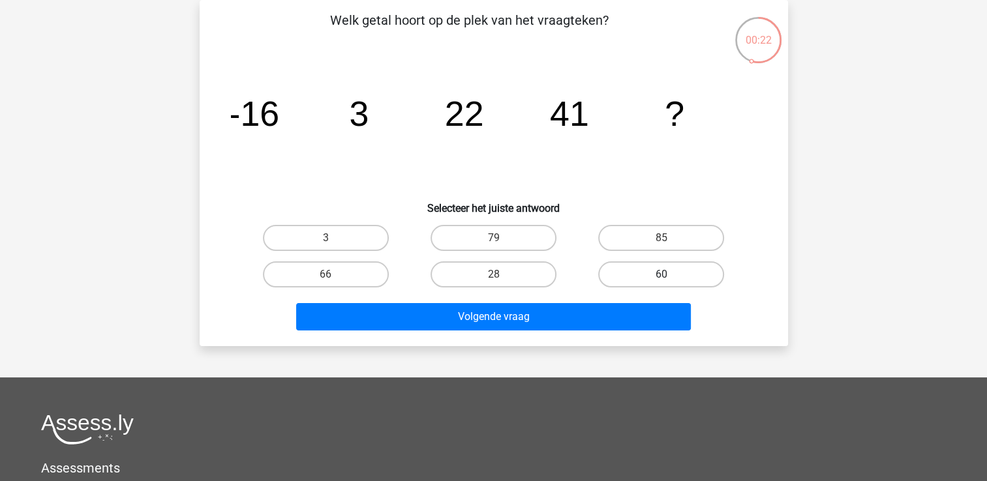
click at [673, 273] on label "60" at bounding box center [661, 275] width 126 height 26
click at [670, 275] on input "60" at bounding box center [665, 279] width 8 height 8
radio input "true"
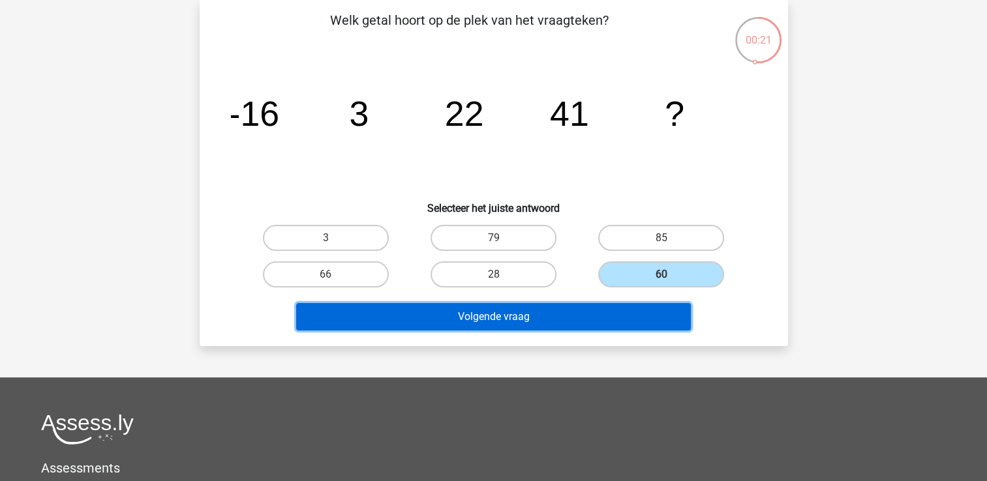
click at [657, 305] on button "Volgende vraag" at bounding box center [493, 316] width 395 height 27
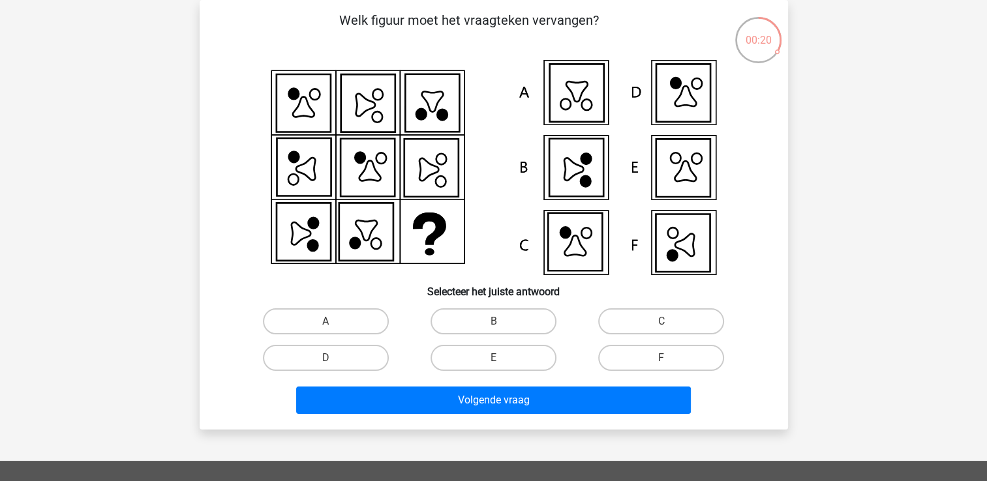
click at [579, 170] on icon at bounding box center [573, 169] width 19 height 22
click at [502, 324] on label "B" at bounding box center [493, 322] width 126 height 26
click at [502, 324] on input "B" at bounding box center [497, 326] width 8 height 8
radio input "true"
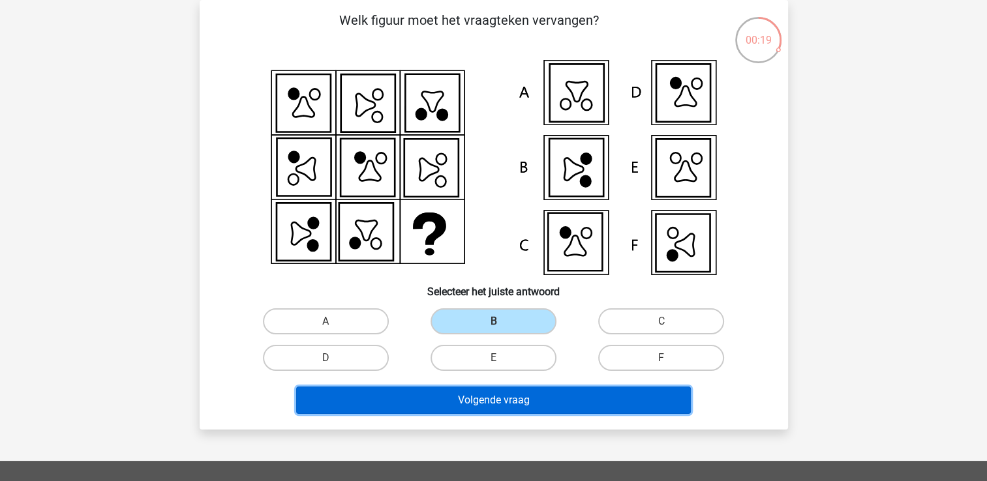
click at [556, 393] on button "Volgende vraag" at bounding box center [493, 400] width 395 height 27
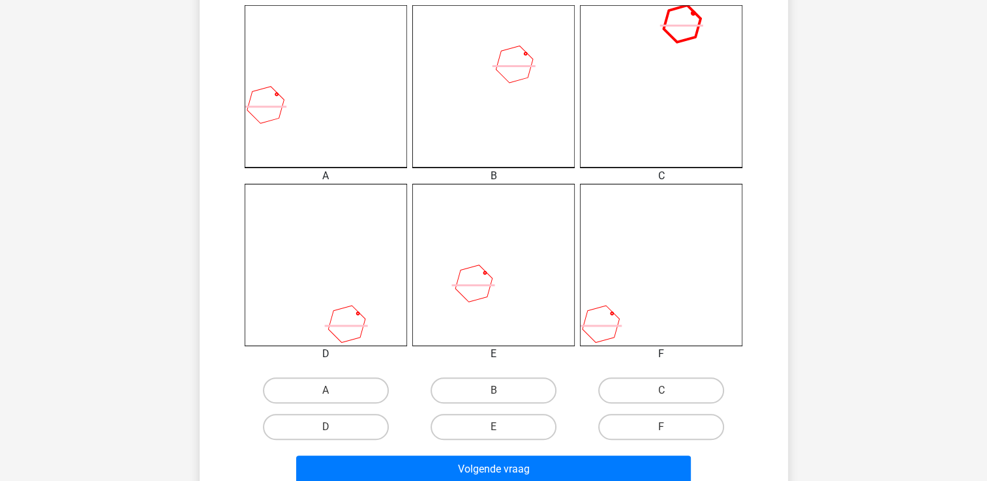
scroll to position [386, 0]
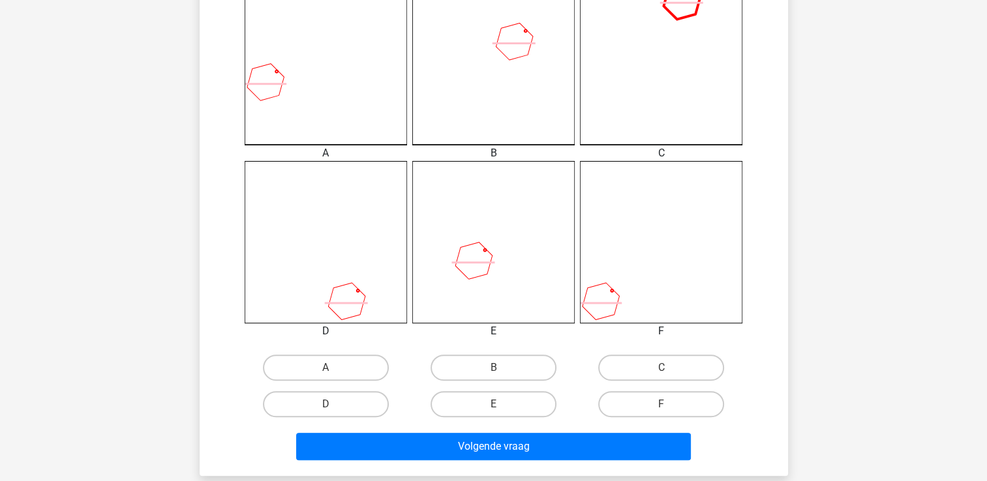
click at [502, 267] on icon at bounding box center [493, 242] width 162 height 162
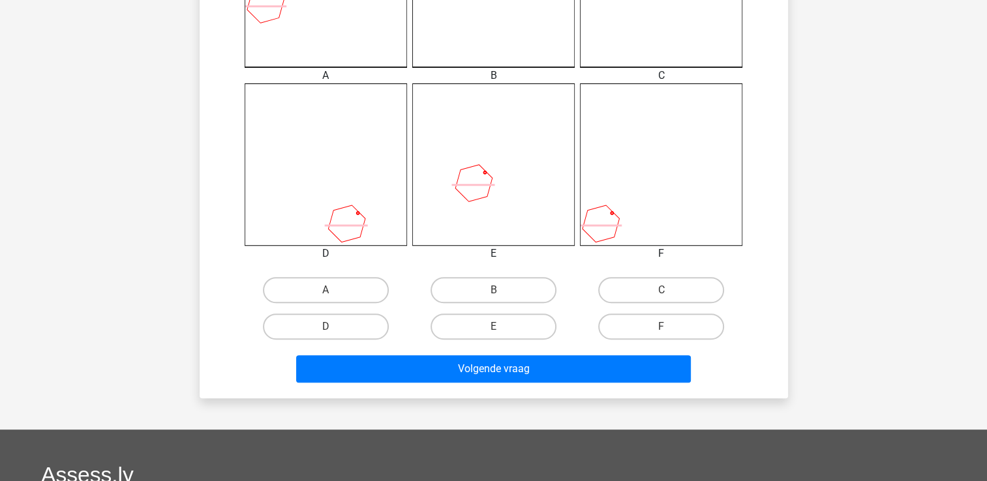
scroll to position [517, 0]
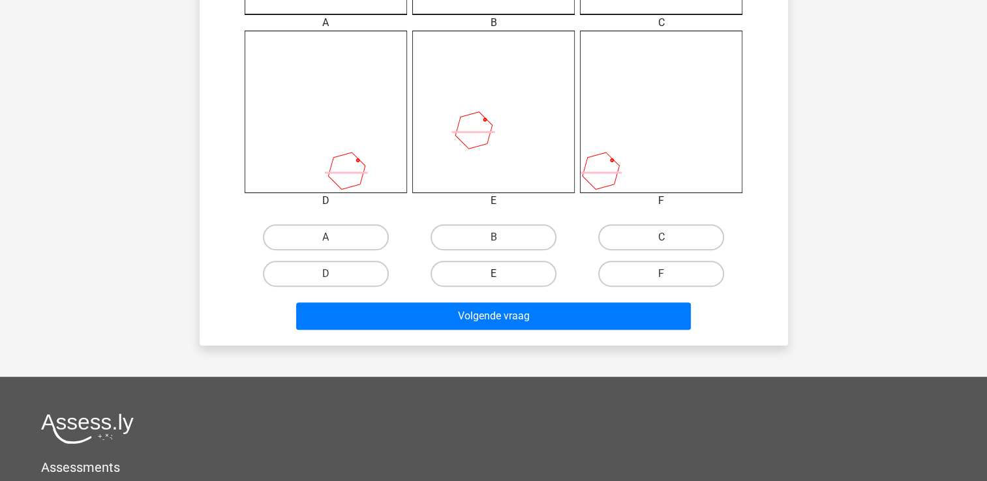
click at [509, 275] on label "E" at bounding box center [493, 274] width 126 height 26
click at [502, 275] on input "E" at bounding box center [497, 278] width 8 height 8
radio input "true"
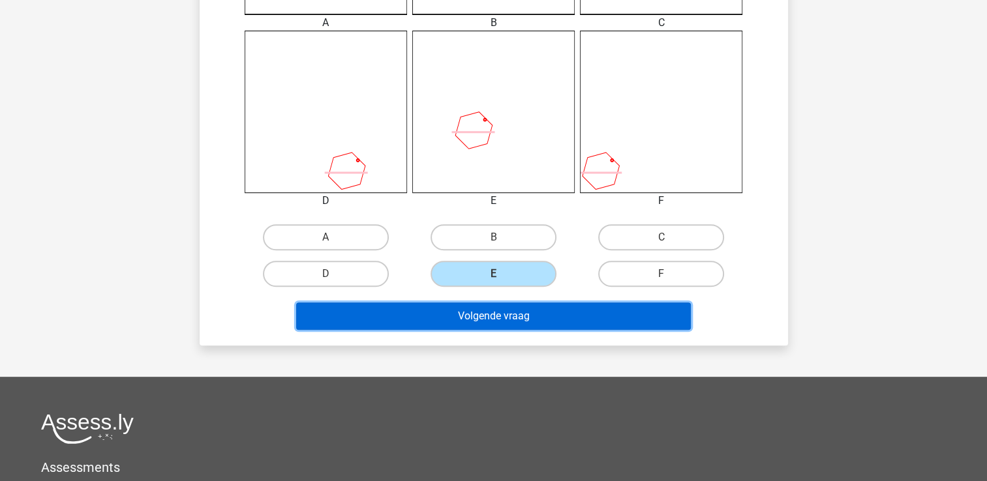
click at [554, 318] on button "Volgende vraag" at bounding box center [493, 316] width 395 height 27
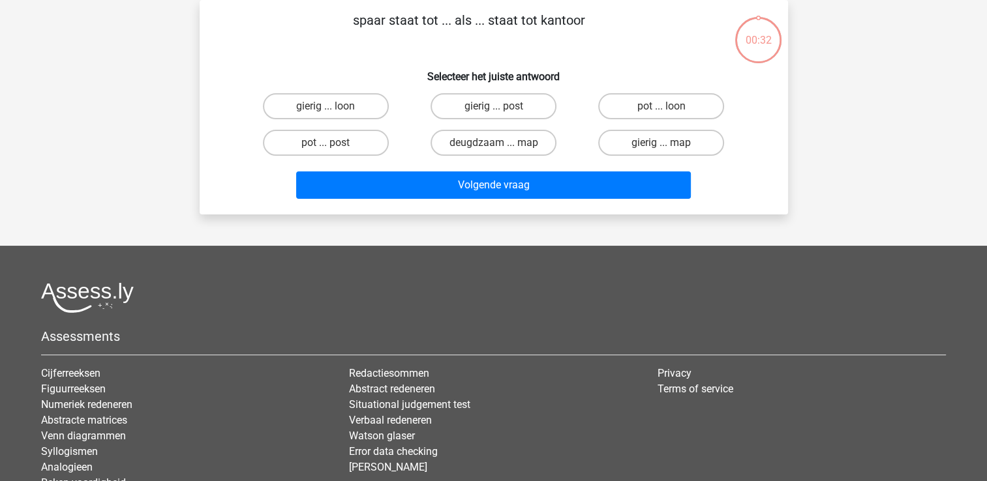
scroll to position [0, 0]
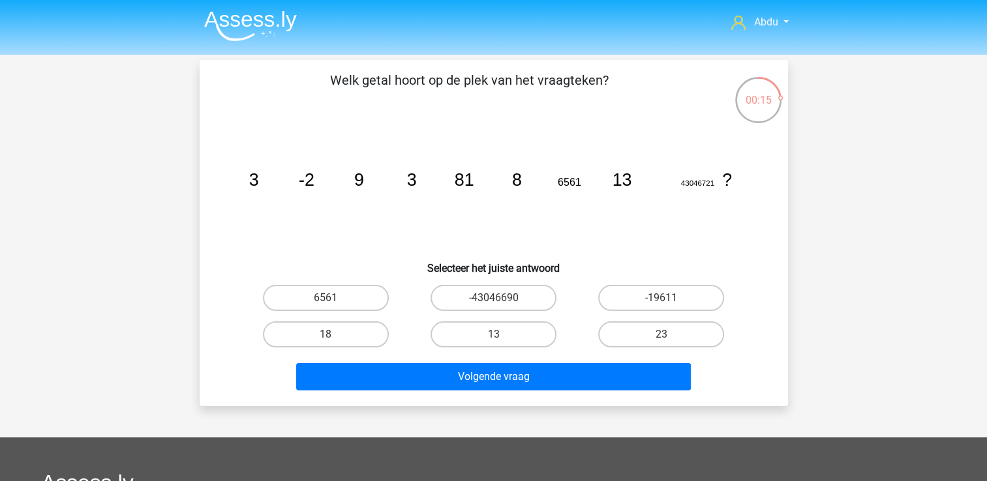
drag, startPoint x: 337, startPoint y: 330, endPoint x: 404, endPoint y: 343, distance: 69.1
click at [337, 329] on label "18" at bounding box center [326, 335] width 126 height 26
click at [334, 335] on input "18" at bounding box center [329, 339] width 8 height 8
radio input "true"
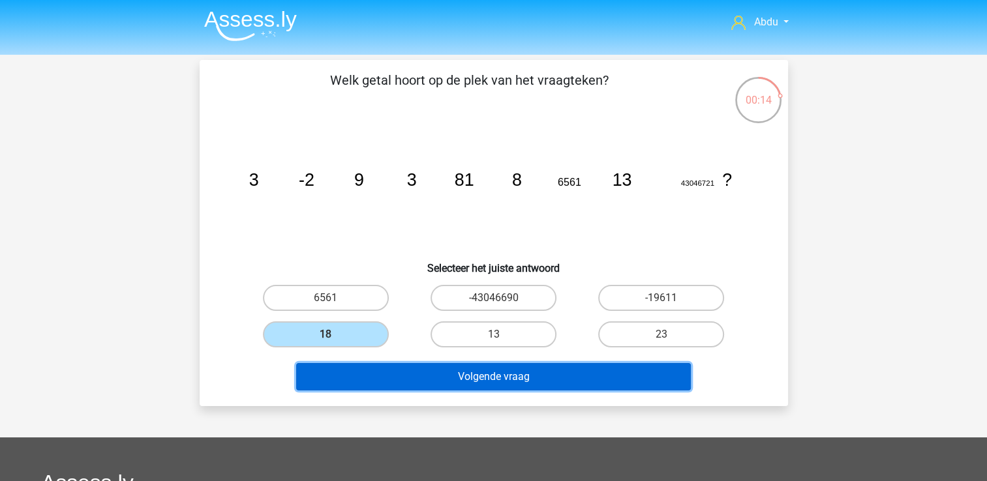
click at [517, 373] on button "Volgende vraag" at bounding box center [493, 376] width 395 height 27
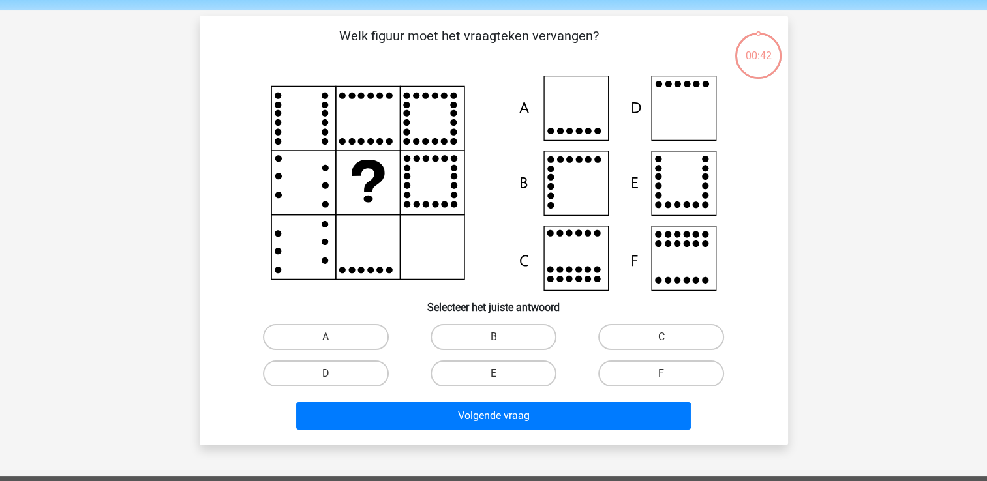
scroll to position [60, 0]
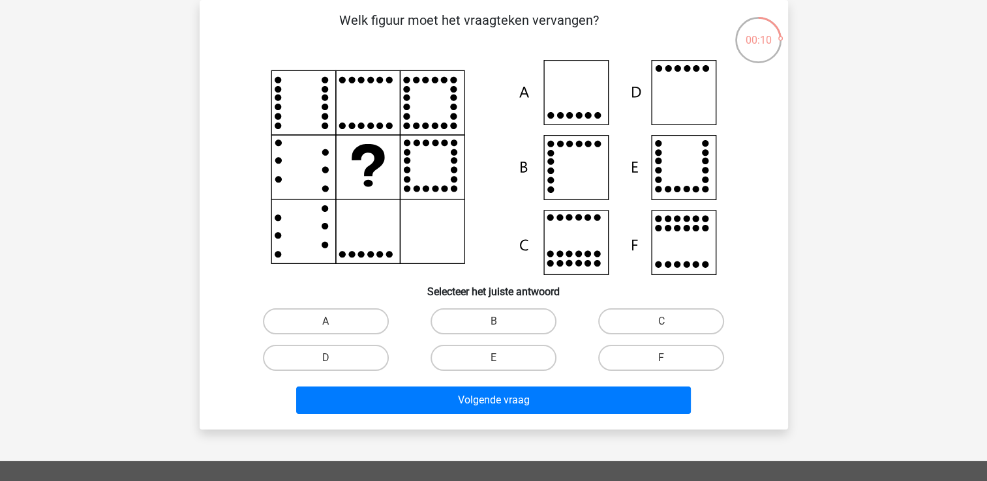
click at [579, 106] on icon at bounding box center [494, 167] width 526 height 215
click at [716, 99] on icon at bounding box center [683, 93] width 65 height 65
click at [693, 95] on icon at bounding box center [494, 167] width 526 height 215
click at [352, 354] on label "D" at bounding box center [326, 358] width 126 height 26
click at [334, 358] on input "D" at bounding box center [329, 362] width 8 height 8
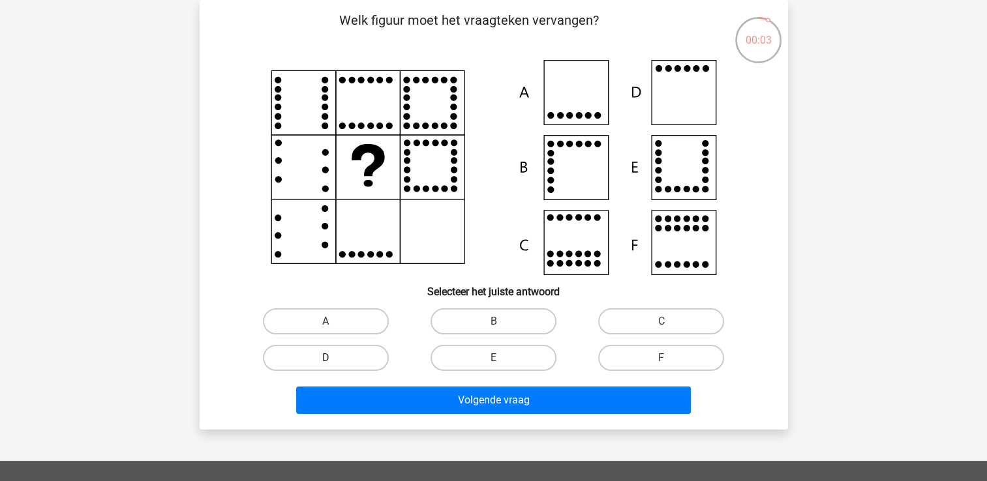
radio input "true"
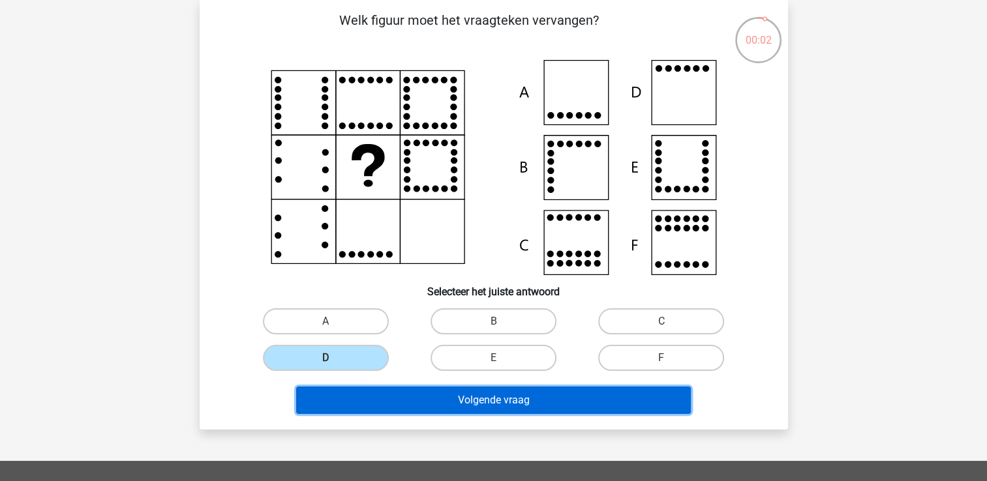
click at [532, 400] on button "Volgende vraag" at bounding box center [493, 400] width 395 height 27
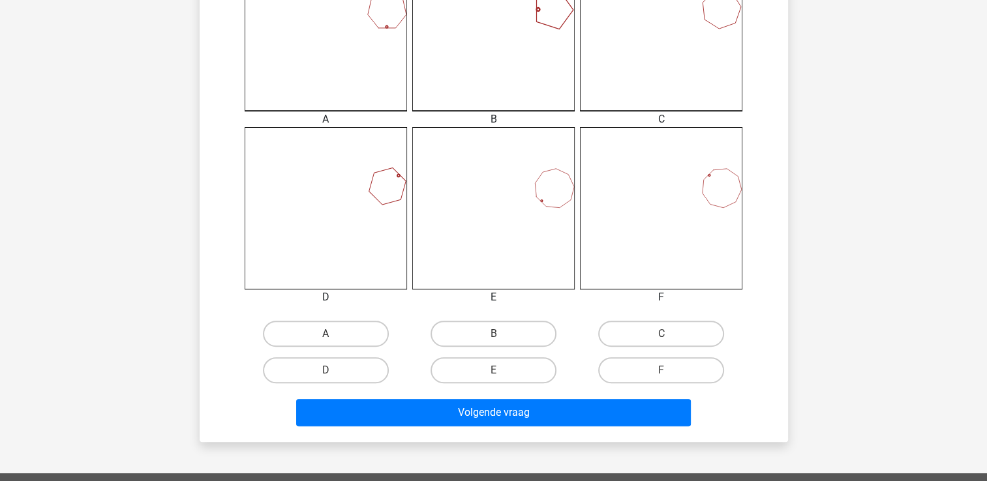
scroll to position [326, 0]
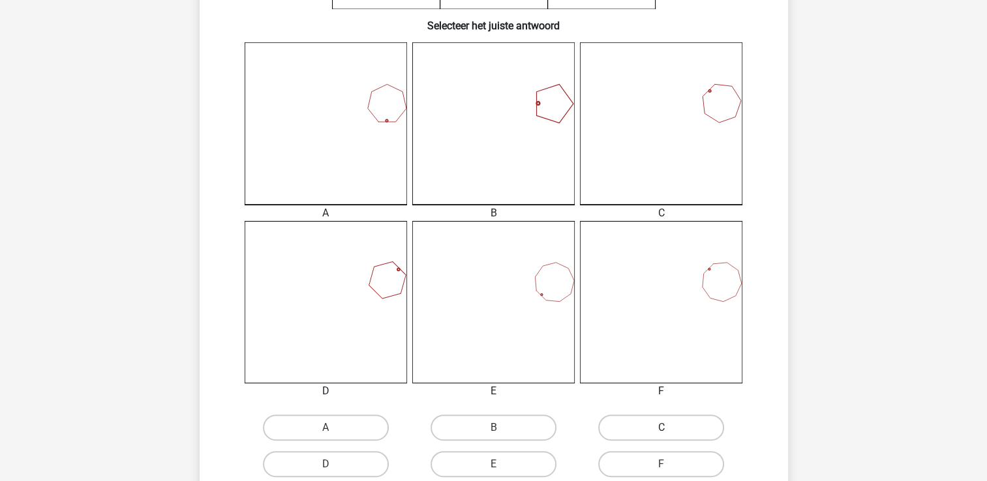
click at [650, 425] on label "C" at bounding box center [661, 428] width 126 height 26
click at [661, 428] on input "C" at bounding box center [665, 432] width 8 height 8
radio input "true"
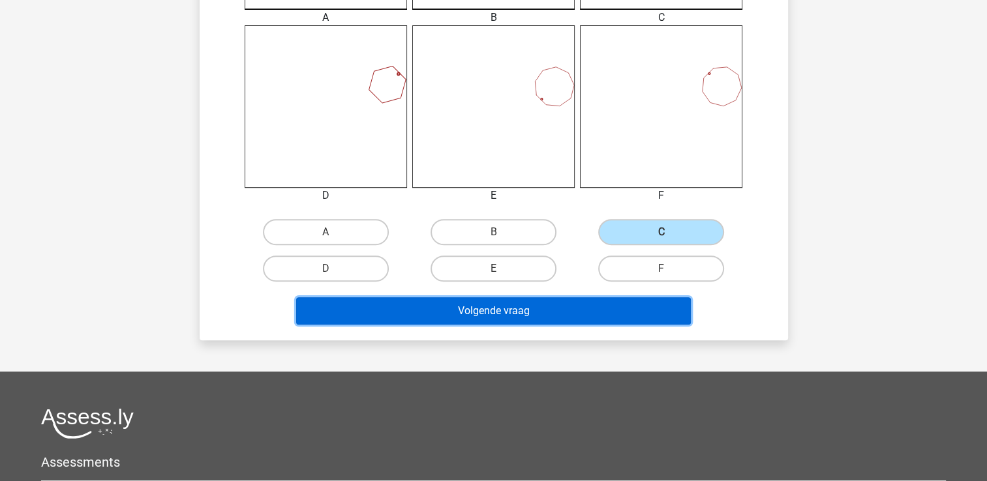
click at [524, 315] on button "Volgende vraag" at bounding box center [493, 310] width 395 height 27
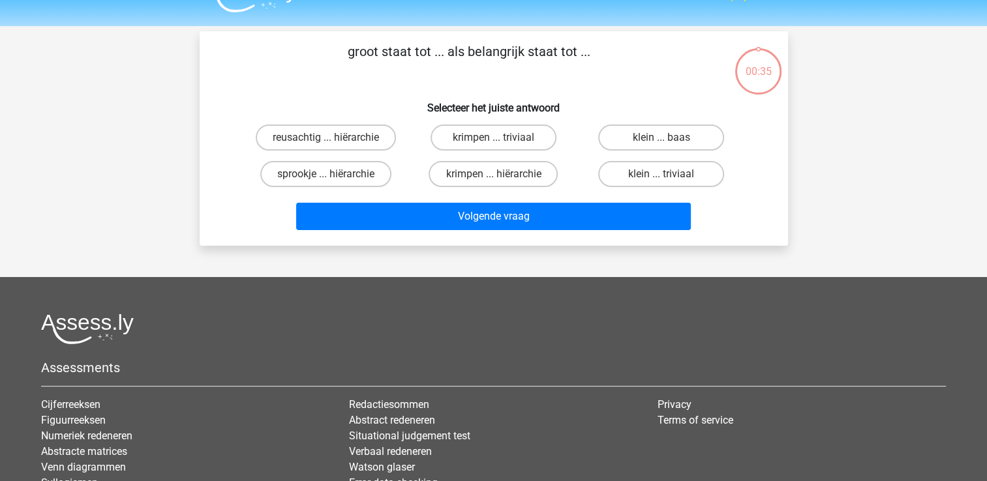
scroll to position [0, 0]
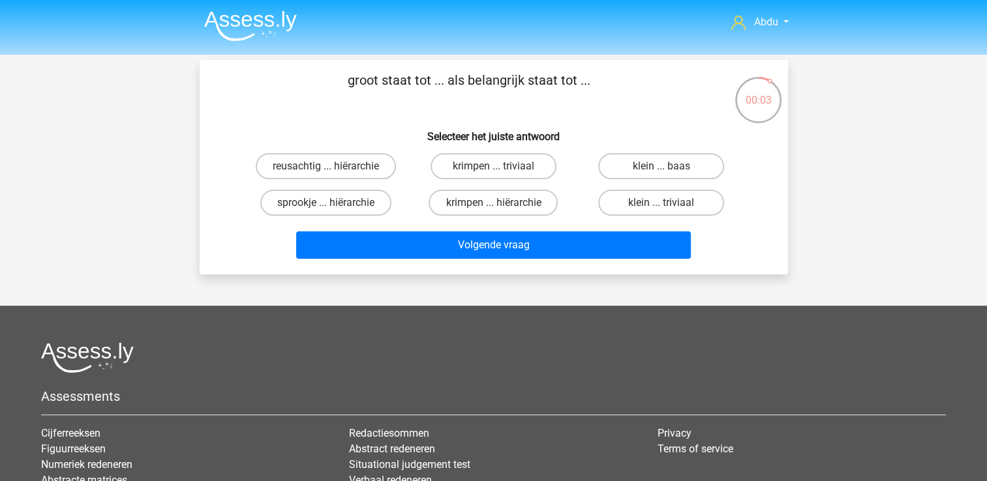
click at [373, 217] on div "sprookje ... hiërarchie" at bounding box center [326, 203] width 168 height 37
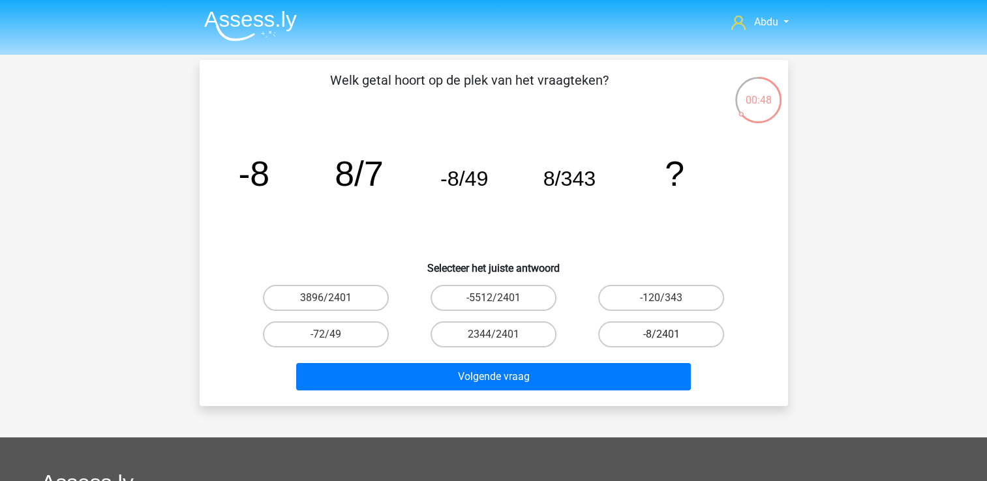
click at [678, 333] on label "-8/2401" at bounding box center [661, 335] width 126 height 26
click at [670, 335] on input "-8/2401" at bounding box center [665, 339] width 8 height 8
radio input "true"
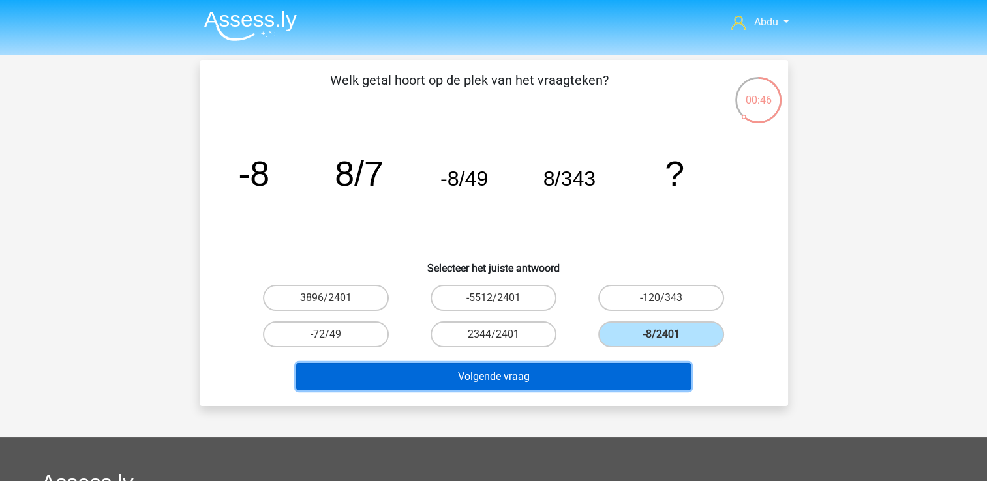
click at [535, 377] on button "Volgende vraag" at bounding box center [493, 376] width 395 height 27
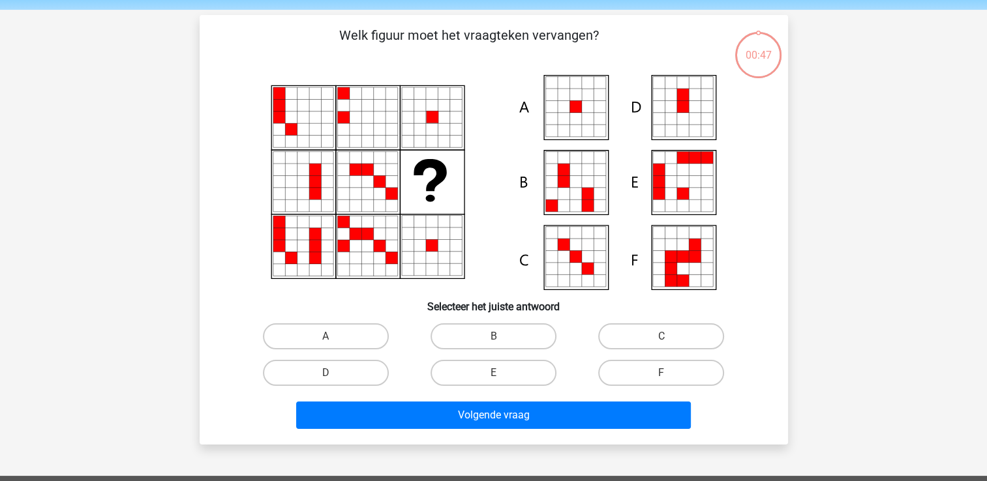
scroll to position [60, 0]
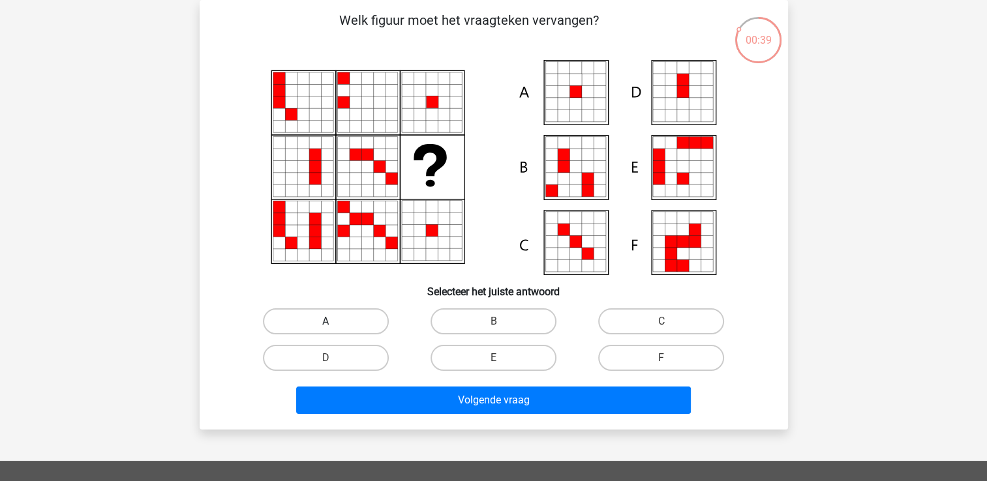
click at [314, 322] on label "A" at bounding box center [326, 322] width 126 height 26
click at [325, 322] on input "A" at bounding box center [329, 326] width 8 height 8
radio input "true"
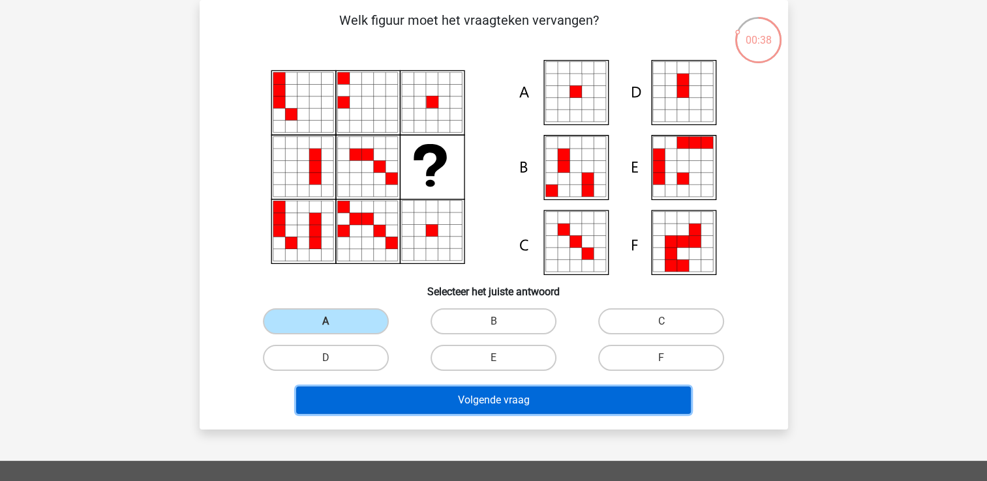
click at [532, 396] on button "Volgende vraag" at bounding box center [493, 400] width 395 height 27
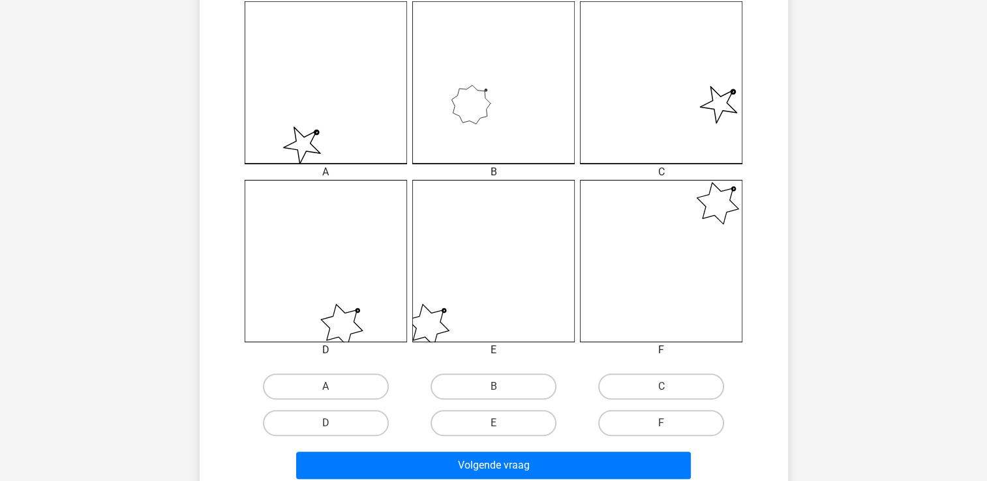
scroll to position [451, 0]
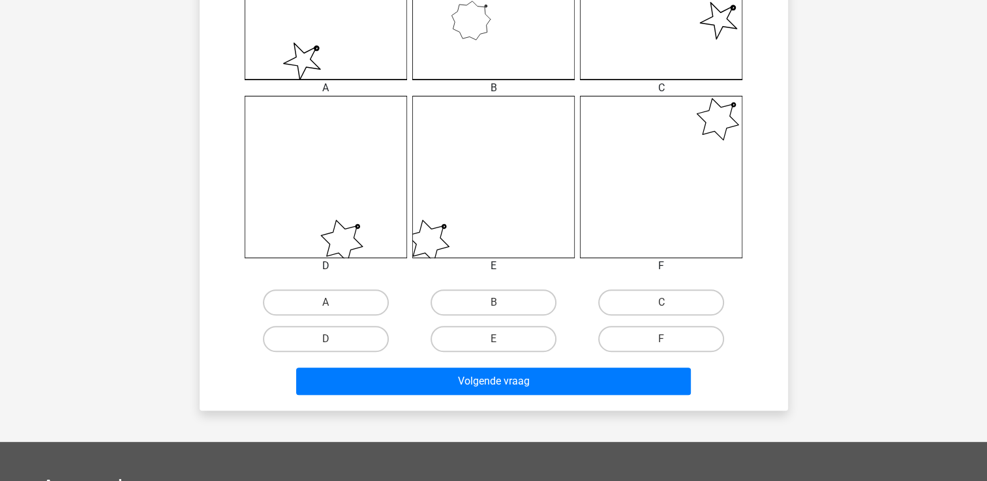
click at [366, 231] on icon at bounding box center [326, 177] width 162 height 162
click at [352, 336] on label "D" at bounding box center [326, 339] width 126 height 26
click at [334, 339] on input "D" at bounding box center [329, 343] width 8 height 8
radio input "true"
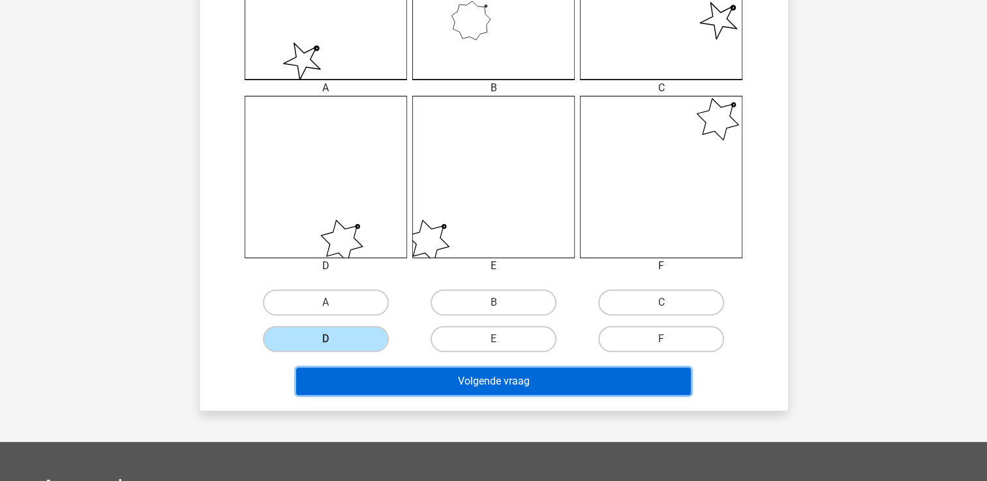
click at [548, 376] on button "Volgende vraag" at bounding box center [493, 381] width 395 height 27
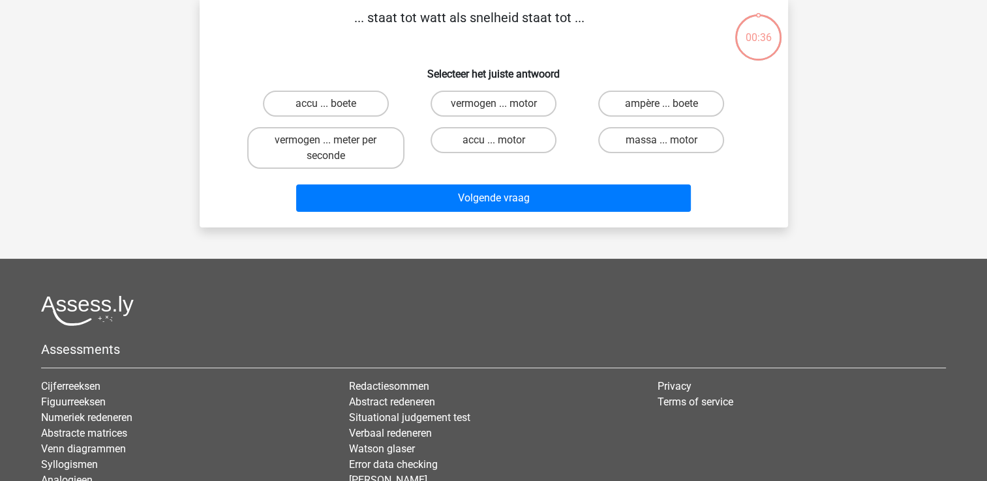
scroll to position [0, 0]
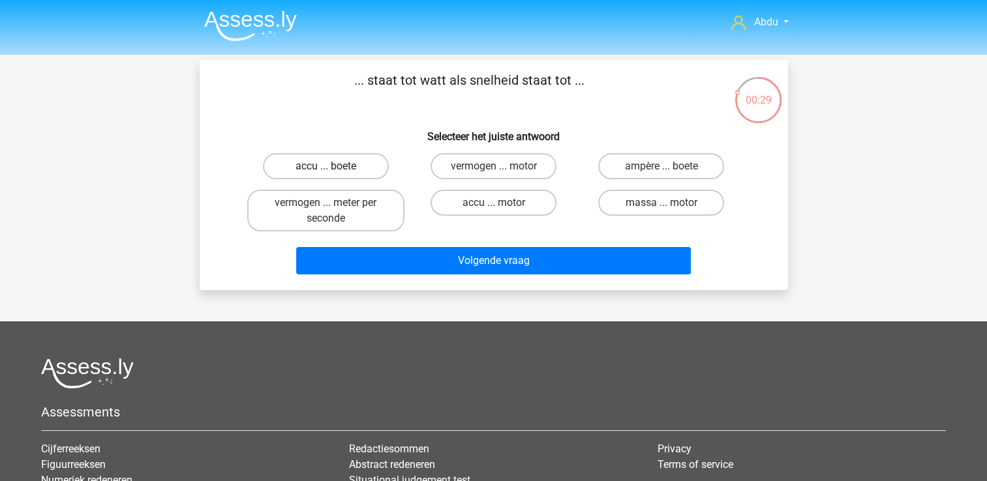
click at [346, 169] on label "accu ... boete" at bounding box center [326, 166] width 126 height 26
click at [334, 169] on input "accu ... boete" at bounding box center [329, 170] width 8 height 8
radio input "true"
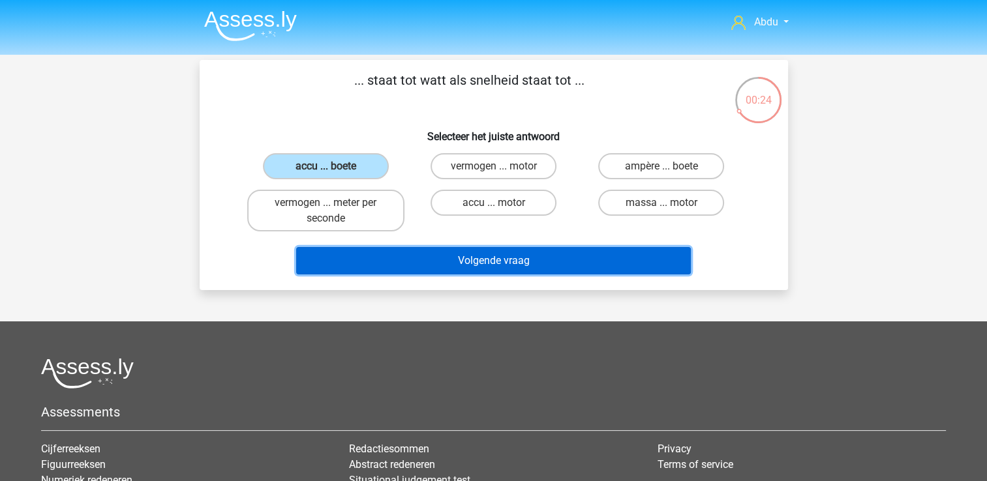
click at [537, 262] on button "Volgende vraag" at bounding box center [493, 260] width 395 height 27
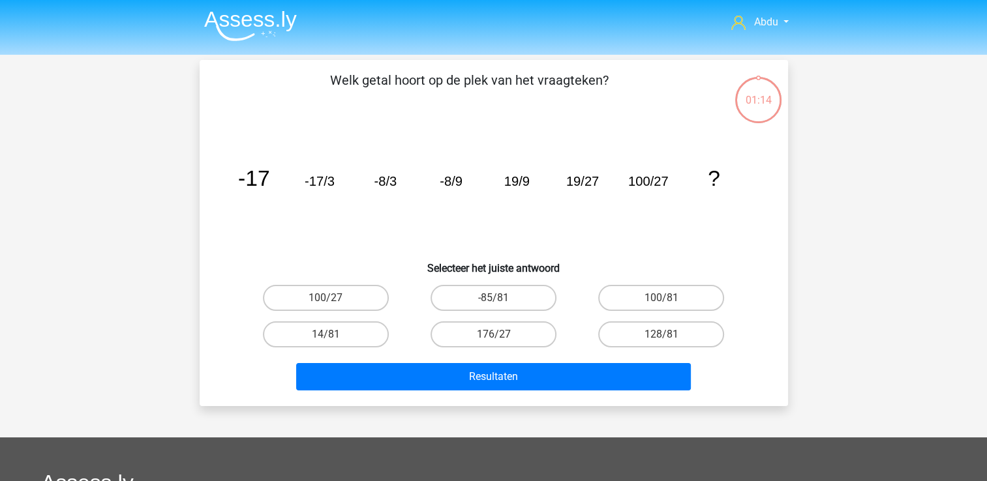
scroll to position [60, 0]
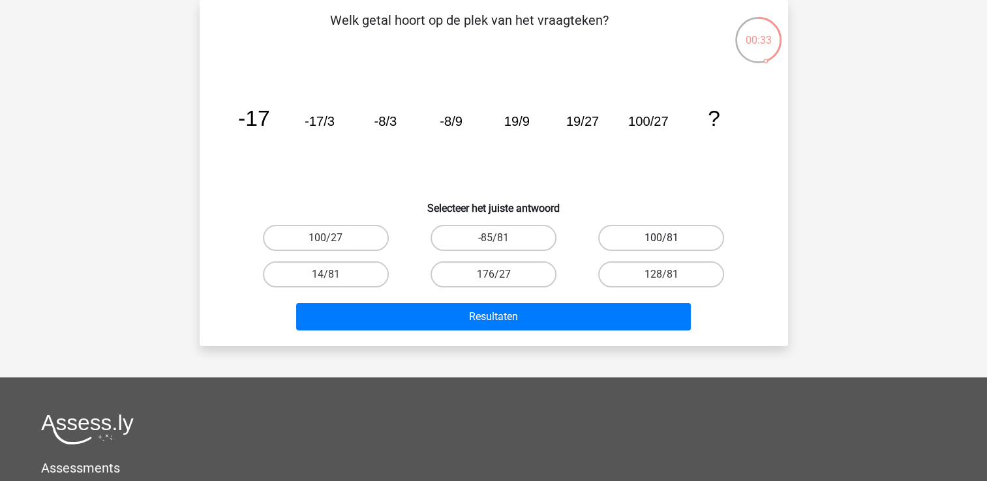
click at [639, 238] on label "100/81" at bounding box center [661, 238] width 126 height 26
click at [661, 238] on input "100/81" at bounding box center [665, 242] width 8 height 8
radio input "true"
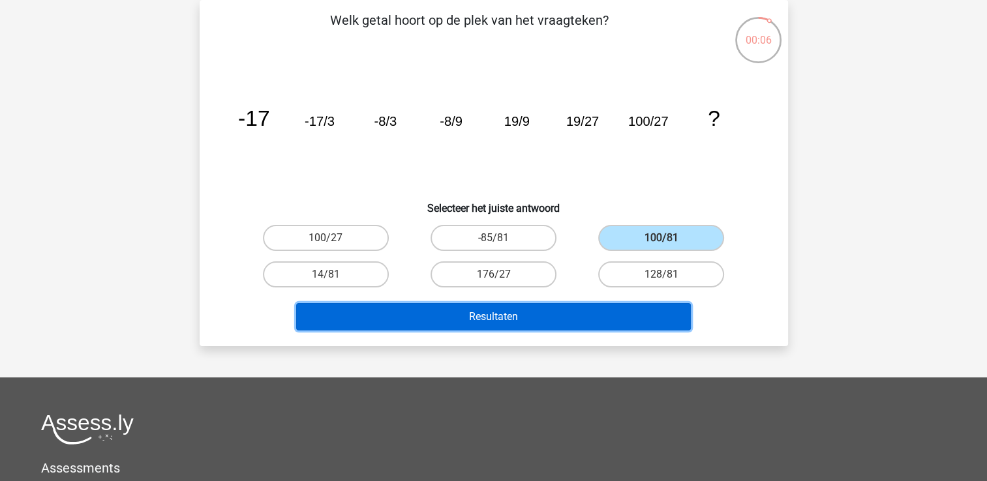
click at [608, 322] on button "Resultaten" at bounding box center [493, 316] width 395 height 27
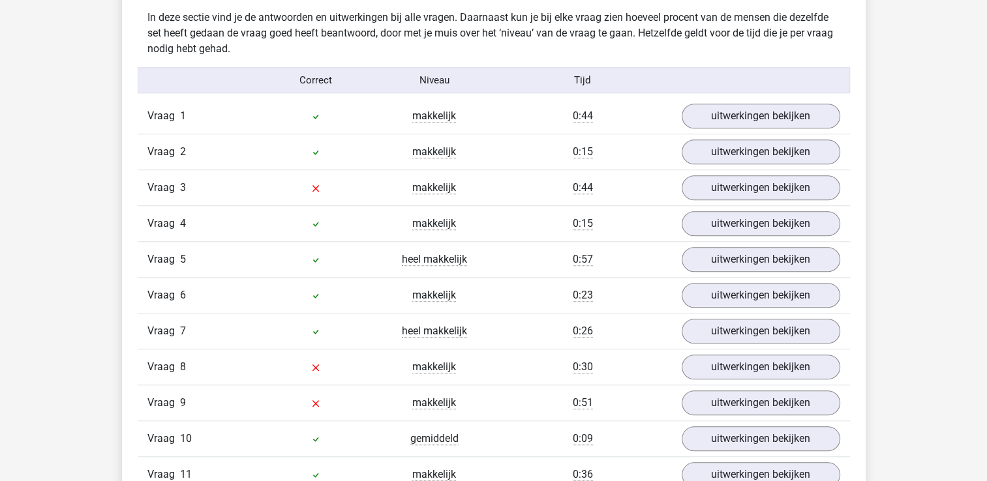
scroll to position [1174, 0]
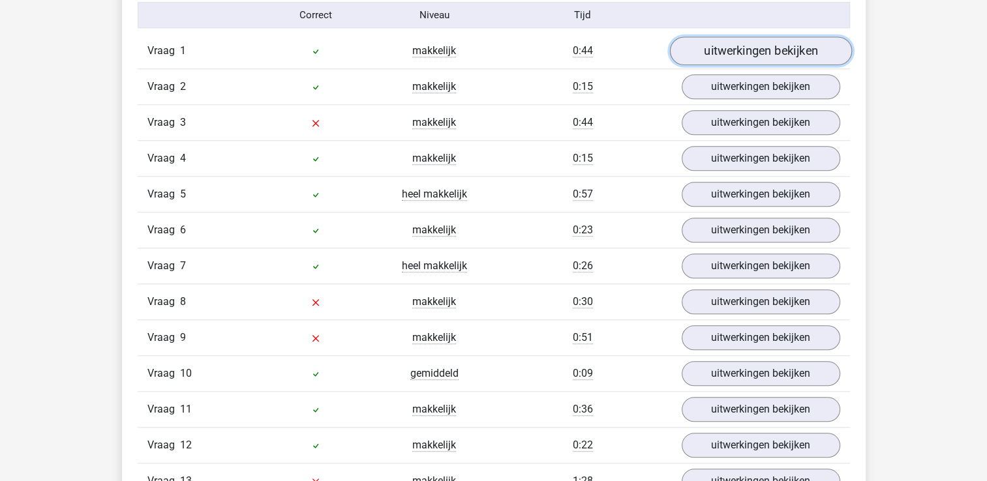
click at [770, 50] on link "uitwerkingen bekijken" at bounding box center [760, 51] width 182 height 29
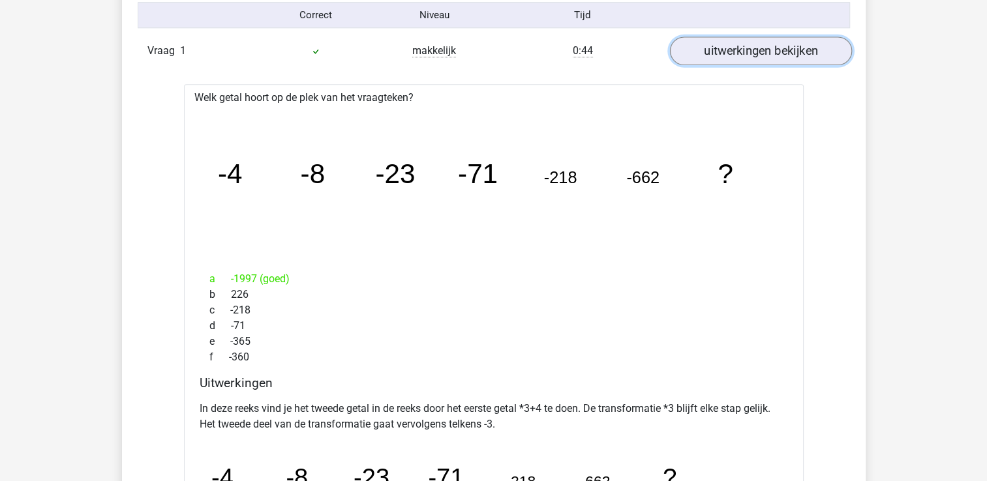
click at [766, 53] on link "uitwerkingen bekijken" at bounding box center [760, 51] width 182 height 29
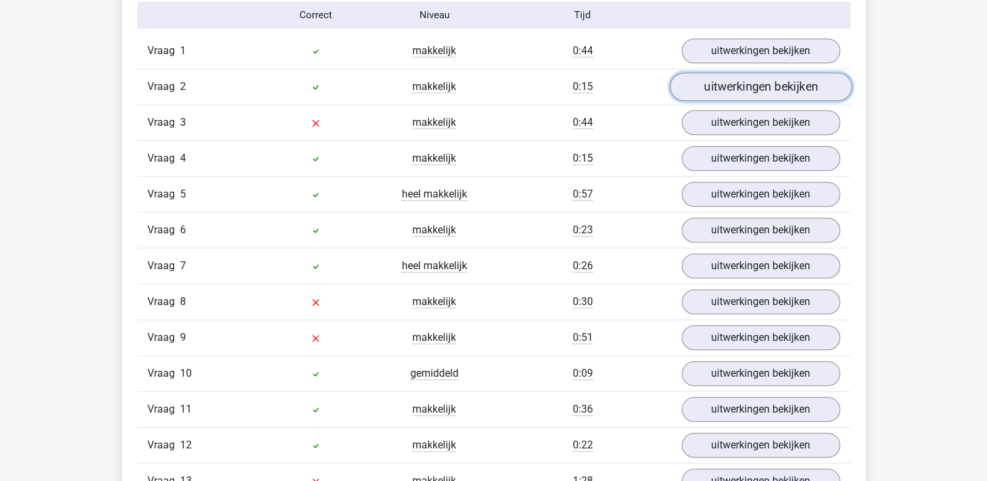
click at [761, 87] on link "uitwerkingen bekijken" at bounding box center [760, 87] width 182 height 29
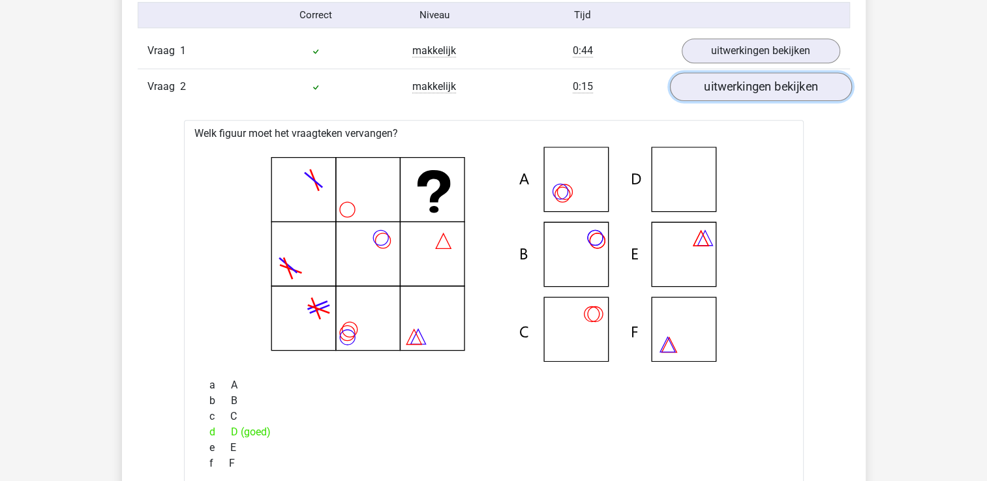
click at [761, 87] on link "uitwerkingen bekijken" at bounding box center [760, 87] width 182 height 29
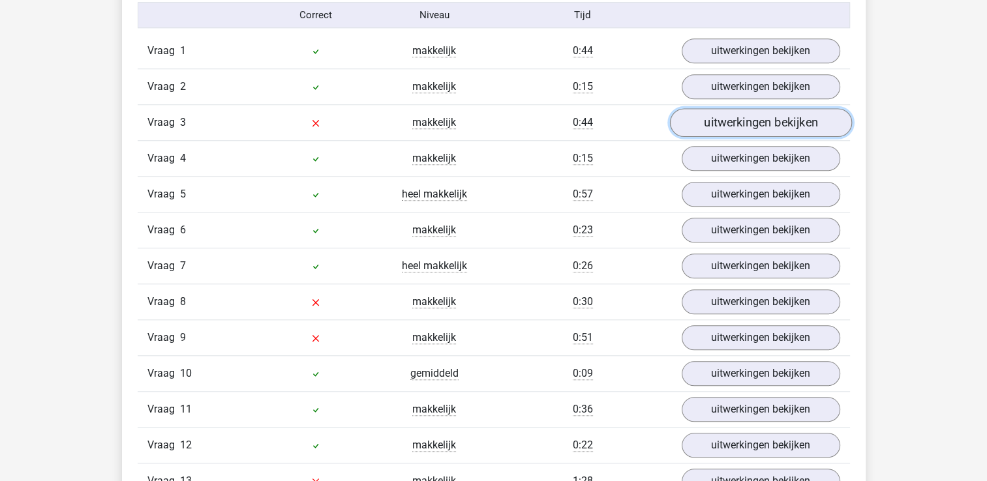
click at [758, 121] on link "uitwerkingen bekijken" at bounding box center [760, 123] width 182 height 29
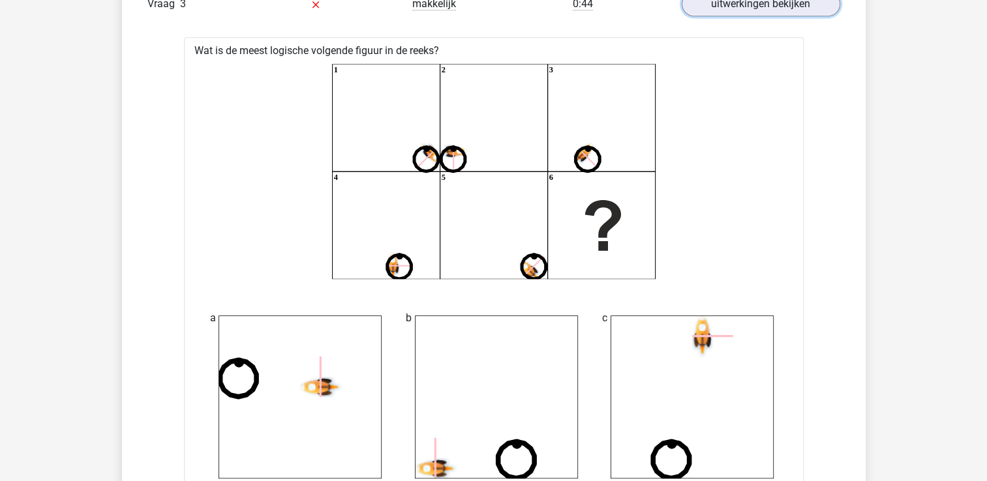
scroll to position [1297, 0]
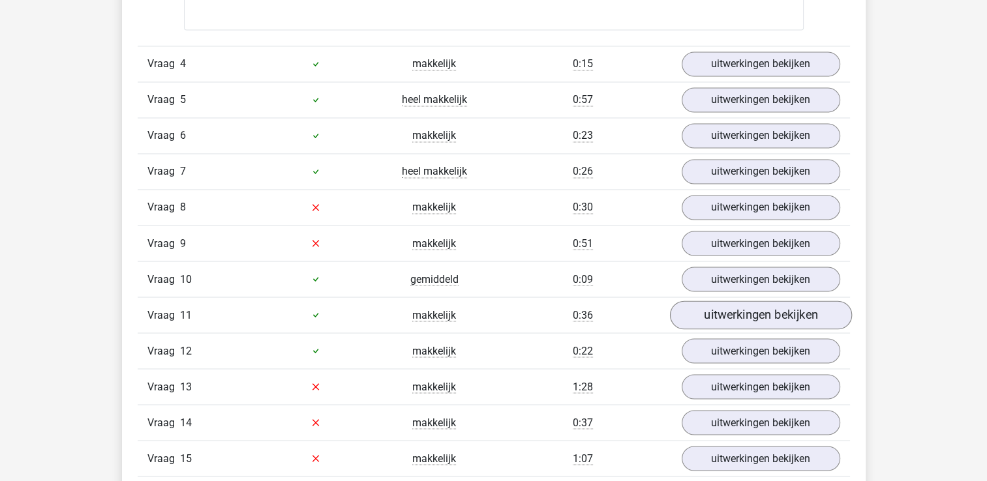
scroll to position [2145, 0]
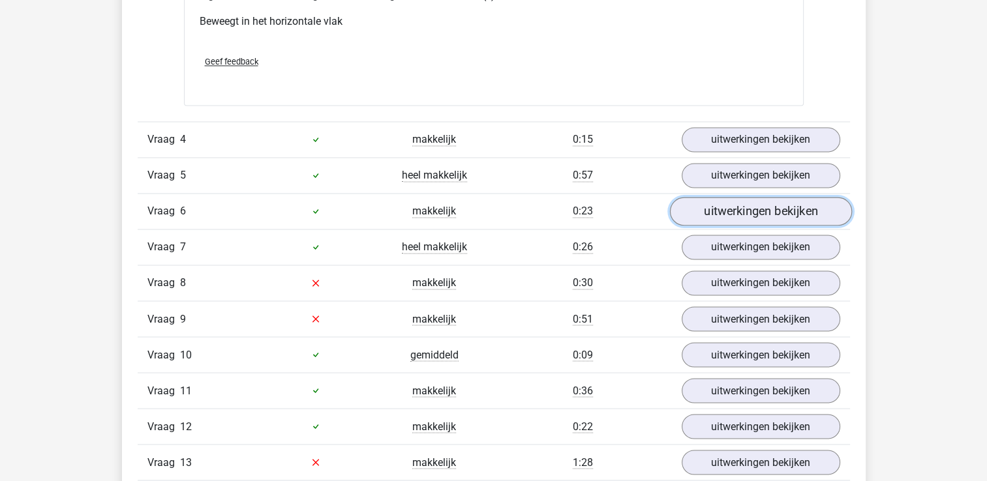
click at [769, 207] on link "uitwerkingen bekijken" at bounding box center [760, 211] width 182 height 29
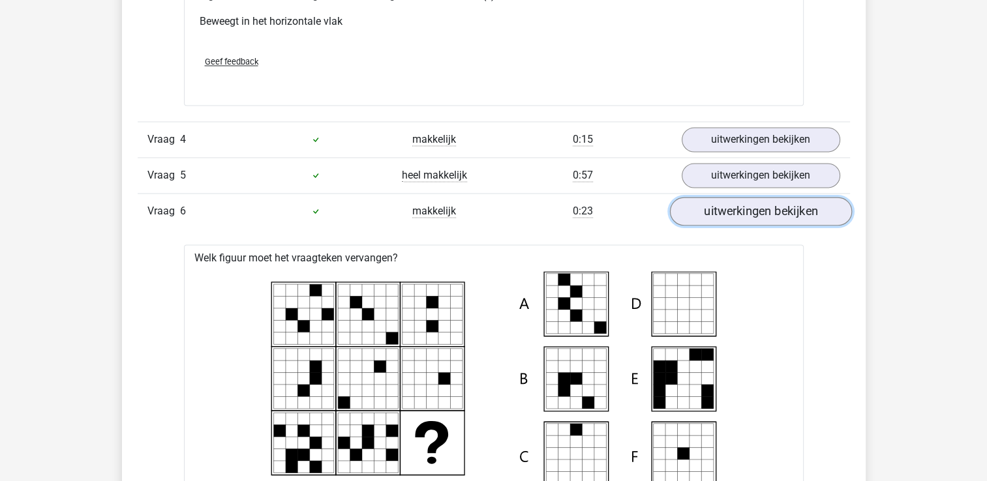
click at [754, 205] on link "uitwerkingen bekijken" at bounding box center [760, 211] width 182 height 29
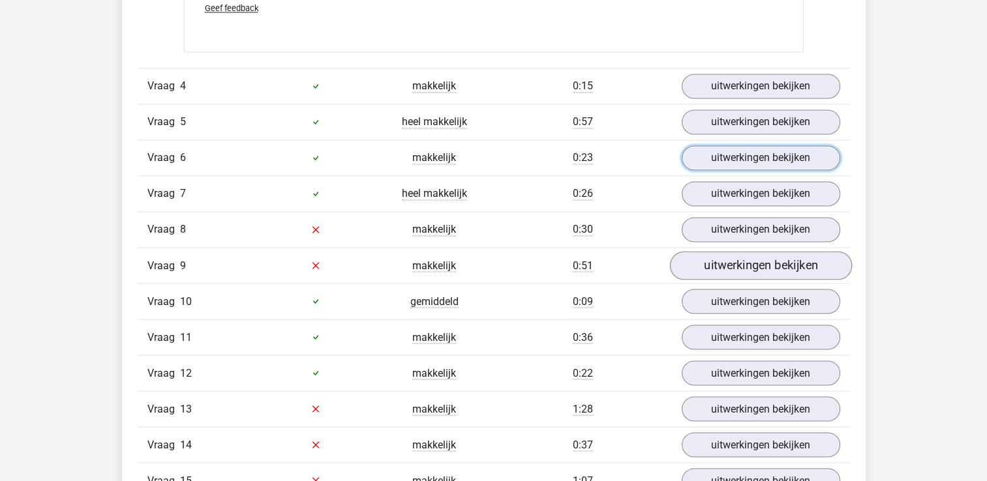
scroll to position [2275, 0]
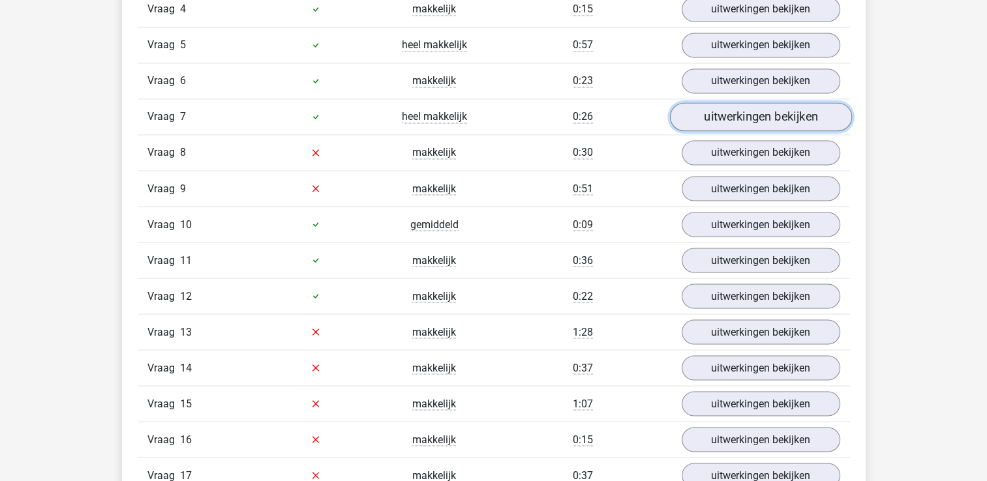
click at [766, 116] on link "uitwerkingen bekijken" at bounding box center [760, 116] width 182 height 29
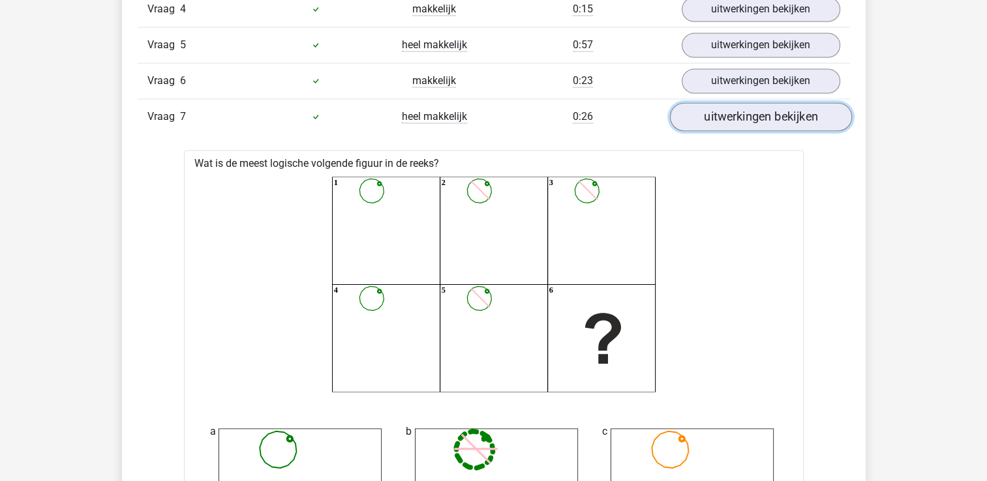
click at [766, 116] on link "uitwerkingen bekijken" at bounding box center [760, 116] width 182 height 29
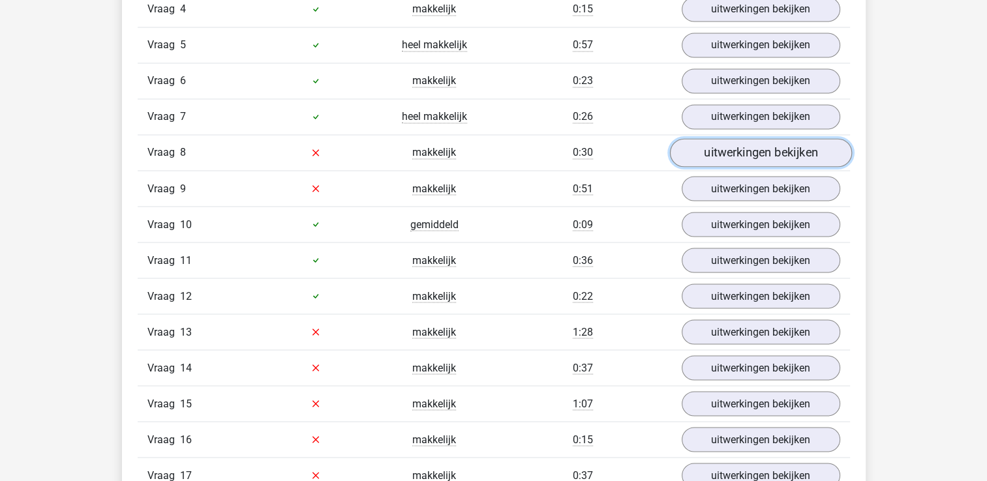
click at [762, 153] on link "uitwerkingen bekijken" at bounding box center [760, 152] width 182 height 29
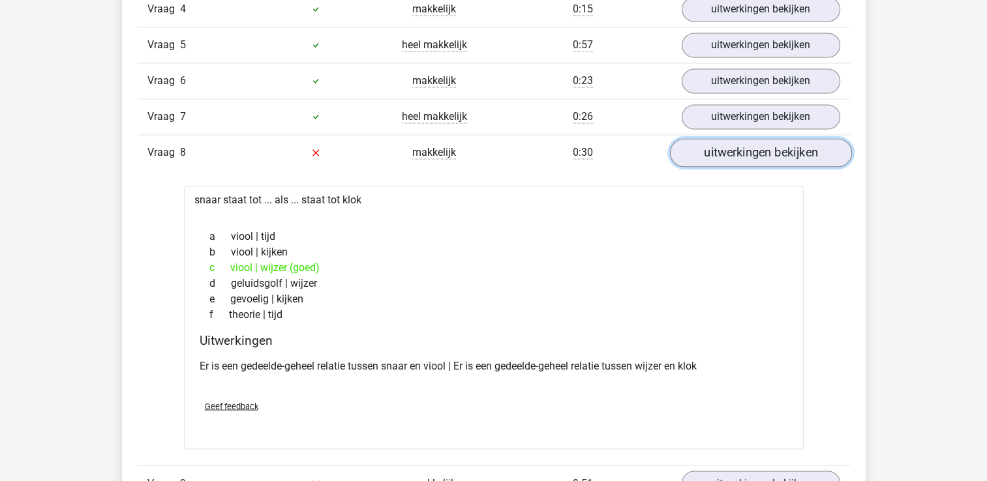
click at [762, 153] on link "uitwerkingen bekijken" at bounding box center [760, 152] width 182 height 29
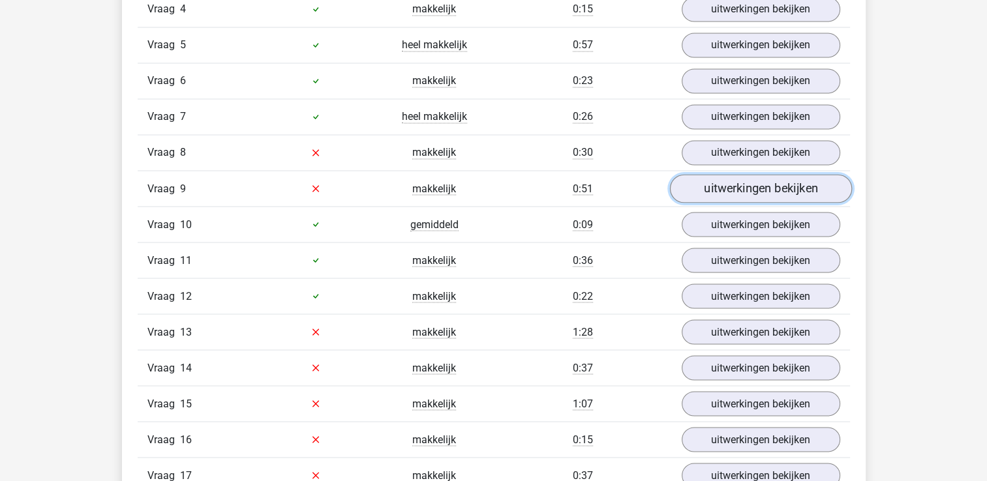
click at [772, 191] on link "uitwerkingen bekijken" at bounding box center [760, 188] width 182 height 29
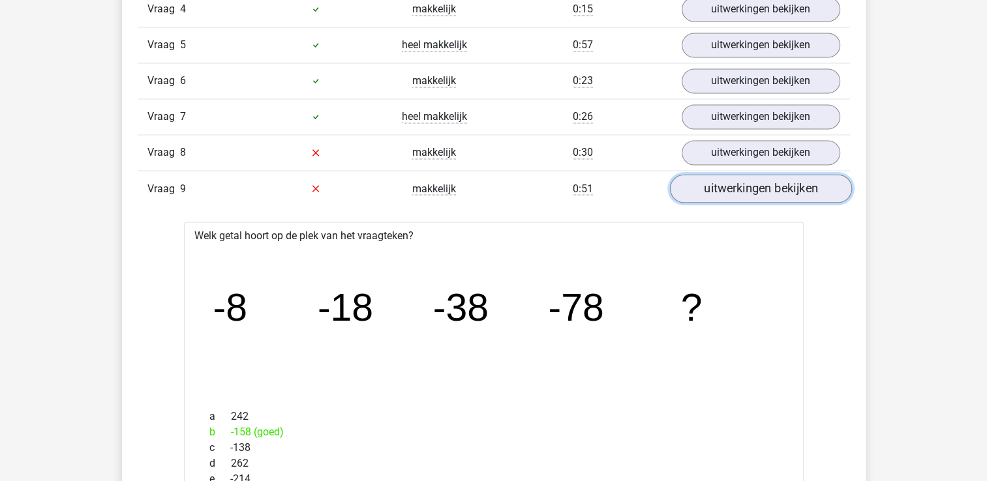
click at [772, 190] on link "uitwerkingen bekijken" at bounding box center [760, 188] width 182 height 29
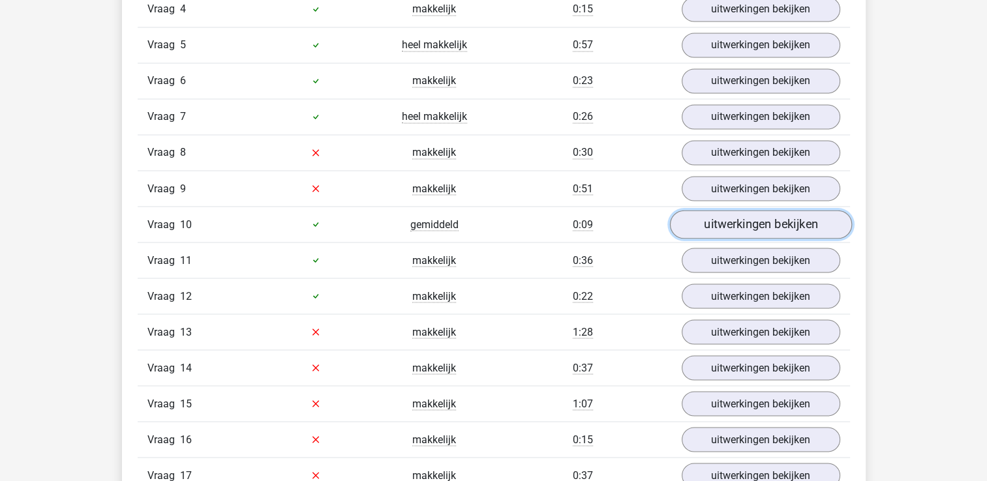
click at [768, 210] on link "uitwerkingen bekijken" at bounding box center [760, 224] width 182 height 29
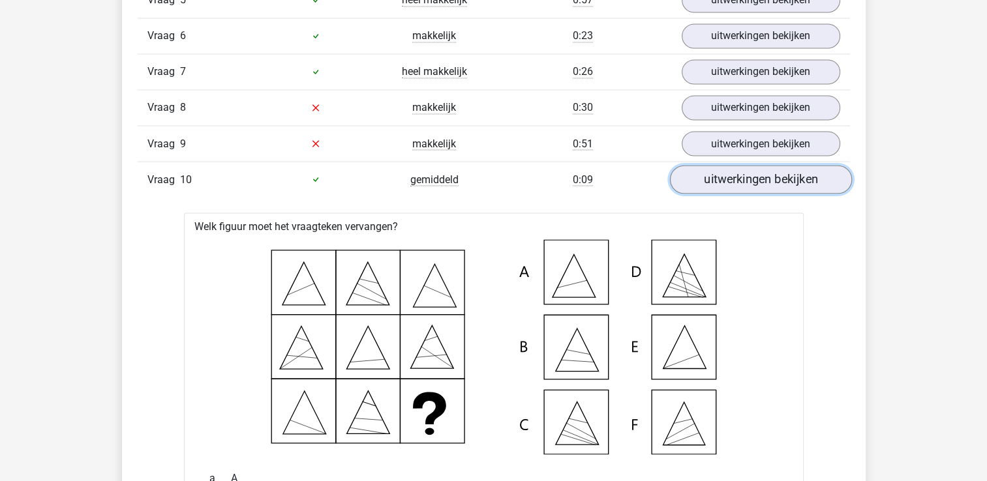
scroll to position [2405, 0]
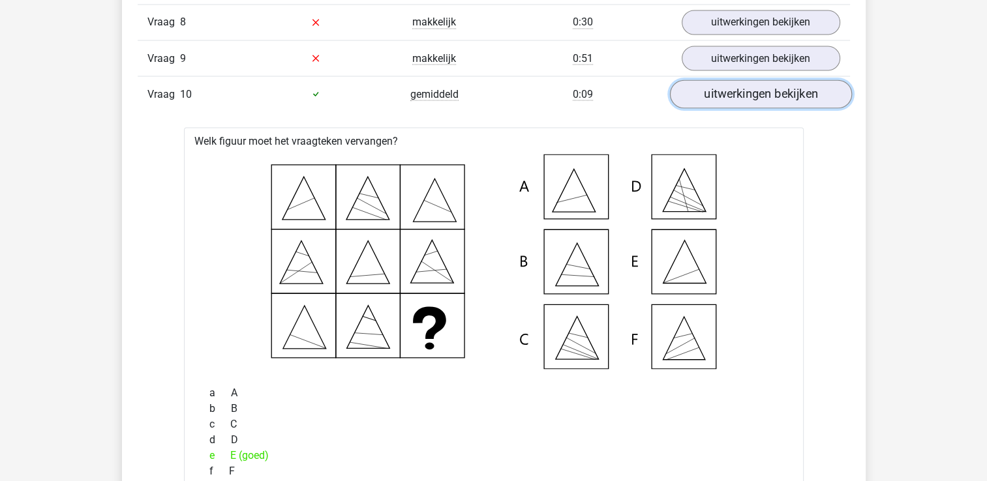
click at [783, 91] on link "uitwerkingen bekijken" at bounding box center [760, 94] width 182 height 29
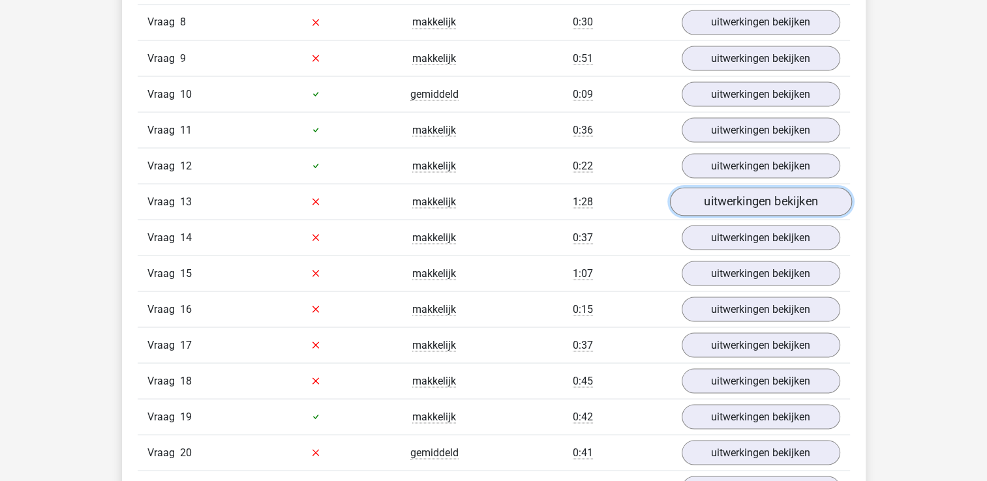
click at [787, 200] on link "uitwerkingen bekijken" at bounding box center [760, 201] width 182 height 29
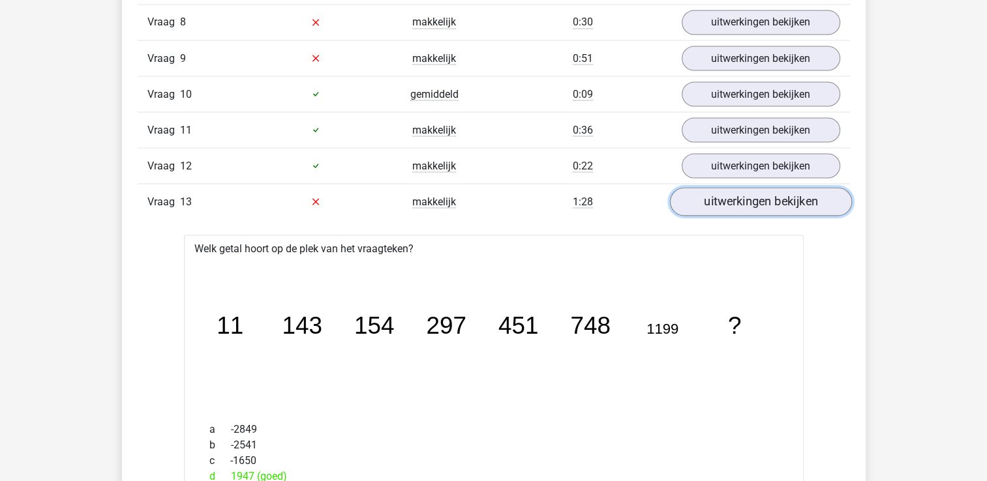
click at [787, 200] on link "uitwerkingen bekijken" at bounding box center [760, 201] width 182 height 29
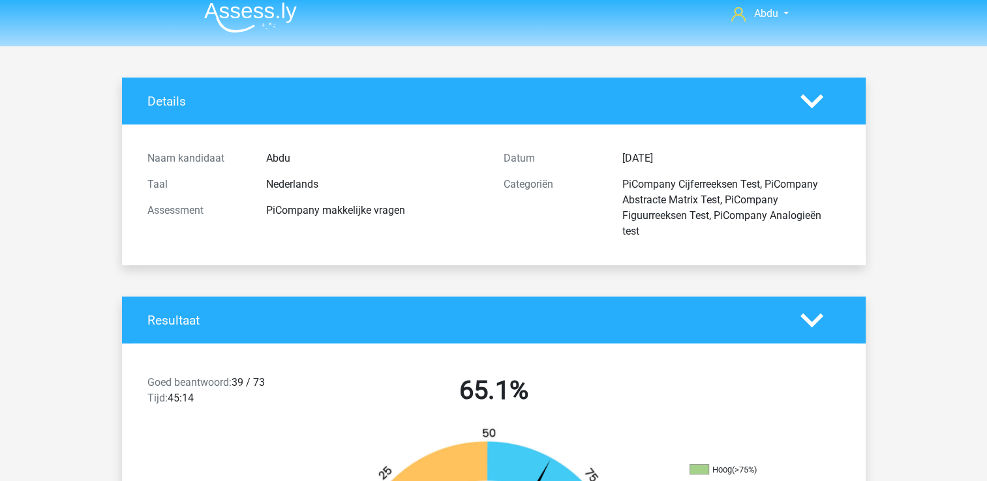
scroll to position [0, 0]
